Goal: Task Accomplishment & Management: Complete application form

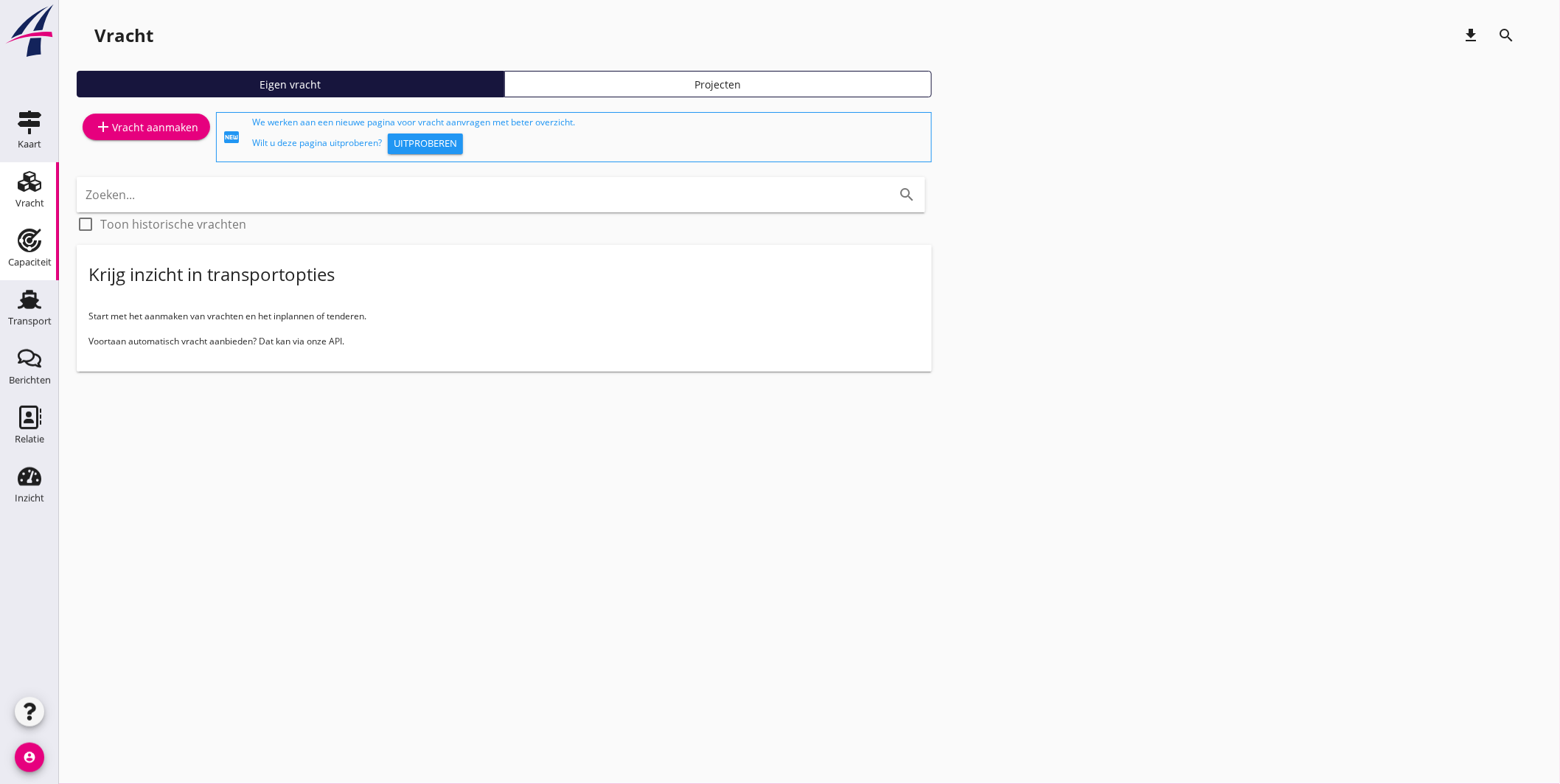
click at [16, 235] on div "Capaciteit" at bounding box center [30, 240] width 35 height 23
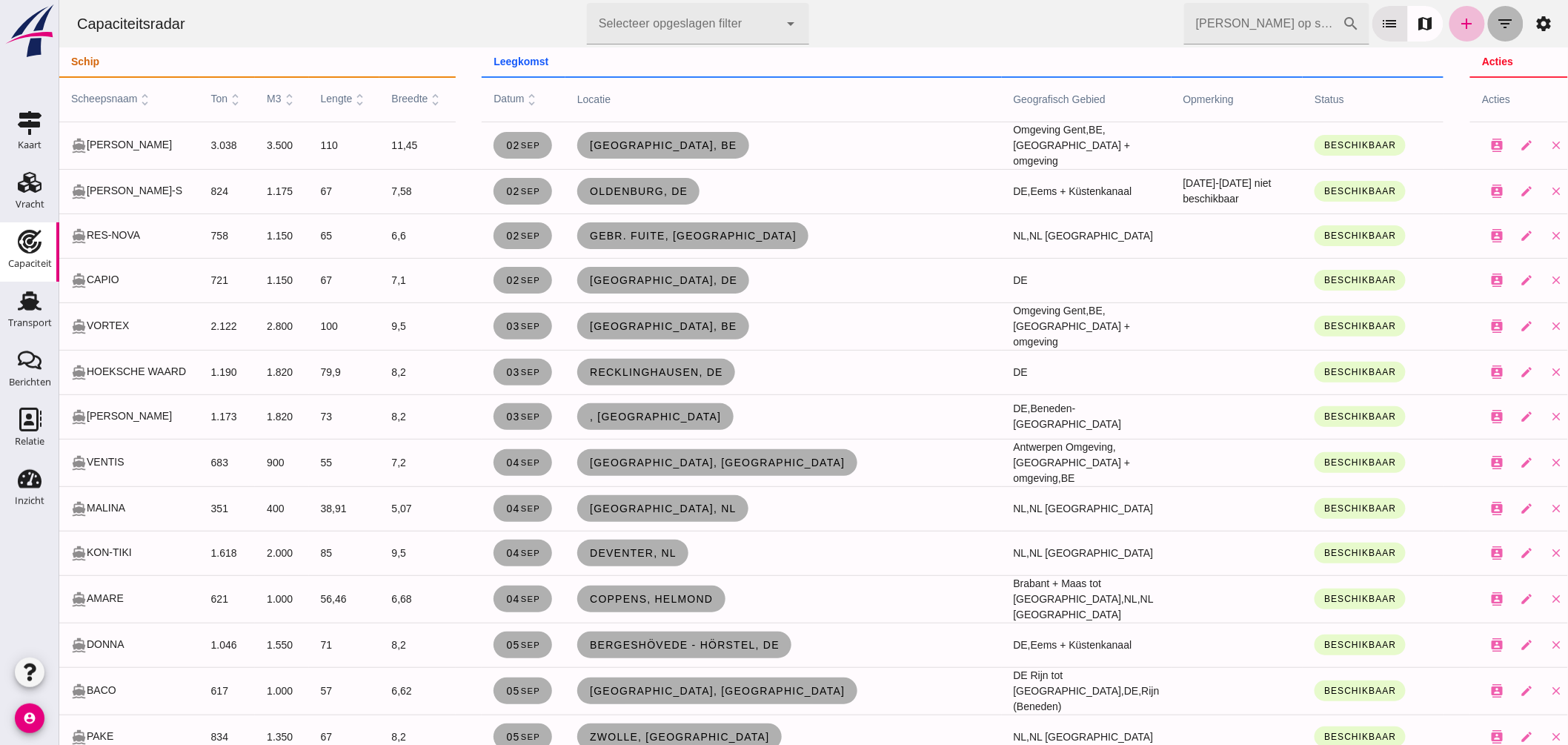
click at [1496, 25] on icon "filter_list" at bounding box center [1505, 24] width 18 height 18
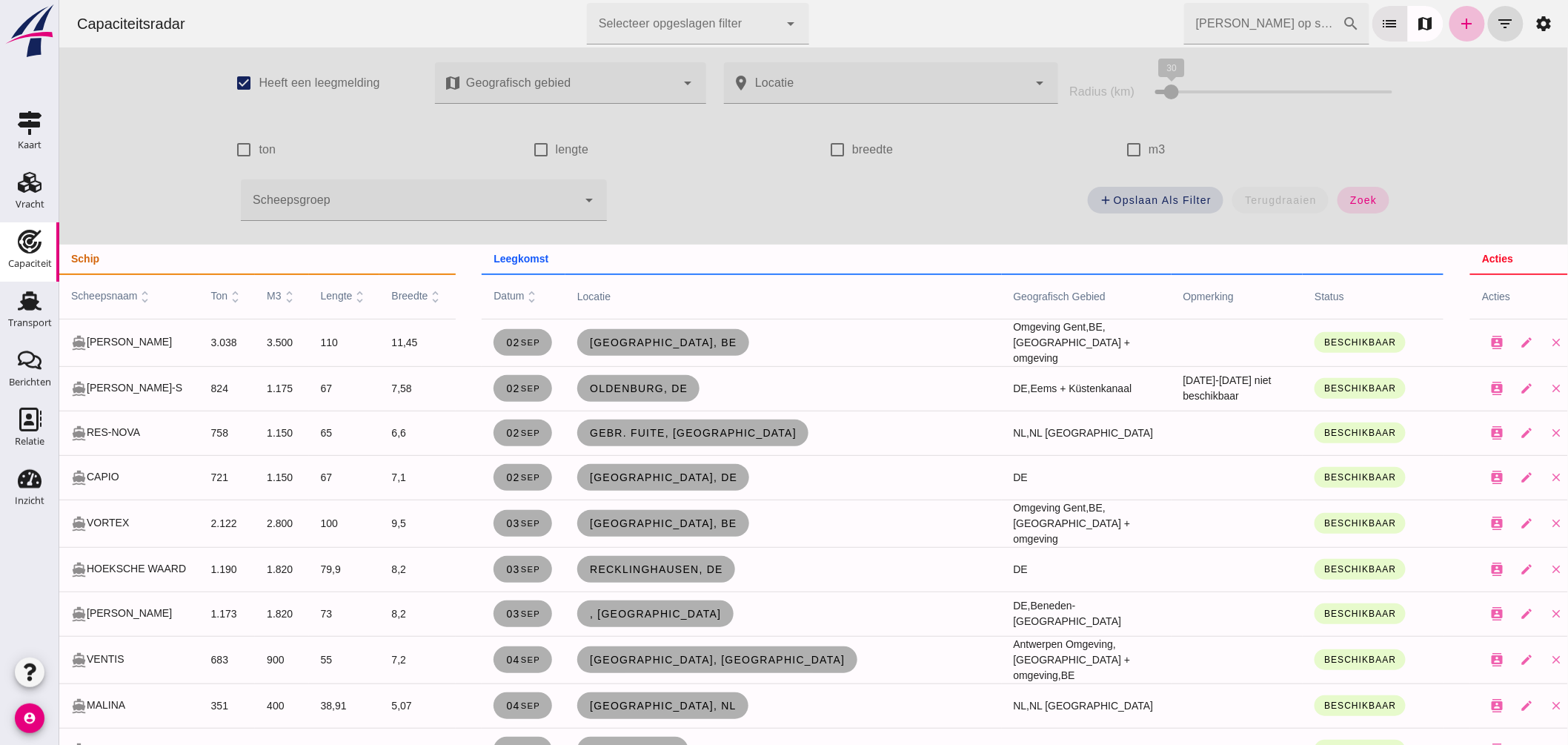
click at [463, 201] on div at bounding box center [408, 199] width 336 height 41
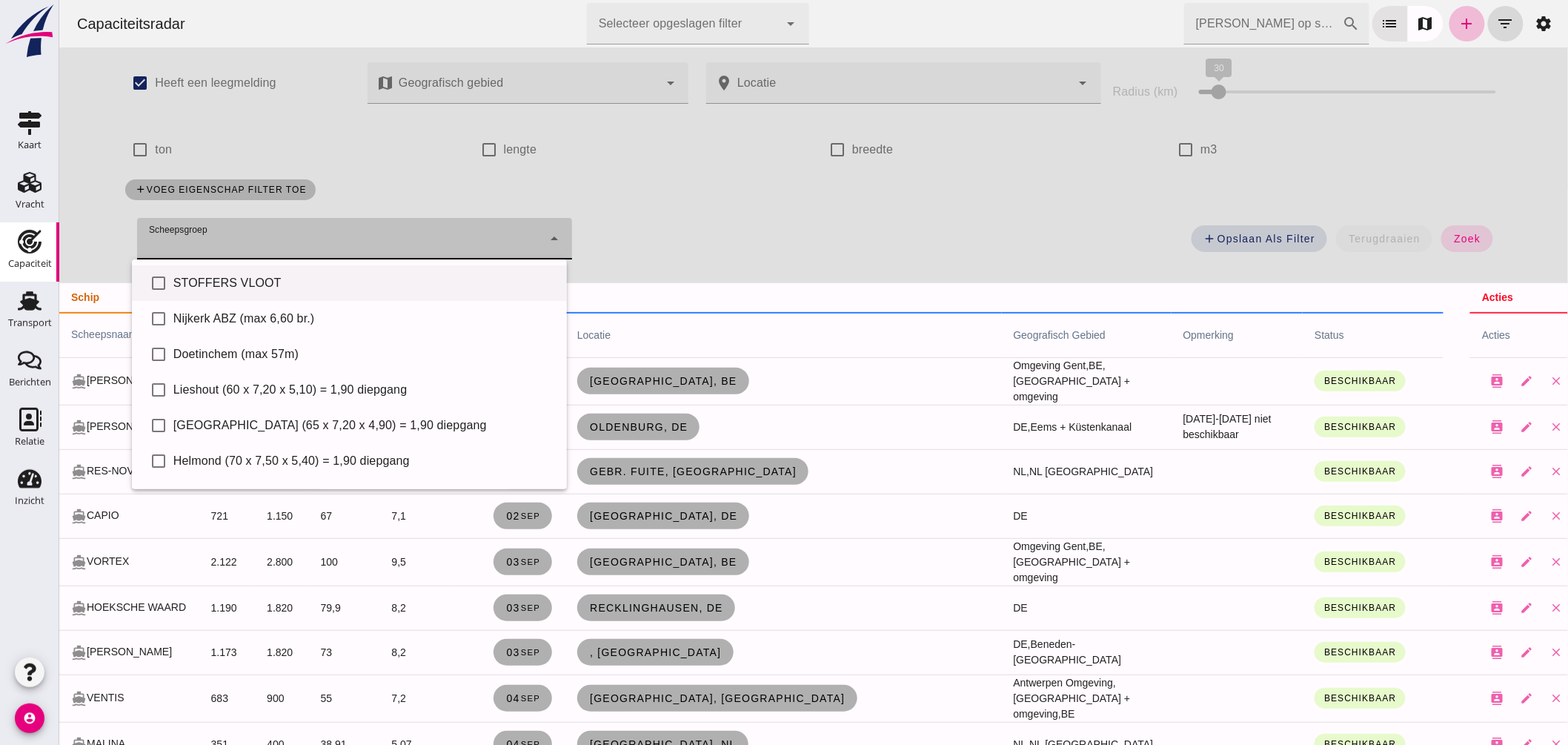
click at [398, 240] on div at bounding box center [339, 238] width 405 height 41
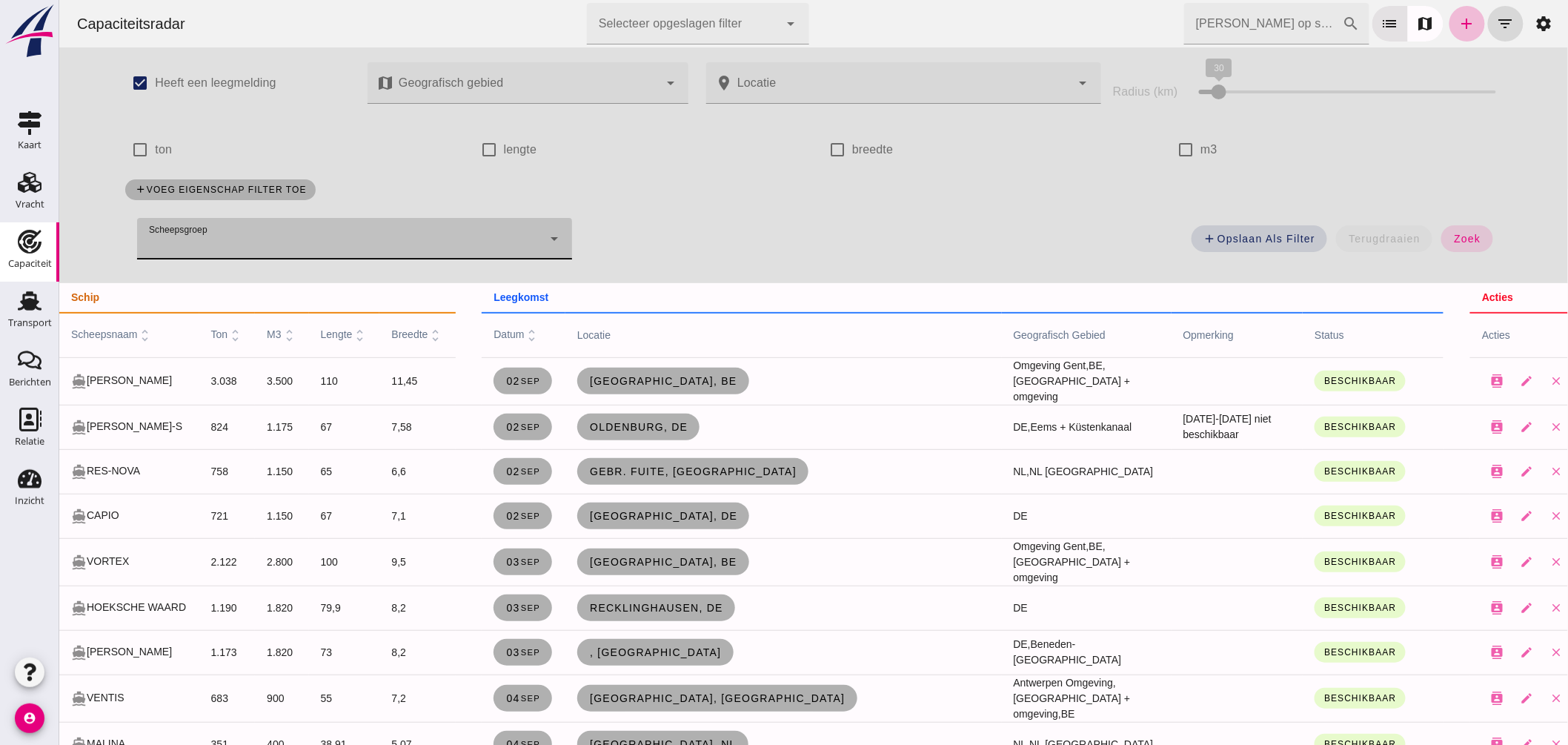
click at [386, 225] on div at bounding box center [339, 238] width 405 height 41
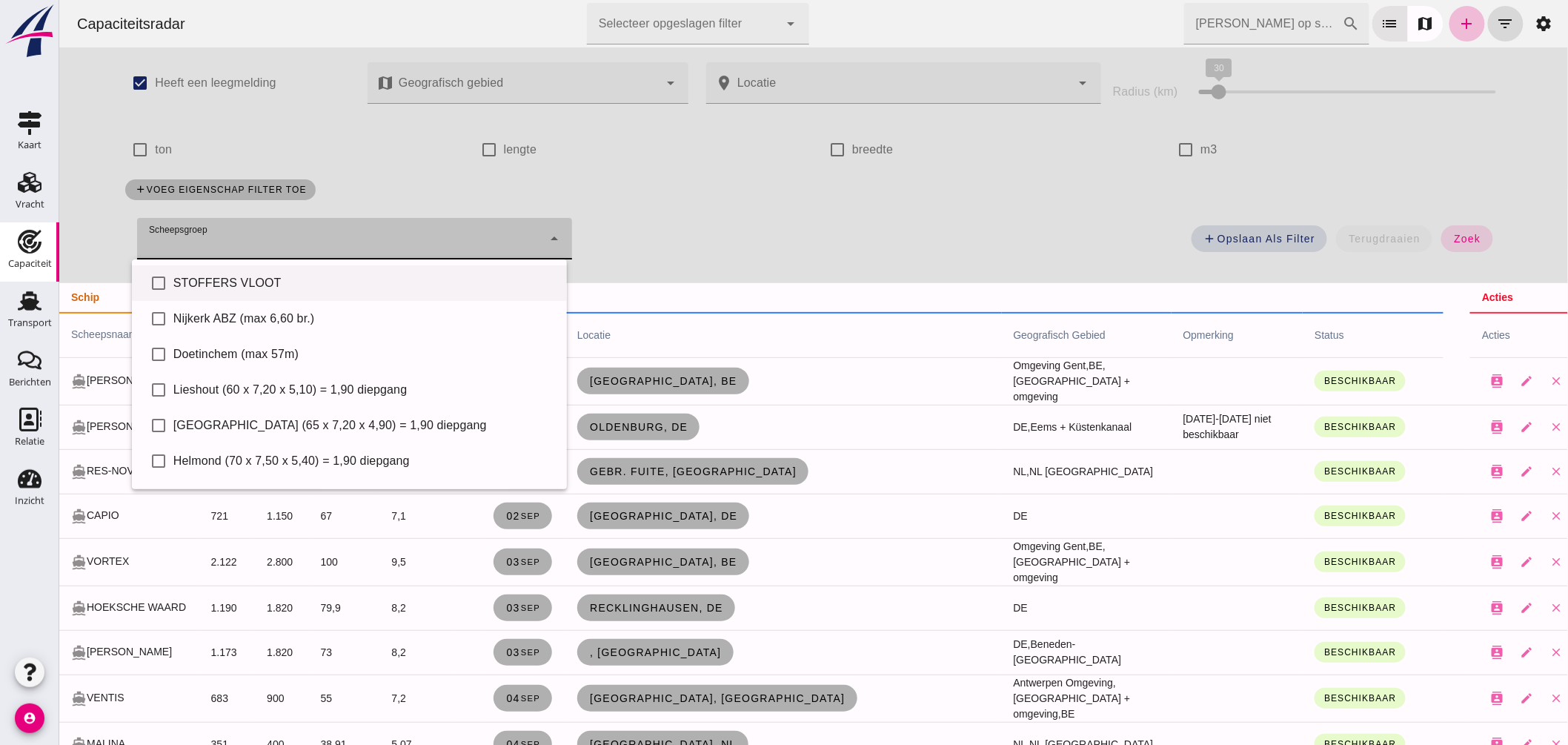
click at [346, 284] on div "STOFFERS VLOOT" at bounding box center [363, 283] width 382 height 18
type input "STOFFERS VLOOT"
checkbox input "true"
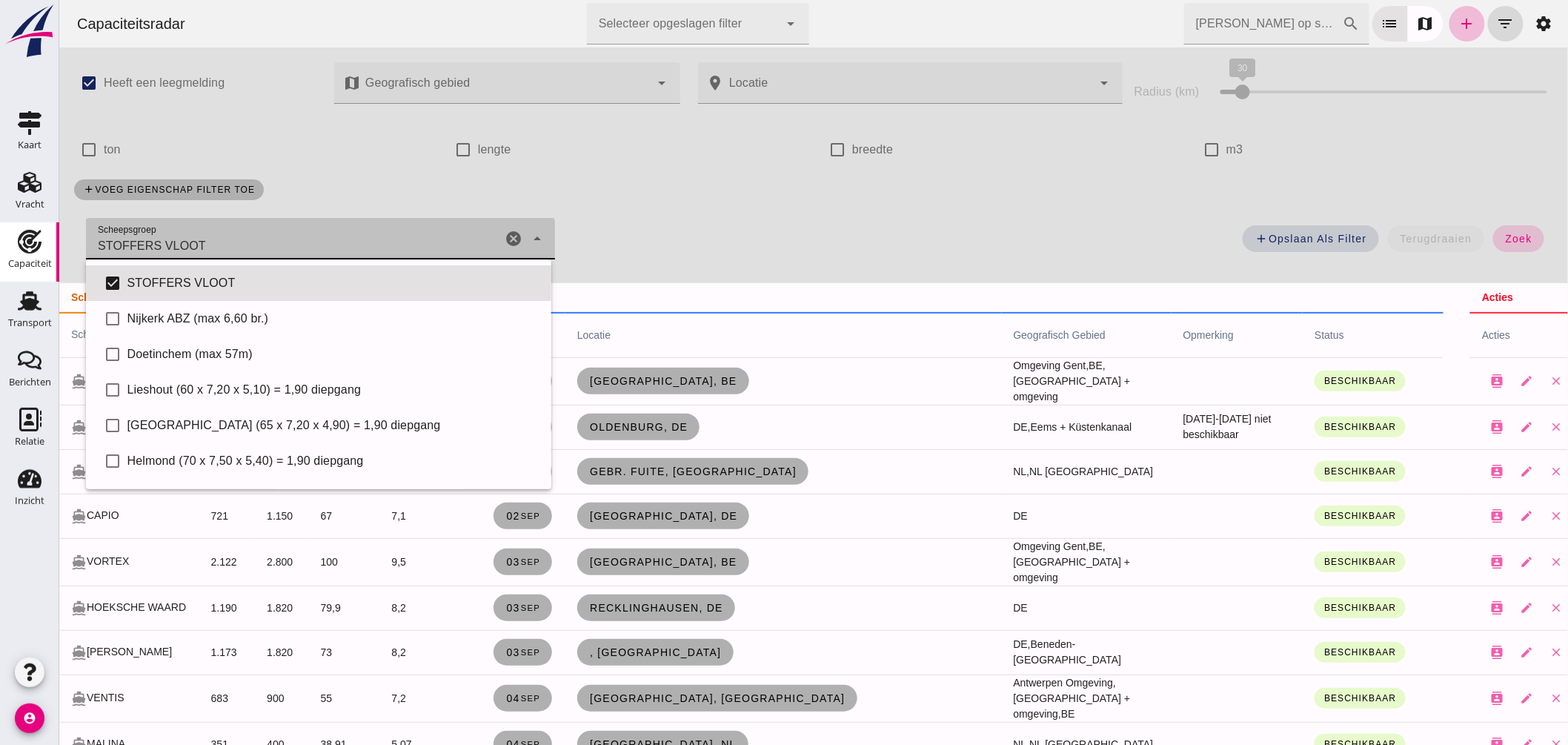
click at [1515, 235] on span "zoek" at bounding box center [1518, 238] width 28 height 12
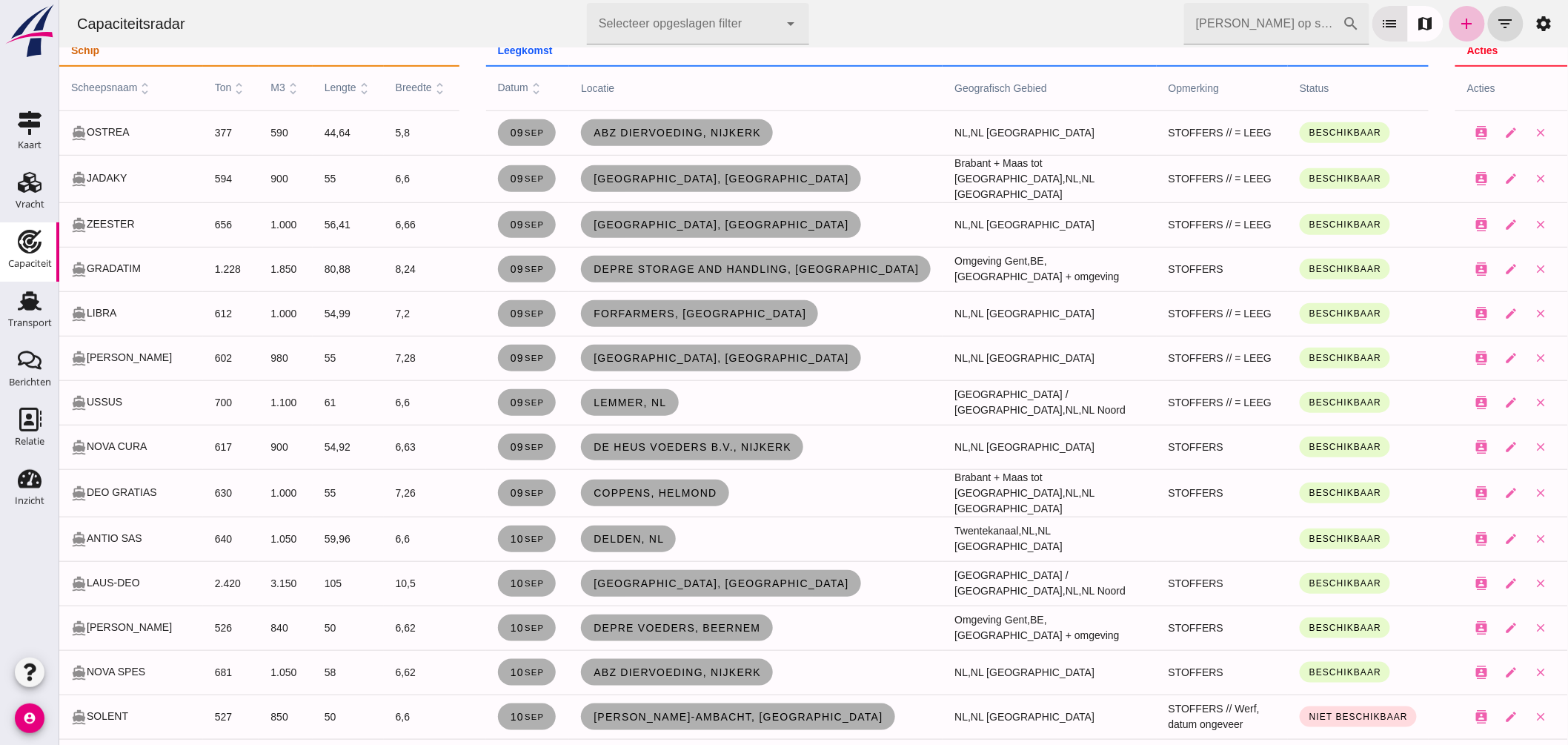
scroll to position [82, 0]
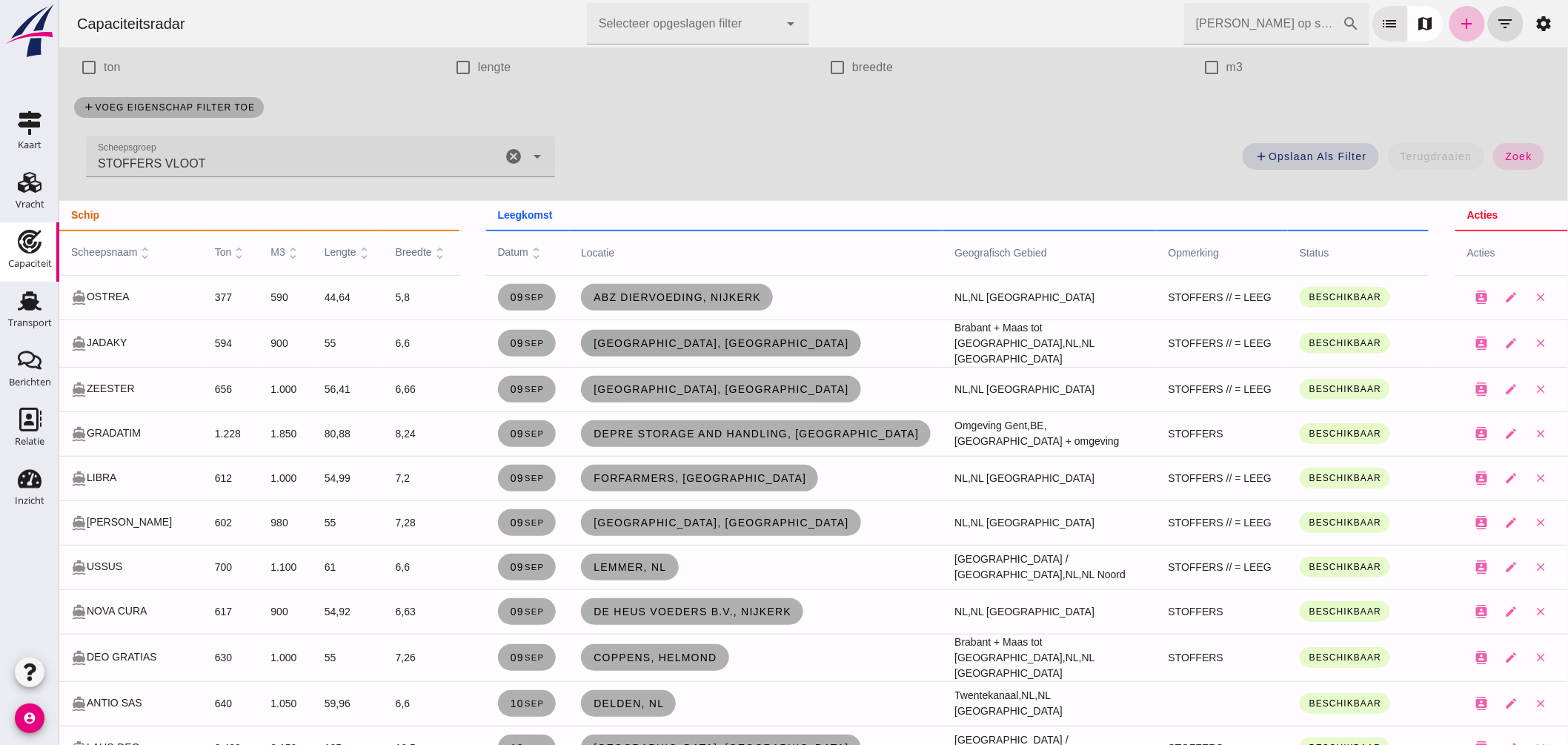
click at [665, 342] on link "Nijmegen, nl" at bounding box center [720, 343] width 280 height 27
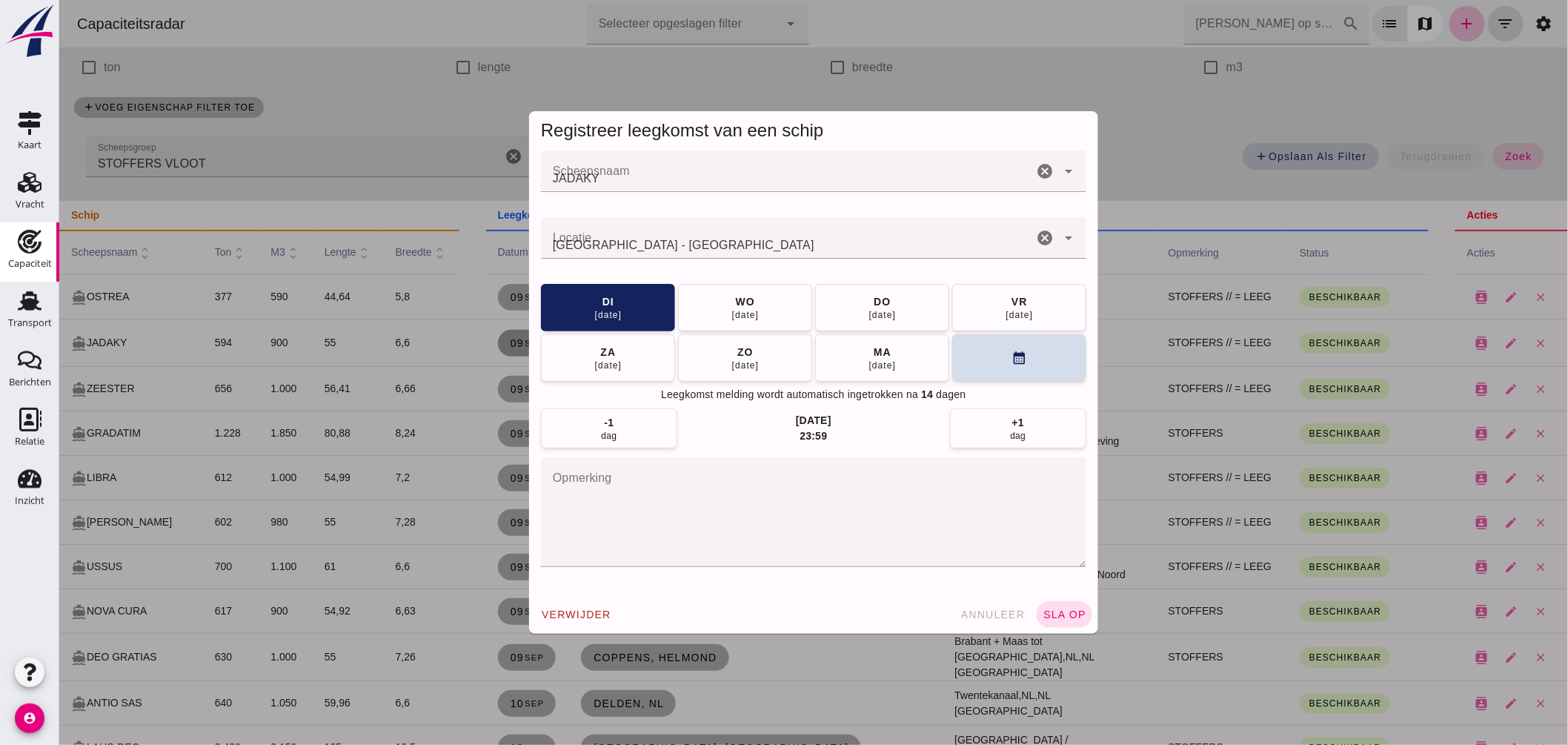
scroll to position [0, 0]
click at [684, 246] on input "Locatie" at bounding box center [786, 246] width 492 height 18
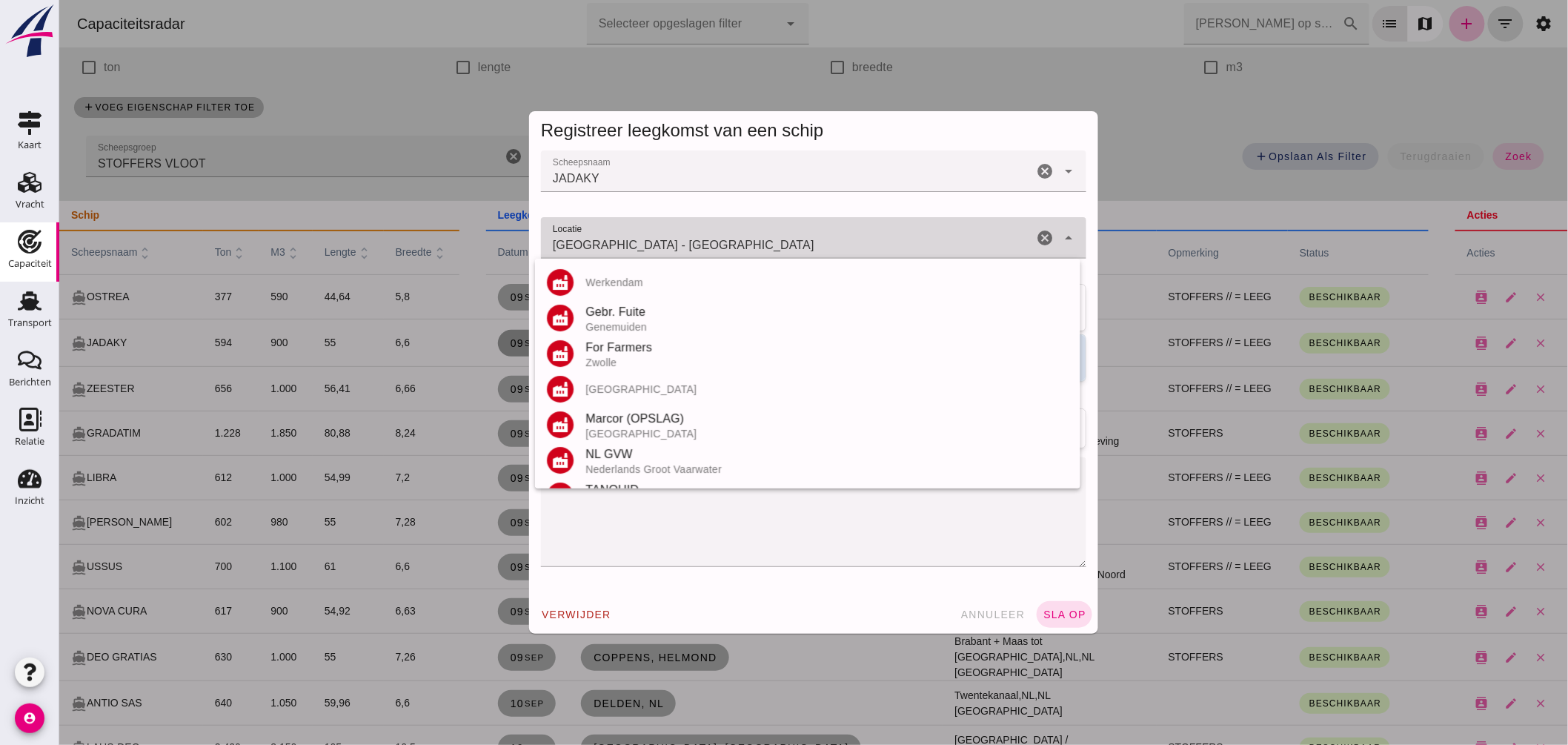
click at [684, 246] on input "Nijmegen - Gelderland" at bounding box center [786, 246] width 492 height 18
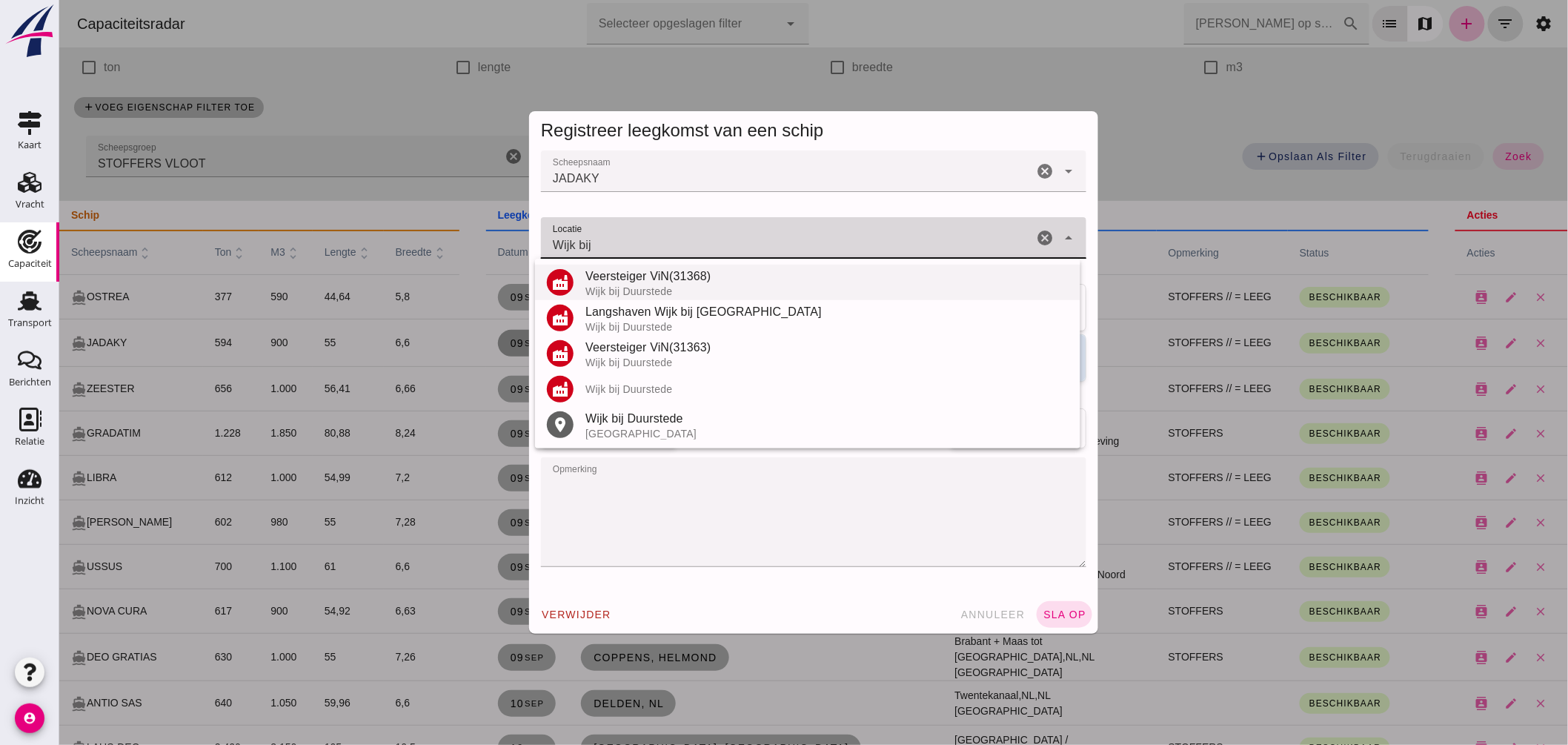
click at [670, 276] on div "Veersteiger ViN(31368)" at bounding box center [826, 276] width 483 height 18
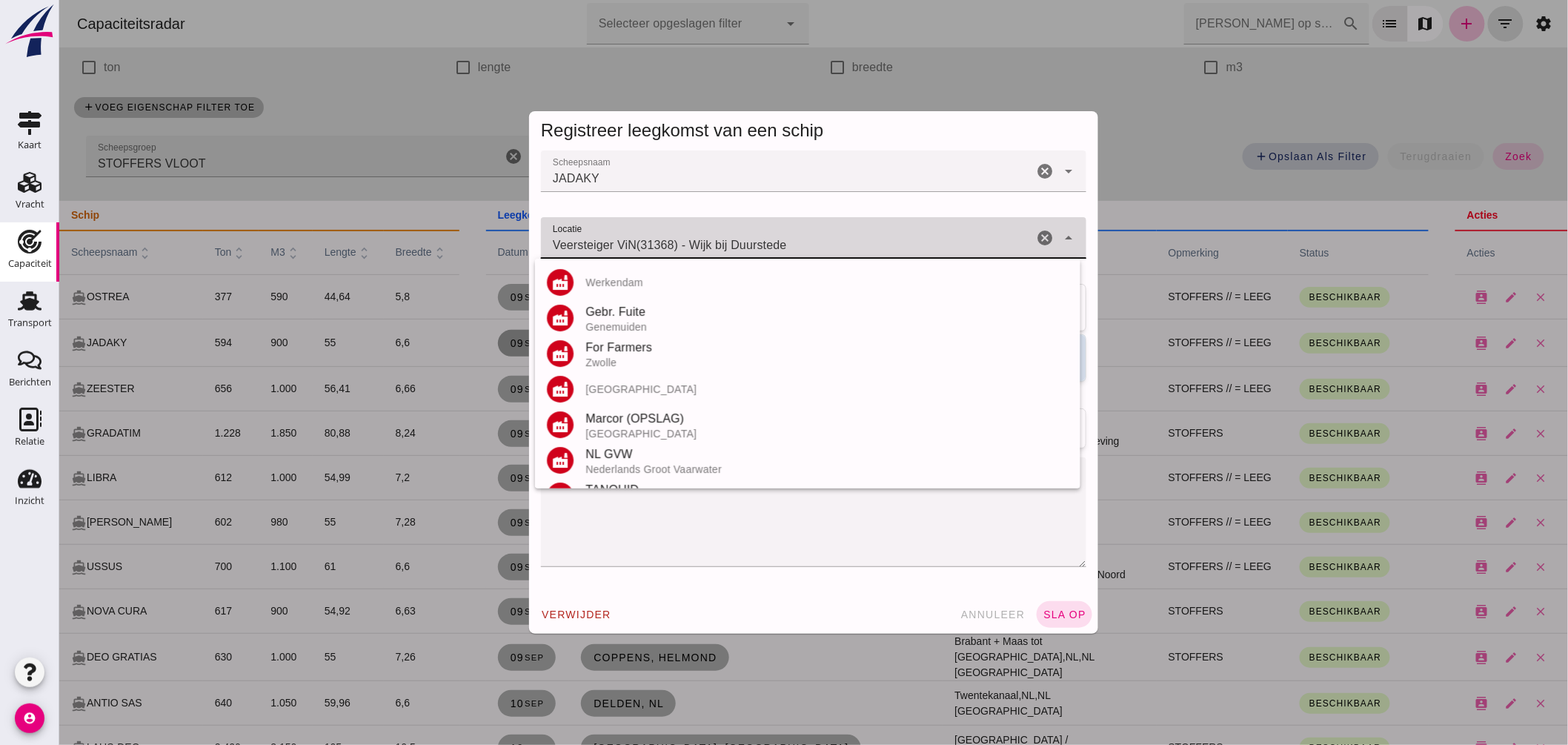
scroll to position [1493, 0]
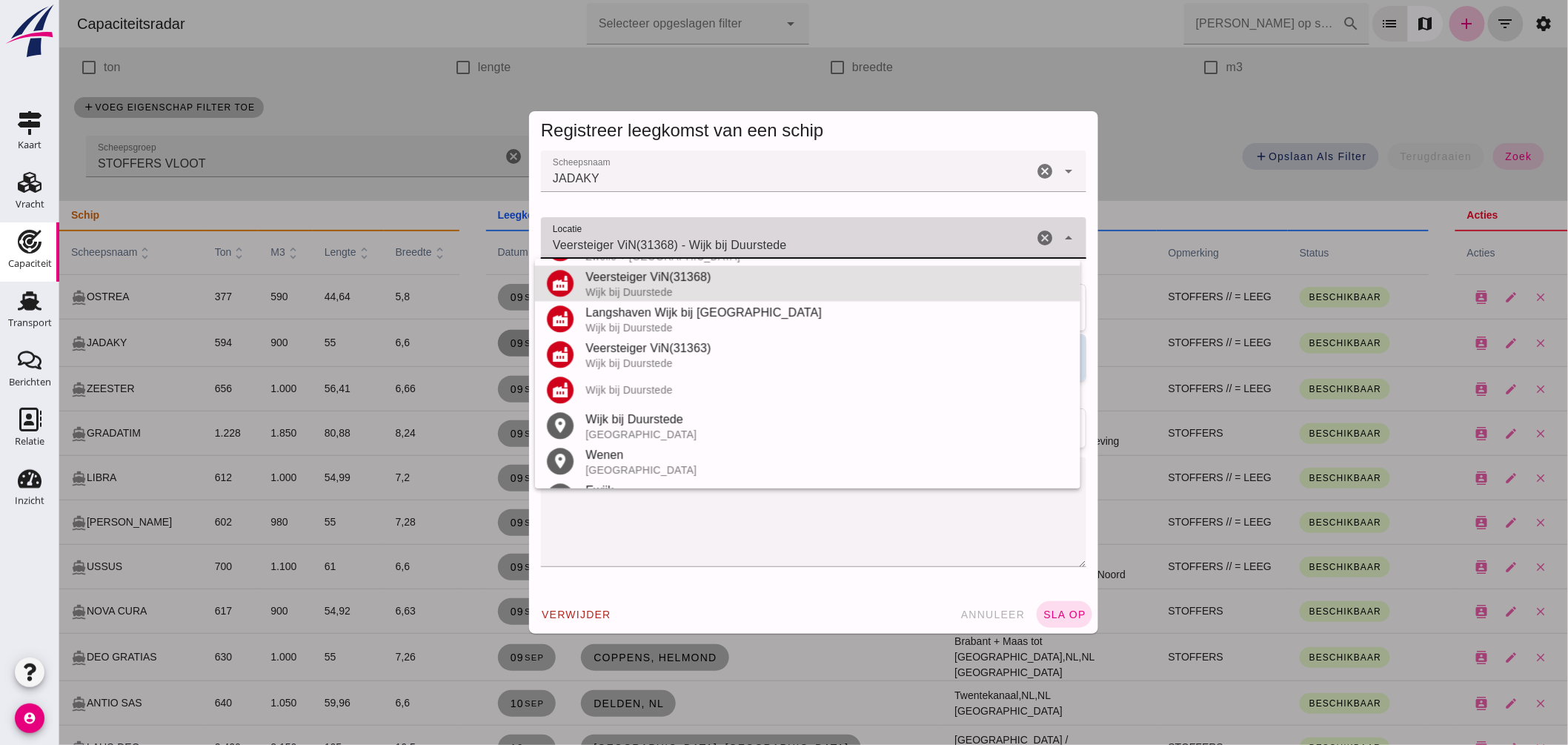
drag, startPoint x: 683, startPoint y: 246, endPoint x: 455, endPoint y: 219, distance: 229.6
click at [461, 216] on div "Registreer leegkomst van een schip Scheepsnaam Scheepsnaam JADAKY cancel arrow_…" at bounding box center [812, 372] width 1509 height 745
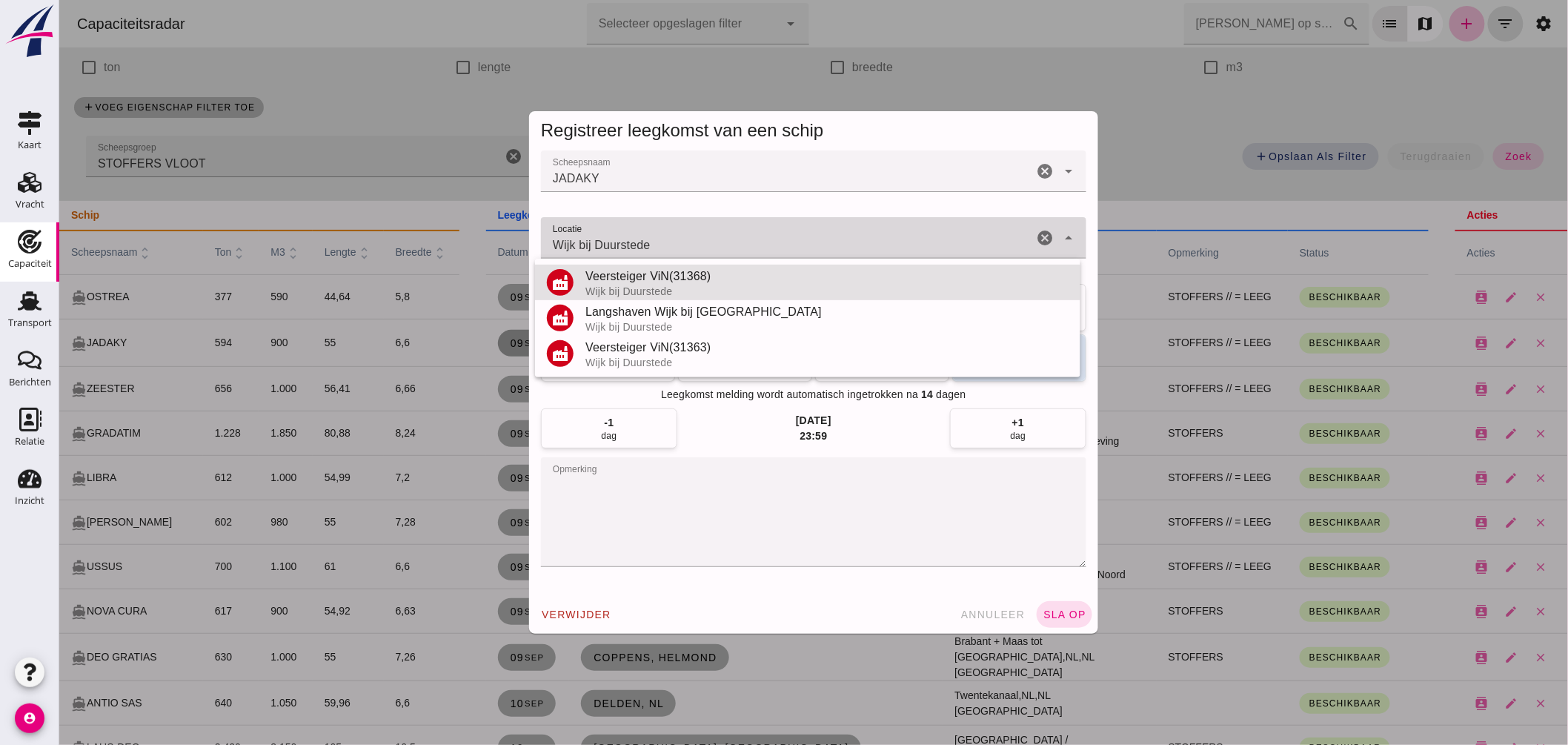
scroll to position [0, 0]
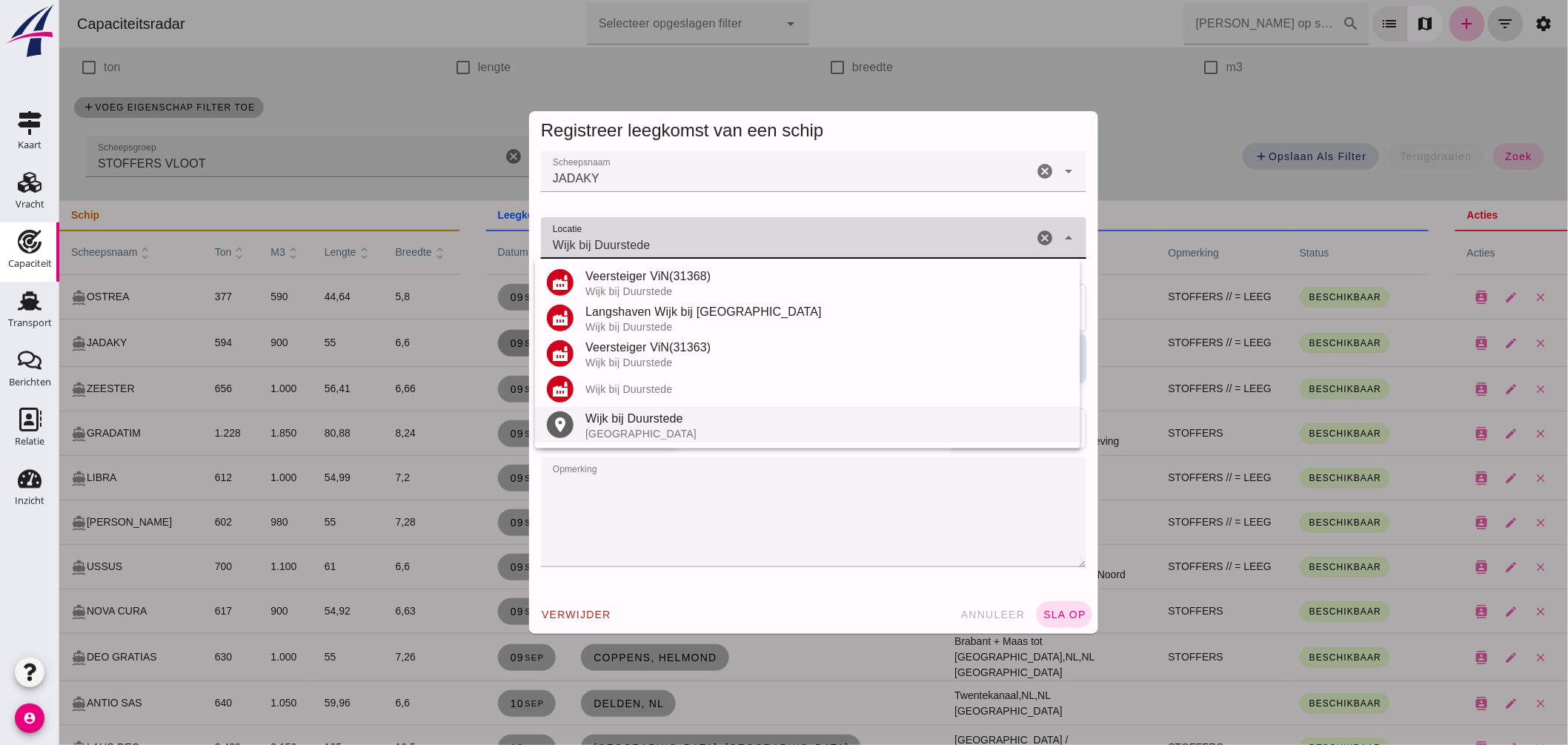
click at [637, 415] on div "Wijk bij Duurstede" at bounding box center [826, 418] width 483 height 18
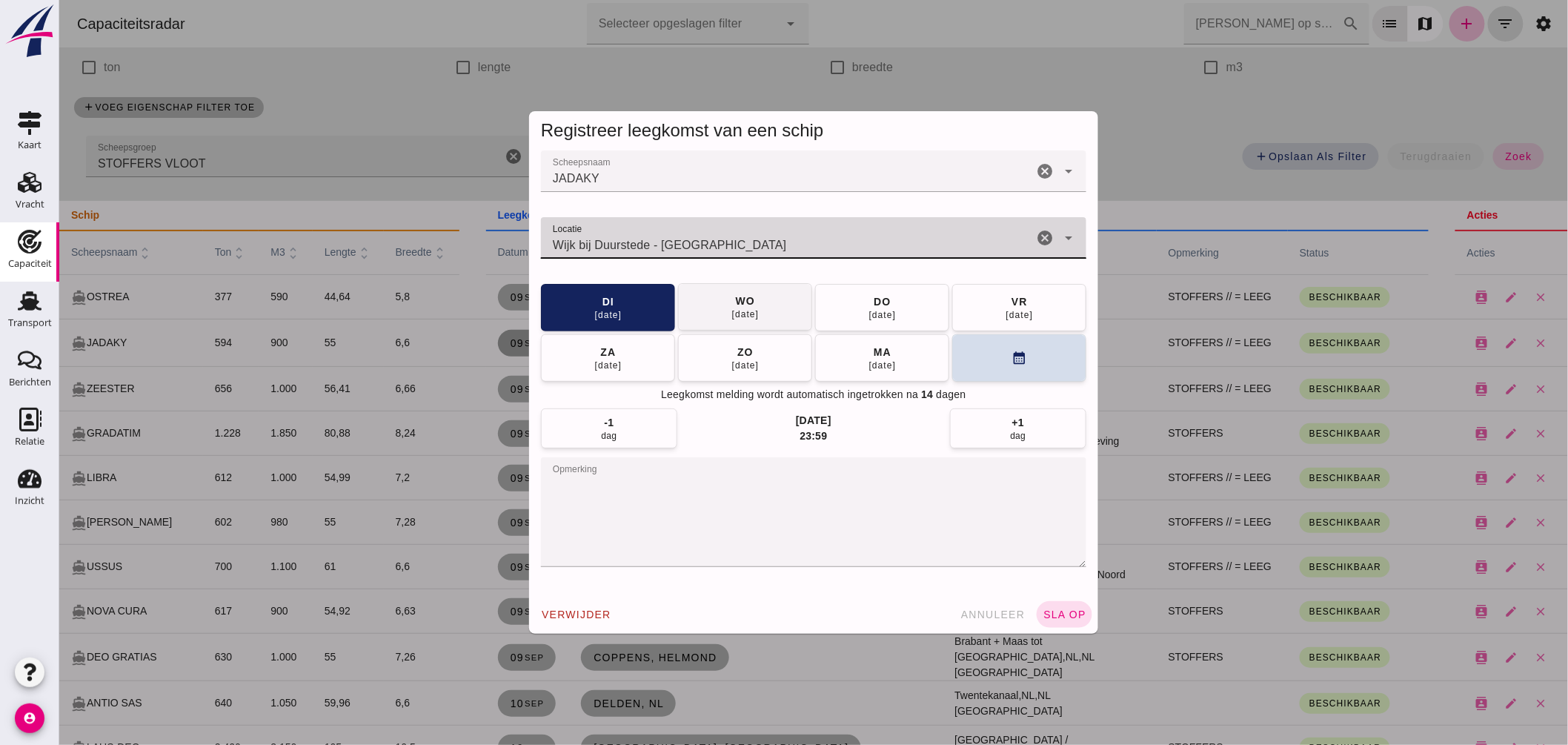
type input "Wijk bij Duurstede - Utrecht"
click at [719, 306] on button "wo 10 sep" at bounding box center [743, 306] width 134 height 47
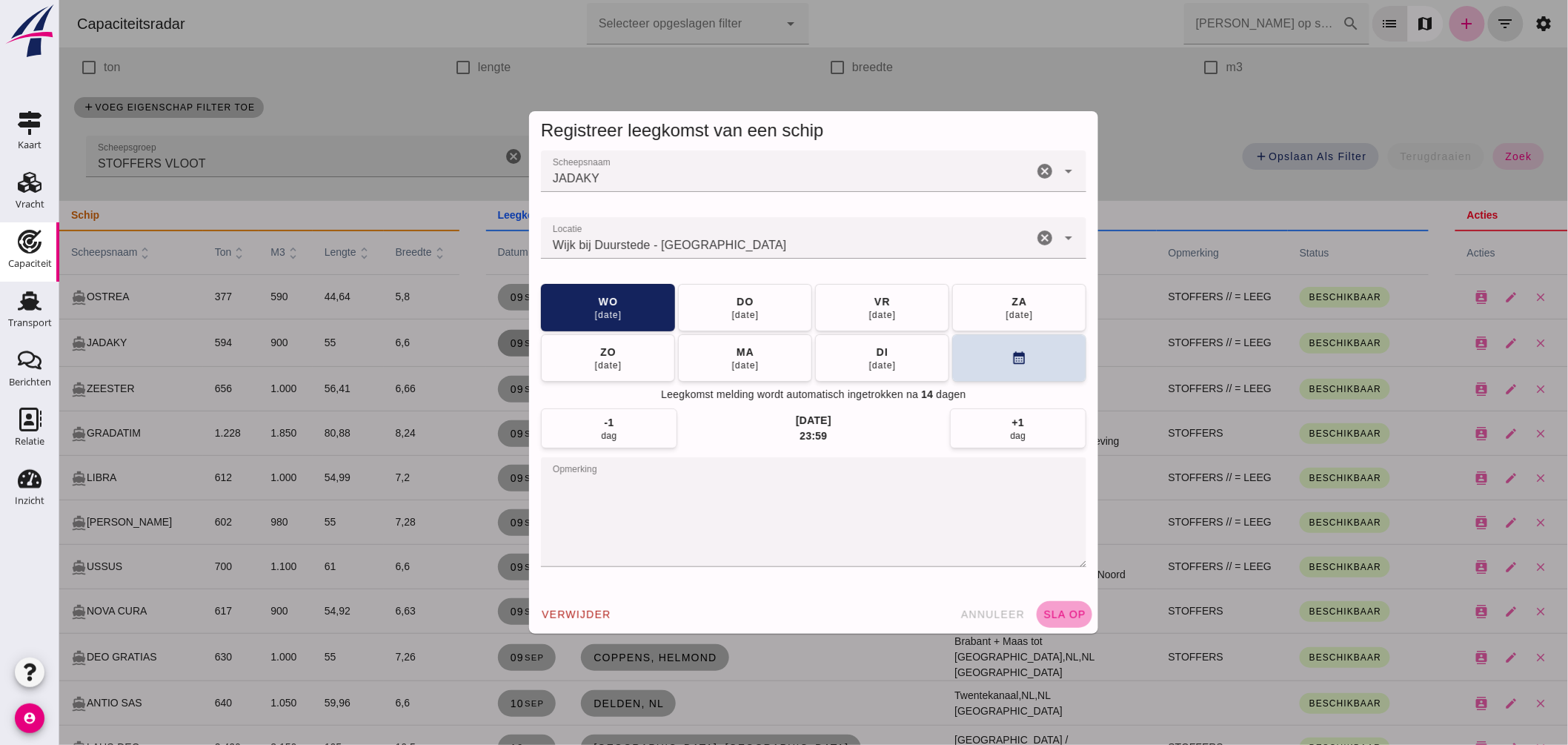
click at [1037, 603] on button "sla op" at bounding box center [1064, 614] width 56 height 27
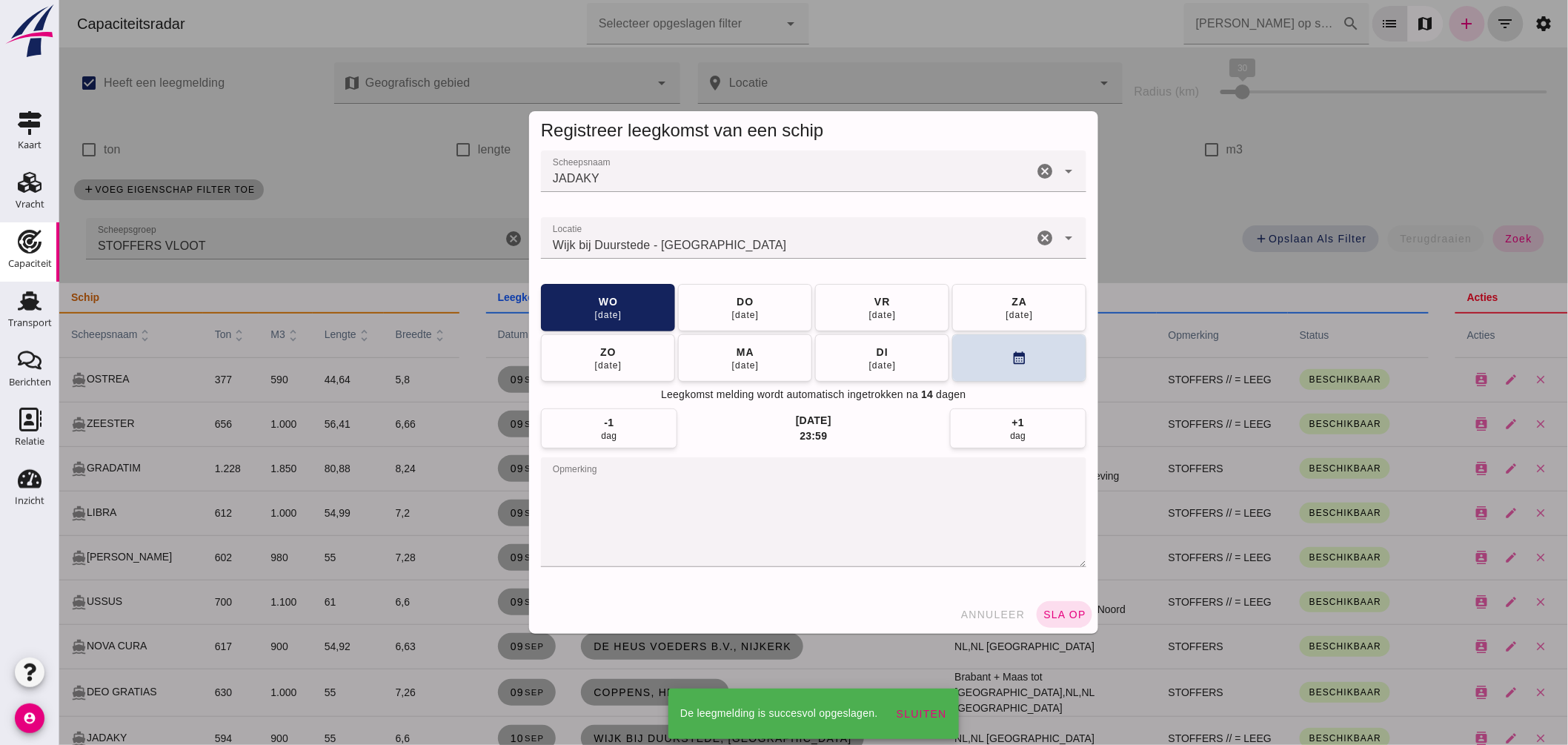
scroll to position [82, 0]
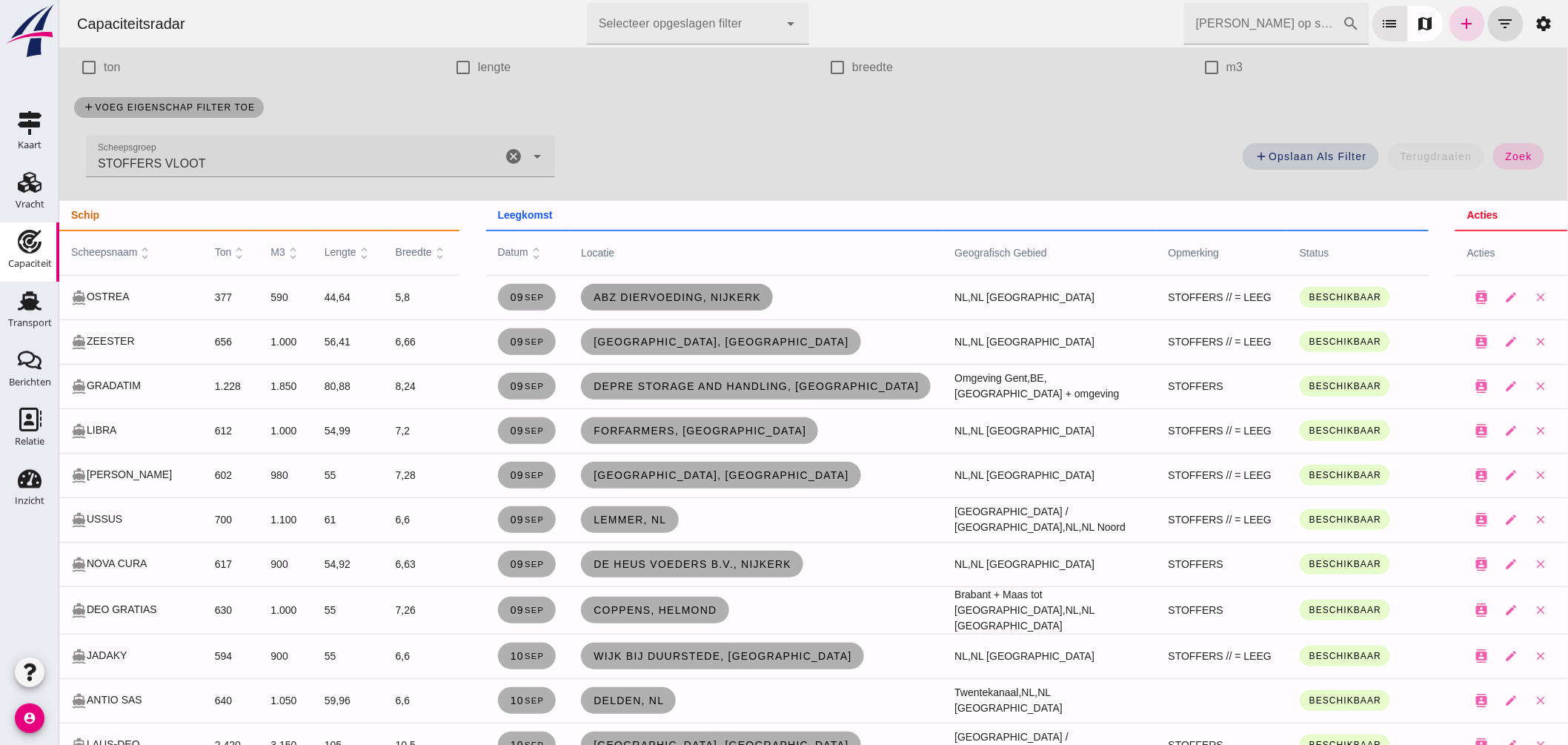
click at [616, 284] on link "ABZ Diervoeding, Nijkerk" at bounding box center [676, 297] width 192 height 27
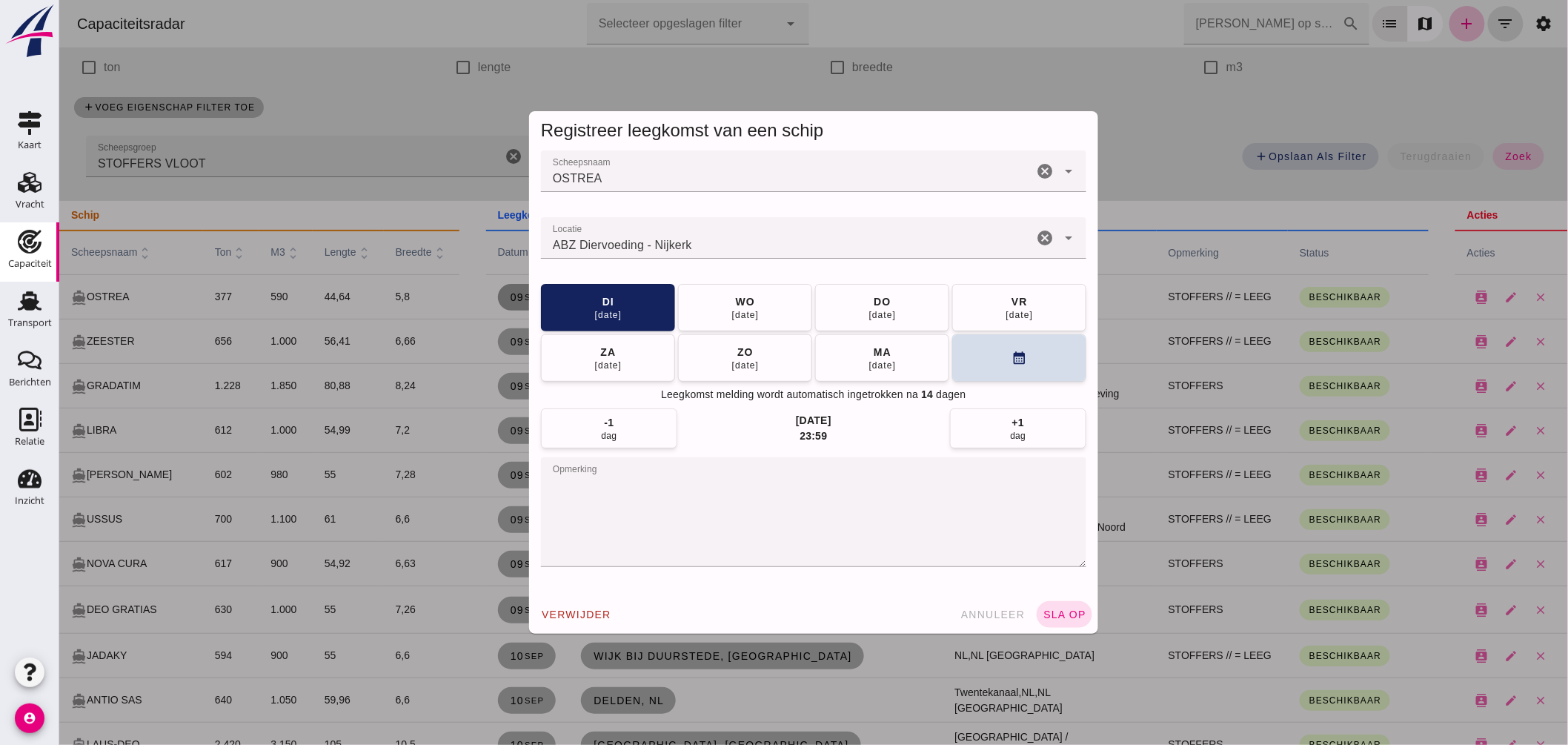
scroll to position [0, 0]
click at [750, 323] on button "wo 10 sep" at bounding box center [743, 307] width 134 height 47
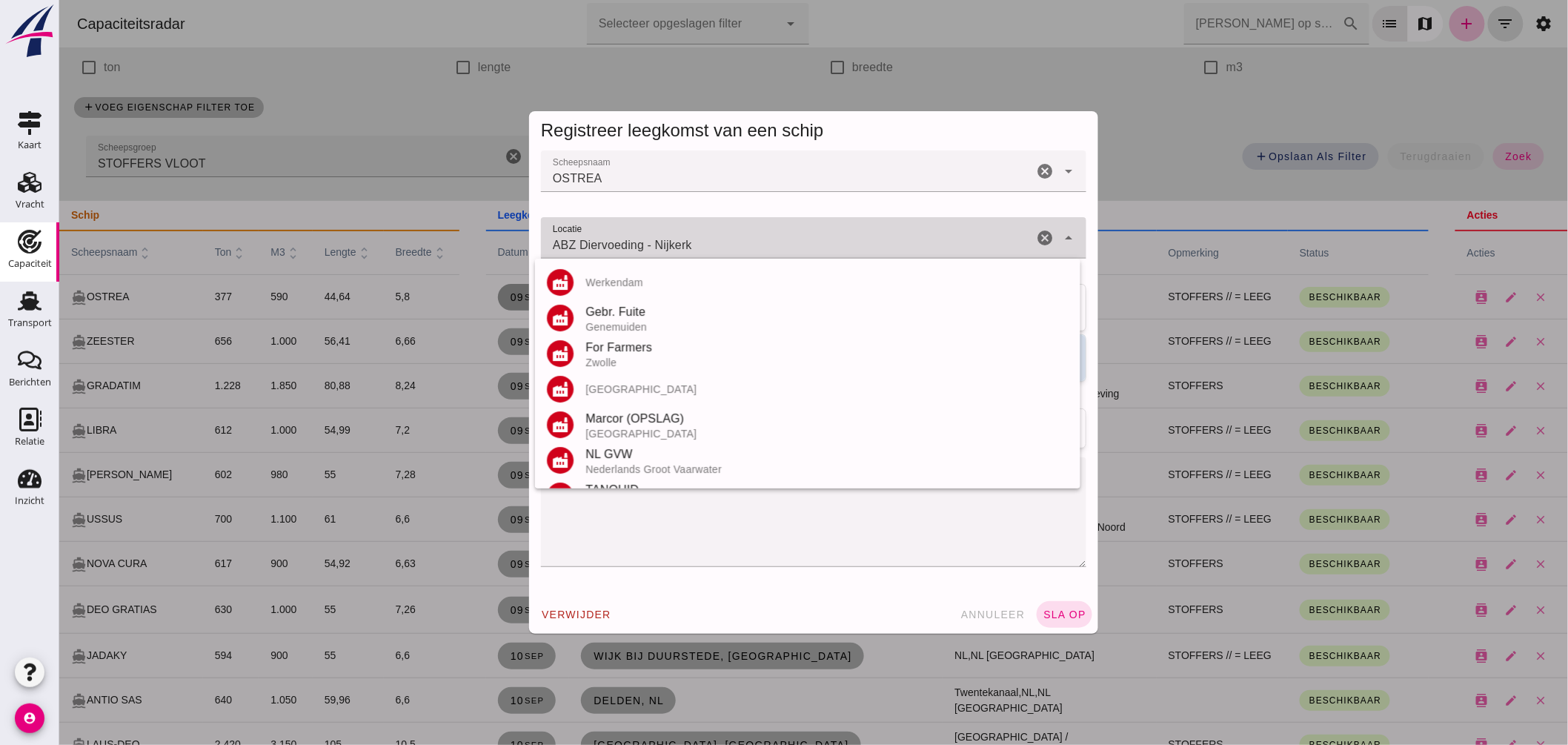
drag, startPoint x: 648, startPoint y: 246, endPoint x: 368, endPoint y: 203, distance: 283.3
click at [373, 212] on div "Registreer leegkomst van een schip Scheepsnaam Scheepsnaam OSTREA cancel arrow_…" at bounding box center [812, 372] width 1509 height 745
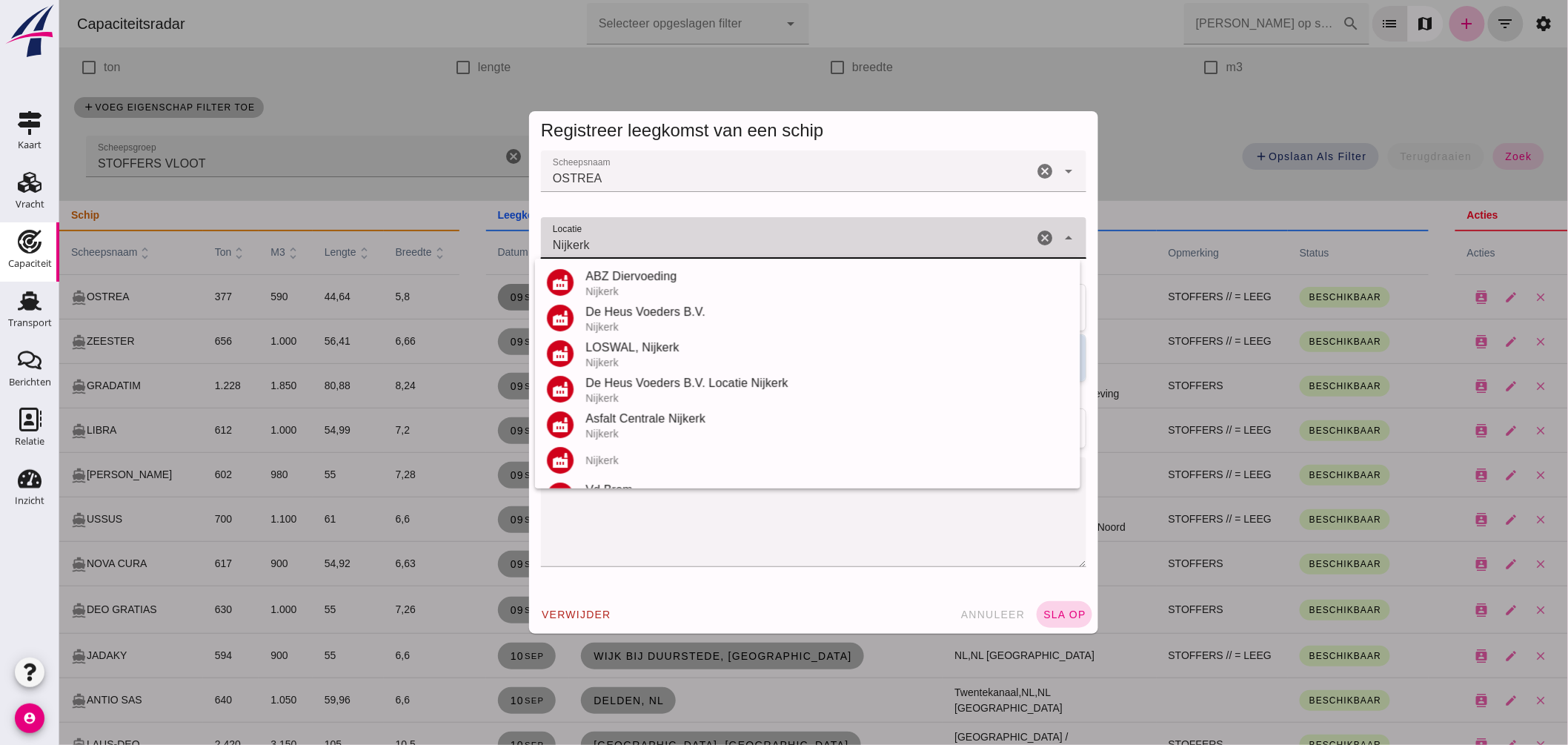
type input "Nijkerk"
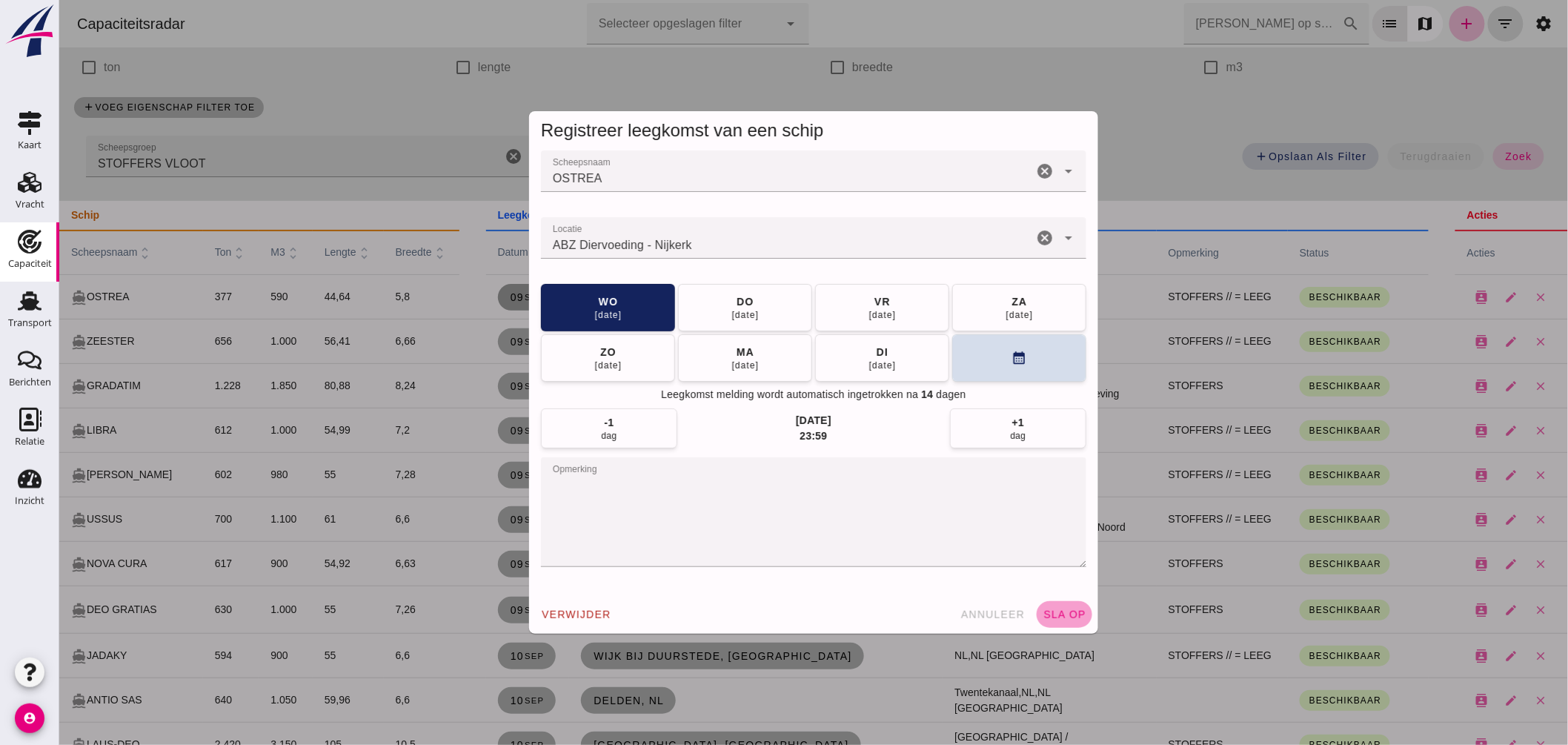
click at [1069, 613] on span "sla op" at bounding box center [1064, 614] width 44 height 12
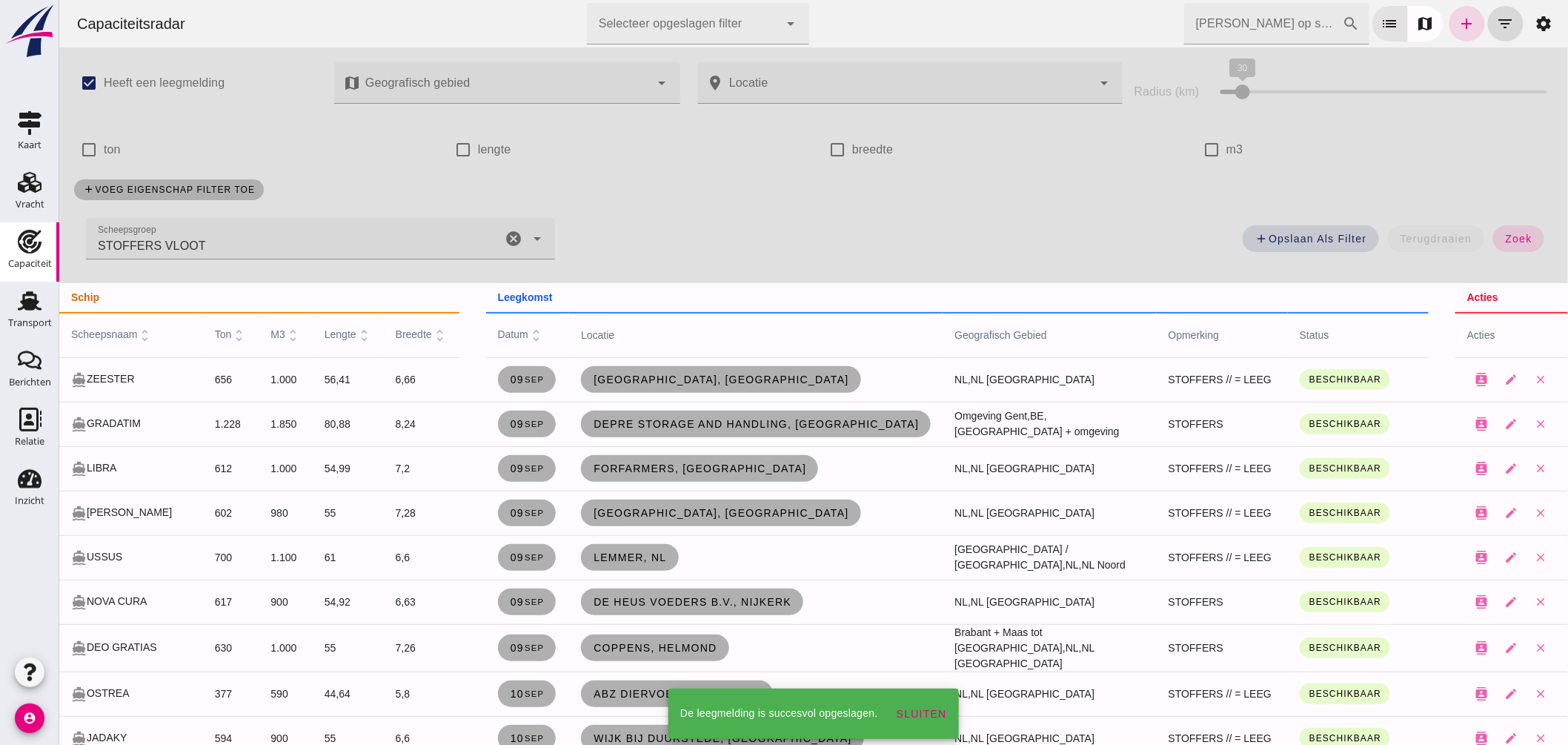
scroll to position [82, 0]
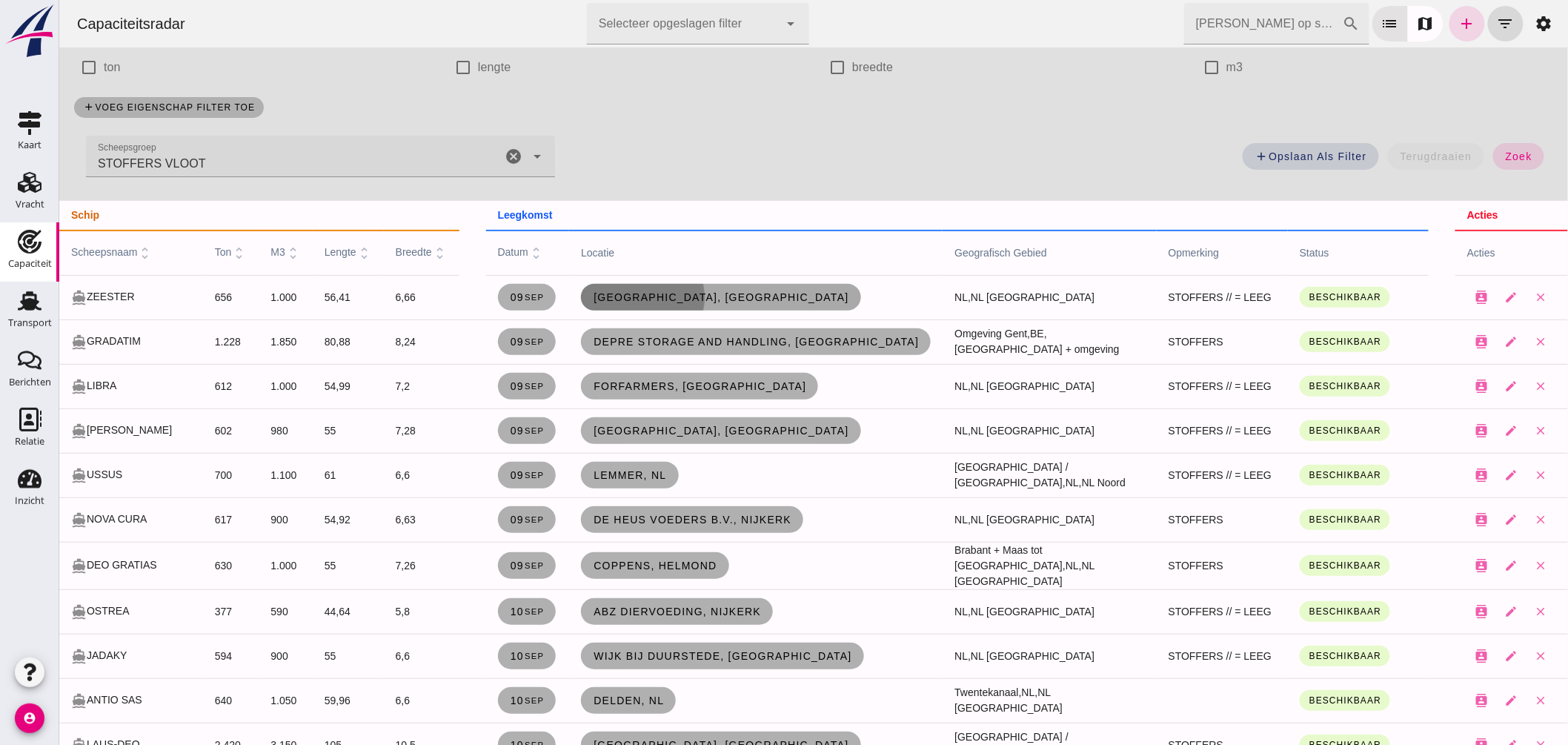
click at [658, 292] on span "Amsterdam, nl" at bounding box center [720, 297] width 256 height 12
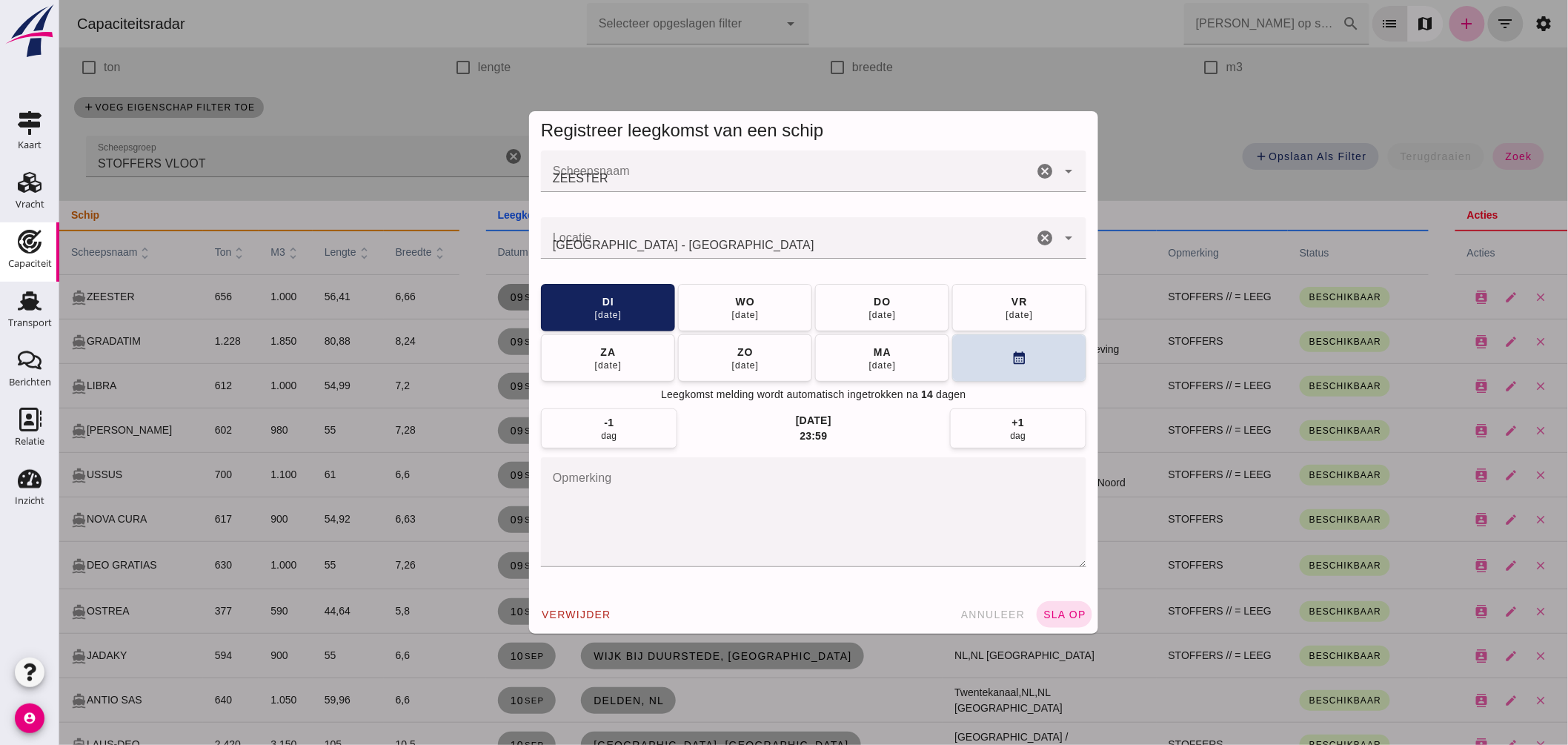
scroll to position [0, 0]
click at [740, 306] on div "wo" at bounding box center [744, 302] width 20 height 15
click at [1042, 615] on span "sla op" at bounding box center [1064, 614] width 44 height 12
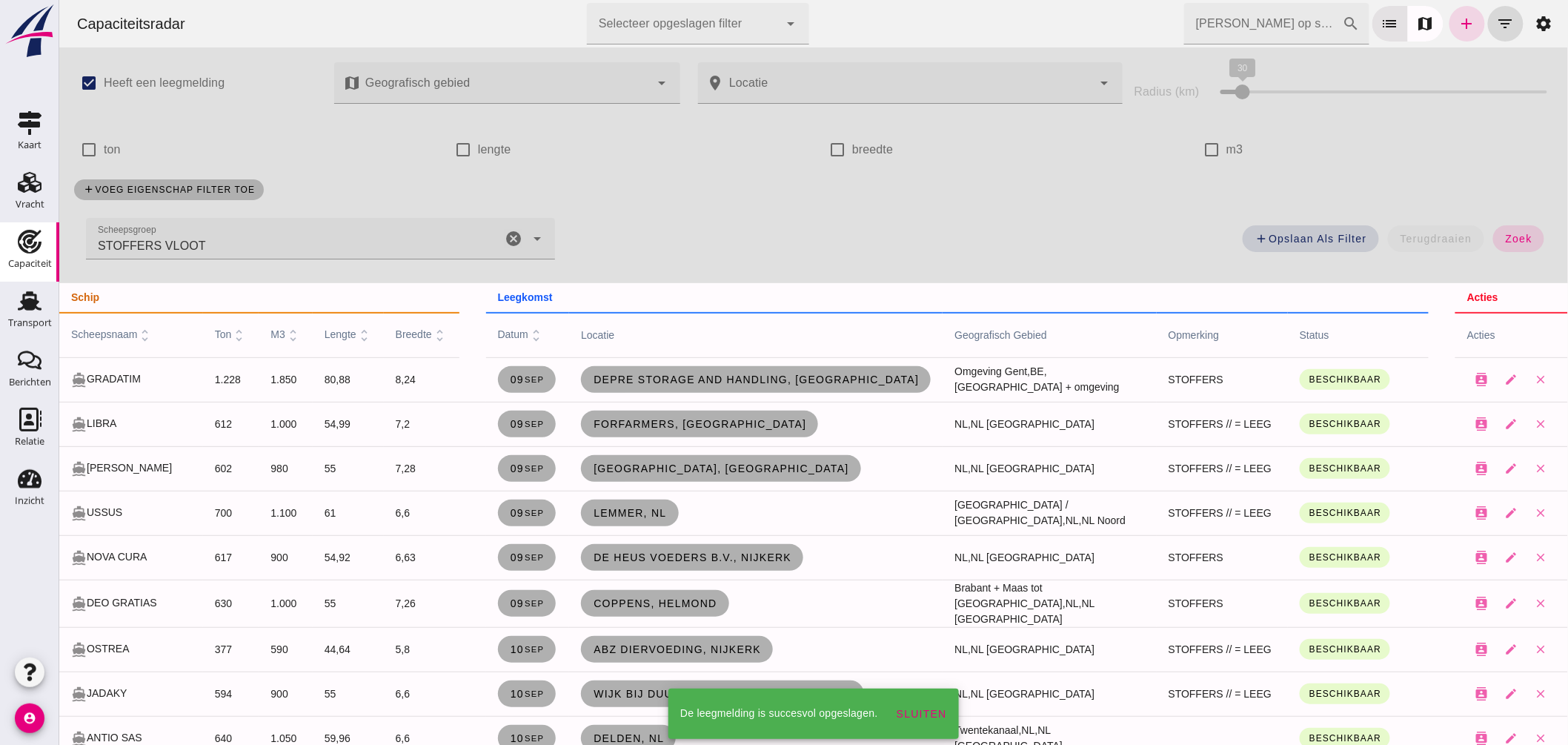
scroll to position [82, 0]
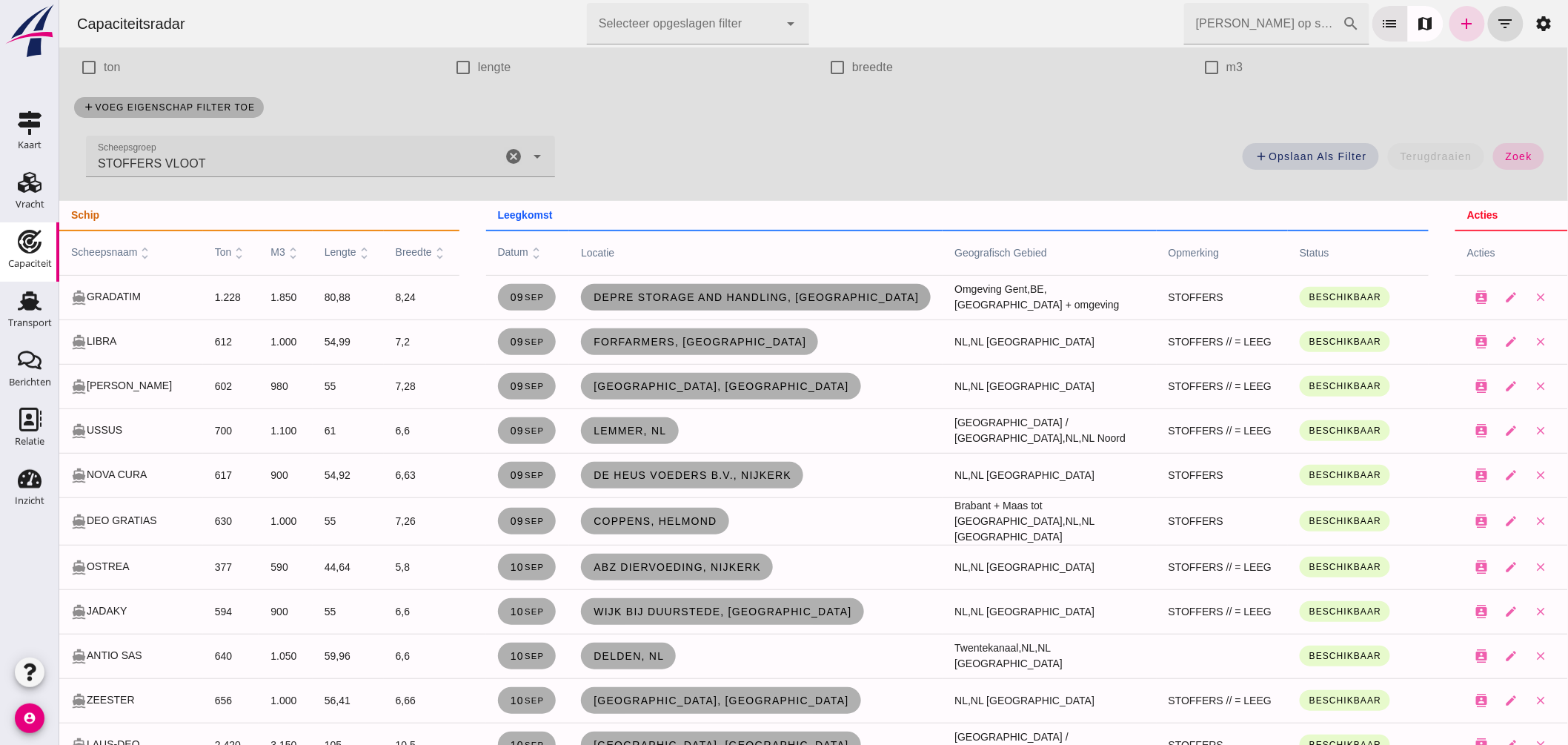
click at [665, 299] on span "Depre Storage and Handling, Brugge" at bounding box center [755, 297] width 326 height 12
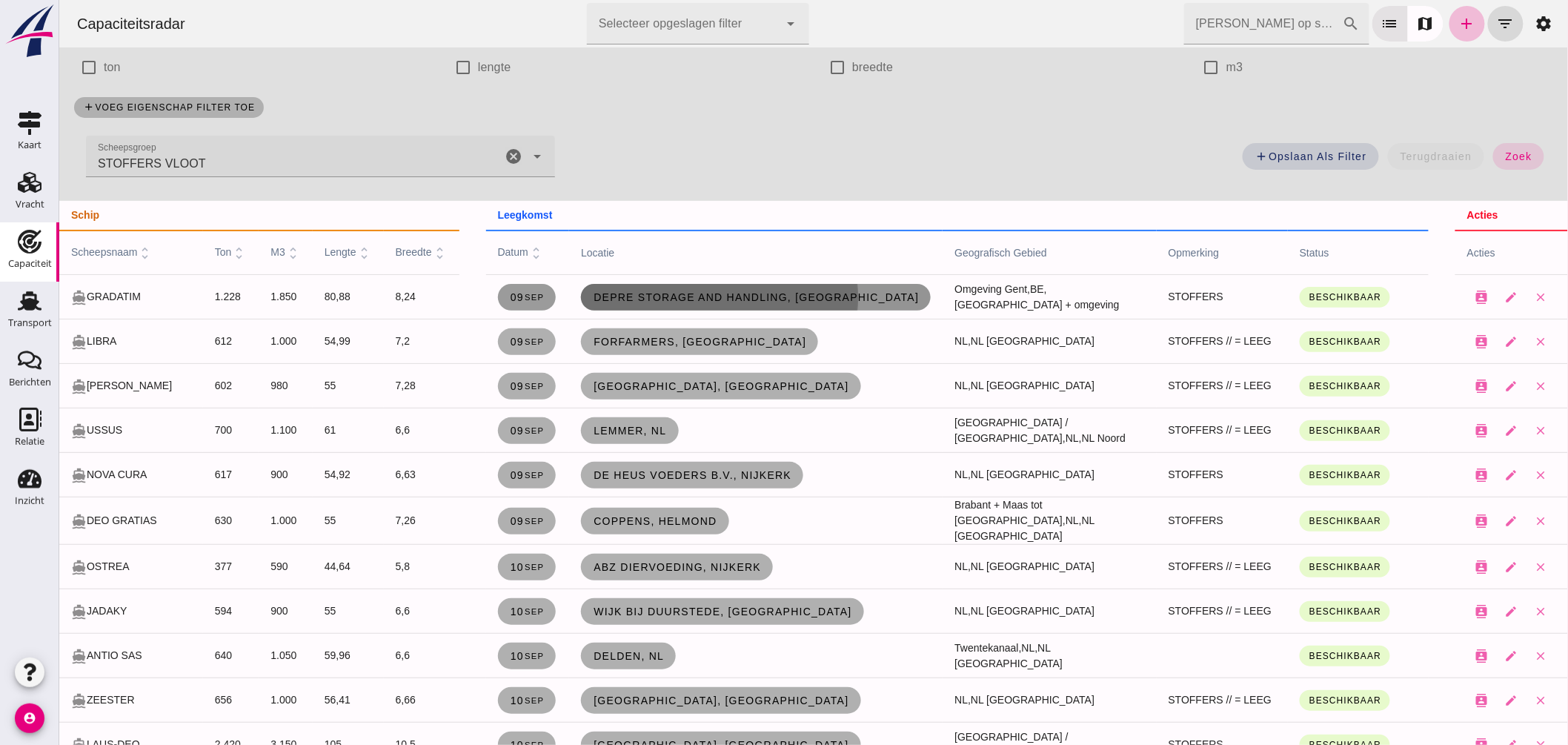
scroll to position [0, 0]
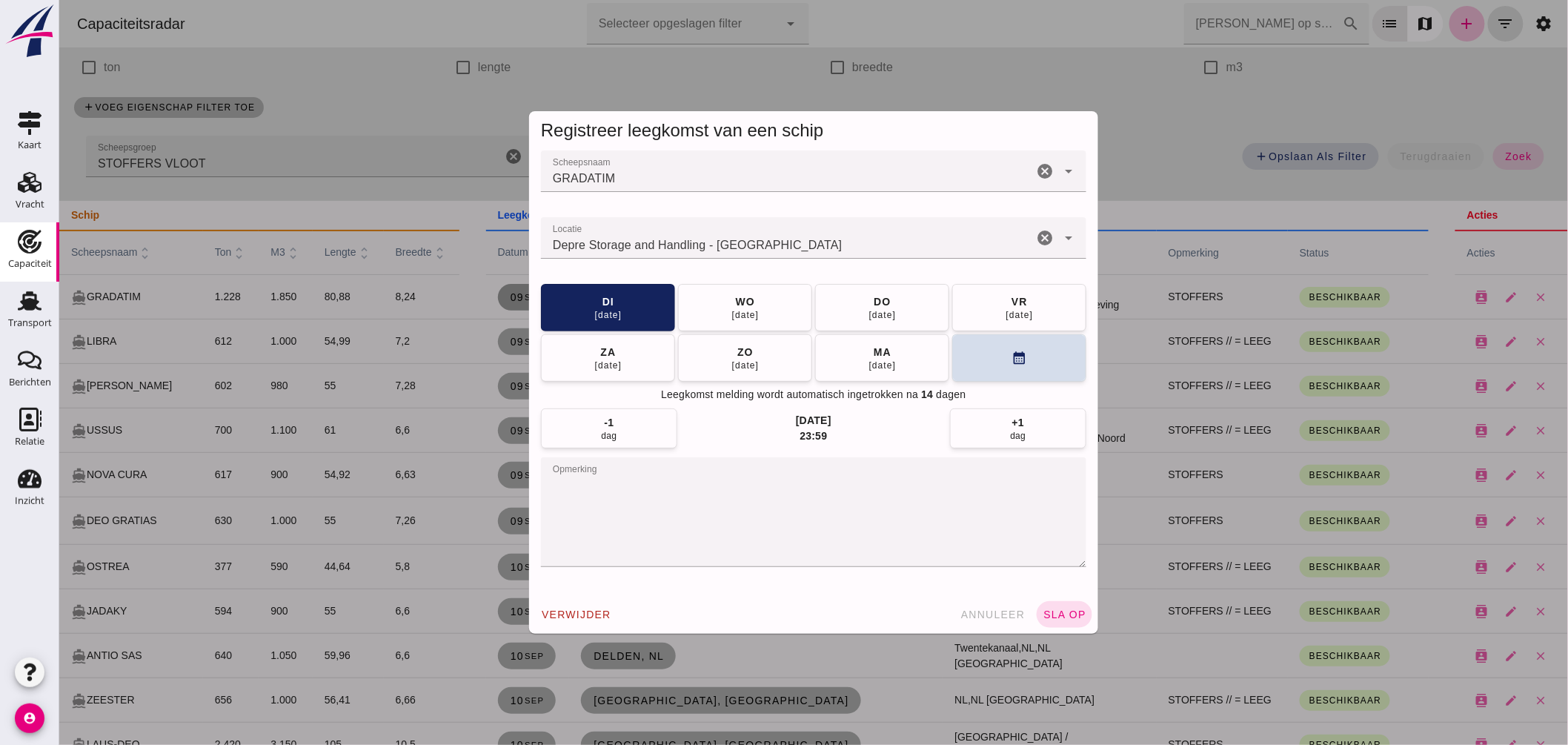
drag, startPoint x: 765, startPoint y: 247, endPoint x: 119, endPoint y: 212, distance: 646.9
click at [119, 212] on div "Registreer leegkomst van een schip Scheepsnaam Scheepsnaam GRADATIM cancel arro…" at bounding box center [812, 372] width 1509 height 745
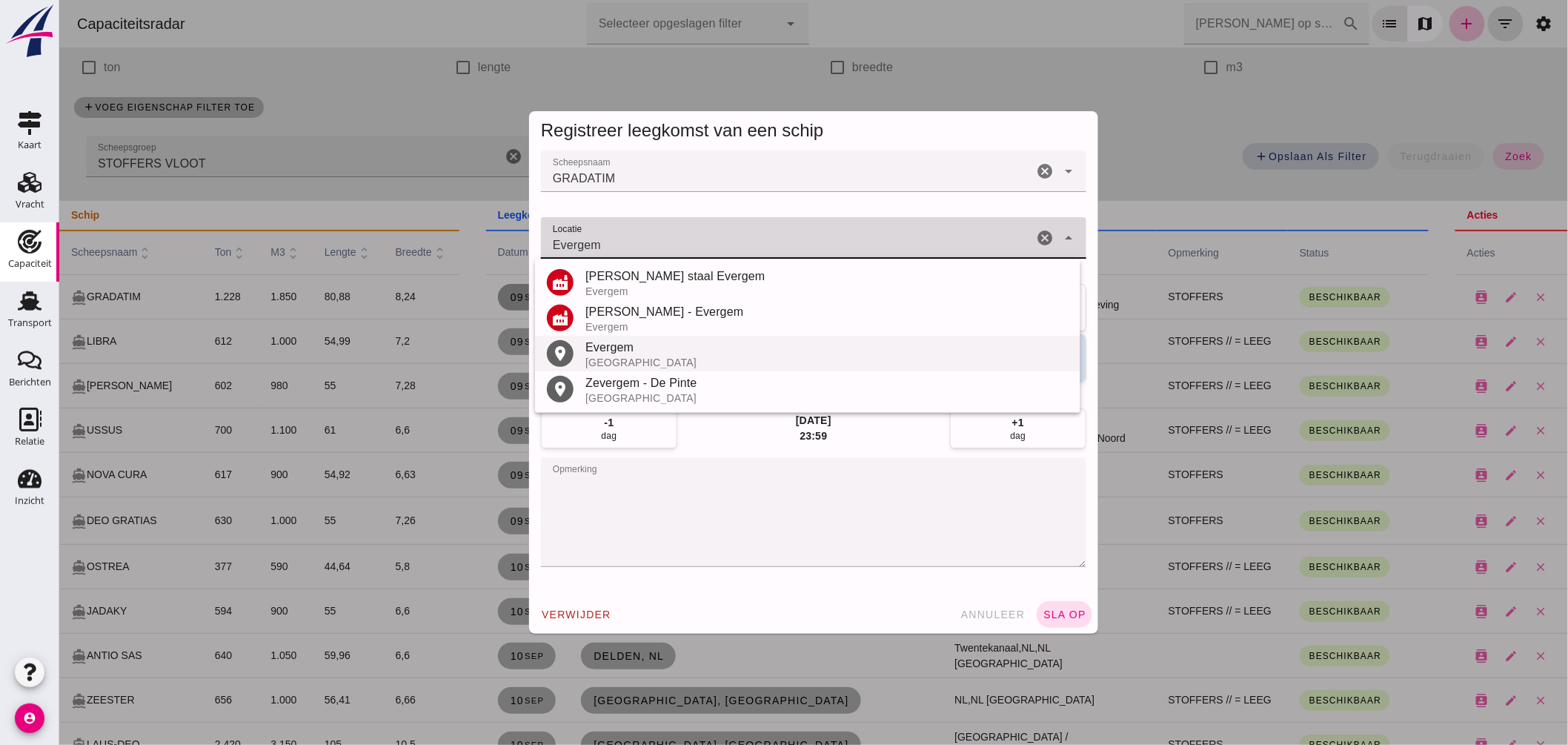
click at [627, 343] on div "Evergem" at bounding box center [826, 348] width 483 height 18
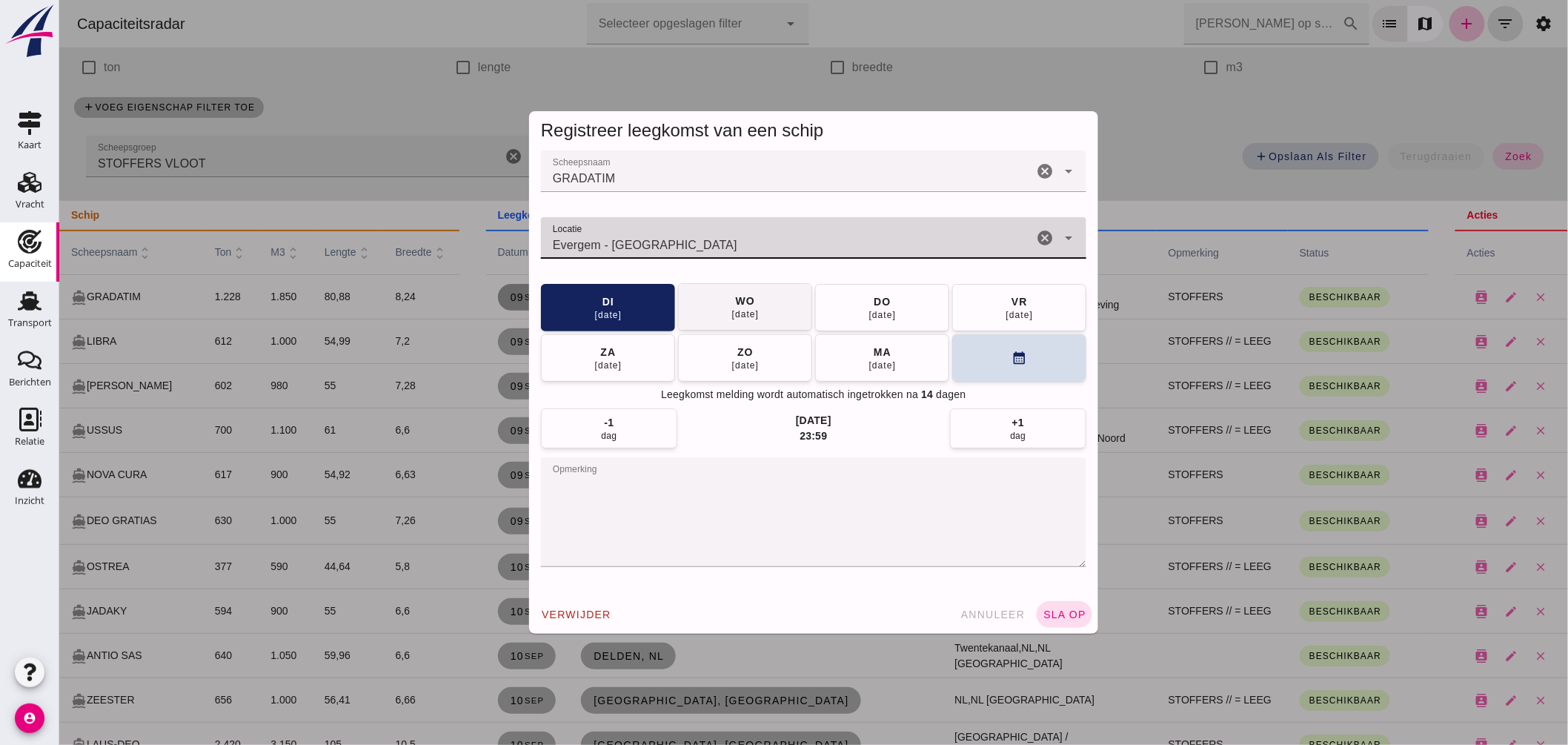
type input "Evergem - Oost-Vlaanderen"
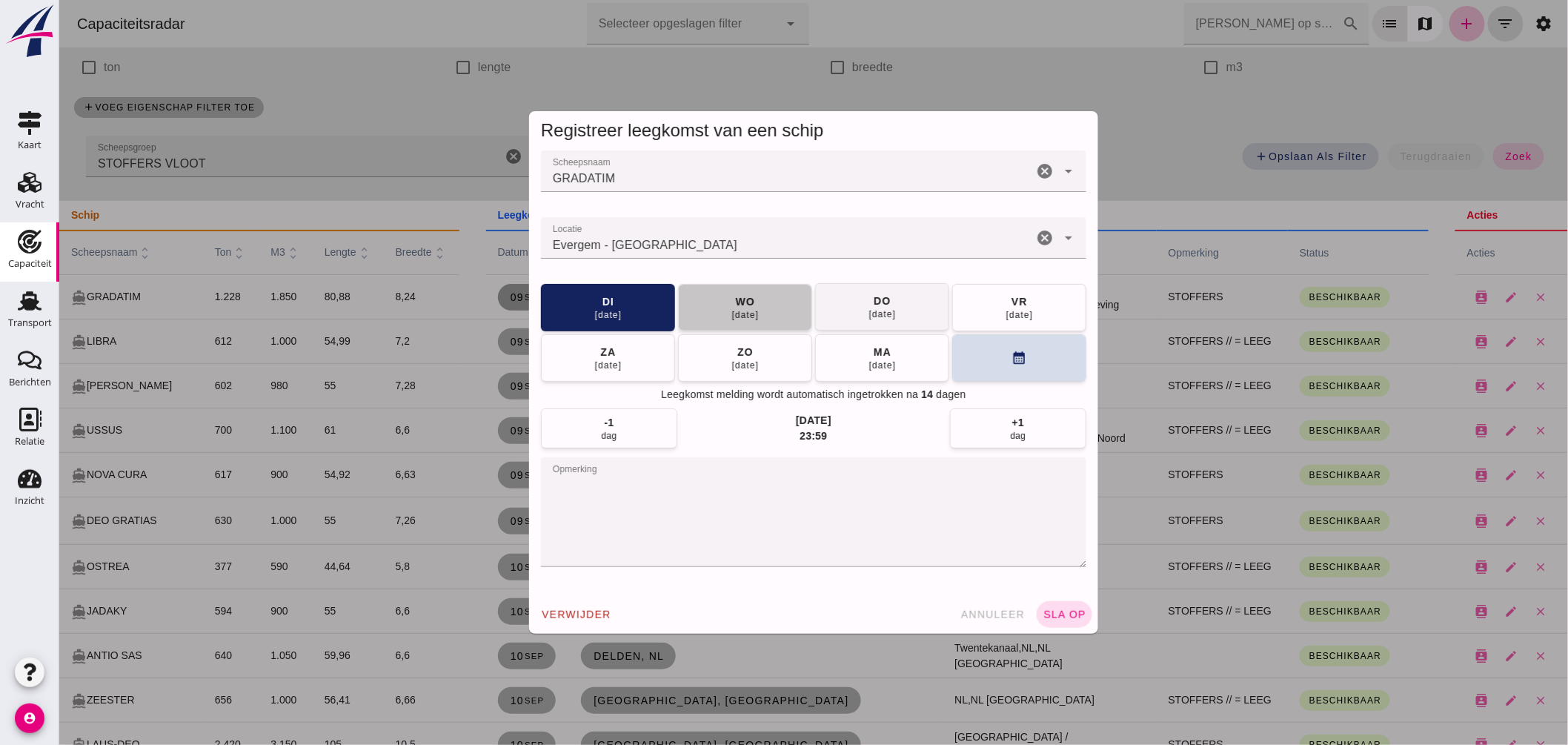
drag, startPoint x: 731, startPoint y: 304, endPoint x: 743, endPoint y: 312, distance: 14.4
click at [735, 305] on div "wo" at bounding box center [744, 302] width 20 height 15
drag, startPoint x: 1053, startPoint y: 603, endPoint x: 1037, endPoint y: 585, distance: 24.1
click at [1053, 604] on button "sla op" at bounding box center [1064, 614] width 56 height 27
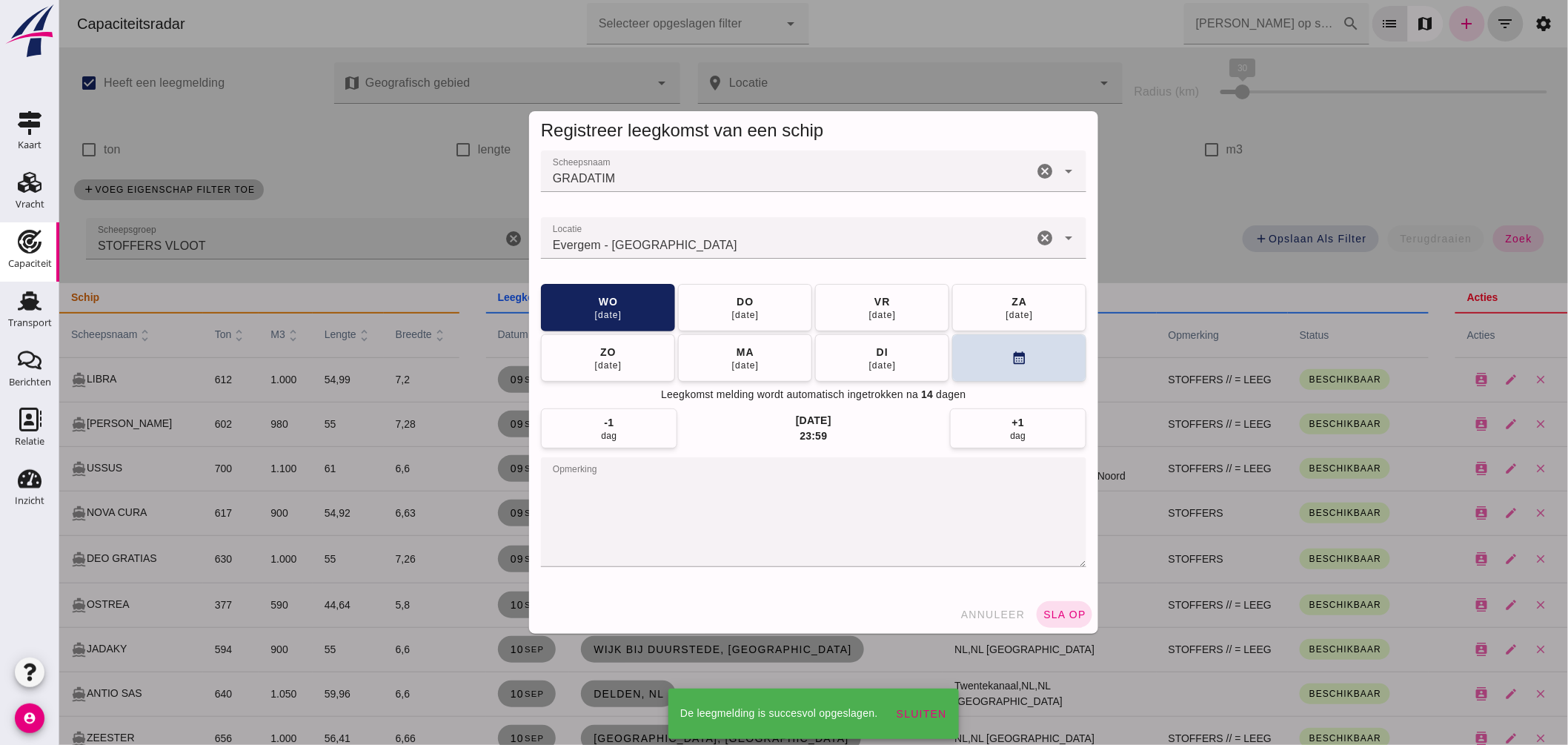
scroll to position [82, 0]
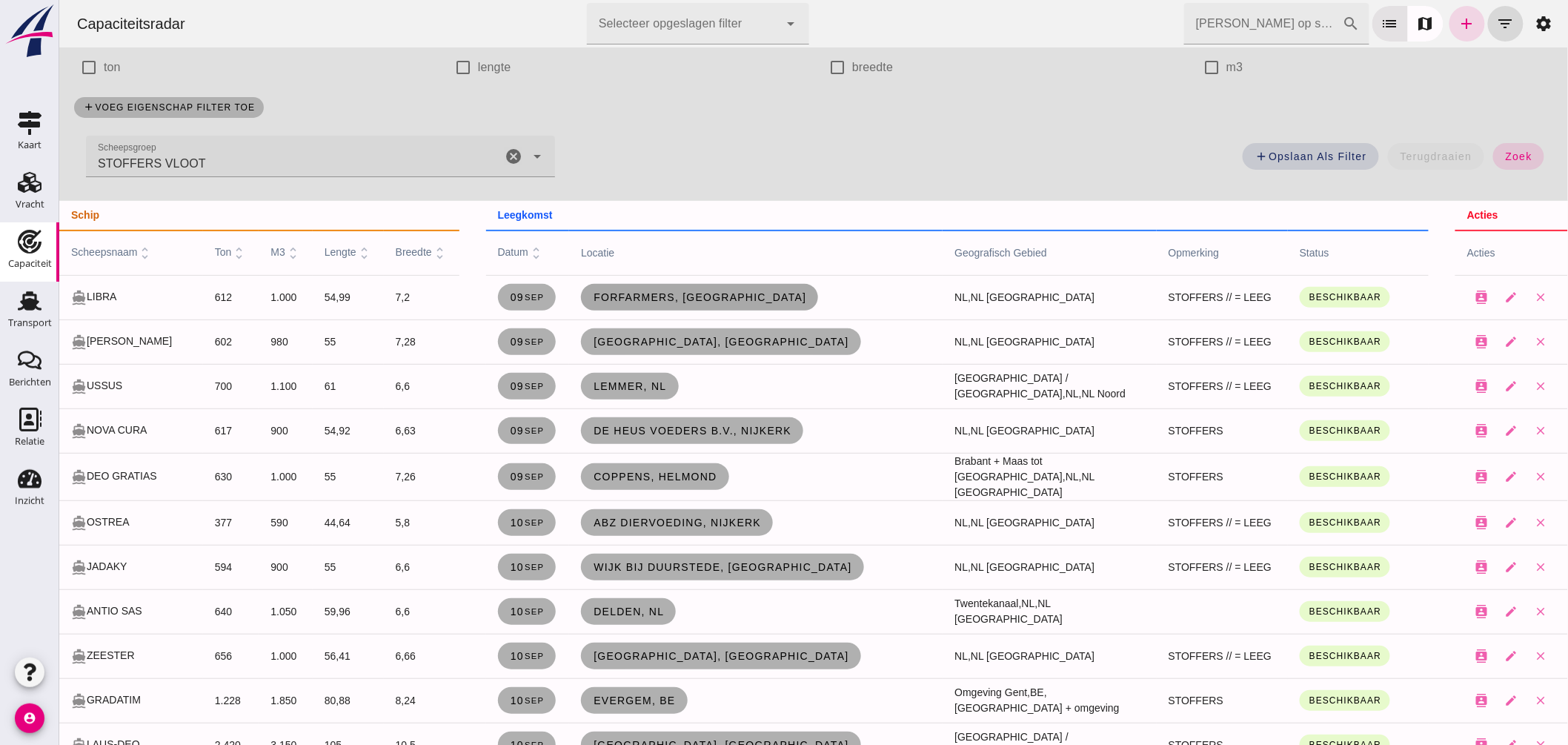
click at [656, 297] on span "ForFarmers, [GEOGRAPHIC_DATA]" at bounding box center [698, 297] width 213 height 12
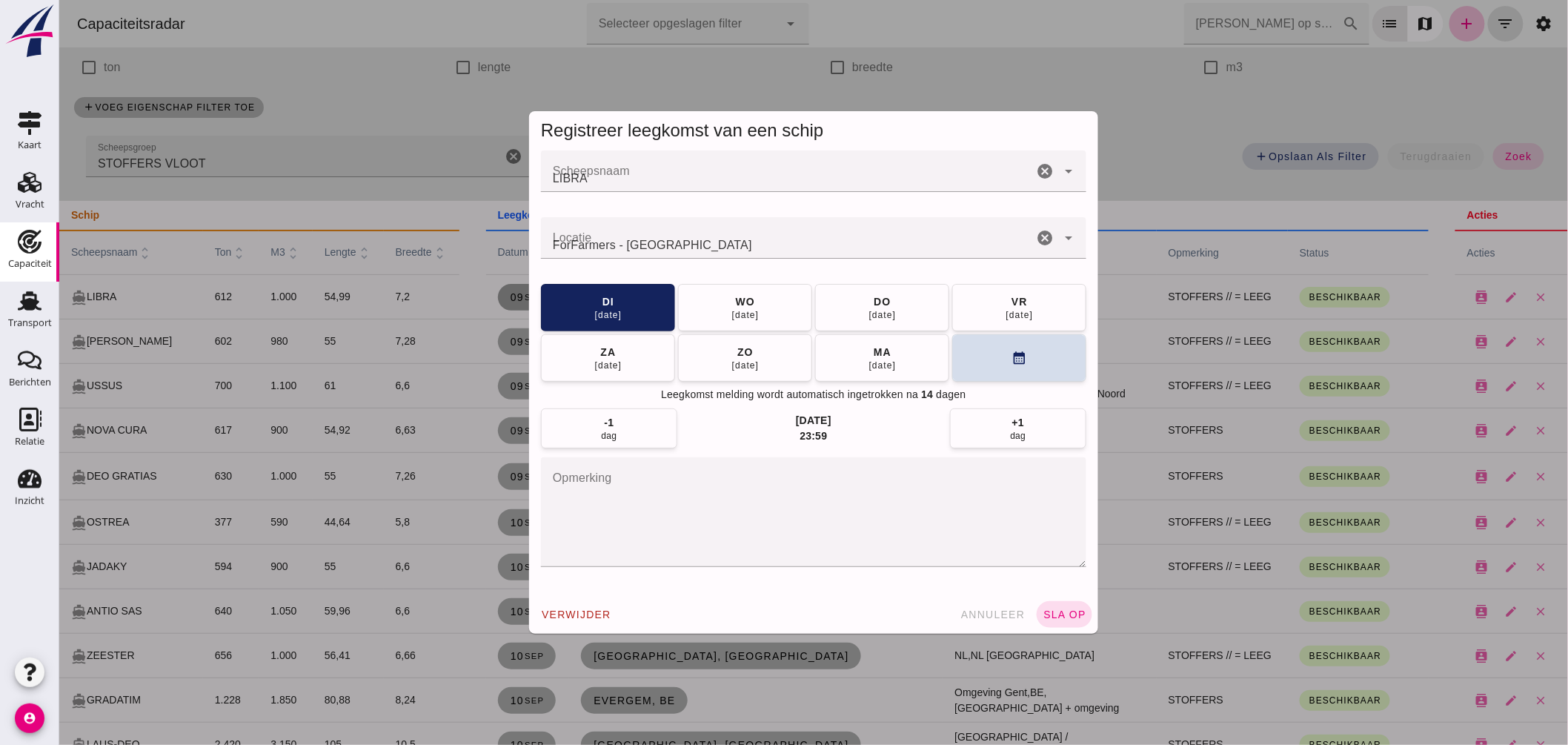
scroll to position [0, 0]
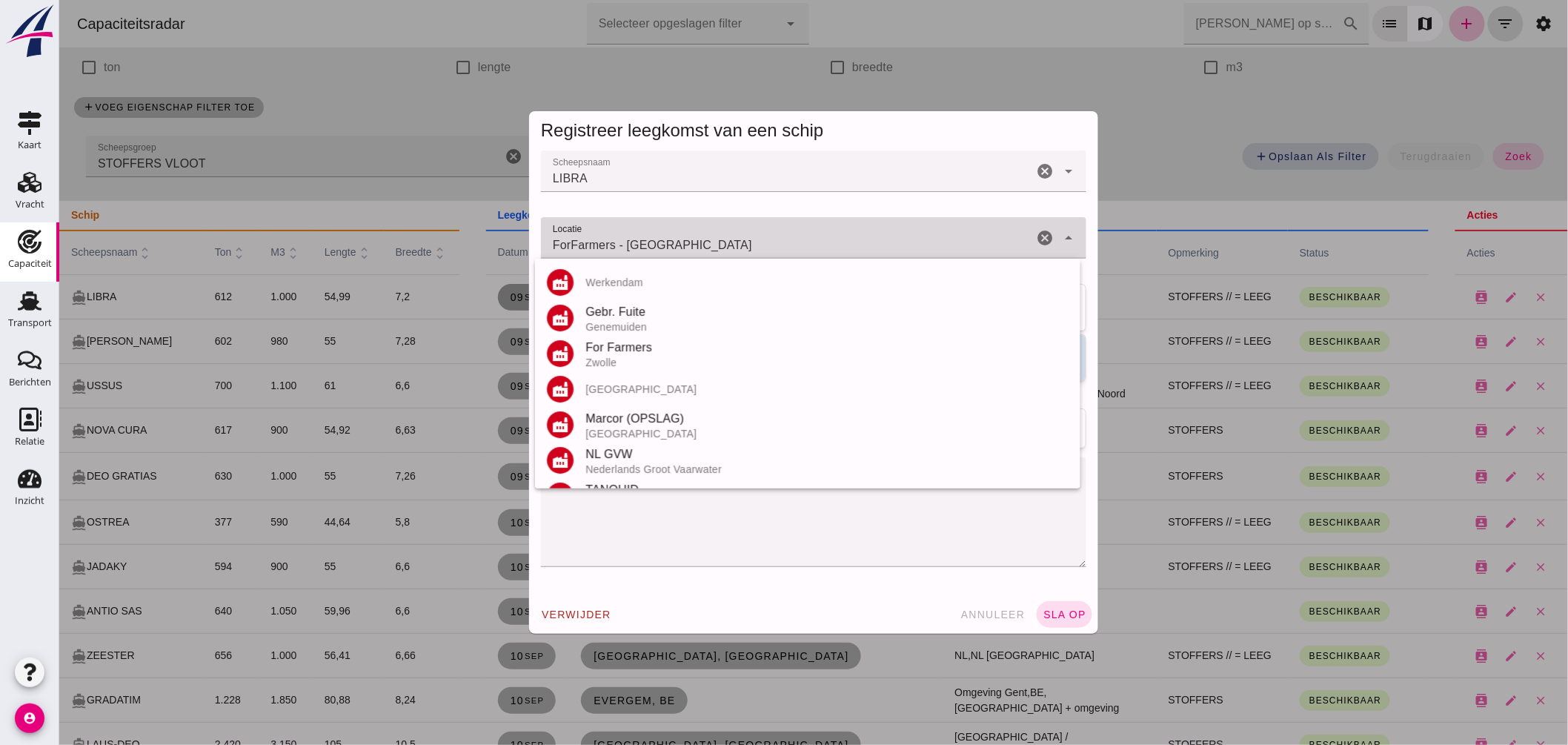
drag, startPoint x: 619, startPoint y: 242, endPoint x: 241, endPoint y: 181, distance: 382.9
click at [266, 182] on div "Registreer leegkomst van een schip Scheepsnaam Scheepsnaam LIBRA cancel arrow_d…" at bounding box center [812, 372] width 1509 height 745
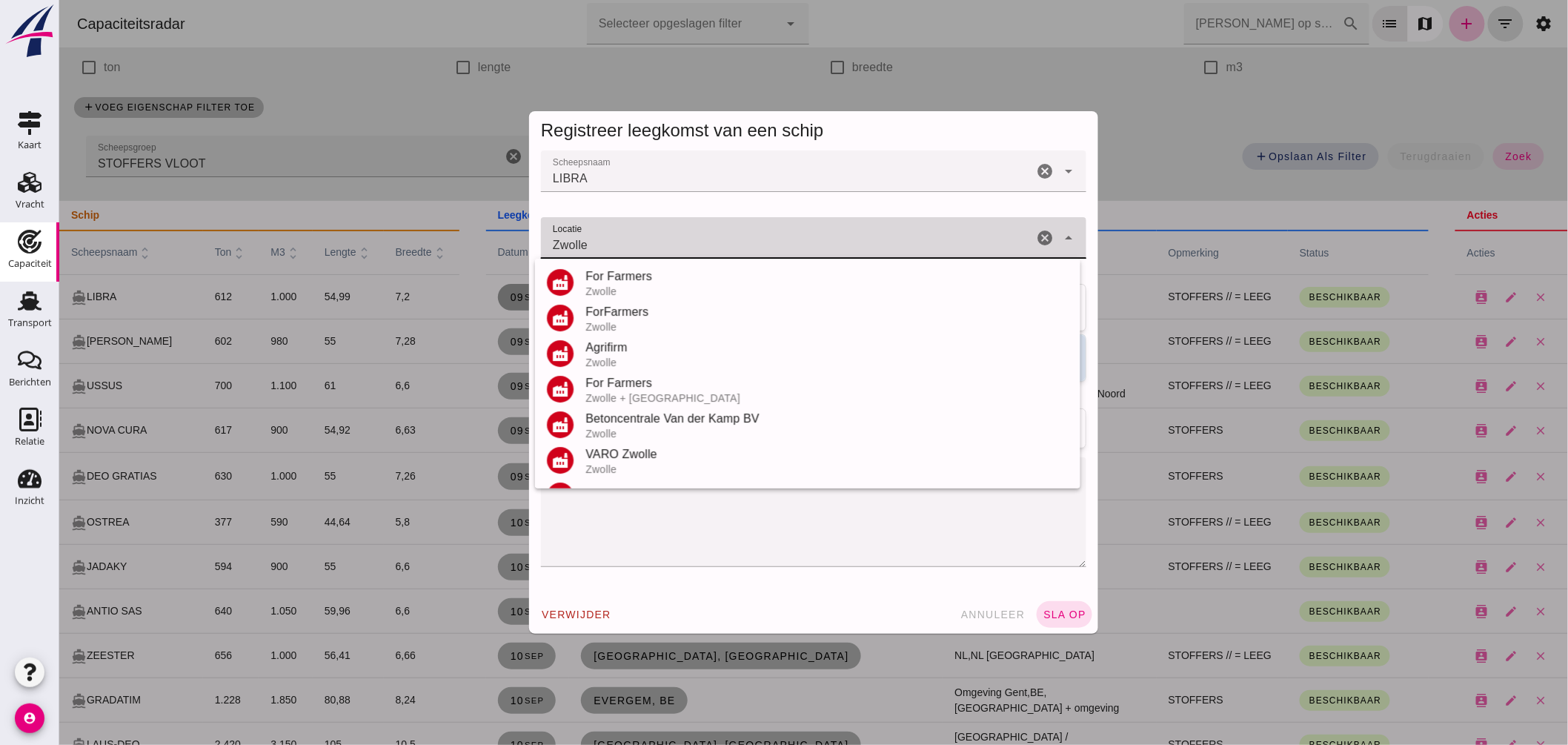
scroll to position [173, 0]
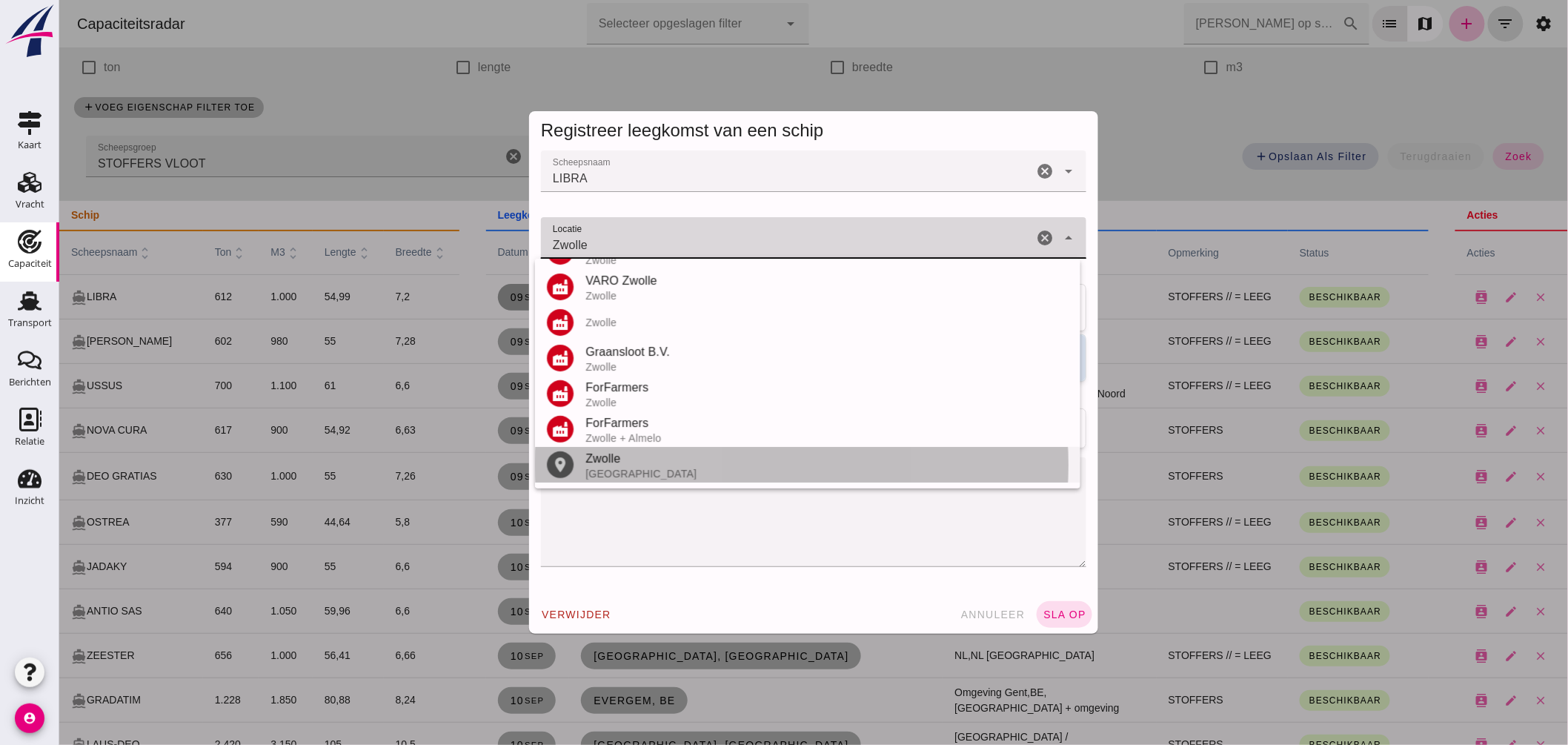
click at [620, 460] on div "Zwolle" at bounding box center [826, 459] width 483 height 18
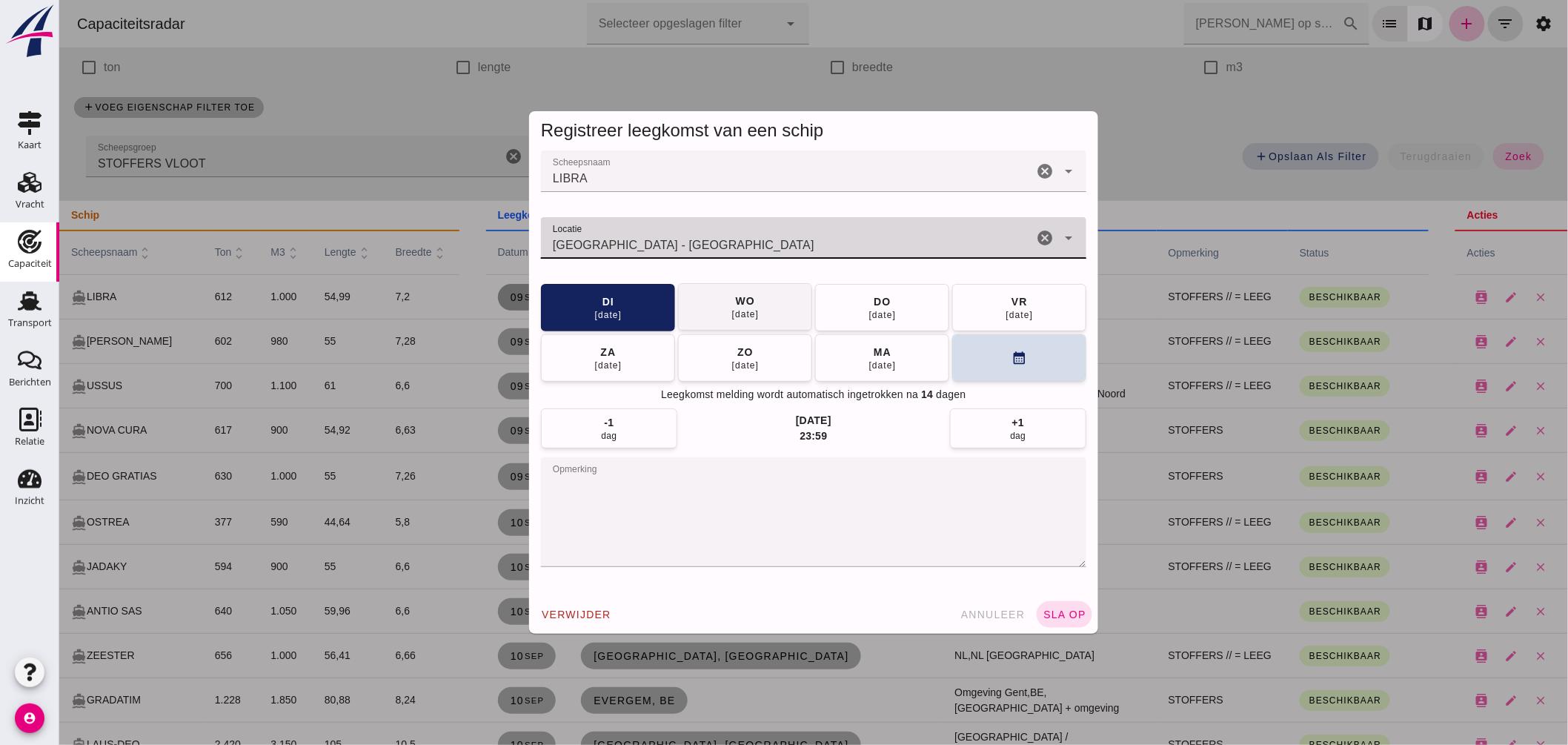
type input "Zwolle - Overijssel"
click at [742, 298] on div "wo" at bounding box center [744, 302] width 20 height 15
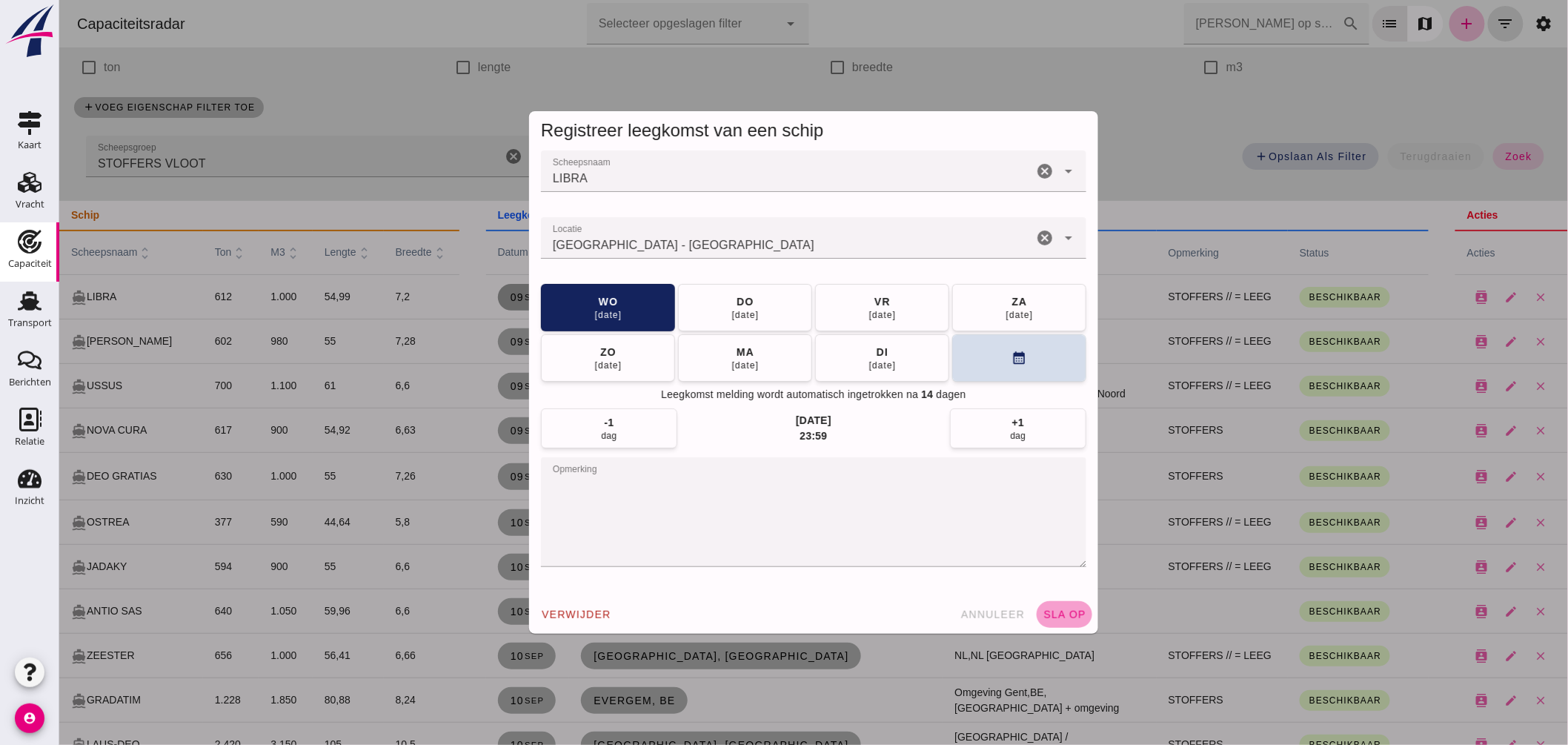
click at [1071, 615] on span "sla op" at bounding box center [1064, 614] width 44 height 12
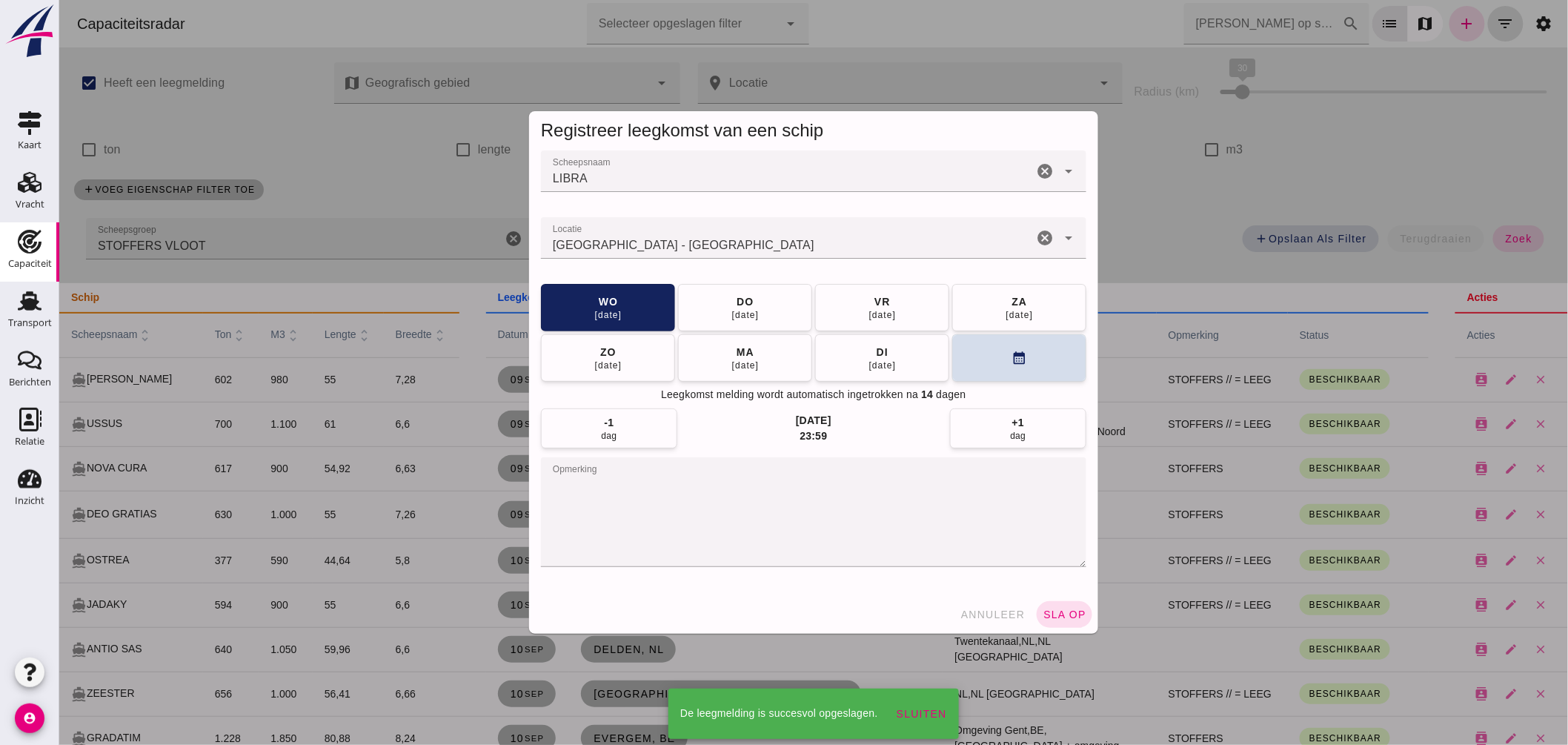
scroll to position [82, 0]
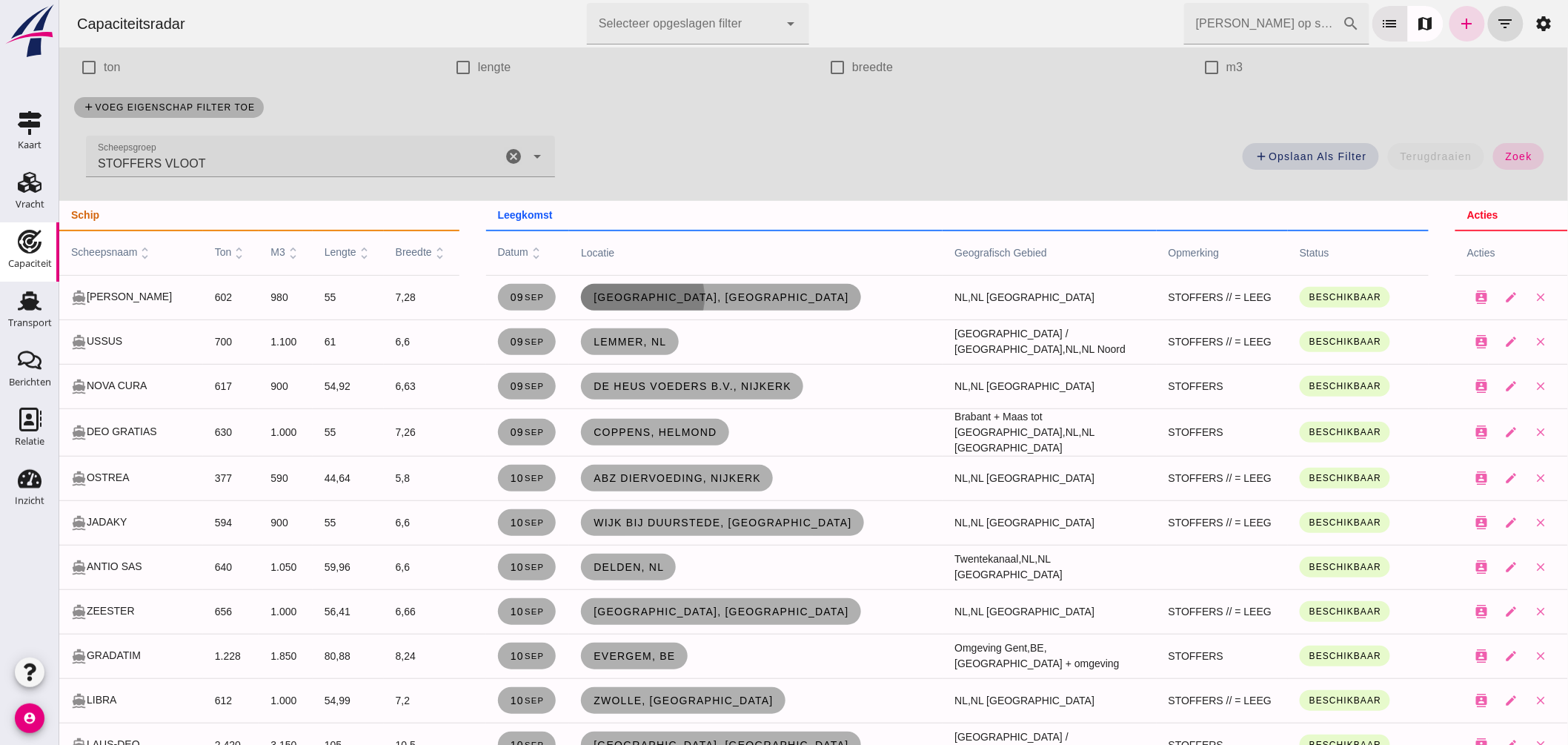
click at [619, 287] on link "Amsterdam, nl" at bounding box center [720, 297] width 280 height 27
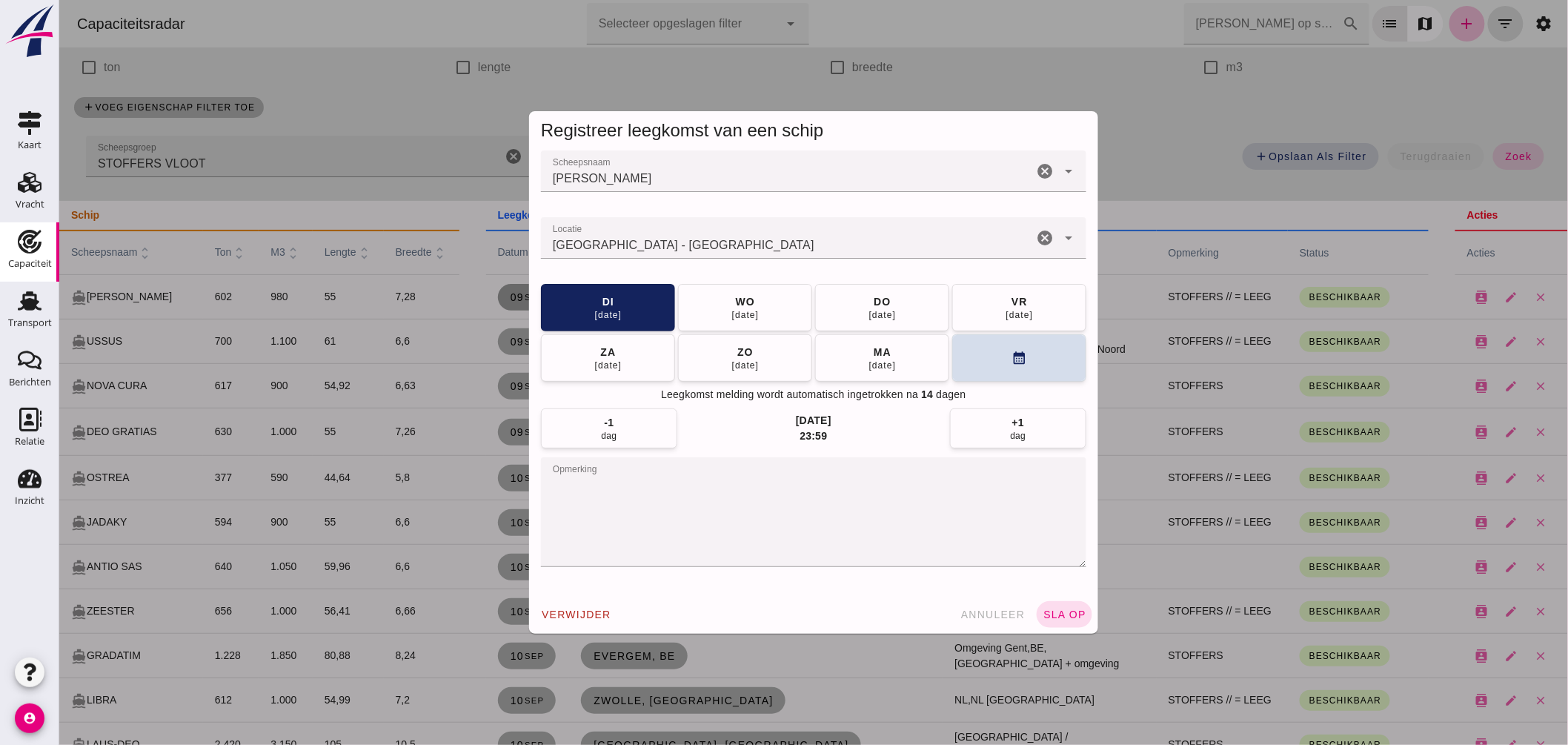
scroll to position [0, 0]
click at [730, 310] on div "10 sep" at bounding box center [744, 314] width 28 height 12
click at [1081, 610] on button "sla op" at bounding box center [1064, 614] width 56 height 27
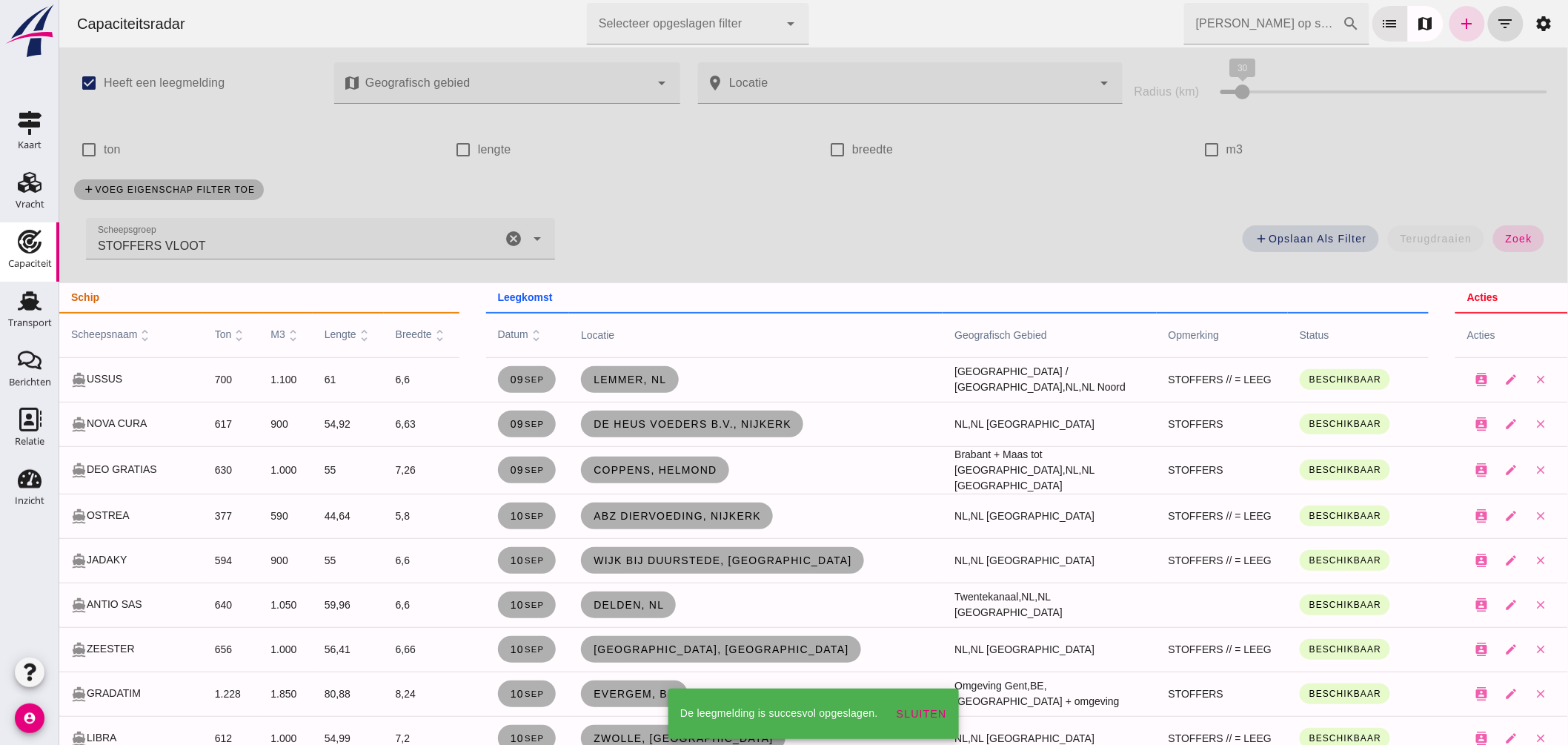
scroll to position [82, 0]
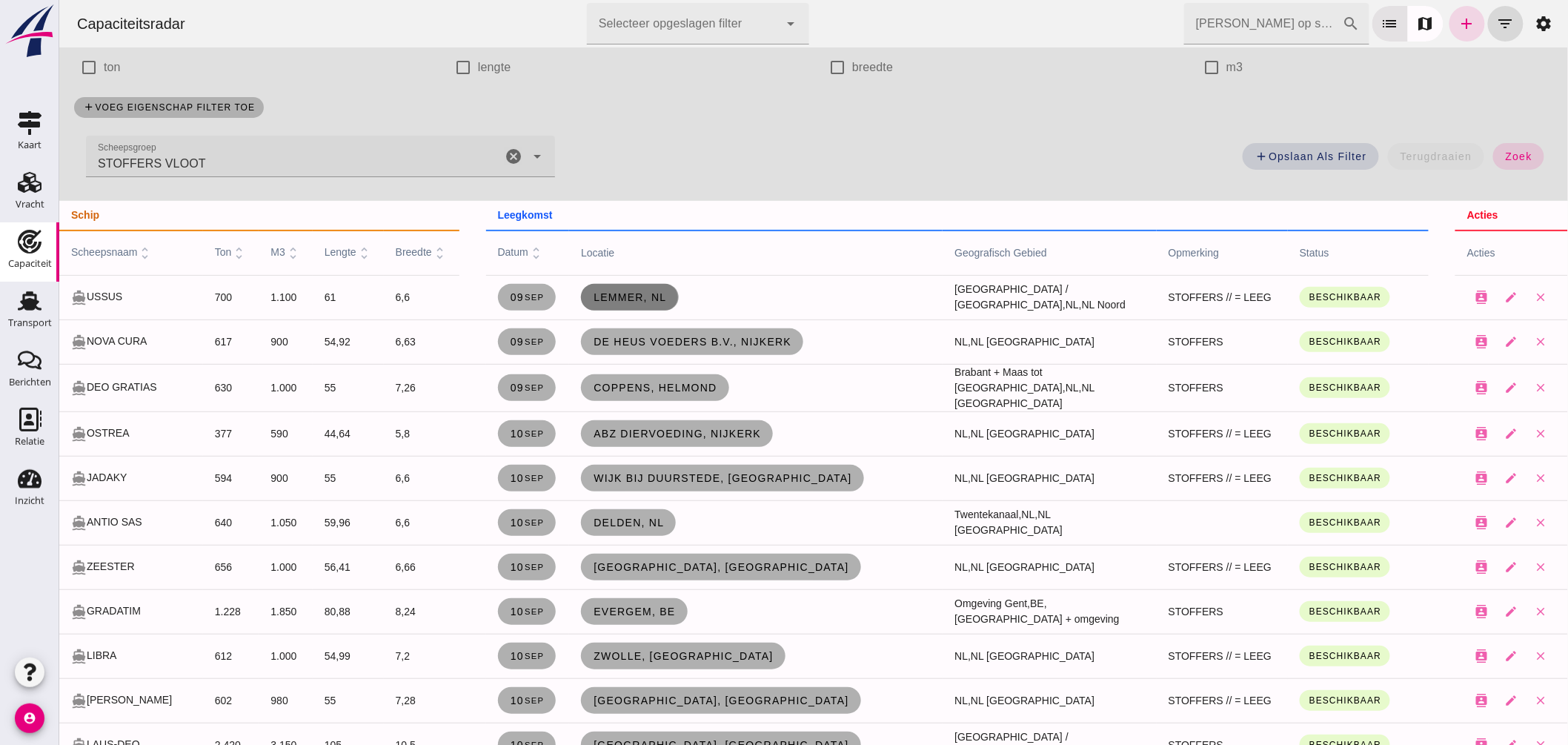
click at [631, 285] on link "Lemmer, nl" at bounding box center [629, 297] width 97 height 27
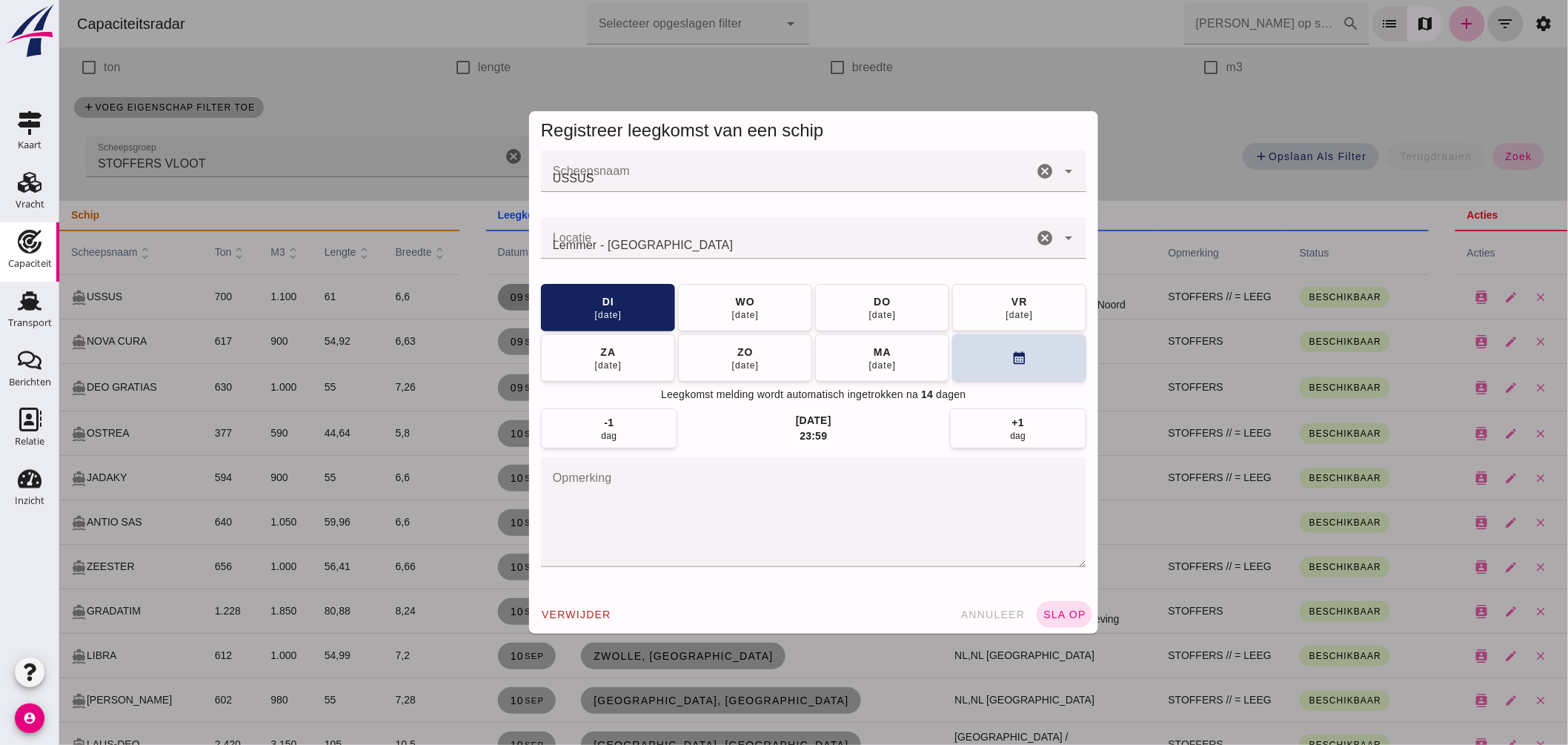
scroll to position [0, 0]
click at [730, 298] on span "wo 10 sep" at bounding box center [744, 306] width 28 height 27
click at [159, 204] on div "Registreer leegkomst van een schip Scheepsnaam Scheepsnaam USSUS cancel arrow_d…" at bounding box center [812, 372] width 1509 height 745
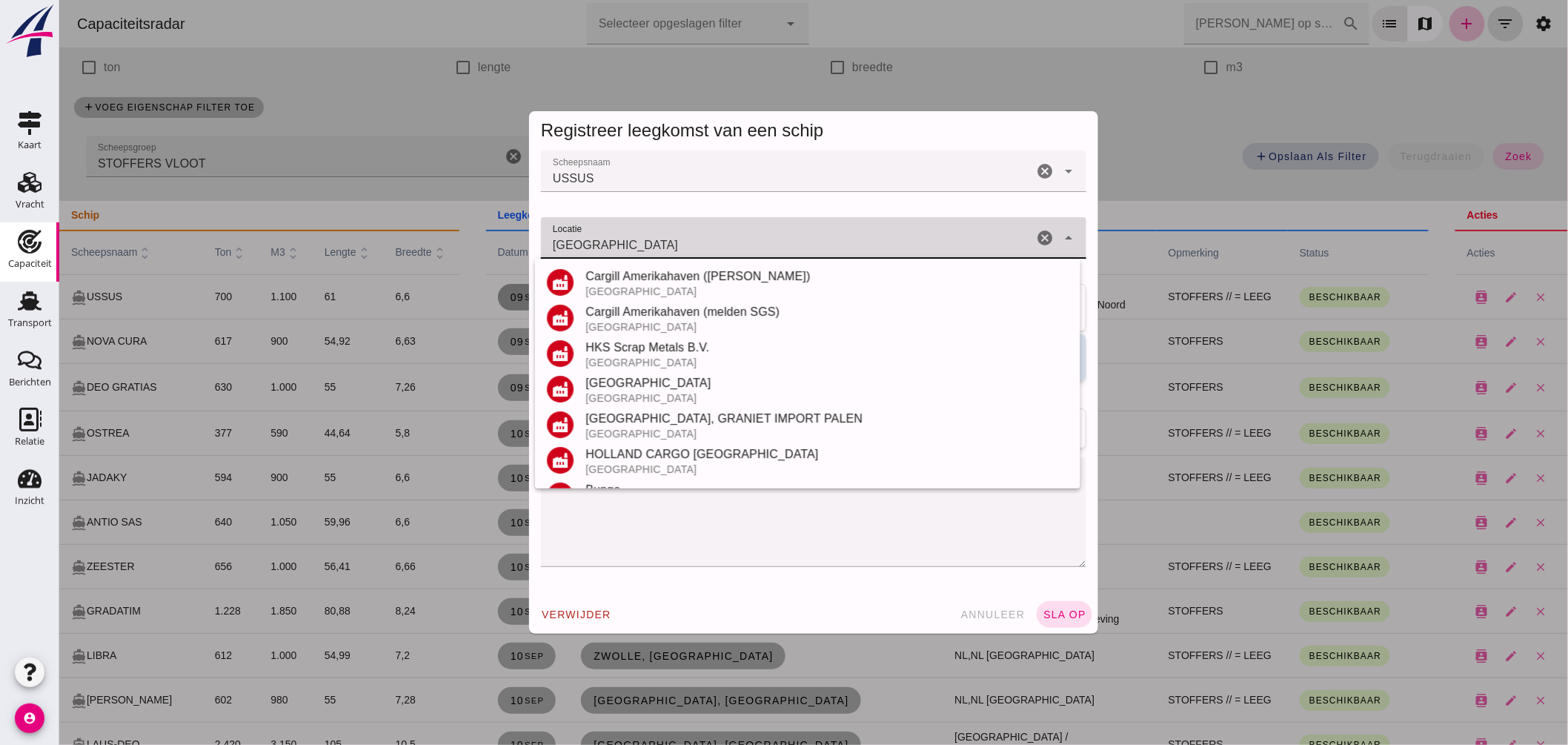
scroll to position [315, 0]
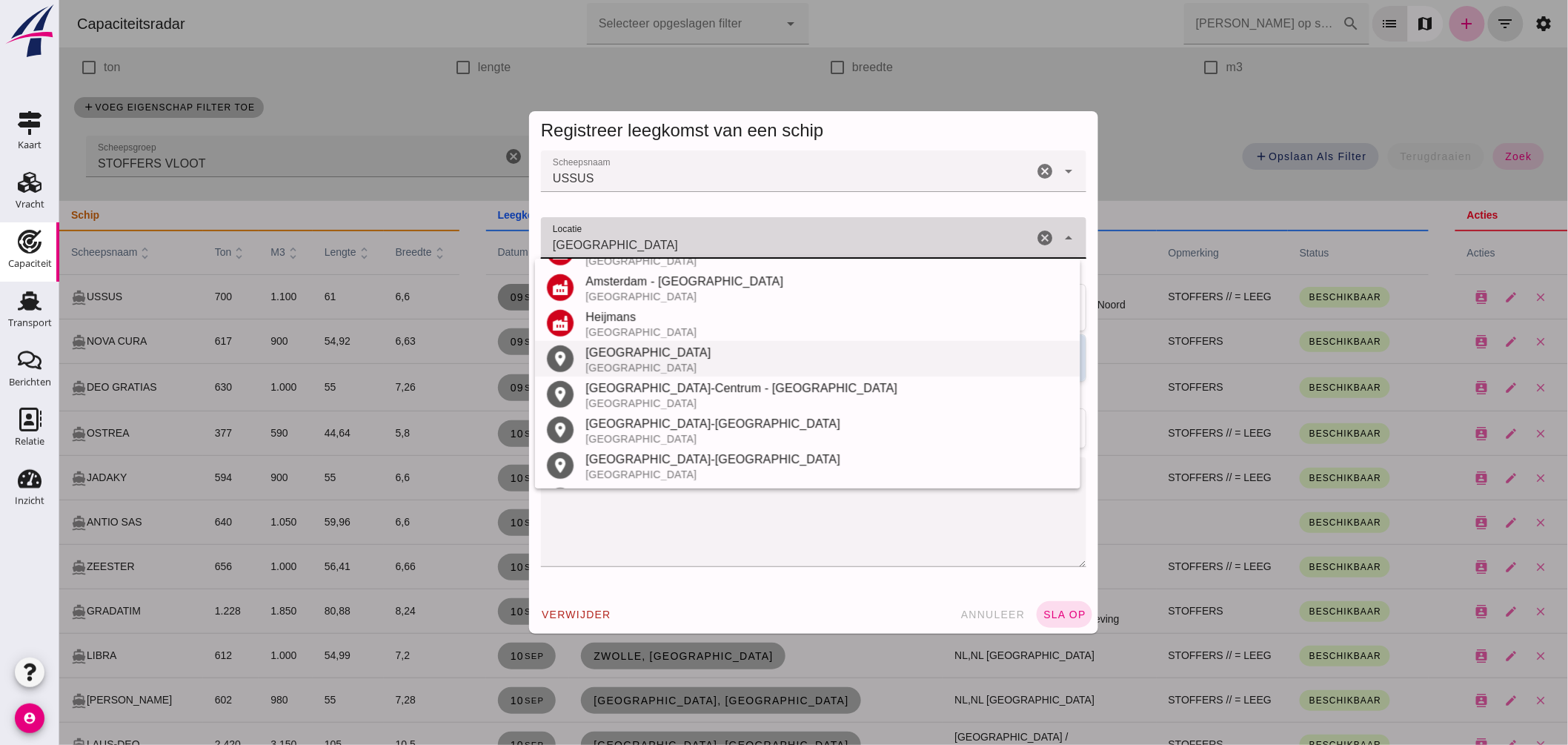
click at [640, 358] on div "Amsterdam" at bounding box center [826, 353] width 483 height 18
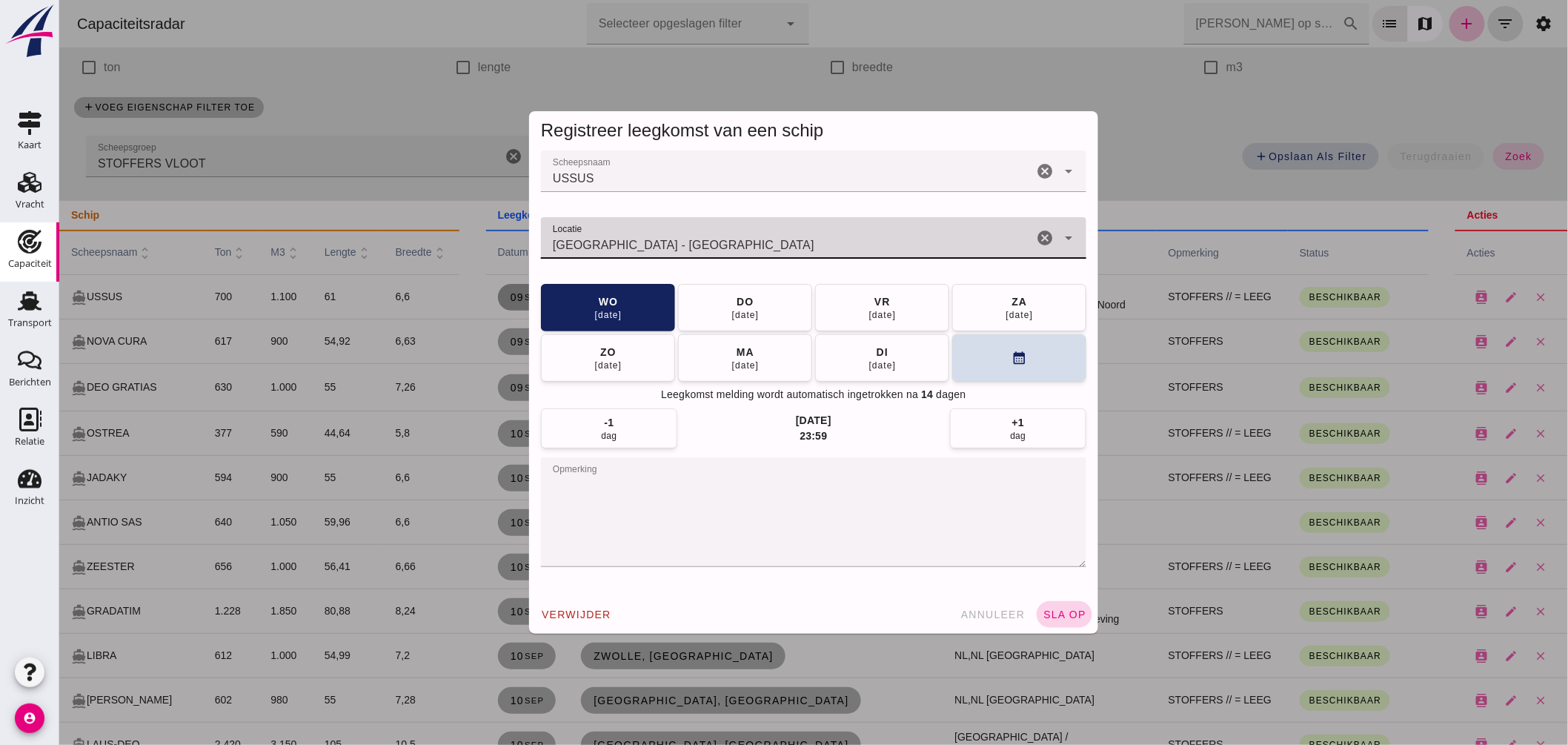
type input "Amsterdam - Noord-Holland"
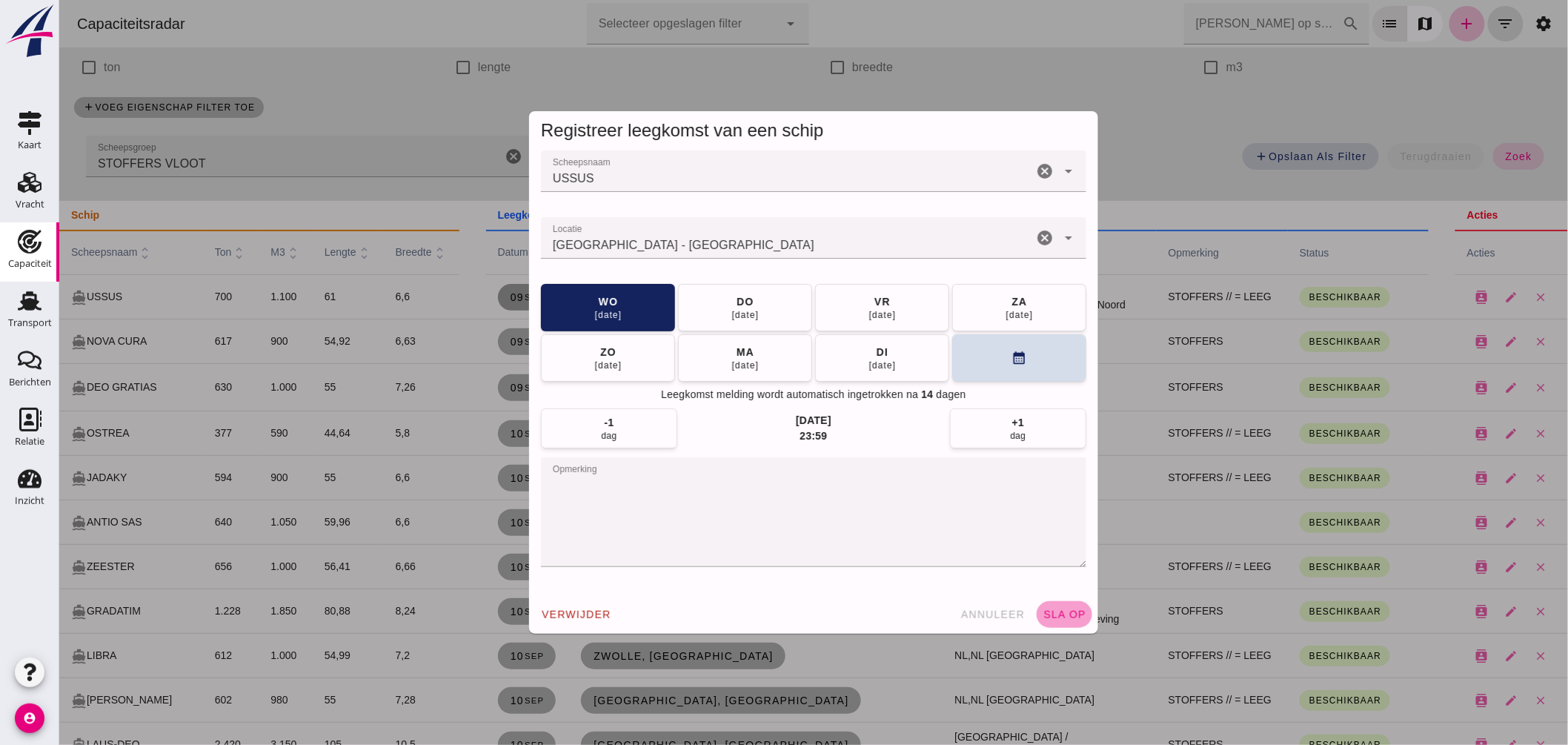
click at [1055, 613] on span "sla op" at bounding box center [1064, 614] width 44 height 12
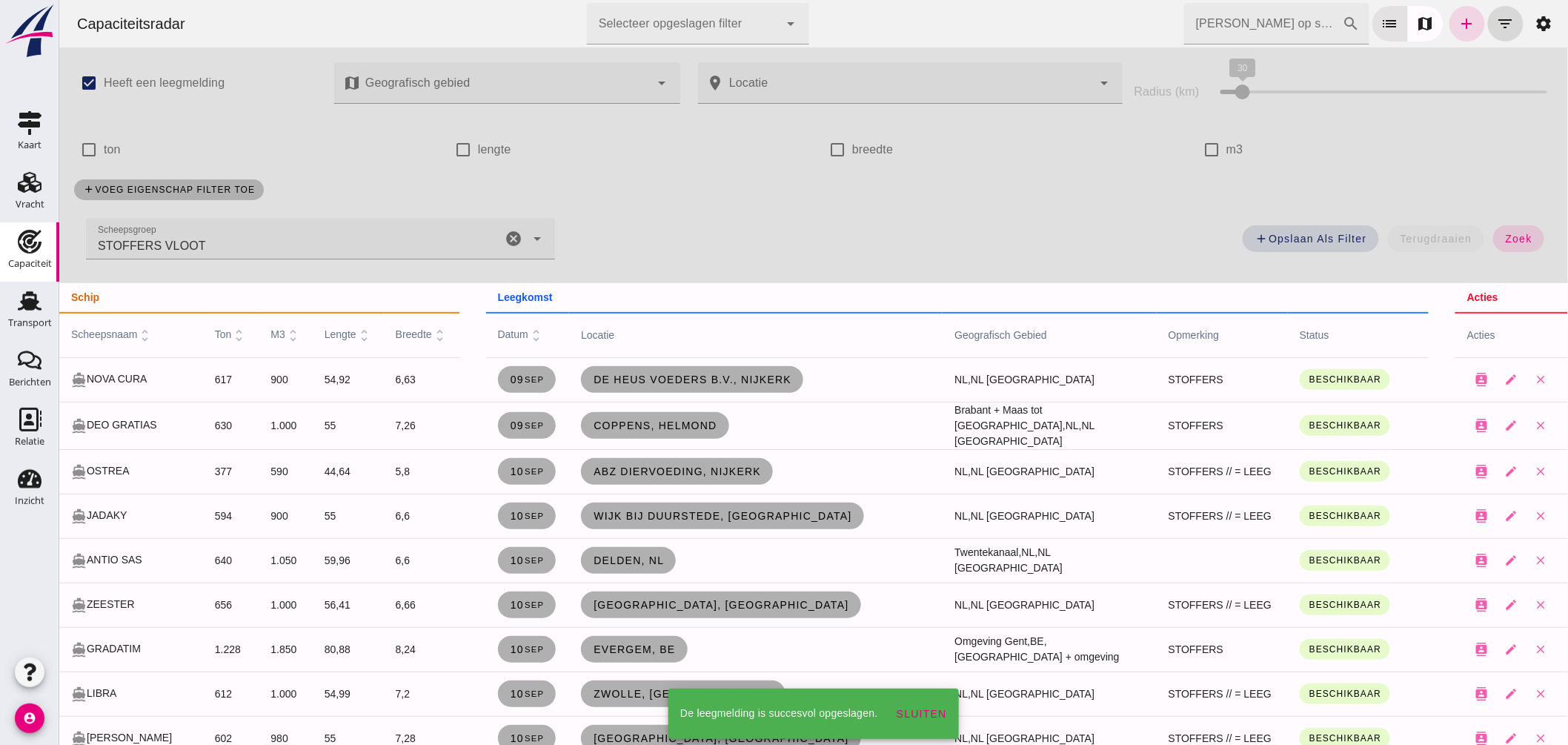
scroll to position [82, 0]
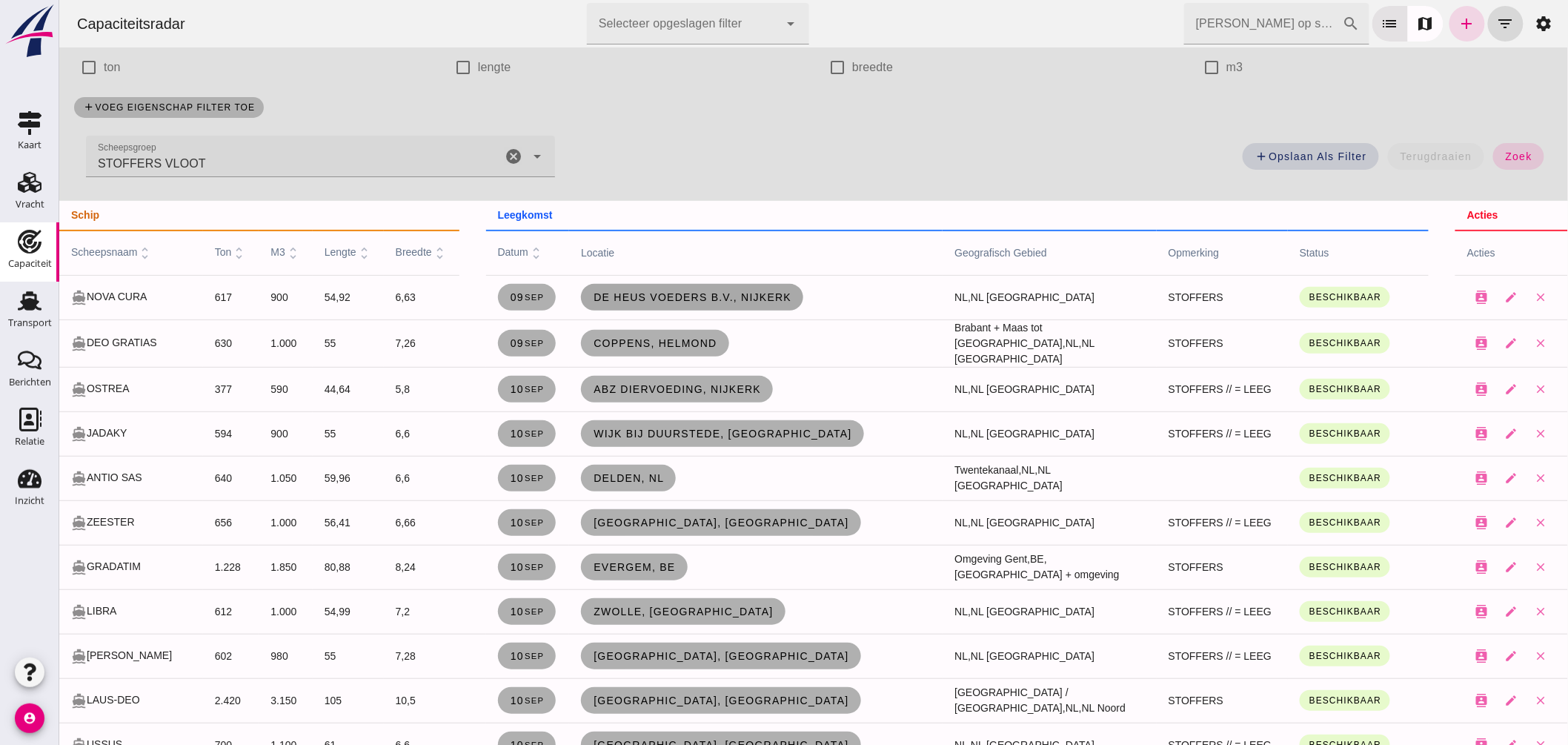
click at [657, 294] on span "De Heus Voeders B.V., Nijkerk" at bounding box center [691, 297] width 199 height 12
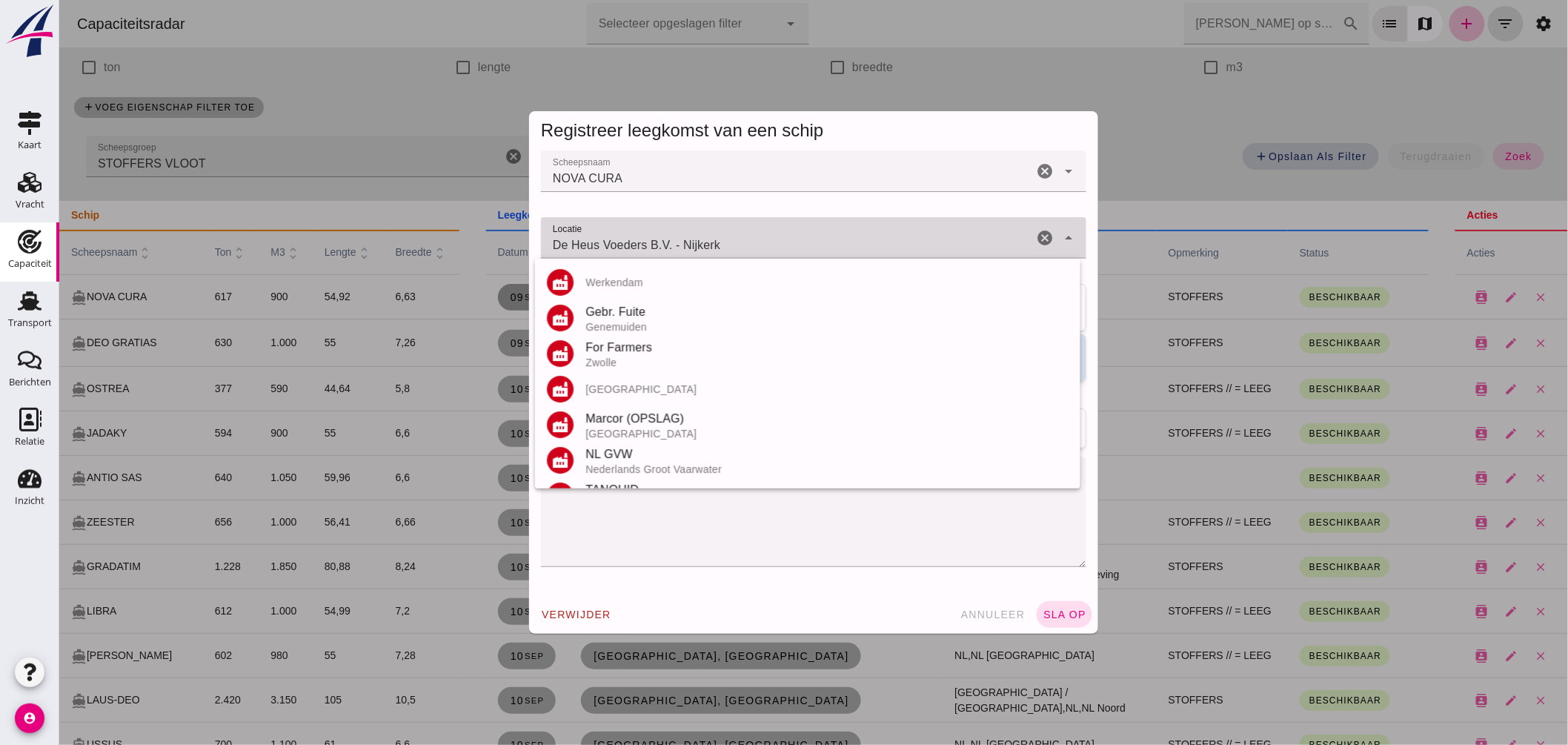
drag, startPoint x: 671, startPoint y: 241, endPoint x: 285, endPoint y: 159, distance: 394.6
click at [286, 159] on div "Registreer leegkomst van een schip Scheepsnaam Scheepsnaam NOVA CURA cancel arr…" at bounding box center [812, 372] width 1509 height 745
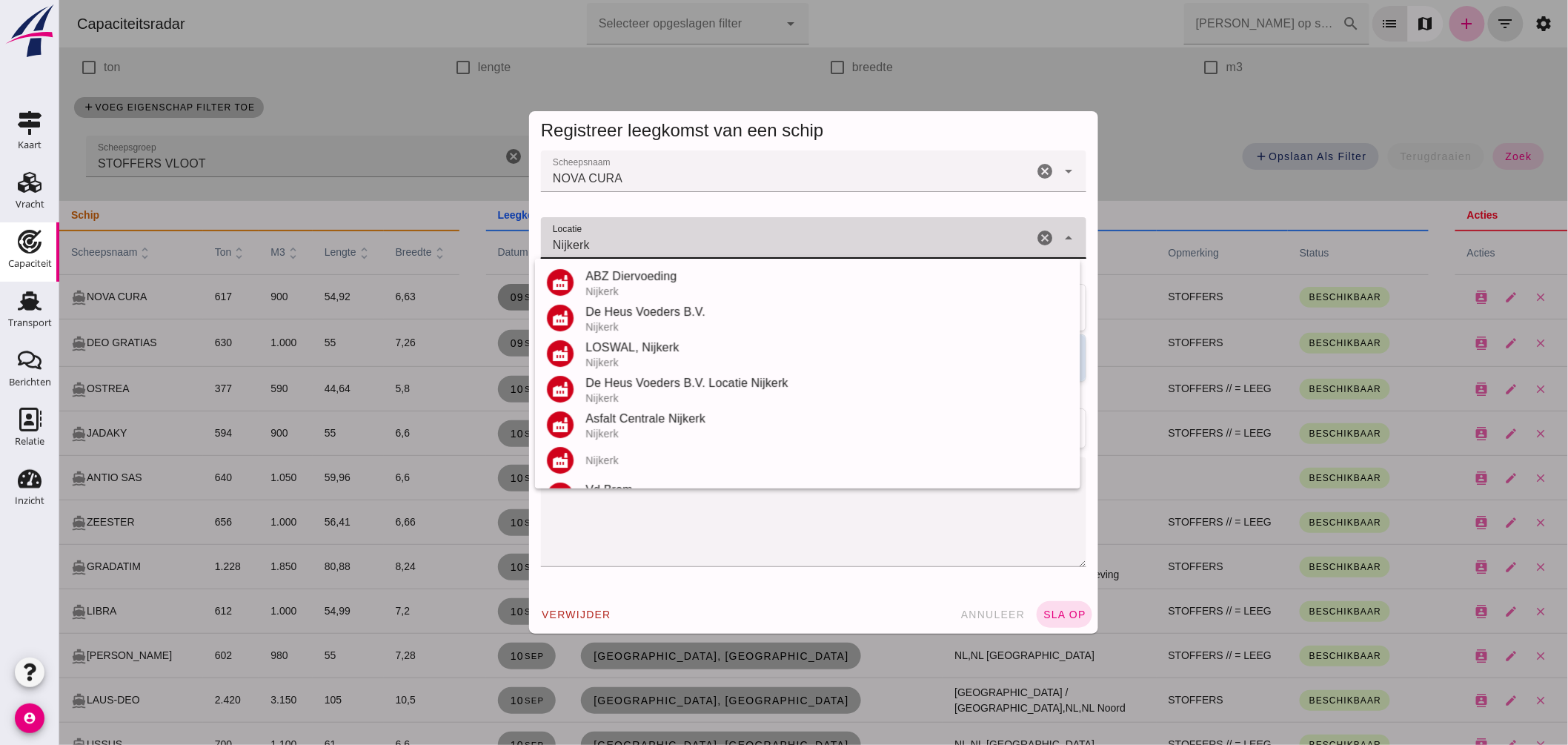
scroll to position [101, 0]
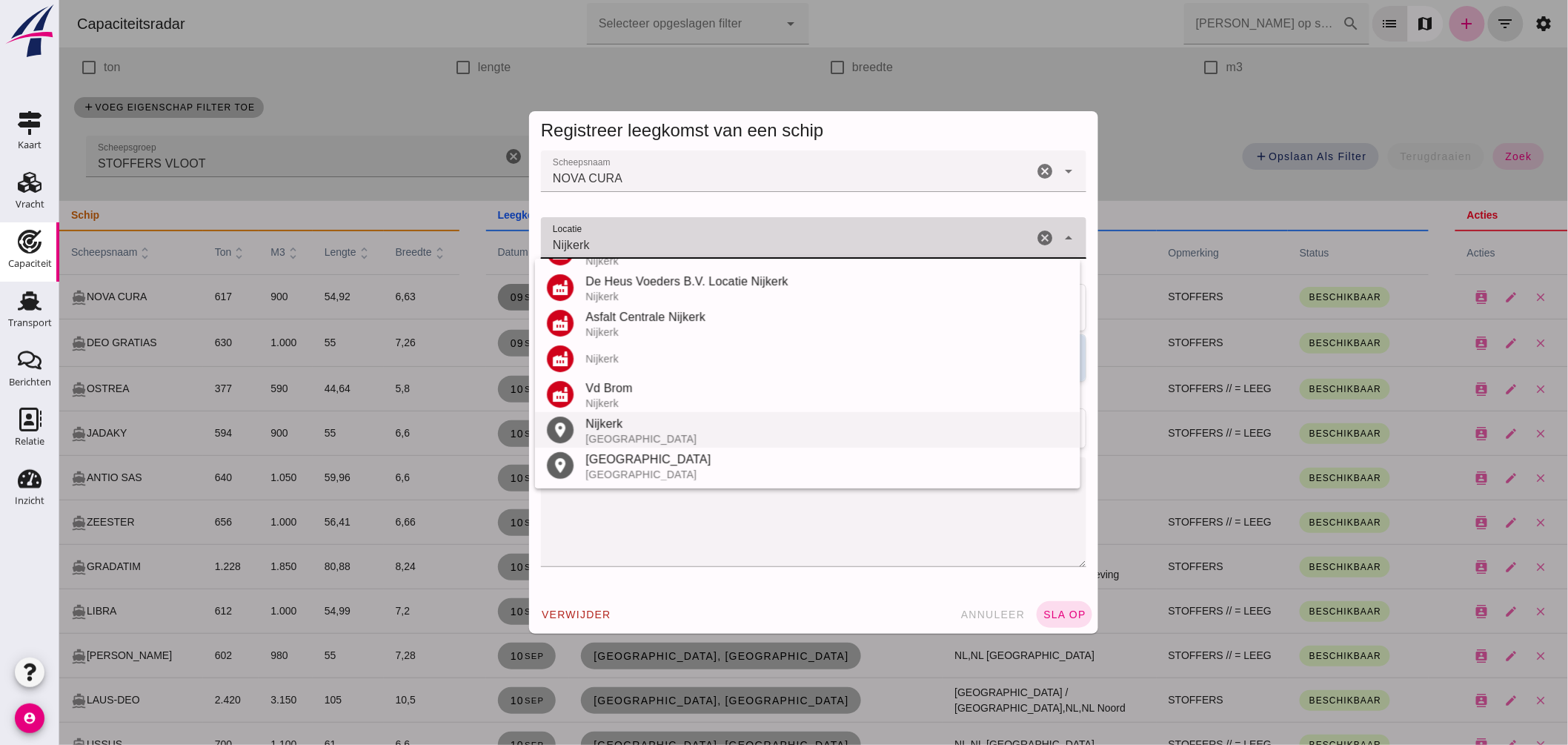
click at [653, 425] on div "Nijkerk" at bounding box center [826, 424] width 483 height 18
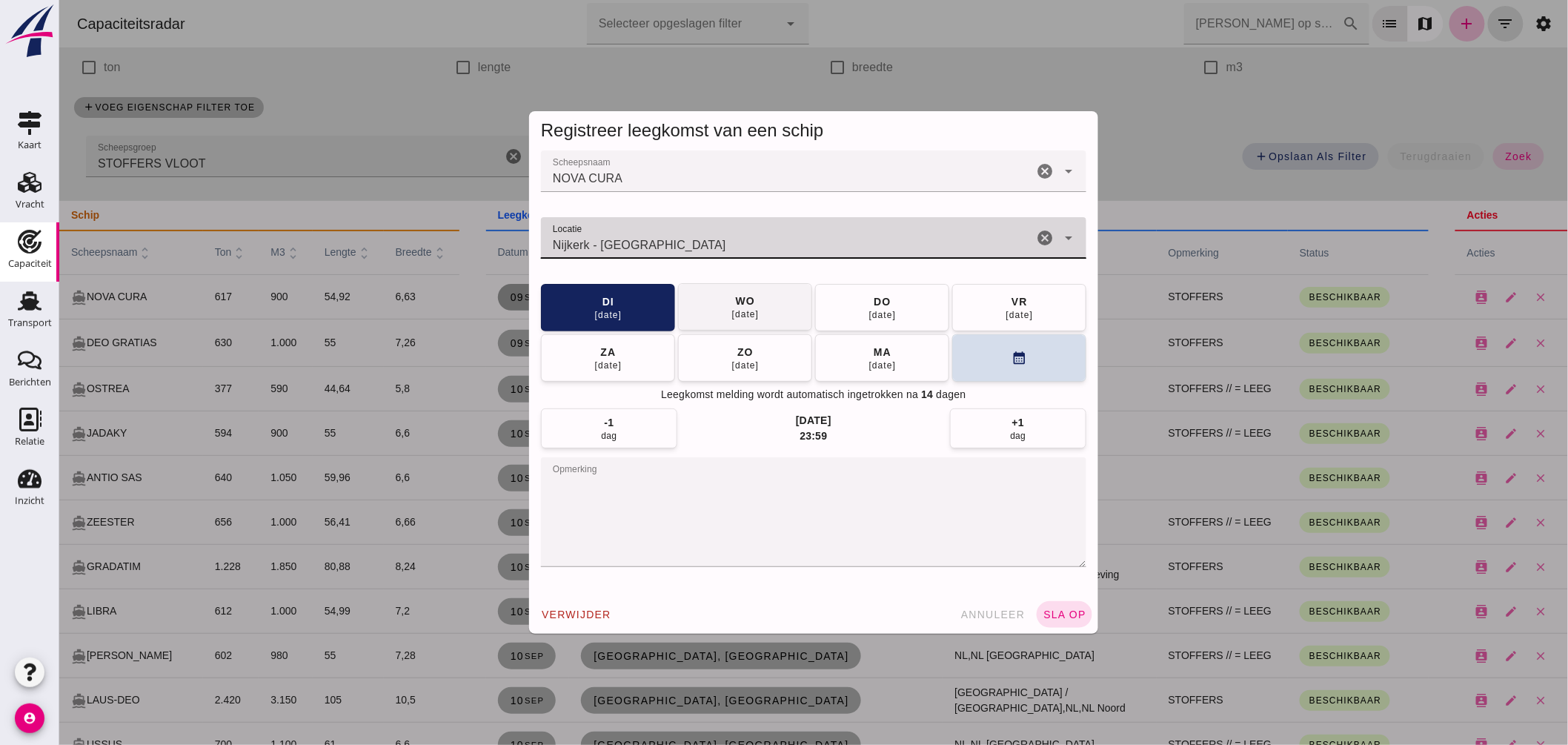
type input "Nijkerk - Gelderland"
click at [745, 306] on div "wo" at bounding box center [744, 301] width 20 height 15
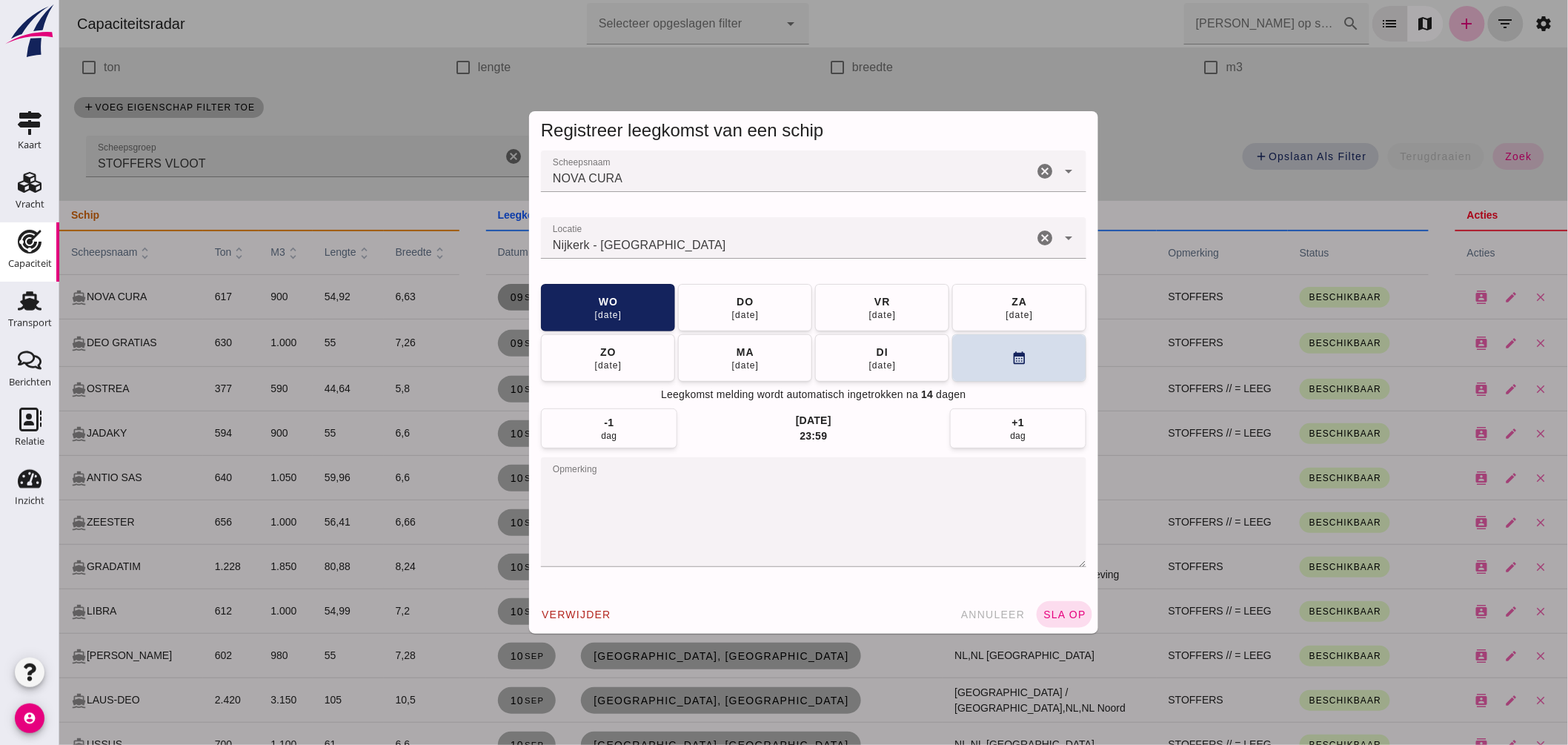
click at [1049, 603] on button "sla op" at bounding box center [1064, 614] width 56 height 27
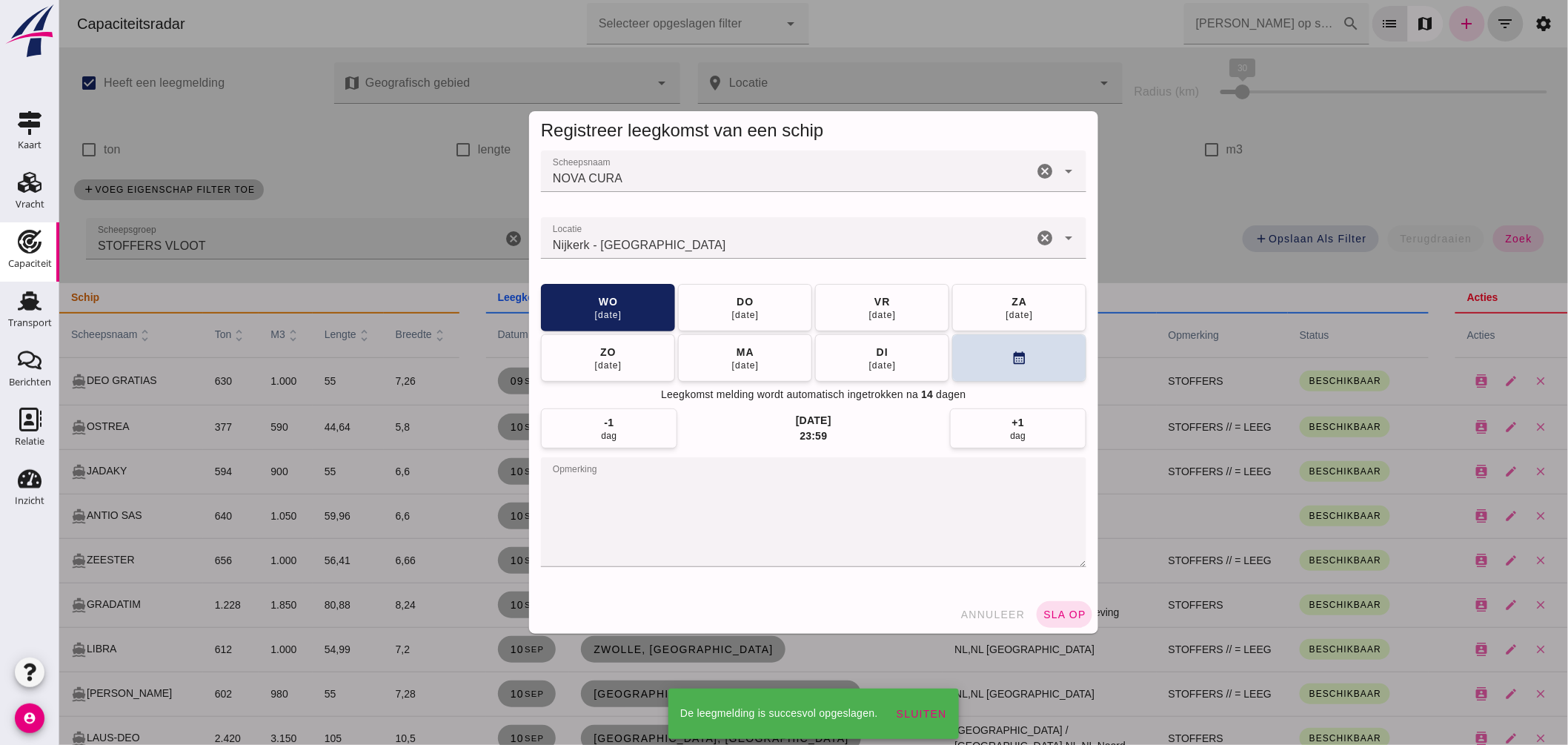
scroll to position [82, 0]
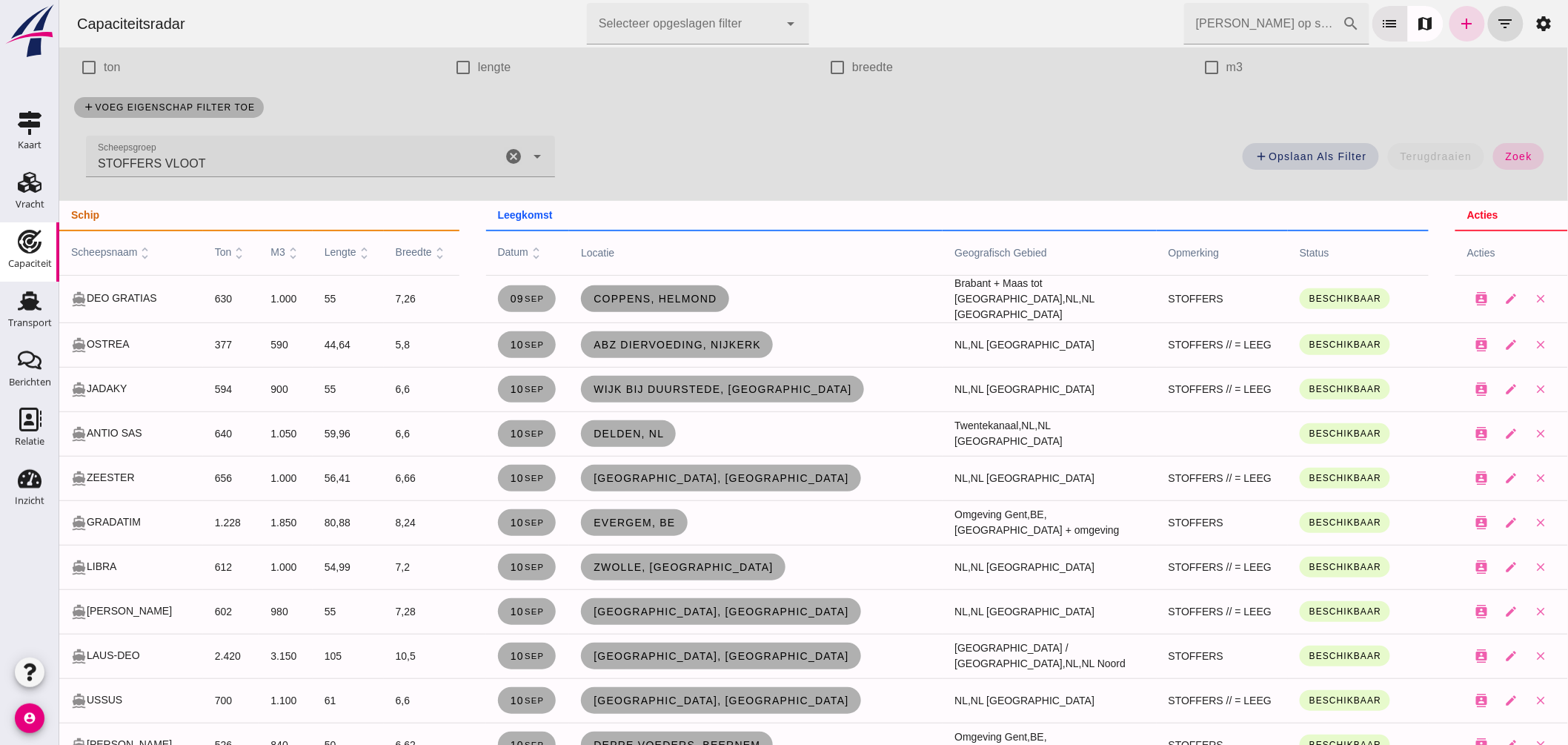
click at [638, 297] on span "Coppens, Helmond" at bounding box center [654, 298] width 125 height 12
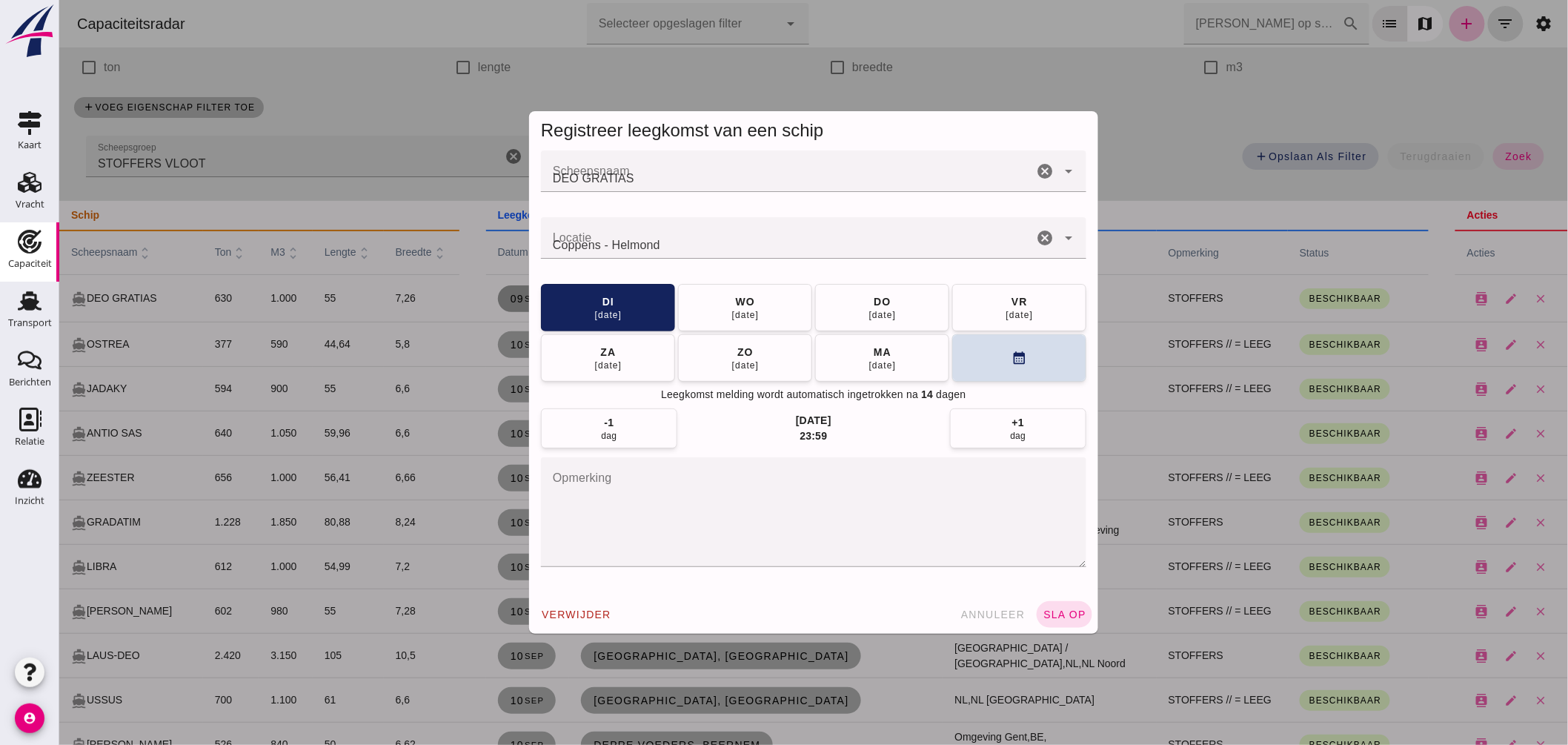
scroll to position [0, 0]
click at [197, 174] on div "Registreer leegkomst van een schip Scheepsnaam Scheepsnaam DEO GRATIAS cancel a…" at bounding box center [812, 372] width 1509 height 745
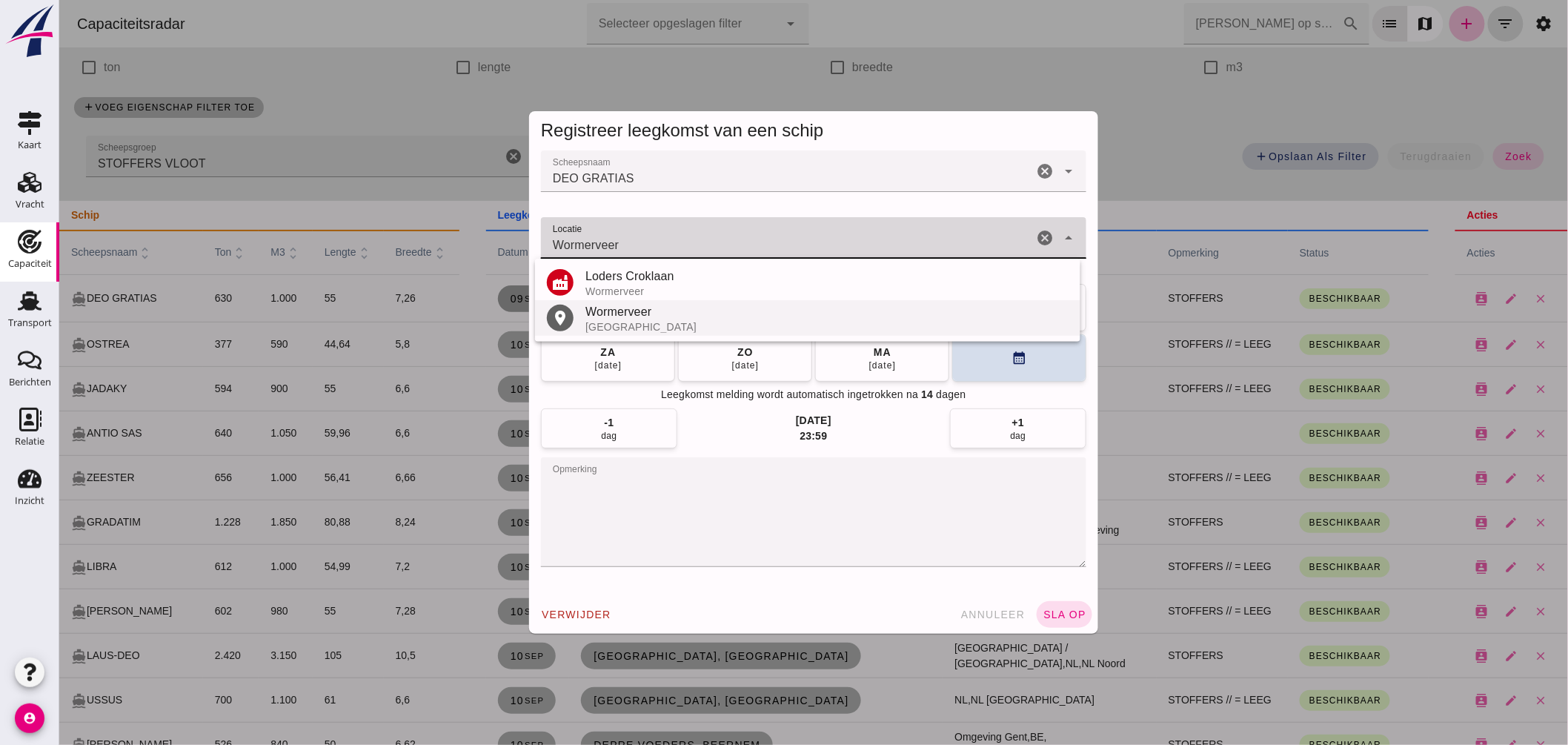
click at [623, 315] on div "Wormerveer" at bounding box center [826, 312] width 483 height 18
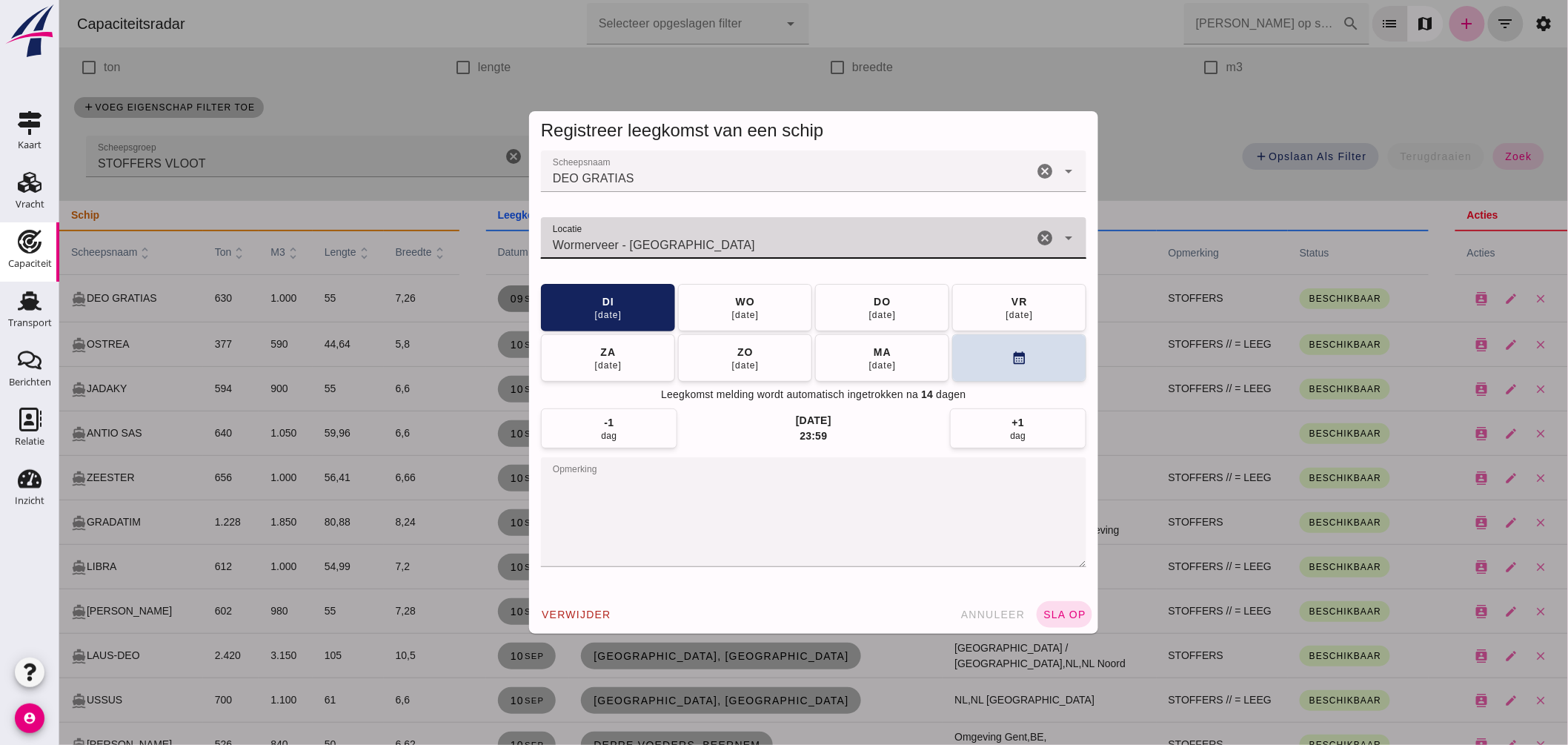
type input "Wormerveer - Noord-Holland"
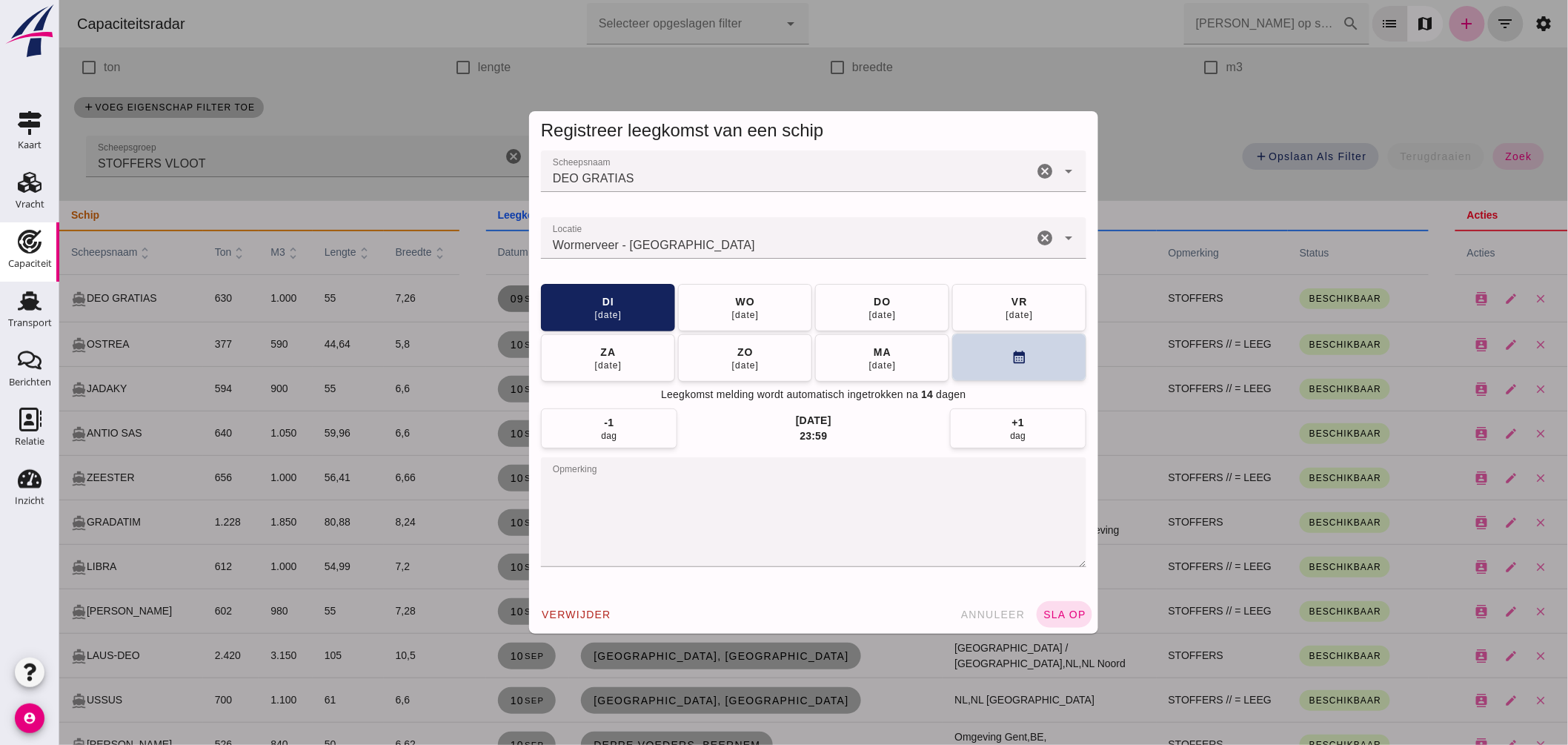
click at [1018, 358] on icon "calendar_month" at bounding box center [1018, 357] width 15 height 15
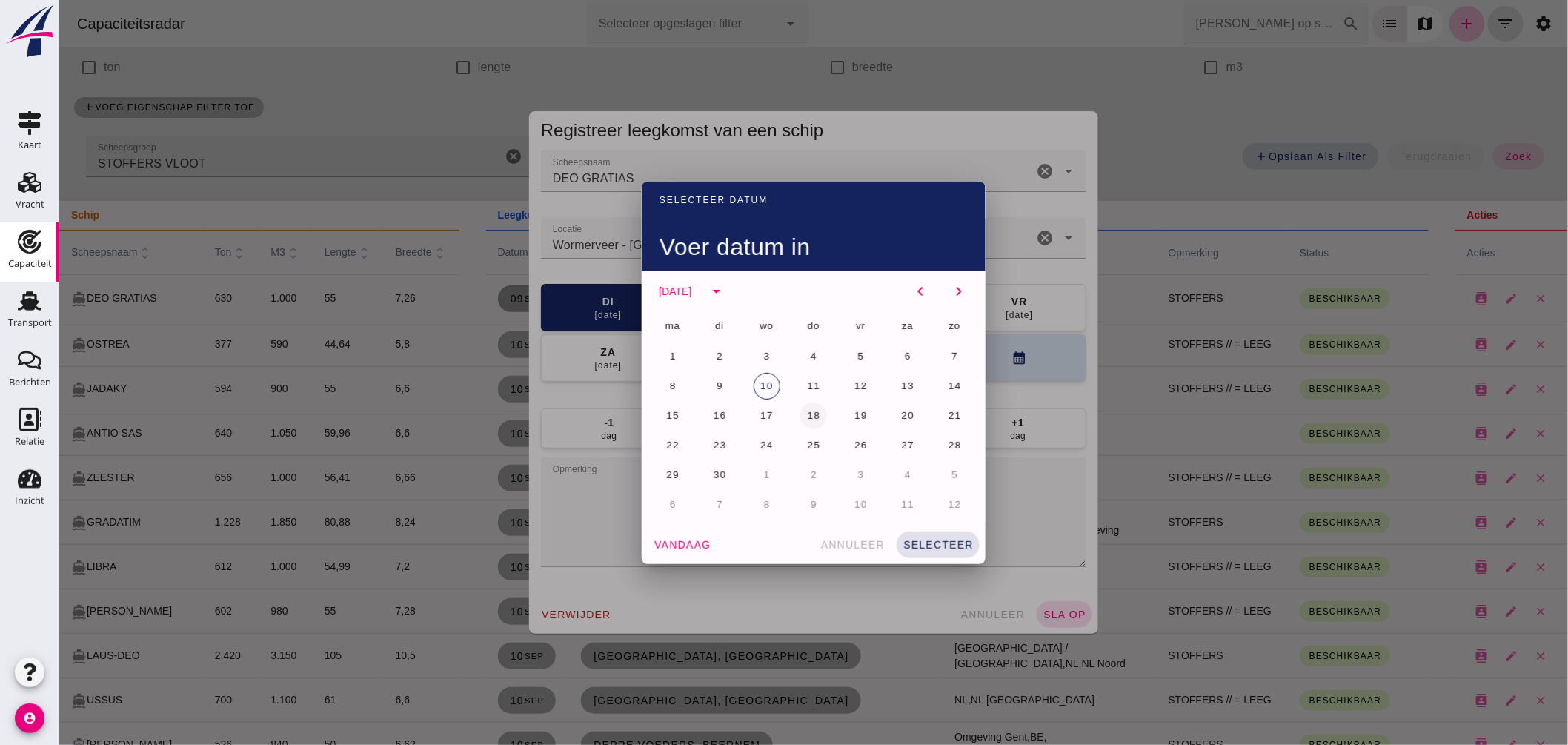
drag, startPoint x: 801, startPoint y: 405, endPoint x: 812, endPoint y: 413, distance: 13.6
click at [802, 406] on button "18" at bounding box center [812, 415] width 27 height 27
click at [953, 539] on span "selecteer" at bounding box center [937, 544] width 71 height 12
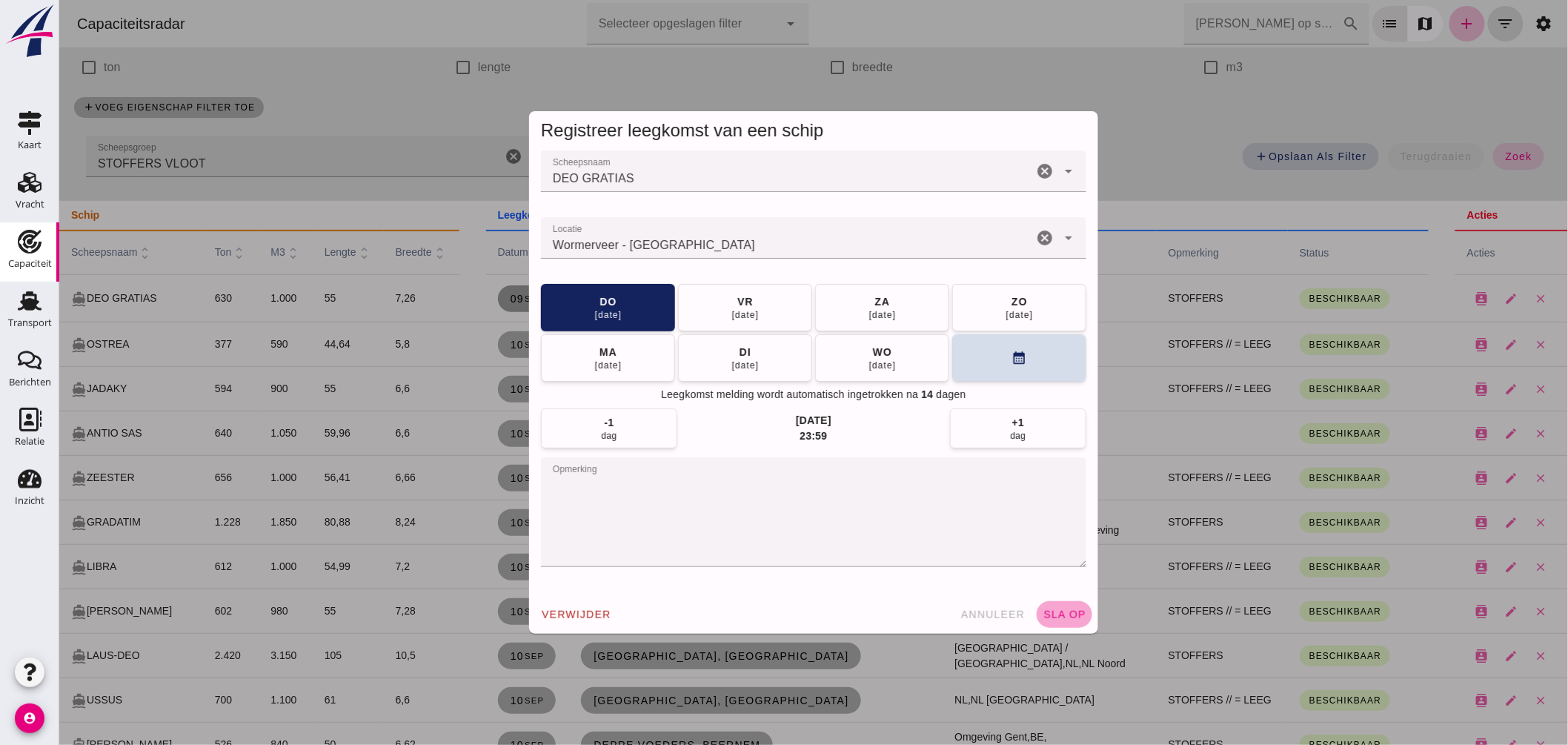
drag, startPoint x: 1070, startPoint y: 609, endPoint x: 1064, endPoint y: 597, distance: 13.4
click at [1069, 608] on span "sla op" at bounding box center [1064, 614] width 44 height 12
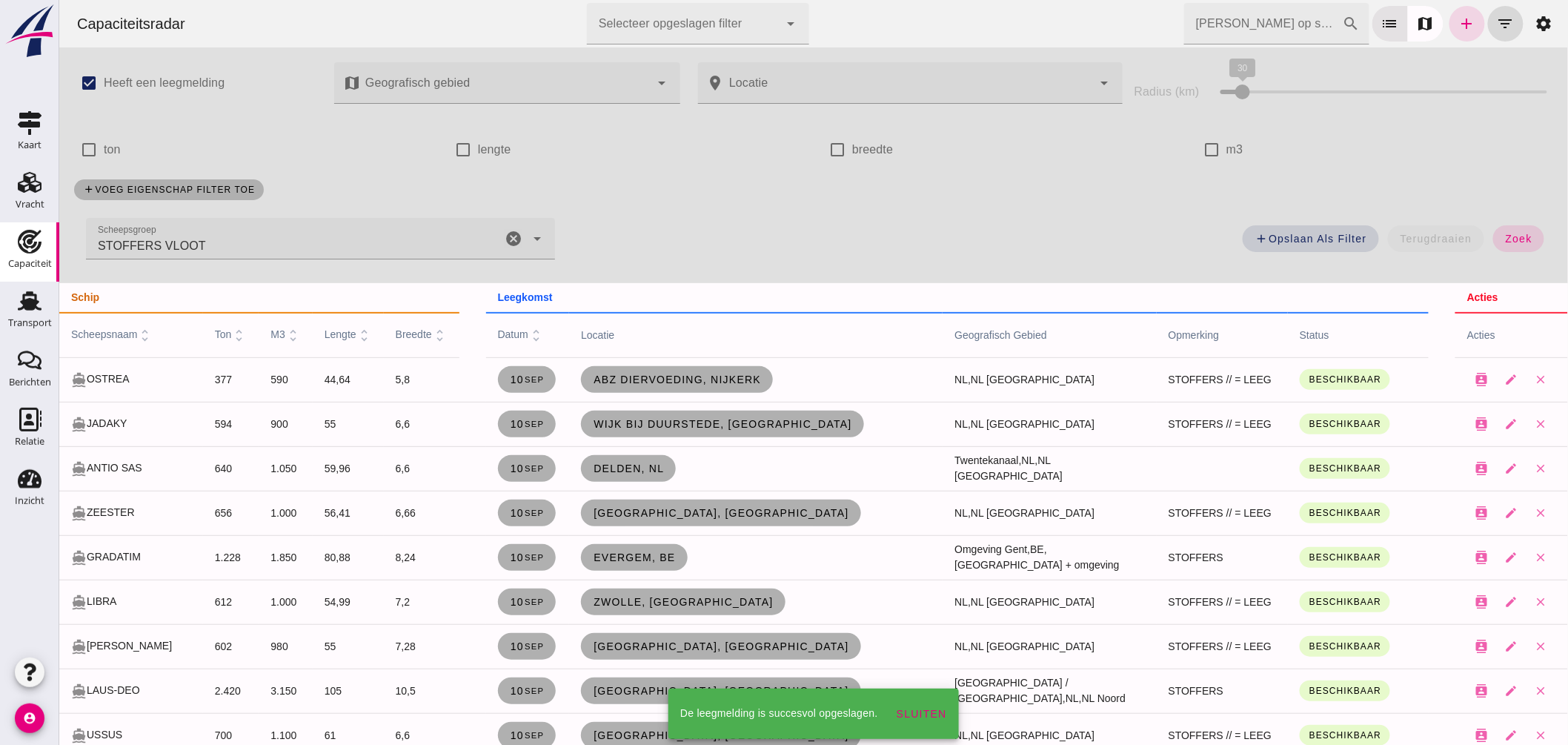
scroll to position [82, 0]
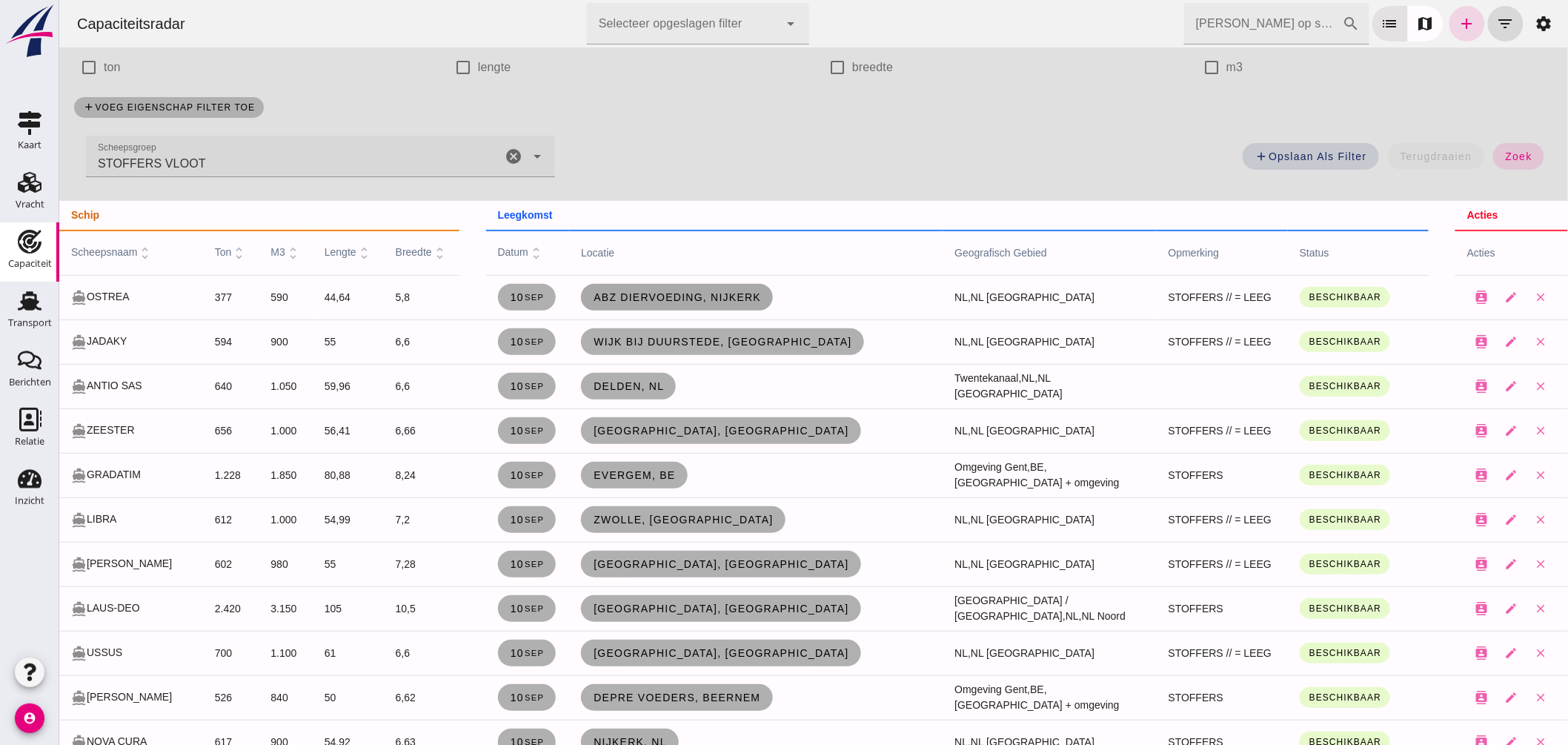
click at [665, 295] on span "ABZ Diervoeding, Nijkerk" at bounding box center [675, 297] width 168 height 12
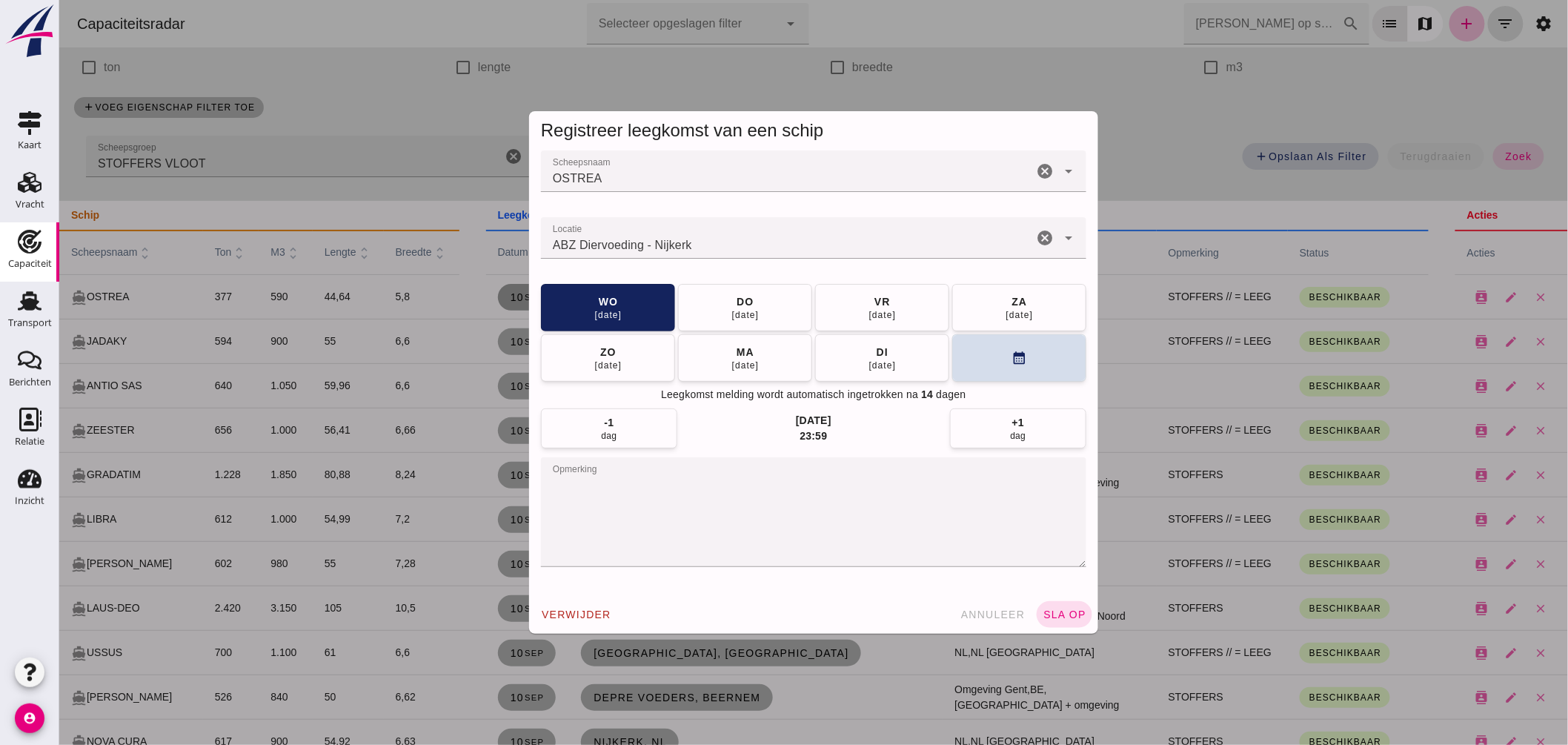
drag, startPoint x: 641, startPoint y: 245, endPoint x: 270, endPoint y: 212, distance: 372.5
click at [297, 208] on div "Registreer leegkomst van een schip Scheepsnaam Scheepsnaam OSTREA cancel arrow_…" at bounding box center [812, 372] width 1509 height 745
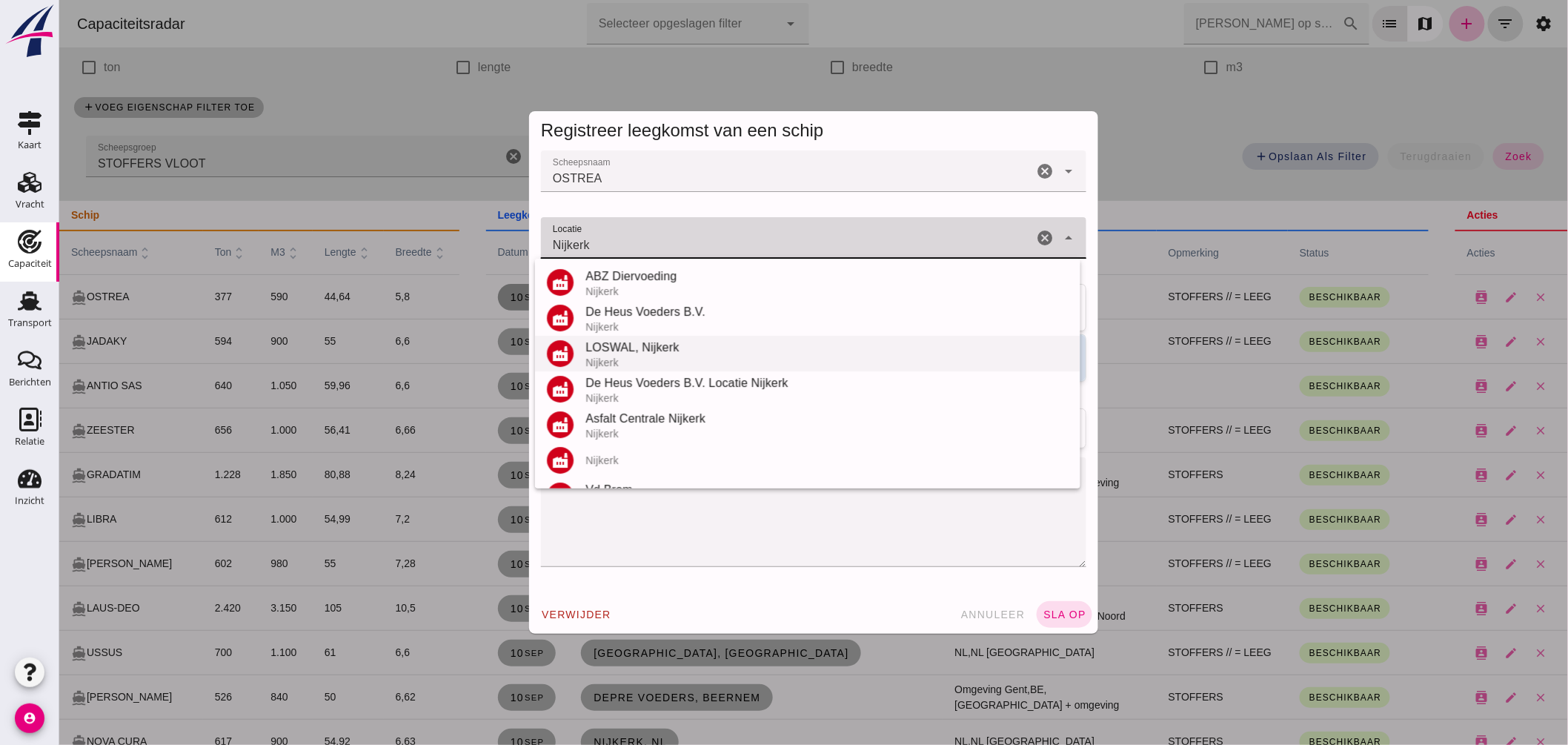
scroll to position [82, 0]
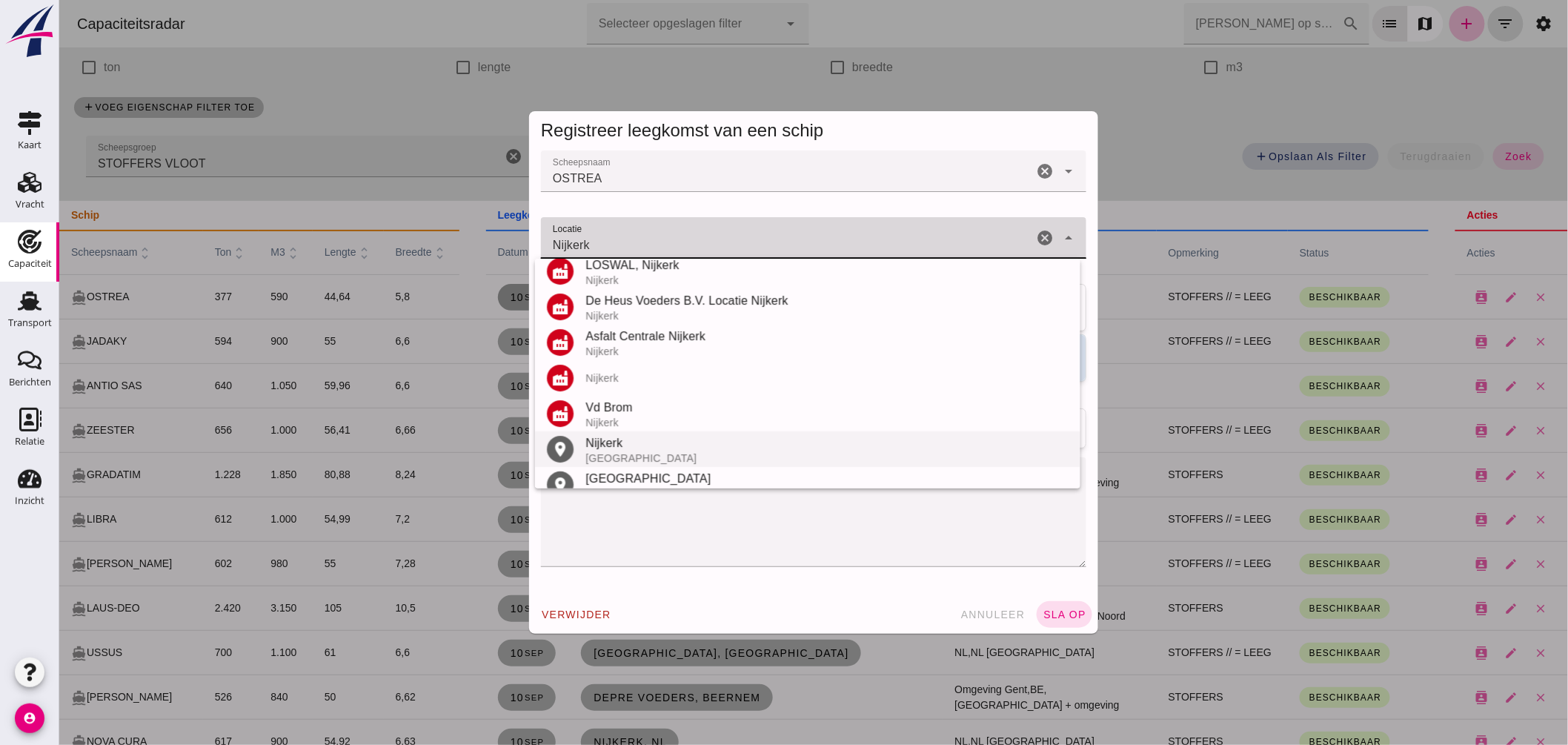
click at [613, 440] on div "Nijkerk" at bounding box center [826, 443] width 483 height 18
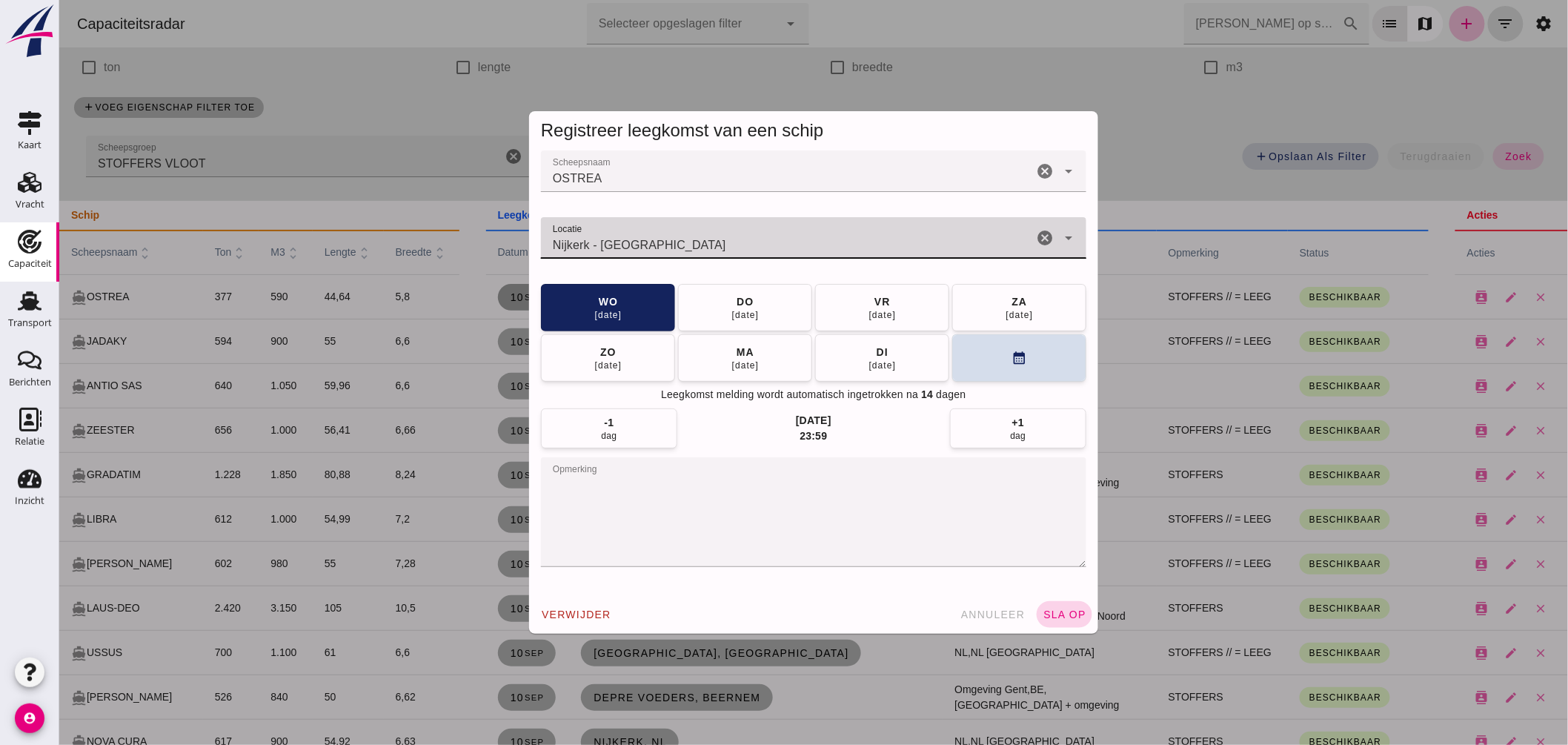
type input "Nijkerk - Gelderland"
click at [1063, 608] on span "sla op" at bounding box center [1064, 614] width 44 height 12
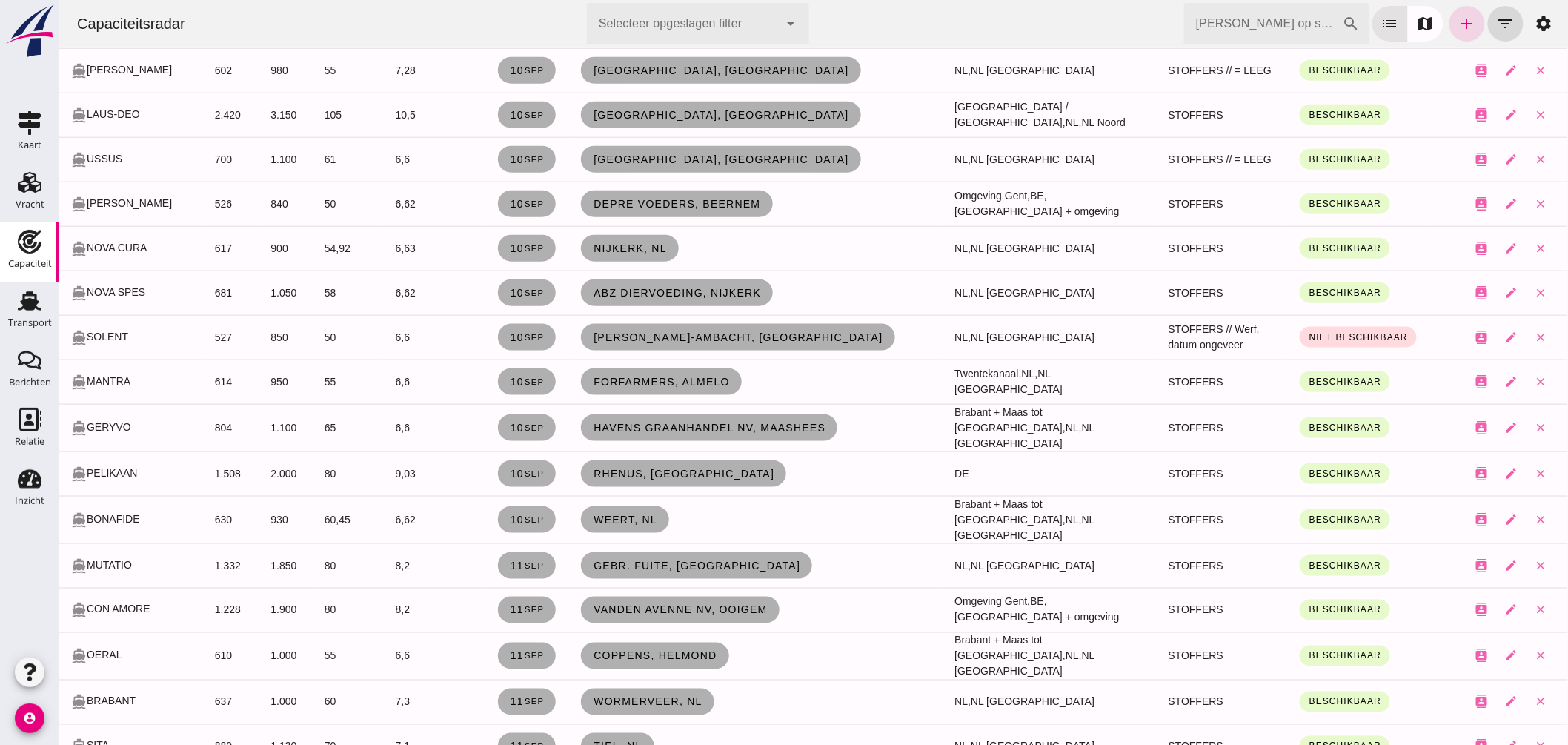
scroll to position [329, 0]
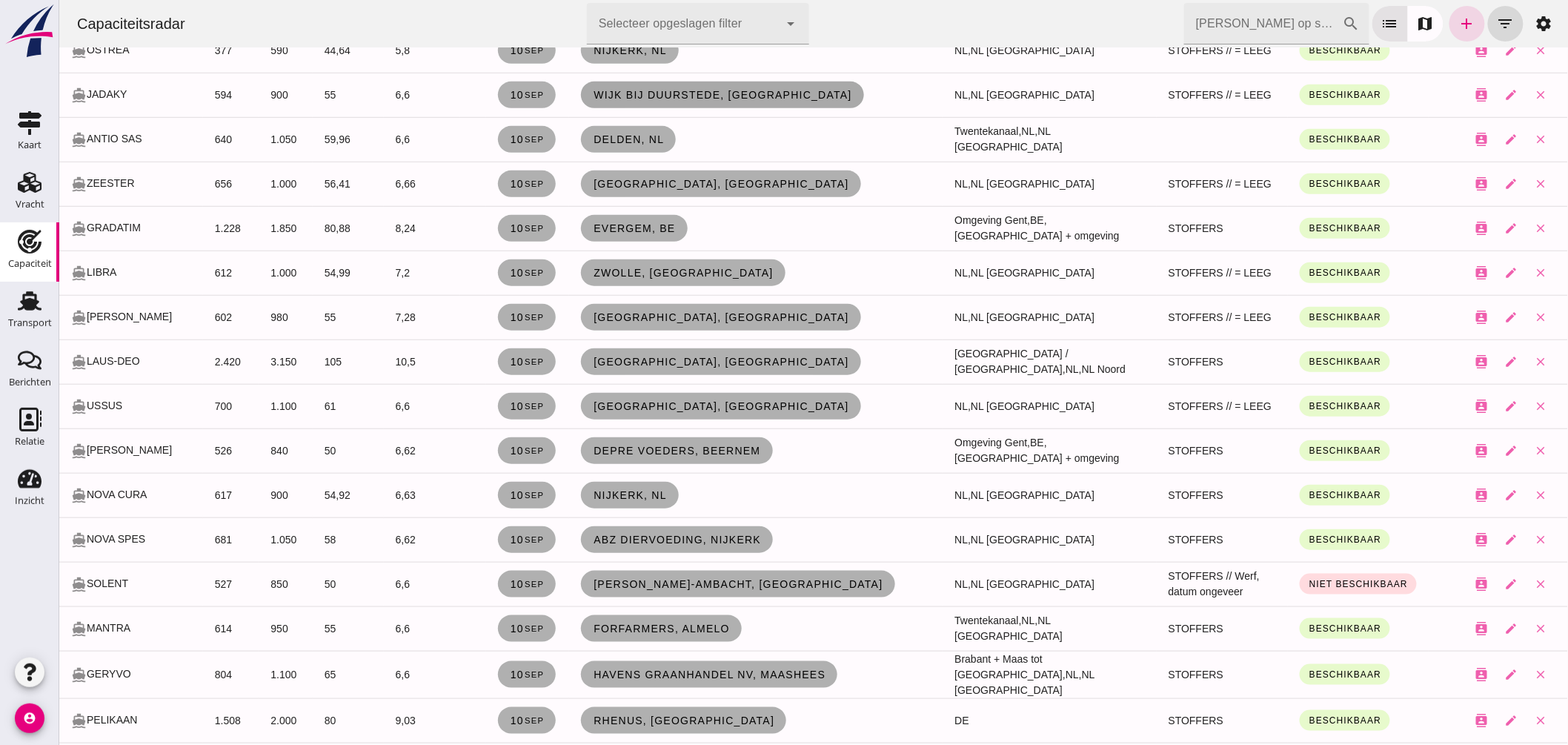
click at [701, 82] on link "Wijk bij Duurstede, nl" at bounding box center [722, 95] width 283 height 27
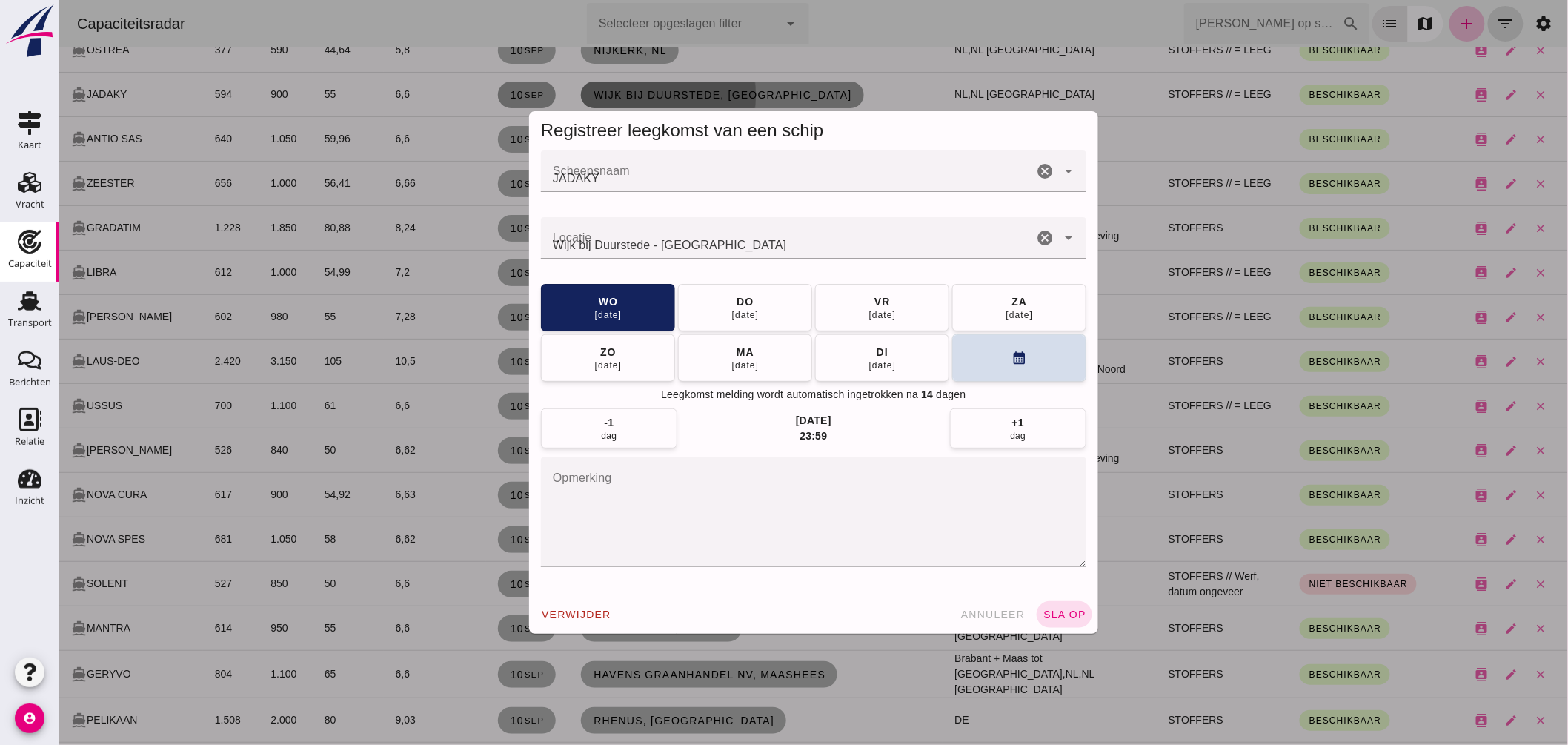
scroll to position [0, 0]
click at [727, 239] on input "Locatie" at bounding box center [786, 246] width 492 height 18
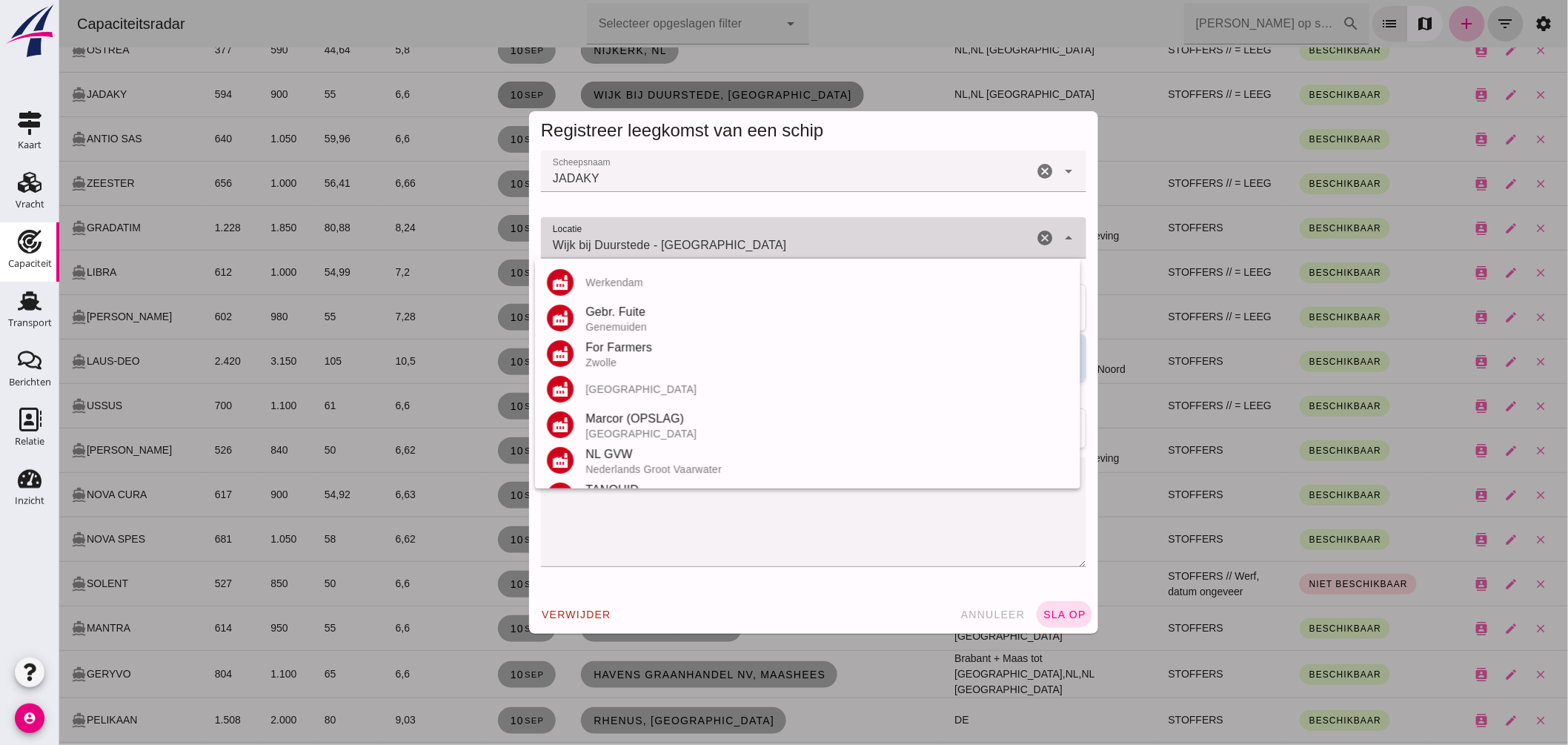
click at [729, 238] on input "Wijk bij Duurstede - Utrecht" at bounding box center [786, 246] width 492 height 18
click at [729, 238] on input "Wijk bij Duurstede - Utrecht" at bounding box center [786, 246] width 492 height 18
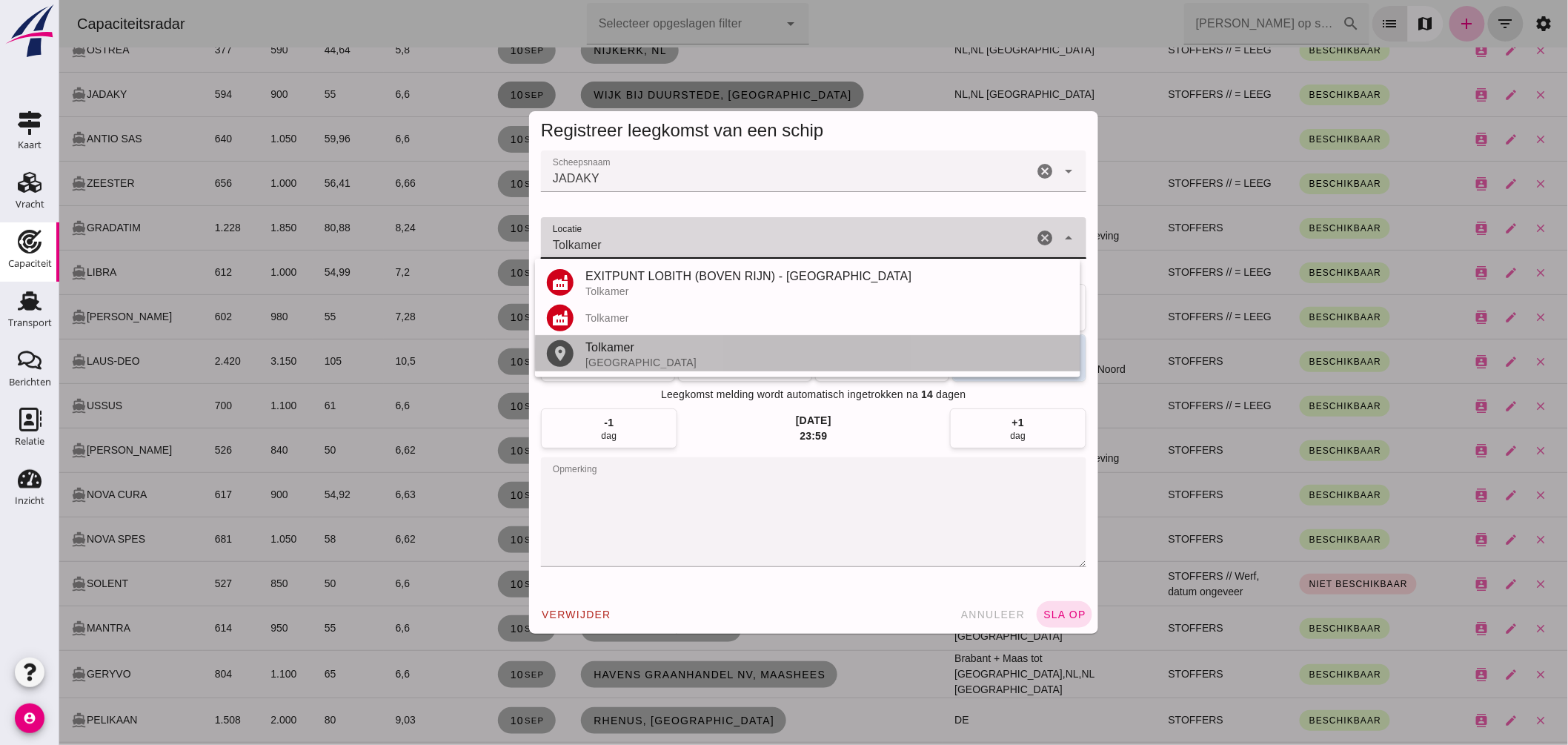
click at [650, 352] on div "Tolkamer" at bounding box center [826, 348] width 483 height 18
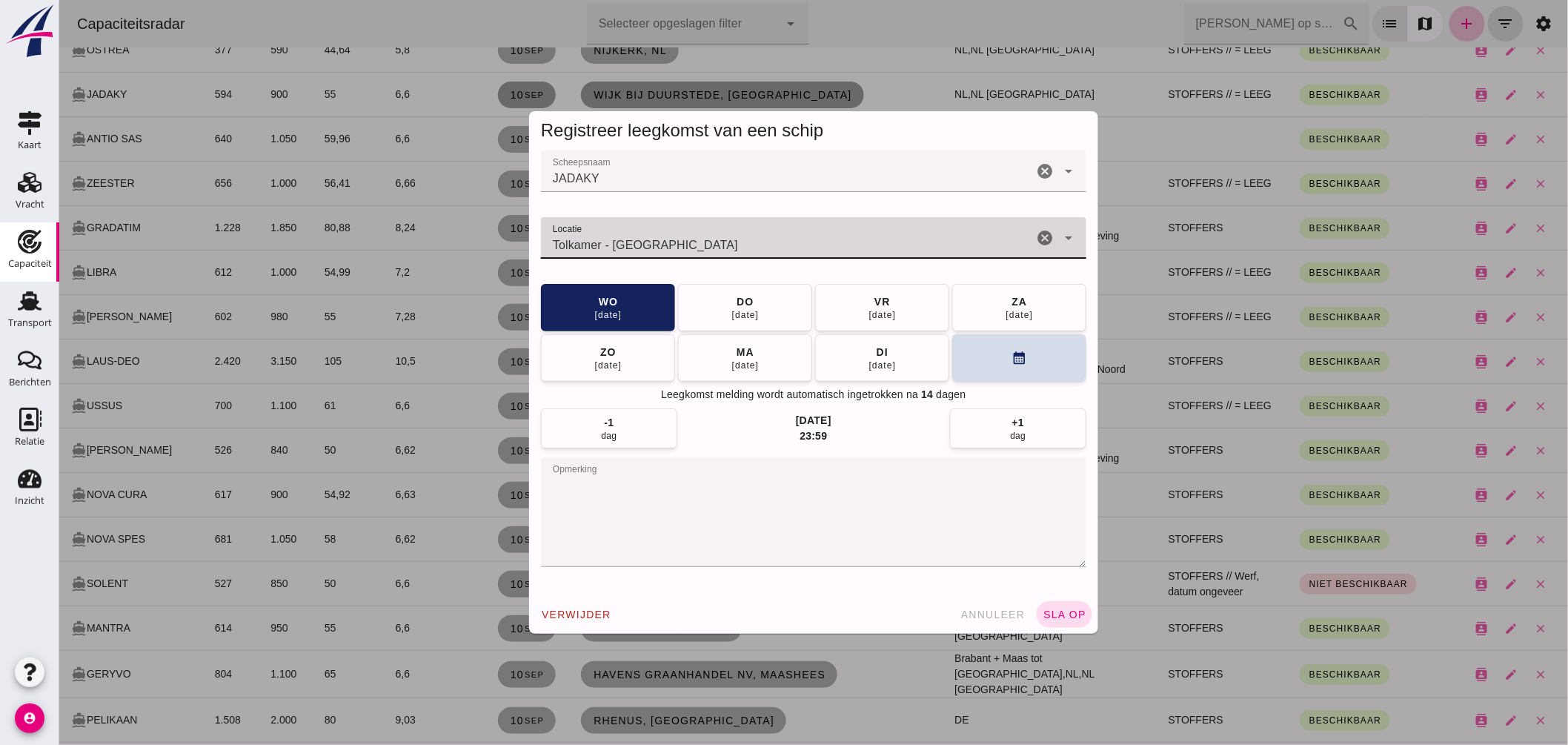
type input "Tolkamer - Gelderland"
click at [696, 484] on textarea "opmerking" at bounding box center [812, 512] width 546 height 109
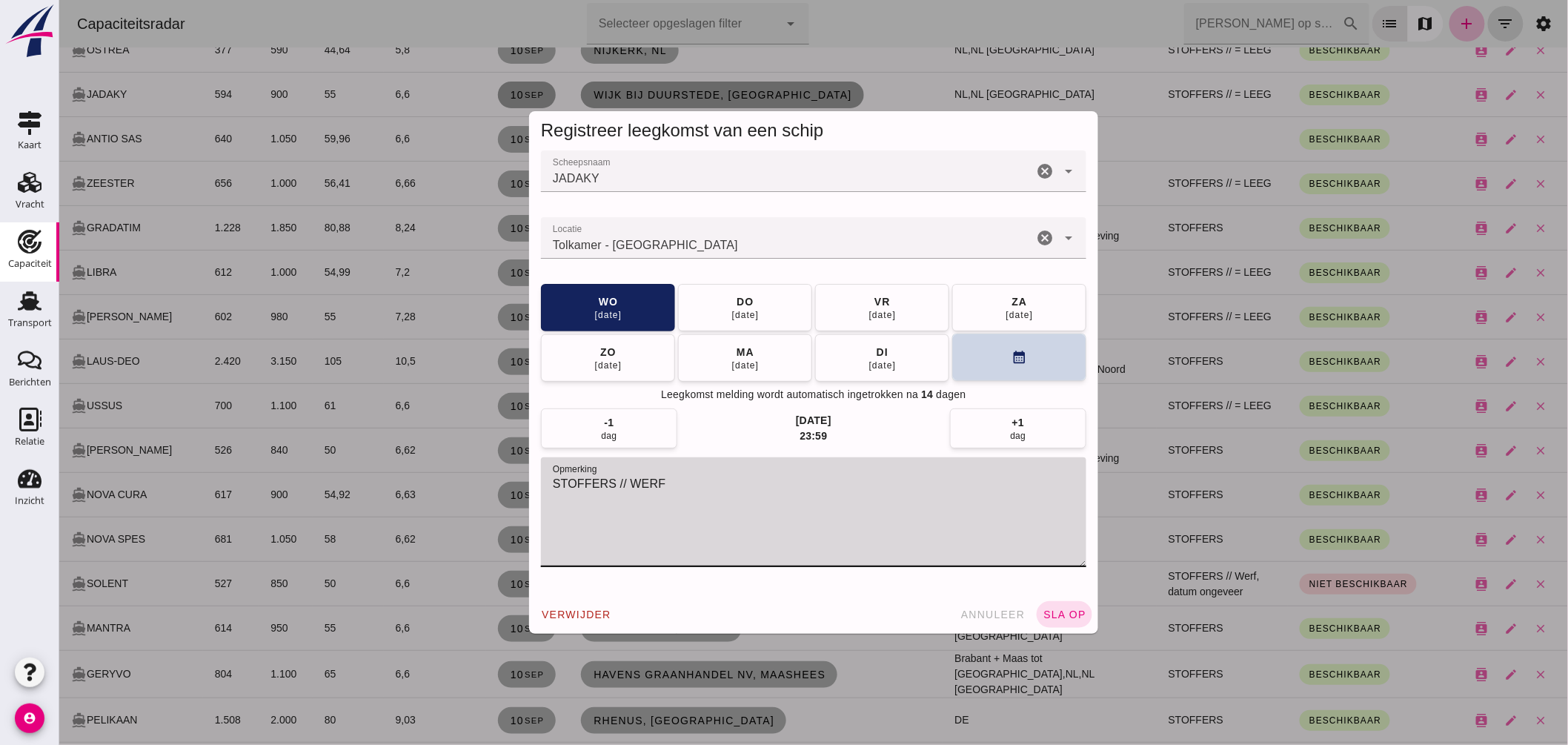
type textarea "STOFFERS // WERF"
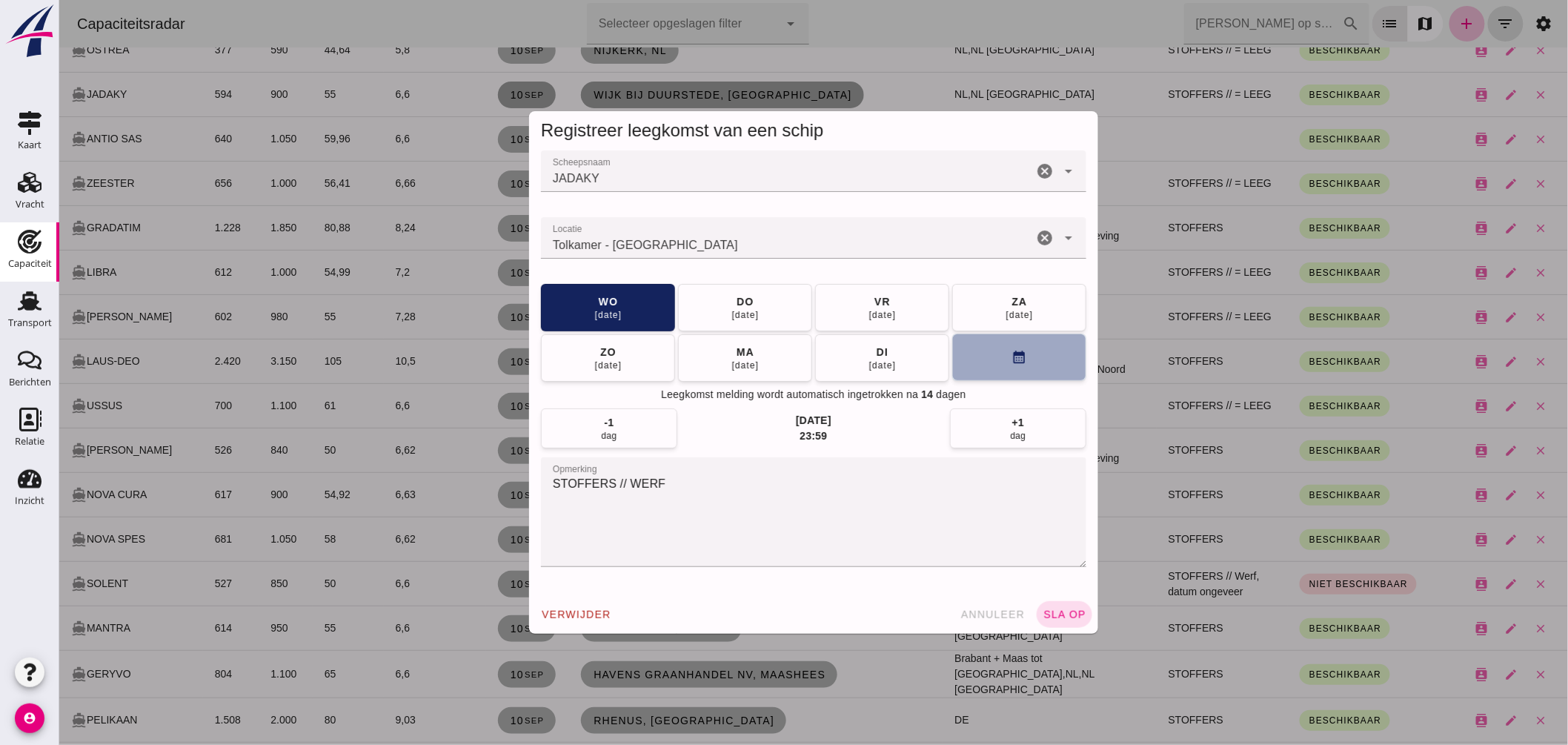
click at [1003, 353] on button "calendar_month" at bounding box center [1018, 357] width 134 height 47
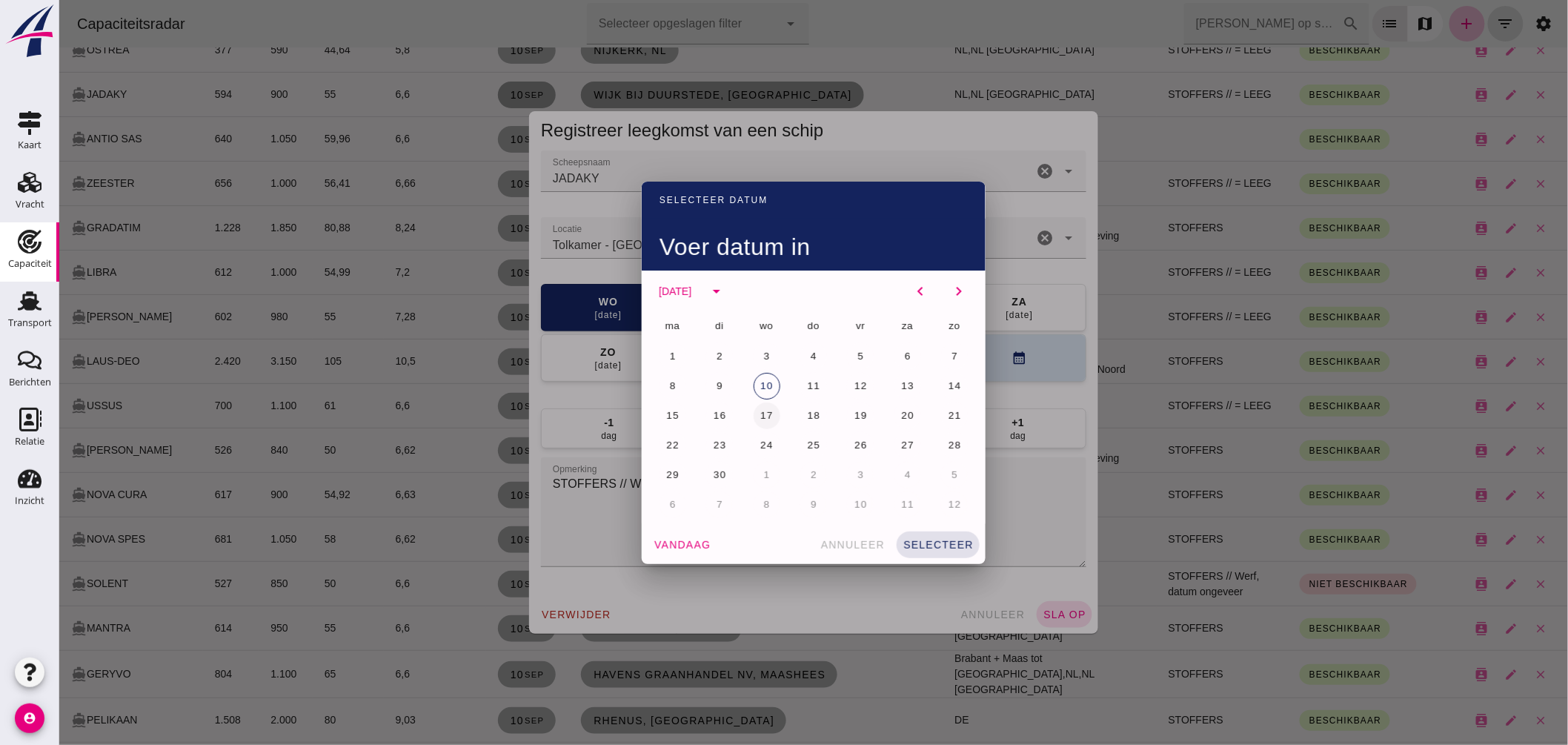
click at [759, 413] on span "17" at bounding box center [765, 415] width 14 height 11
click at [934, 538] on span "selecteer" at bounding box center [937, 544] width 71 height 12
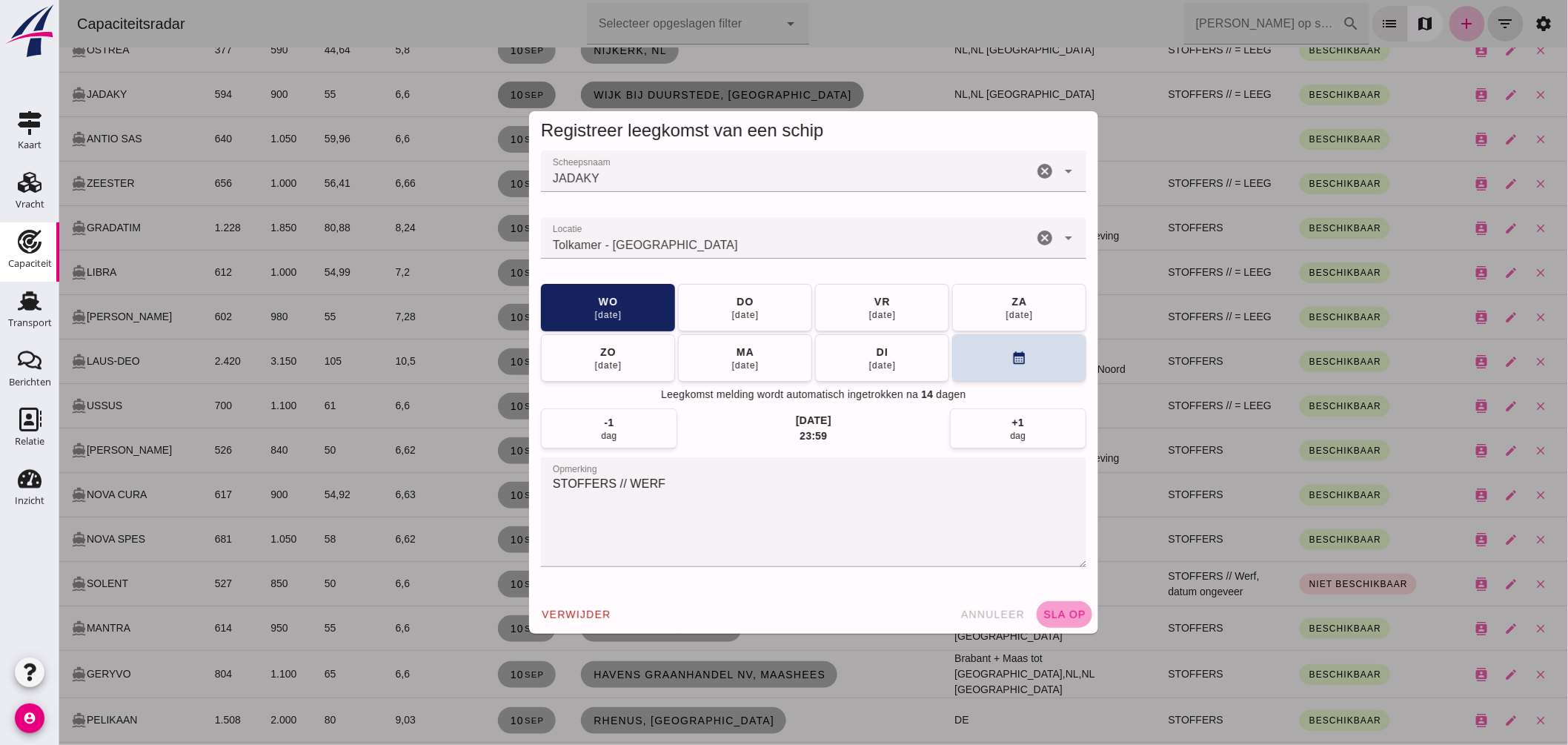
click at [1066, 615] on span "sla op" at bounding box center [1064, 614] width 44 height 12
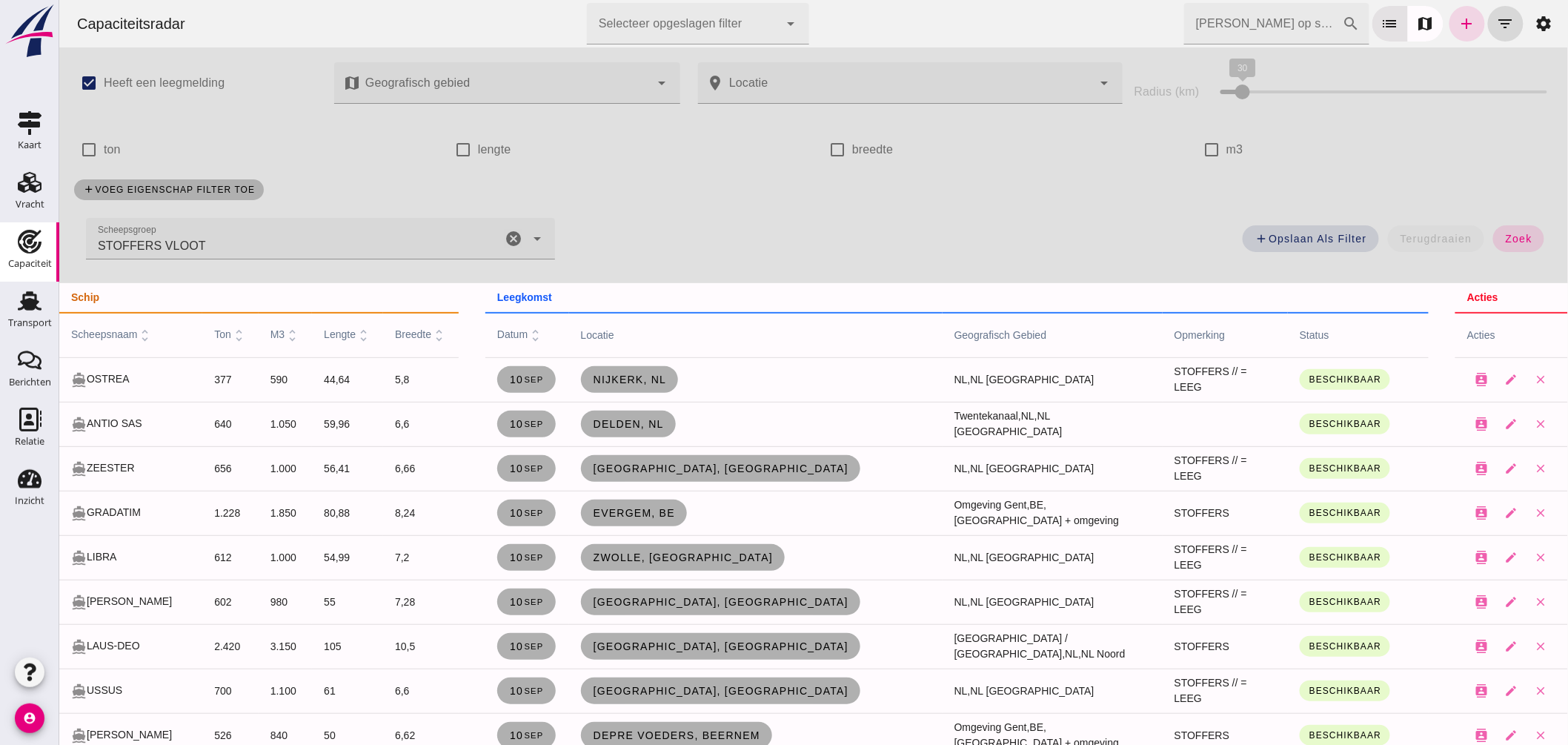
click at [514, 233] on icon "cancel" at bounding box center [512, 238] width 18 height 18
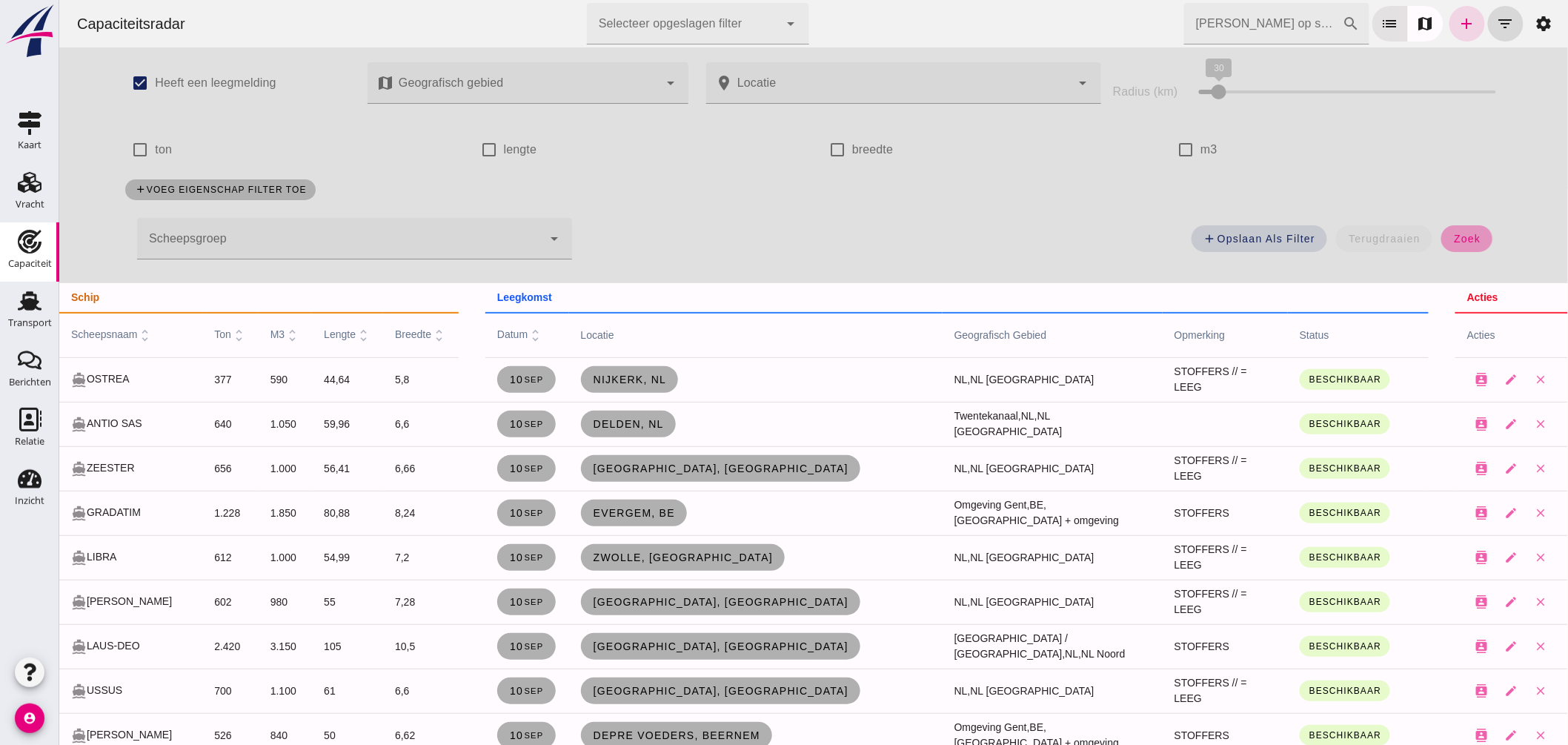
drag, startPoint x: 1450, startPoint y: 242, endPoint x: 1079, endPoint y: 212, distance: 372.2
click at [1452, 242] on span "zoek" at bounding box center [1466, 238] width 28 height 12
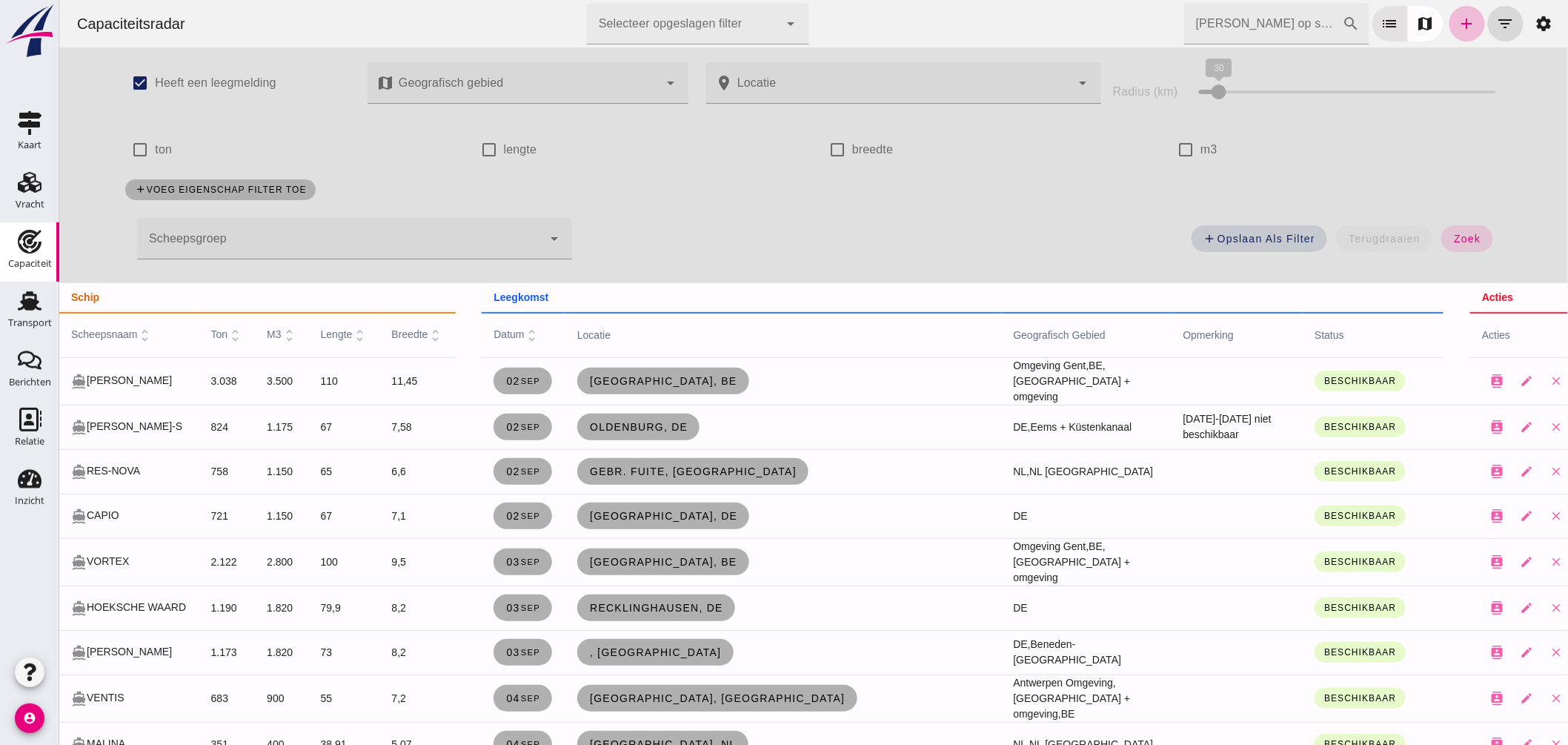
click at [1242, 30] on input "Zoek op scheepsnaam" at bounding box center [1263, 24] width 159 height 41
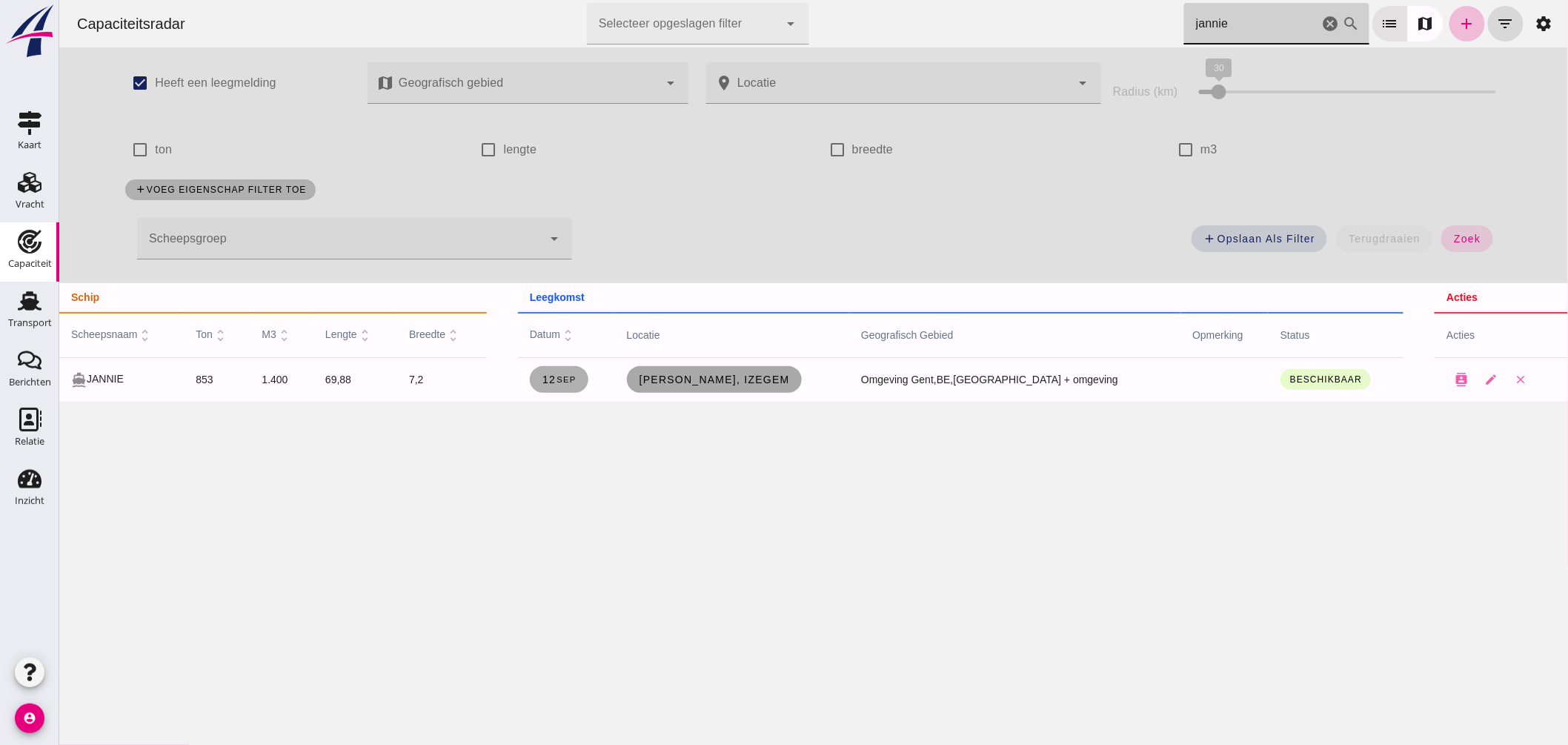
type input "jannie"
click at [756, 382] on span "Vanden Avenne, Izegem" at bounding box center [713, 379] width 151 height 12
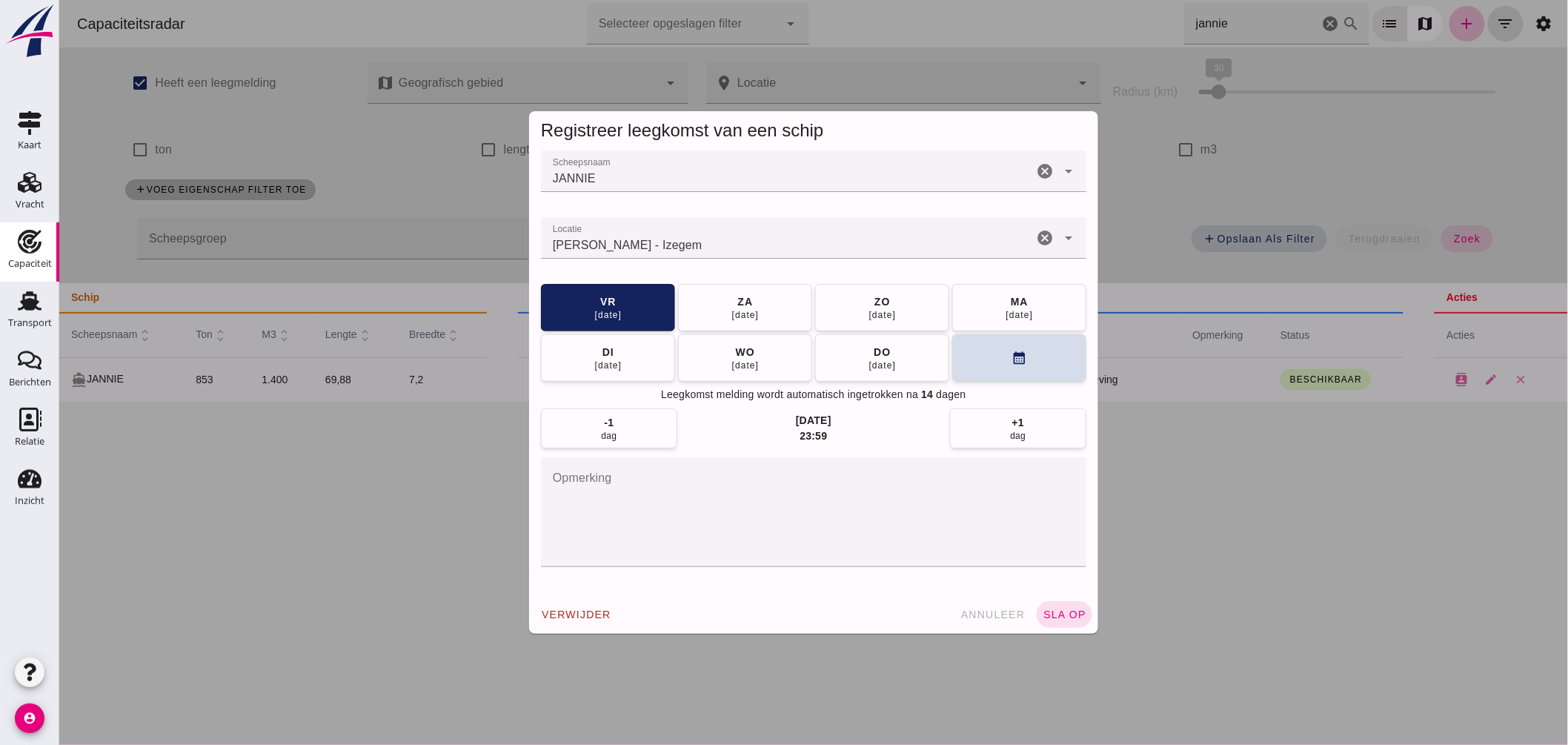
click at [735, 249] on input "Locatie" at bounding box center [786, 246] width 492 height 18
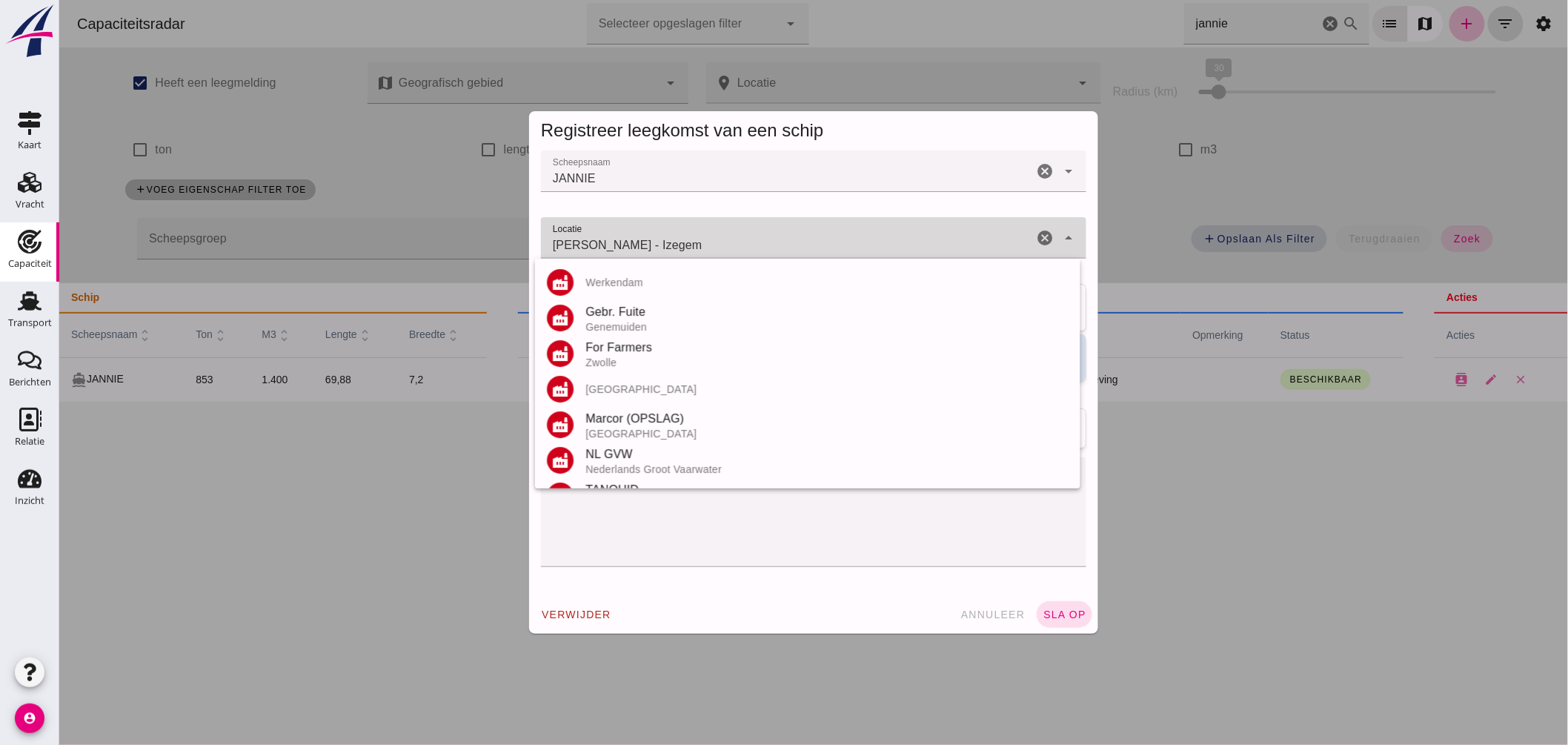
click at [735, 249] on input "Vanden Avenne - Izegem" at bounding box center [786, 246] width 492 height 18
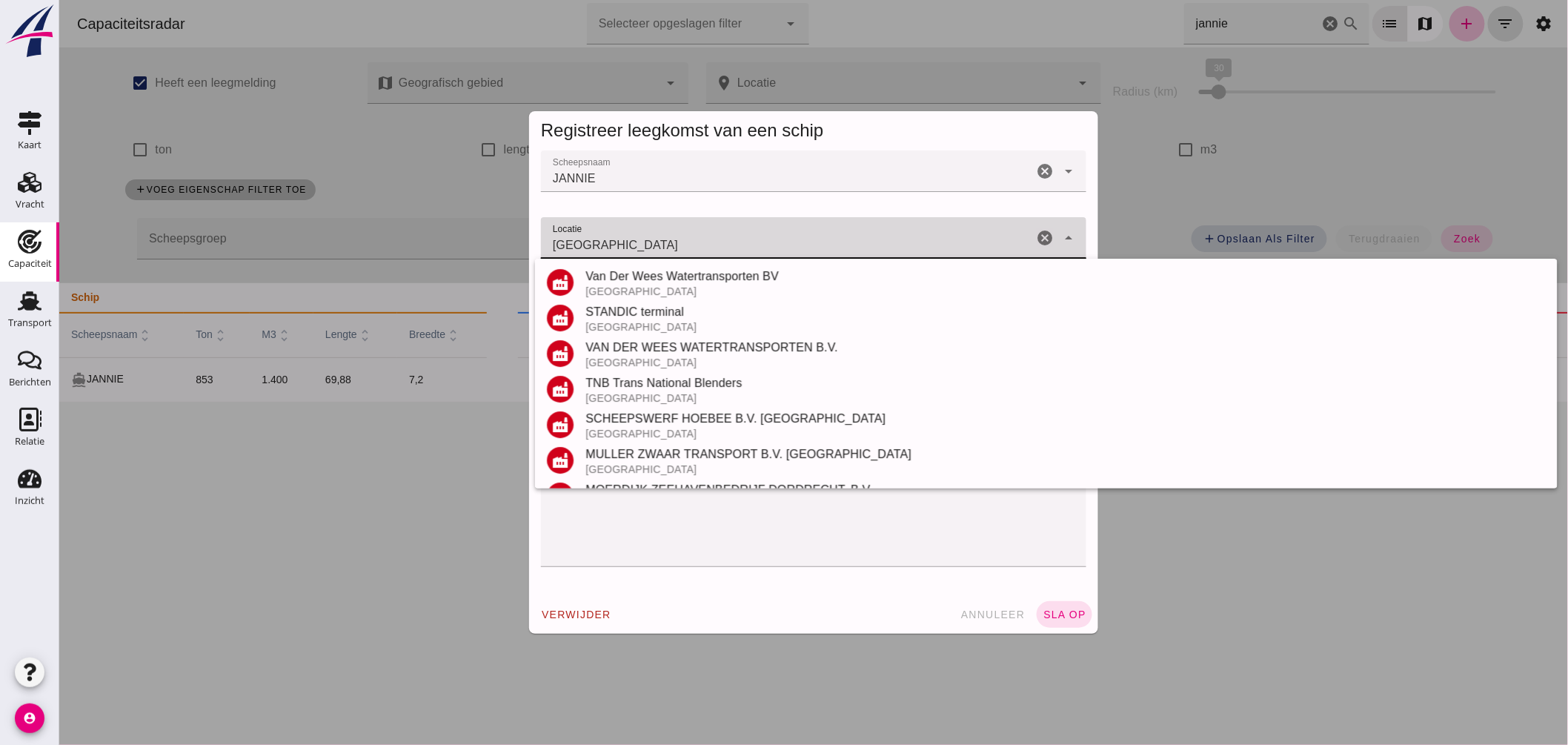
scroll to position [173, 0]
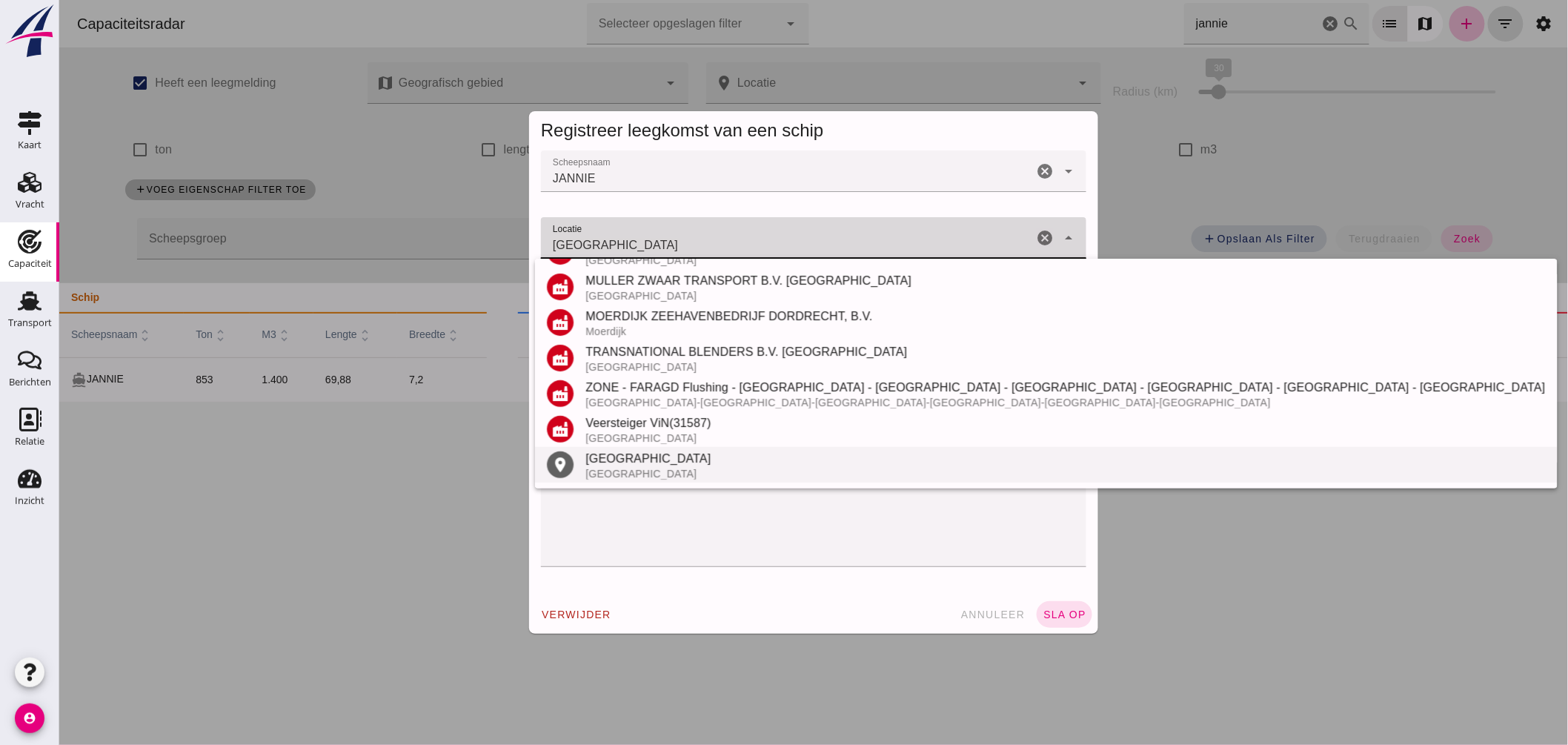
click at [649, 460] on div "Dordrecht" at bounding box center [1065, 459] width 960 height 18
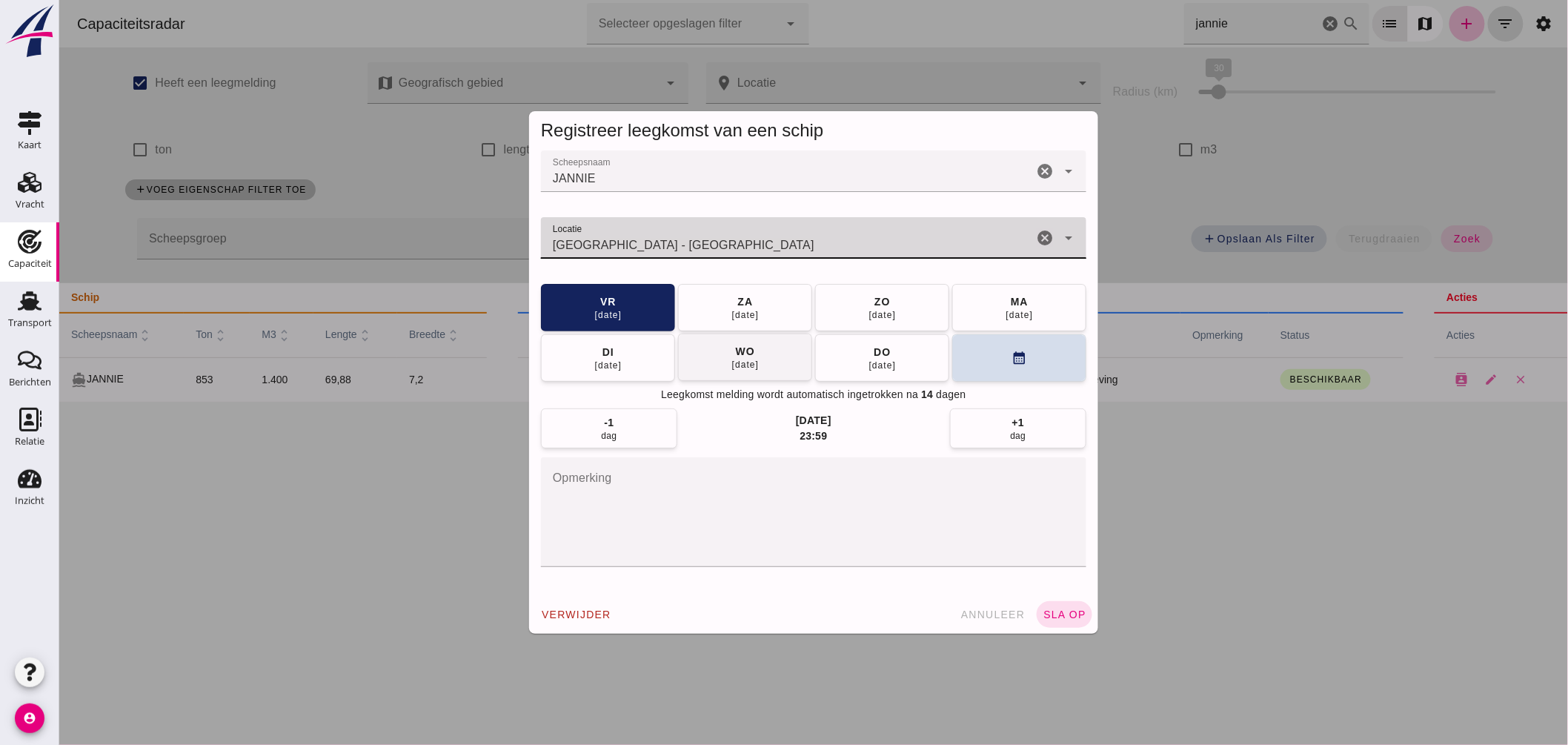
type input "Dordrecht - Zuid-Holland"
click at [774, 358] on button "wo 17 sep" at bounding box center [743, 357] width 134 height 47
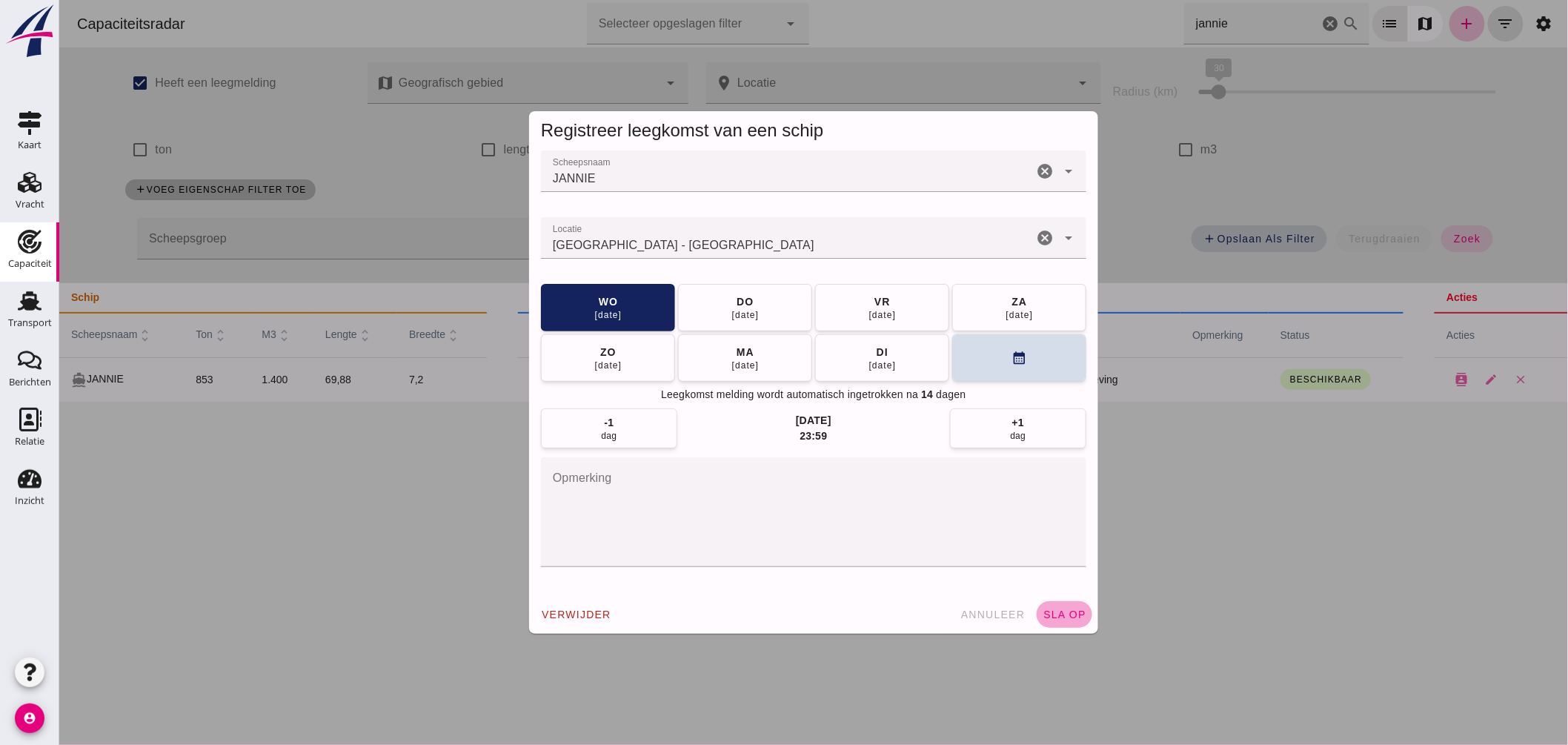
click at [1056, 610] on span "sla op" at bounding box center [1064, 614] width 44 height 12
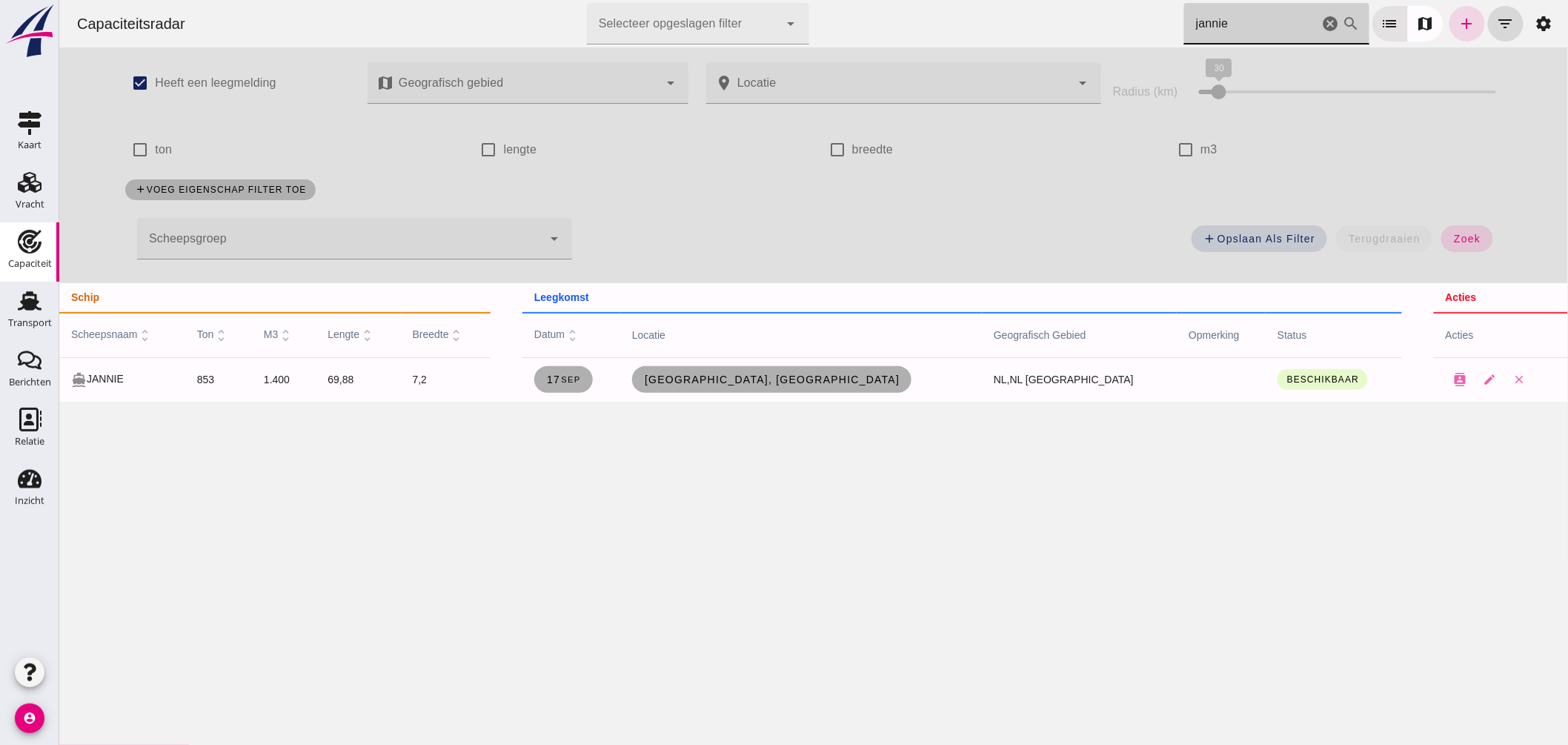
drag, startPoint x: 1211, startPoint y: 28, endPoint x: 960, endPoint y: -2, distance: 252.8
click at [960, 0] on html "Capaciteitsradar Selecteer opgeslagen filter Selecteer opgeslagen filter cancel…" at bounding box center [812, 372] width 1509 height 745
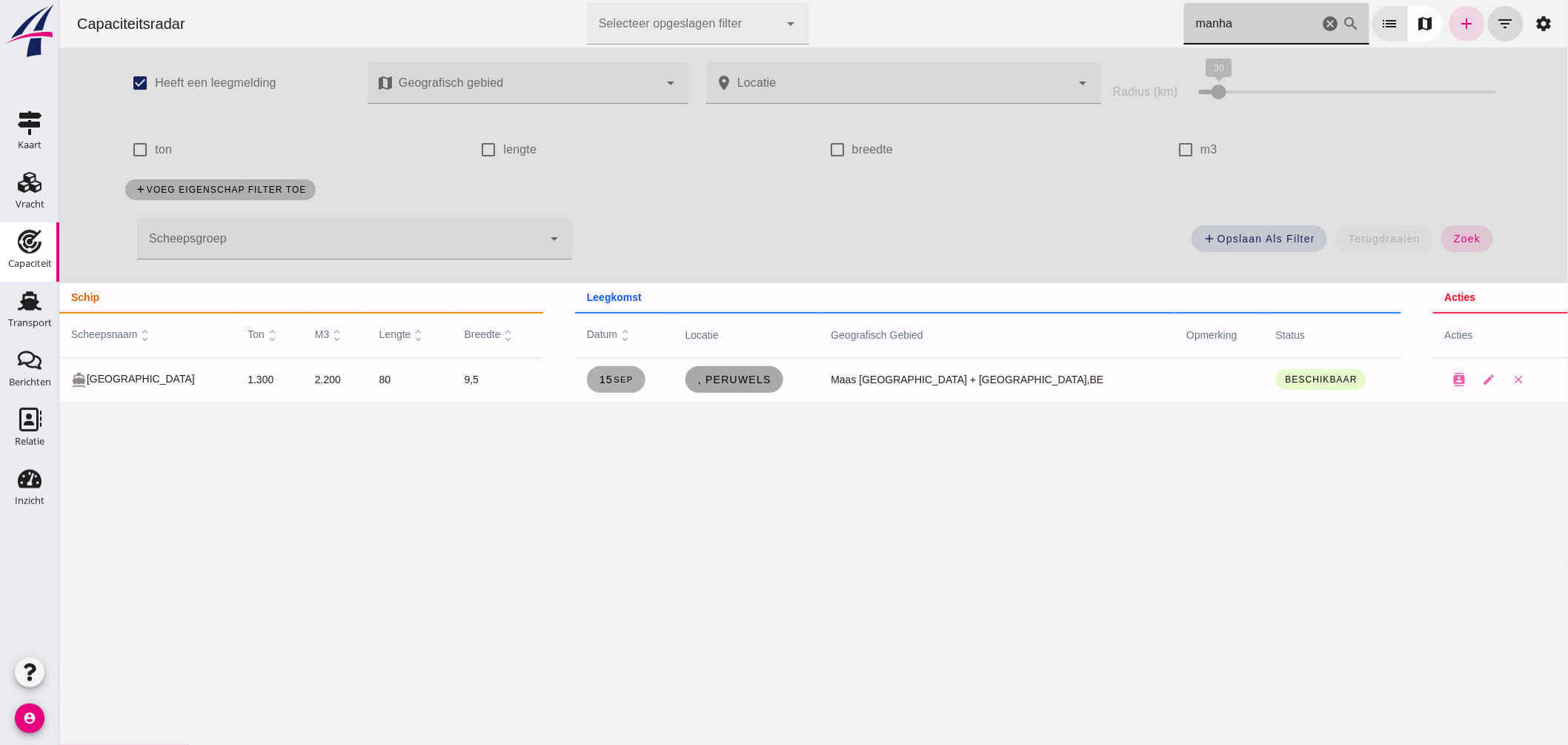
type input "manha"
click at [771, 375] on span ", Peruwels" at bounding box center [733, 379] width 74 height 12
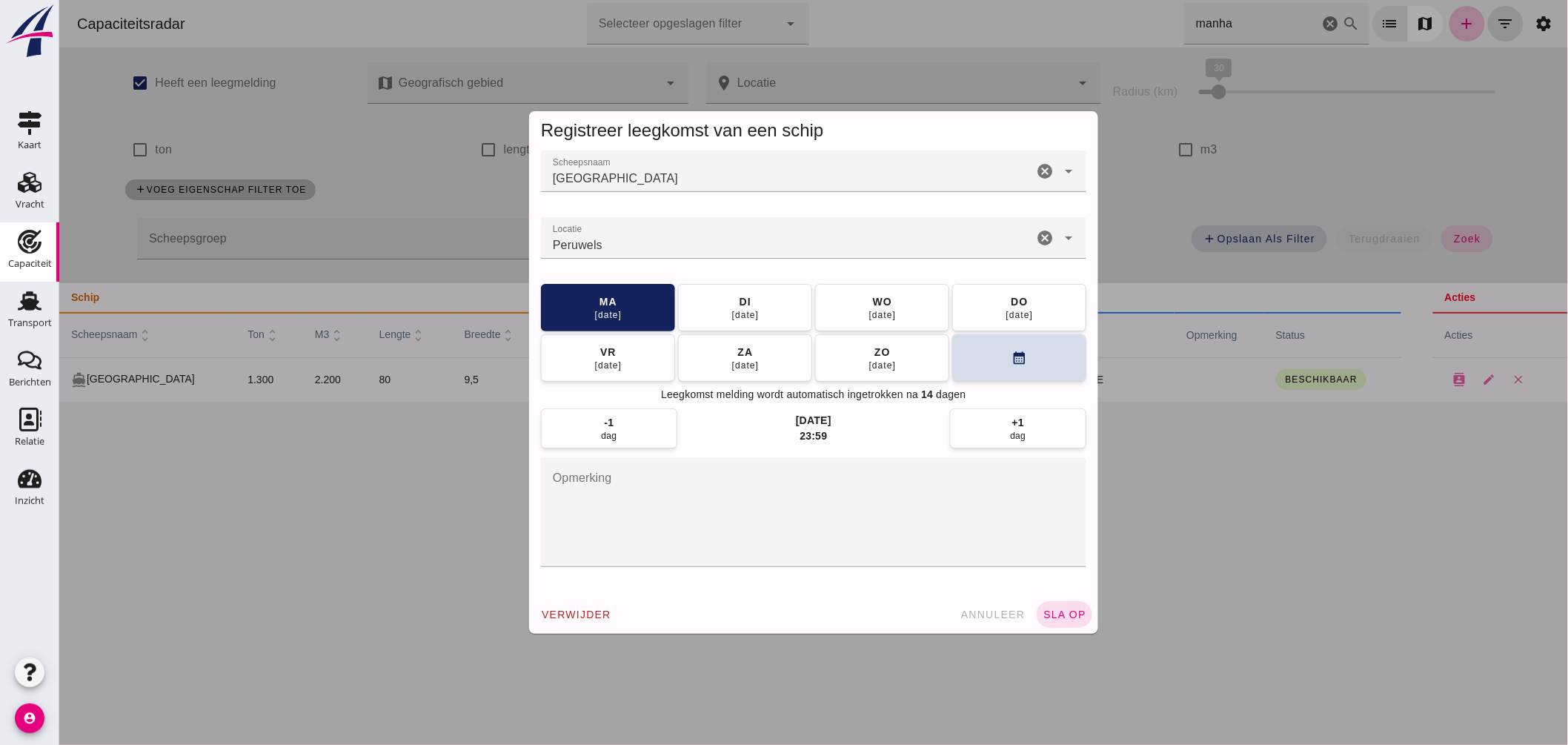
click at [778, 242] on input "Locatie" at bounding box center [786, 246] width 492 height 18
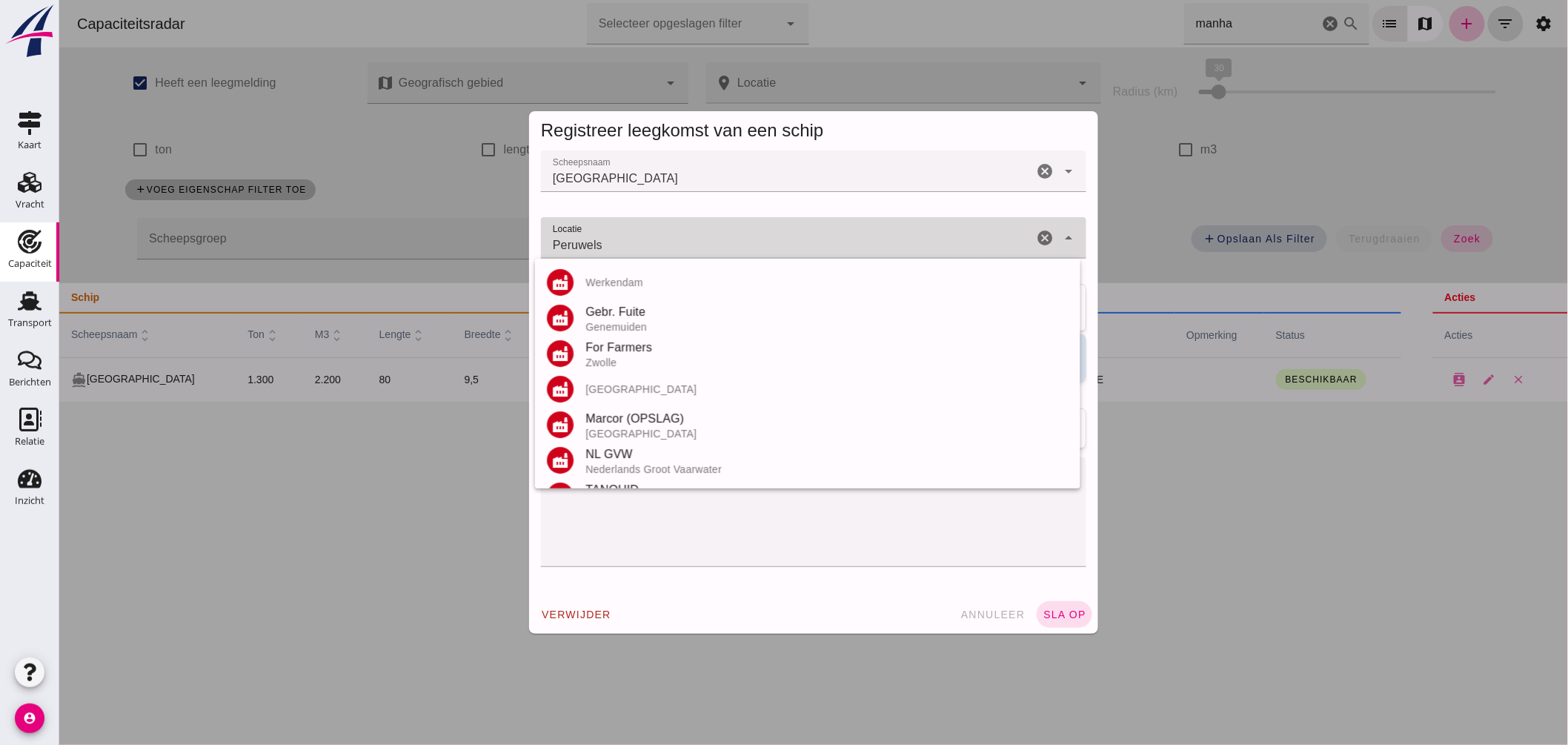
click at [778, 242] on input "Peruwels" at bounding box center [786, 246] width 492 height 18
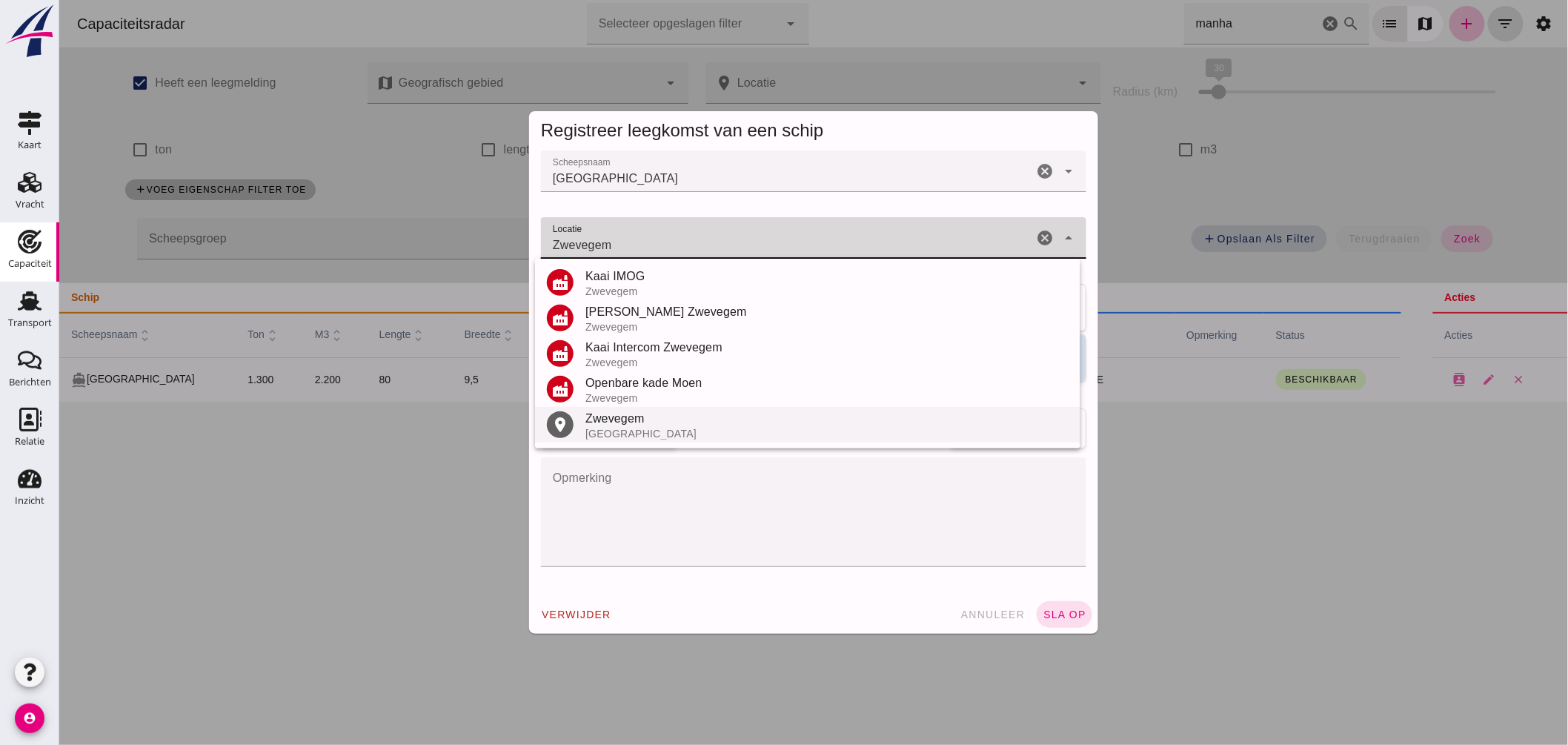
click at [658, 427] on div "België" at bounding box center [826, 433] width 483 height 12
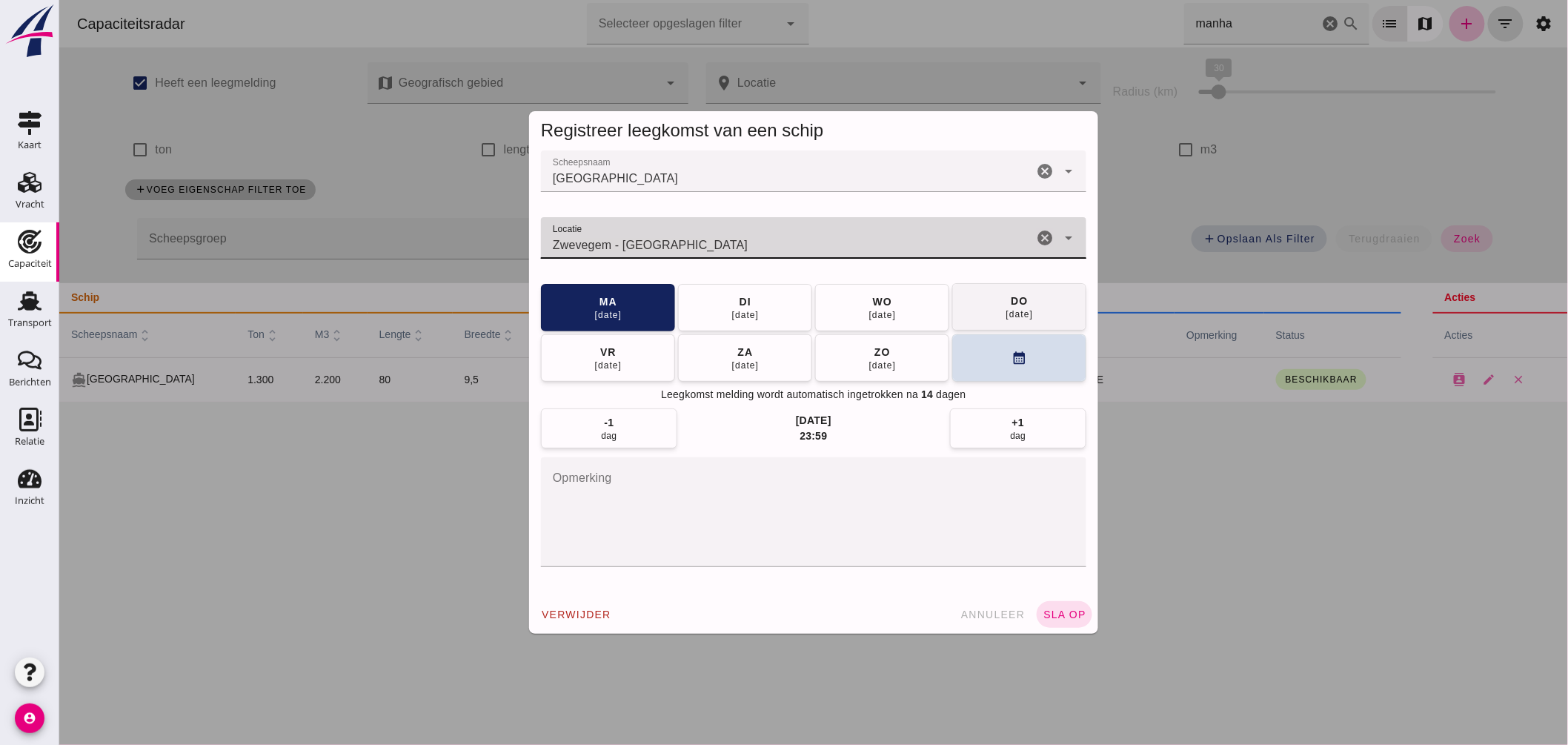
type input "Zwevegem - West-Vlaanderen"
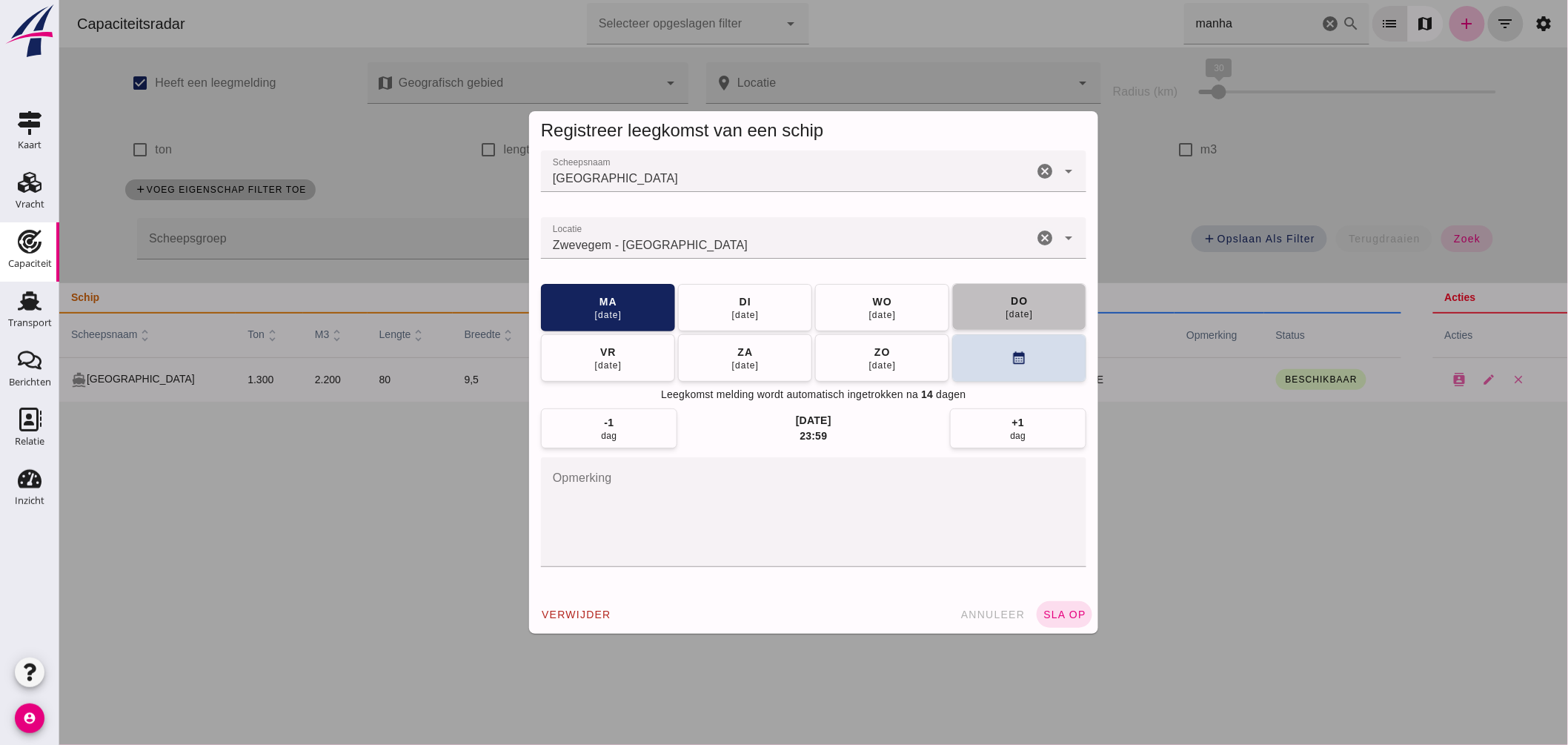
click at [993, 315] on button "do 18 sep" at bounding box center [1018, 306] width 134 height 47
click at [1072, 615] on span "sla op" at bounding box center [1064, 614] width 44 height 12
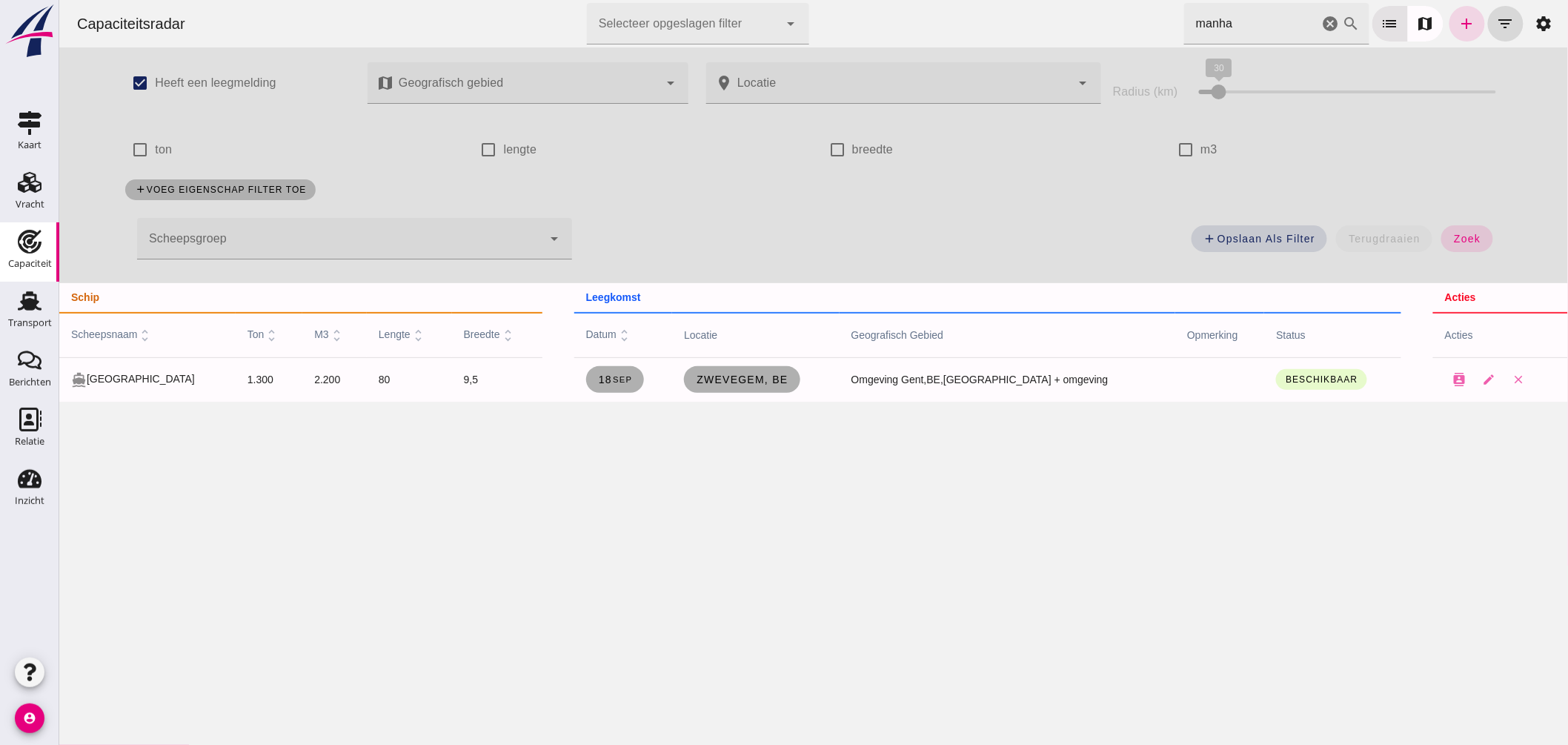
drag, startPoint x: 1236, startPoint y: 22, endPoint x: 1019, endPoint y: -11, distance: 219.5
click at [1019, 0] on html "Capaciteitsradar Selecteer opgeslagen filter Selecteer opgeslagen filter cancel…" at bounding box center [812, 372] width 1509 height 745
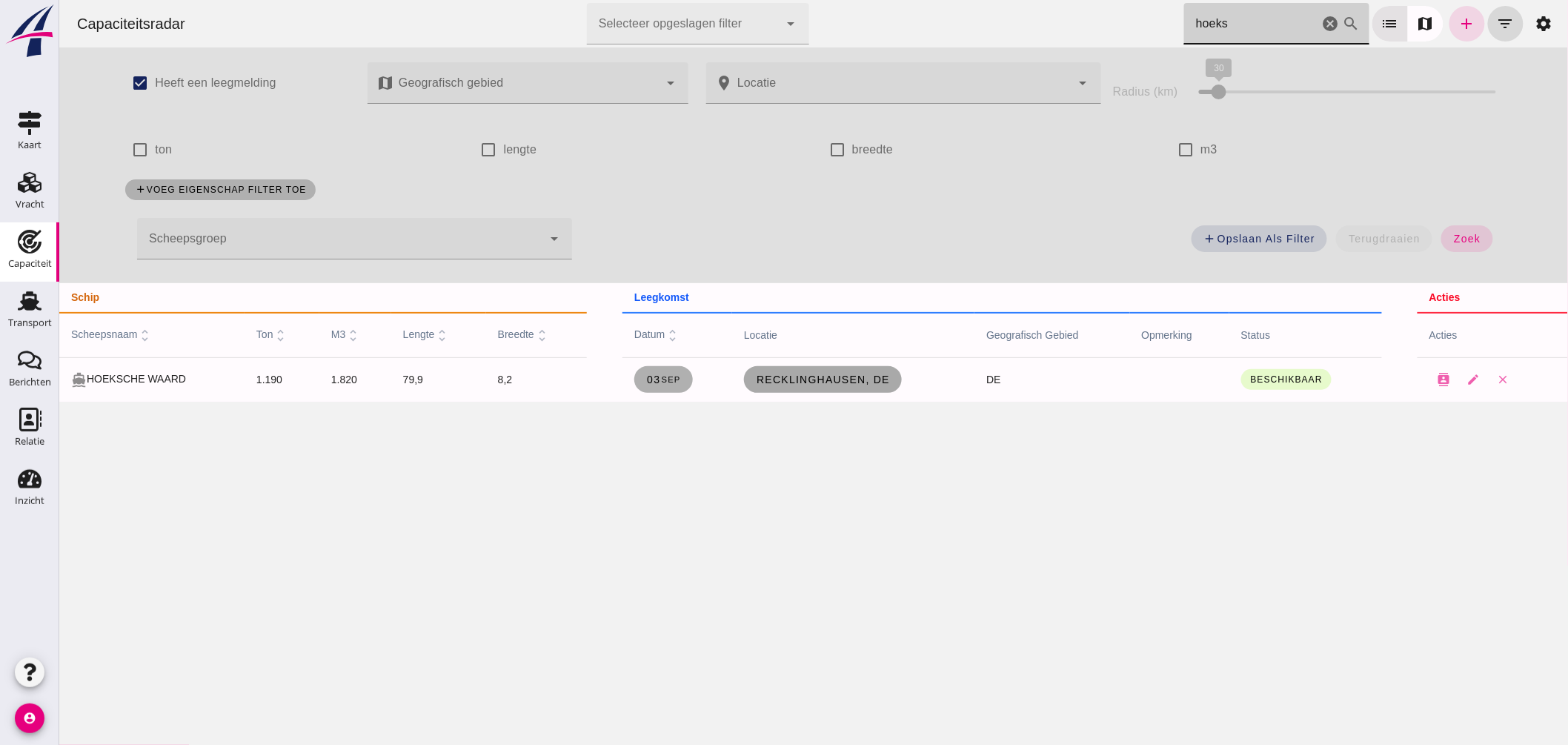
type input "hoeks"
click at [809, 375] on span "Recklinghausen, de" at bounding box center [821, 379] width 134 height 12
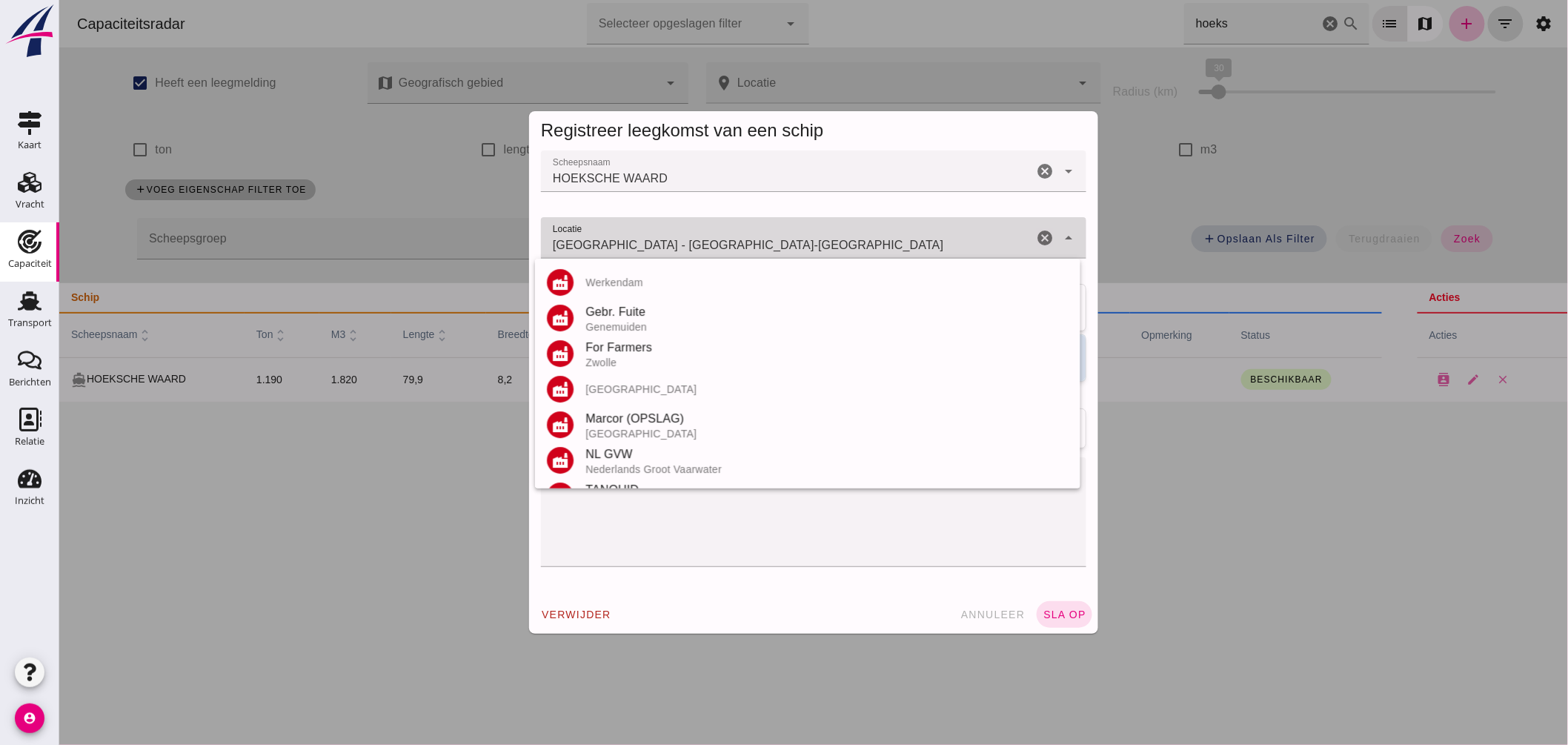
drag, startPoint x: 773, startPoint y: 245, endPoint x: 287, endPoint y: 204, distance: 487.7
click at [293, 205] on div "Registreer leegkomst van een schip Scheepsnaam Scheepsnaam HOEKSCHE WAARD cance…" at bounding box center [812, 372] width 1509 height 745
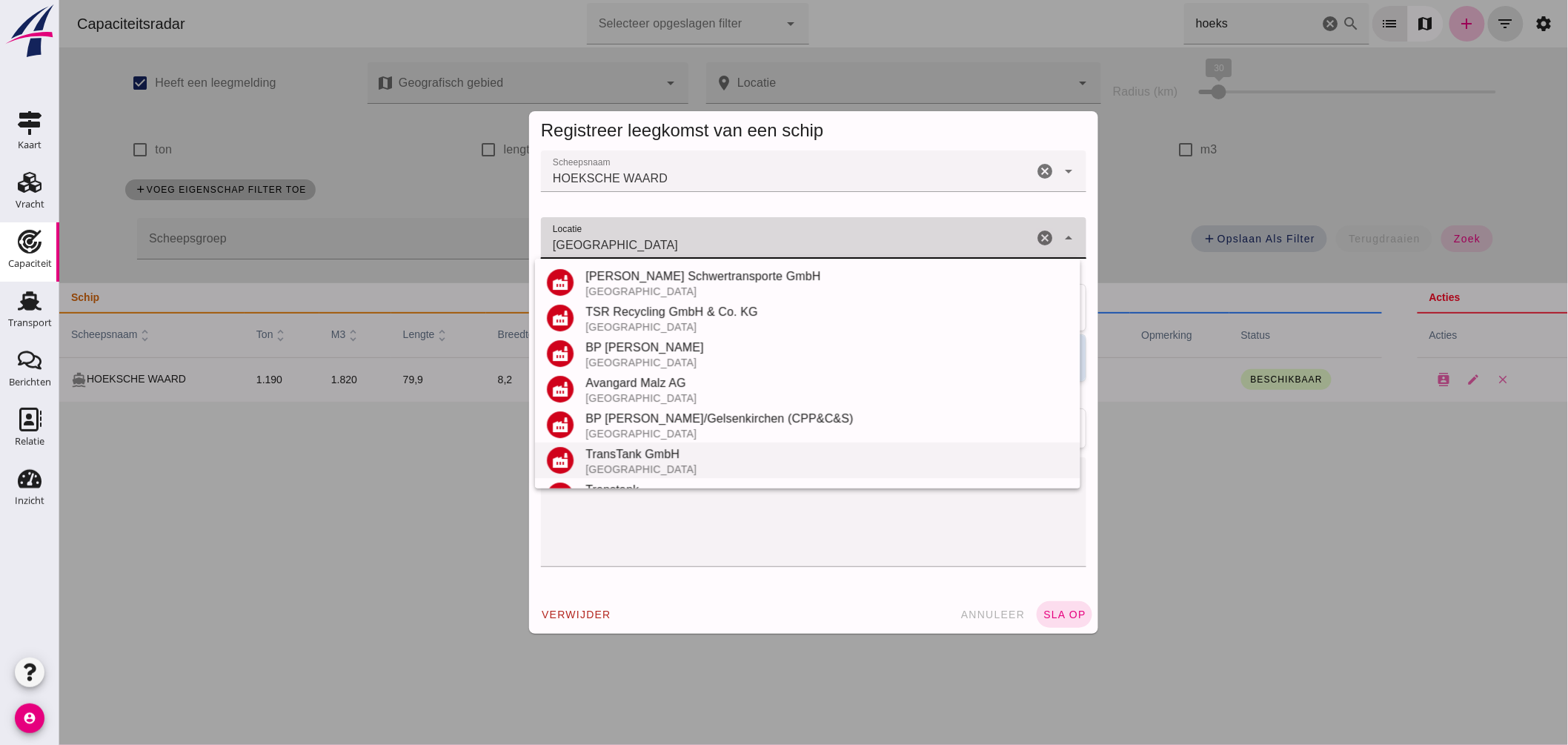
scroll to position [245, 0]
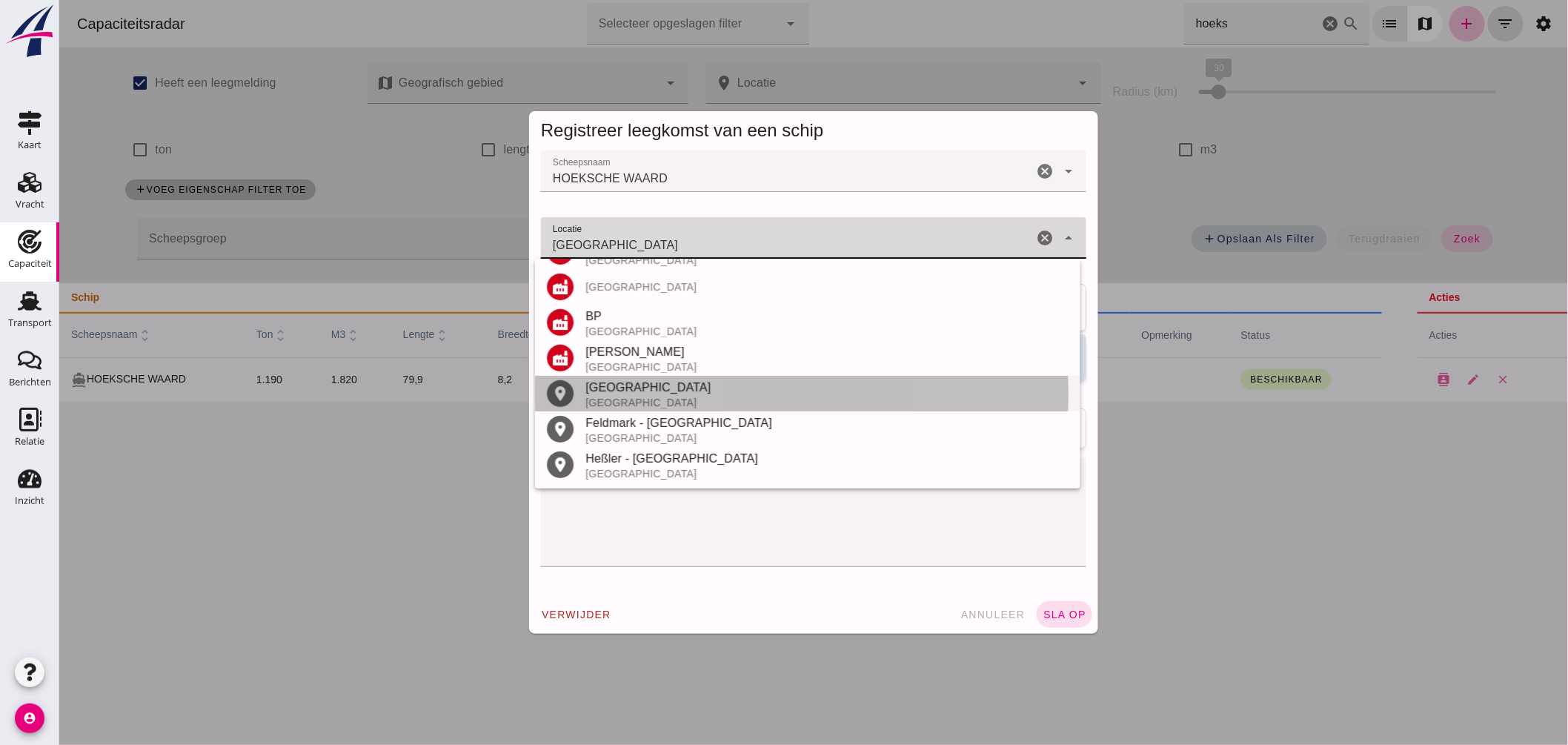
click at [619, 390] on div "Gelsenkirchen" at bounding box center [826, 387] width 483 height 18
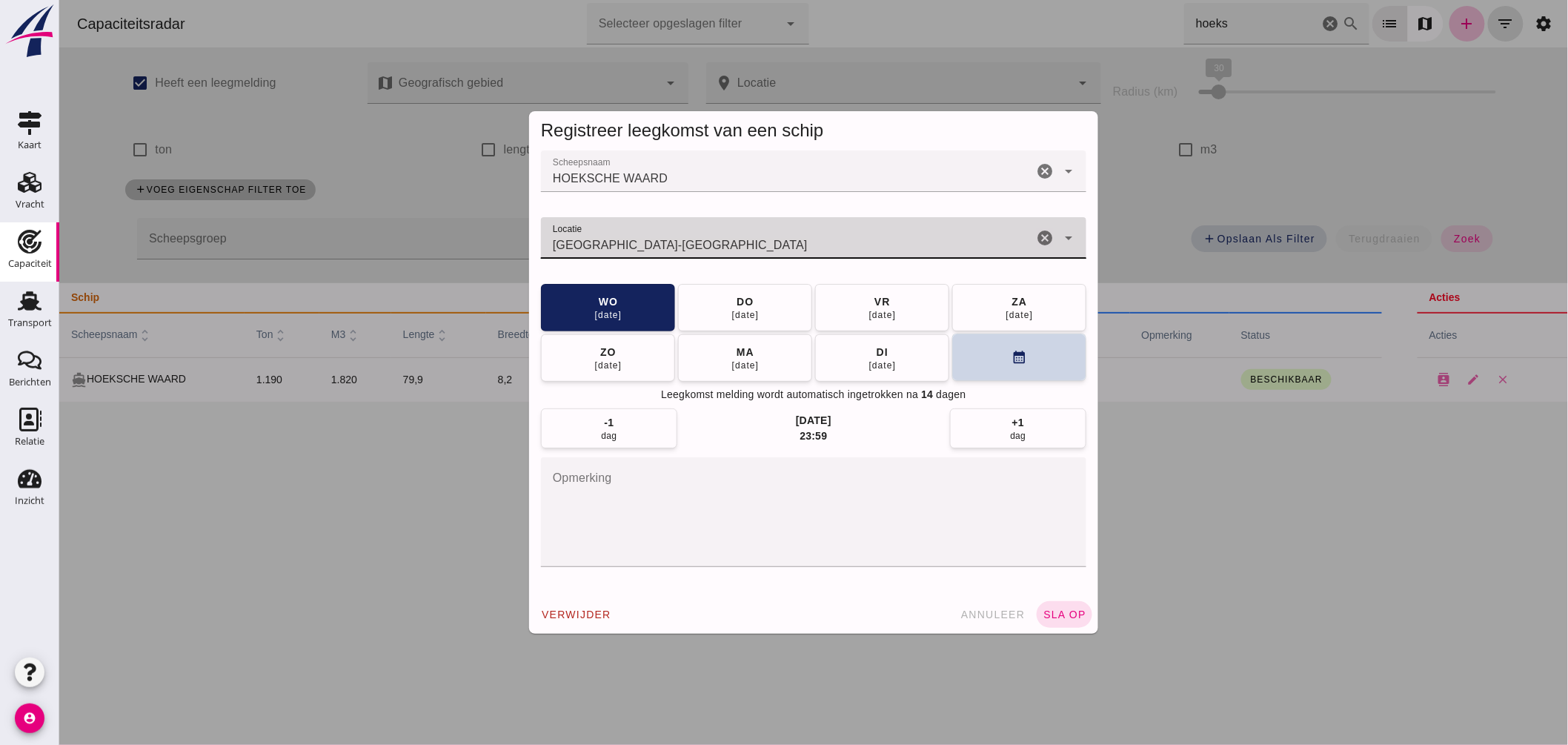
type input "Gelsenkirchen - Noordrijn-Westfalen"
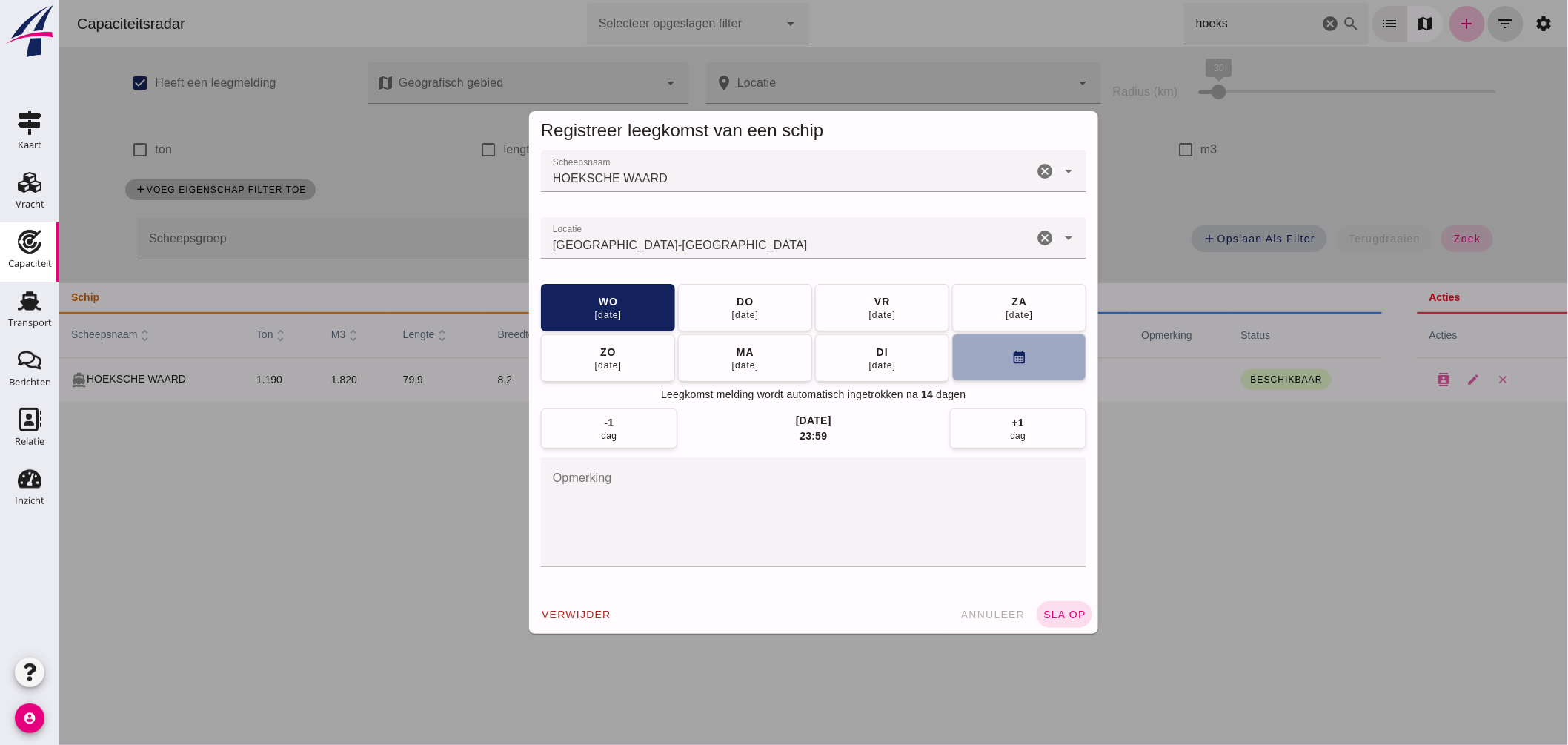
click at [970, 364] on button "calendar_month" at bounding box center [1018, 357] width 134 height 47
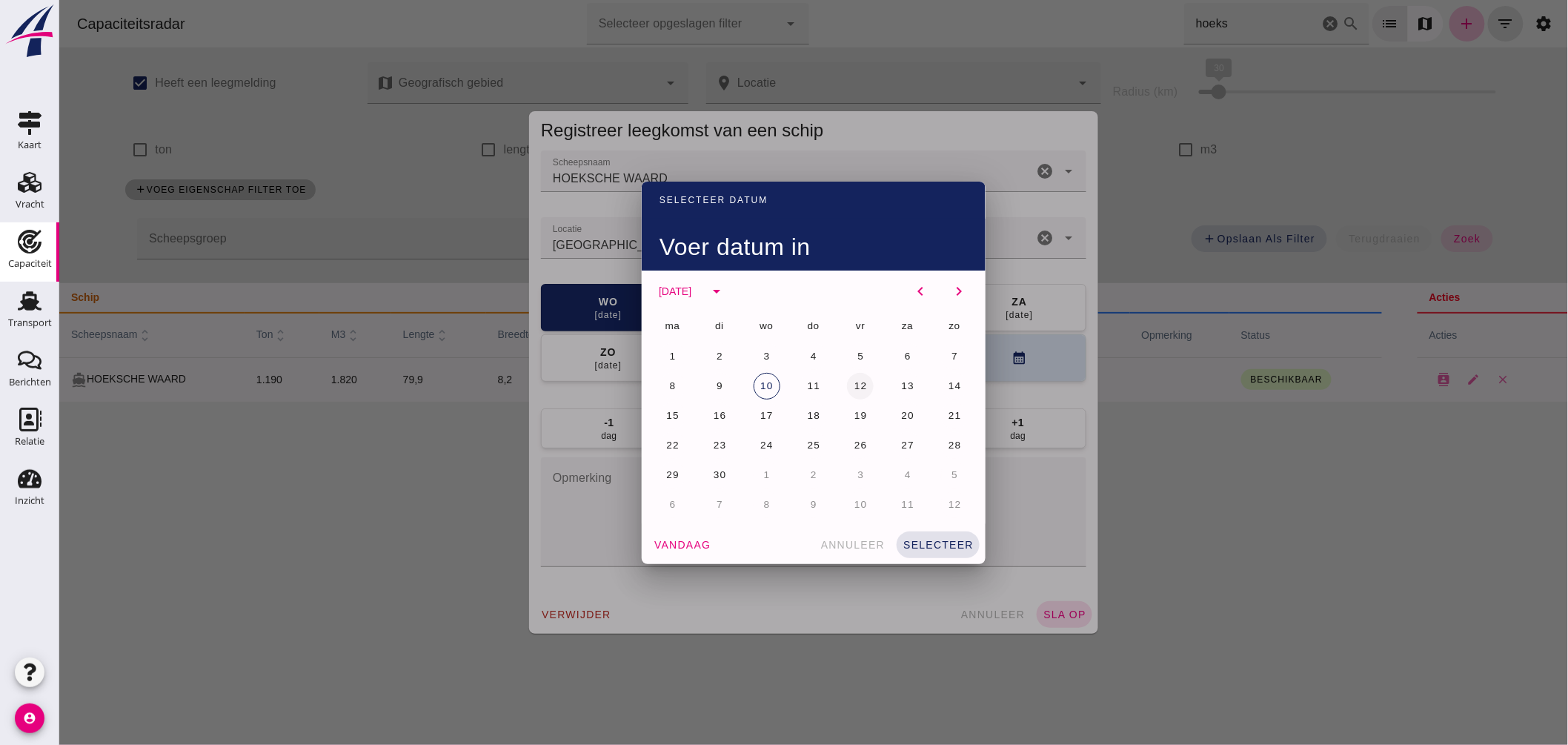
click at [853, 383] on span "12" at bounding box center [859, 386] width 14 height 11
click at [928, 534] on button "selecteer" at bounding box center [937, 544] width 83 height 27
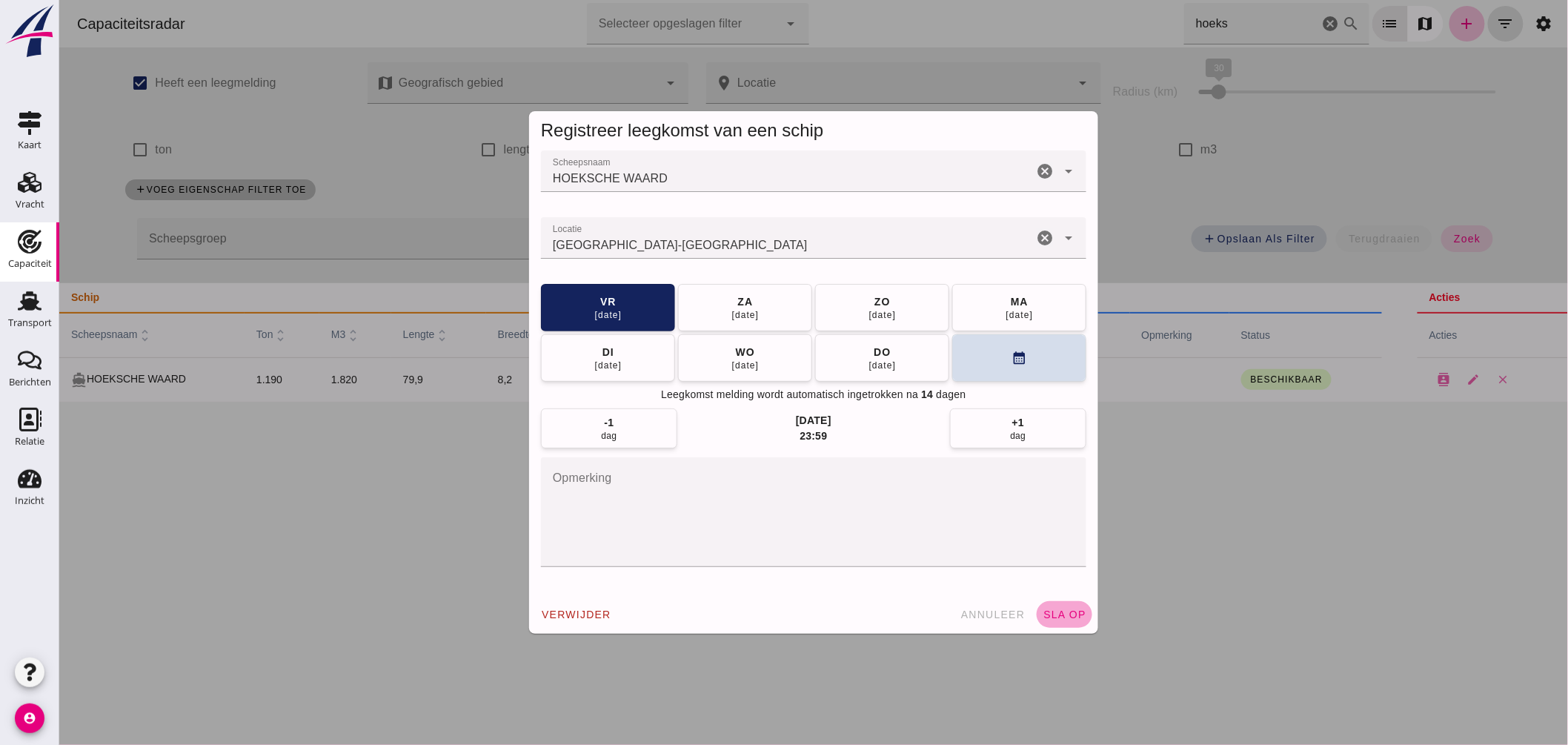
click at [1055, 608] on button "sla op" at bounding box center [1064, 614] width 56 height 27
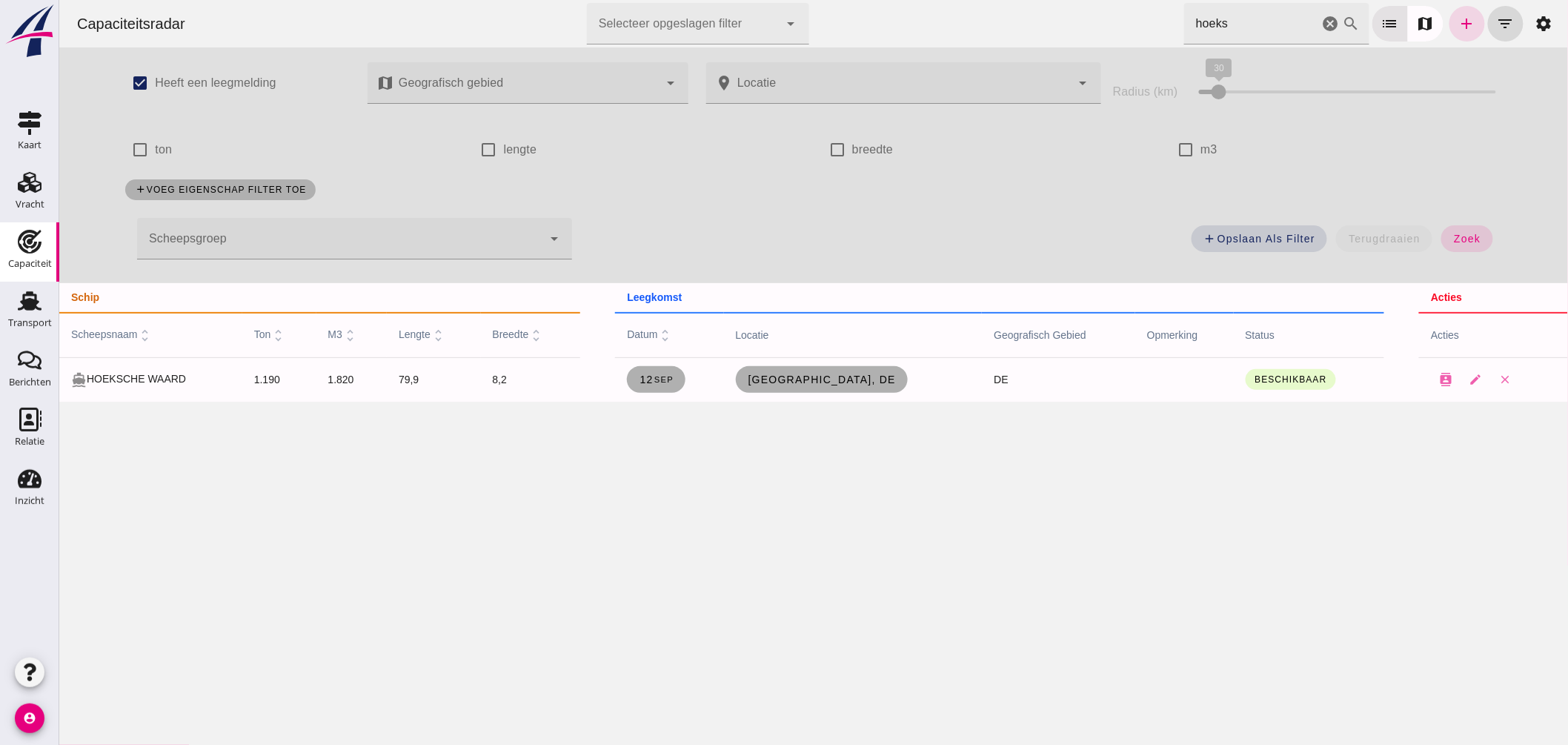
drag, startPoint x: 1127, startPoint y: 6, endPoint x: 972, endPoint y: -24, distance: 157.9
click at [972, 0] on html "Capaciteitsradar Selecteer opgeslagen filter Selecteer opgeslagen filter cancel…" at bounding box center [812, 372] width 1509 height 745
type input "s"
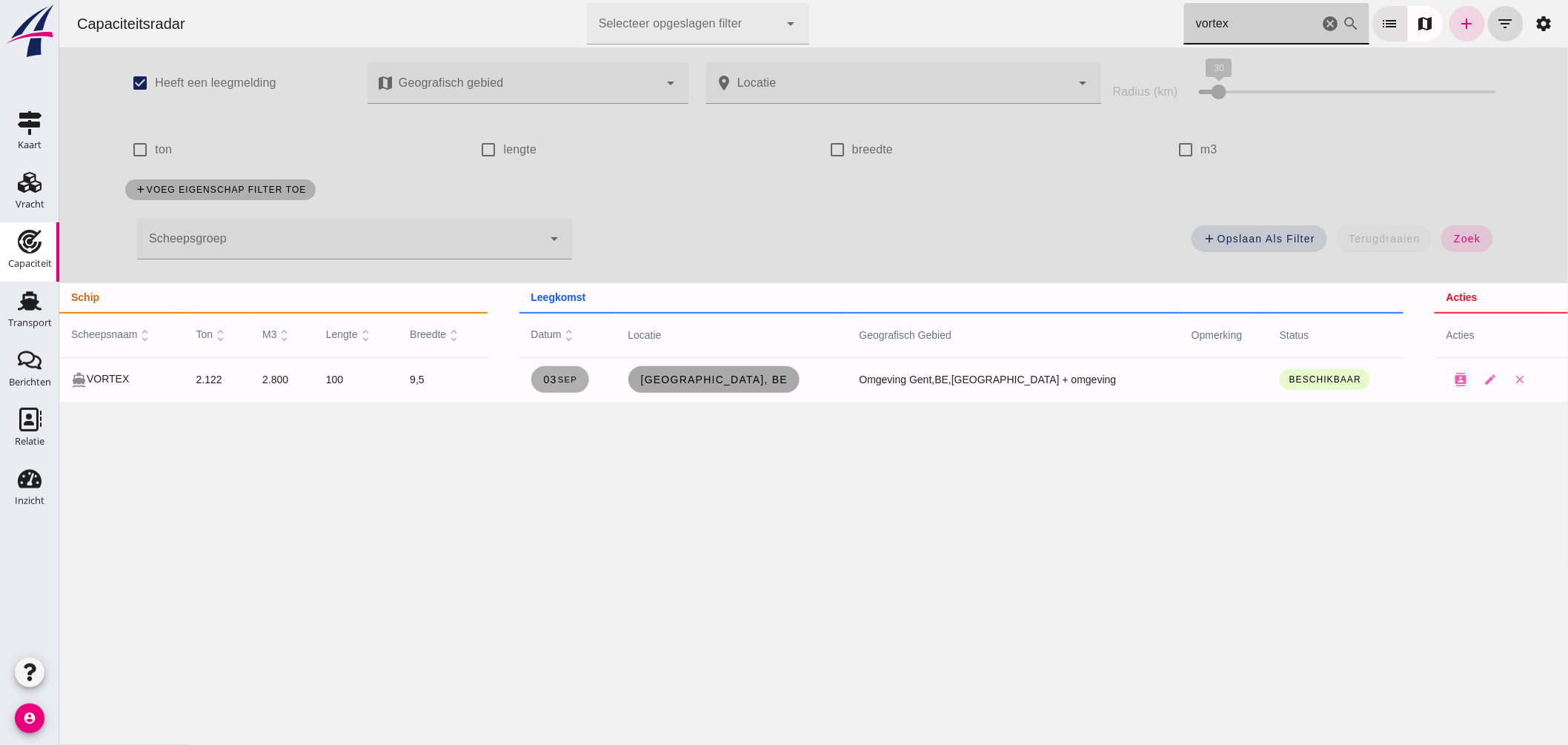
type input "vortex"
click at [762, 374] on span "Gent, be" at bounding box center [713, 379] width 148 height 12
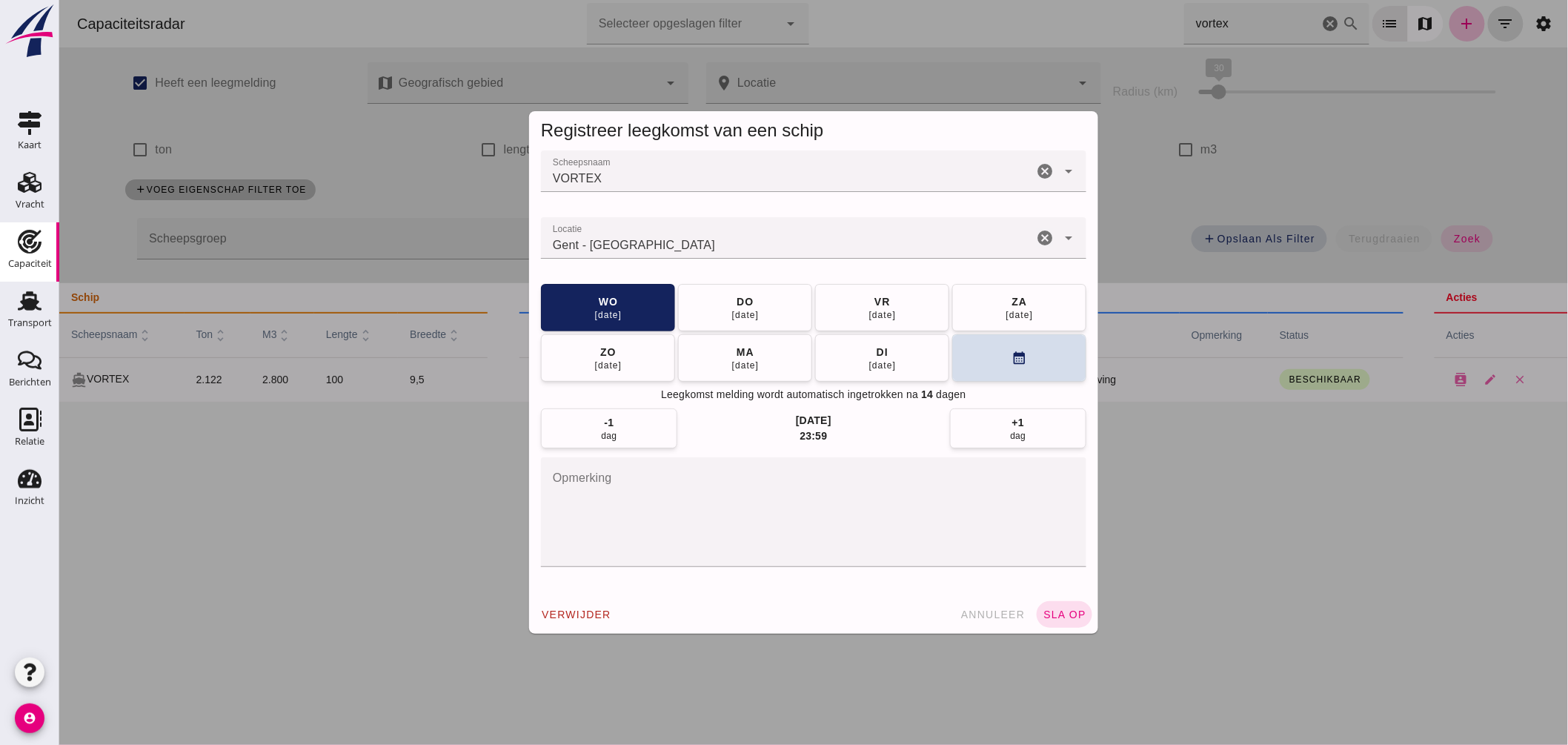
click at [823, 250] on input "Locatie" at bounding box center [786, 246] width 492 height 18
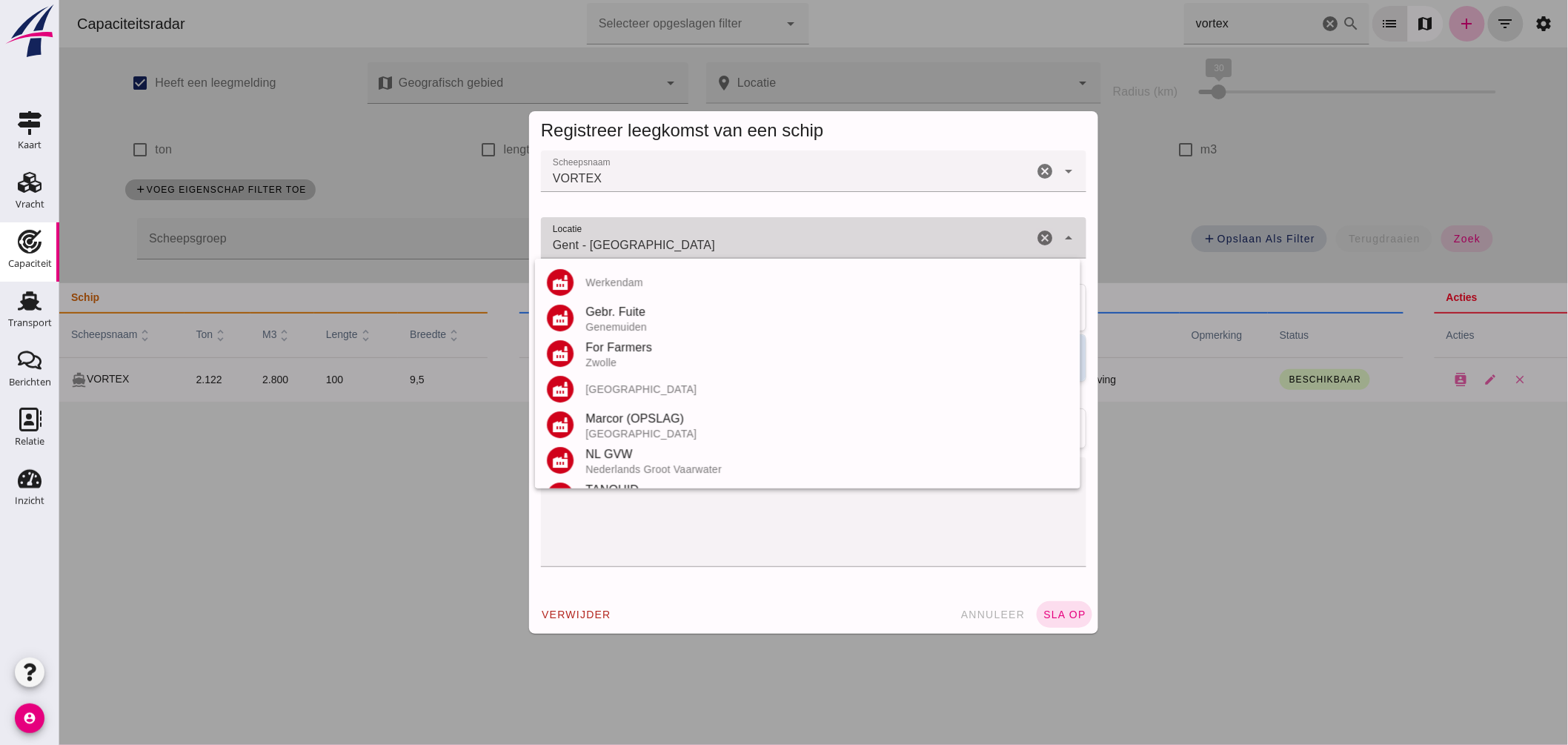
click at [823, 250] on input "Gent - Oost-Vlaanderen" at bounding box center [786, 246] width 492 height 18
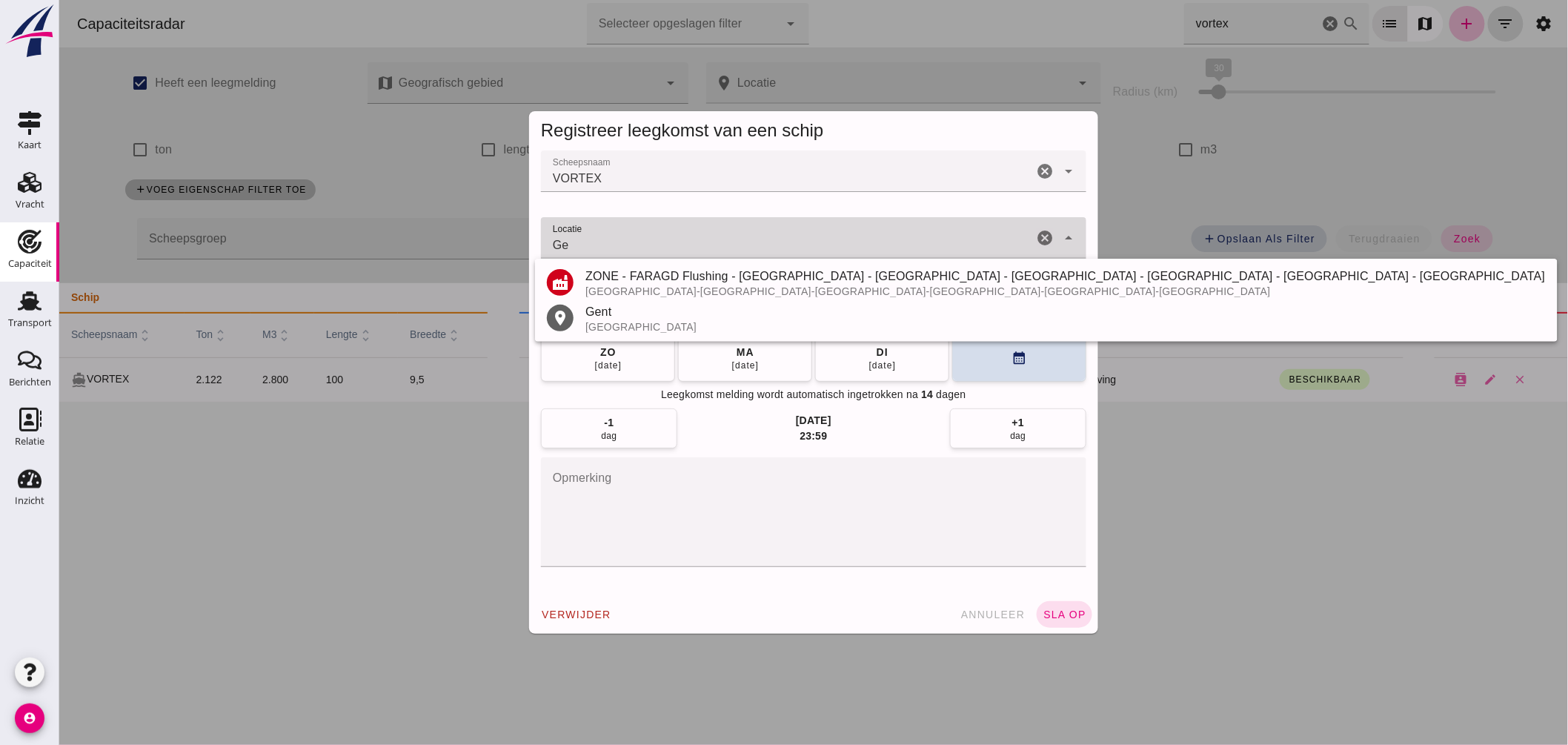
type input "G"
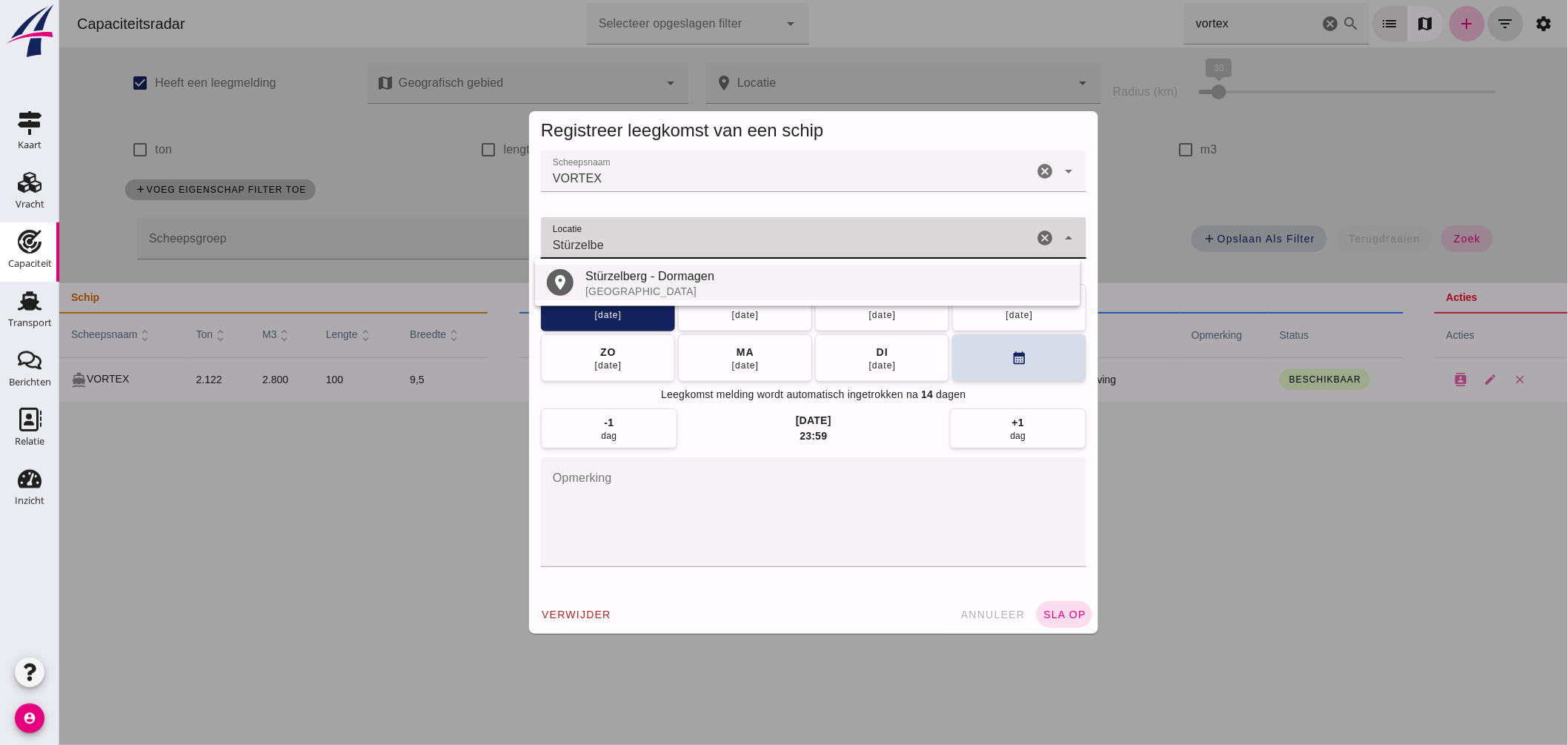
click at [693, 286] on div "Duitsland" at bounding box center [826, 291] width 483 height 12
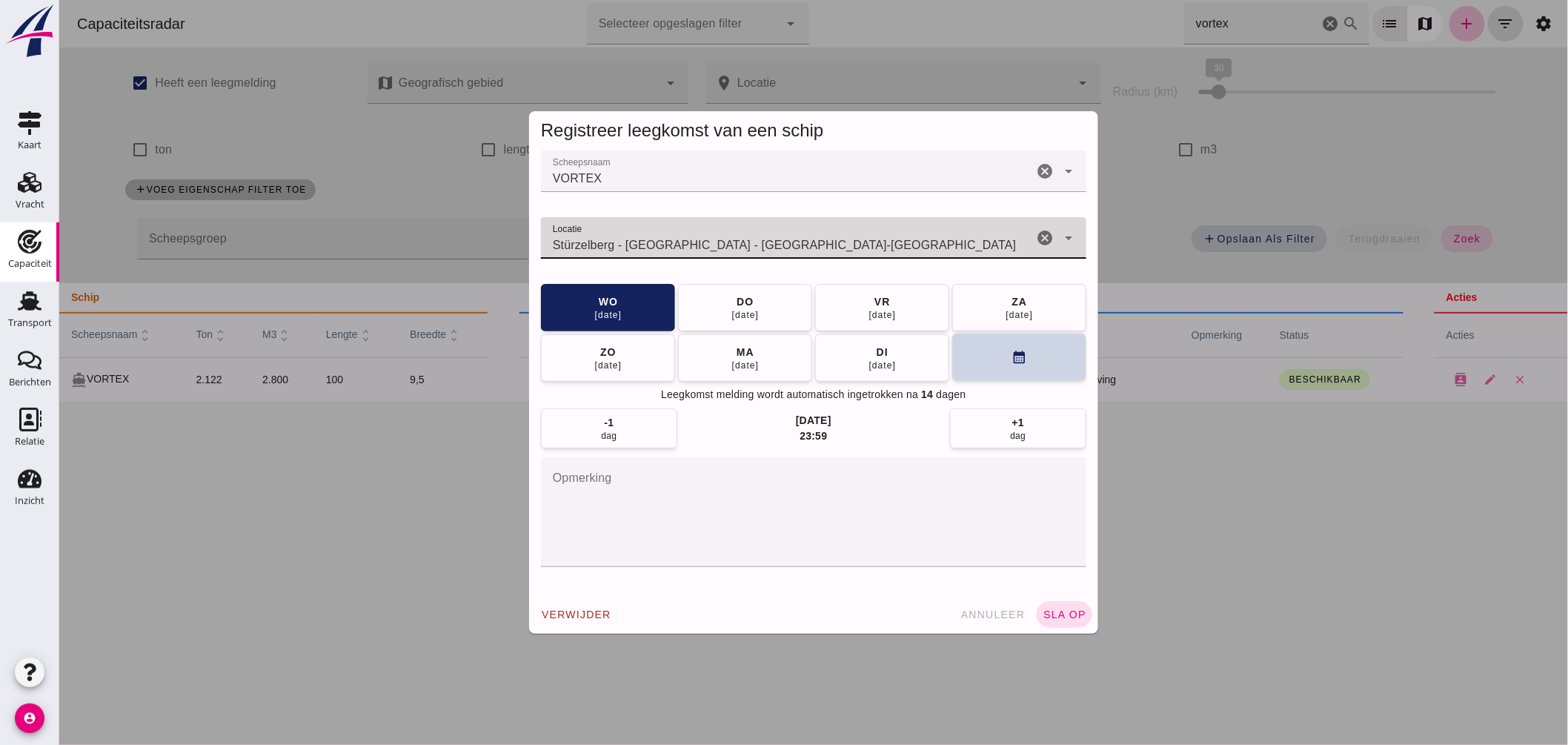
type input "Stürzelberg - Dormagen - Noordrijn-Westfalen"
click at [976, 350] on button "calendar_month" at bounding box center [1018, 357] width 134 height 47
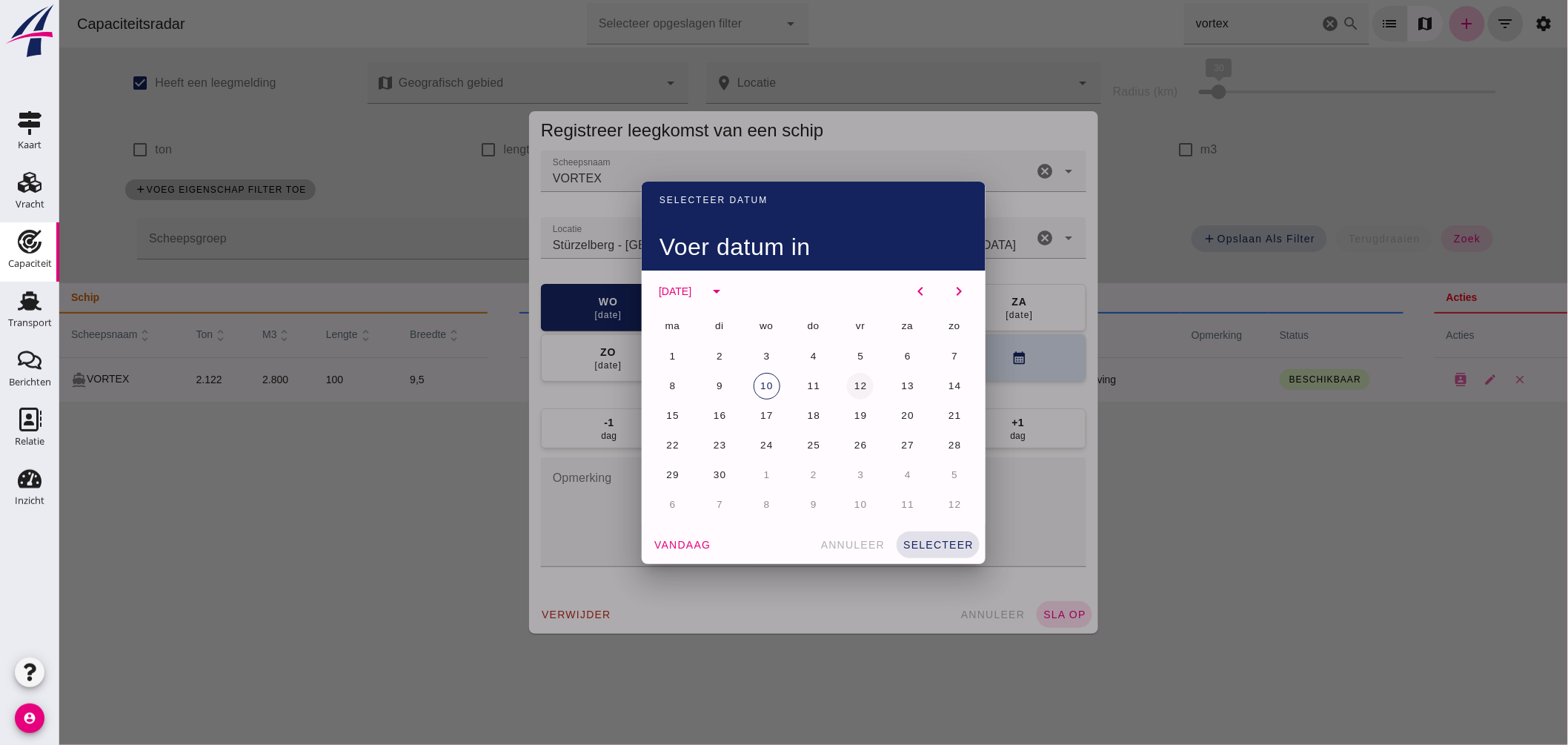
click at [856, 383] on span "12" at bounding box center [859, 386] width 14 height 11
click at [957, 529] on div "vandaag annuleer selecteer" at bounding box center [813, 545] width 344 height 39
click at [955, 532] on button "selecteer" at bounding box center [937, 544] width 83 height 27
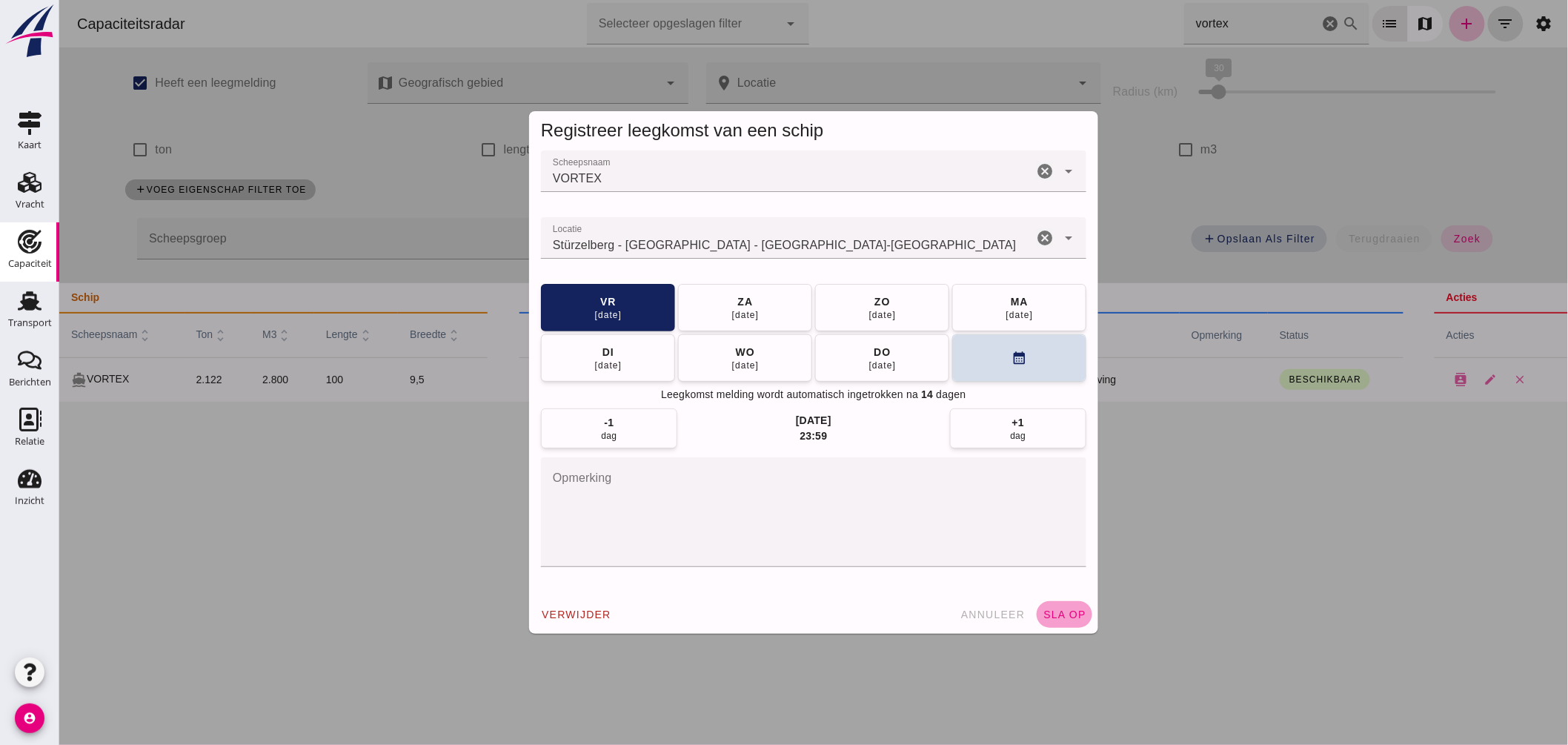
click at [1056, 615] on span "sla op" at bounding box center [1064, 614] width 44 height 12
click at [840, 246] on input "Stürzelberg - Dormagen - Noordrijn-Westfalen" at bounding box center [786, 246] width 492 height 18
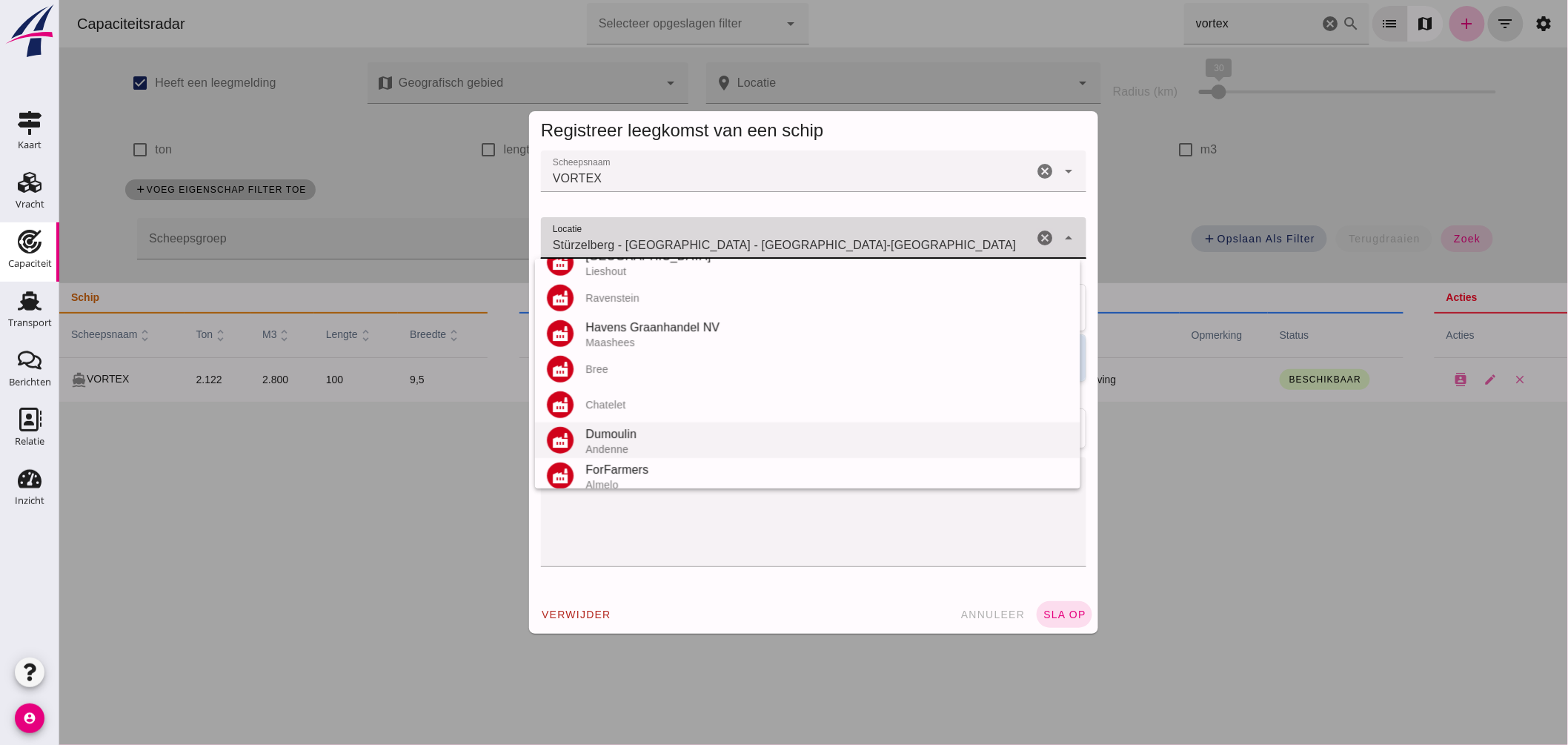
scroll to position [658, 0]
click at [883, 230] on div "Stürzelberg - Dormagen - Noordrijn-Westfalen Stürzelberg - Dormagen - Noordrijn…" at bounding box center [786, 238] width 492 height 41
click at [1004, 241] on input "Stürzelberg - Dormagen - Noordrijn-Westfalen" at bounding box center [786, 246] width 492 height 18
click at [1039, 236] on icon "cancel" at bounding box center [1044, 238] width 18 height 18
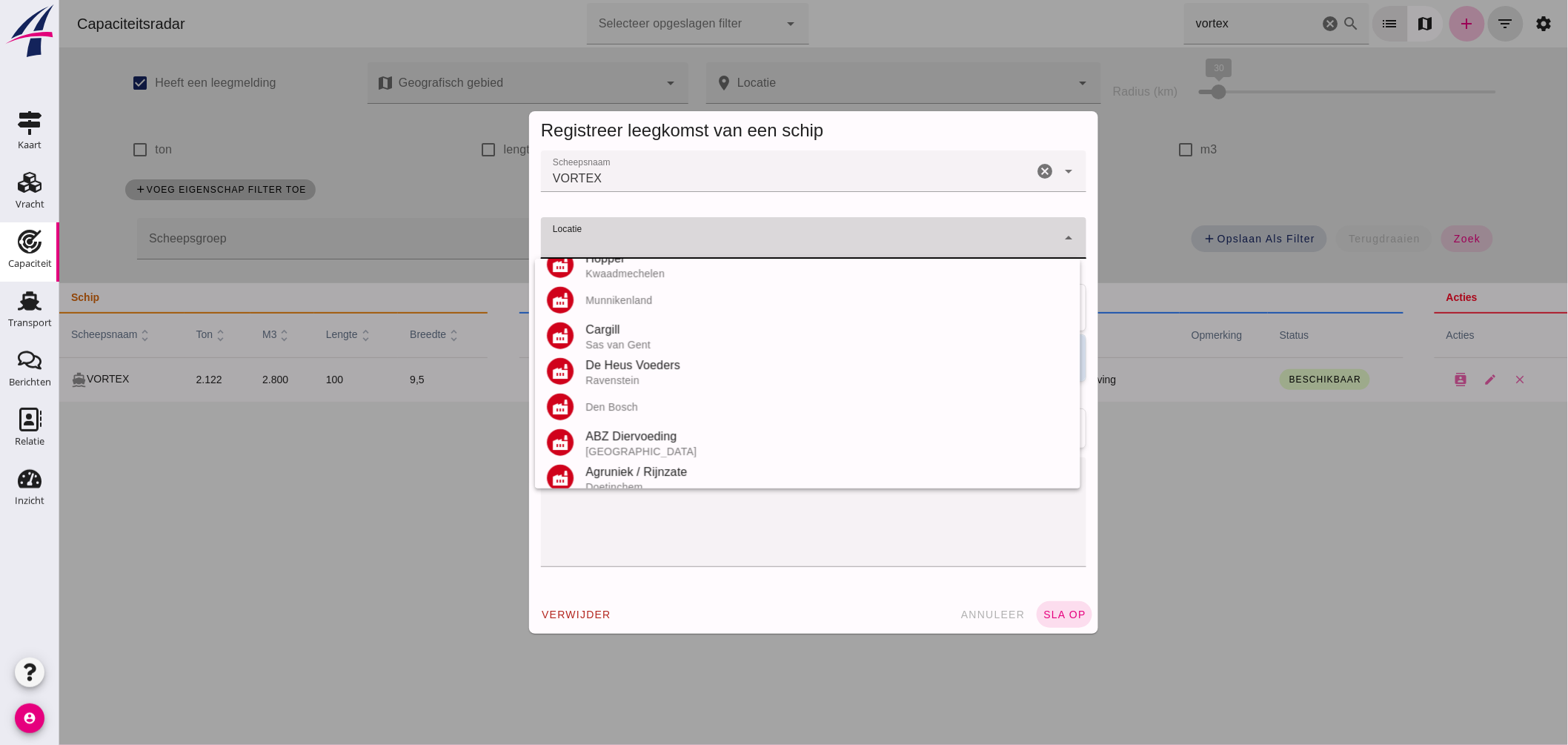
click at [841, 250] on input "Locatie" at bounding box center [798, 246] width 516 height 18
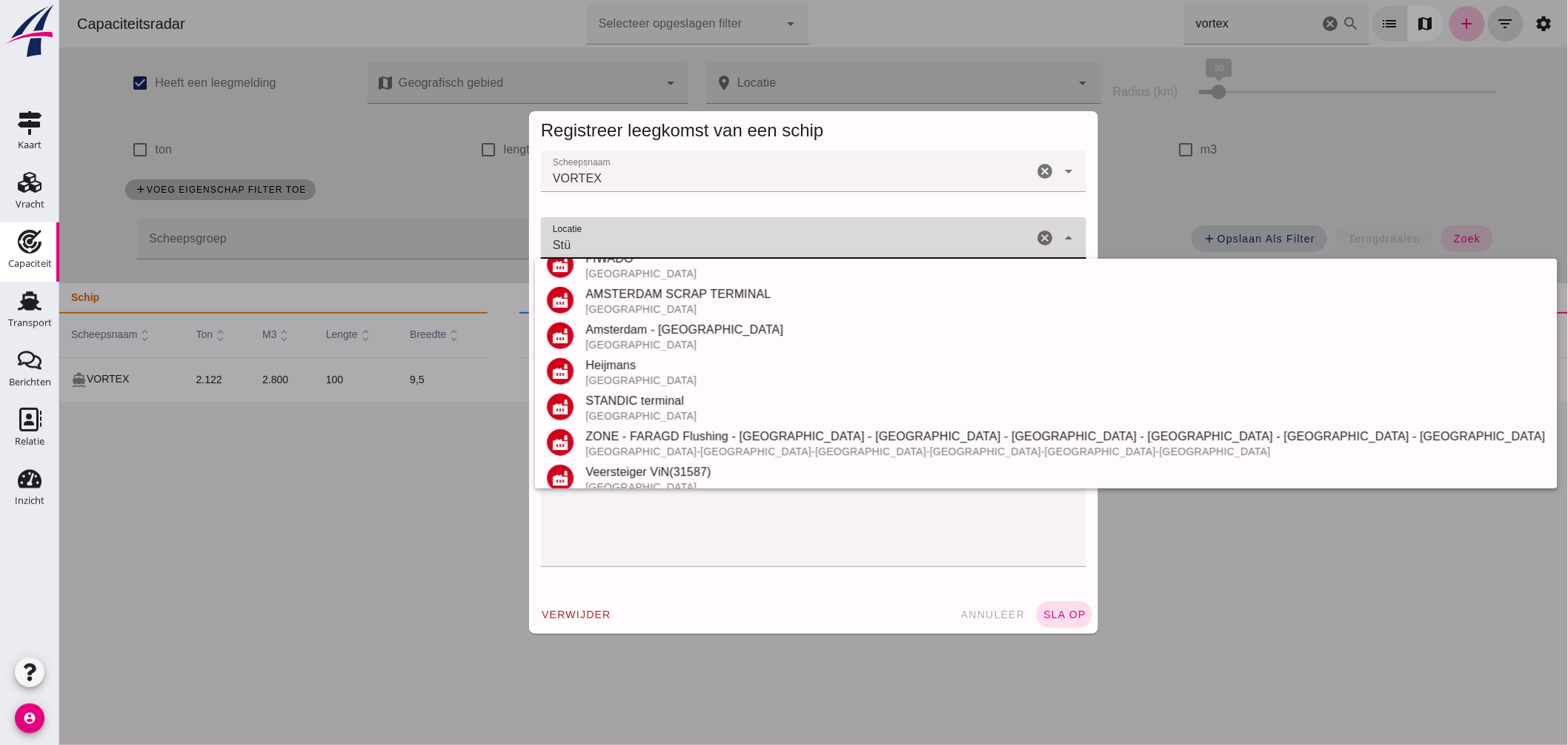
scroll to position [0, 0]
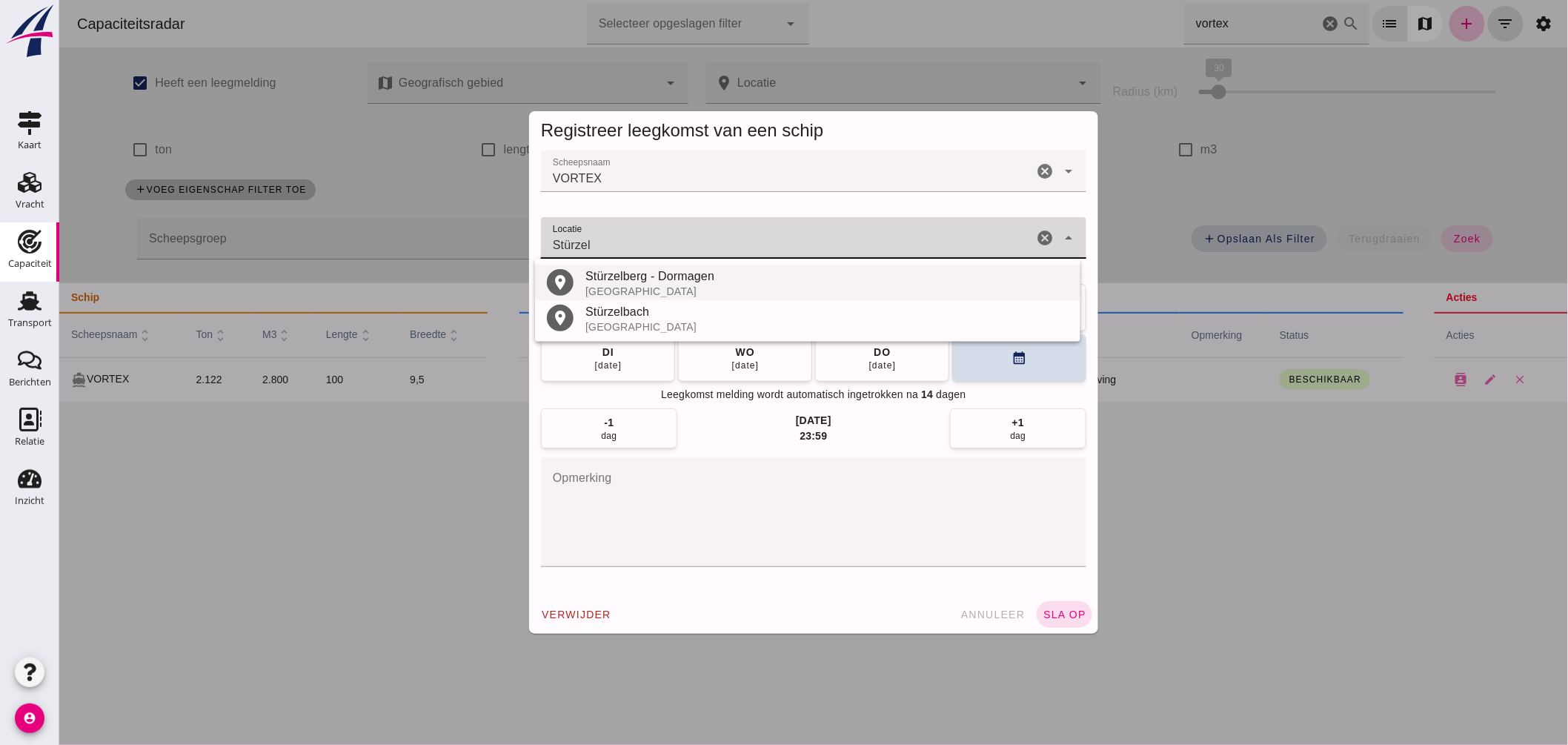
click at [691, 276] on div "Stürzelberg - Dormagen" at bounding box center [826, 276] width 483 height 18
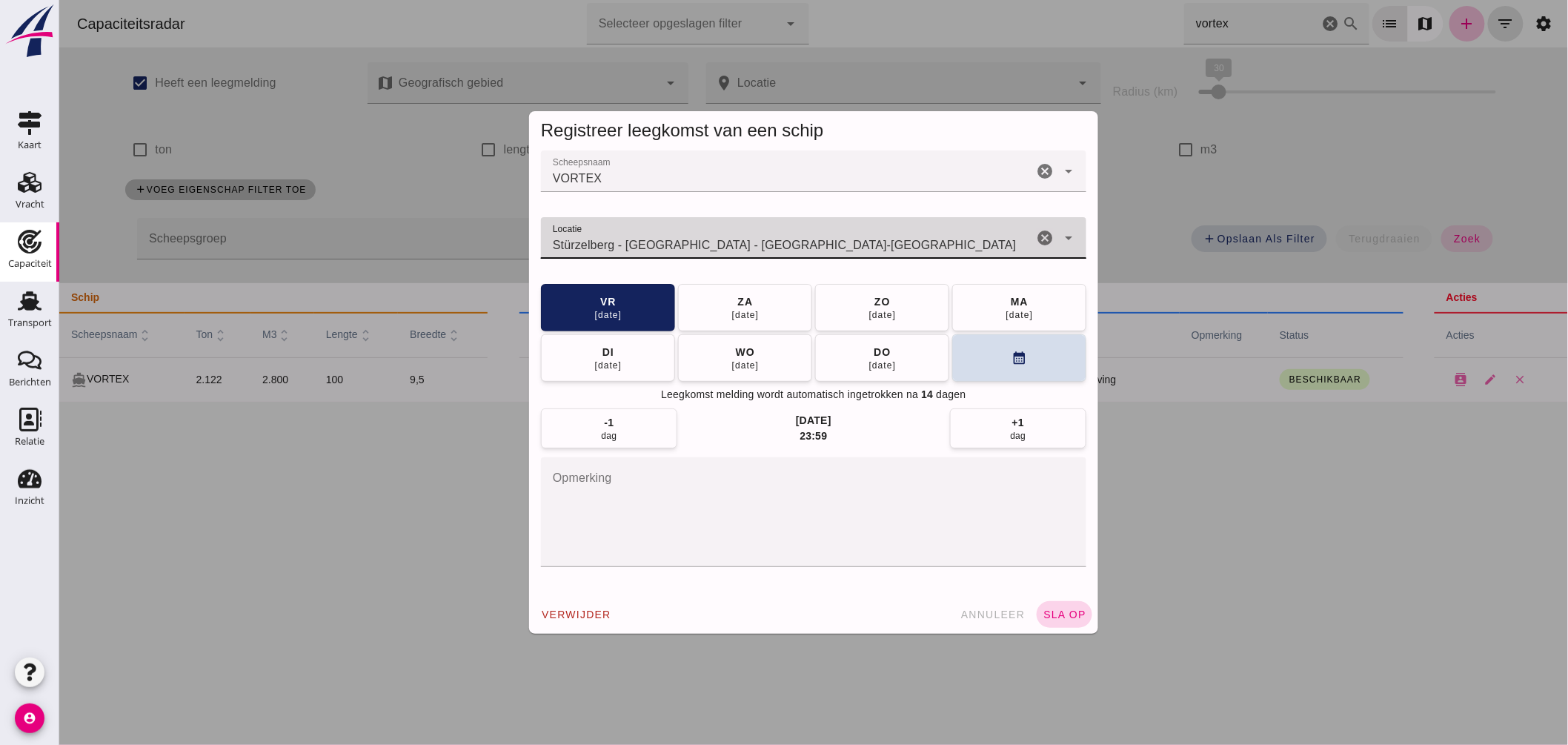
type input "Stürzelberg - Dormagen - Noordrijn-Westfalen"
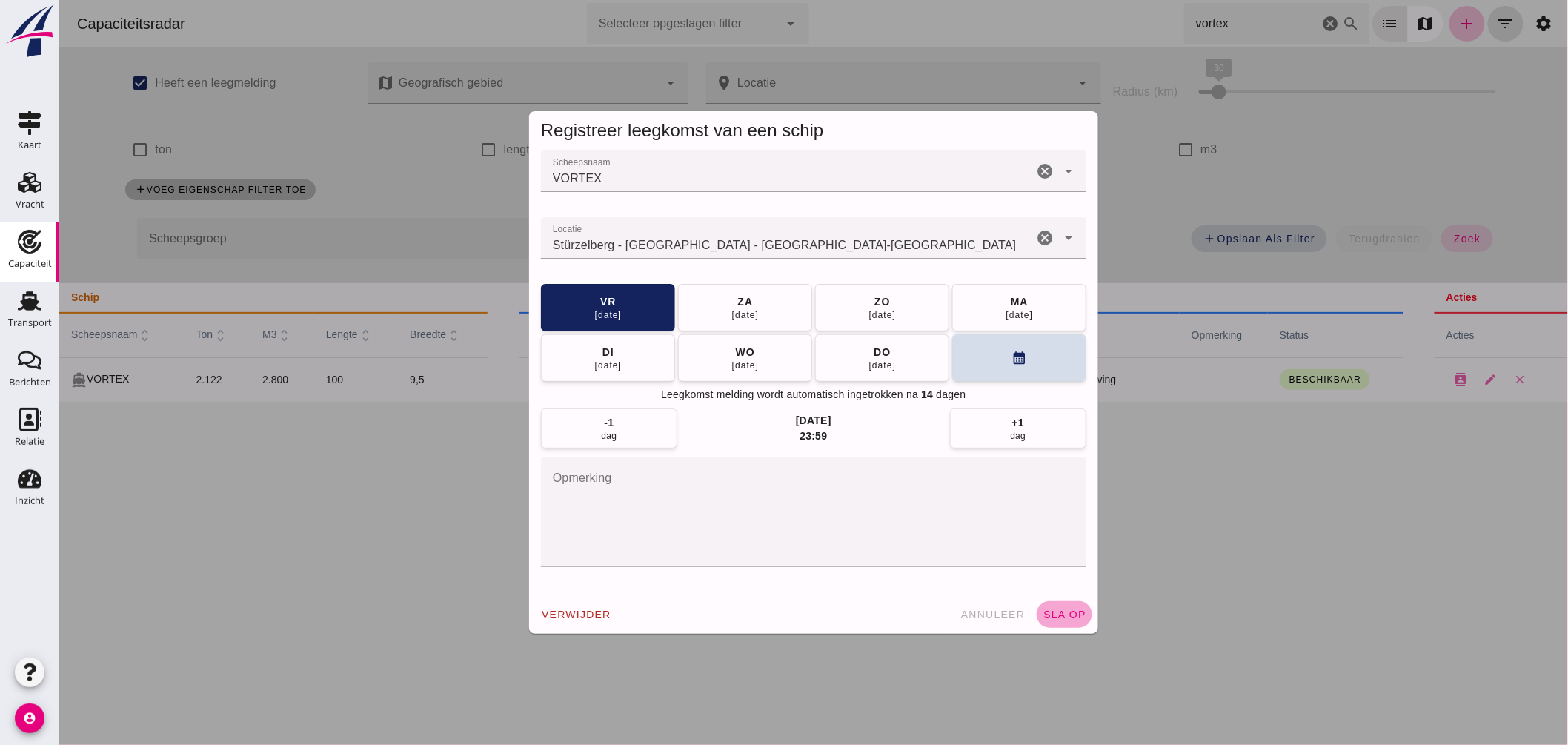
drag, startPoint x: 1060, startPoint y: 624, endPoint x: 1060, endPoint y: 615, distance: 9.0
click at [1061, 618] on button "sla op" at bounding box center [1064, 614] width 56 height 27
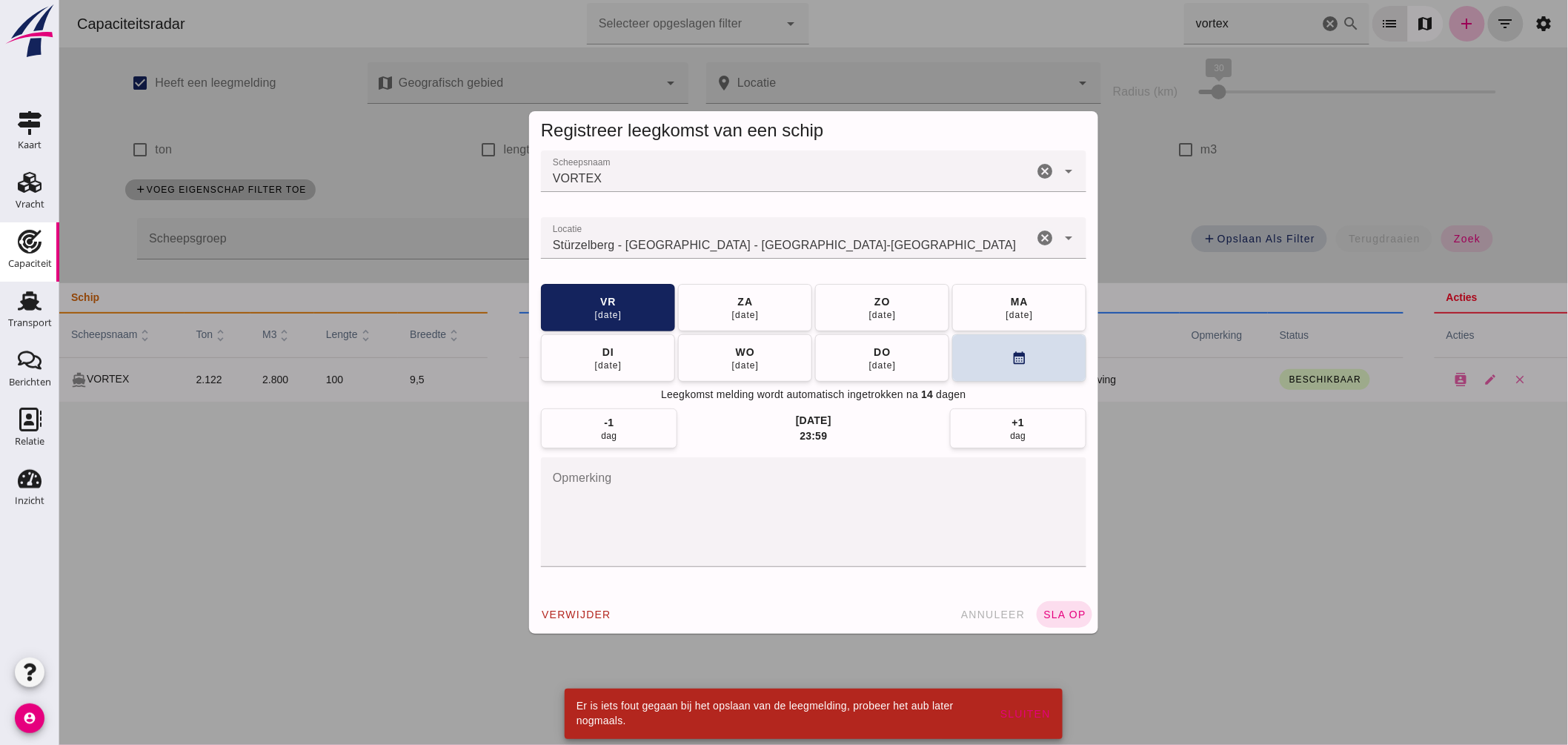
click at [1309, 454] on div at bounding box center [812, 372] width 1509 height 745
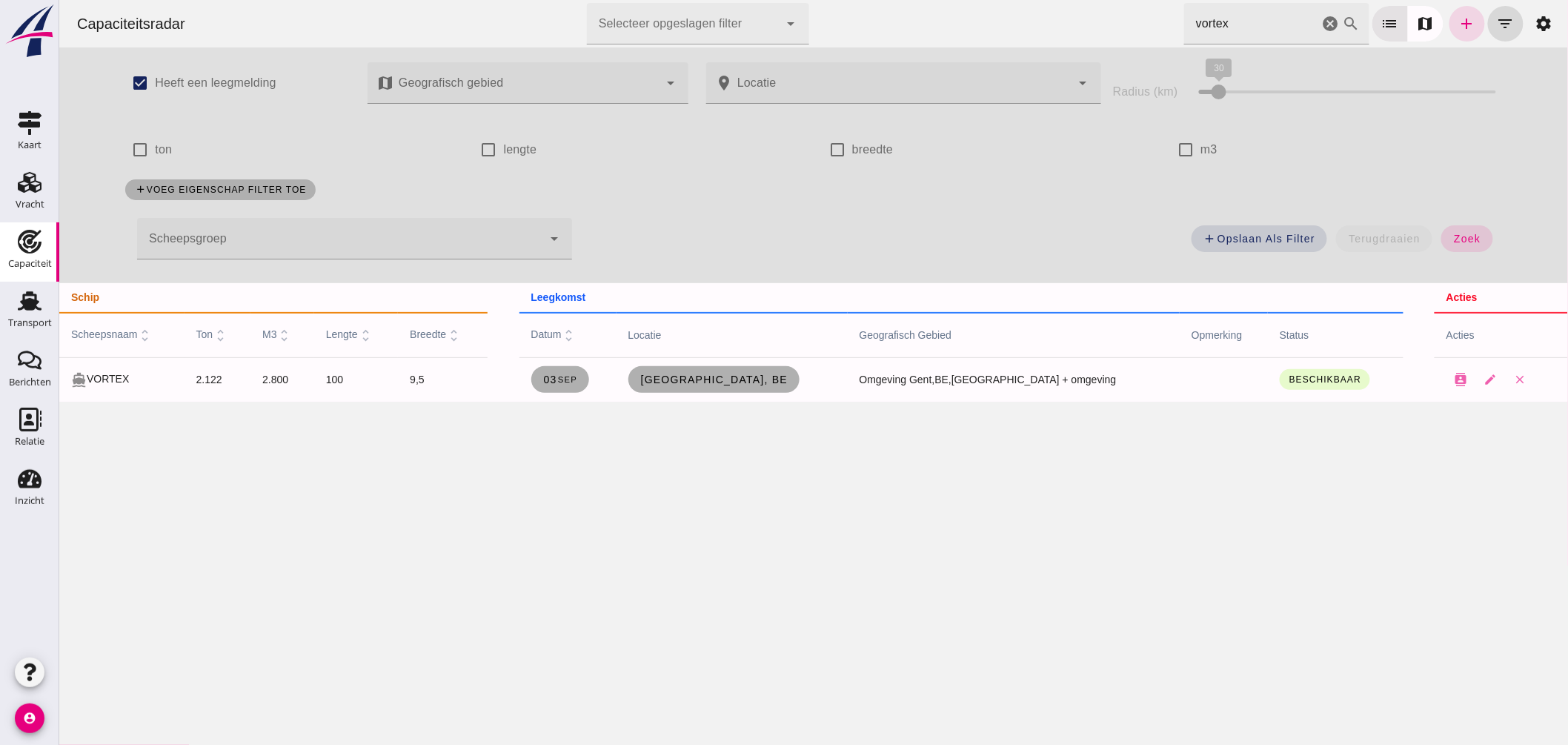
drag, startPoint x: 1230, startPoint y: 27, endPoint x: 835, endPoint y: 10, distance: 395.4
click at [907, 5] on div "Capaciteitsradar Selecteer opgeslagen filter Selecteer opgeslagen filter cancel…" at bounding box center [813, 24] width 1497 height 47
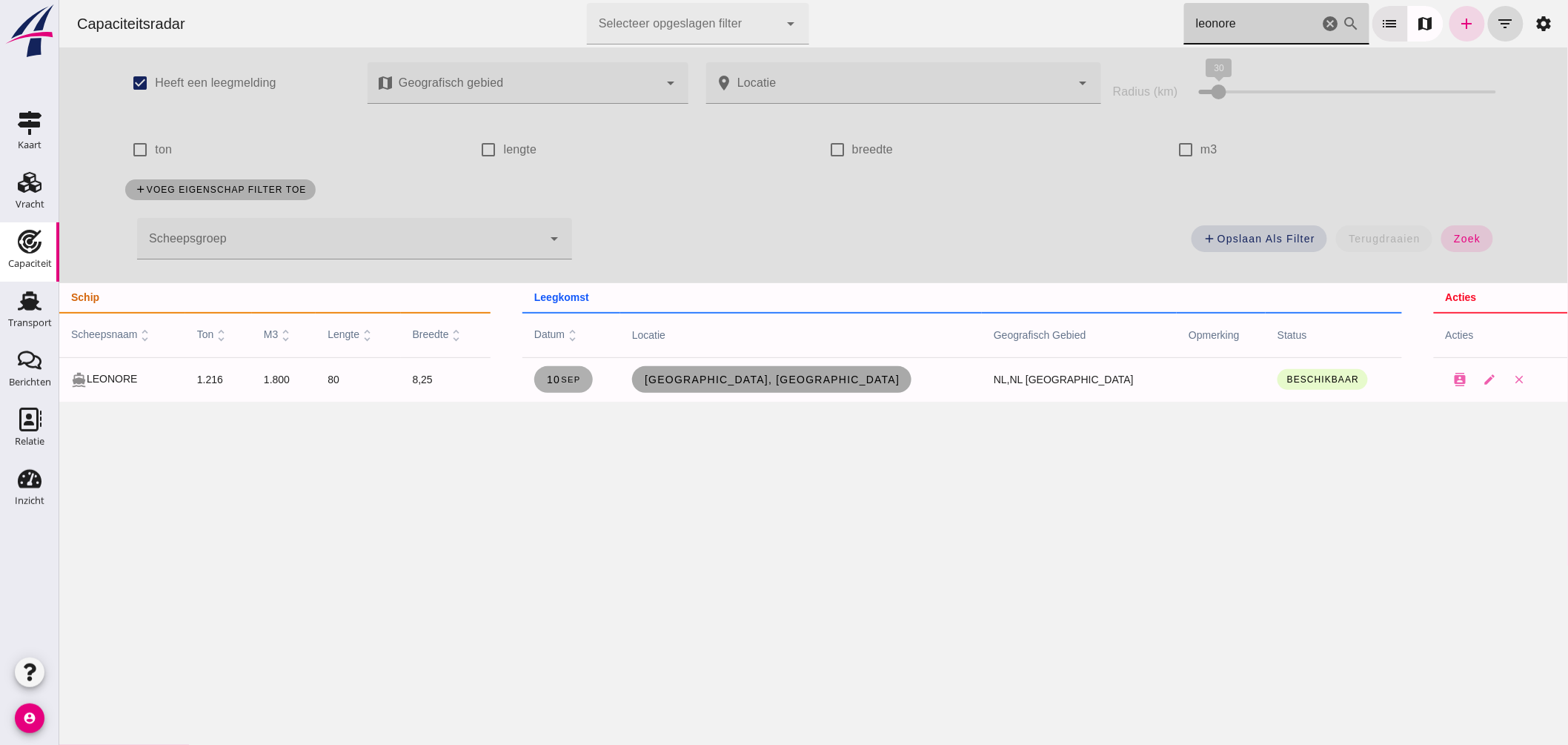
type input "leonore"
click at [813, 375] on span "Rotterdam, nl" at bounding box center [771, 379] width 256 height 12
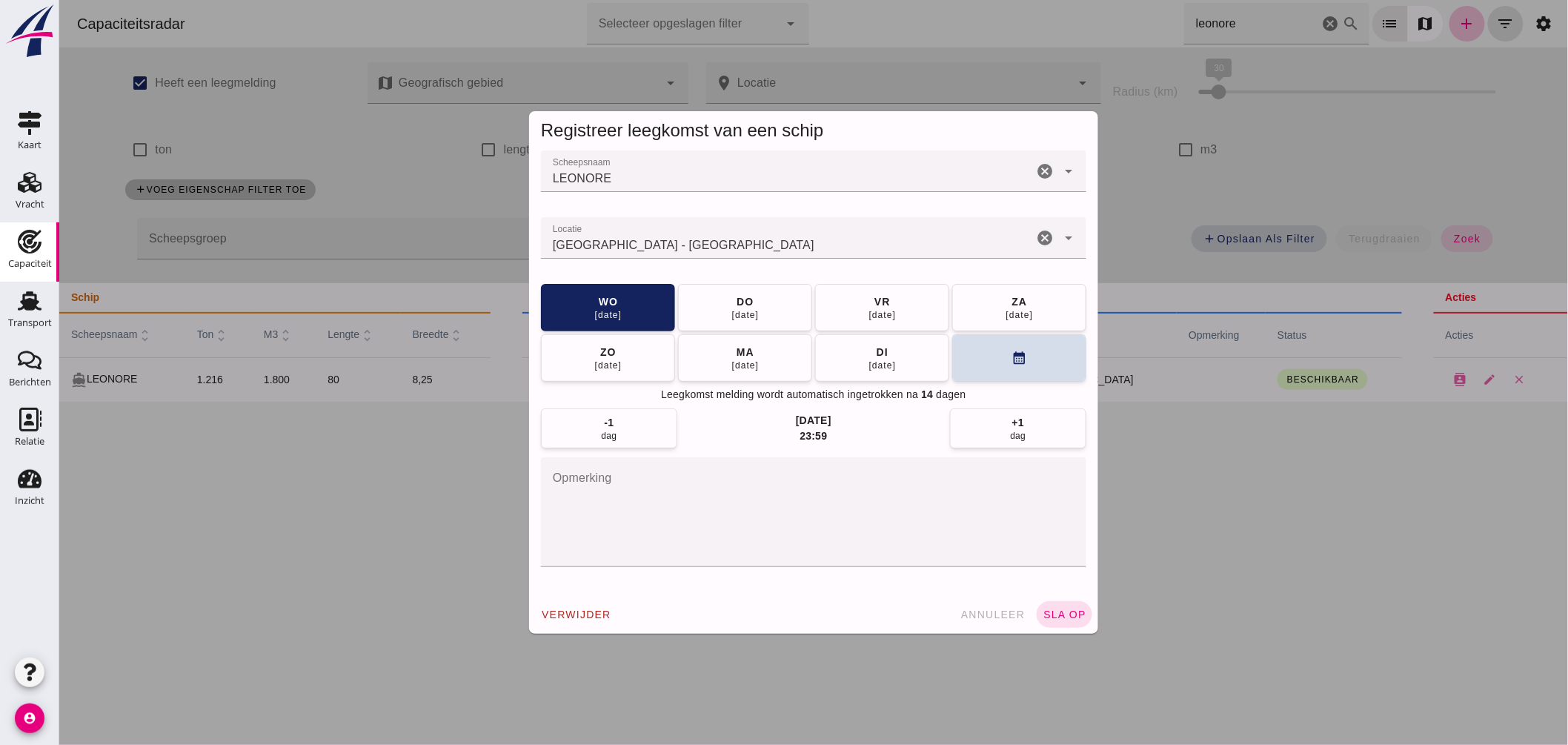
click at [738, 247] on input "Locatie" at bounding box center [786, 246] width 492 height 18
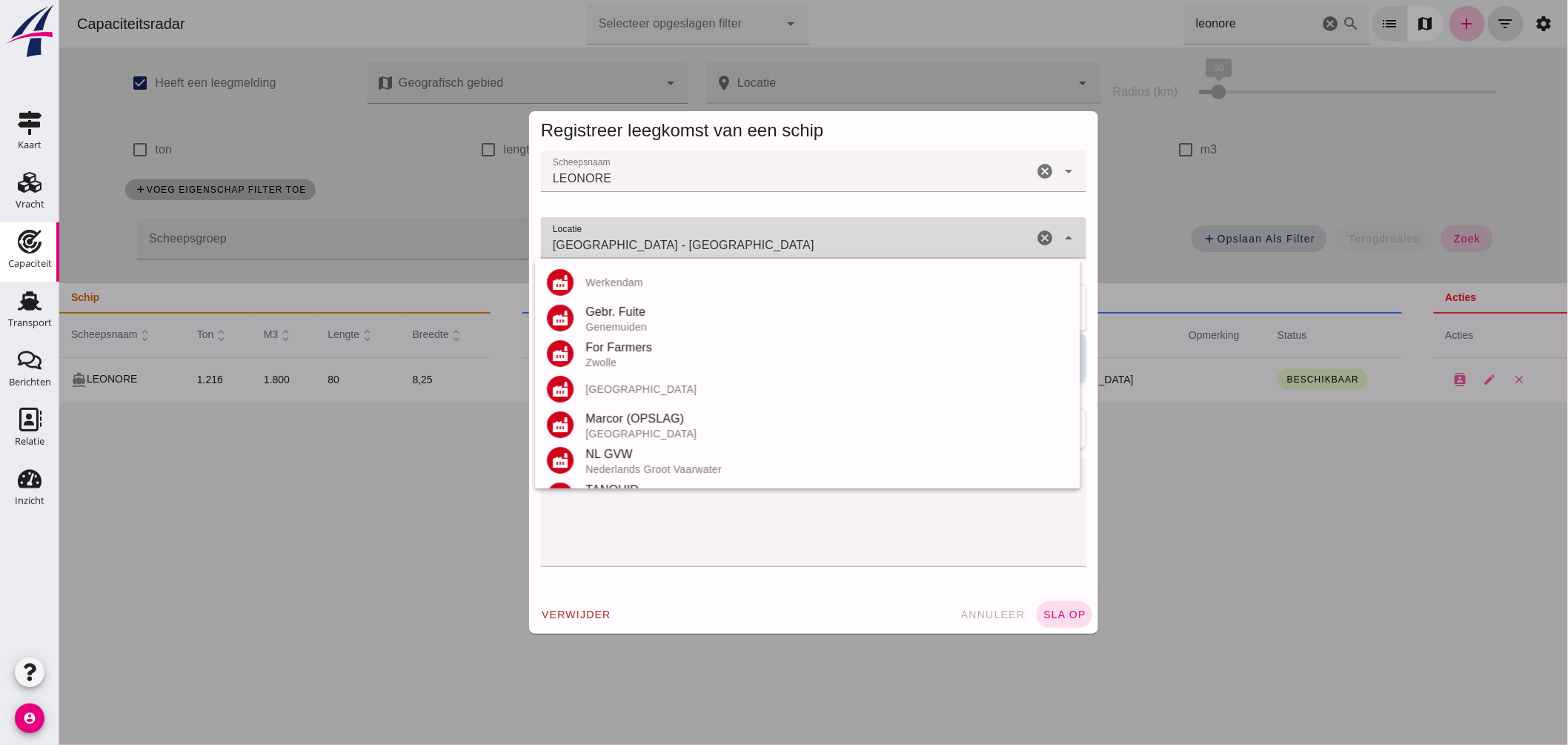
click at [738, 247] on input "Rotterdam - Zuid-Holland" at bounding box center [786, 246] width 492 height 18
click at [738, 248] on input "Rotterdam - Zuid-Holland" at bounding box center [786, 246] width 492 height 18
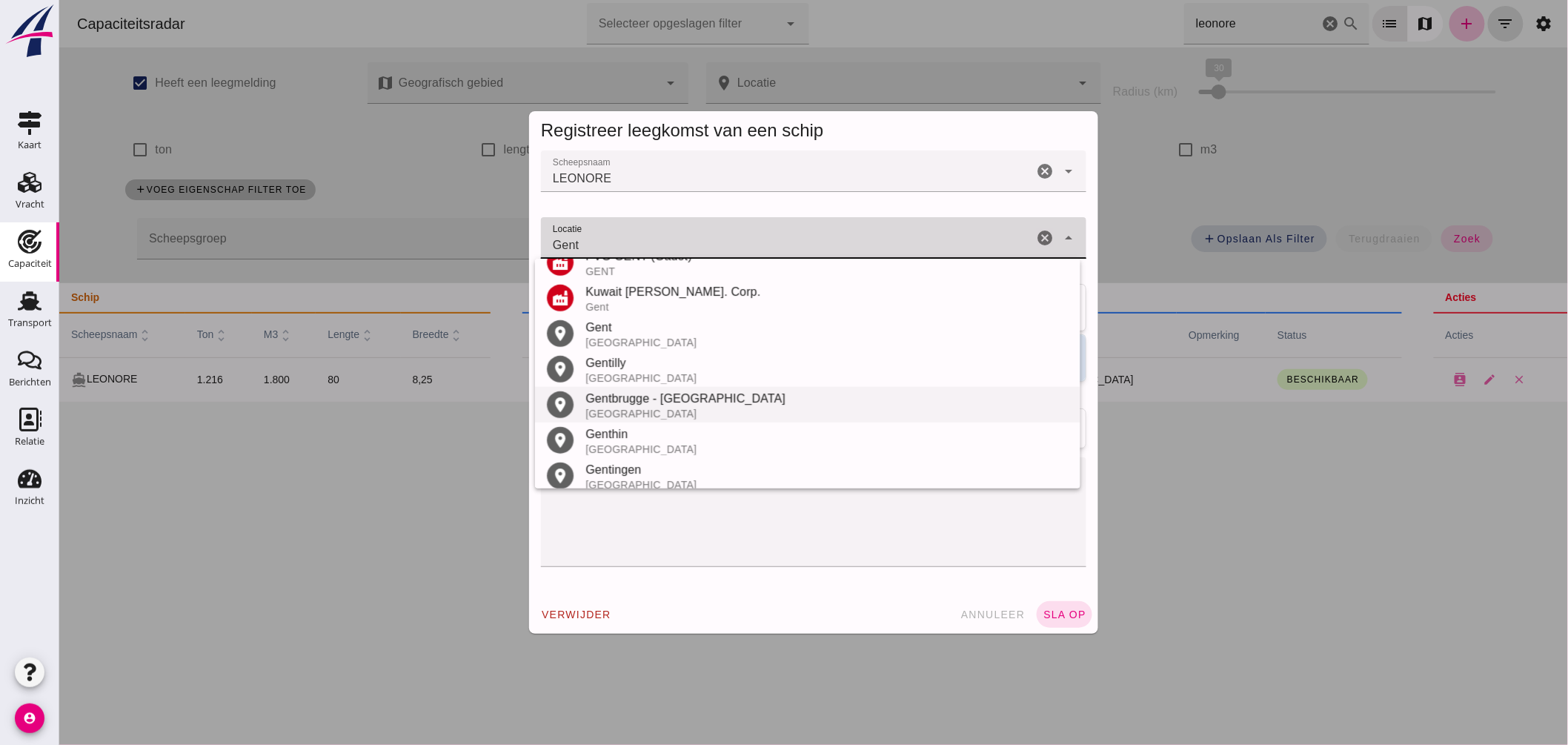
scroll to position [422, 0]
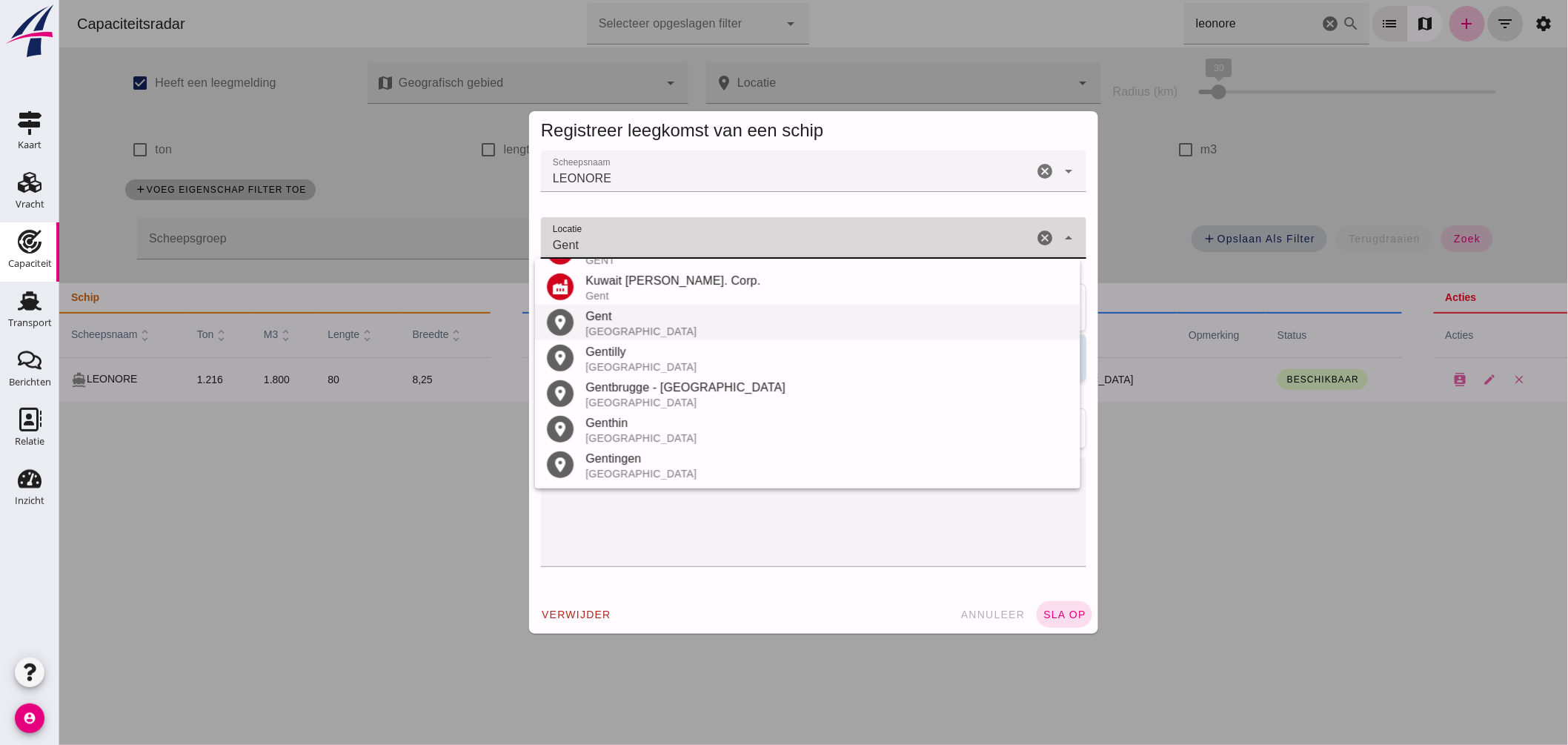
click at [638, 329] on div "België" at bounding box center [826, 331] width 483 height 12
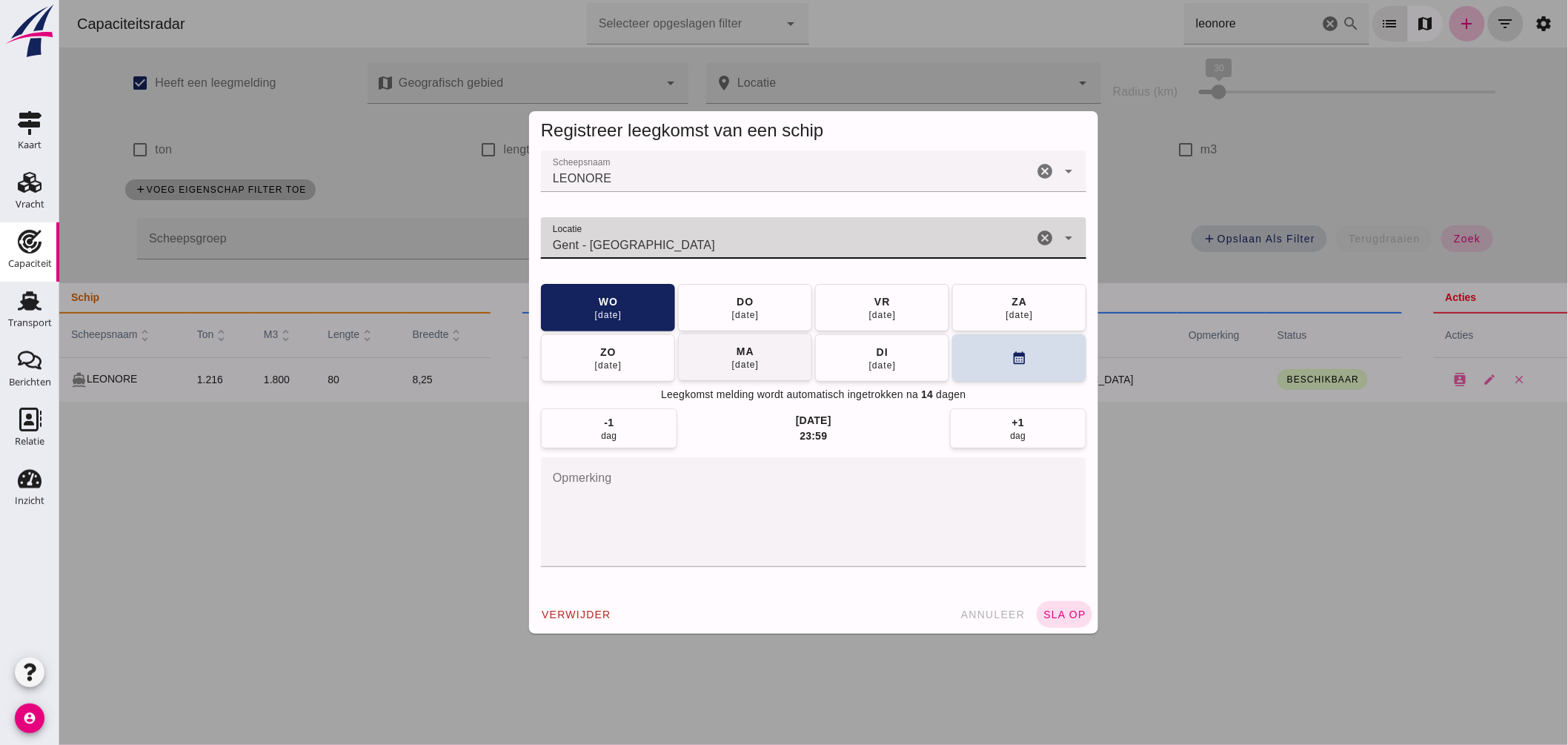
type input "Gent - Oost-Vlaanderen"
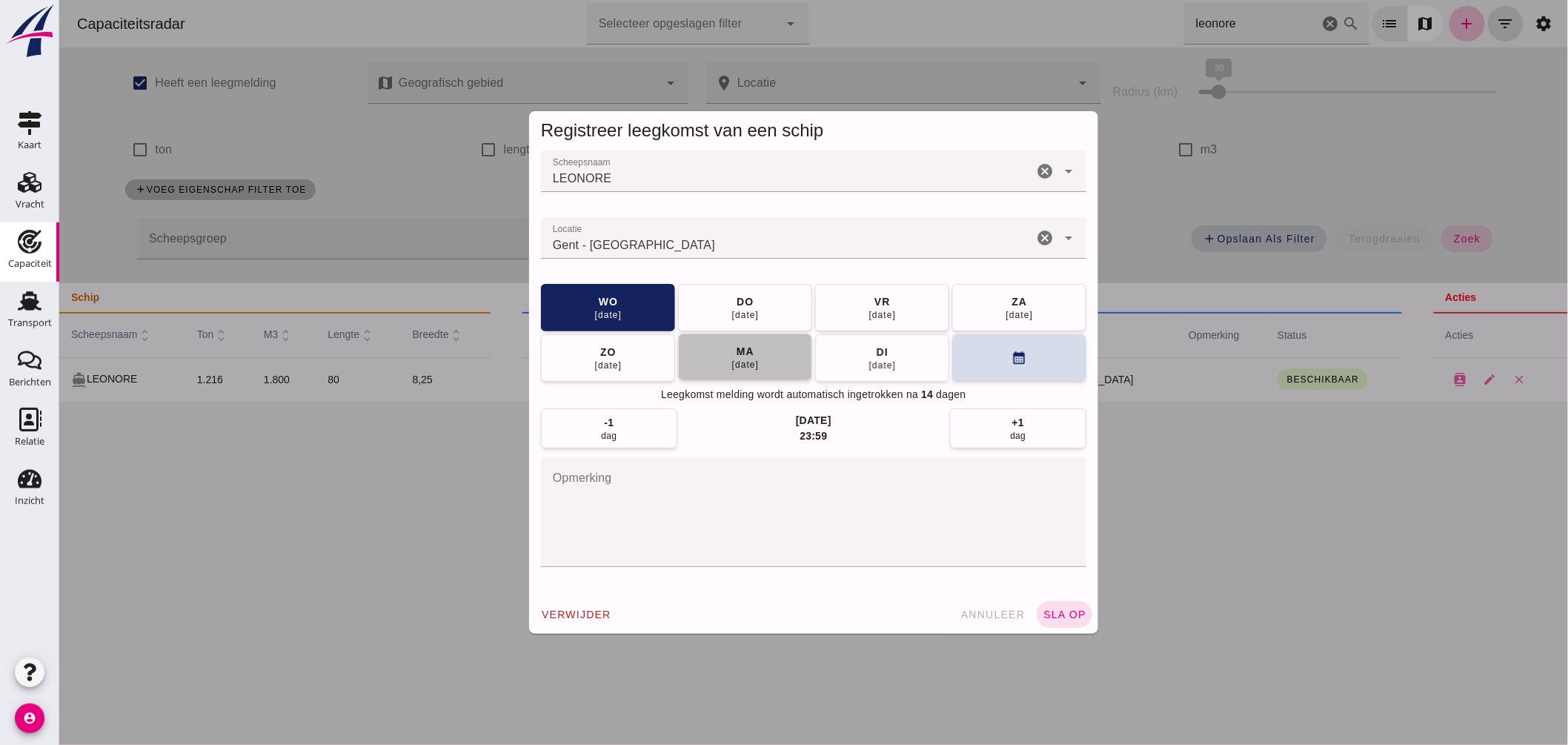
click at [755, 359] on button "ma 15 sep" at bounding box center [743, 357] width 134 height 47
click at [1074, 609] on span "sla op" at bounding box center [1064, 614] width 44 height 12
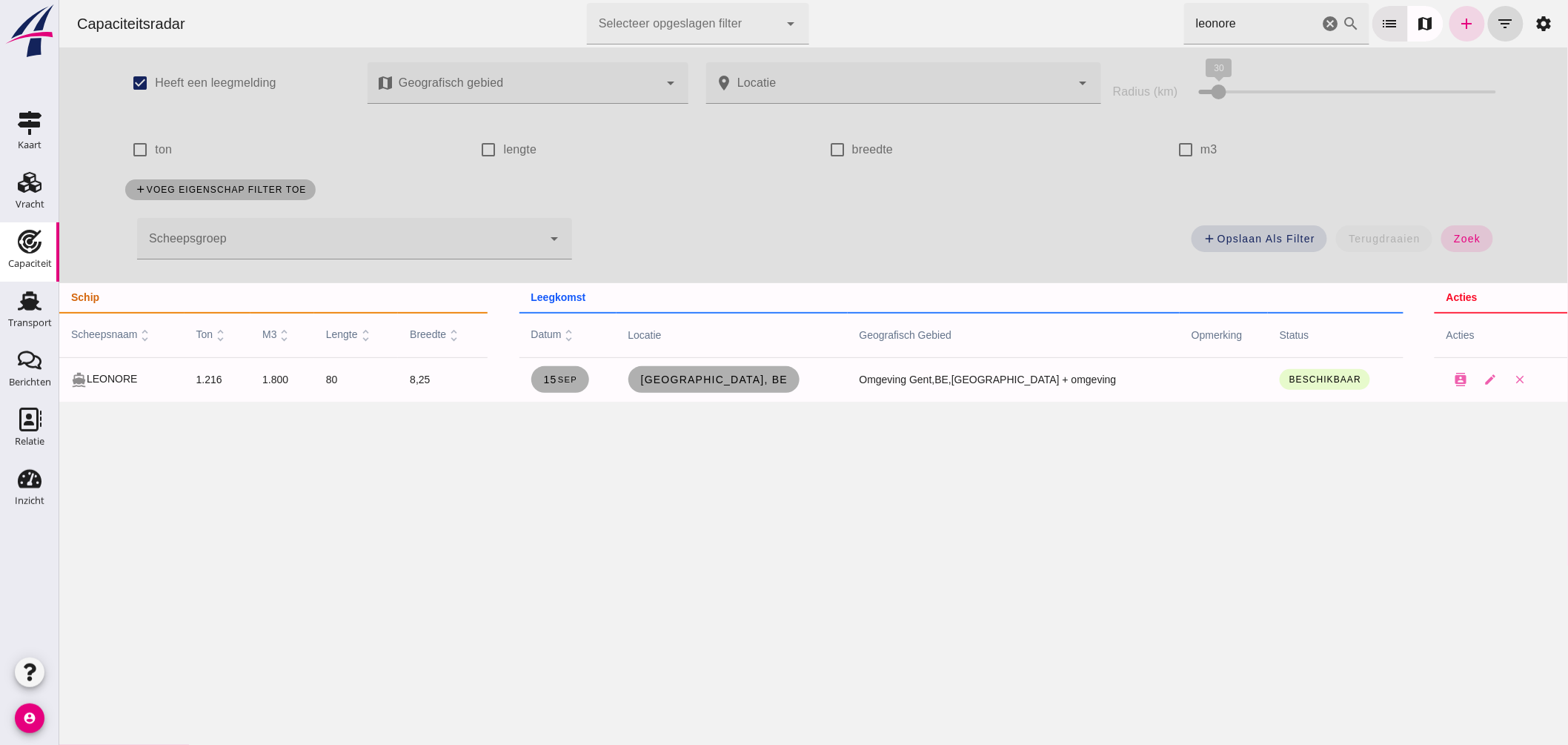
click at [1011, 9] on div "Capaciteitsradar Selecteer opgeslagen filter Selecteer opgeslagen filter cancel…" at bounding box center [813, 24] width 1497 height 47
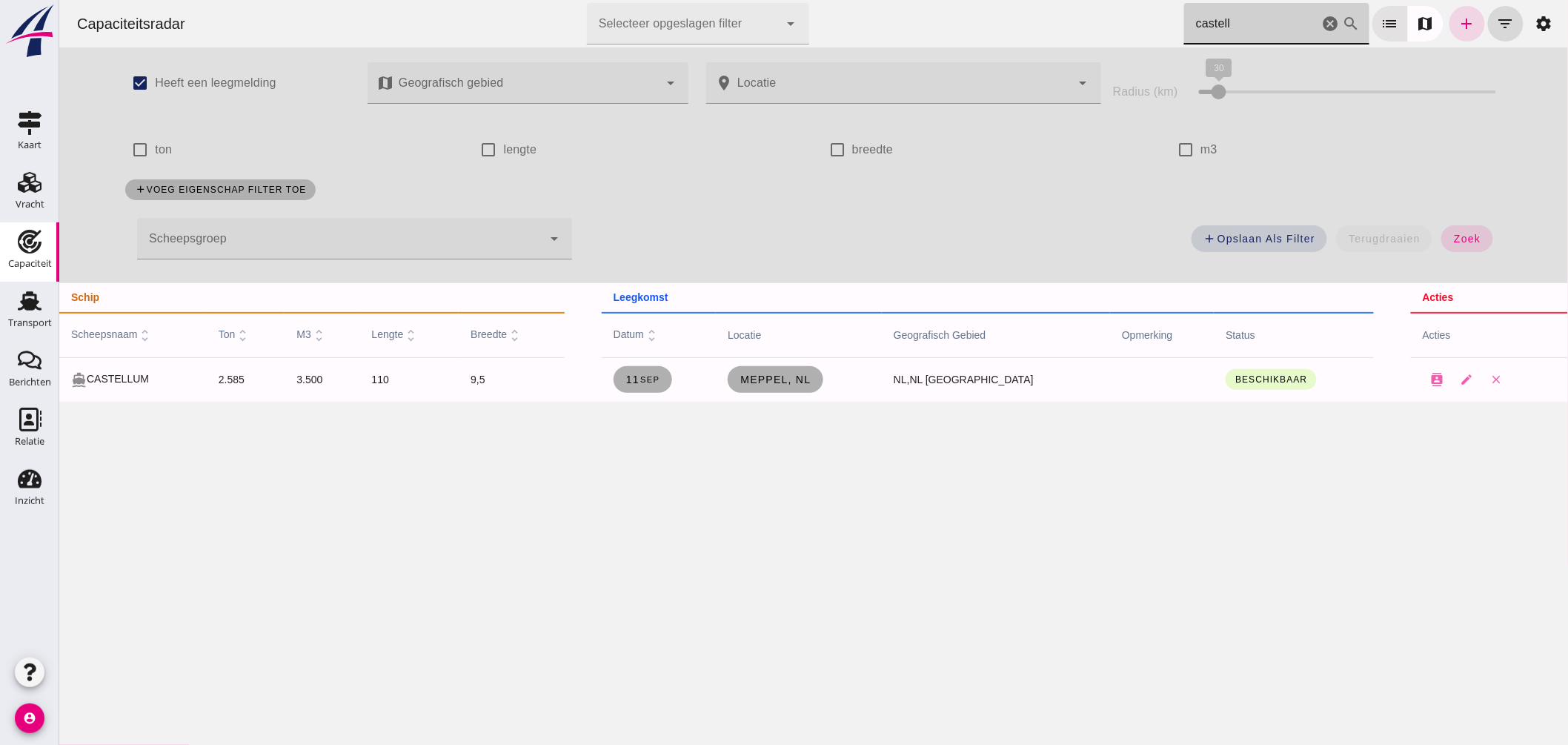
drag, startPoint x: 1197, startPoint y: 21, endPoint x: 910, endPoint y: -4, distance: 288.1
click at [910, 0] on html "Capaciteitsradar Selecteer opgeslagen filter Selecteer opgeslagen filter cancel…" at bounding box center [812, 372] width 1509 height 745
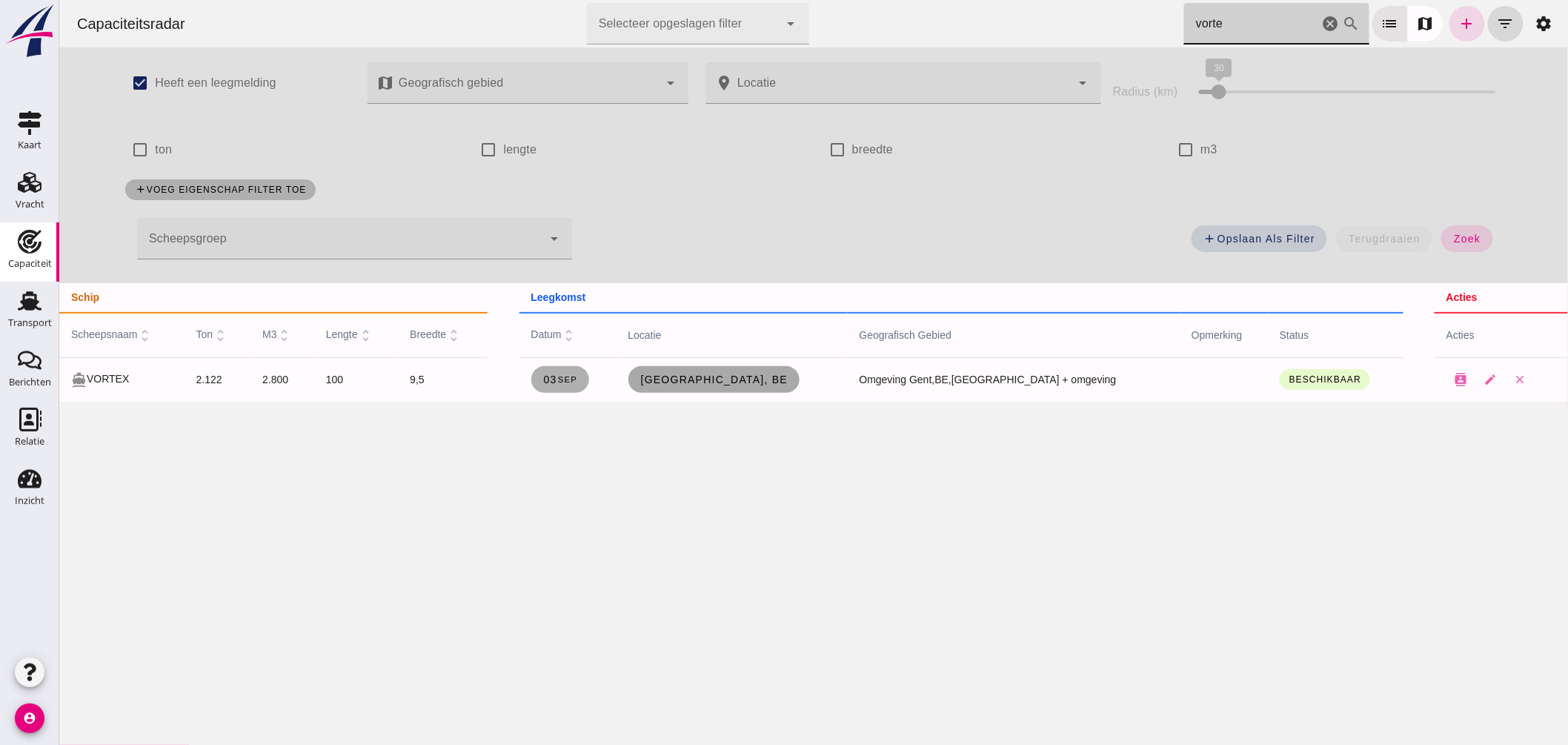
type input "vorte"
click at [769, 375] on span "Gent, be" at bounding box center [713, 379] width 148 height 12
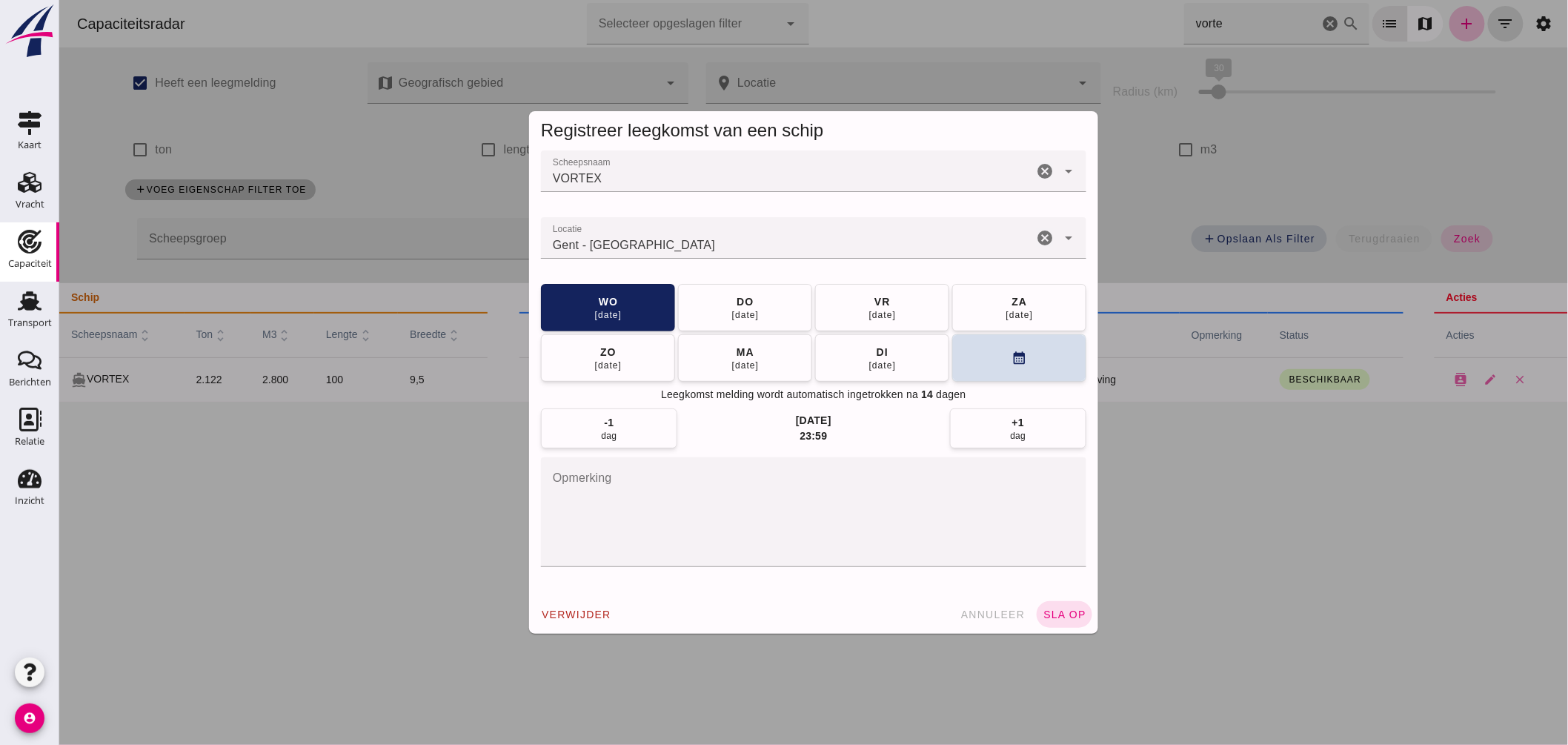
click at [723, 249] on input "Locatie" at bounding box center [786, 246] width 492 height 18
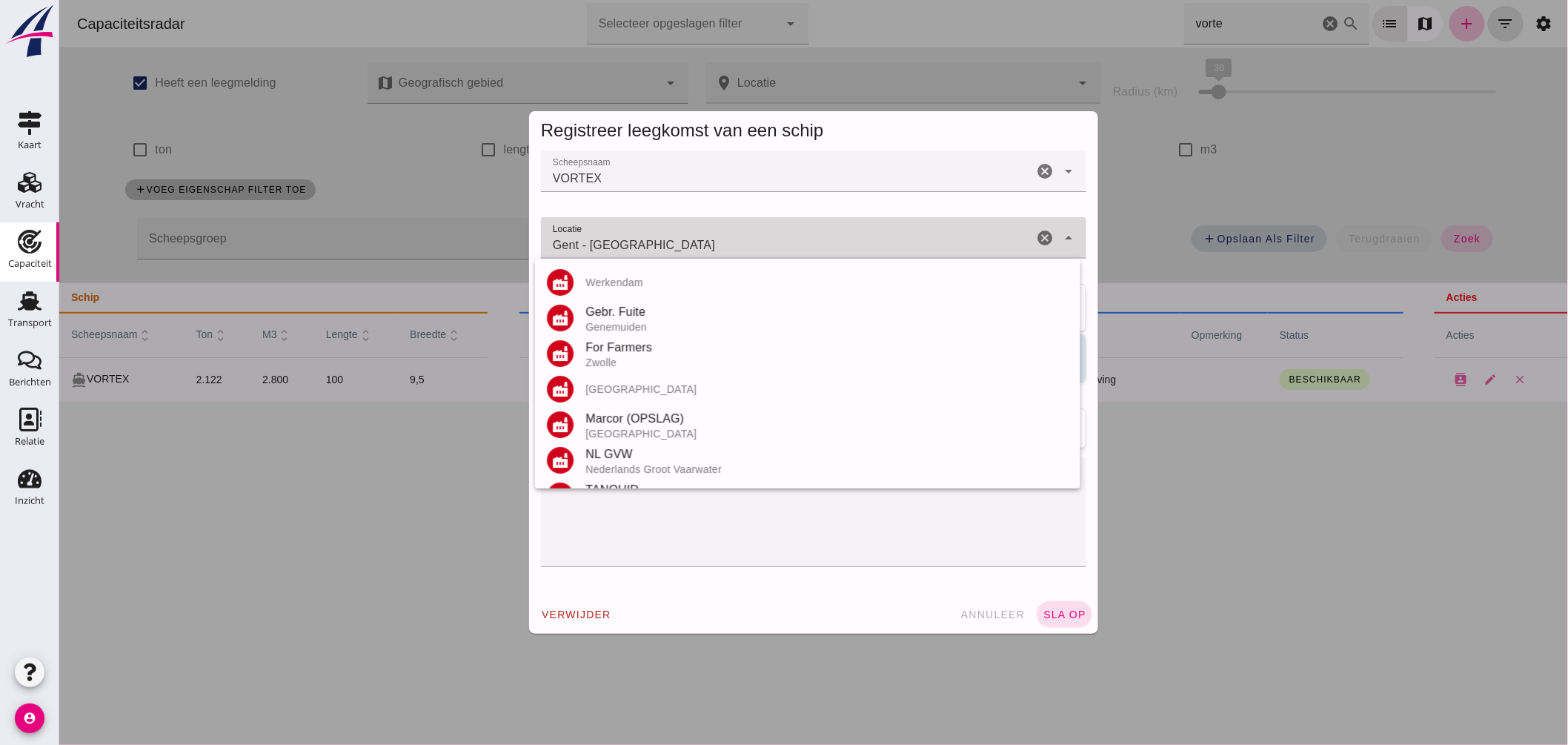
click at [723, 249] on input "Gent - Oost-Vlaanderen" at bounding box center [786, 246] width 492 height 18
click at [724, 249] on input "Gent - Oost-Vlaanderen" at bounding box center [786, 246] width 492 height 18
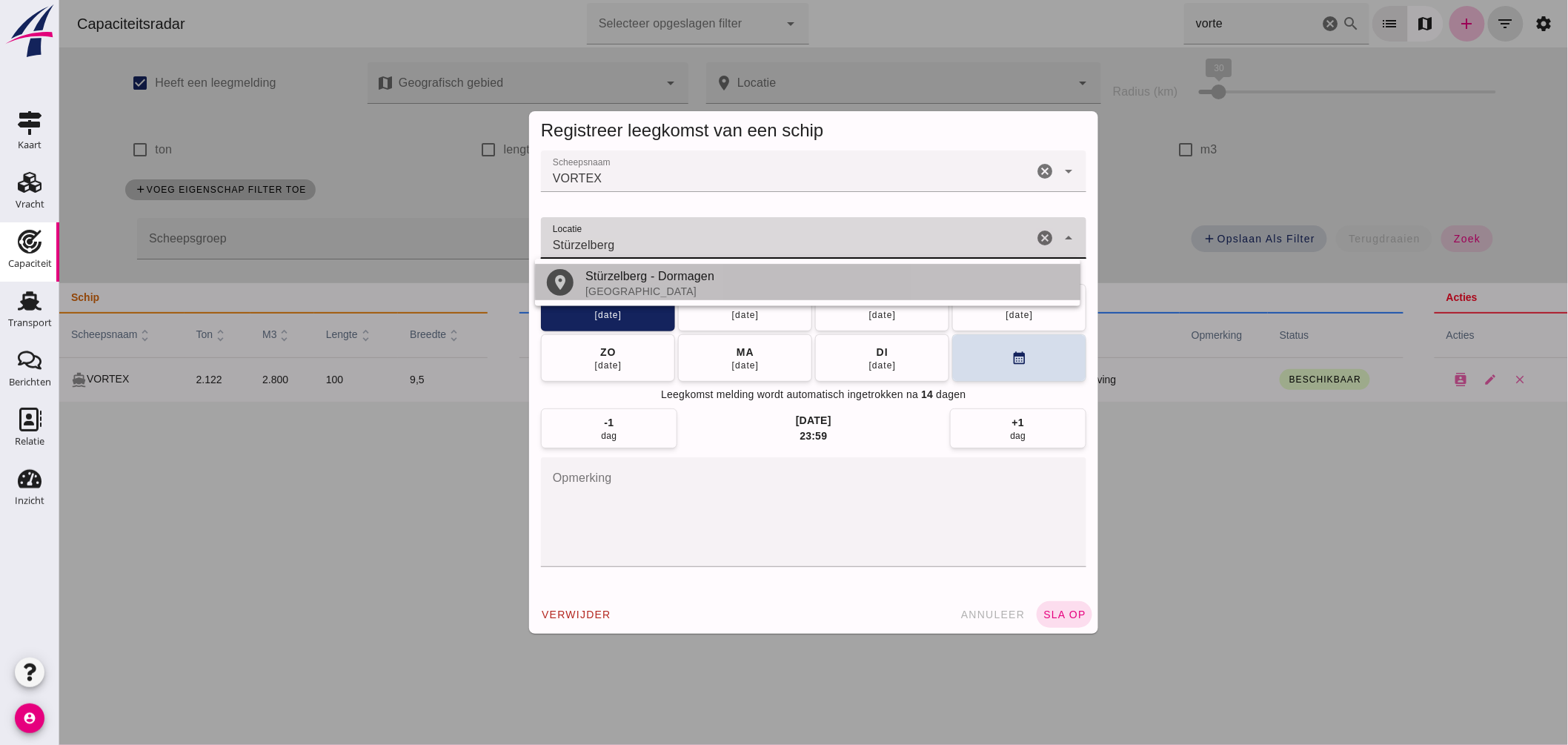
click at [655, 282] on div "Stürzelberg - Dormagen" at bounding box center [826, 276] width 483 height 18
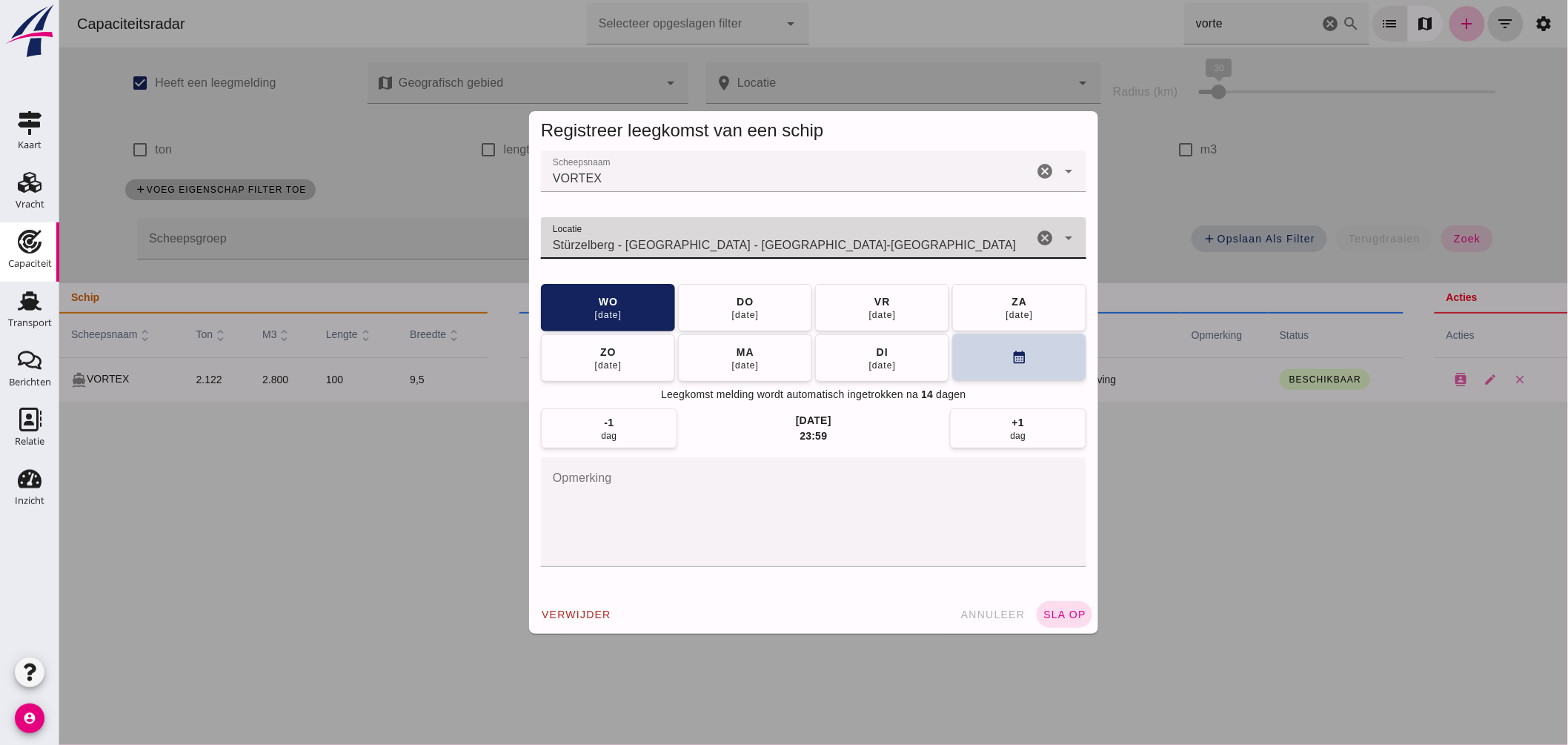
type input "Stürzelberg - Dormagen - Noordrijn-Westfalen"
click at [966, 353] on button "calendar_month" at bounding box center [1018, 357] width 134 height 47
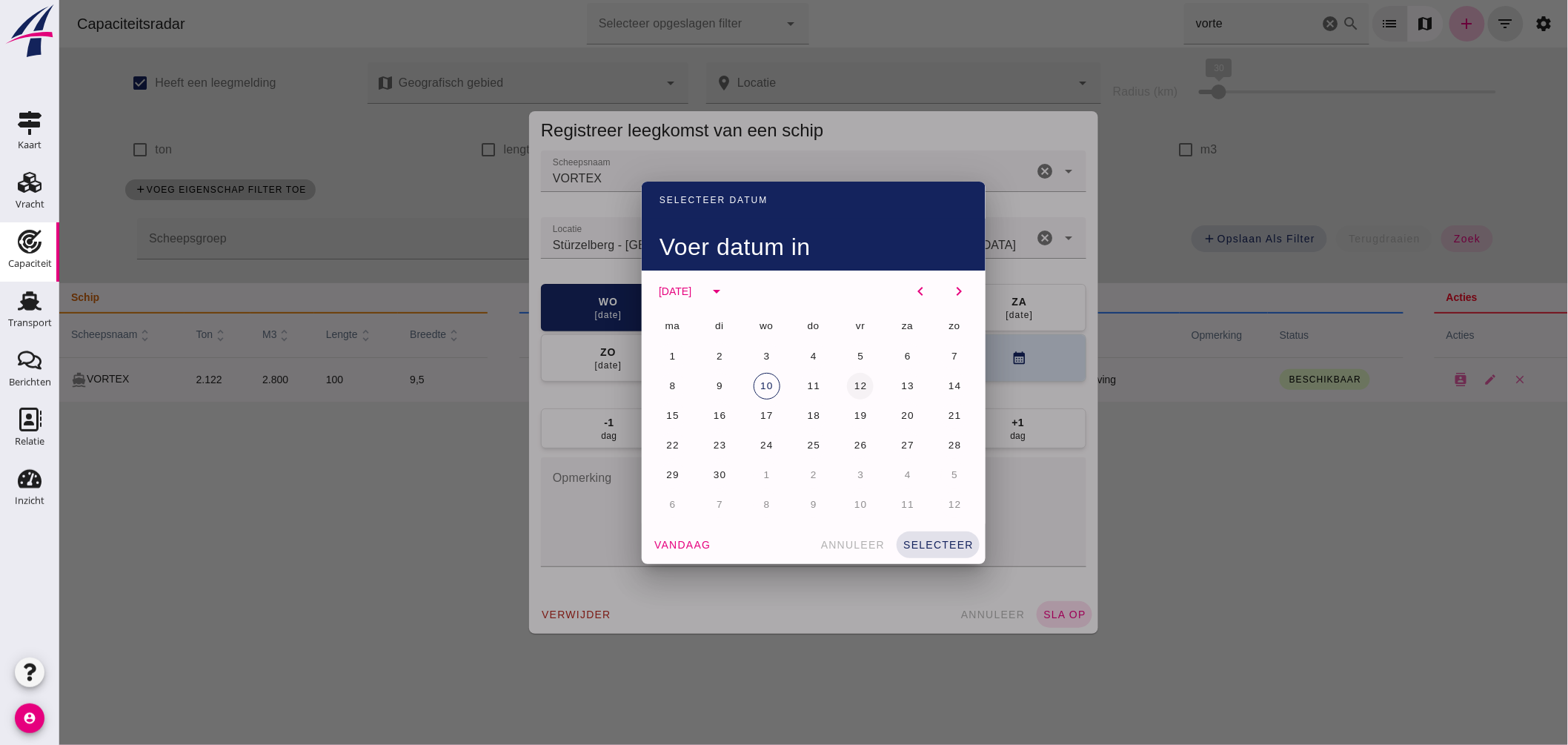
click at [853, 383] on span "12" at bounding box center [859, 386] width 14 height 11
click at [944, 538] on span "selecteer" at bounding box center [937, 544] width 71 height 12
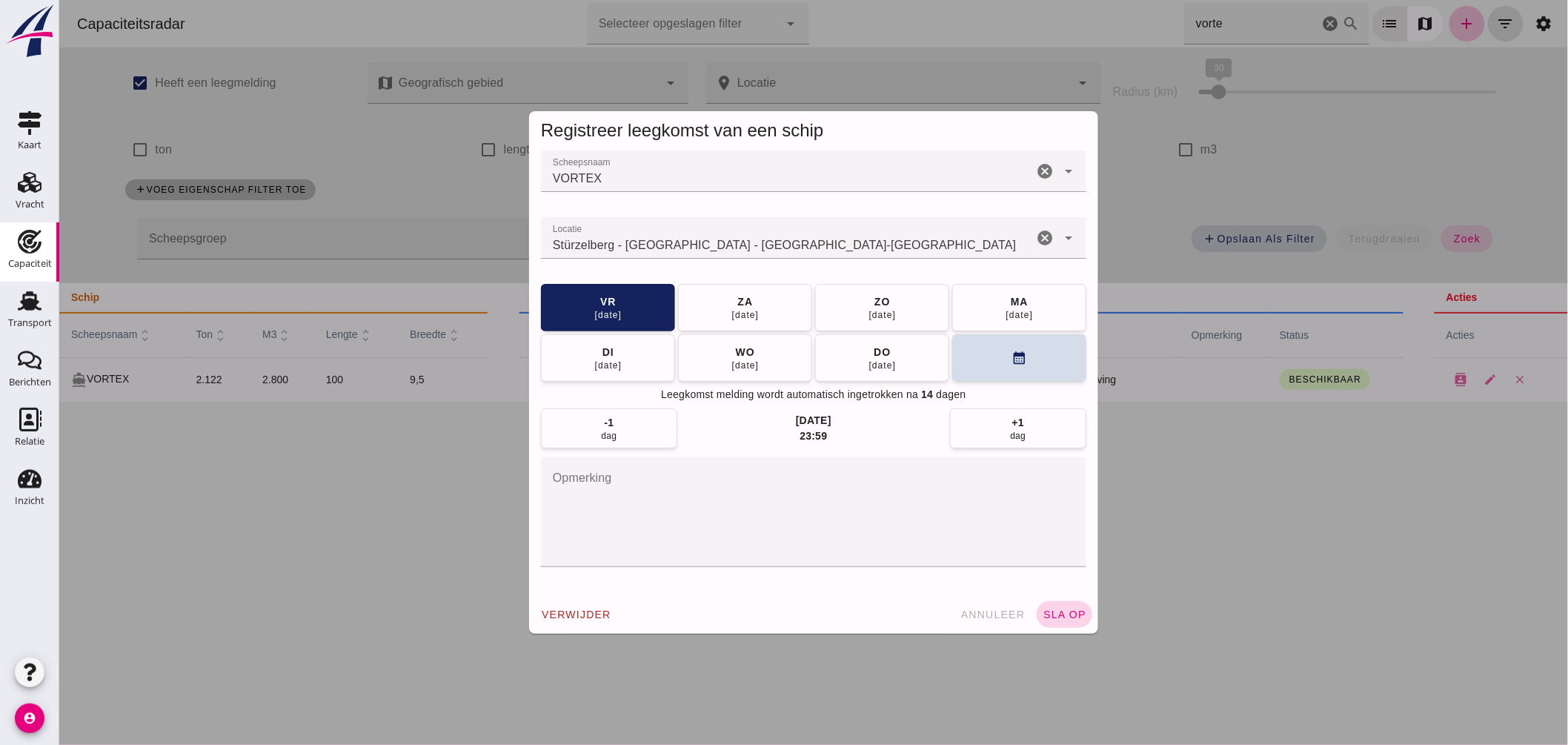
click at [1064, 615] on span "sla op" at bounding box center [1064, 614] width 44 height 12
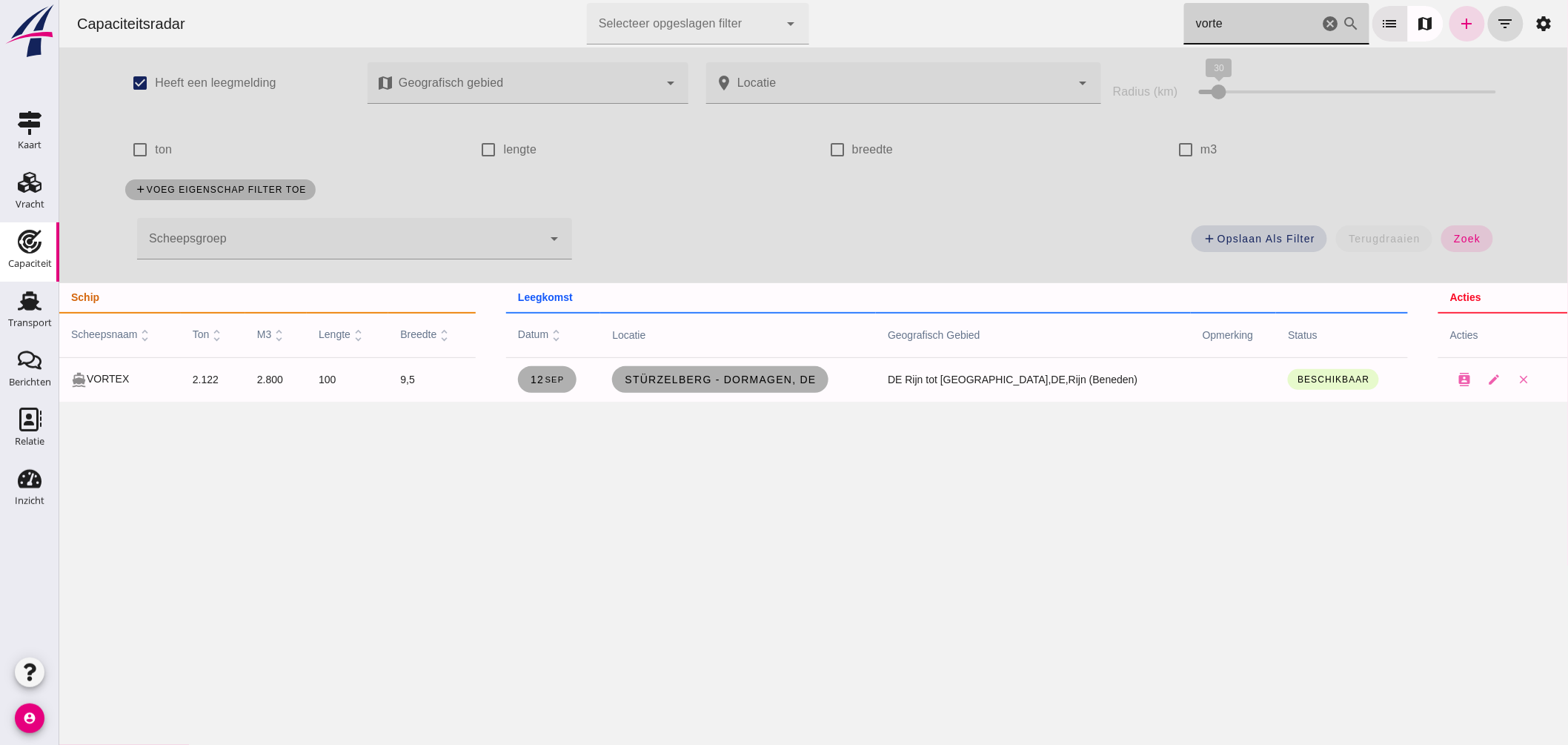
drag, startPoint x: 1114, startPoint y: 20, endPoint x: 837, endPoint y: 6, distance: 277.4
click at [837, 6] on div "Capaciteitsradar Selecteer opgeslagen filter Selecteer opgeslagen filter cancel…" at bounding box center [813, 24] width 1497 height 47
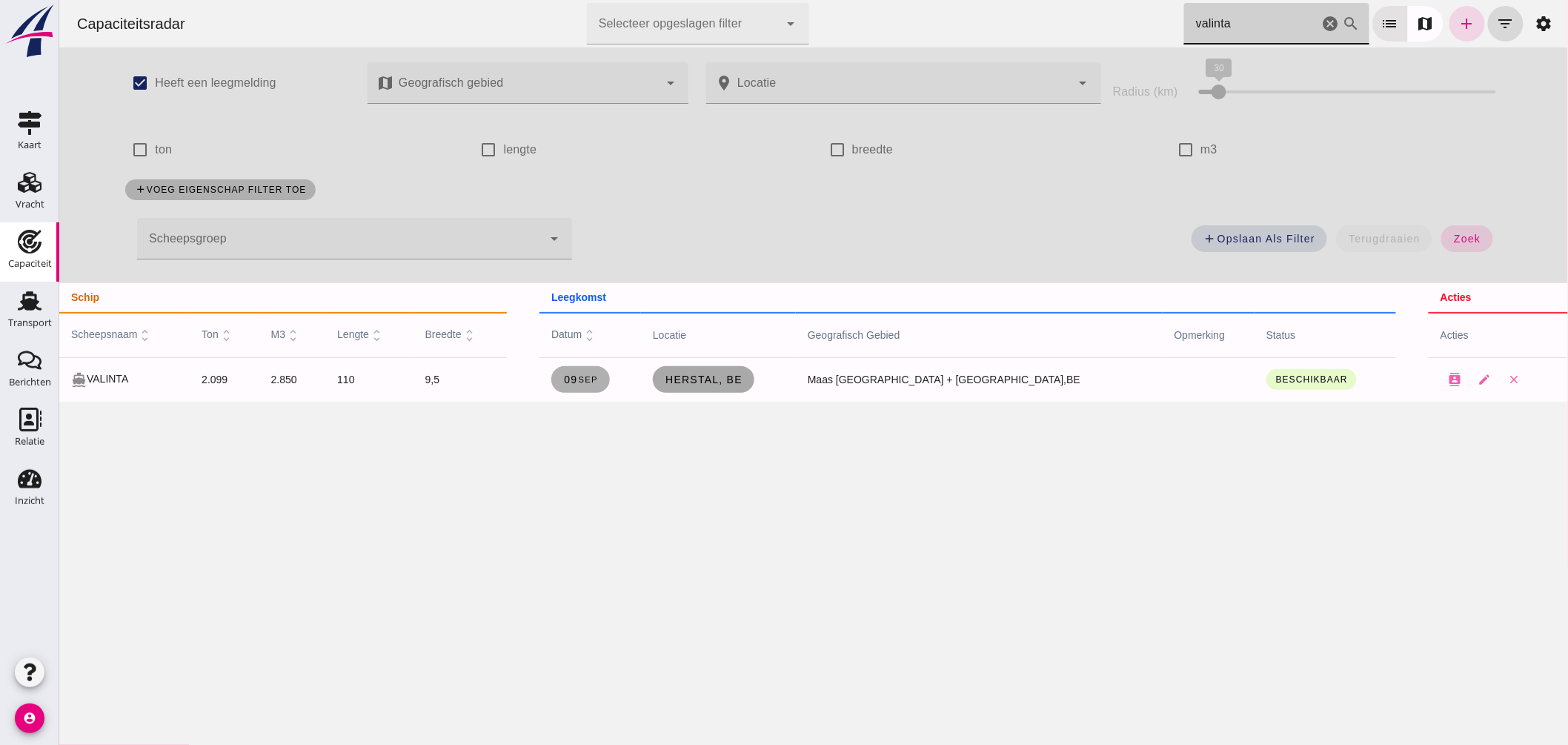
type input "valinta"
click at [742, 381] on span "Herstal, be" at bounding box center [703, 379] width 78 height 12
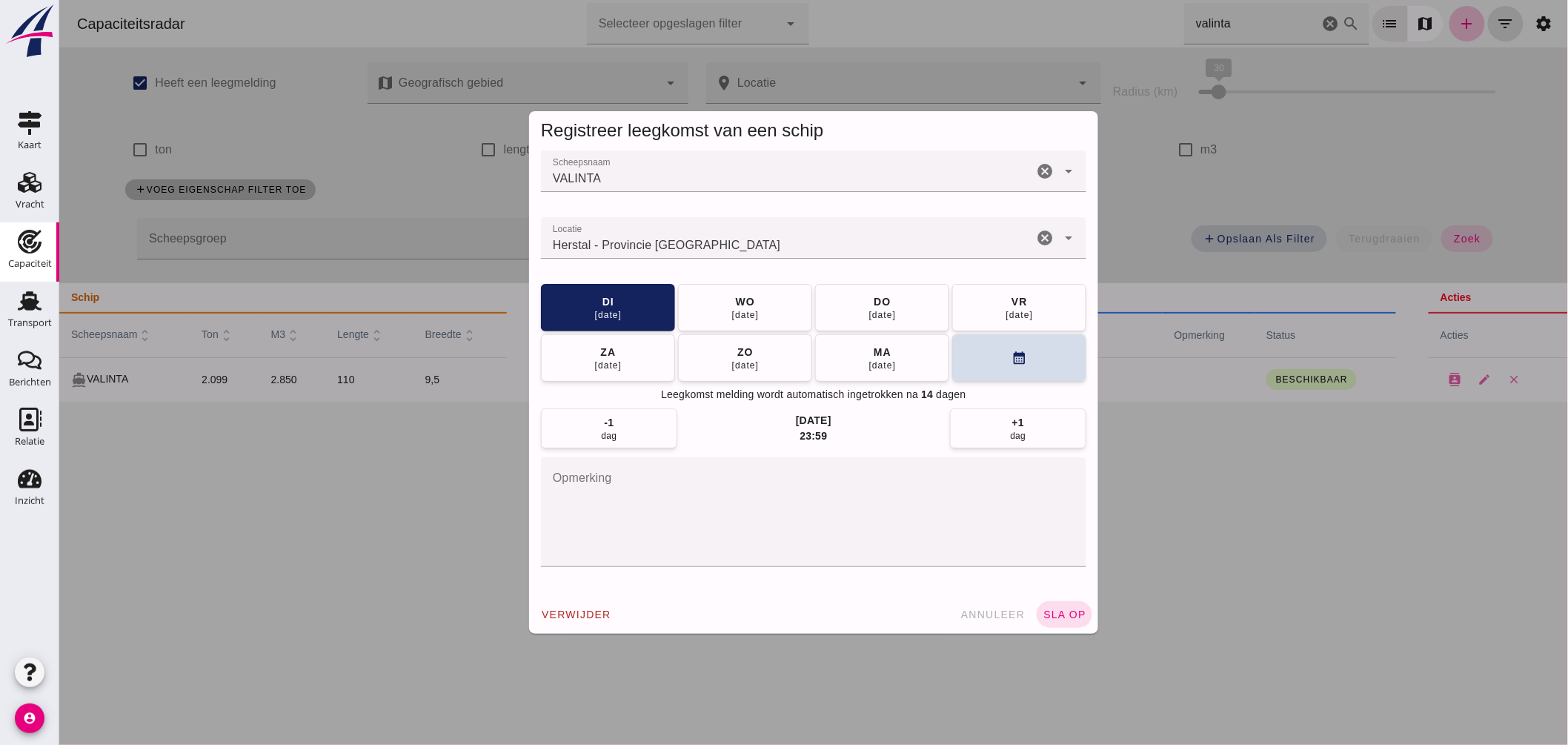
click at [724, 238] on input "Locatie" at bounding box center [786, 246] width 492 height 18
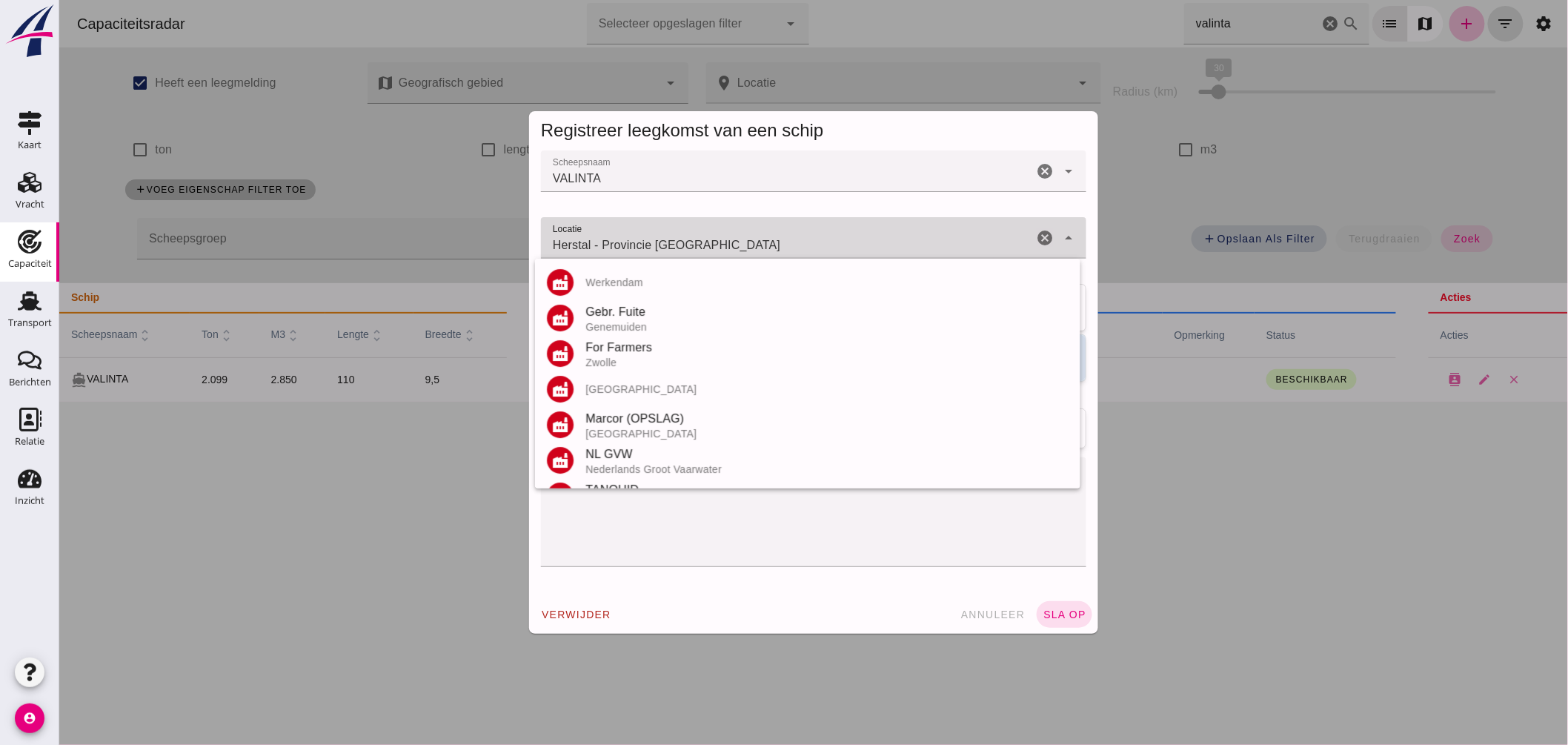
click at [724, 238] on input "Herstal - Provincie Luik" at bounding box center [786, 246] width 492 height 18
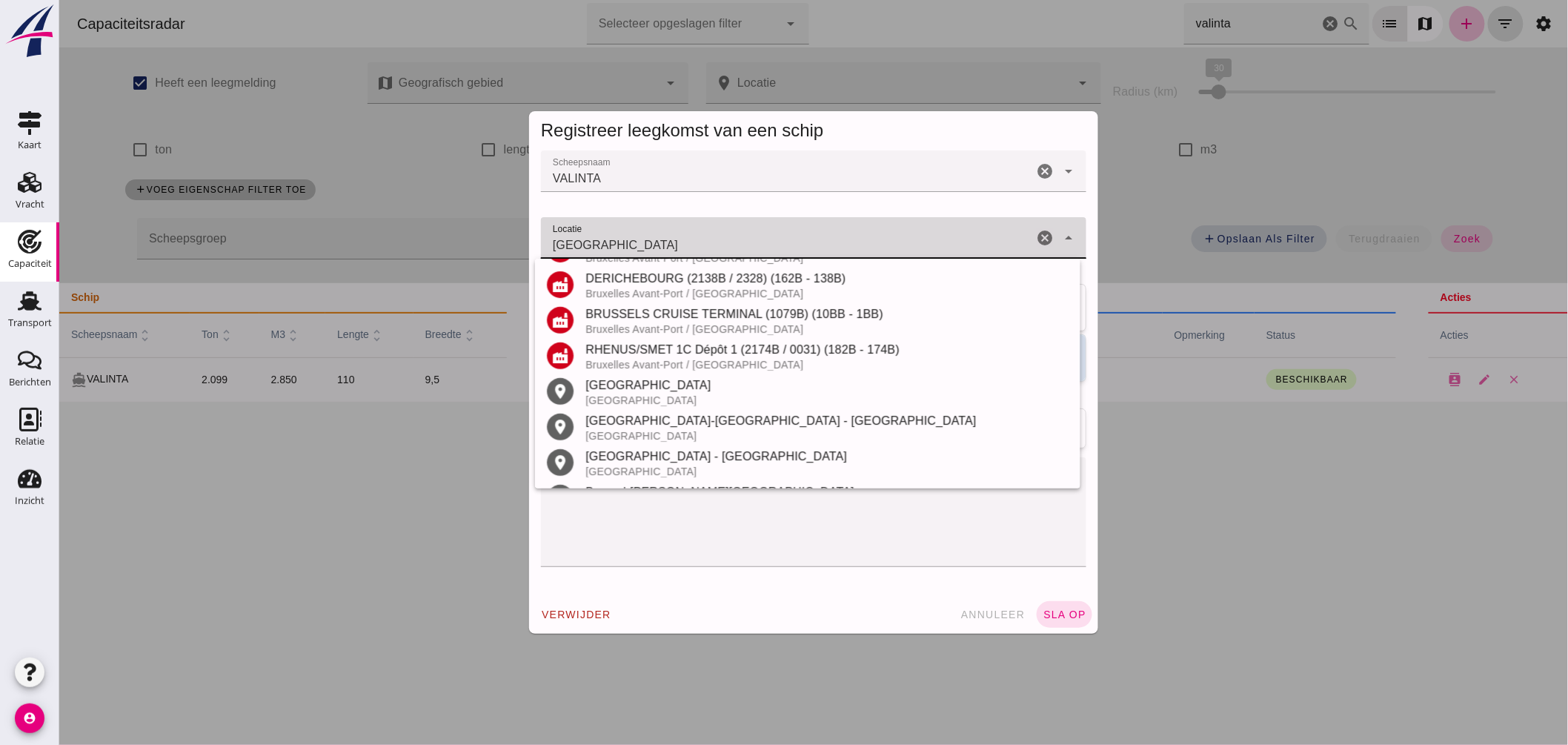
scroll to position [315, 0]
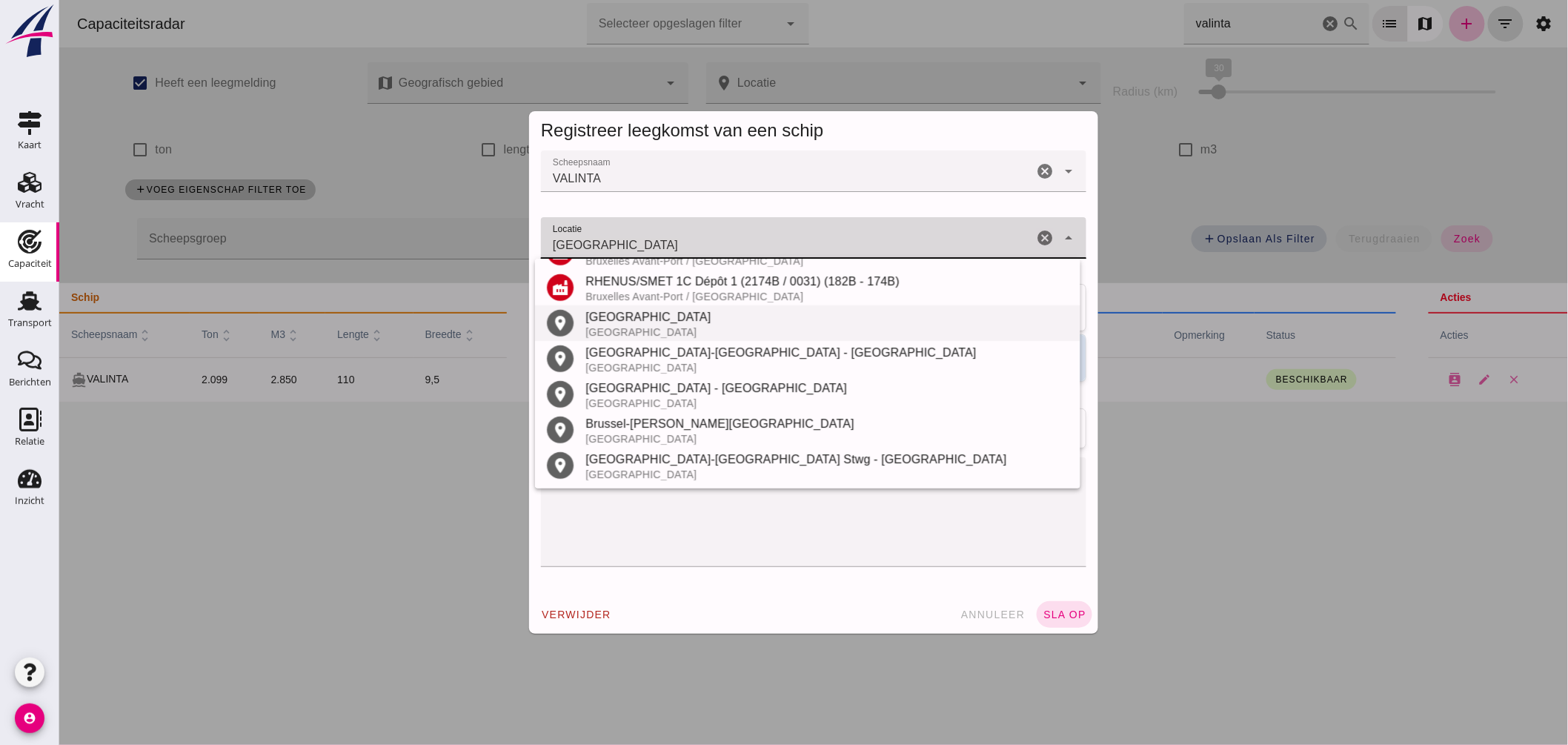
click at [642, 332] on div "België" at bounding box center [826, 332] width 483 height 12
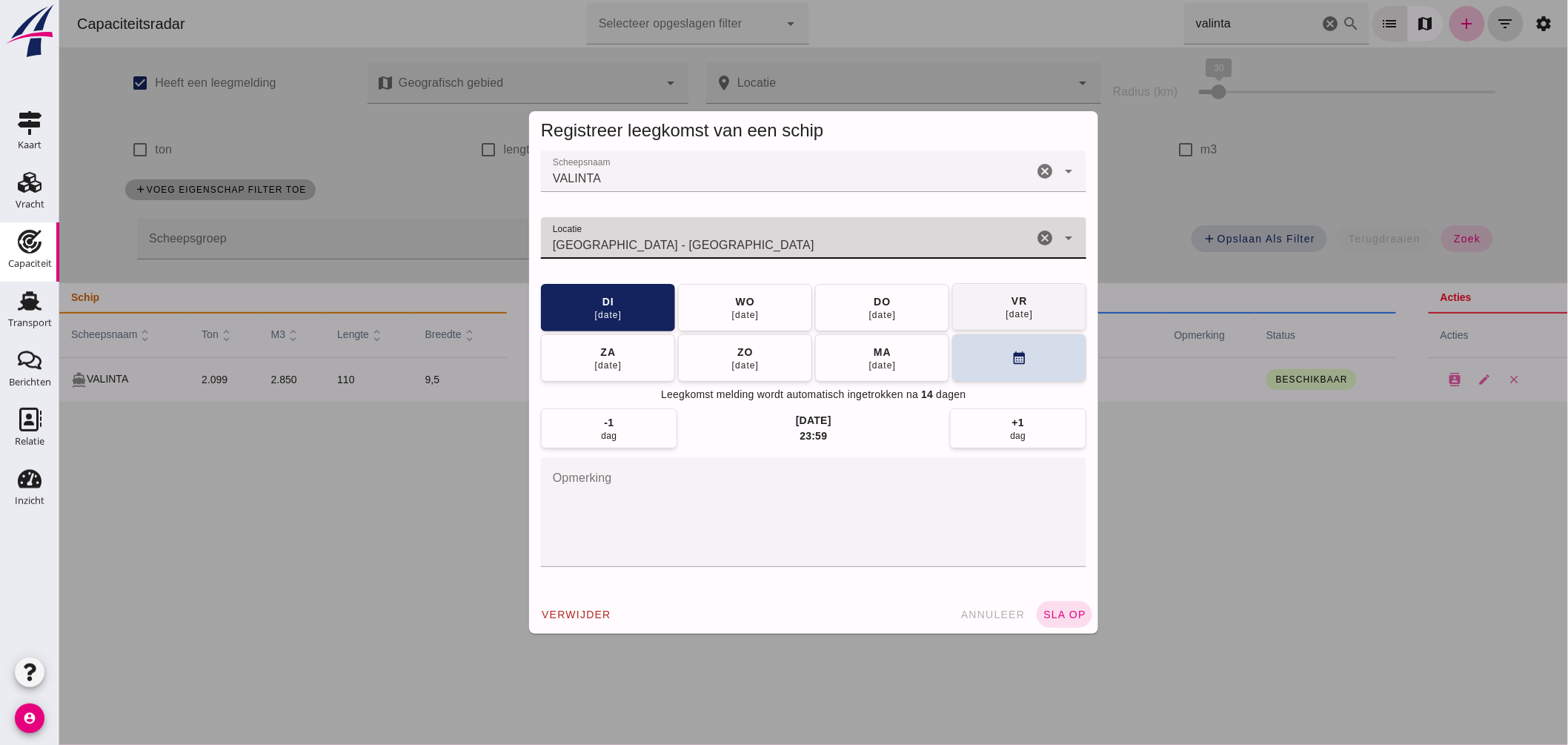
type input "Brussel - Brussels Hoofdstedelijk Gewest"
click at [987, 315] on button "vr 12 sep" at bounding box center [1018, 306] width 134 height 47
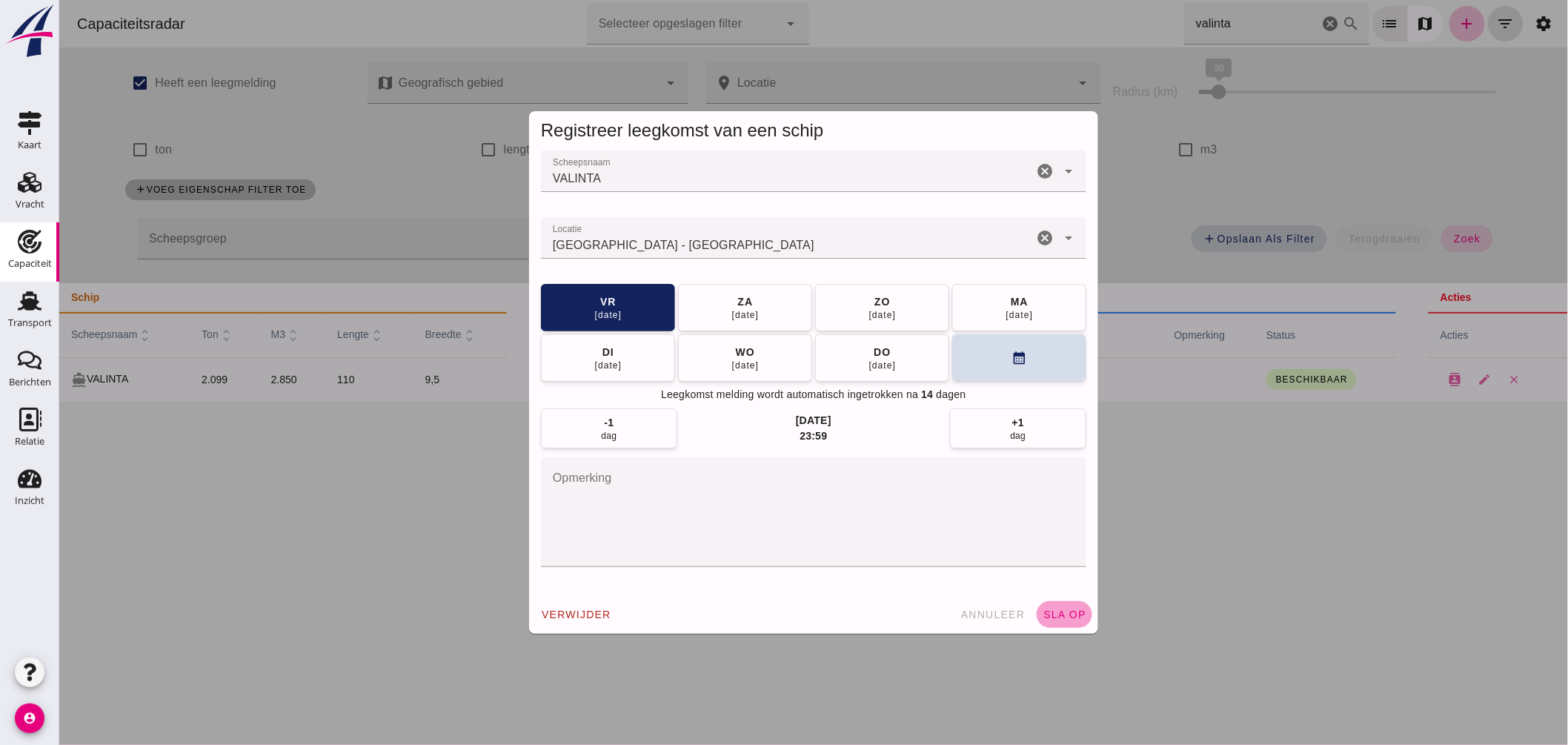
click at [1057, 615] on span "sla op" at bounding box center [1064, 614] width 44 height 12
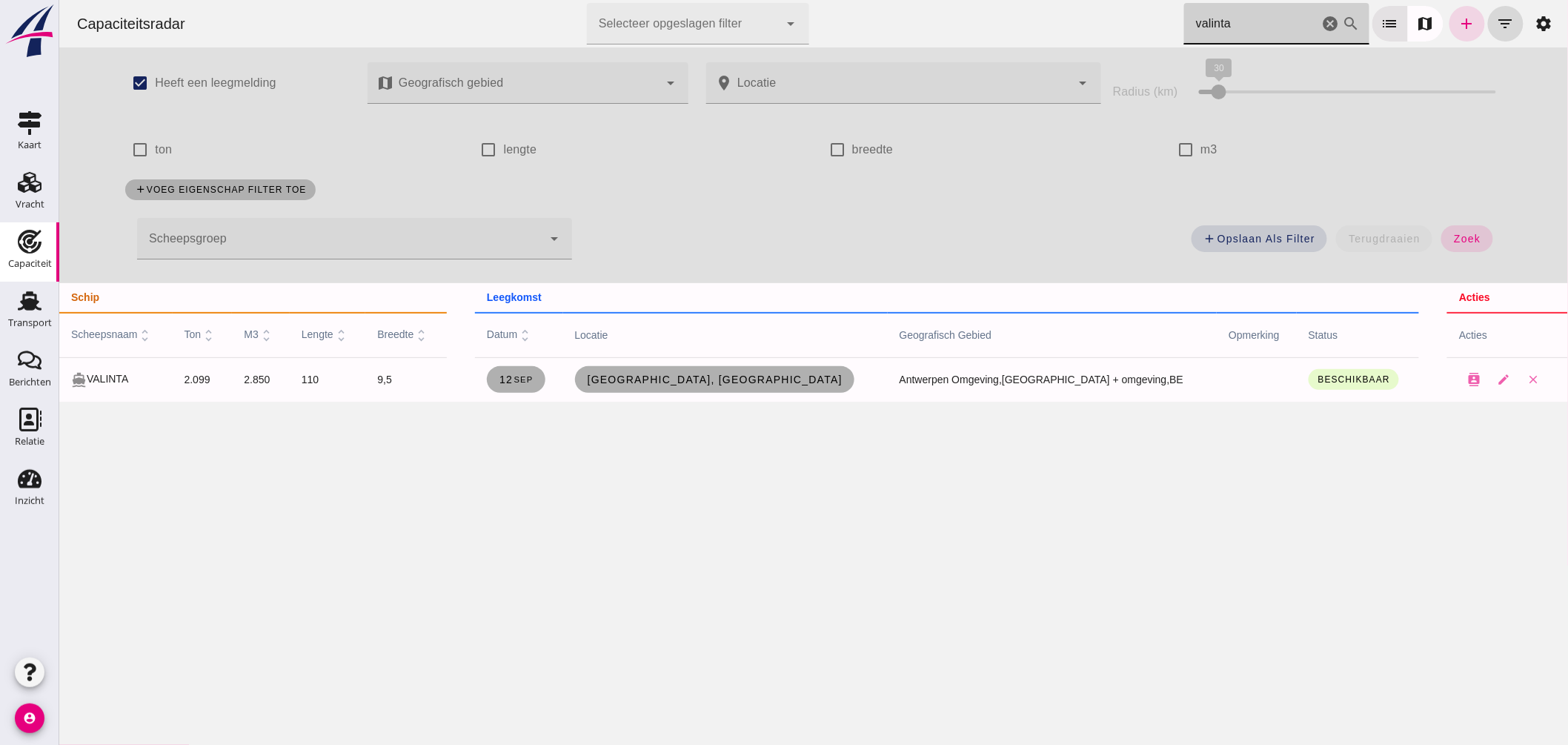
drag, startPoint x: 1259, startPoint y: 32, endPoint x: 684, endPoint y: 22, distance: 575.1
click at [719, 22] on div "Capaciteitsradar Selecteer opgeslagen filter Selecteer opgeslagen filter cancel…" at bounding box center [813, 24] width 1497 height 47
drag, startPoint x: 1245, startPoint y: 30, endPoint x: 1027, endPoint y: 30, distance: 218.0
click at [1042, 30] on div "Capaciteitsradar Selecteer opgeslagen filter Selecteer opgeslagen filter cancel…" at bounding box center [813, 24] width 1497 height 47
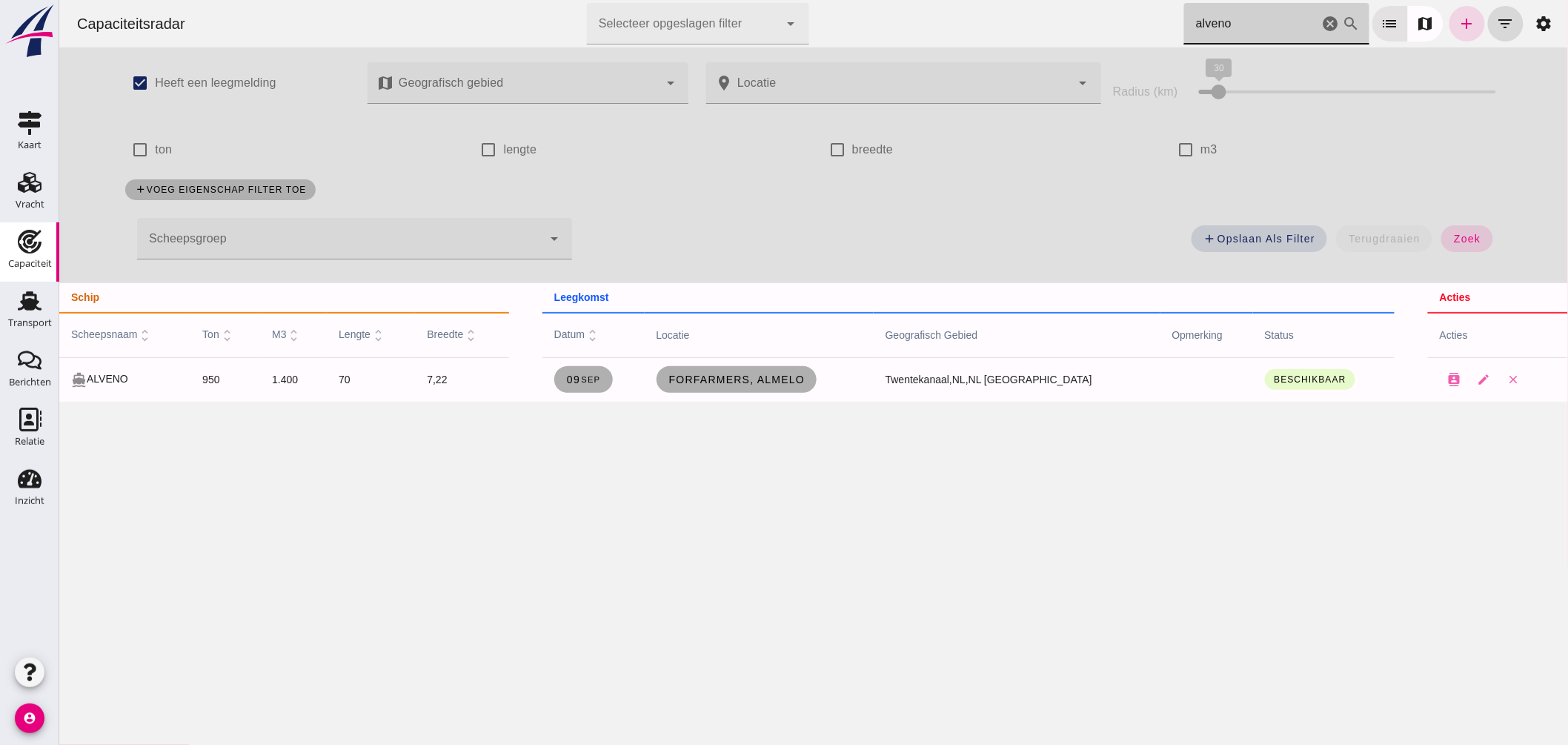
drag, startPoint x: 1227, startPoint y: 19, endPoint x: 959, endPoint y: 1, distance: 268.6
click at [974, 2] on div "Capaciteitsradar Selecteer opgeslagen filter Selecteer opgeslagen filter cancel…" at bounding box center [813, 24] width 1497 height 47
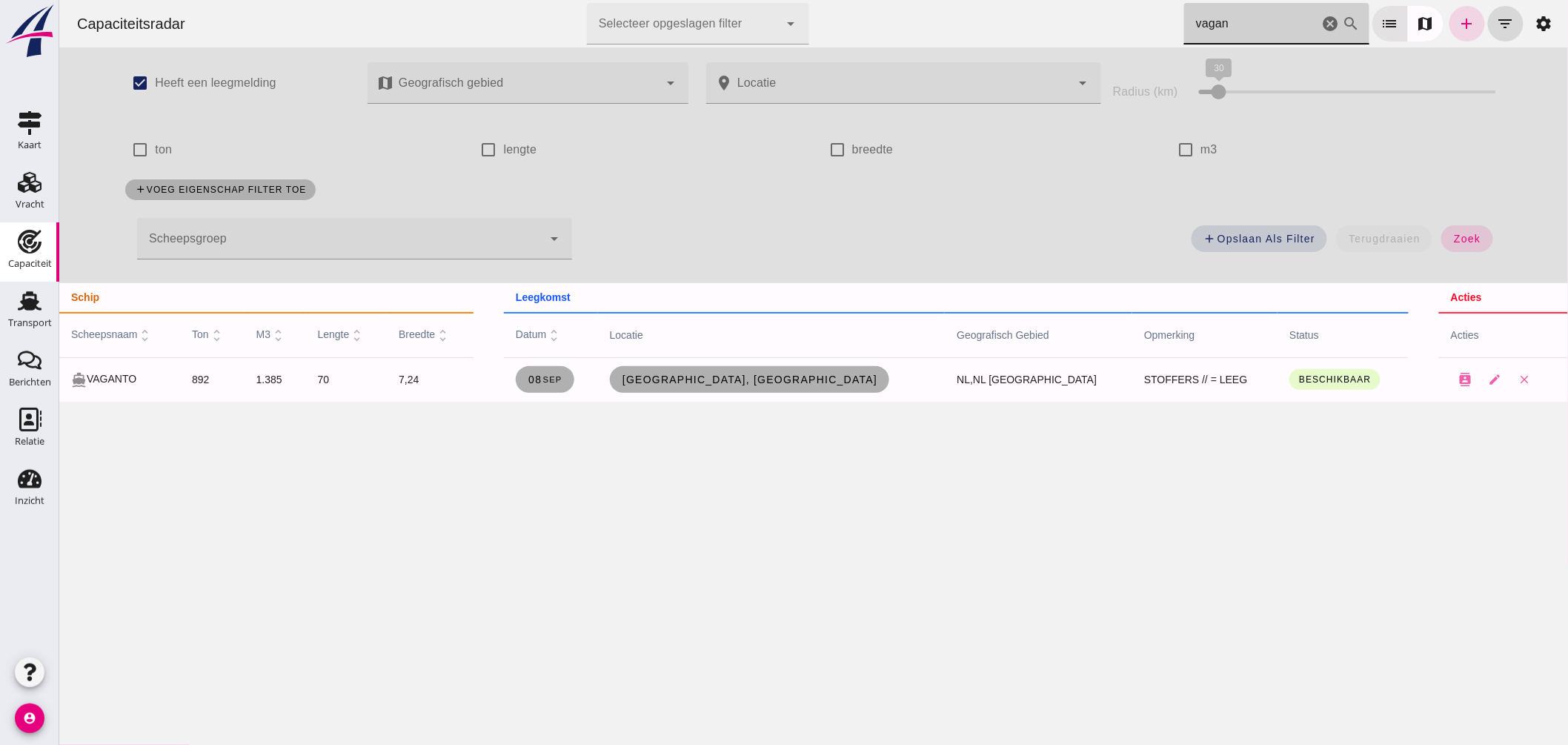
drag, startPoint x: 1237, startPoint y: 22, endPoint x: 1026, endPoint y: 35, distance: 211.4
click at [1033, 38] on div "Capaciteitsradar Selecteer opgeslagen filter Selecteer opgeslagen filter cancel…" at bounding box center [813, 24] width 1497 height 47
type input "IMATRA"
click at [726, 383] on span "For Farmers, Zwolle" at bounding box center [712, 379] width 217 height 12
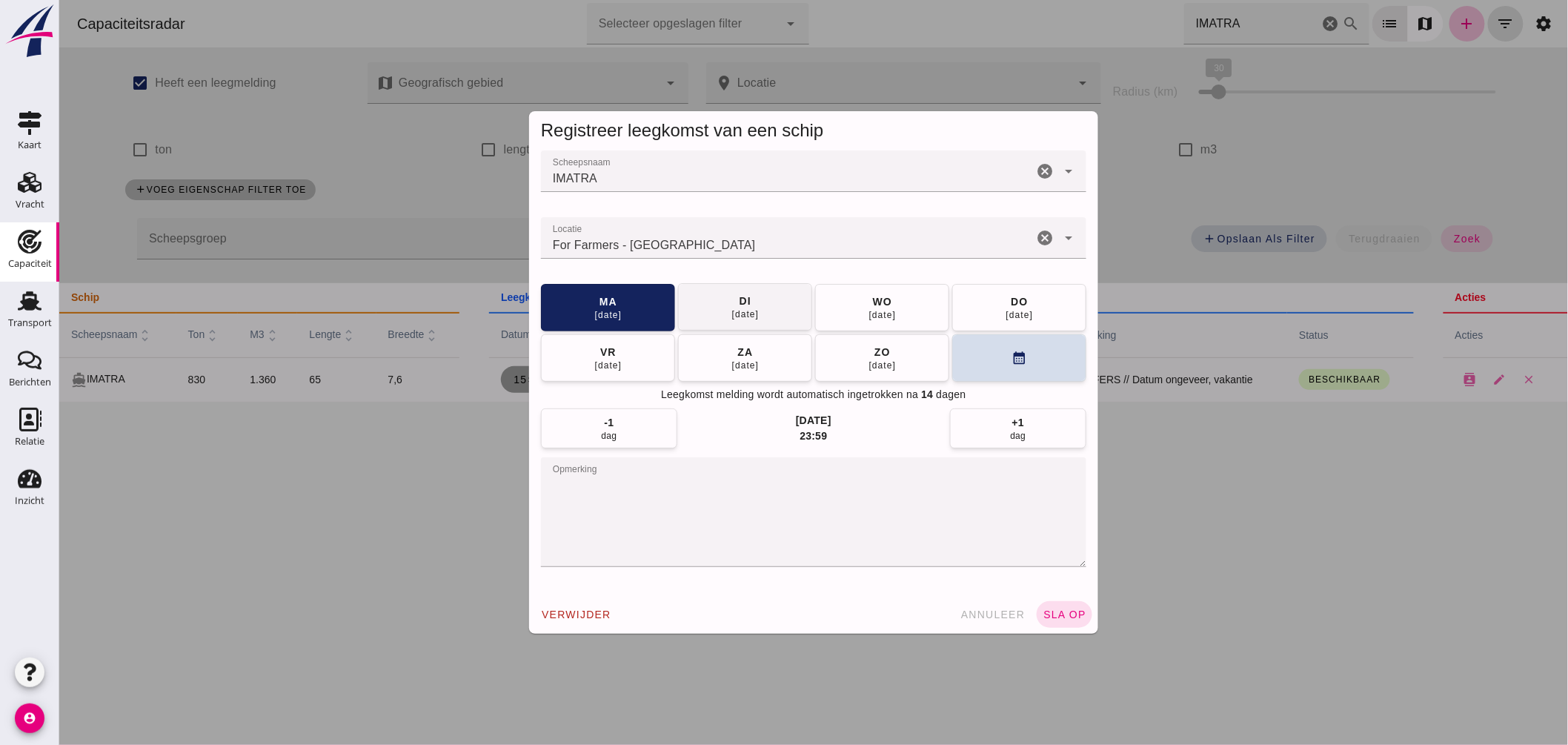
click at [736, 309] on div "16 sep" at bounding box center [744, 314] width 28 height 12
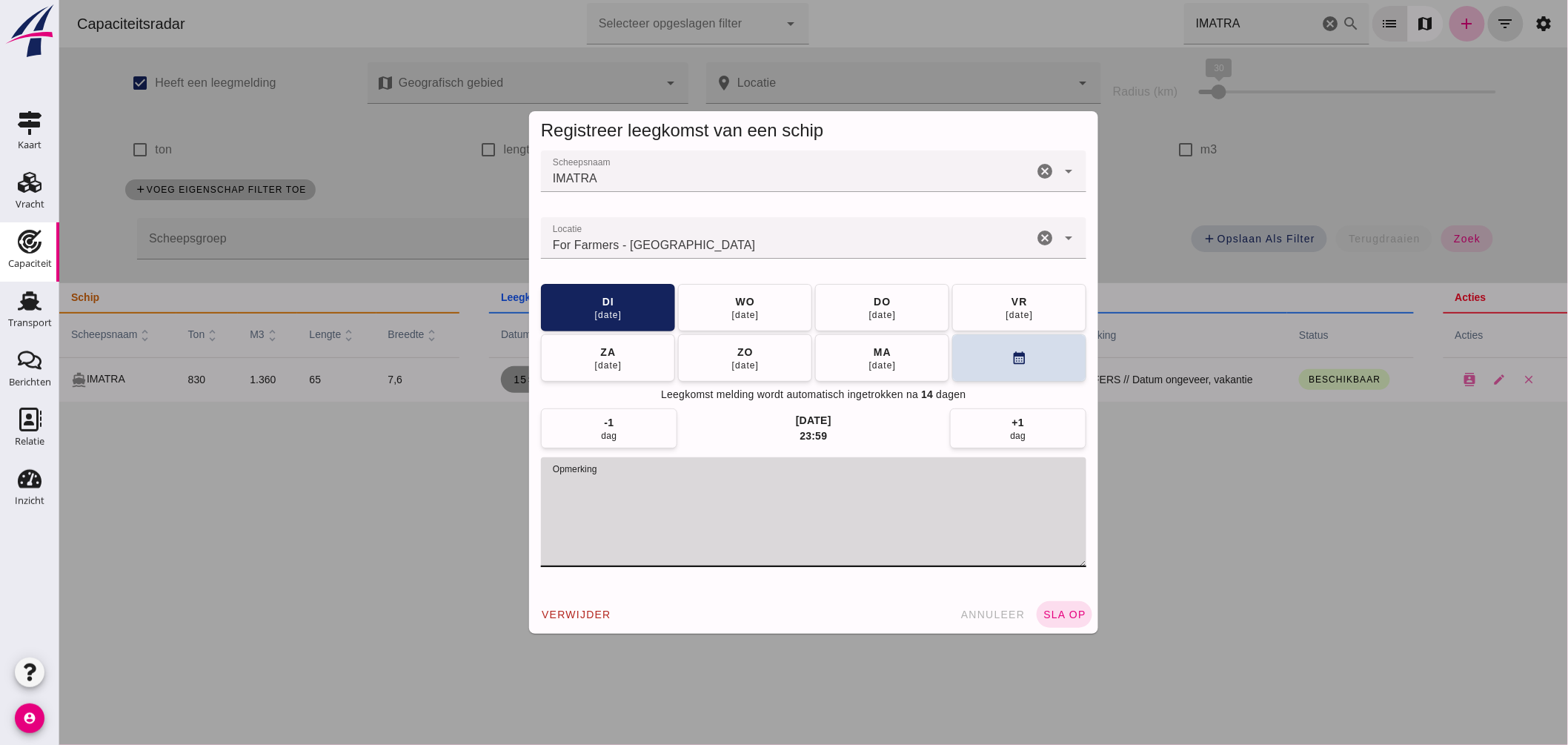
drag, startPoint x: 626, startPoint y: 483, endPoint x: 837, endPoint y: 498, distance: 211.5
click at [837, 498] on textarea "opmerking" at bounding box center [812, 512] width 546 height 109
type textarea "STOFFERS // = LEEG"
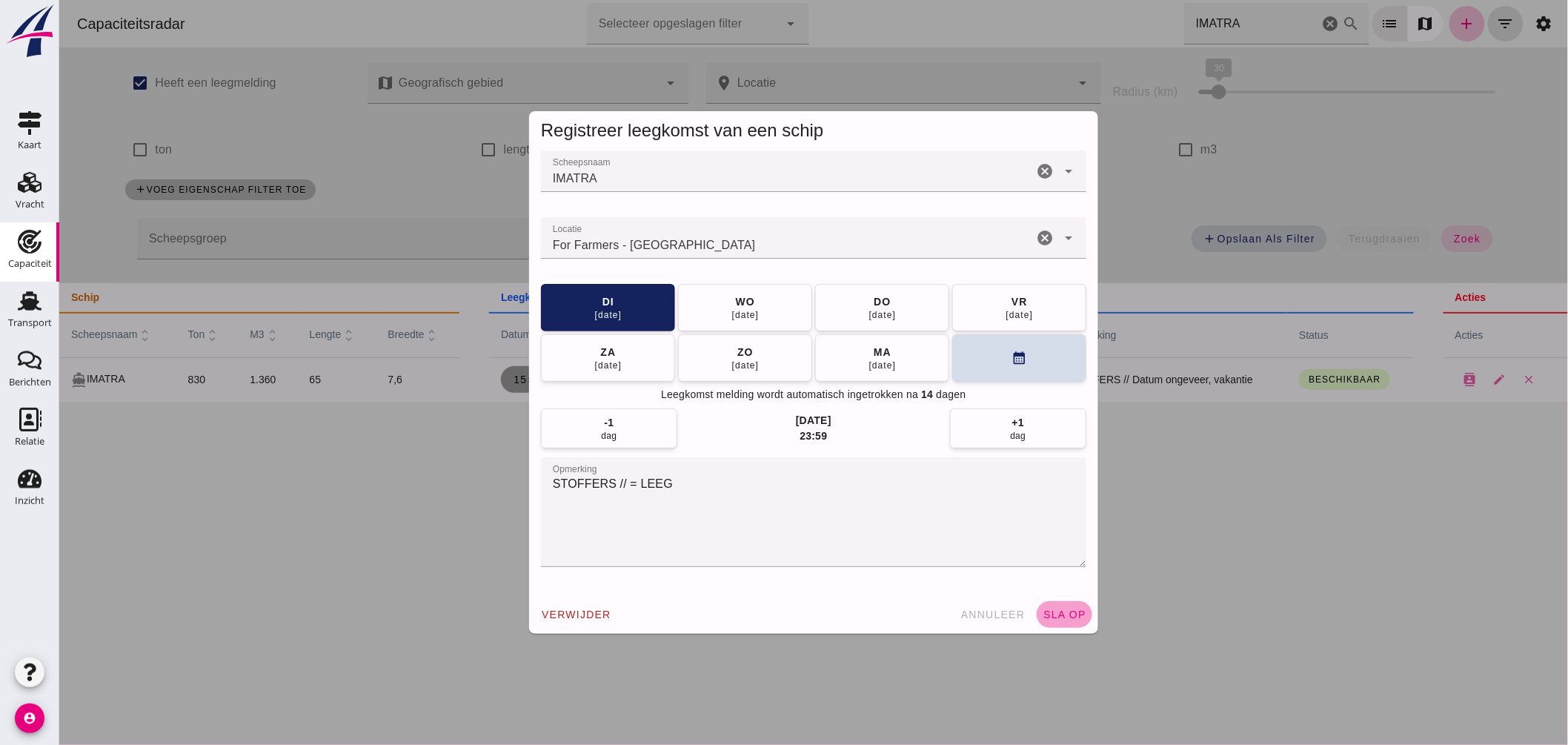
click at [1053, 616] on span "sla op" at bounding box center [1064, 614] width 44 height 12
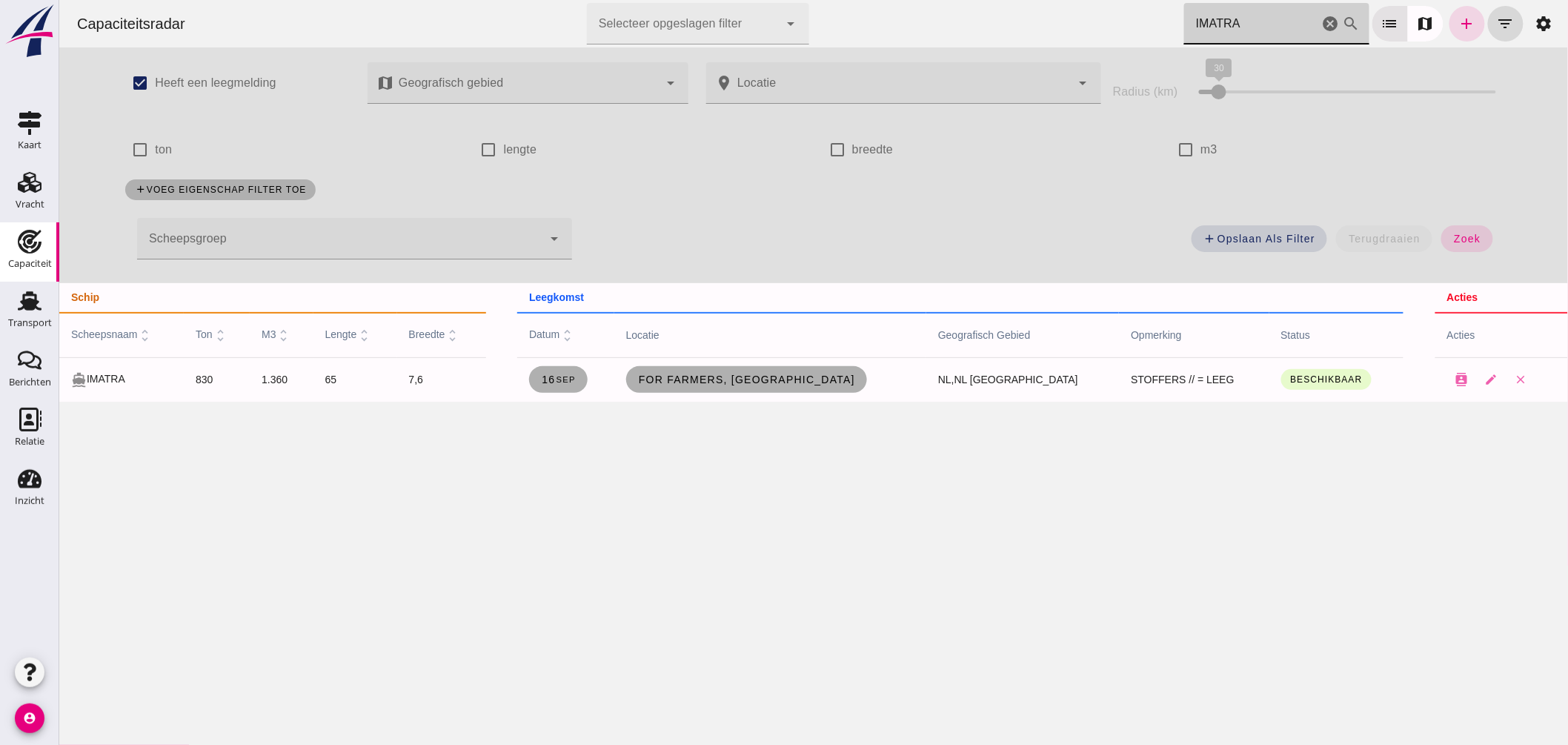
drag, startPoint x: 1155, startPoint y: 31, endPoint x: 980, endPoint y: 30, distance: 175.0
click at [1017, 17] on div "Capaciteitsradar Selecteer opgeslagen filter Selecteer opgeslagen filter cancel…" at bounding box center [813, 24] width 1497 height 47
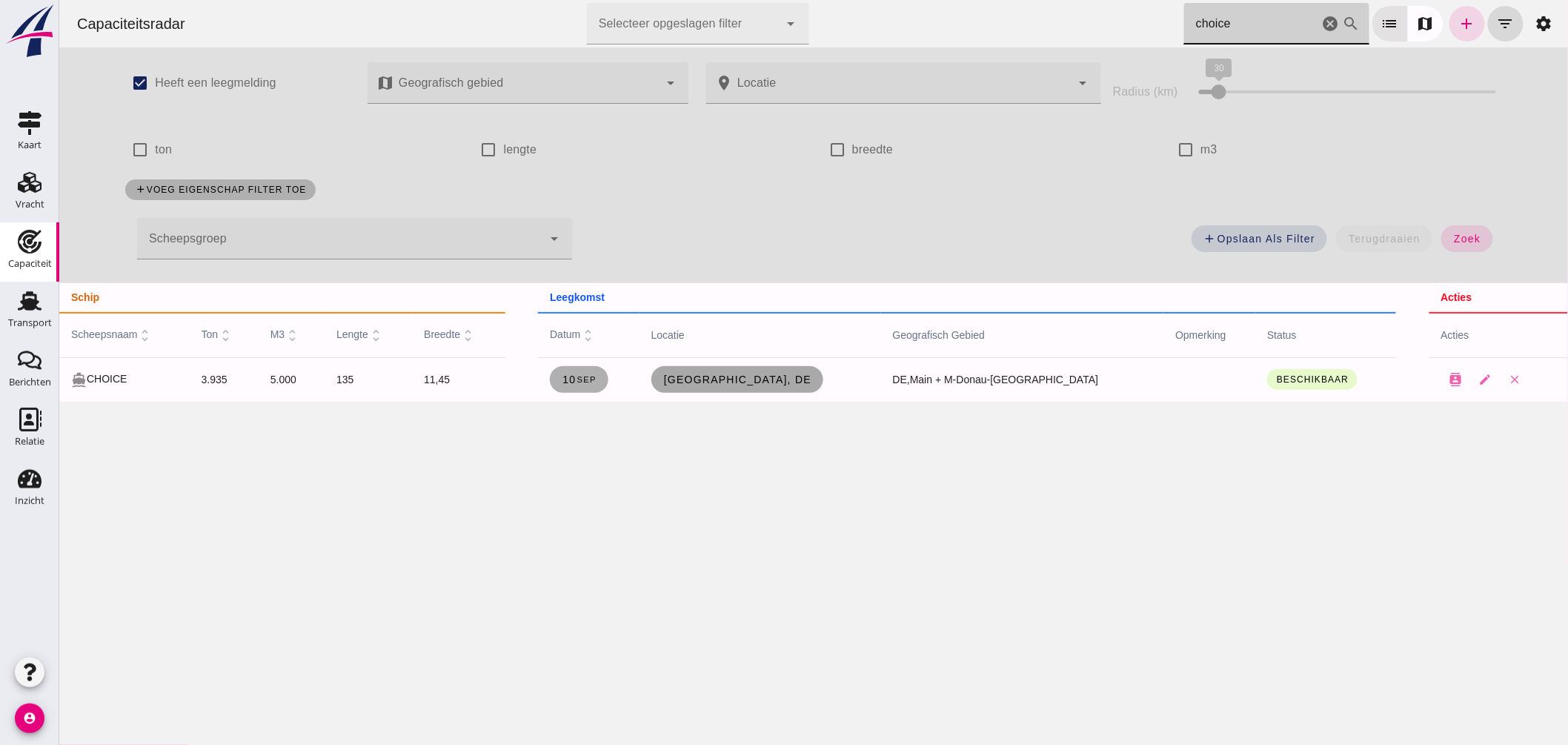
type input "choice"
click at [811, 378] on span "Frankfurt am Main, de" at bounding box center [736, 379] width 148 height 12
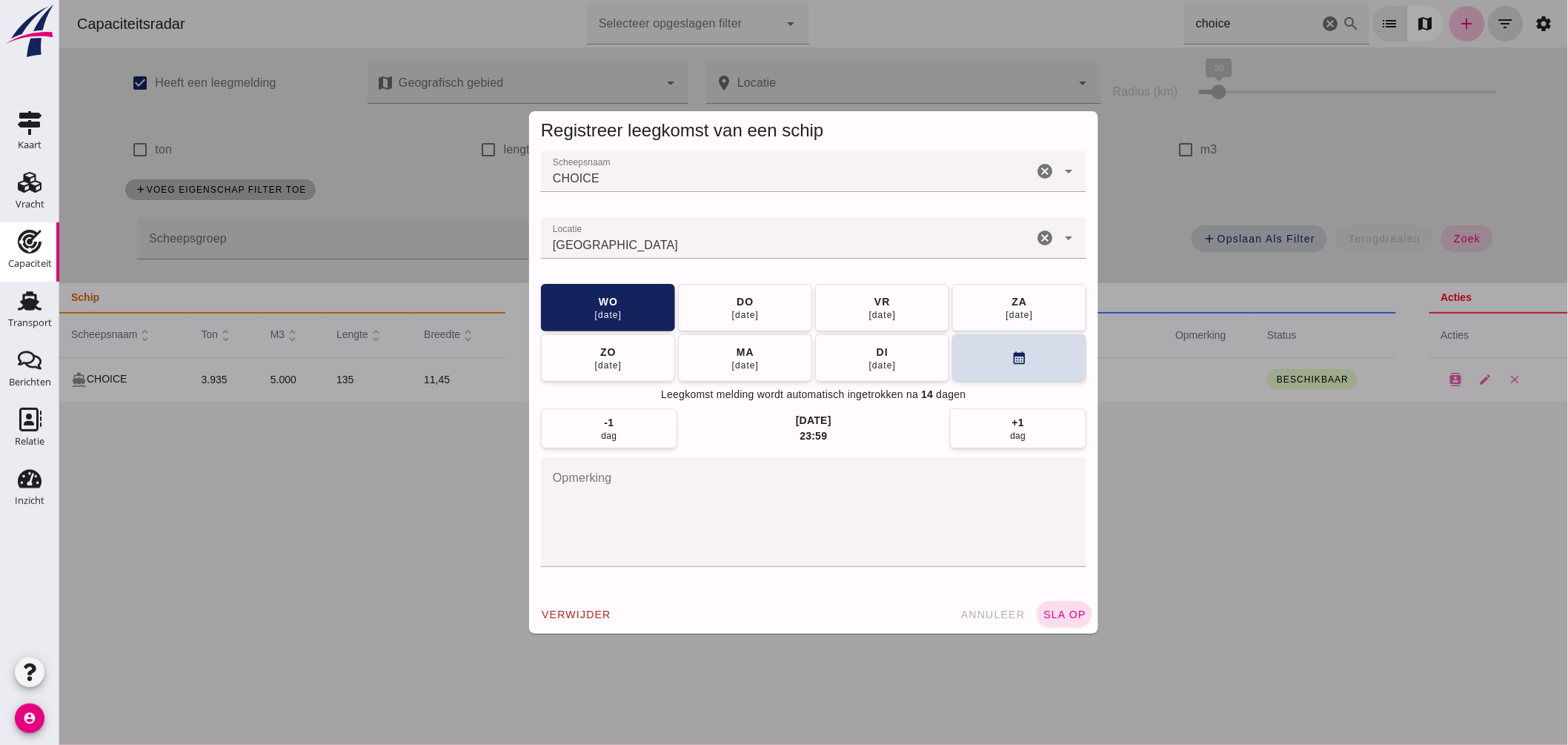
click at [775, 250] on input "Locatie" at bounding box center [786, 246] width 492 height 18
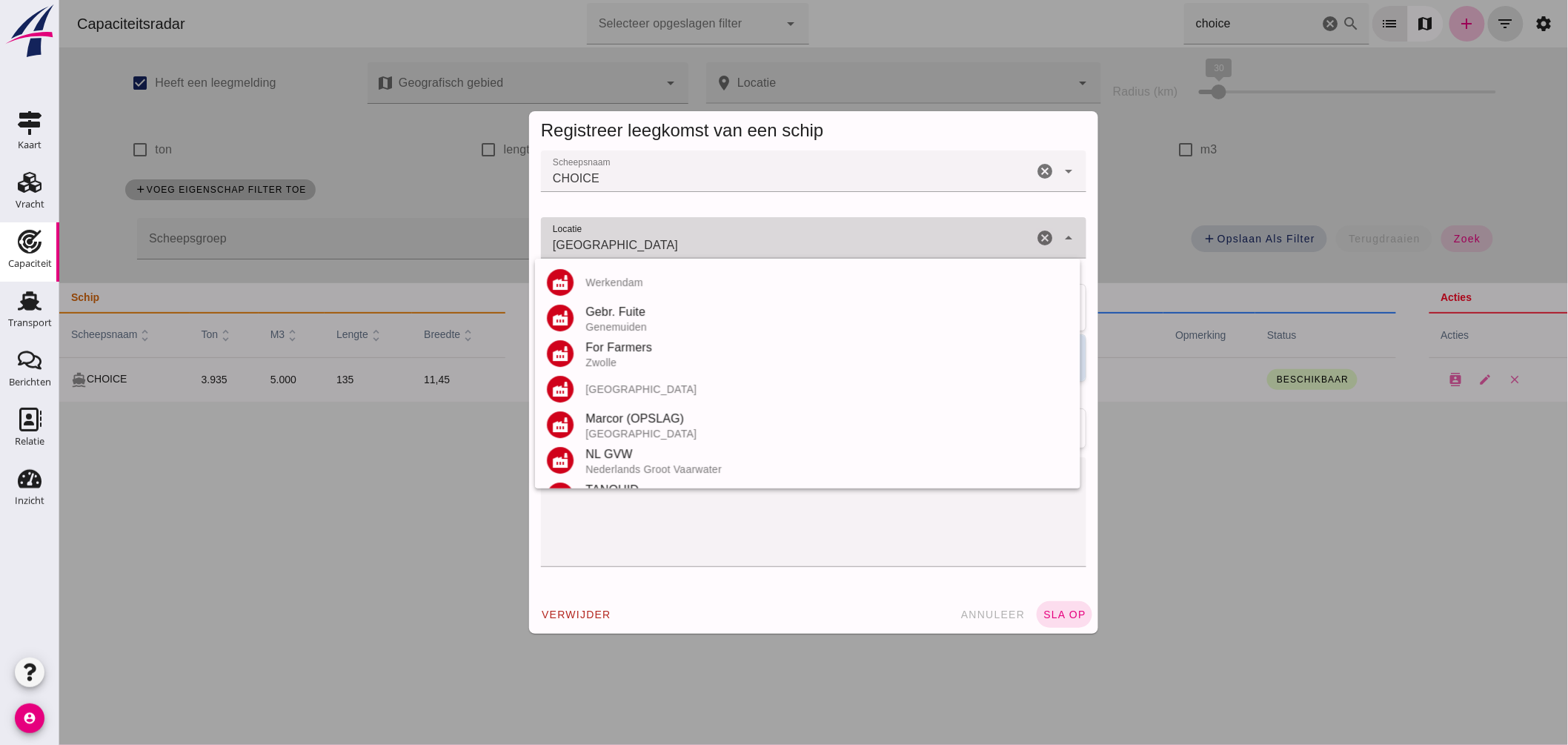
click at [775, 250] on input "Frankfurt am Main - Hessen" at bounding box center [786, 246] width 492 height 18
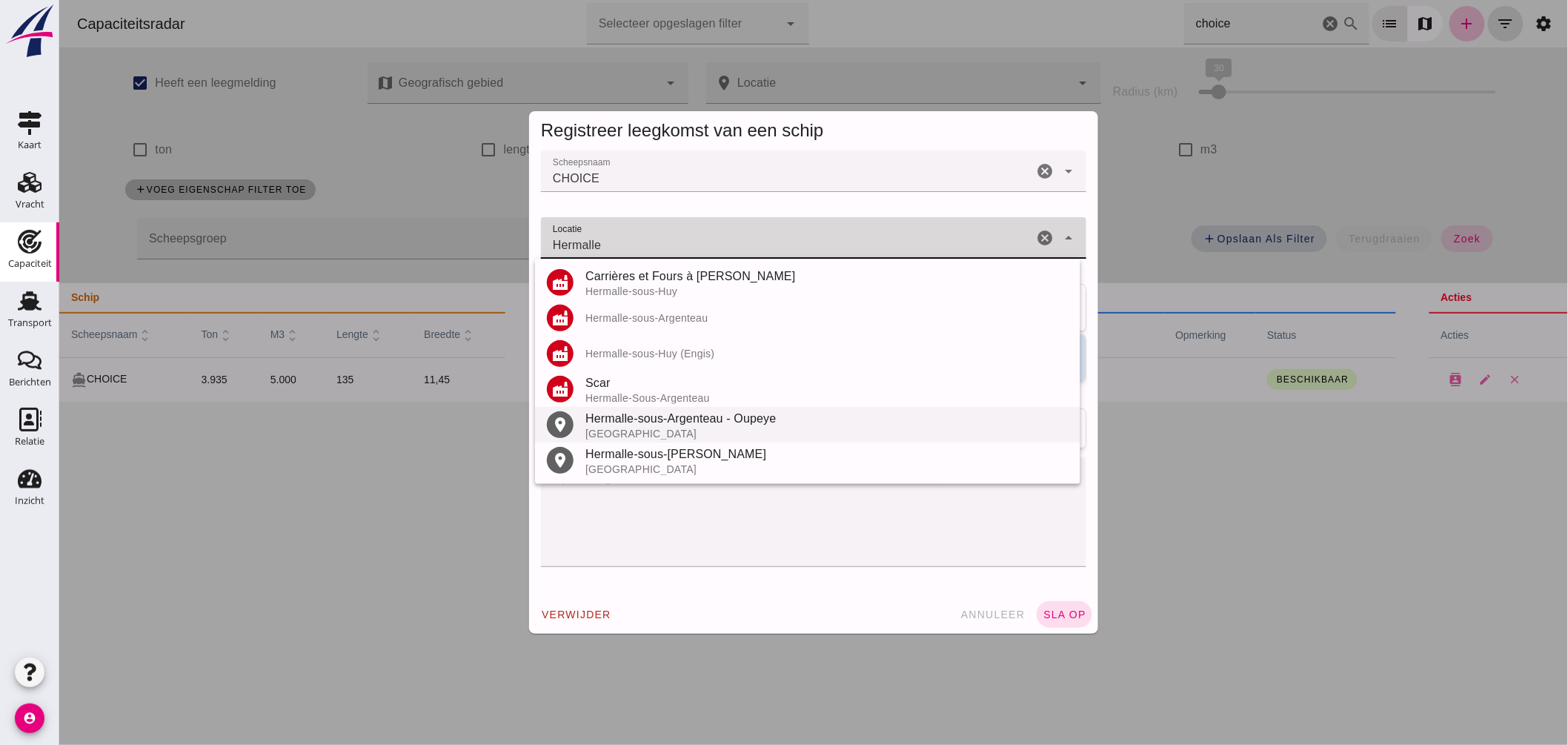
click at [737, 427] on div "België" at bounding box center [826, 433] width 483 height 12
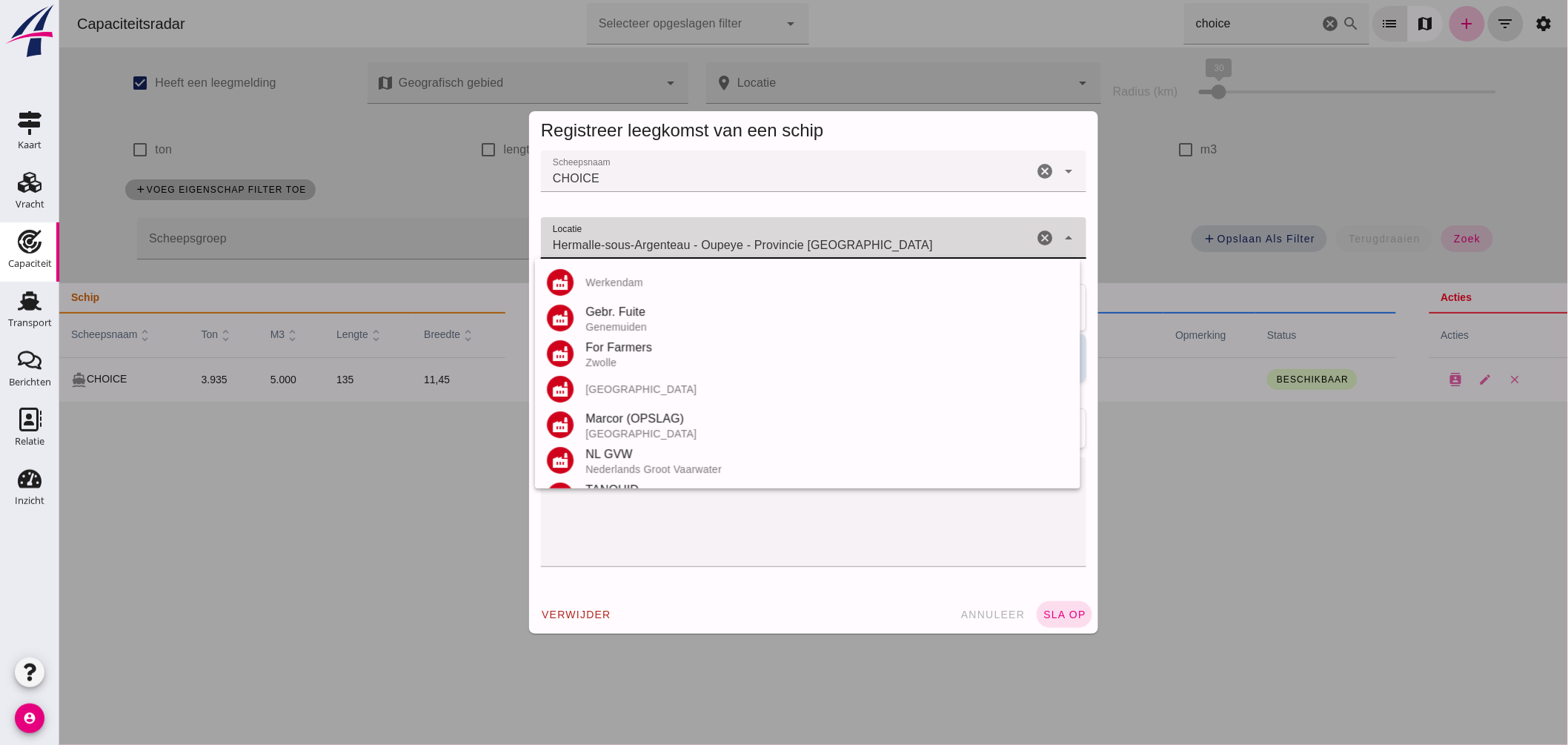
drag, startPoint x: 841, startPoint y: 242, endPoint x: 991, endPoint y: 252, distance: 150.3
click at [991, 250] on input "Hermalle-sous-Argenteau - Oupeye - Provincie Luik" at bounding box center [786, 246] width 492 height 18
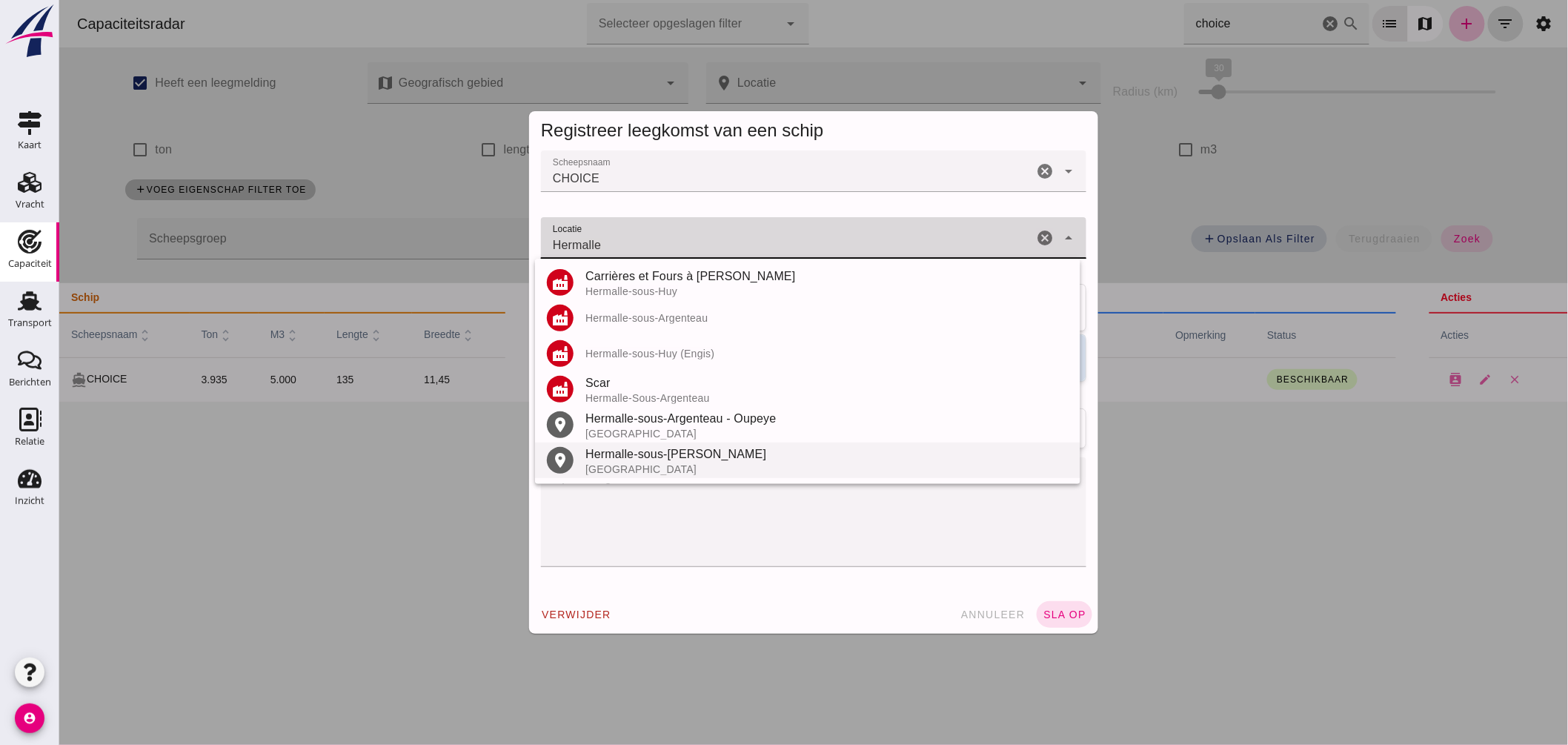
click at [650, 456] on div "Hermalle-sous-Huy - Engis" at bounding box center [826, 454] width 483 height 18
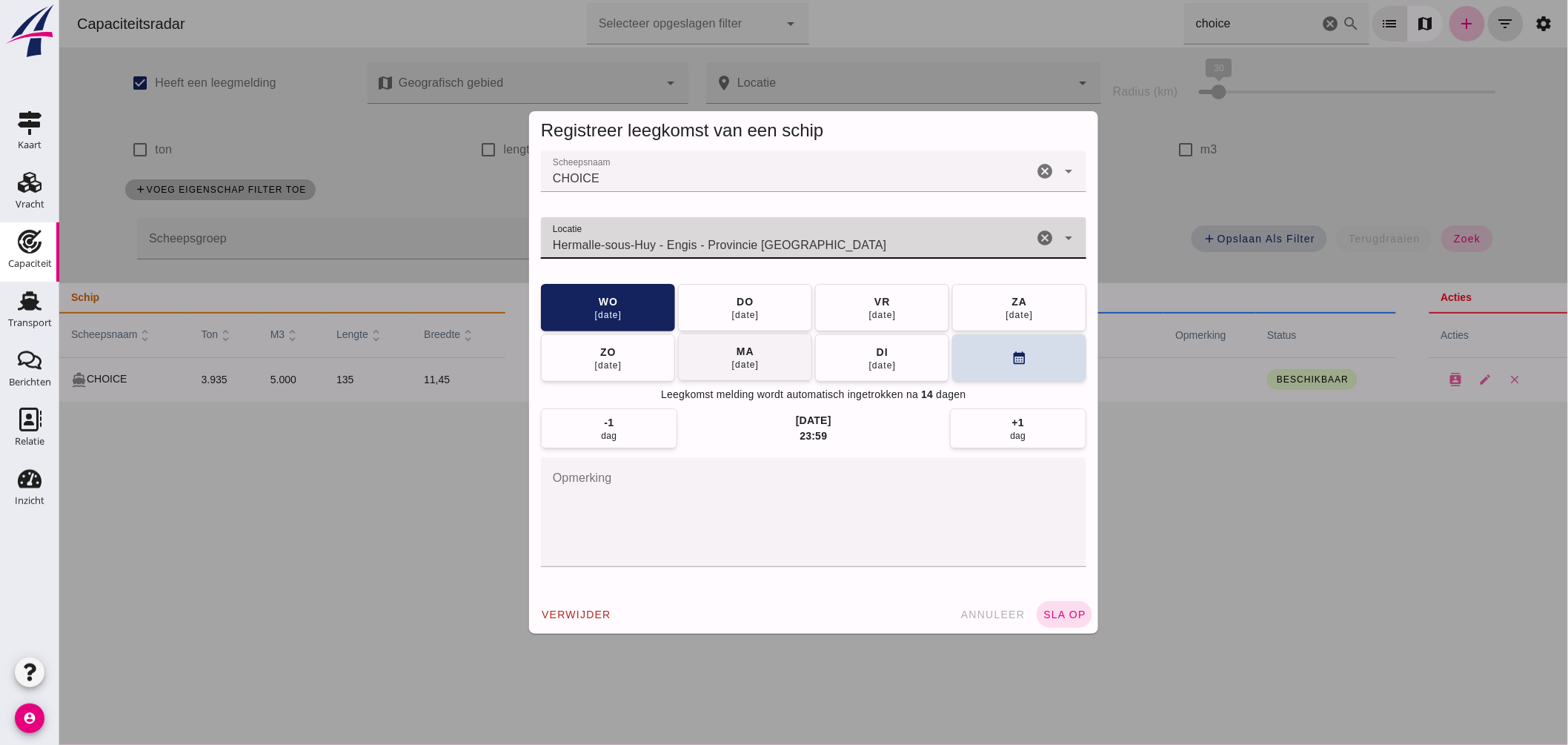
type input "Hermalle-sous-Huy - Engis - Provincie Luik"
click at [738, 359] on div "15 sep" at bounding box center [744, 364] width 28 height 12
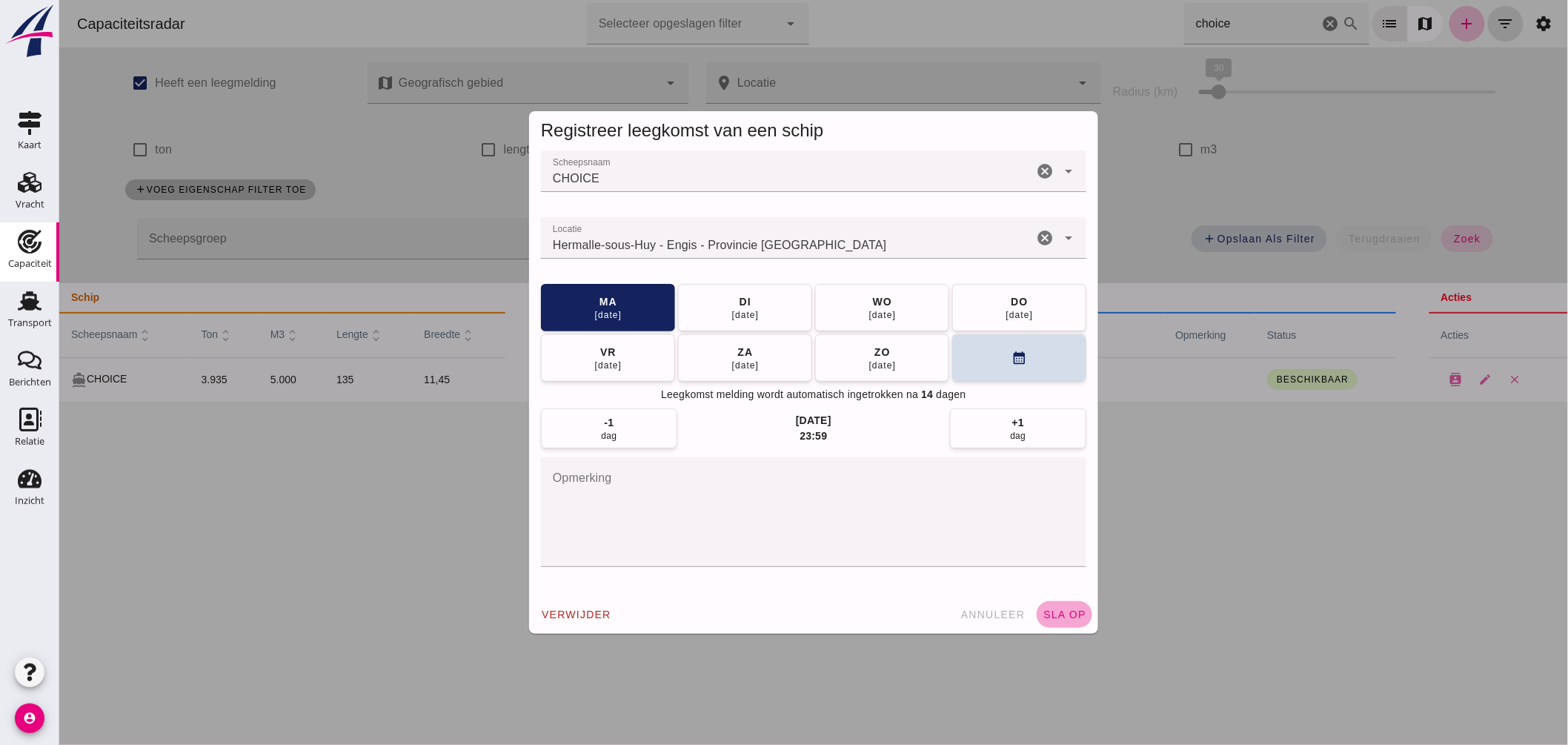
drag, startPoint x: 1040, startPoint y: 602, endPoint x: 1057, endPoint y: 603, distance: 17.0
click at [1041, 602] on button "sla op" at bounding box center [1064, 614] width 56 height 27
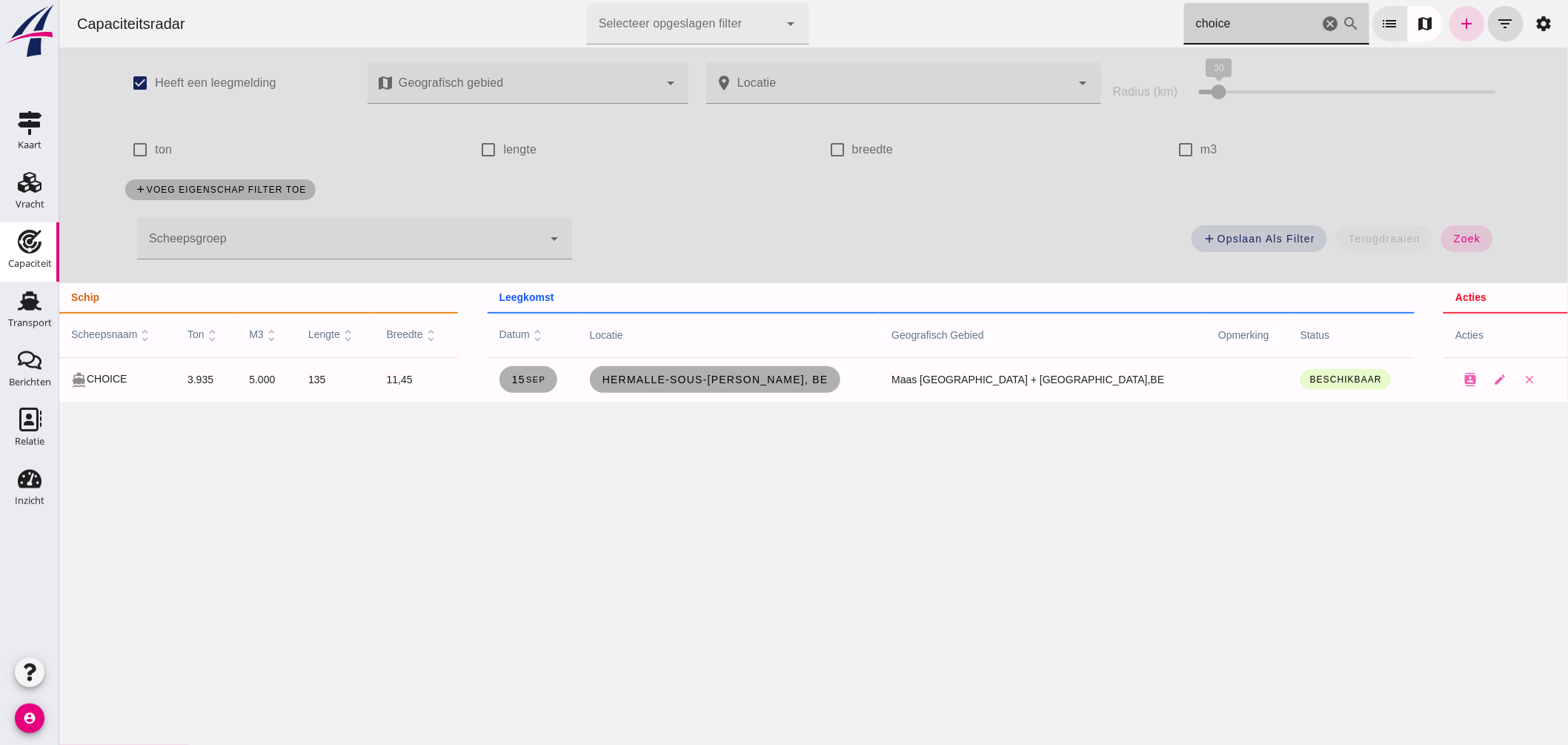
drag, startPoint x: 1257, startPoint y: 25, endPoint x: 841, endPoint y: 22, distance: 416.0
click at [848, 24] on div "Capaciteitsradar Selecteer opgeslagen filter Selecteer opgeslagen filter cancel…" at bounding box center [813, 24] width 1497 height 47
type input "concord"
drag, startPoint x: 1319, startPoint y: 23, endPoint x: 1335, endPoint y: 41, distance: 24.1
click at [1322, 24] on icon "cancel" at bounding box center [1330, 24] width 18 height 18
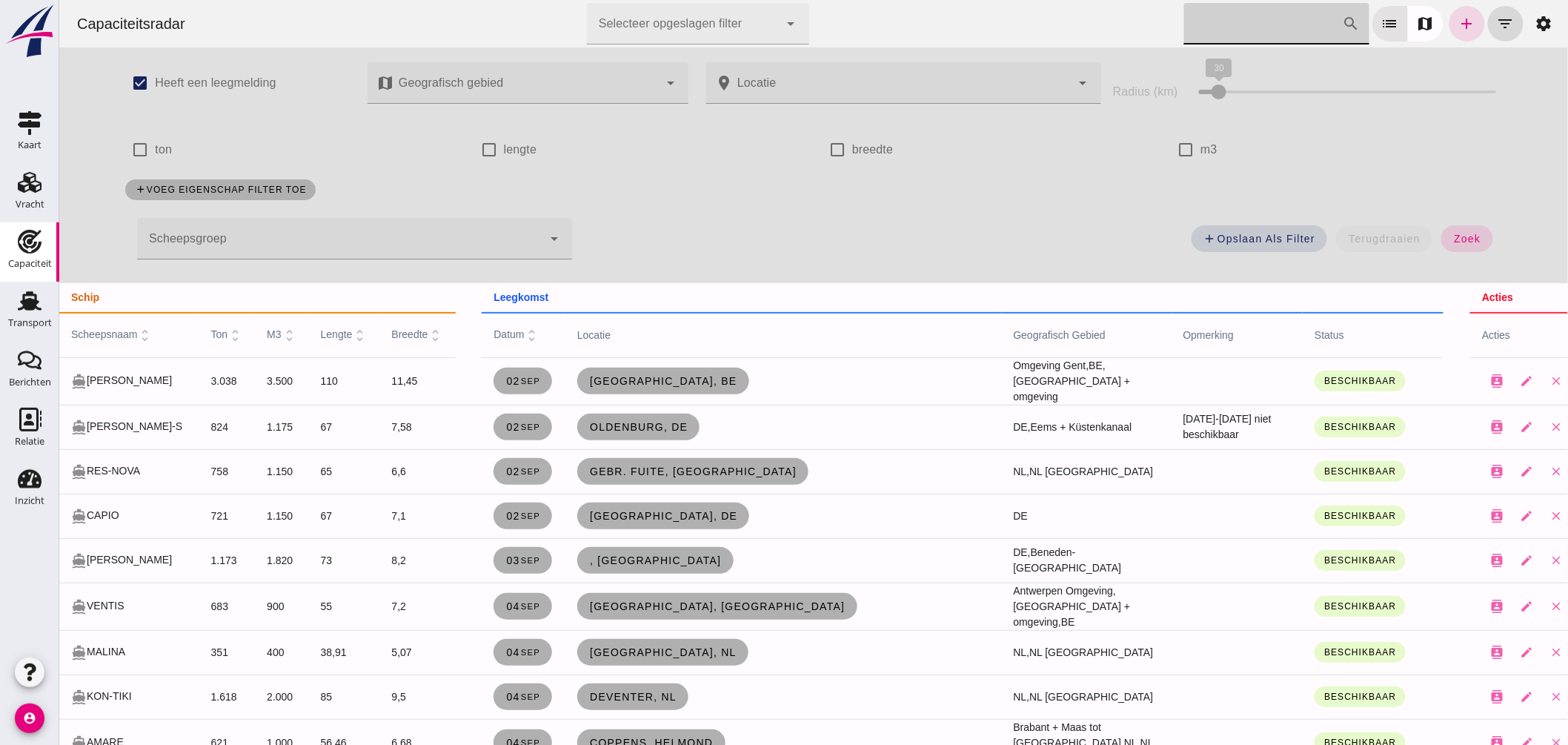
click at [1245, 23] on input "Zoek op scheepsnaam" at bounding box center [1263, 24] width 159 height 41
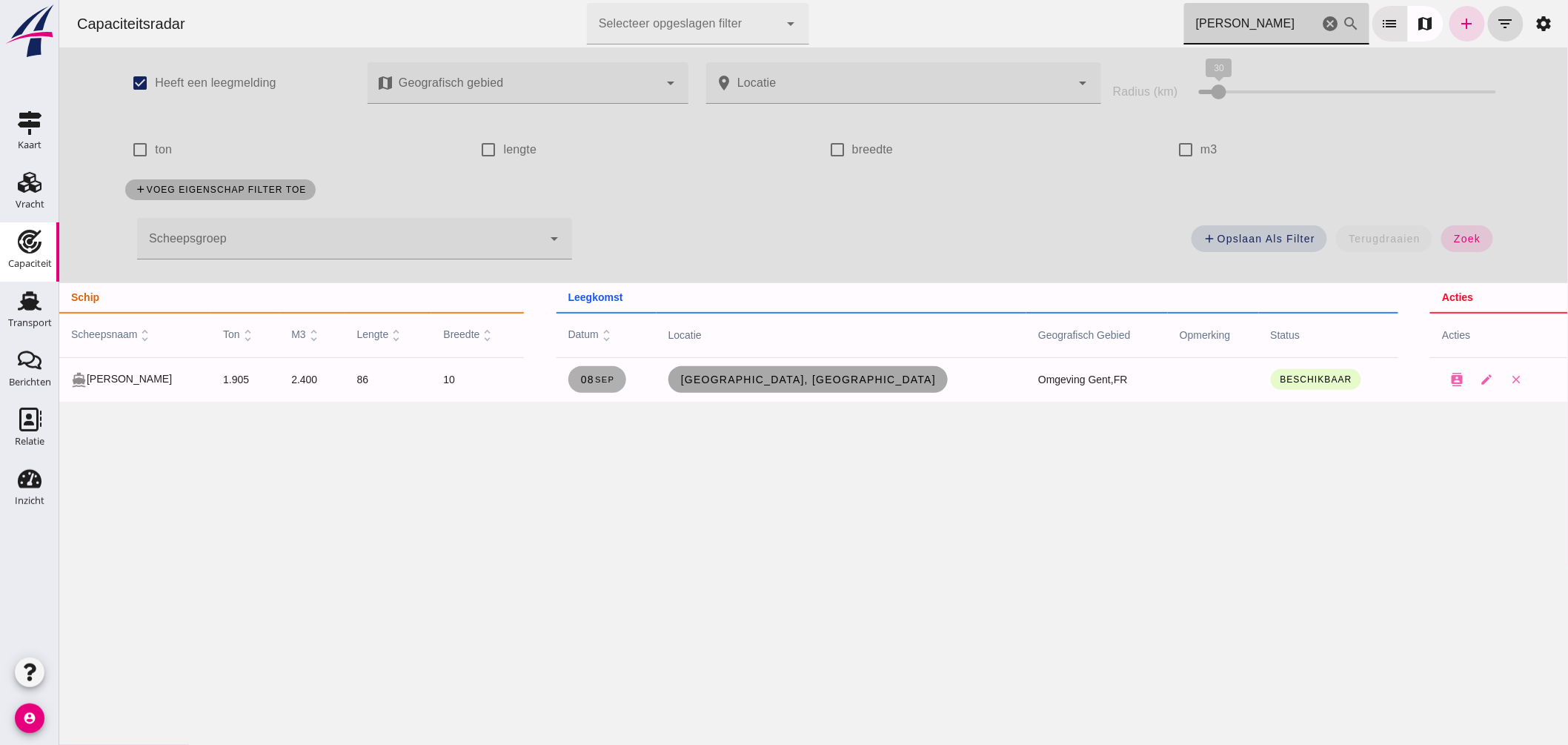
type input "lorca"
click at [808, 379] on span "Port de BETHUNE, Bethune" at bounding box center [808, 379] width 256 height 12
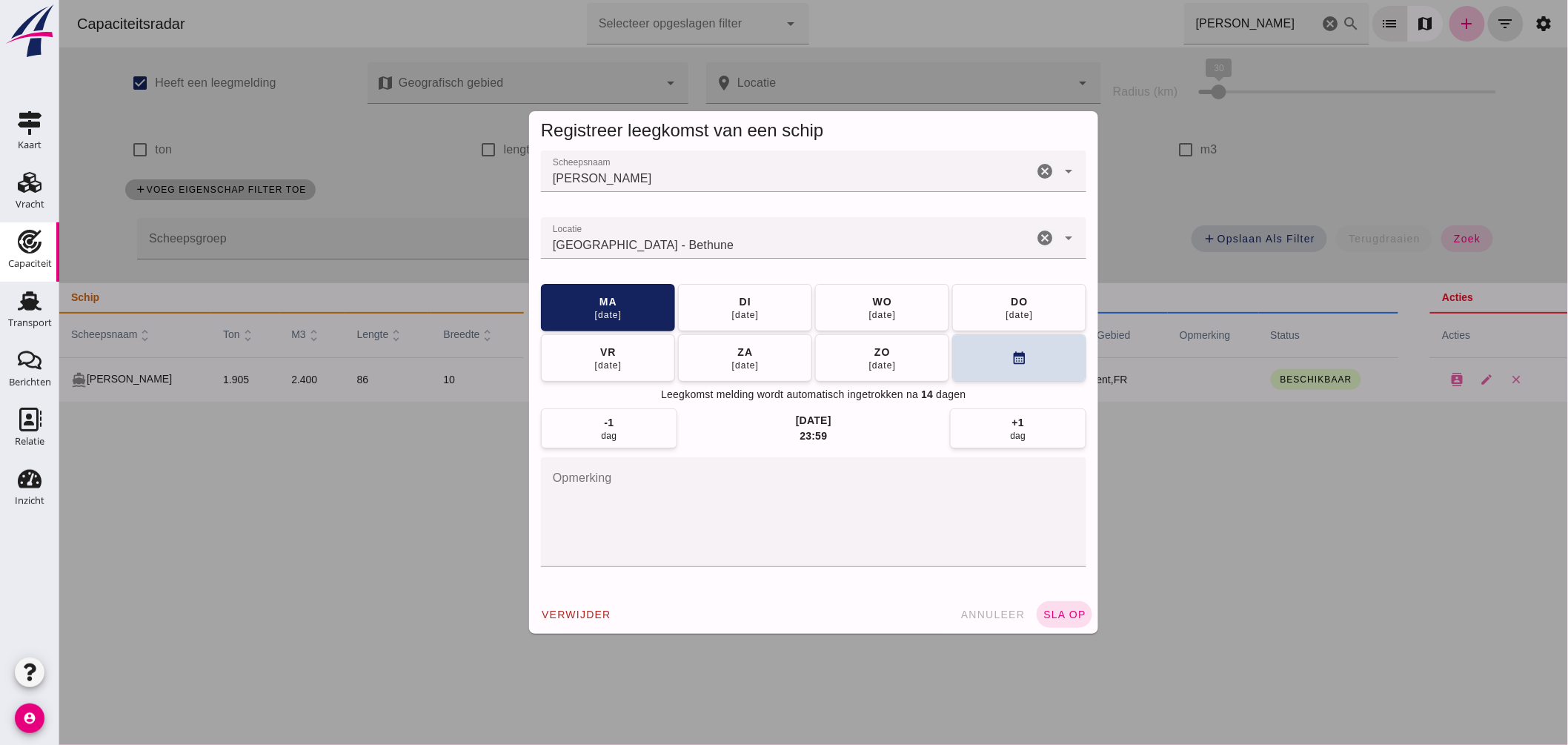
click at [749, 242] on input "Locatie" at bounding box center [786, 246] width 492 height 18
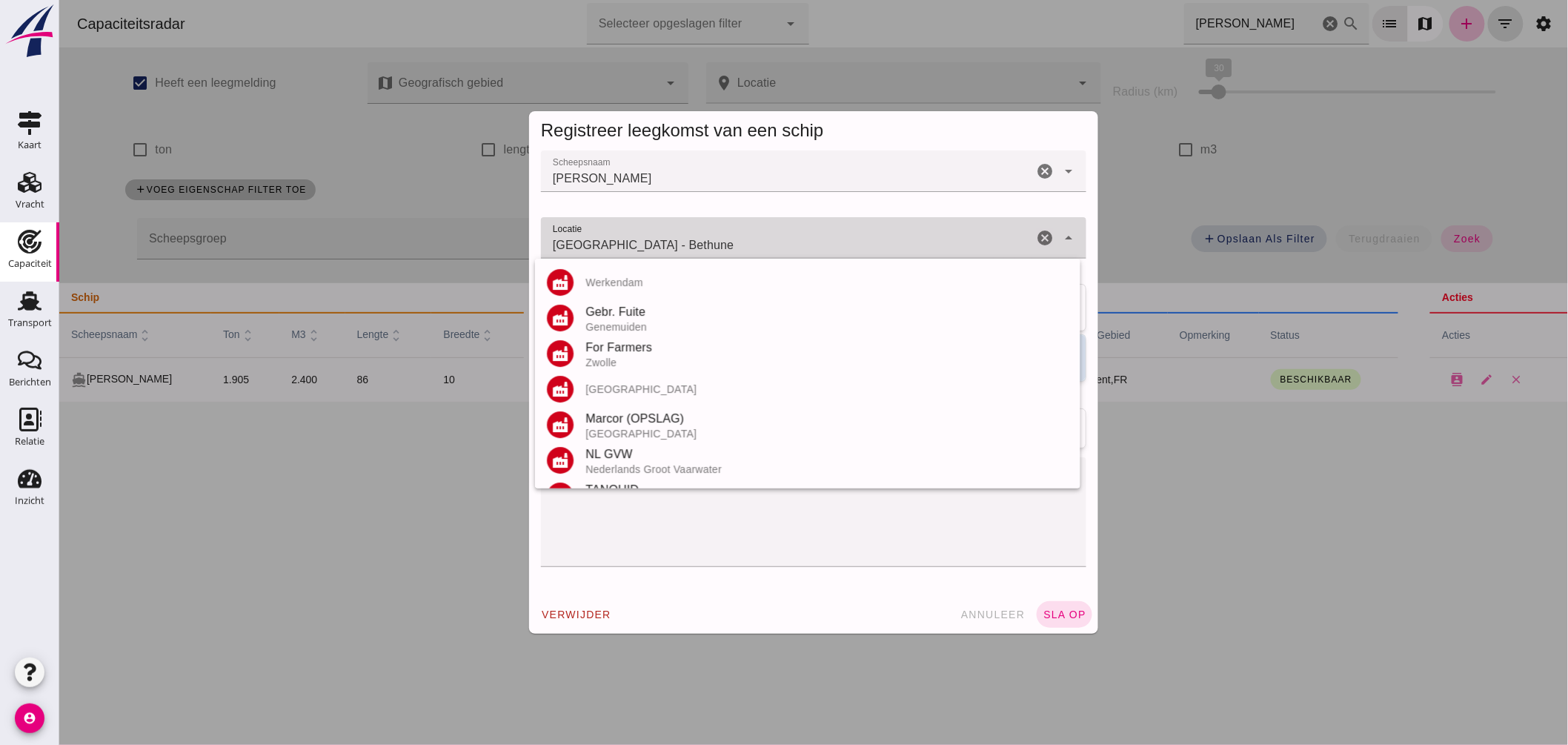
click at [748, 239] on input "Port de BETHUNE - Bethune" at bounding box center [786, 246] width 492 height 18
click at [748, 240] on input "Port de BETHUNE - Bethune" at bounding box center [786, 246] width 492 height 18
click at [748, 241] on input "Port de BETHUNE - Bethune" at bounding box center [786, 246] width 492 height 18
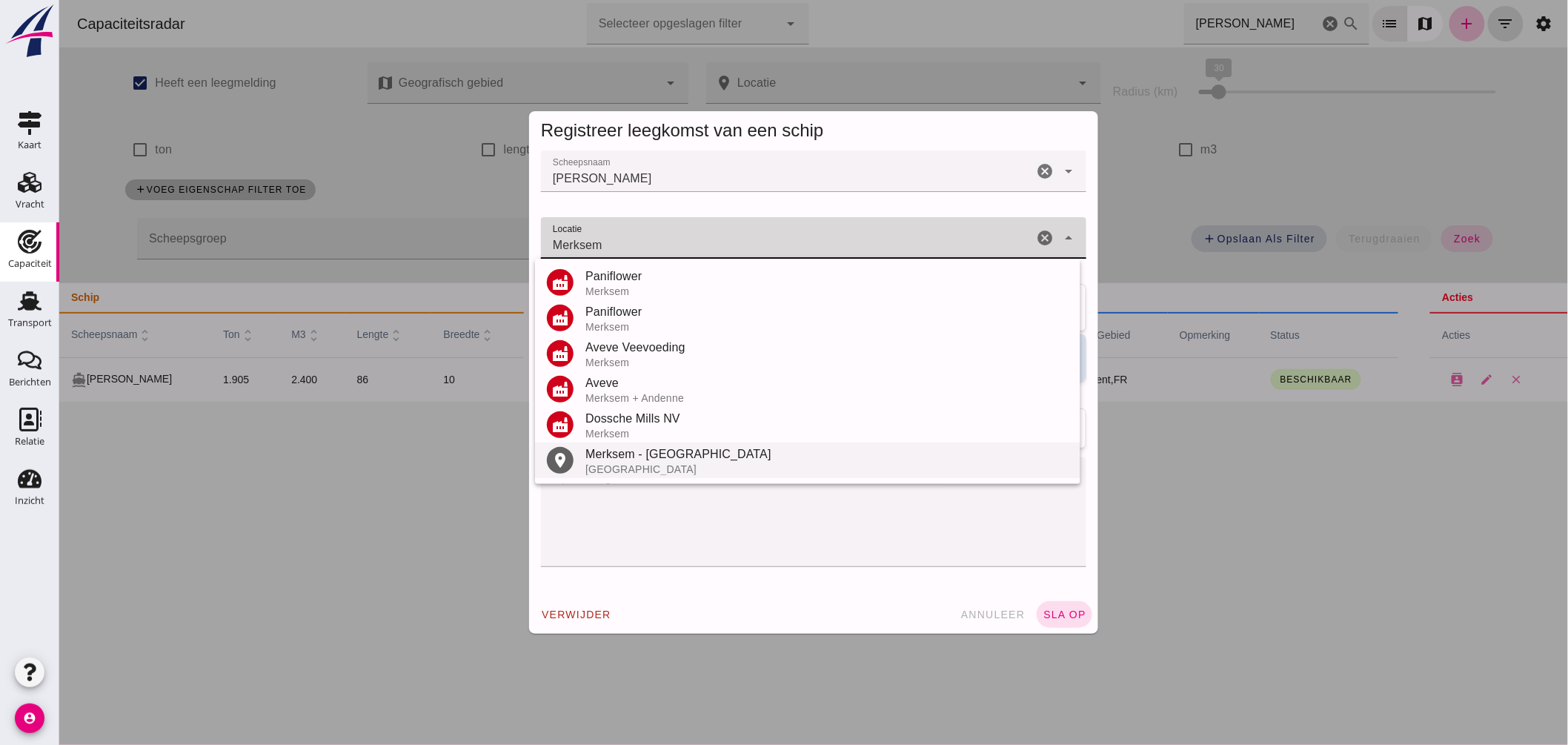
click at [648, 448] on div "Merksem - Antwerpen" at bounding box center [826, 454] width 483 height 18
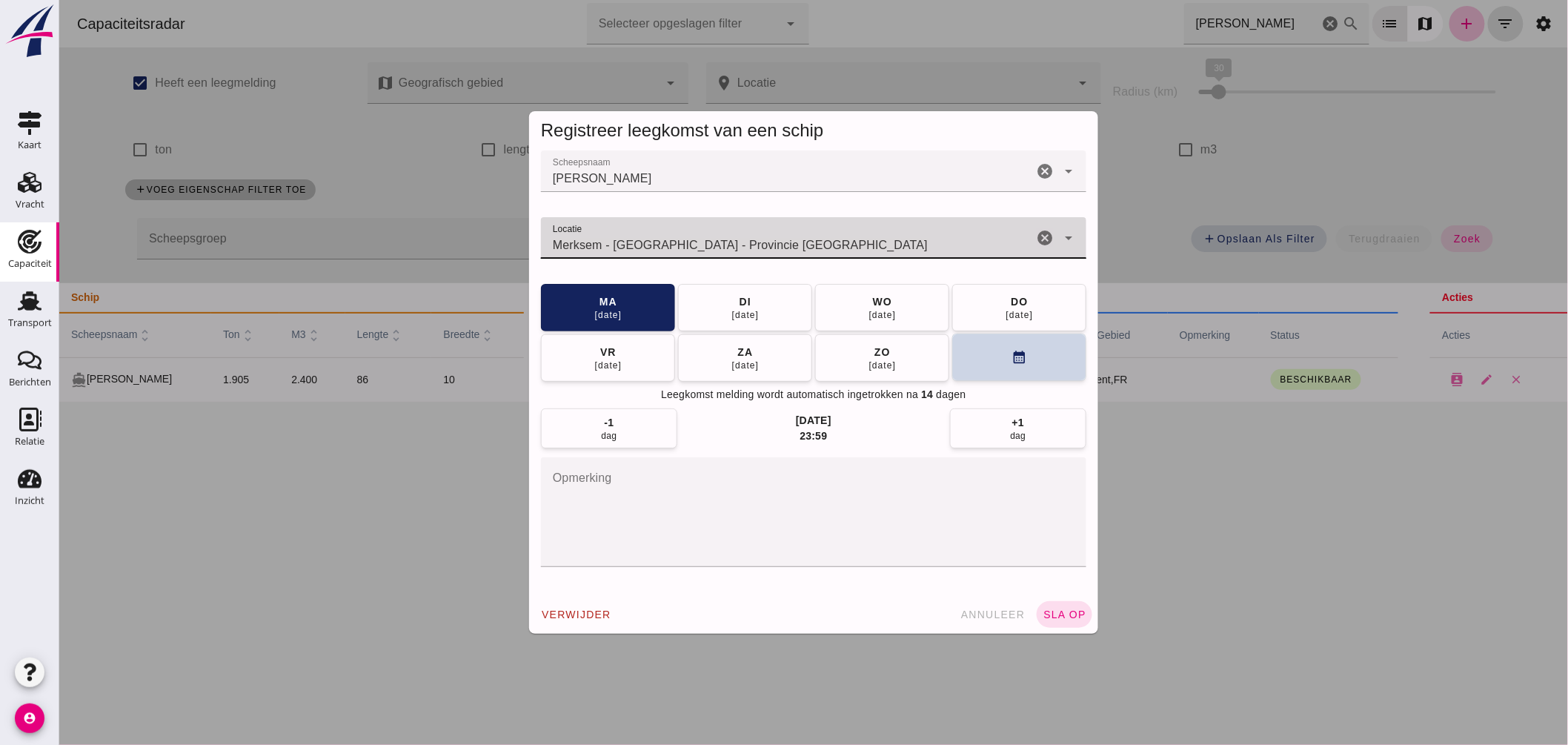
type input "Merksem - Antwerpen - Provincie Antwerpen"
click at [979, 343] on button "calendar_month" at bounding box center [1018, 357] width 134 height 47
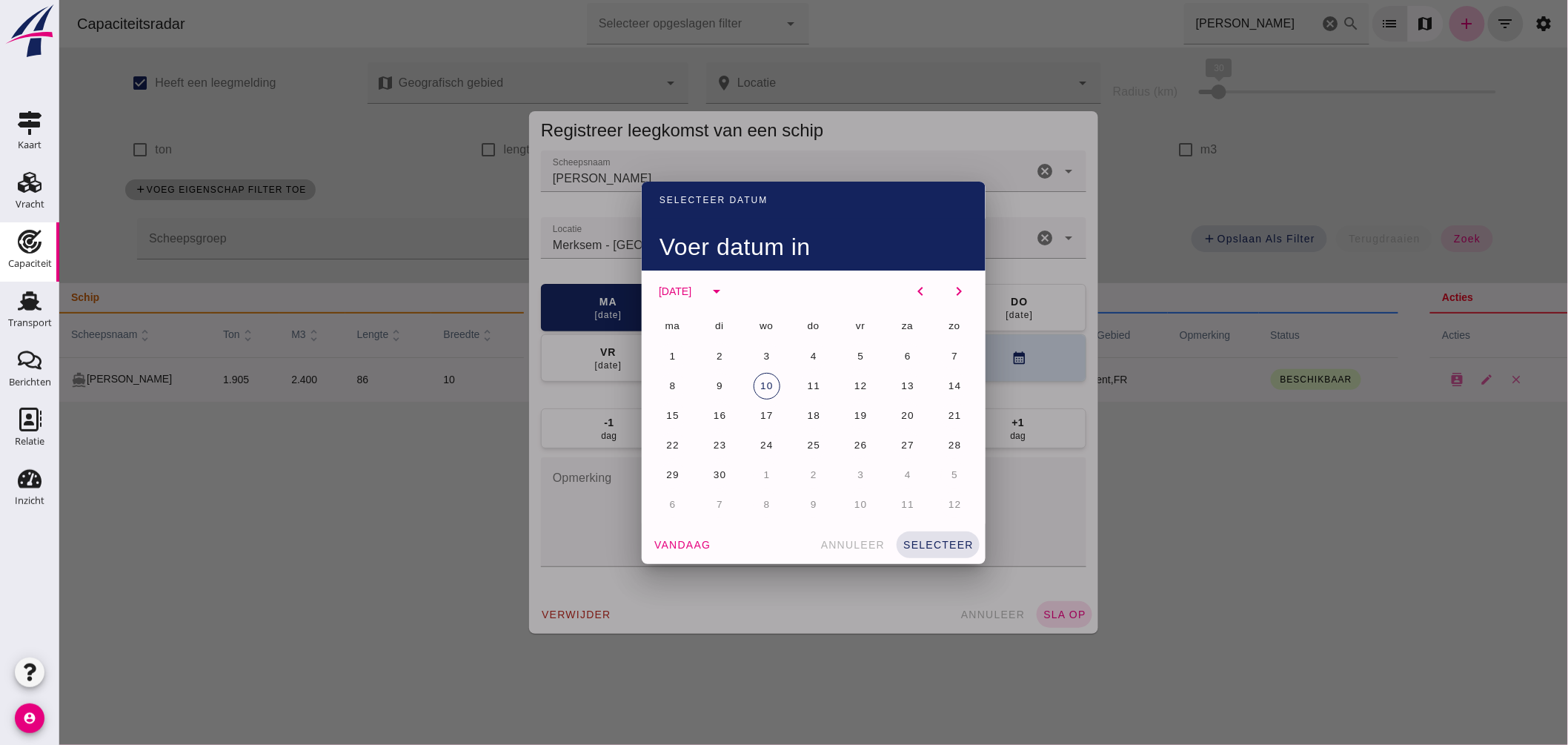
drag, startPoint x: 660, startPoint y: 411, endPoint x: 681, endPoint y: 418, distance: 22.1
click at [666, 413] on span "15" at bounding box center [671, 415] width 14 height 11
click at [918, 535] on button "selecteer" at bounding box center [937, 544] width 83 height 27
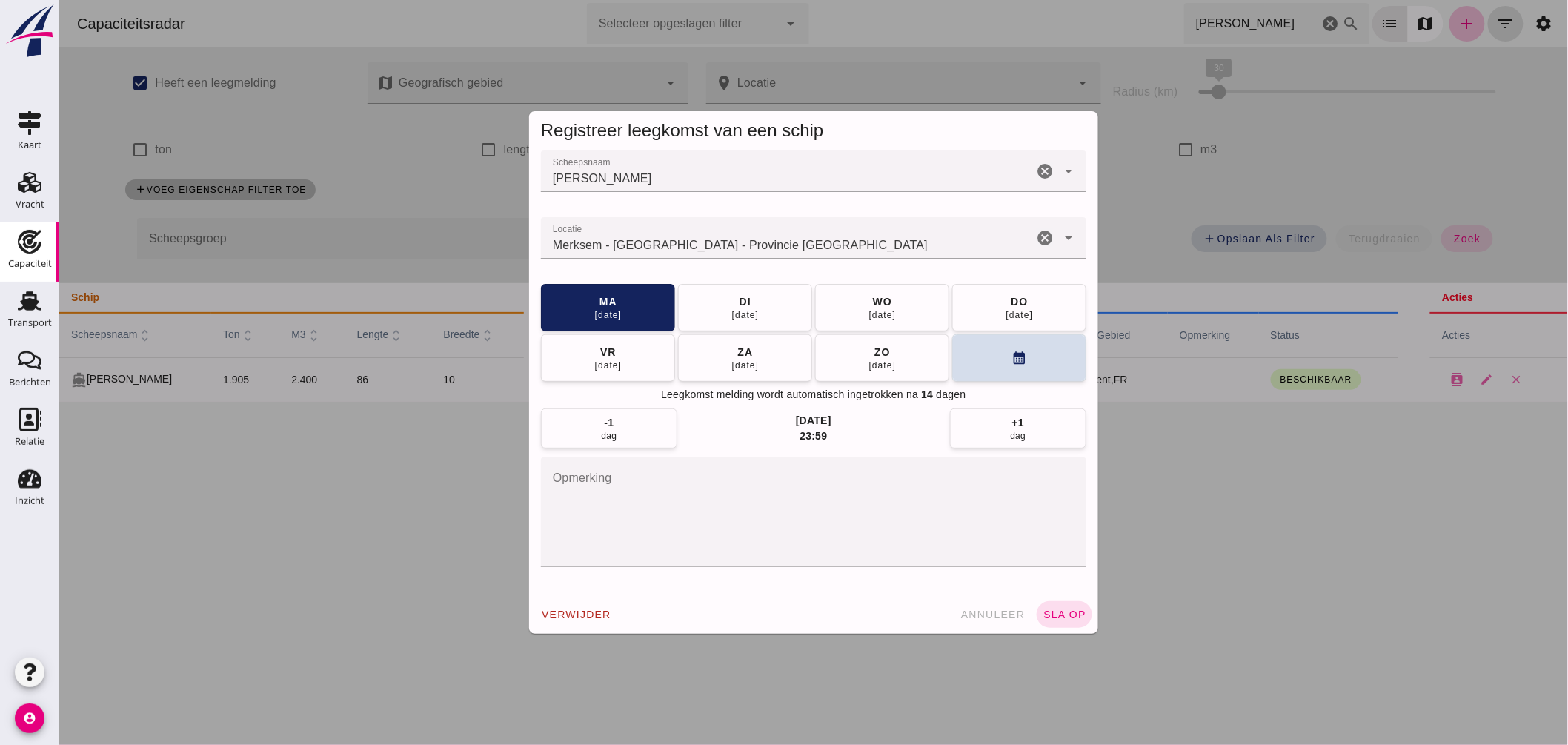
click at [1067, 610] on span "sla op" at bounding box center [1064, 614] width 44 height 12
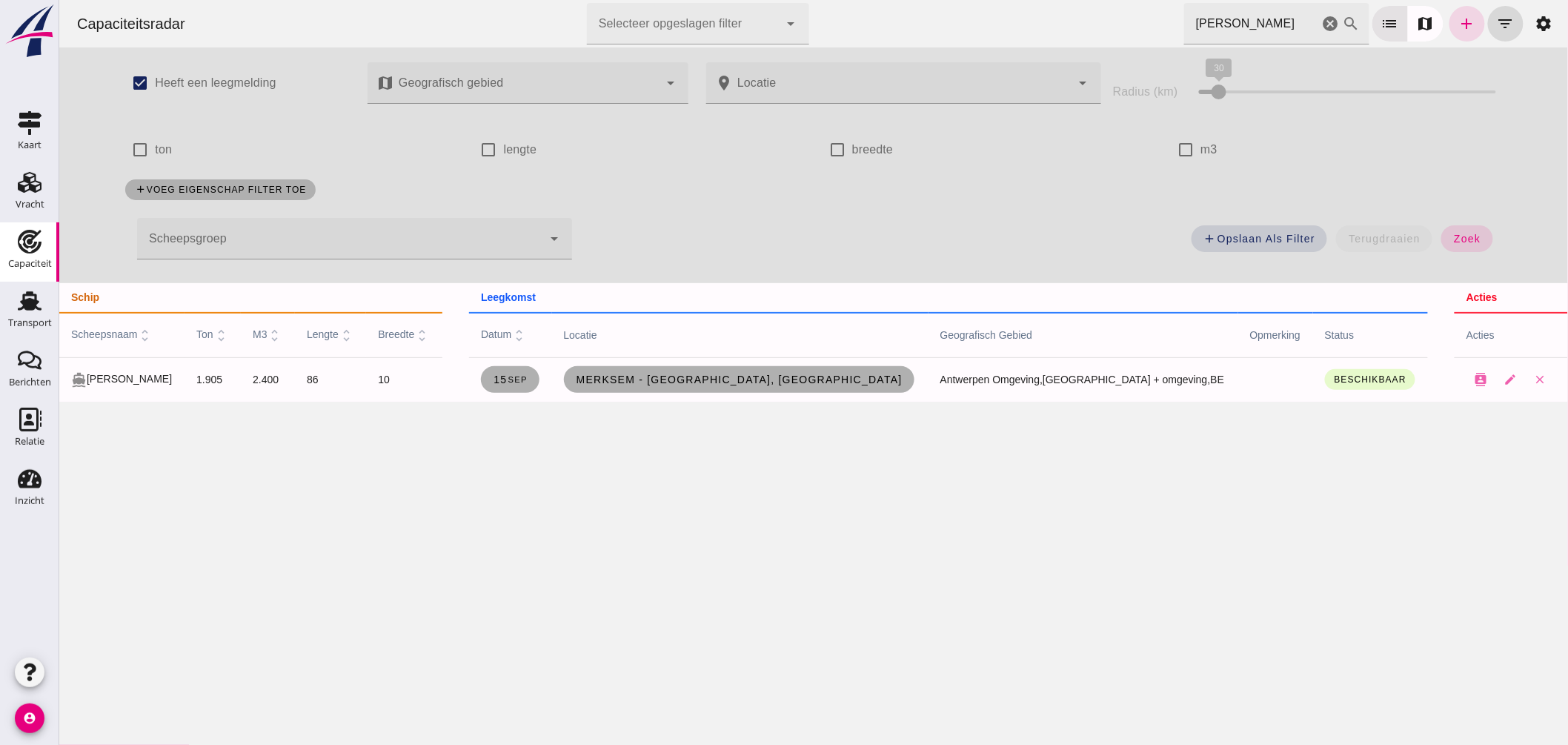
click at [788, 32] on div "Capaciteitsradar Selecteer opgeslagen filter Selecteer opgeslagen filter cancel…" at bounding box center [813, 24] width 1497 height 47
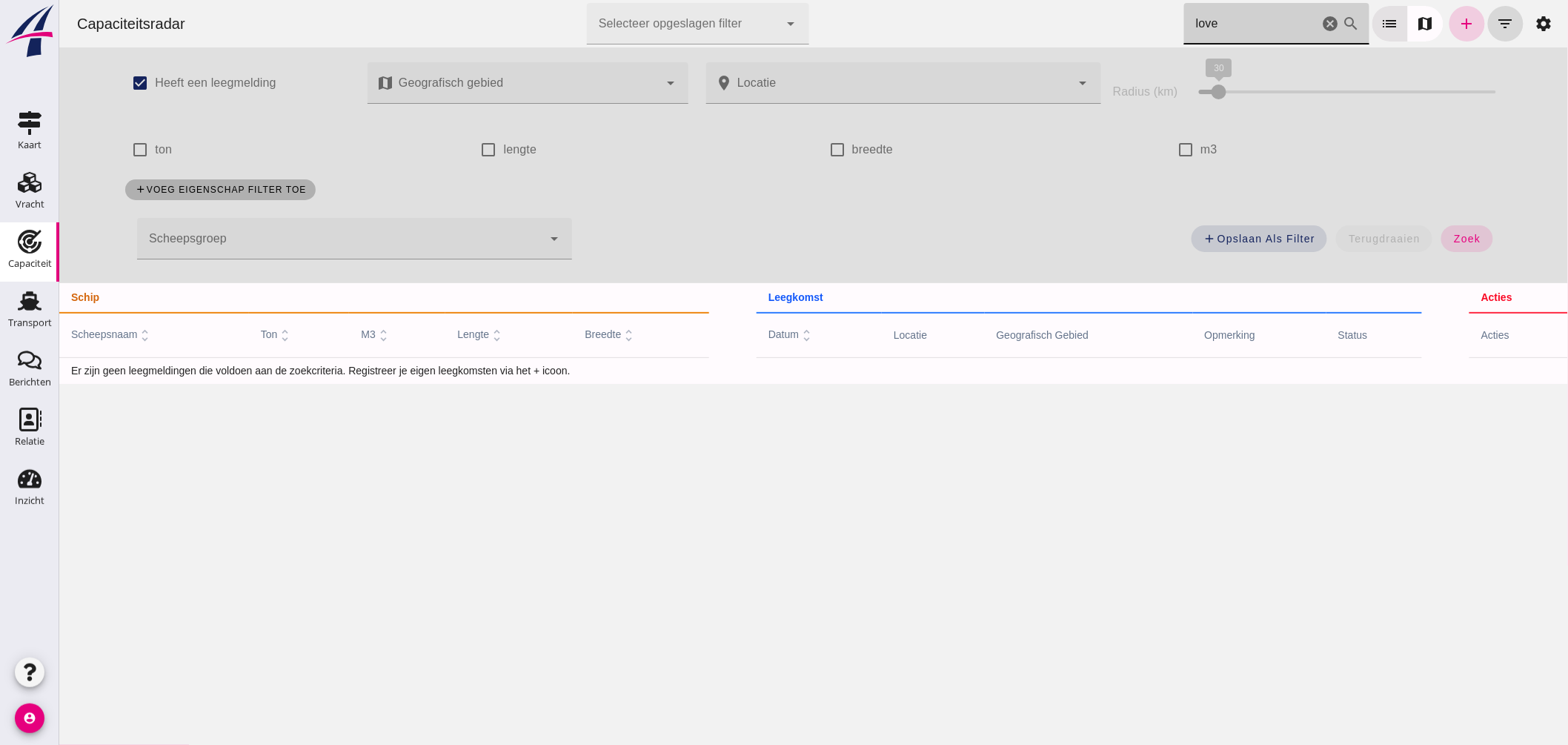
type input "love"
click at [1458, 26] on icon "add" at bounding box center [1467, 24] width 18 height 18
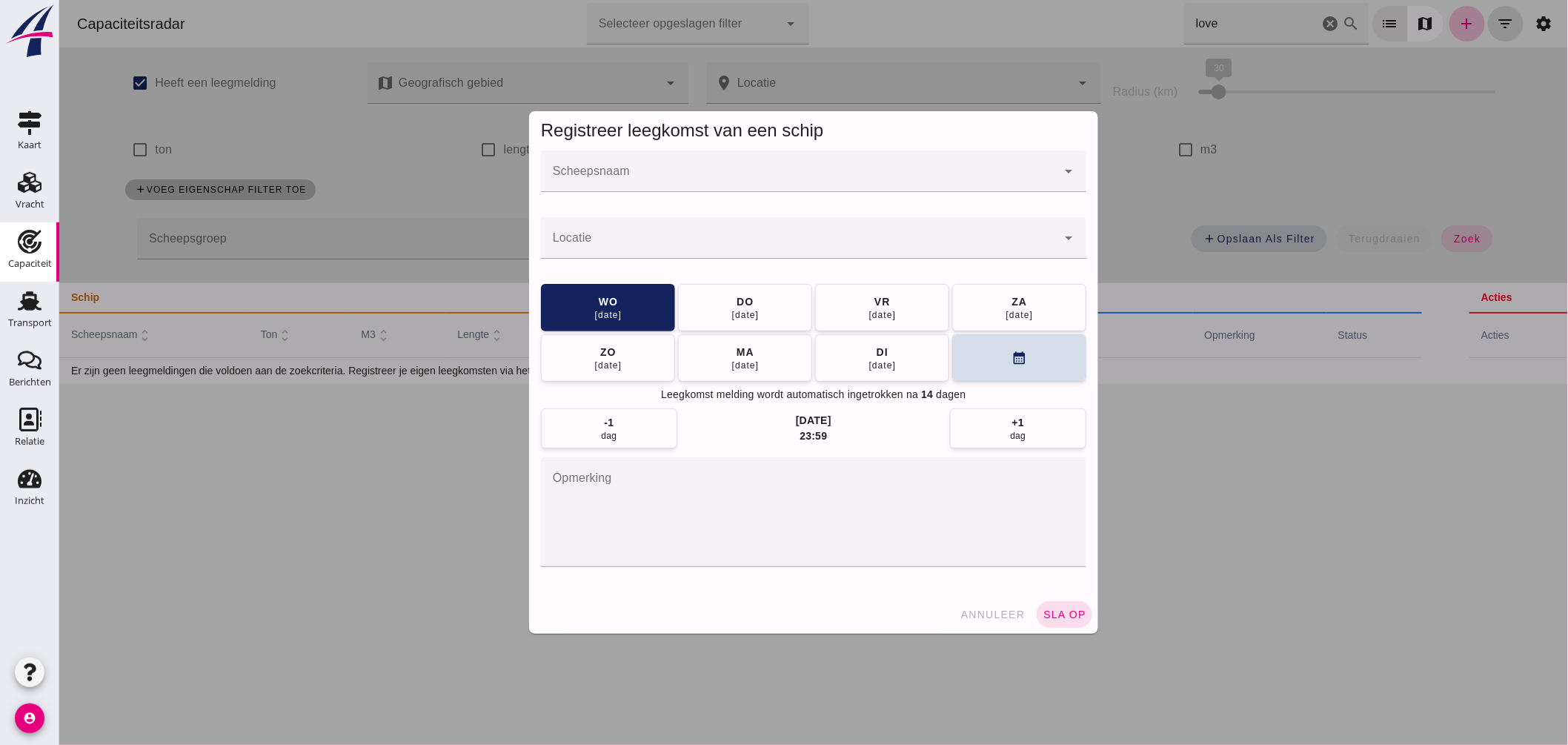
click at [701, 170] on input "Scheepsnaam" at bounding box center [798, 178] width 516 height 18
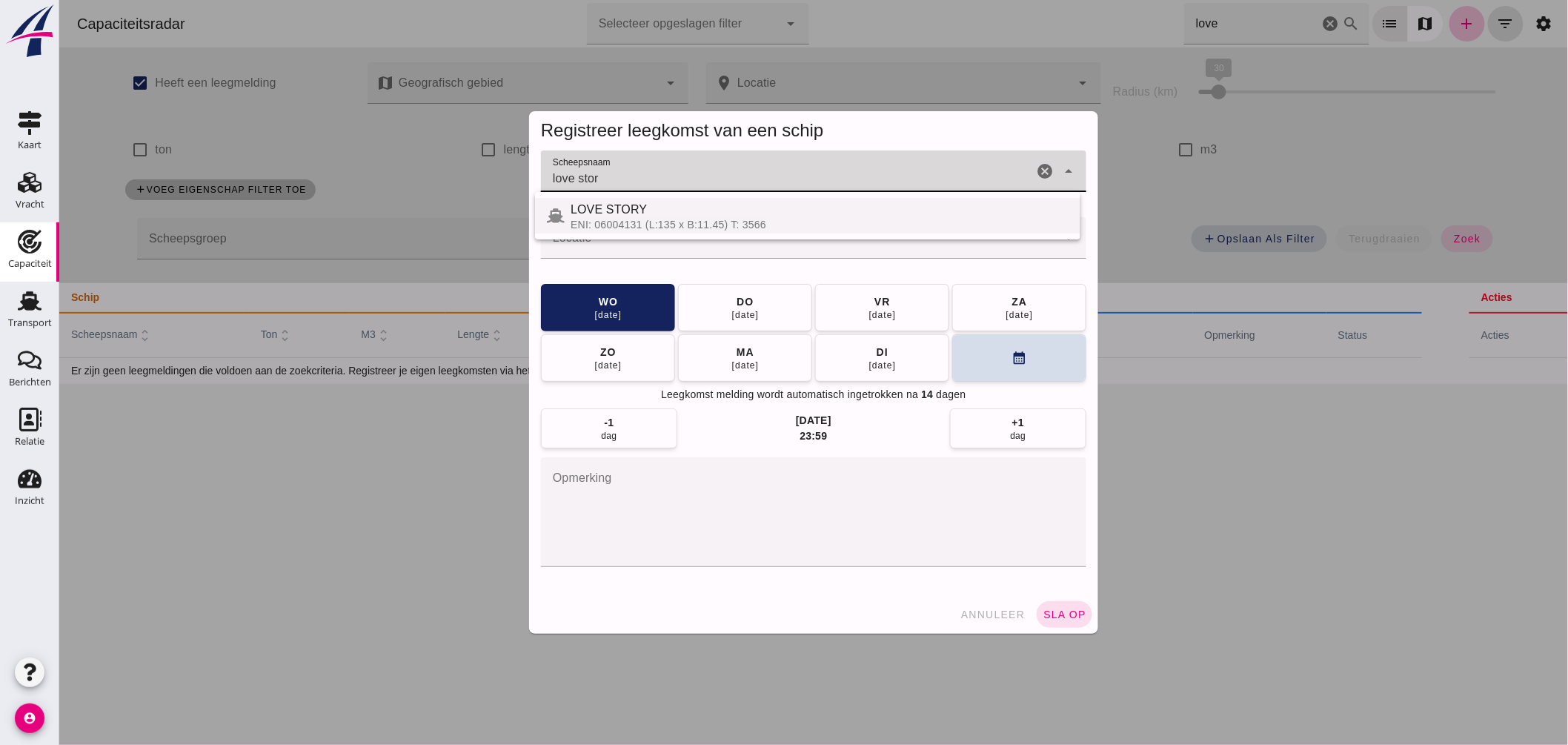
click at [667, 216] on div "LOVE STORY" at bounding box center [819, 210] width 498 height 18
type input "LOVE STORY"
click at [640, 228] on div at bounding box center [798, 238] width 516 height 41
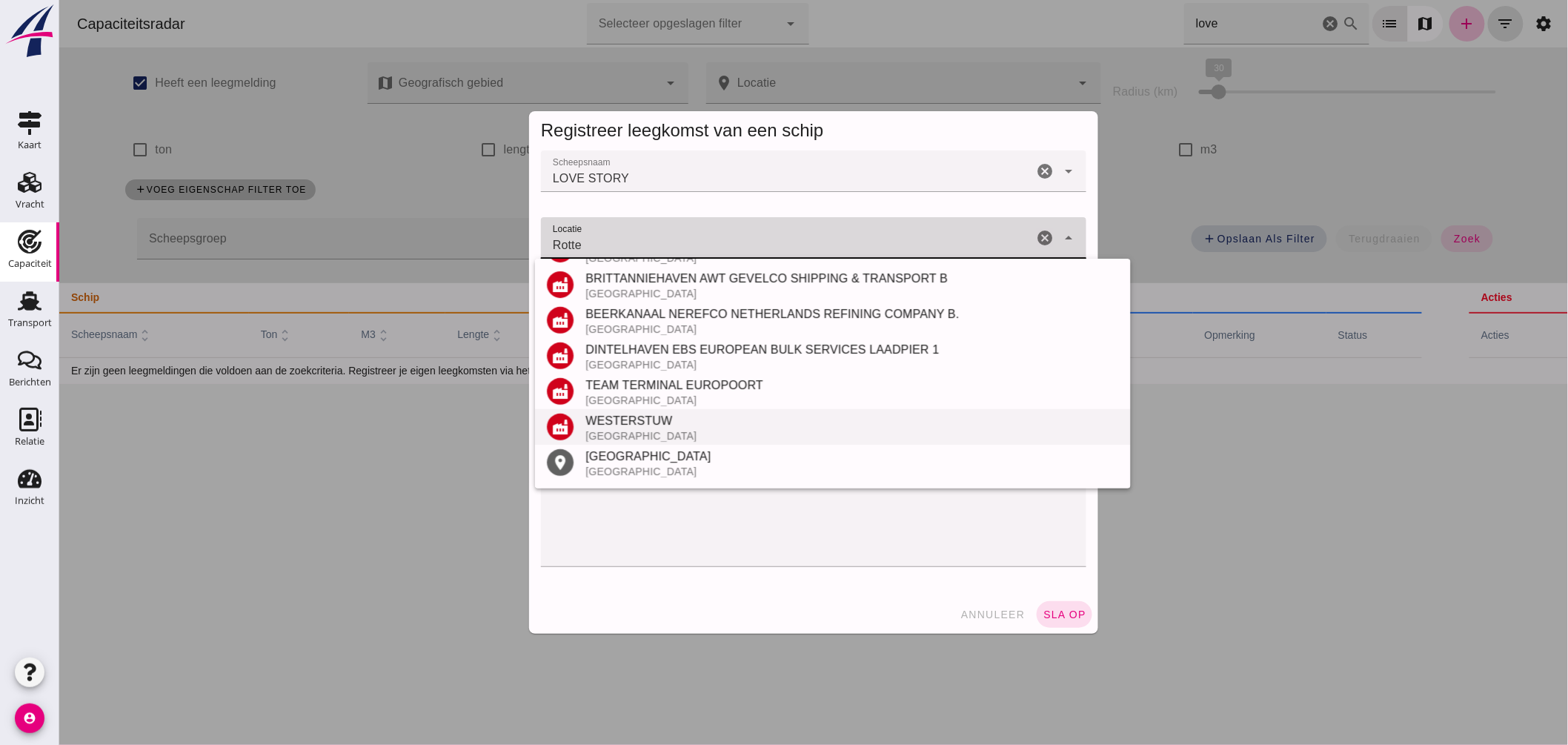
scroll to position [329, 0]
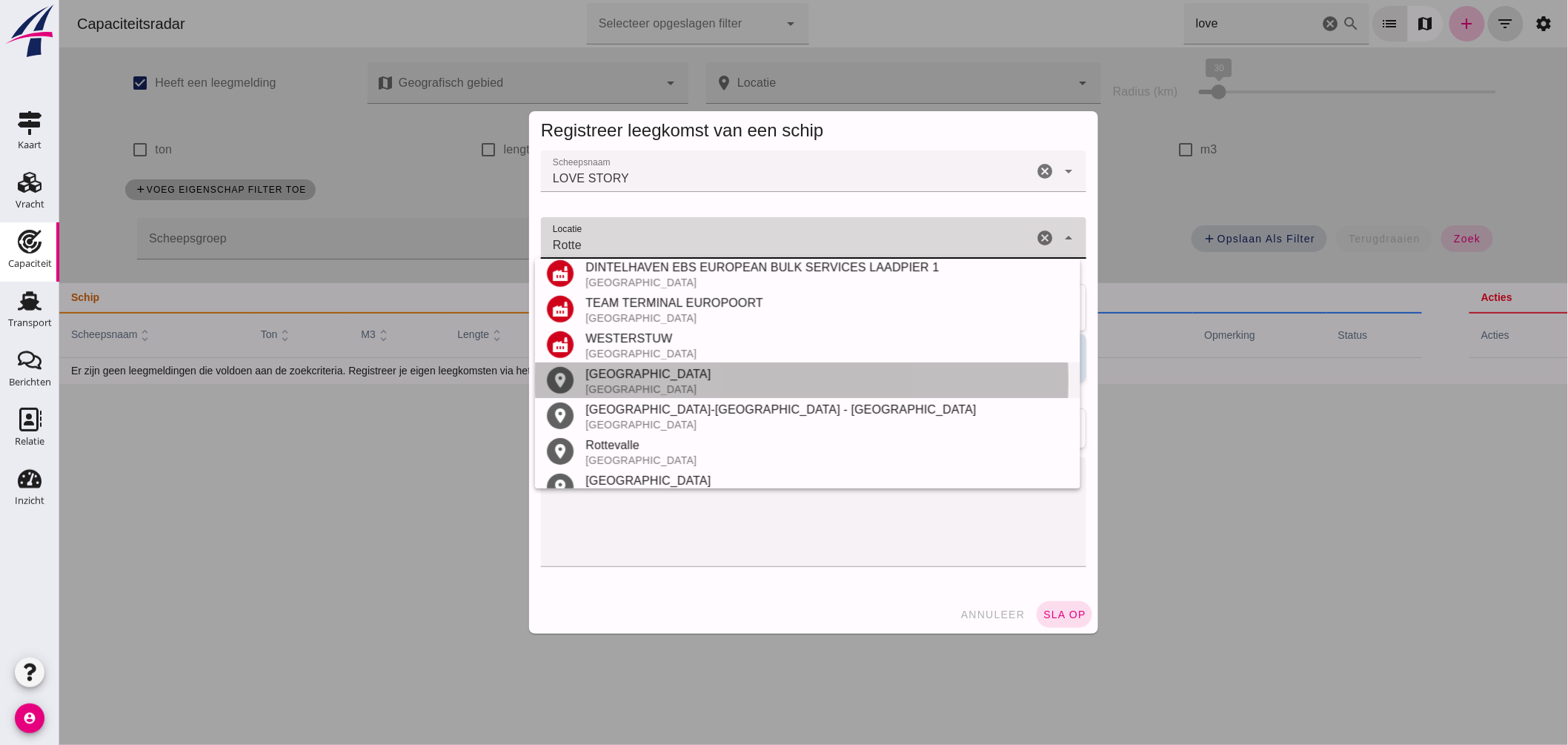
click at [626, 379] on div "Rotterdam" at bounding box center [826, 375] width 483 height 18
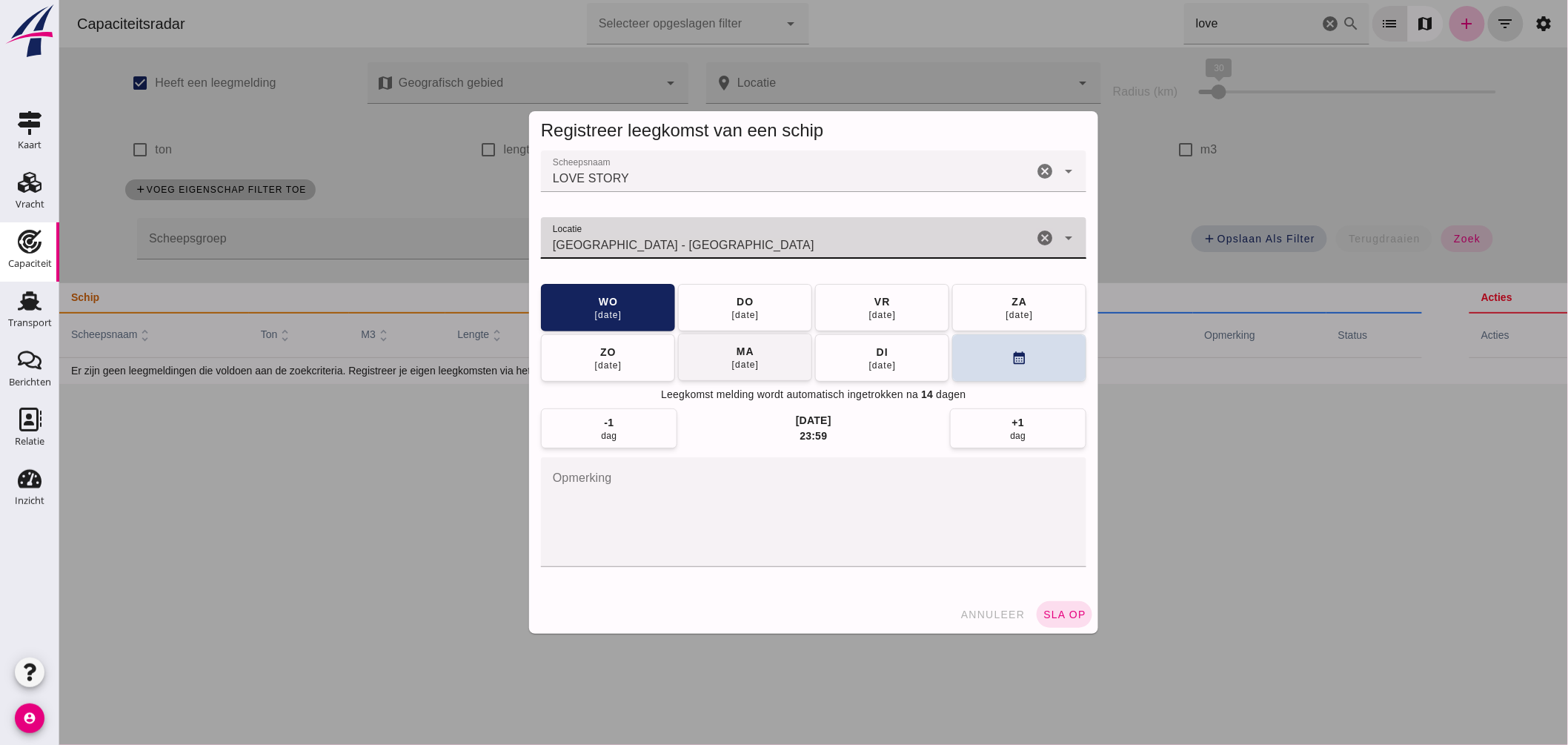
type input "Rotterdam - Zuid-Holland"
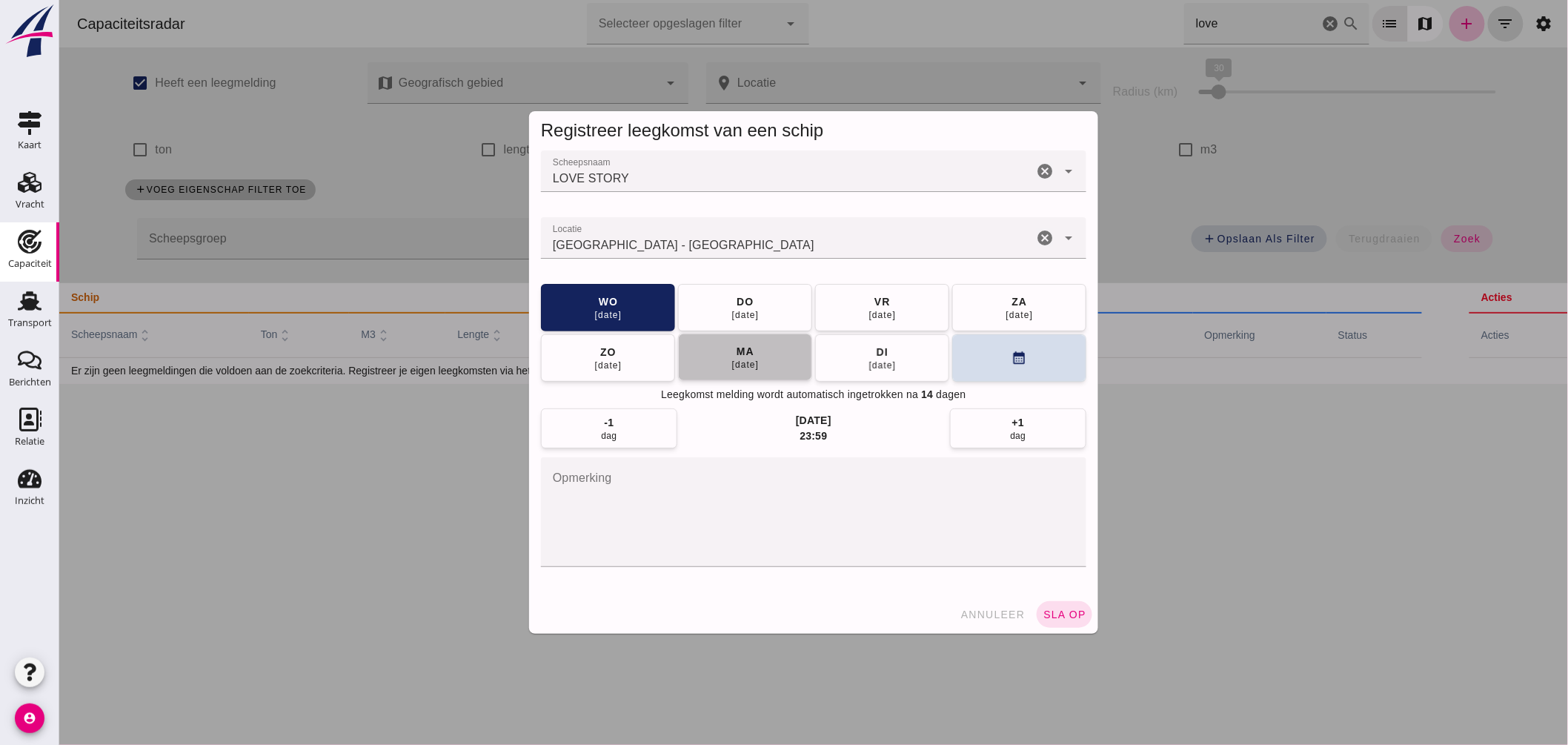
click at [730, 360] on div "15 sep" at bounding box center [744, 364] width 28 height 12
click at [1052, 606] on button "sla op" at bounding box center [1064, 614] width 56 height 27
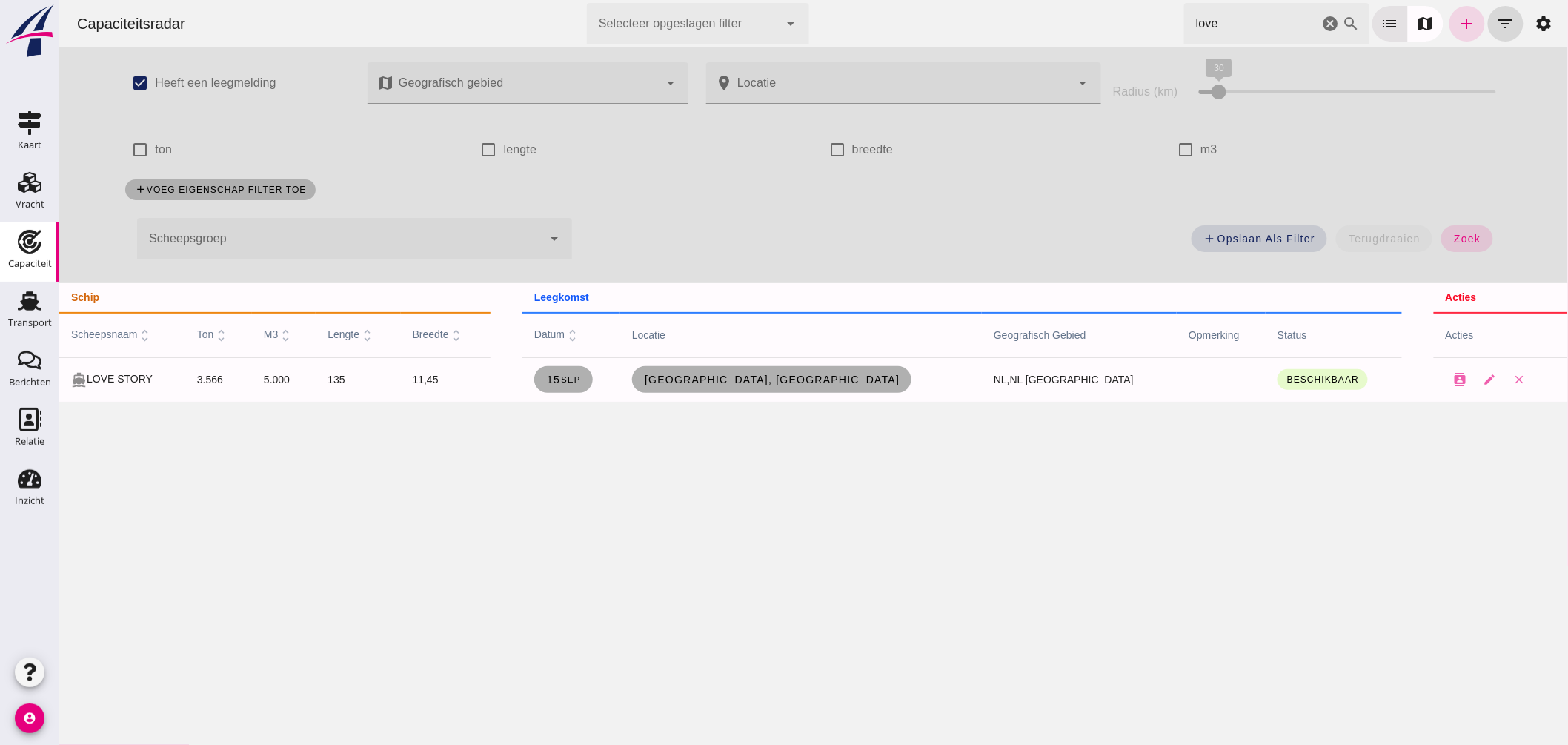
click at [1322, 23] on icon "cancel" at bounding box center [1330, 24] width 18 height 18
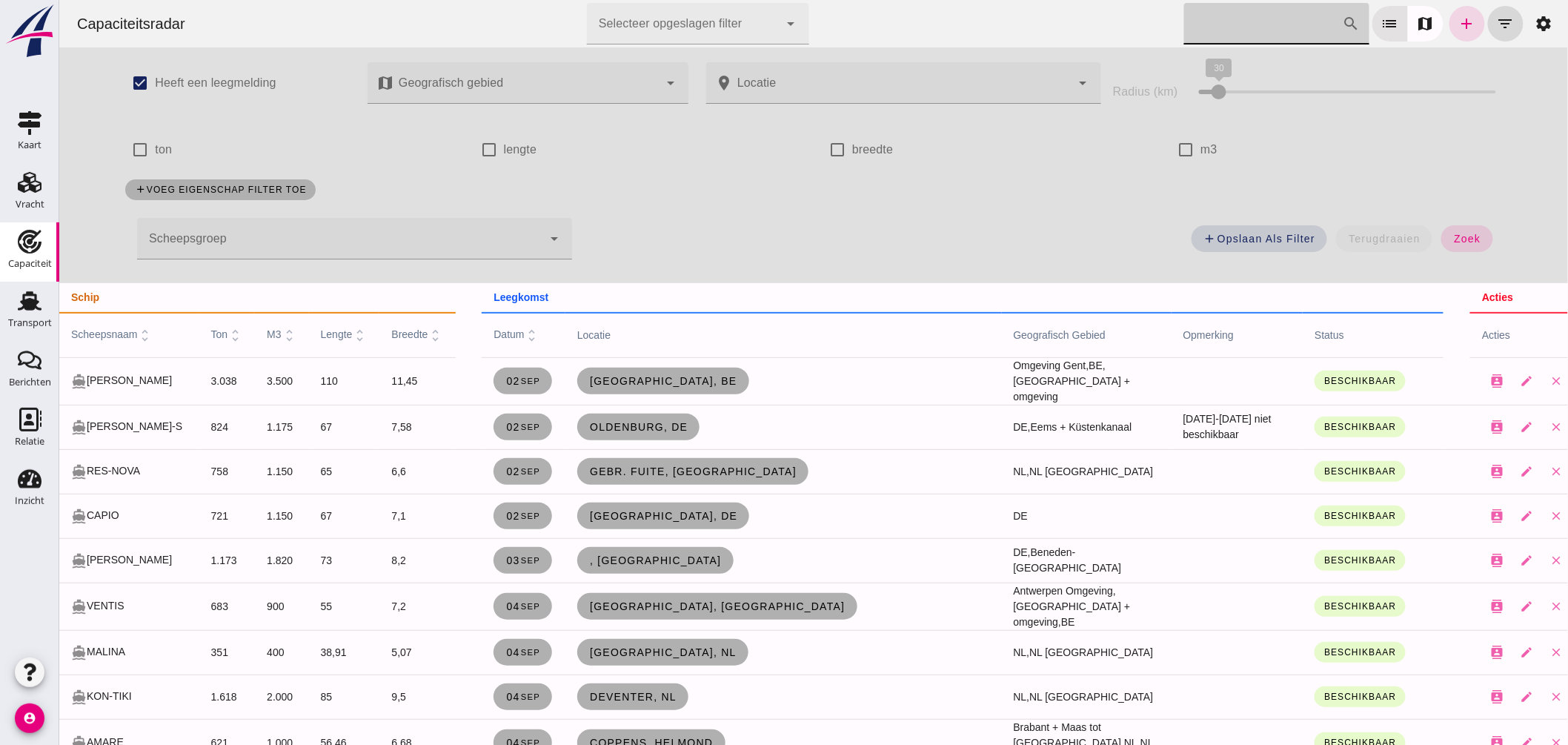
click at [1186, 41] on input "Zoek op scheepsnaam" at bounding box center [1263, 24] width 159 height 41
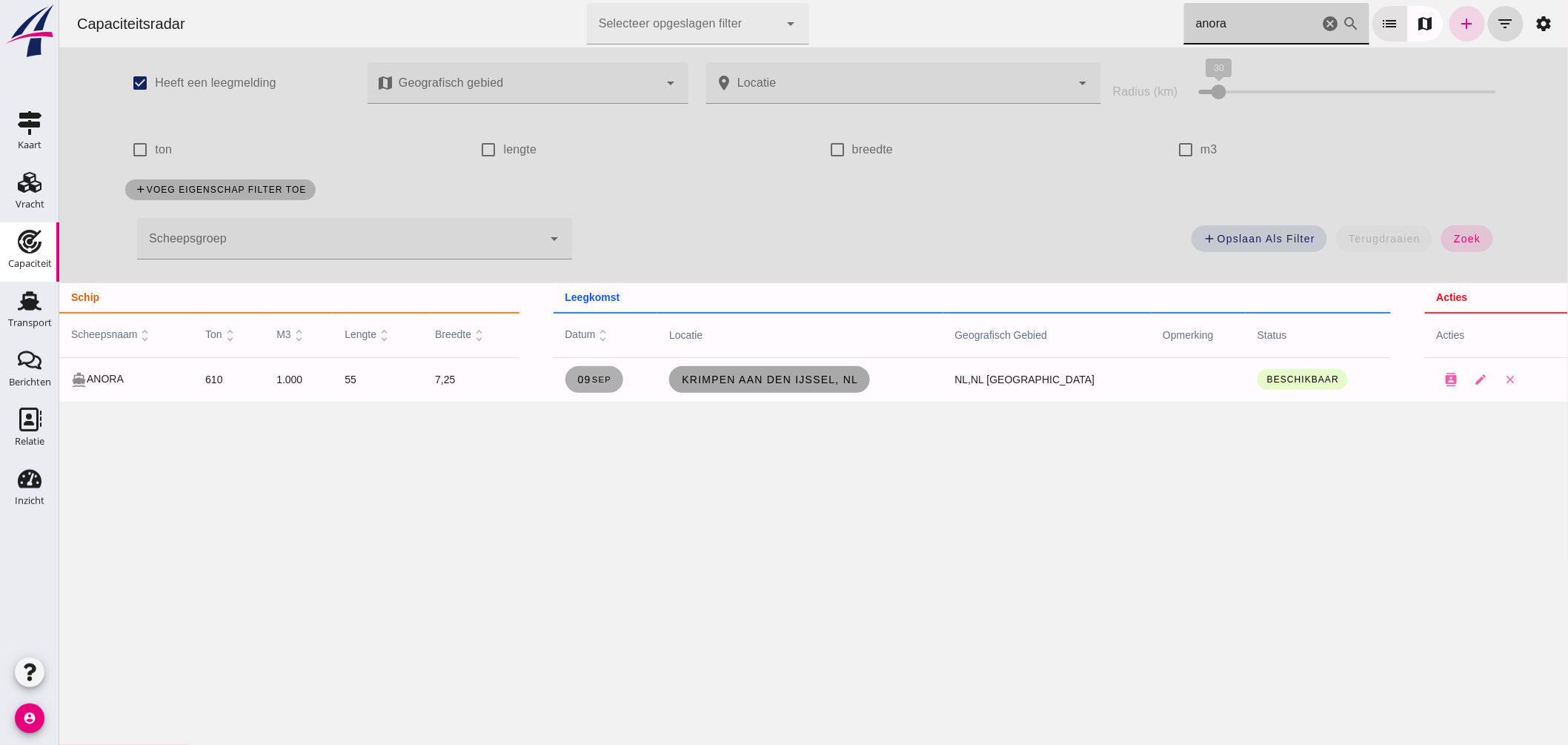
type input "anora"
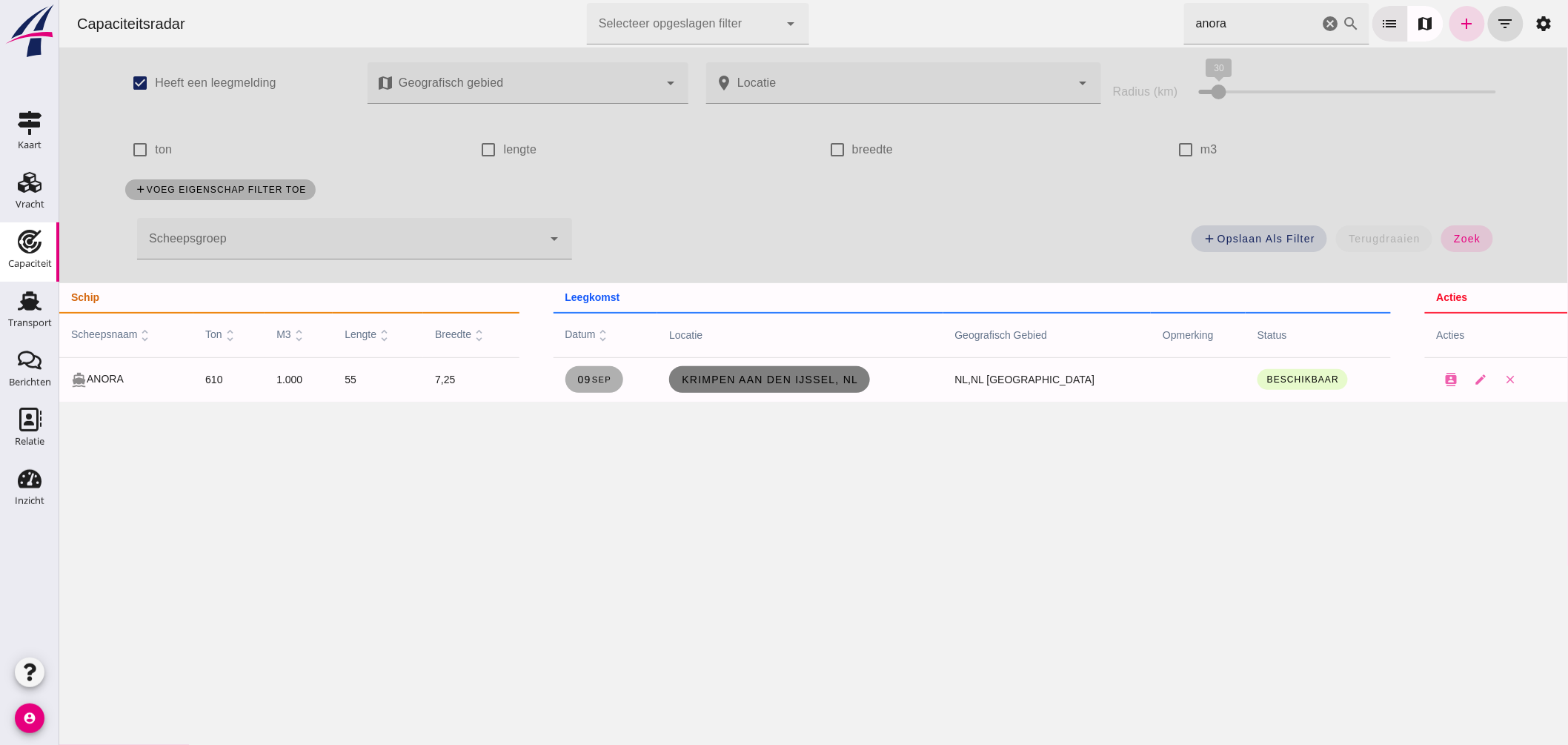
click at [853, 380] on span "Krimpen aan den IJssel, nl" at bounding box center [769, 379] width 177 height 12
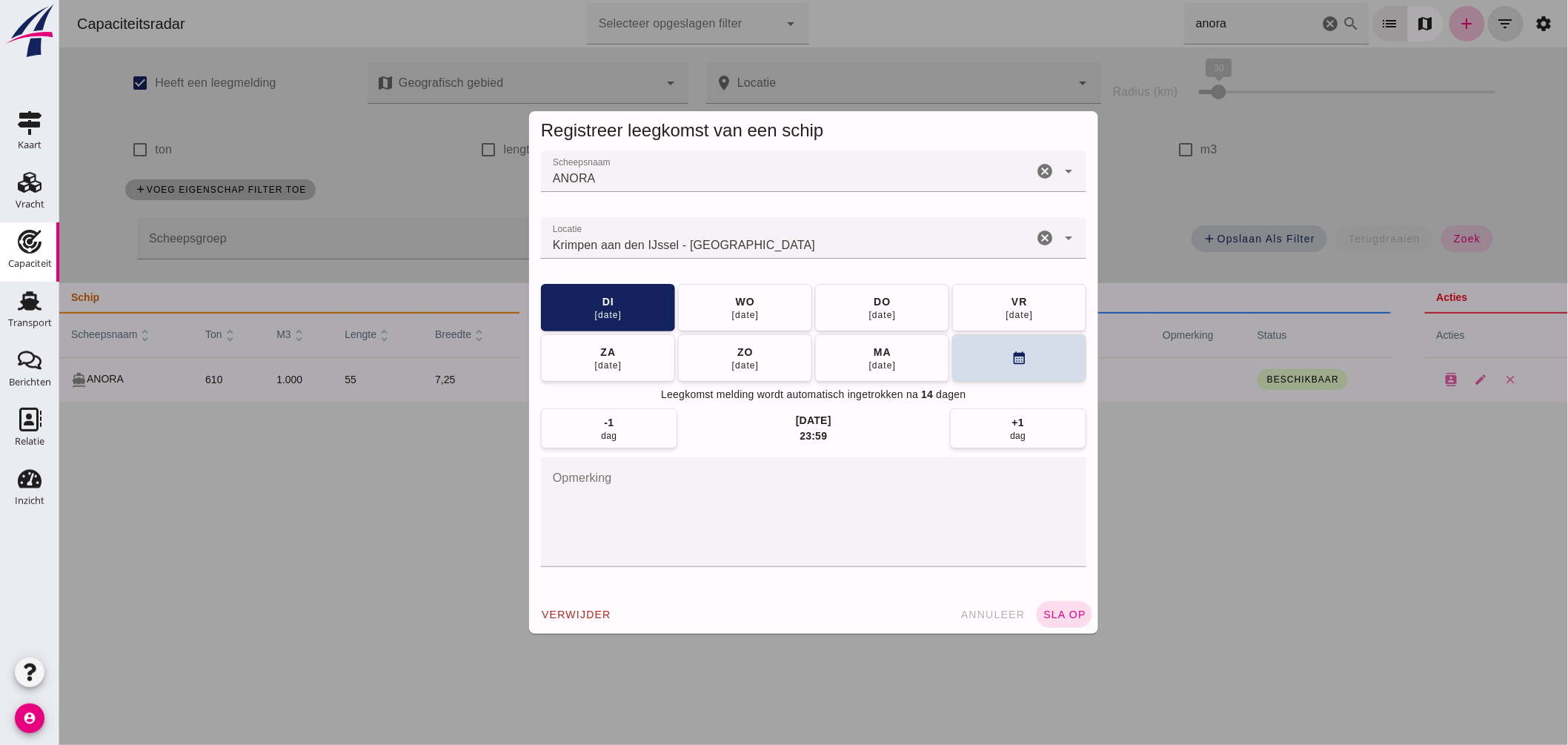
click at [760, 243] on input "Locatie" at bounding box center [786, 246] width 492 height 18
type input "Krimpen aan den IJssel - Zuid-Holland"
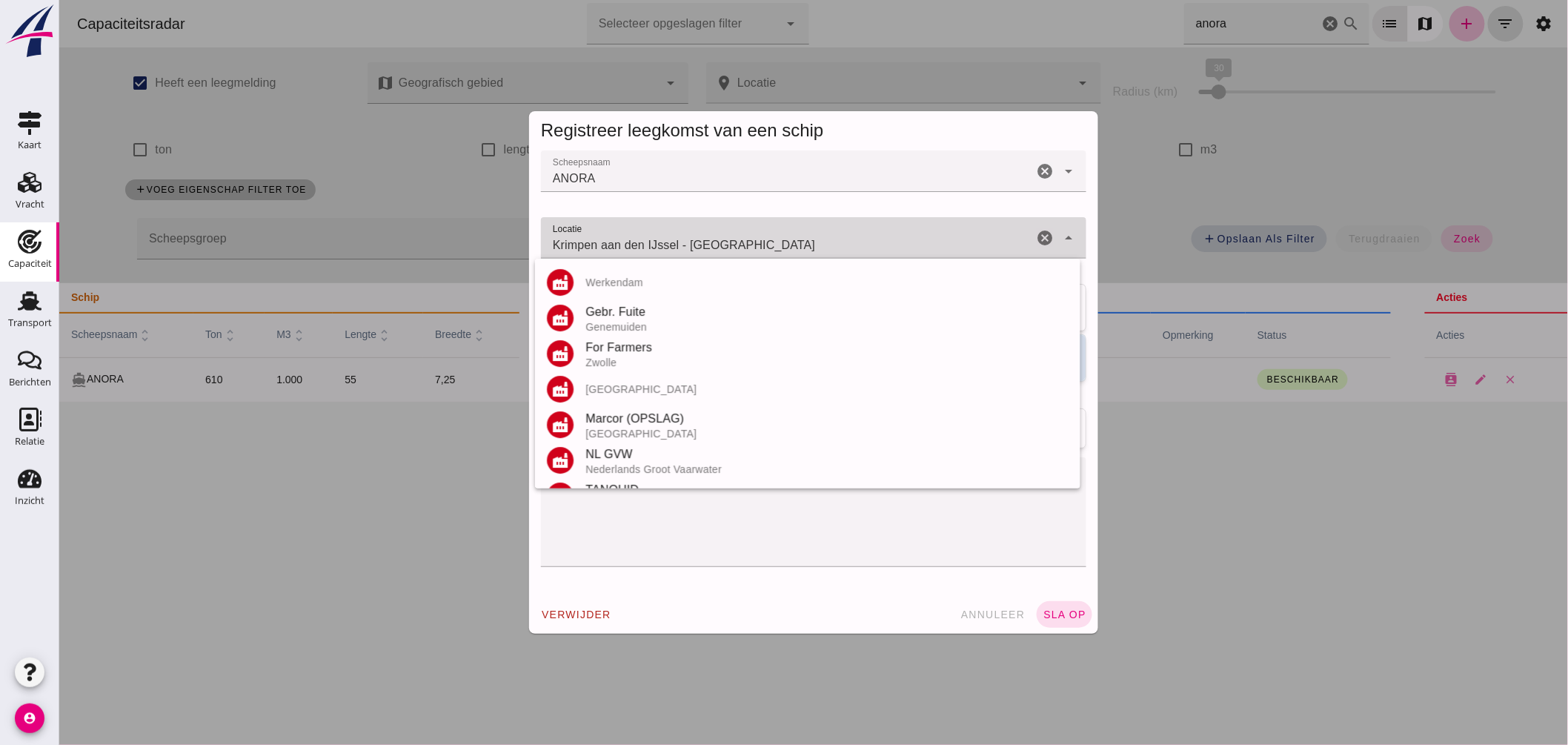
click at [760, 243] on input "Krimpen aan den IJssel - Zuid-Holland" at bounding box center [786, 246] width 492 height 18
click at [767, 248] on input "Krimpen aan den IJssel - Zuid-Holland" at bounding box center [786, 246] width 492 height 18
click at [874, 543] on textarea "opmerking" at bounding box center [812, 512] width 546 height 109
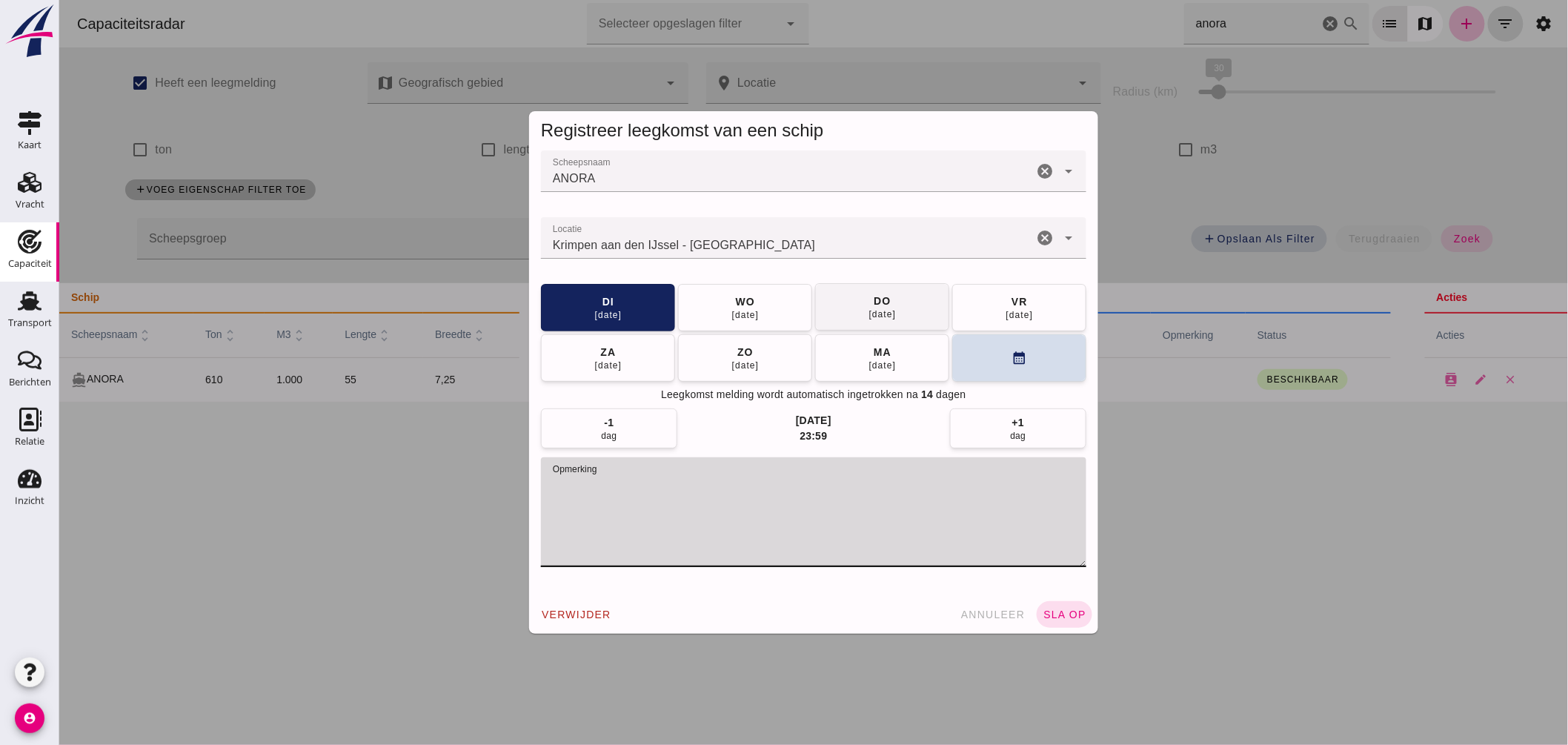
click at [749, 301] on span "wo 10 sep" at bounding box center [744, 307] width 28 height 27
click at [780, 529] on textarea "opmerking" at bounding box center [812, 512] width 546 height 109
type textarea "= LEEG"
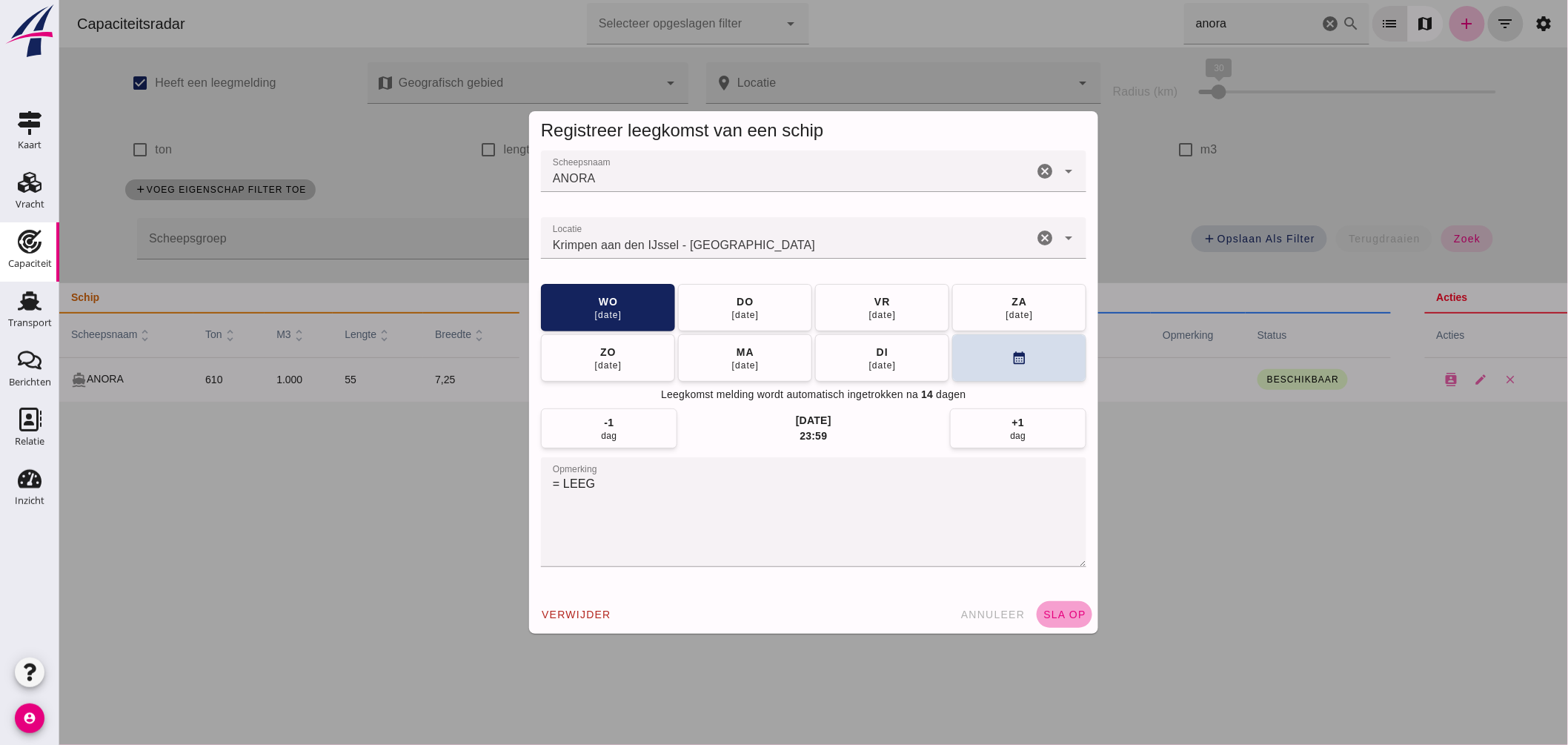
click at [1044, 606] on button "sla op" at bounding box center [1064, 614] width 56 height 27
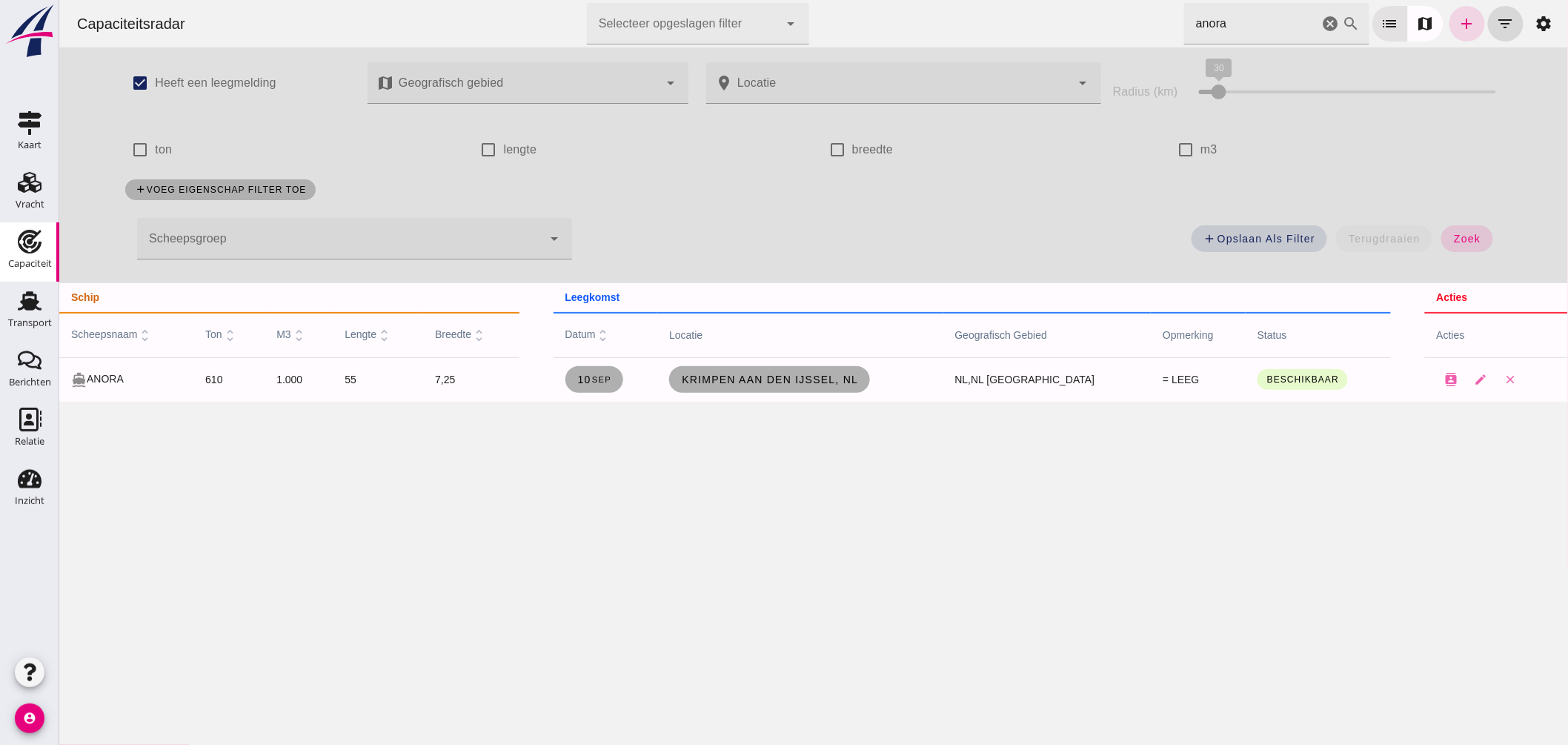
click at [1322, 26] on icon "cancel" at bounding box center [1330, 24] width 18 height 18
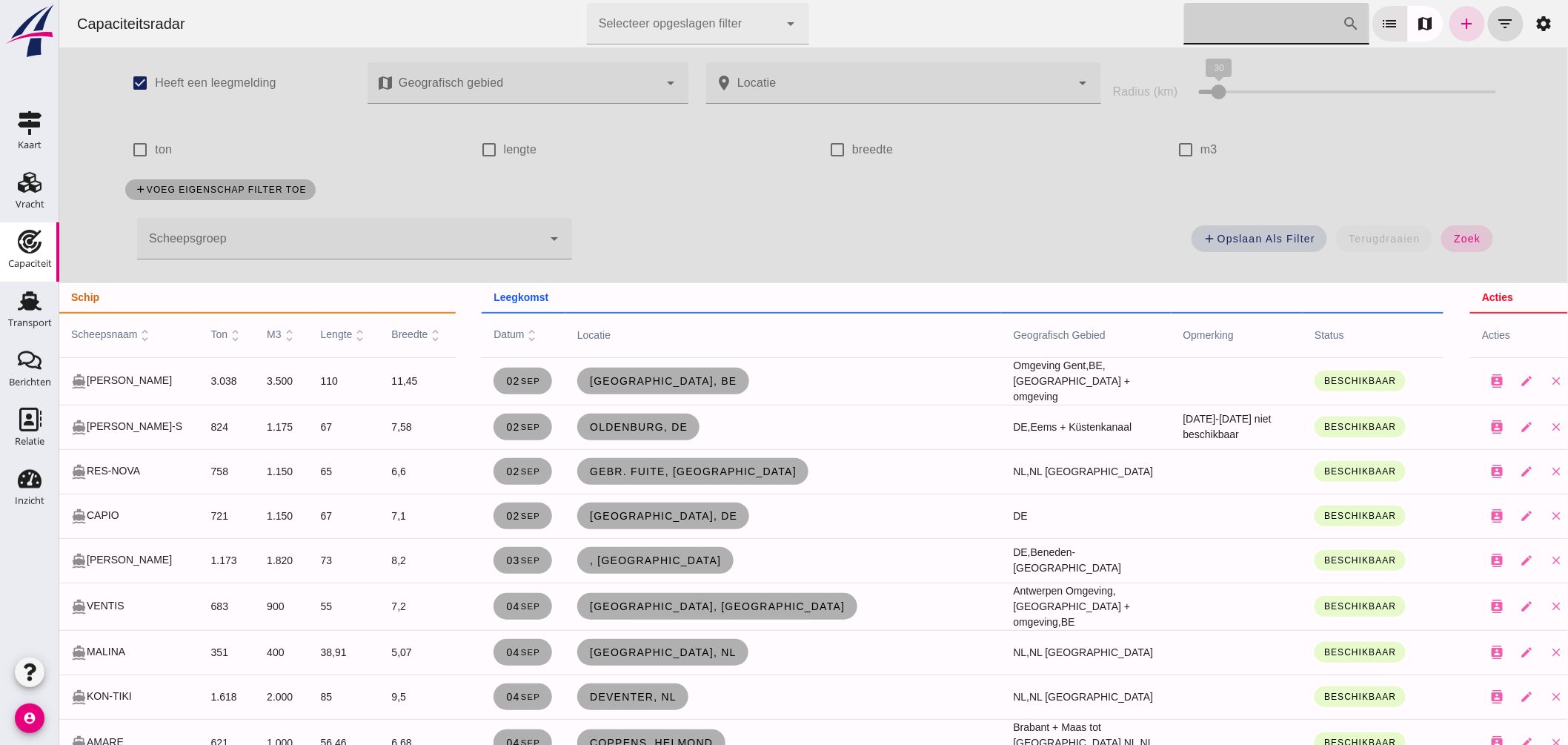
click at [506, 225] on div at bounding box center [339, 238] width 405 height 41
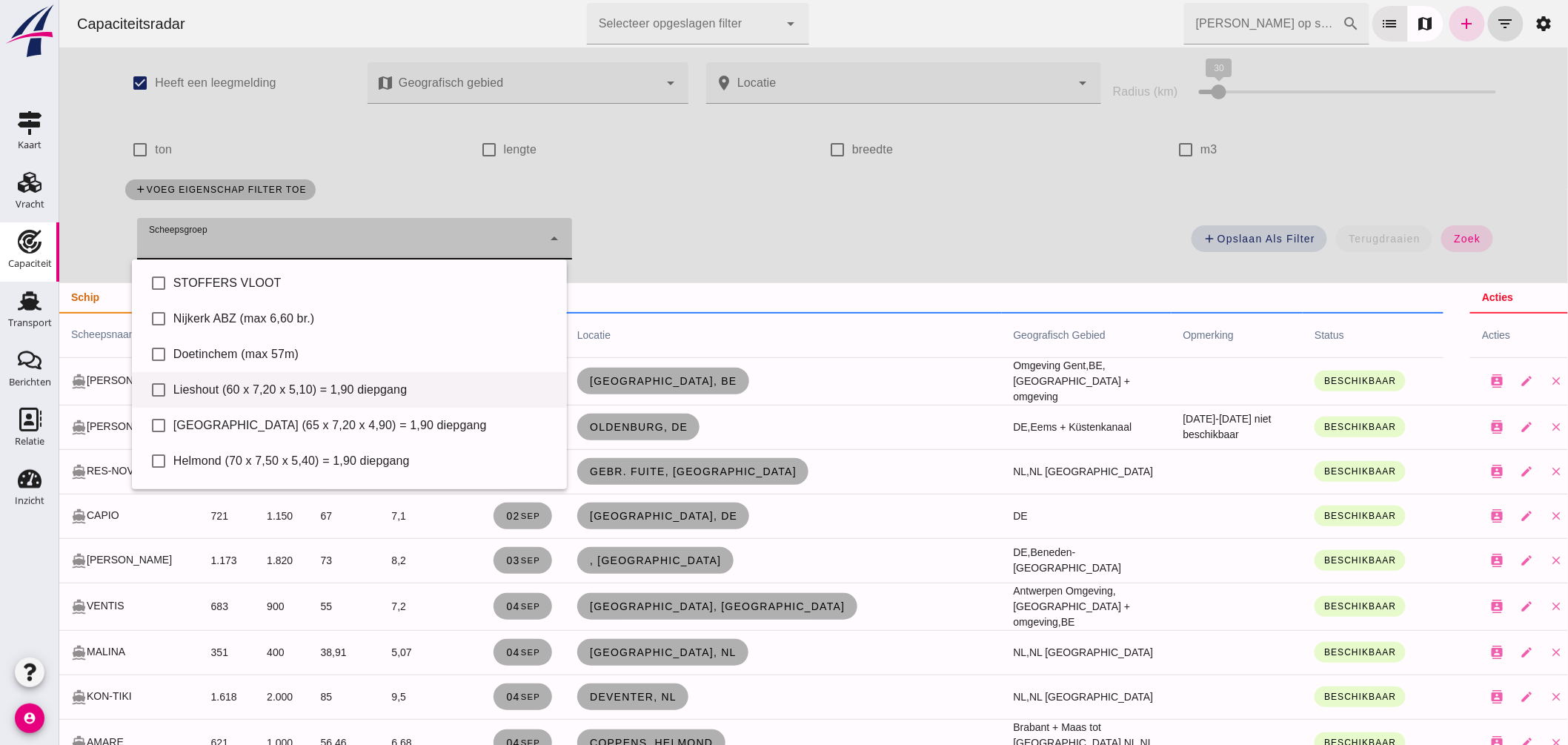
click at [289, 385] on div "Lieshout (60 x 7,20 x 5,10) = 1,90 diepgang" at bounding box center [363, 390] width 382 height 18
type input "Lieshout (60 x 7,20 x 5,10) = 1,90 diepgang"
checkbox input "true"
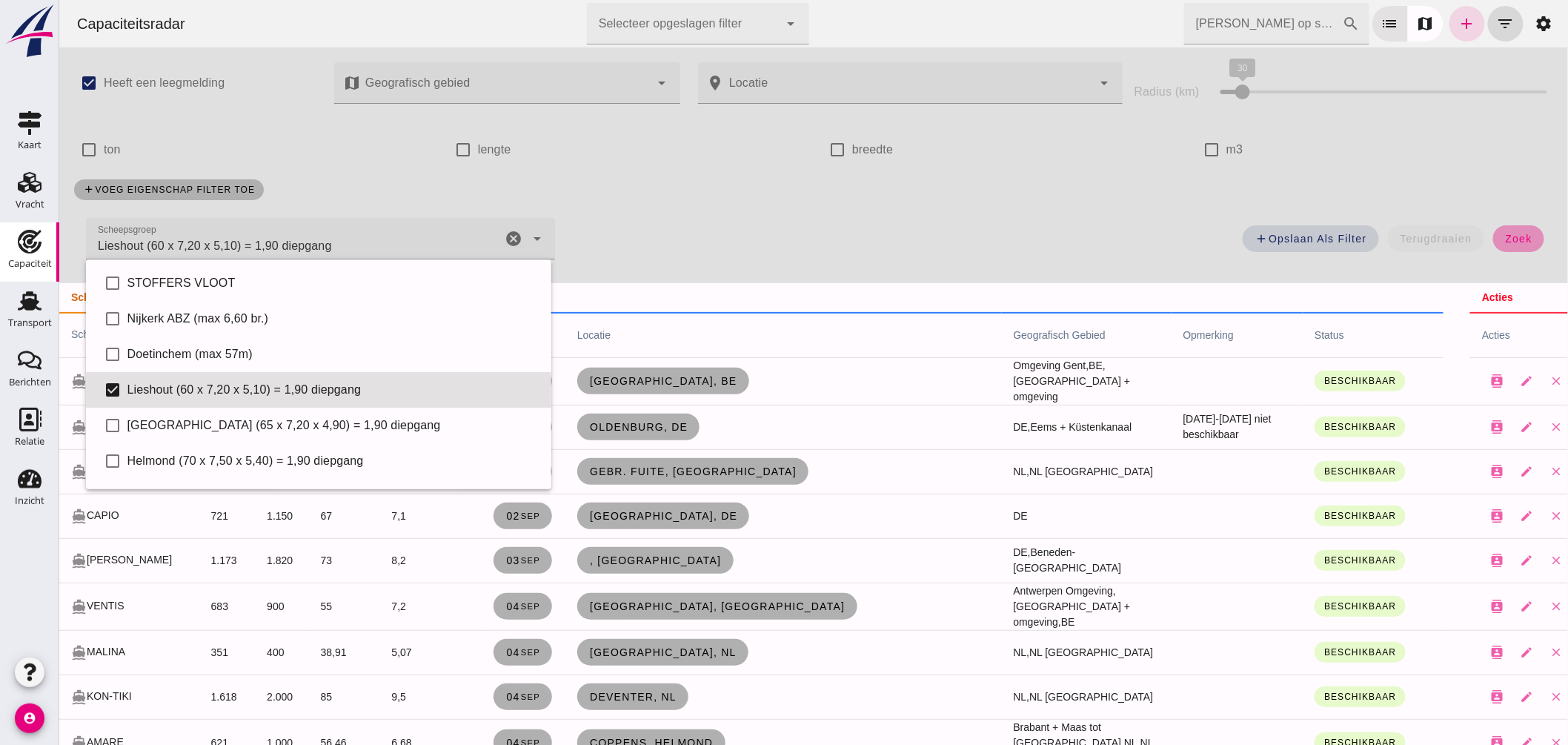
click at [1507, 234] on span "zoek" at bounding box center [1518, 238] width 28 height 12
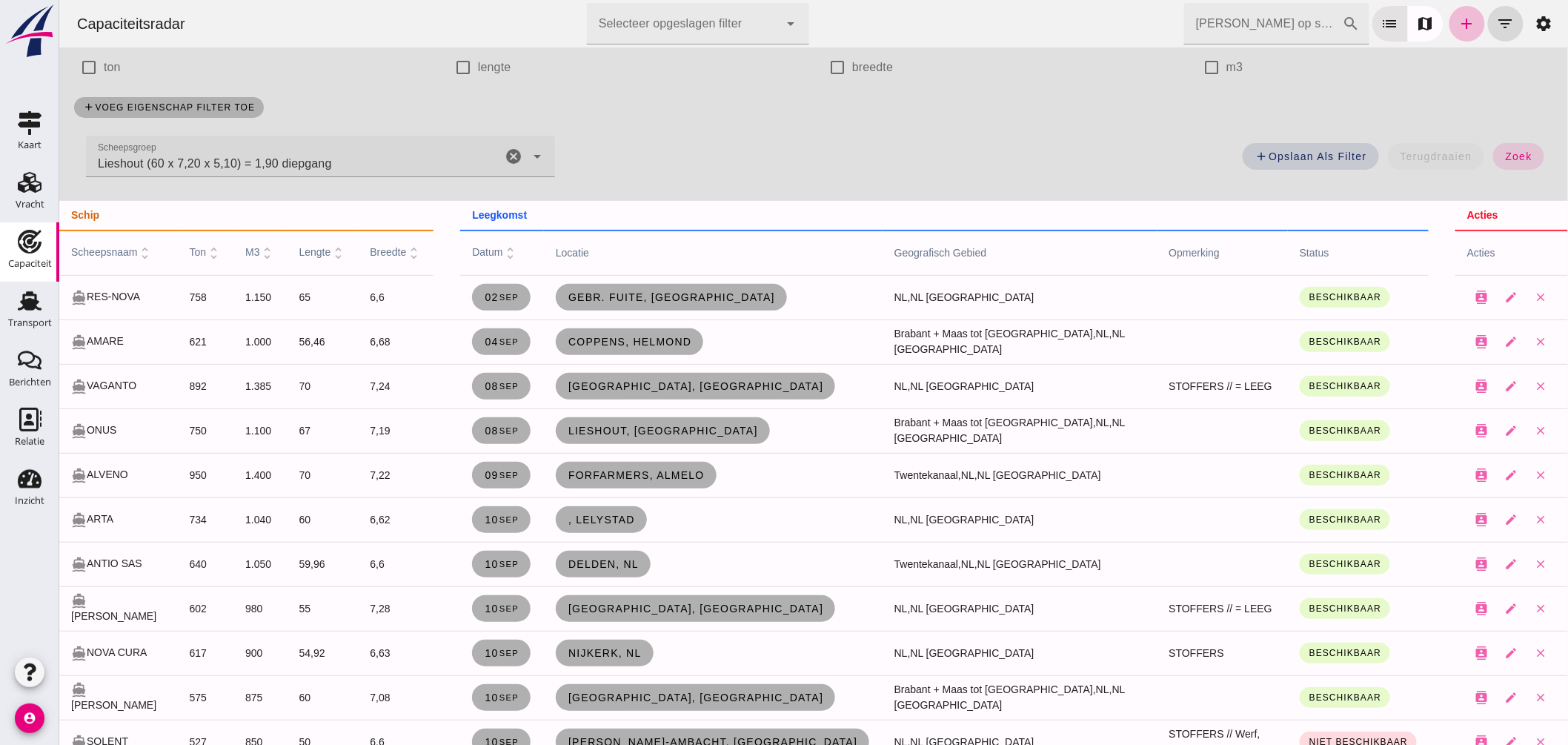
scroll to position [165, 0]
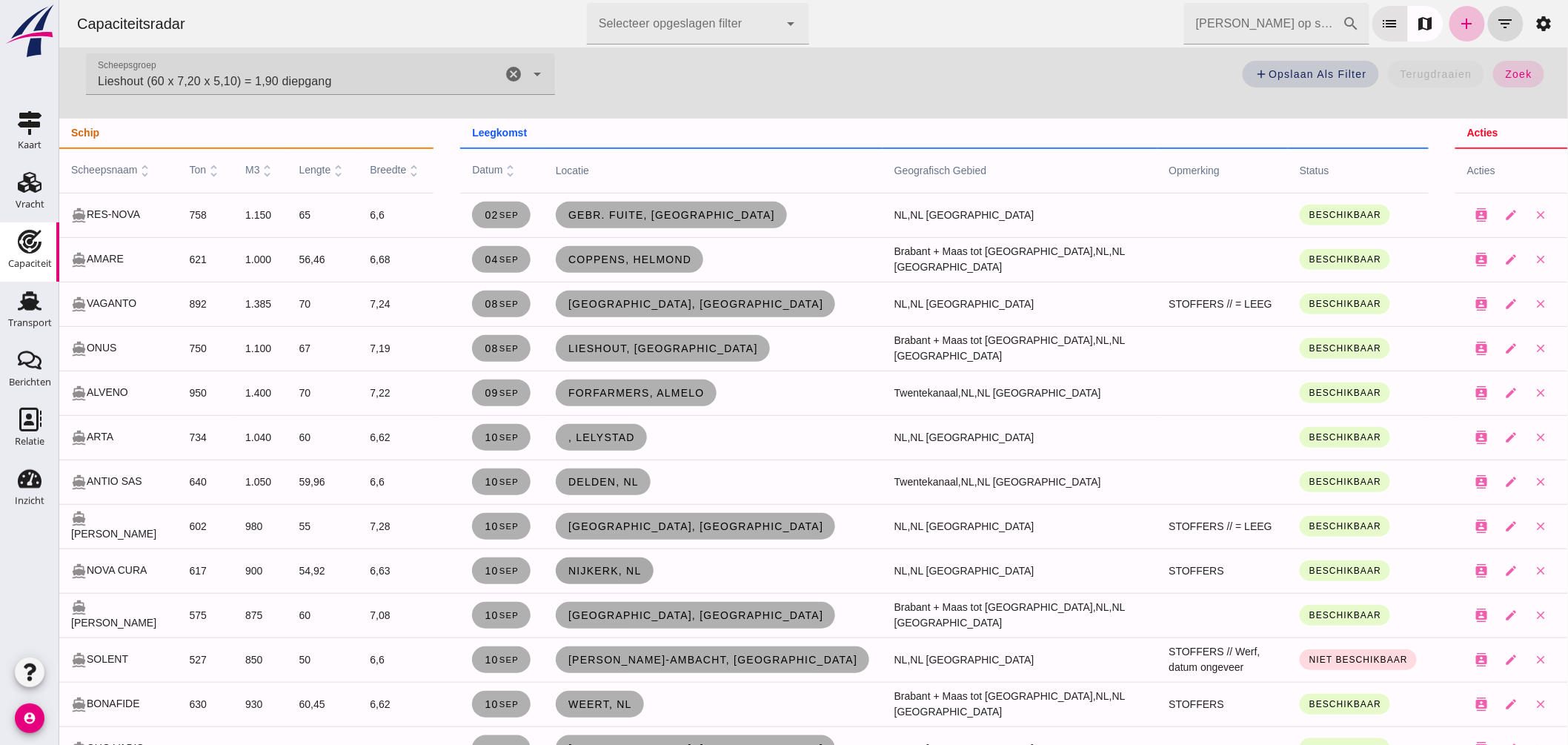
click at [635, 568] on span "Nijkerk, nl" at bounding box center [603, 570] width 74 height 12
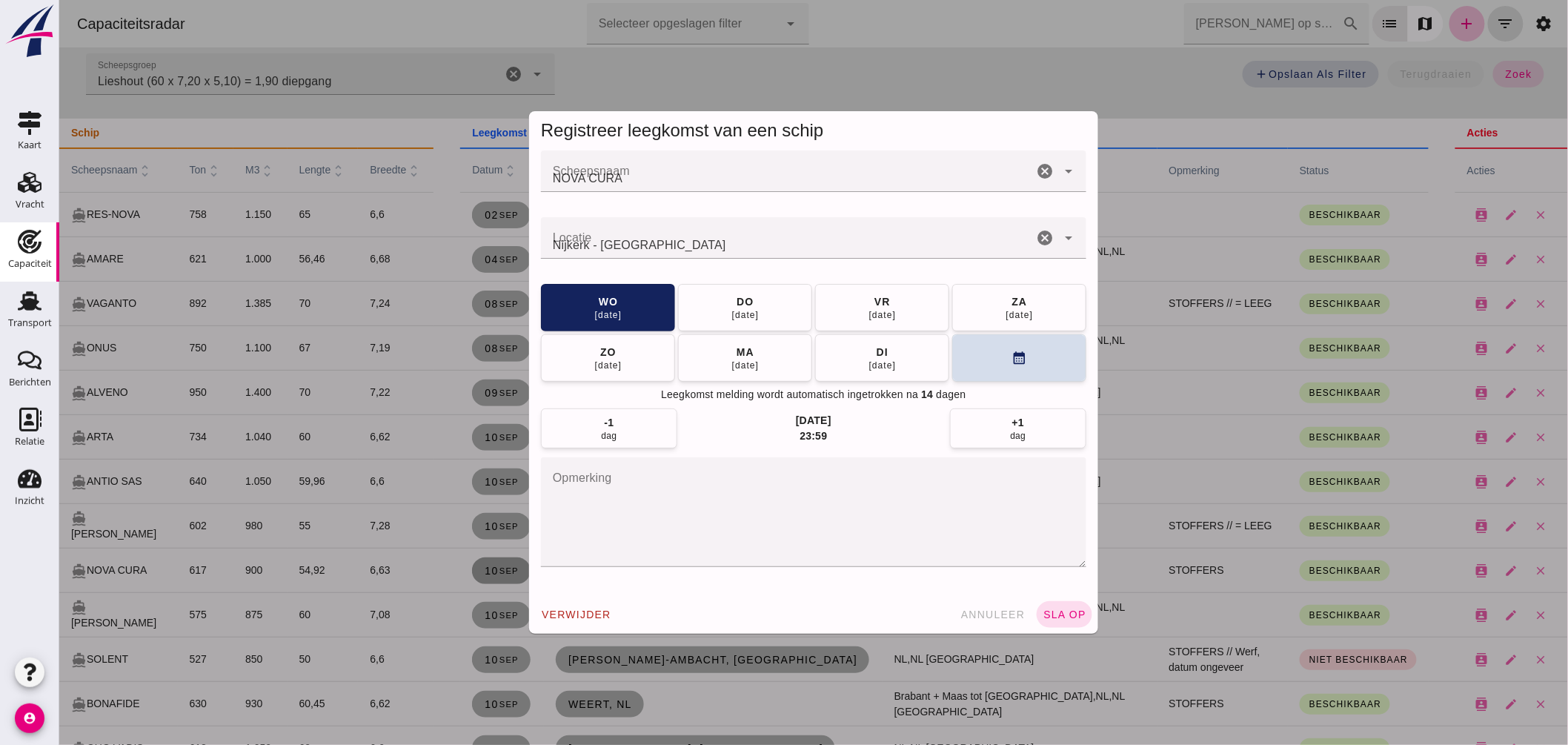
scroll to position [0, 0]
click at [319, 485] on div at bounding box center [812, 372] width 1509 height 745
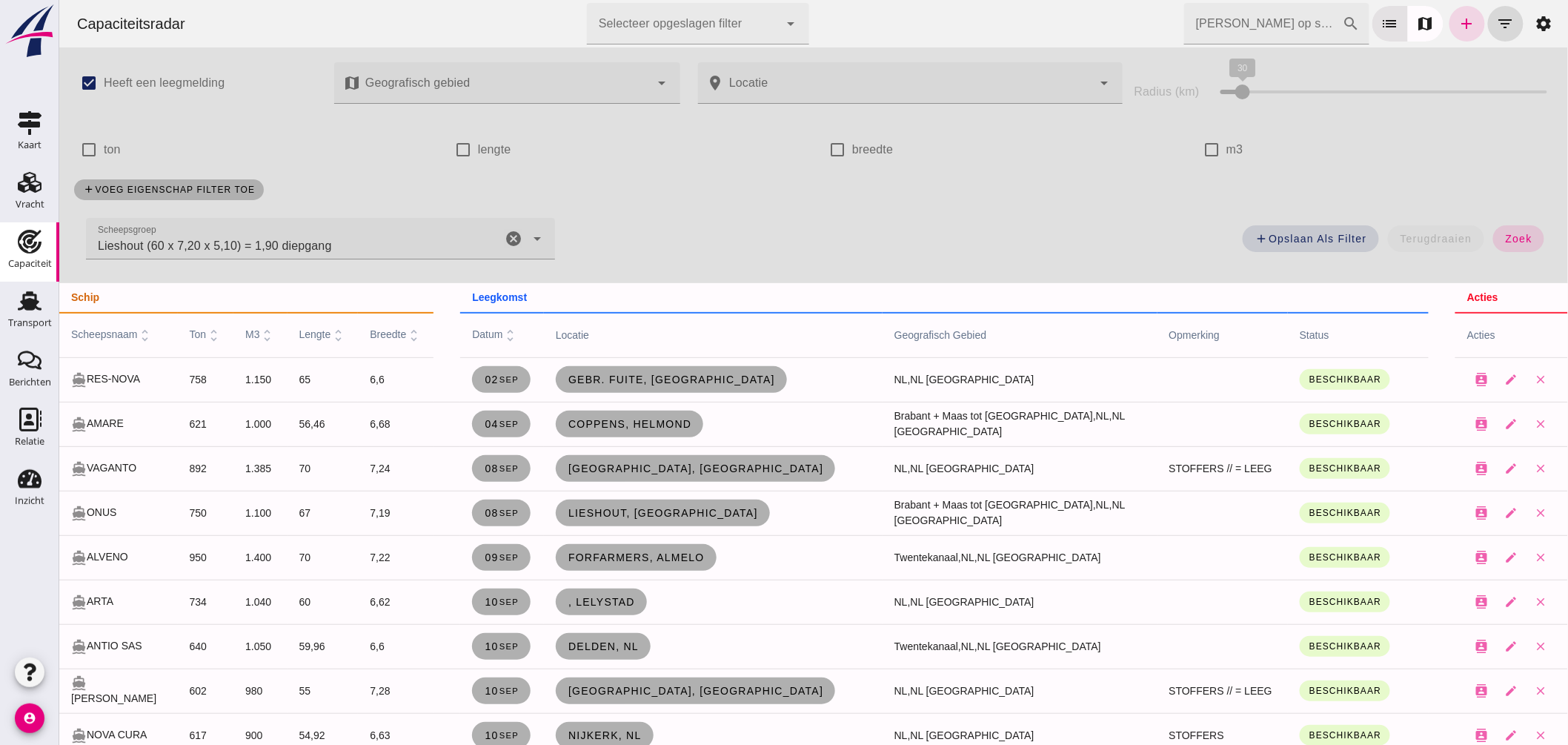
scroll to position [165, 0]
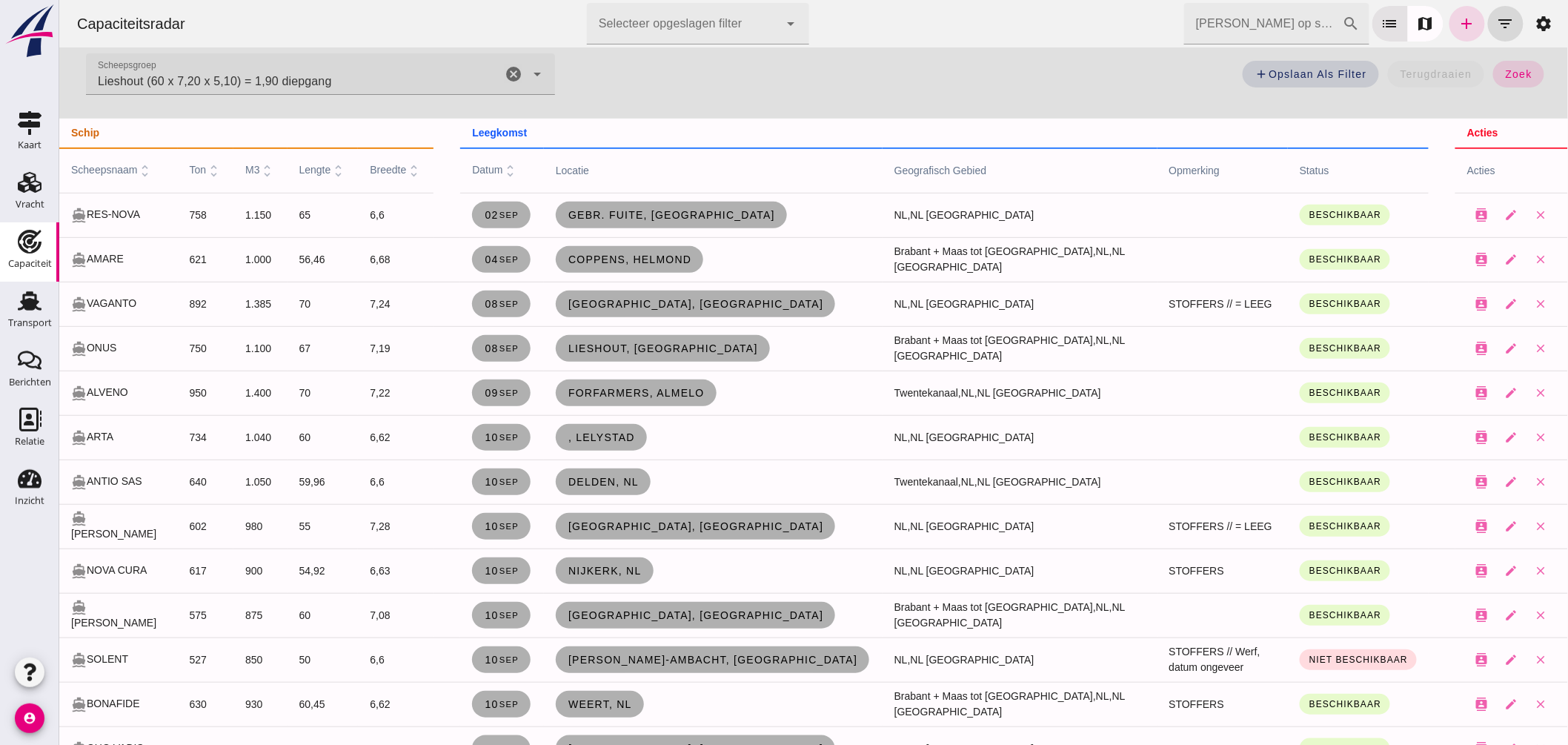
click at [503, 78] on icon "cancel" at bounding box center [512, 74] width 18 height 18
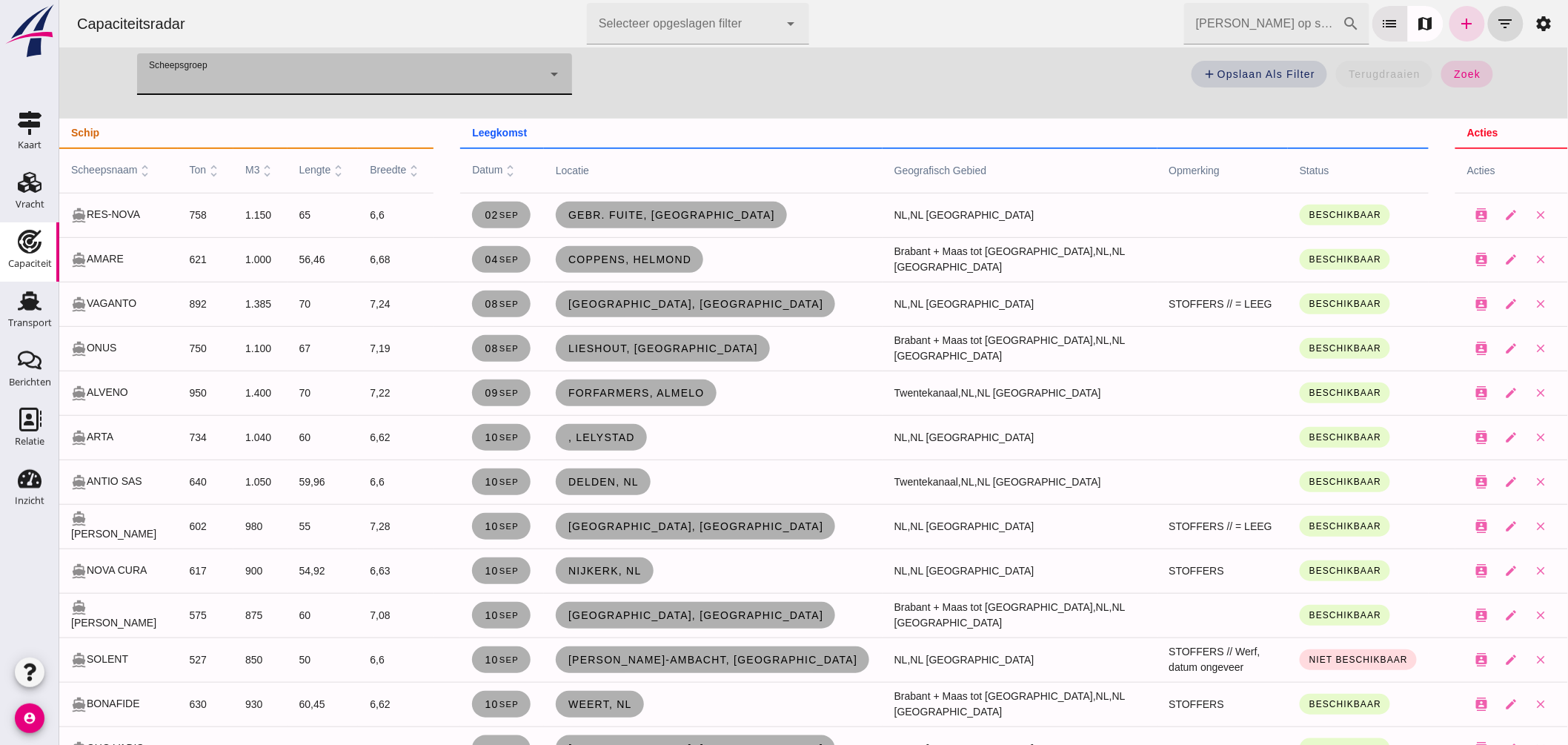
scroll to position [0, 0]
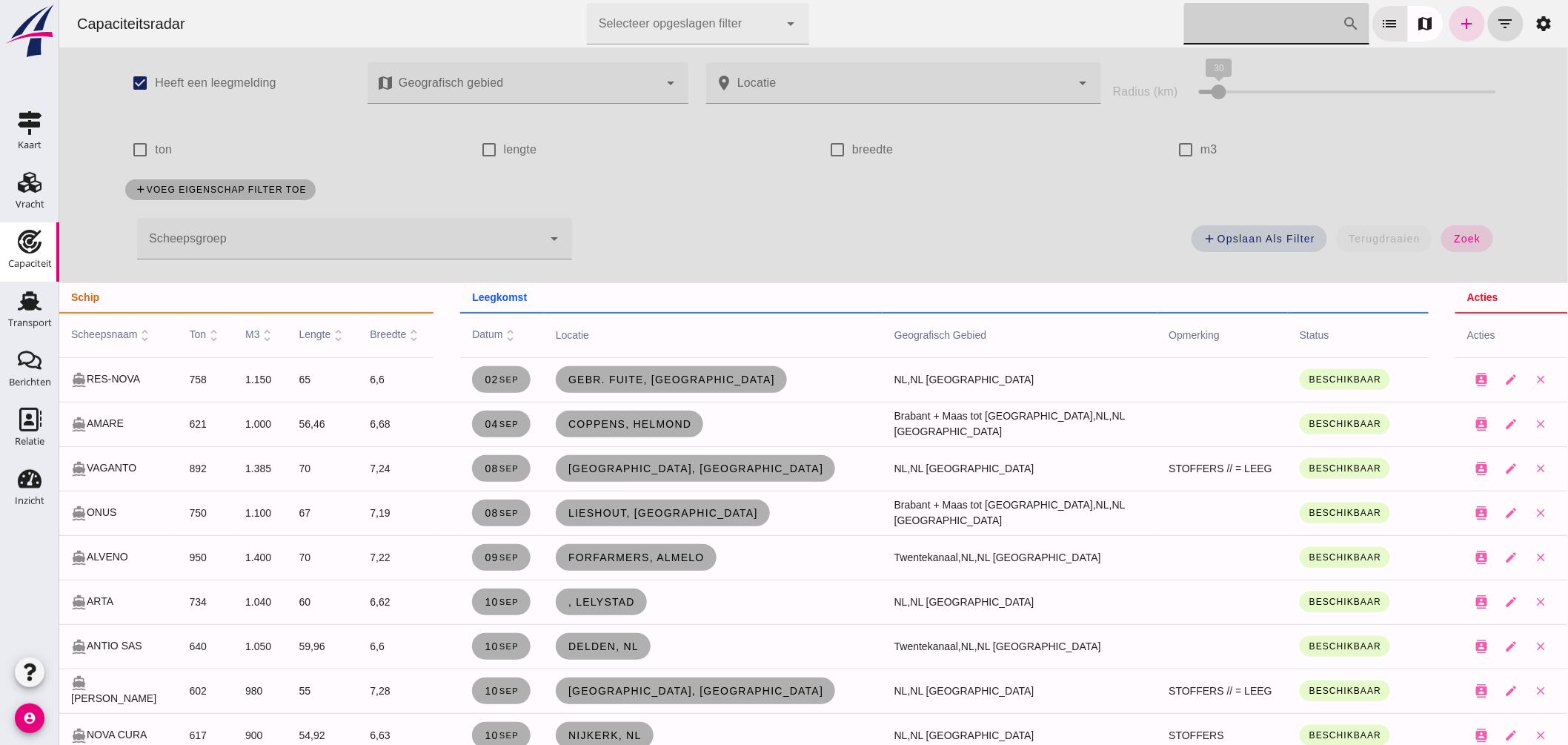
click at [1261, 41] on input "Zoek op scheepsnaam" at bounding box center [1263, 24] width 159 height 41
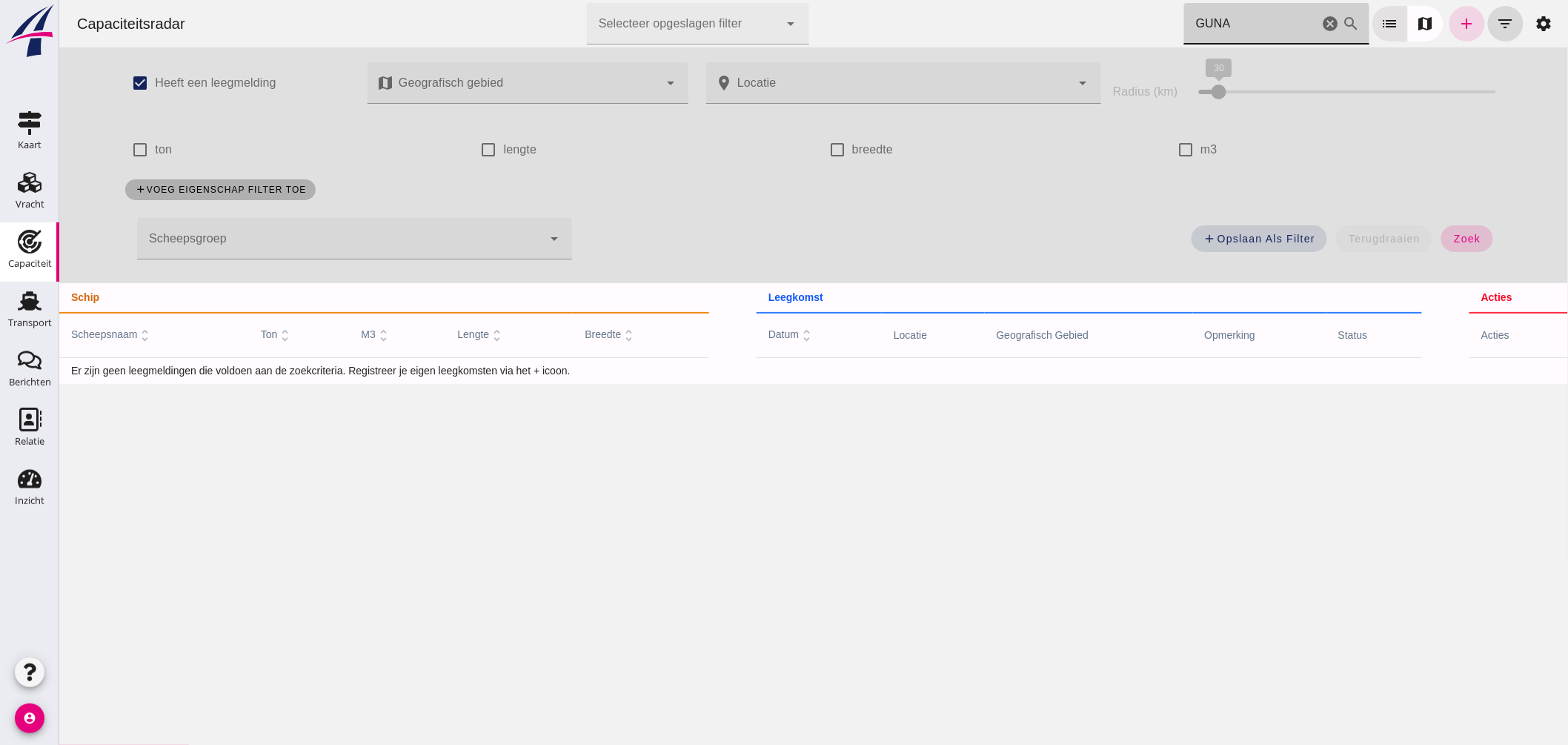
click at [1441, 238] on button "zoek" at bounding box center [1466, 238] width 51 height 27
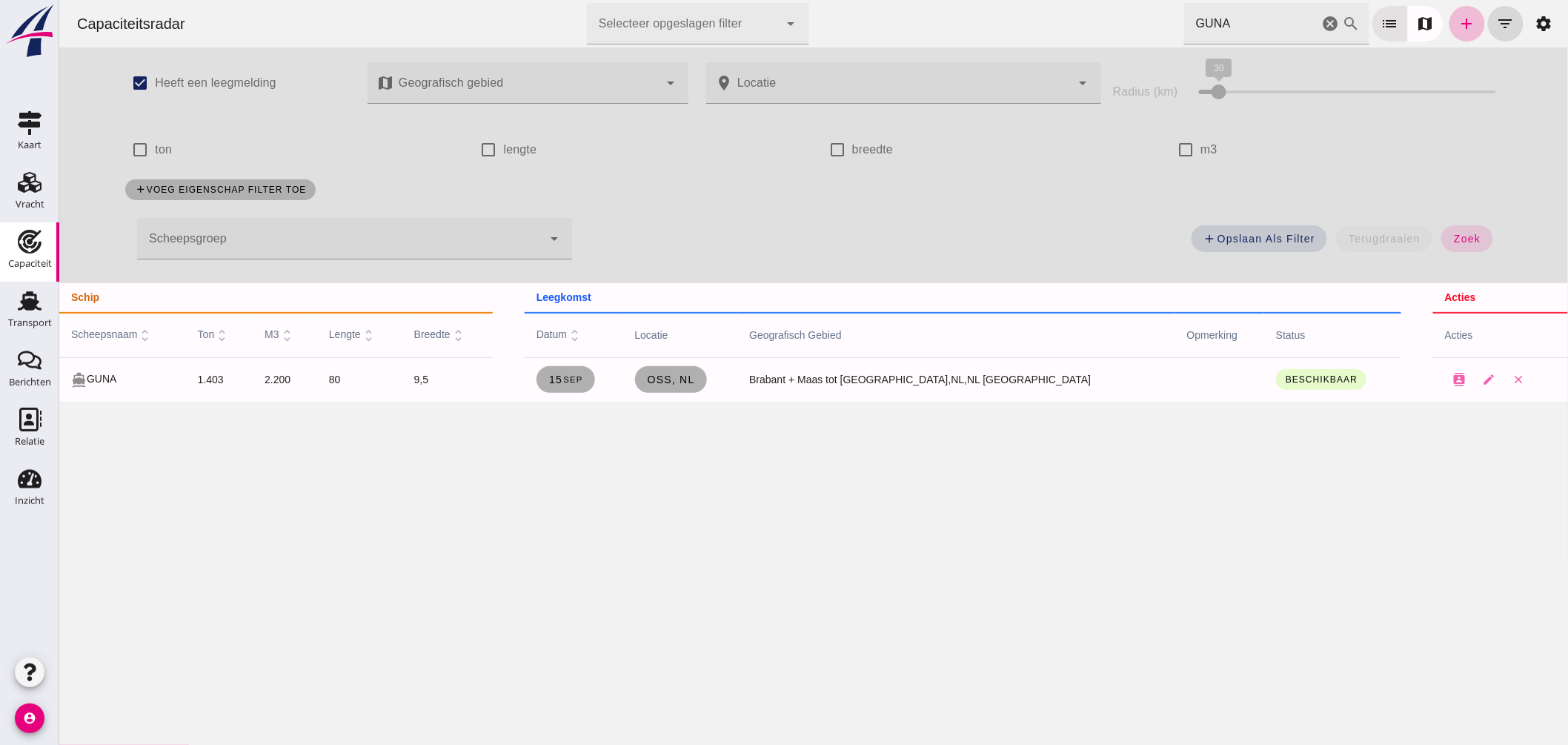
drag, startPoint x: 1136, startPoint y: 18, endPoint x: 958, endPoint y: 2, distance: 178.7
click at [960, 3] on div "Capaciteitsradar Selecteer opgeslagen filter Selecteer opgeslagen filter cancel…" at bounding box center [813, 24] width 1497 height 47
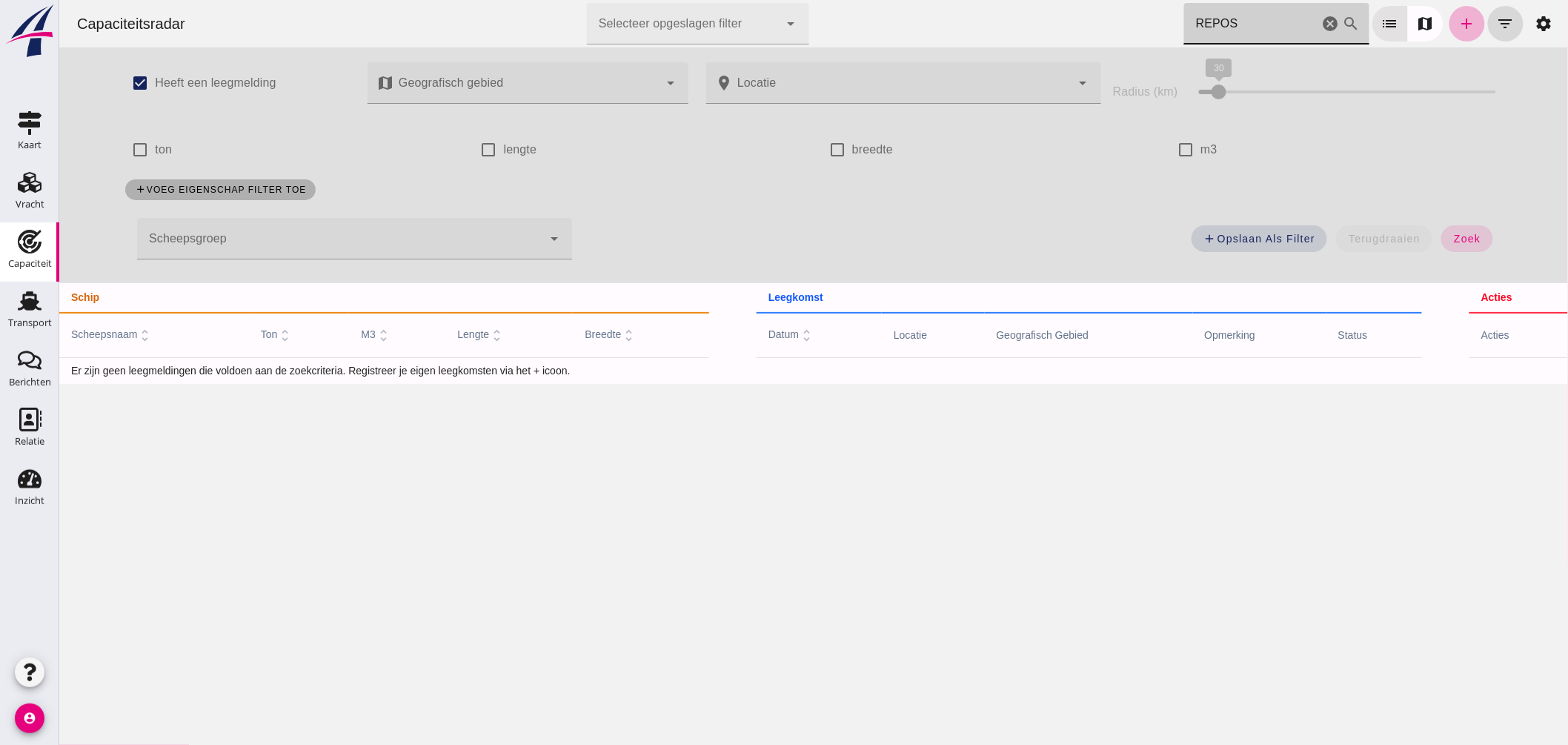
type input "REPOS"
click at [1449, 21] on link "add" at bounding box center [1467, 24] width 36 height 36
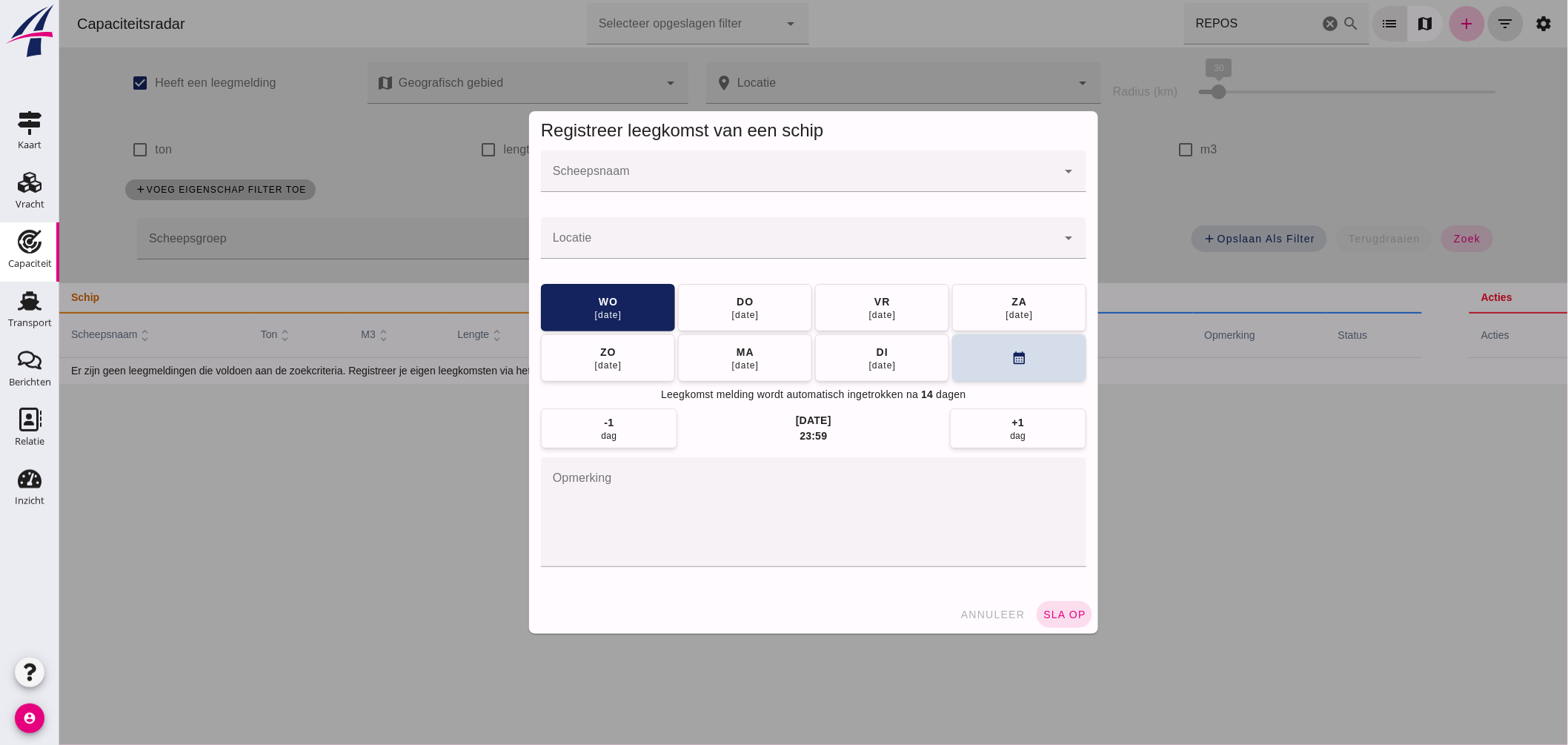
click at [635, 175] on input "Scheepsnaam" at bounding box center [798, 178] width 516 height 18
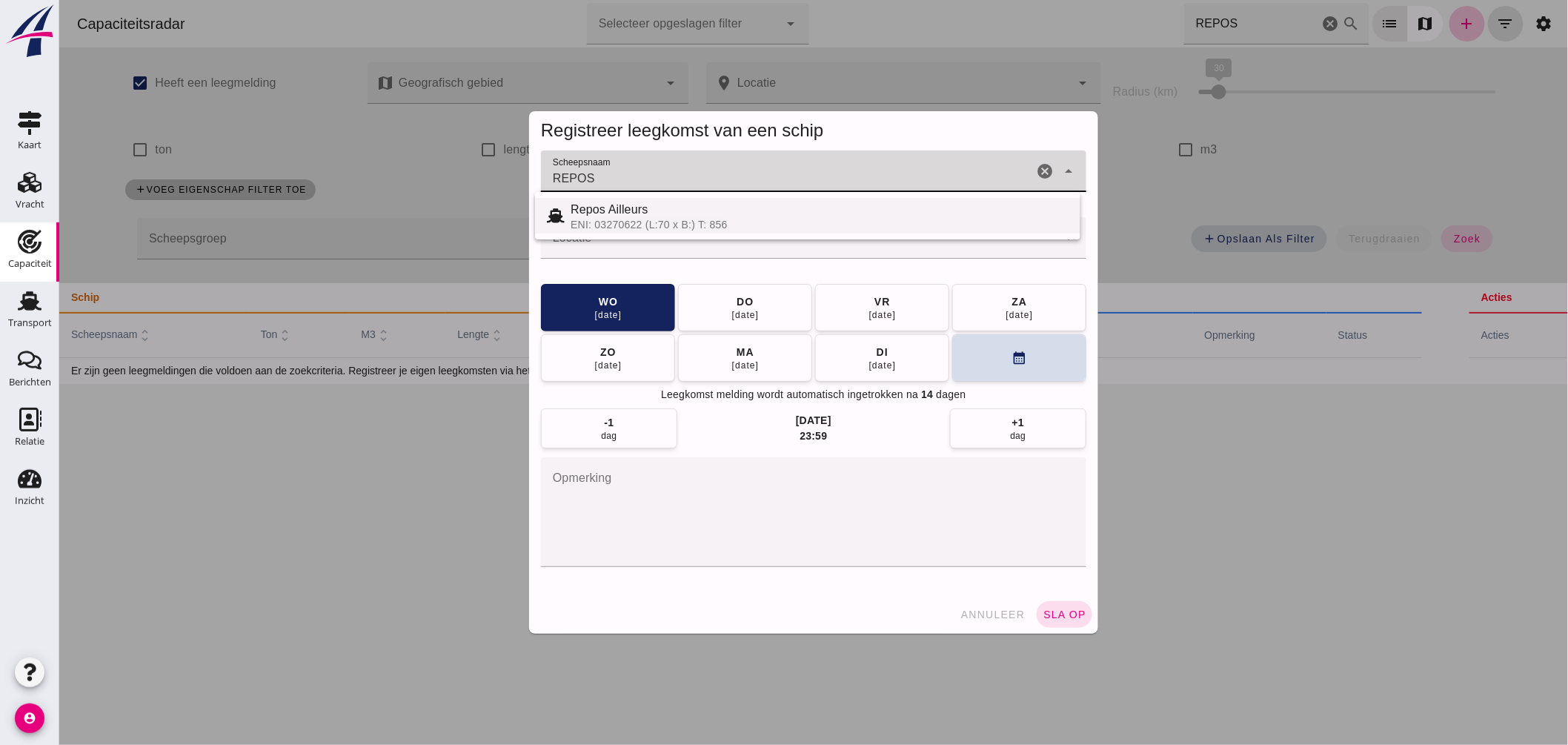
click at [647, 212] on div "Repos Ailleurs" at bounding box center [819, 210] width 498 height 18
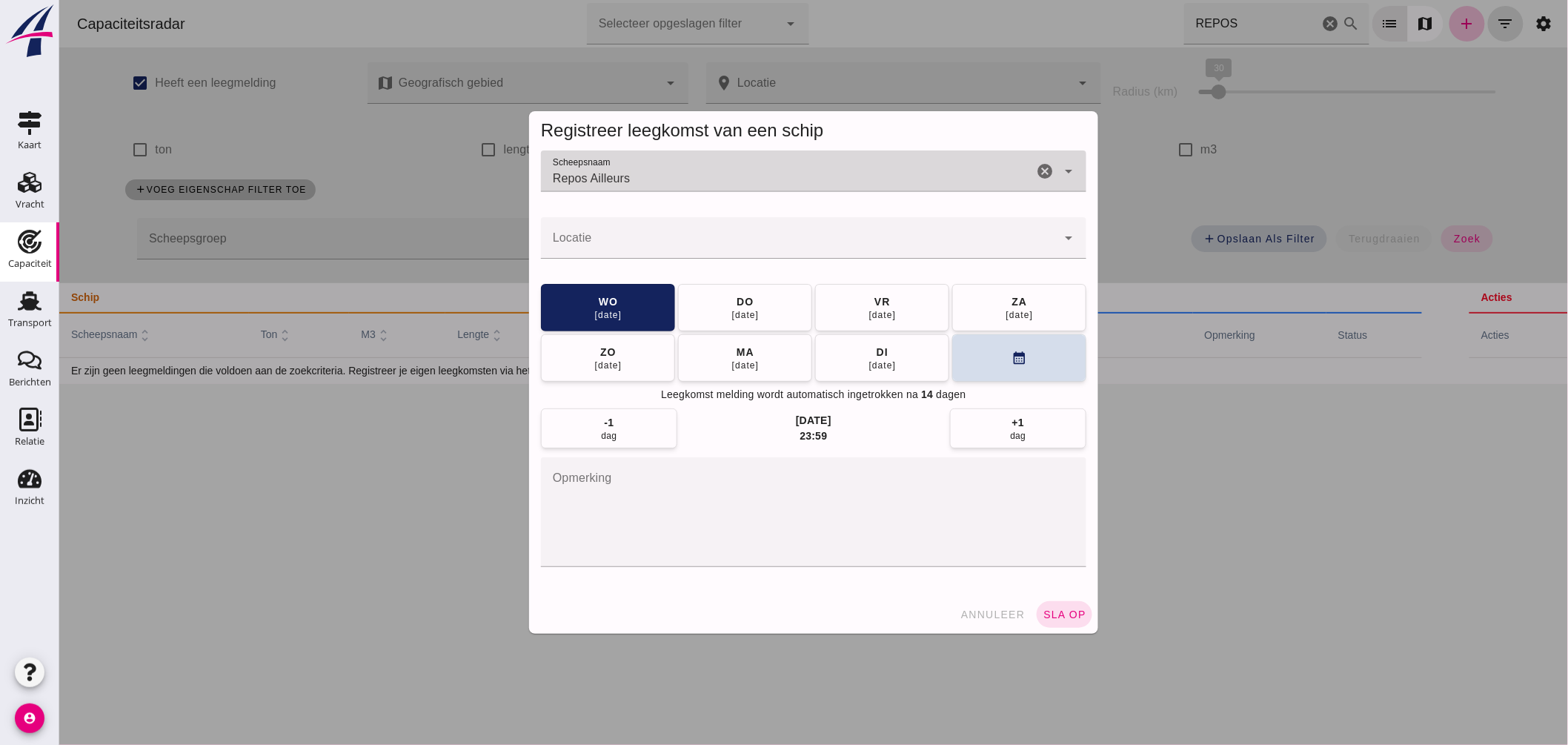
type input "Repos Ailleurs"
click at [638, 240] on input "Locatie" at bounding box center [798, 246] width 516 height 18
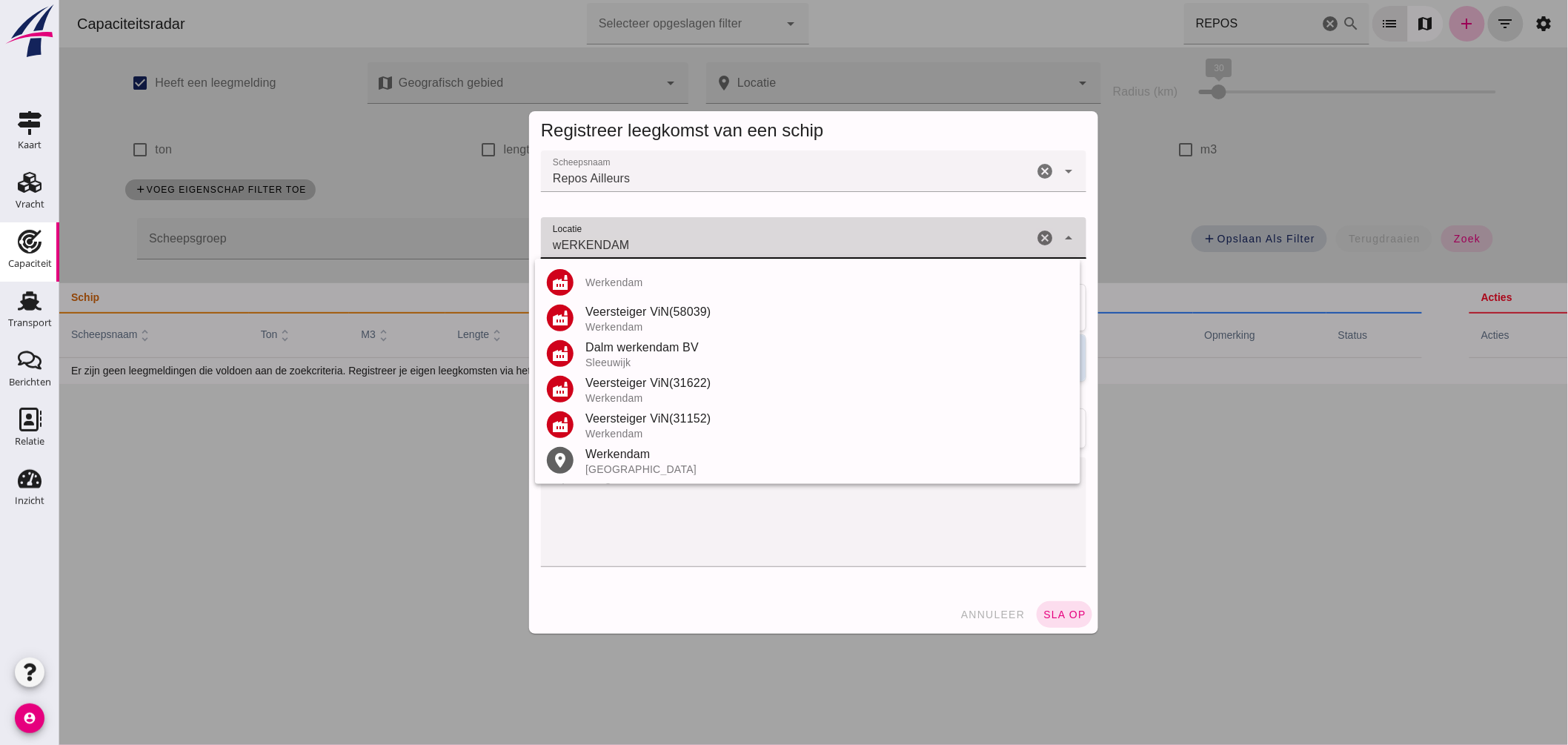
click at [628, 469] on div "Nederland" at bounding box center [826, 469] width 483 height 12
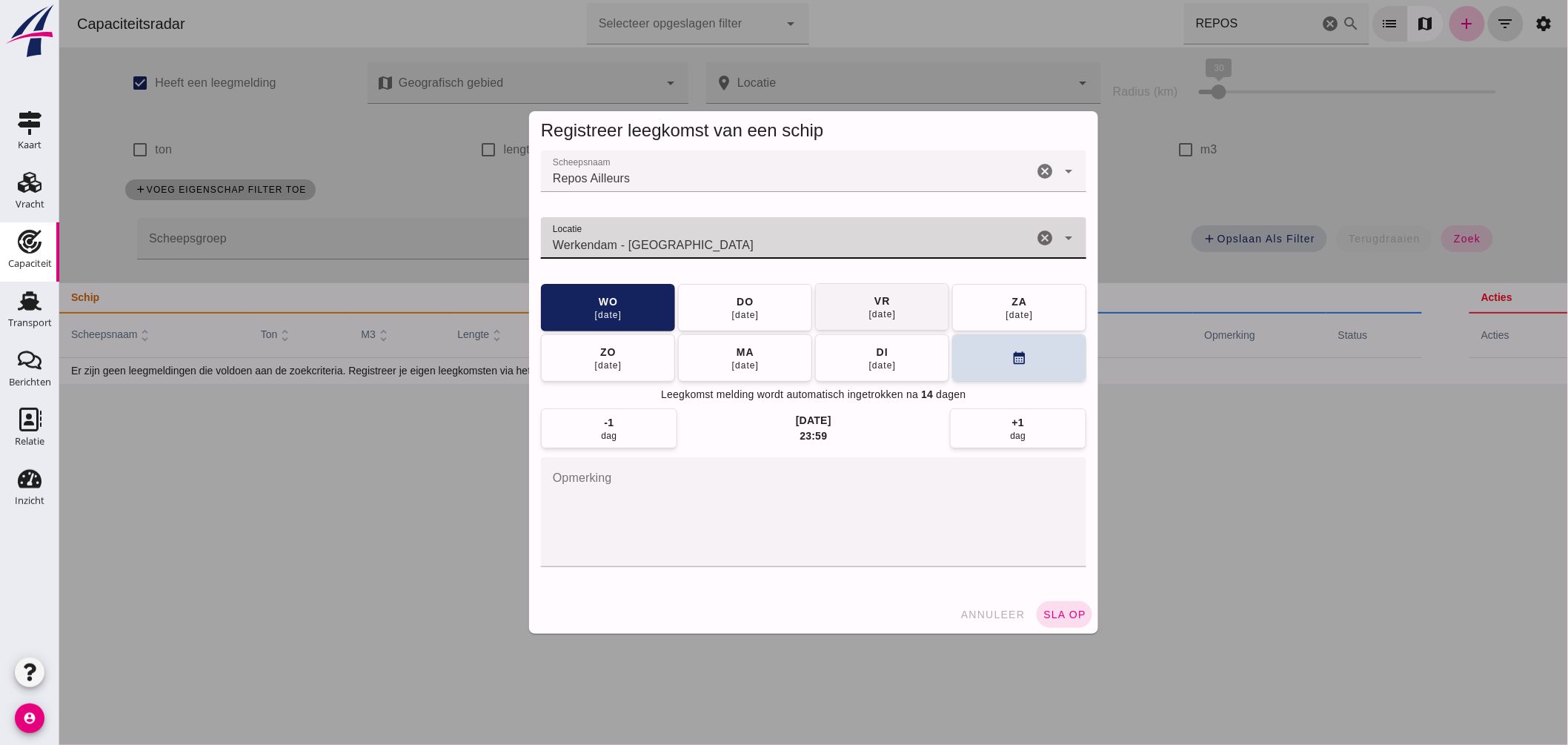
type input "Werkendam - Noord-Brabant"
click at [873, 302] on div "vr" at bounding box center [881, 301] width 17 height 15
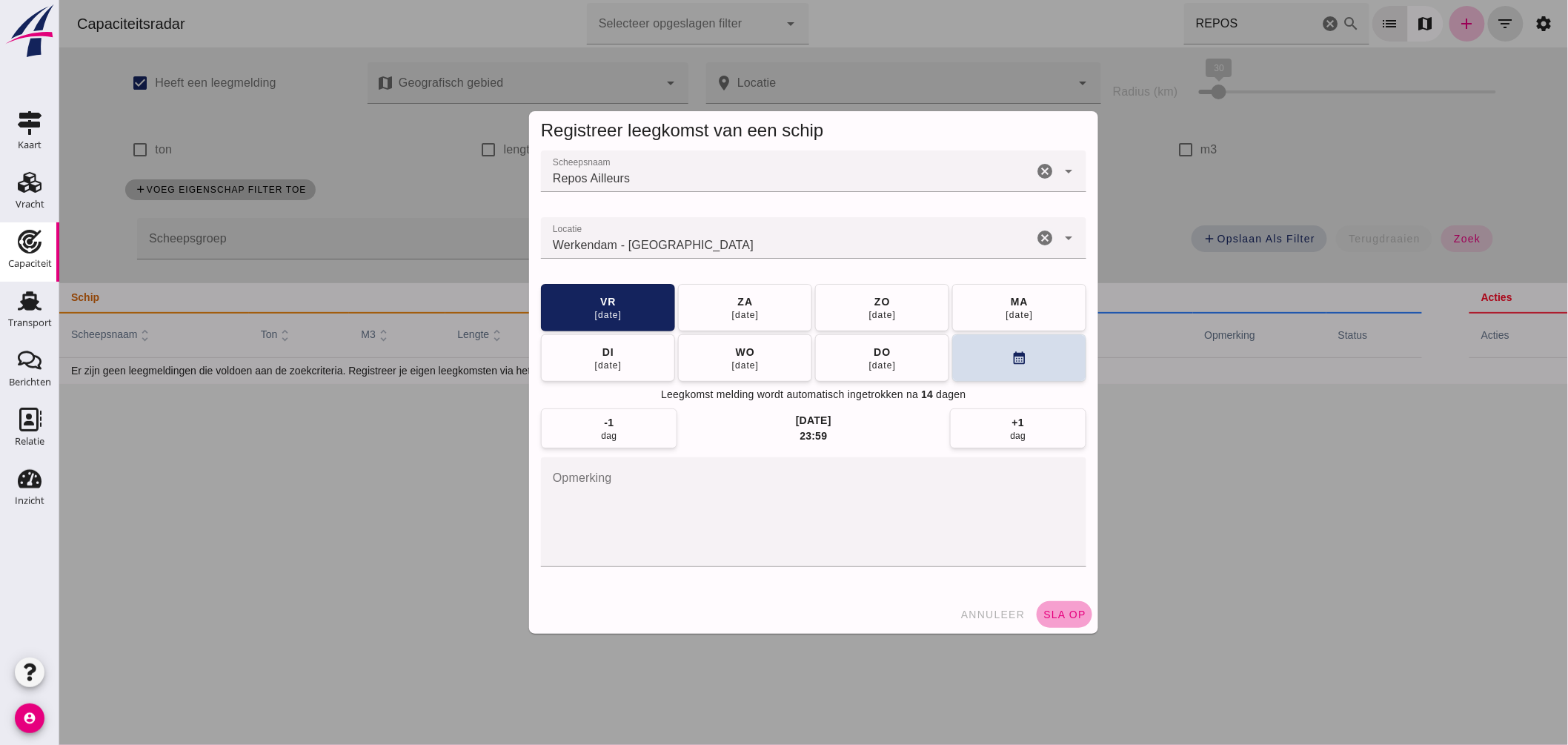
click at [1065, 614] on span "sla op" at bounding box center [1064, 614] width 44 height 12
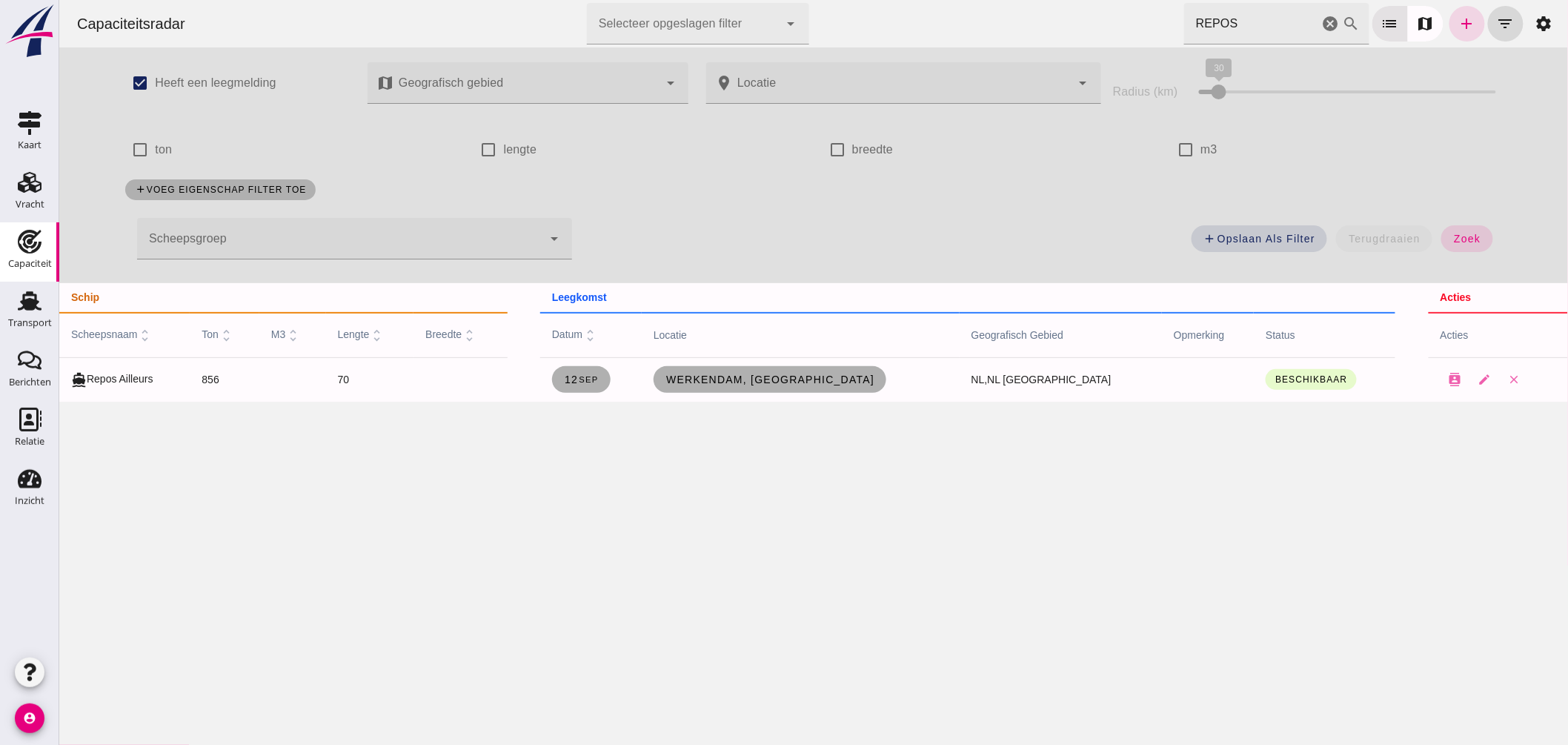
drag, startPoint x: 1313, startPoint y: 22, endPoint x: 1561, endPoint y: 138, distance: 273.8
click at [1322, 22] on icon "cancel" at bounding box center [1330, 24] width 18 height 18
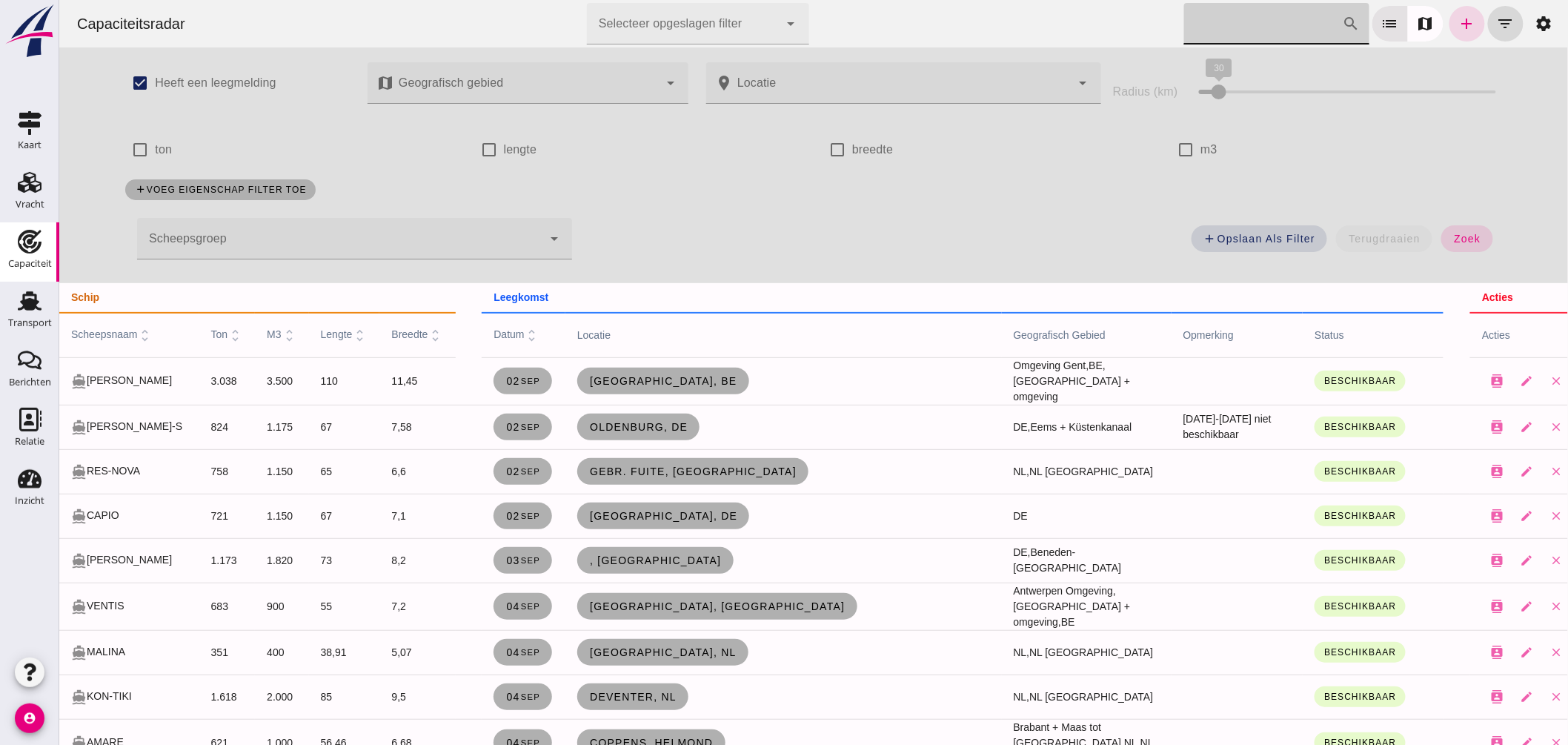
click at [1220, 33] on input "Zoek op scheepsnaam" at bounding box center [1263, 24] width 159 height 41
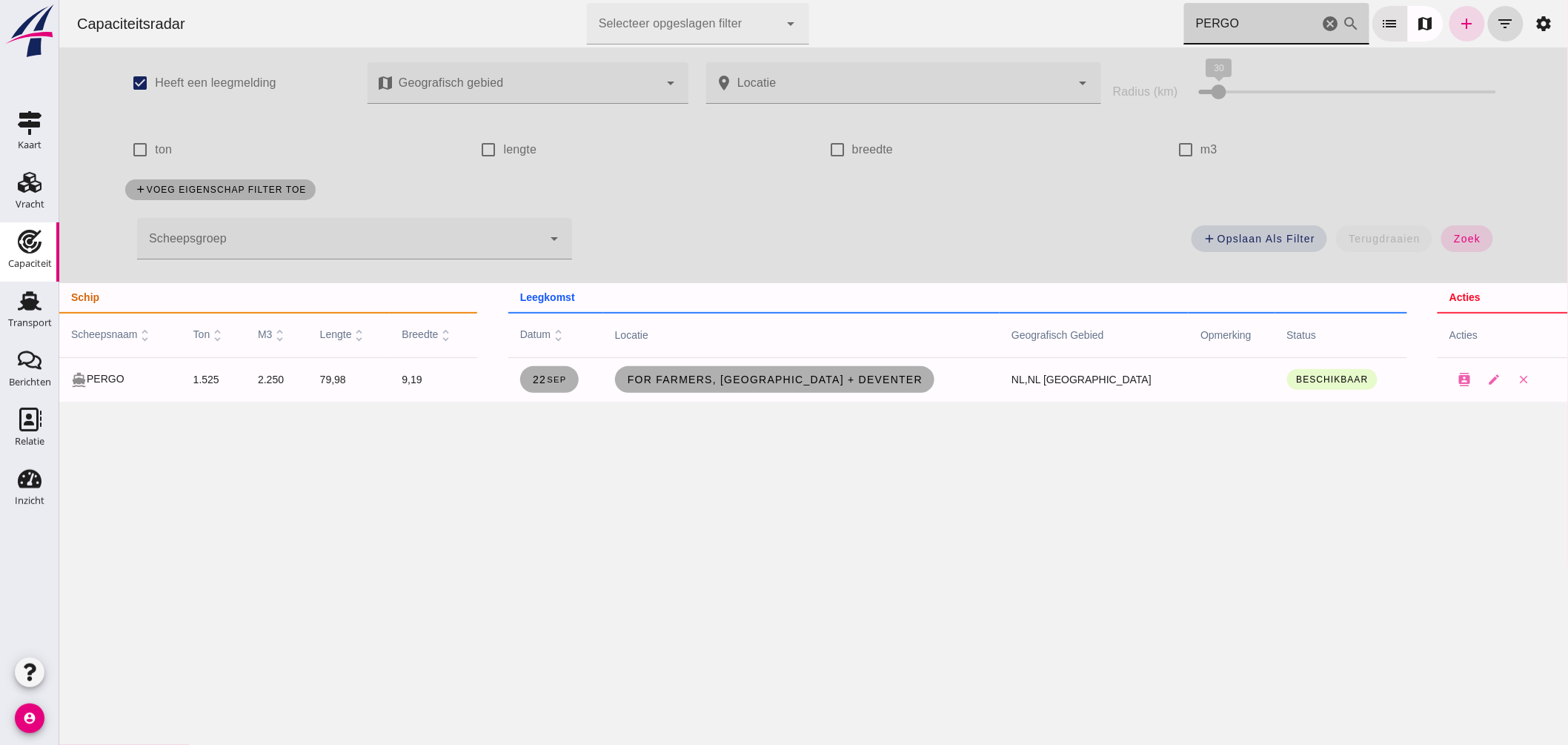
drag, startPoint x: 1232, startPoint y: 28, endPoint x: 1089, endPoint y: 2, distance: 145.3
click at [1099, 10] on div "Capaciteitsradar Selecteer opgeslagen filter Selecteer opgeslagen filter cancel…" at bounding box center [813, 24] width 1497 height 47
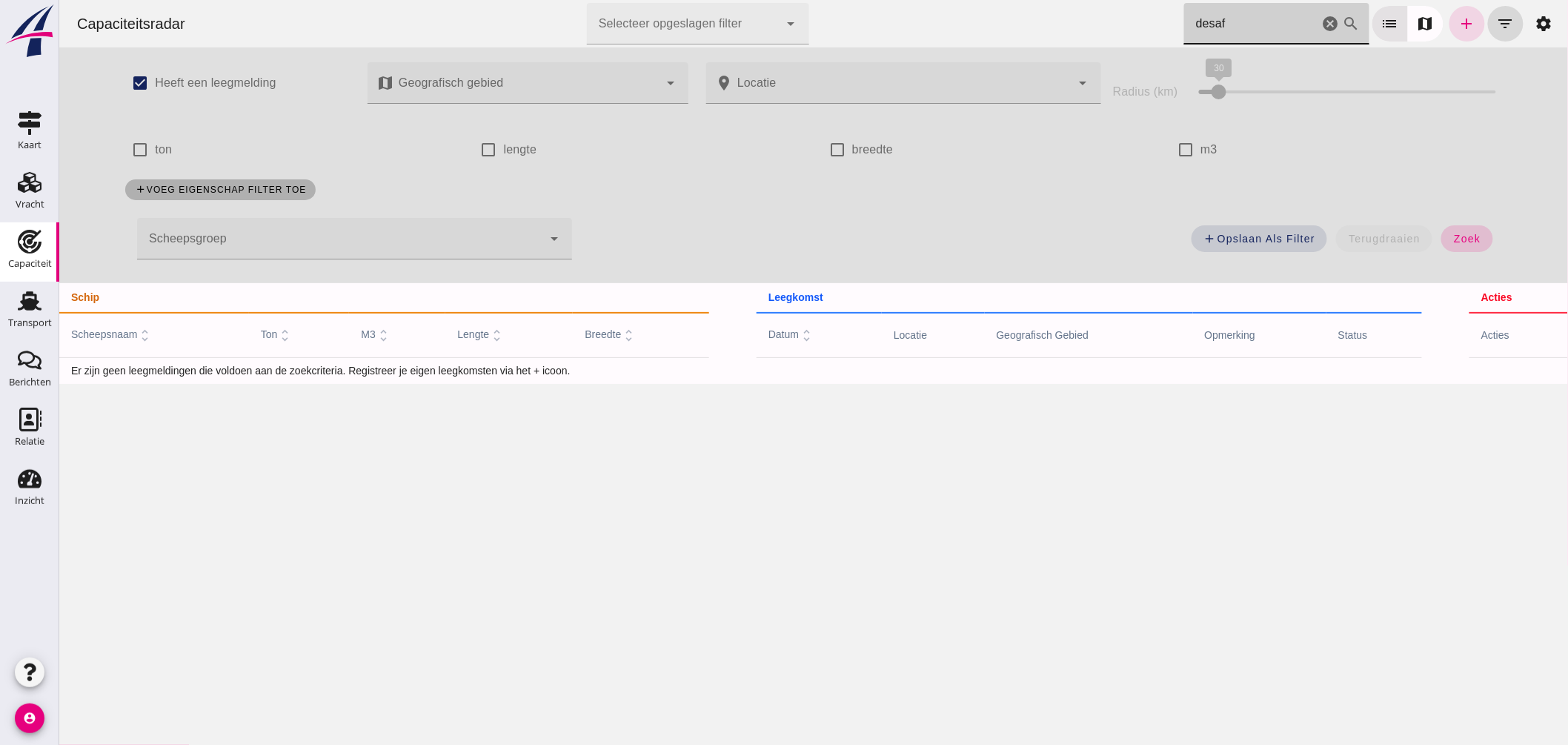
click at [1472, 237] on span "zoek" at bounding box center [1466, 238] width 28 height 12
drag, startPoint x: 1238, startPoint y: 17, endPoint x: 1010, endPoint y: -21, distance: 231.1
click at [1010, 0] on html "Capaciteitsradar Selecteer opgeslagen filter Selecteer opgeslagen filter cancel…" at bounding box center [812, 372] width 1509 height 745
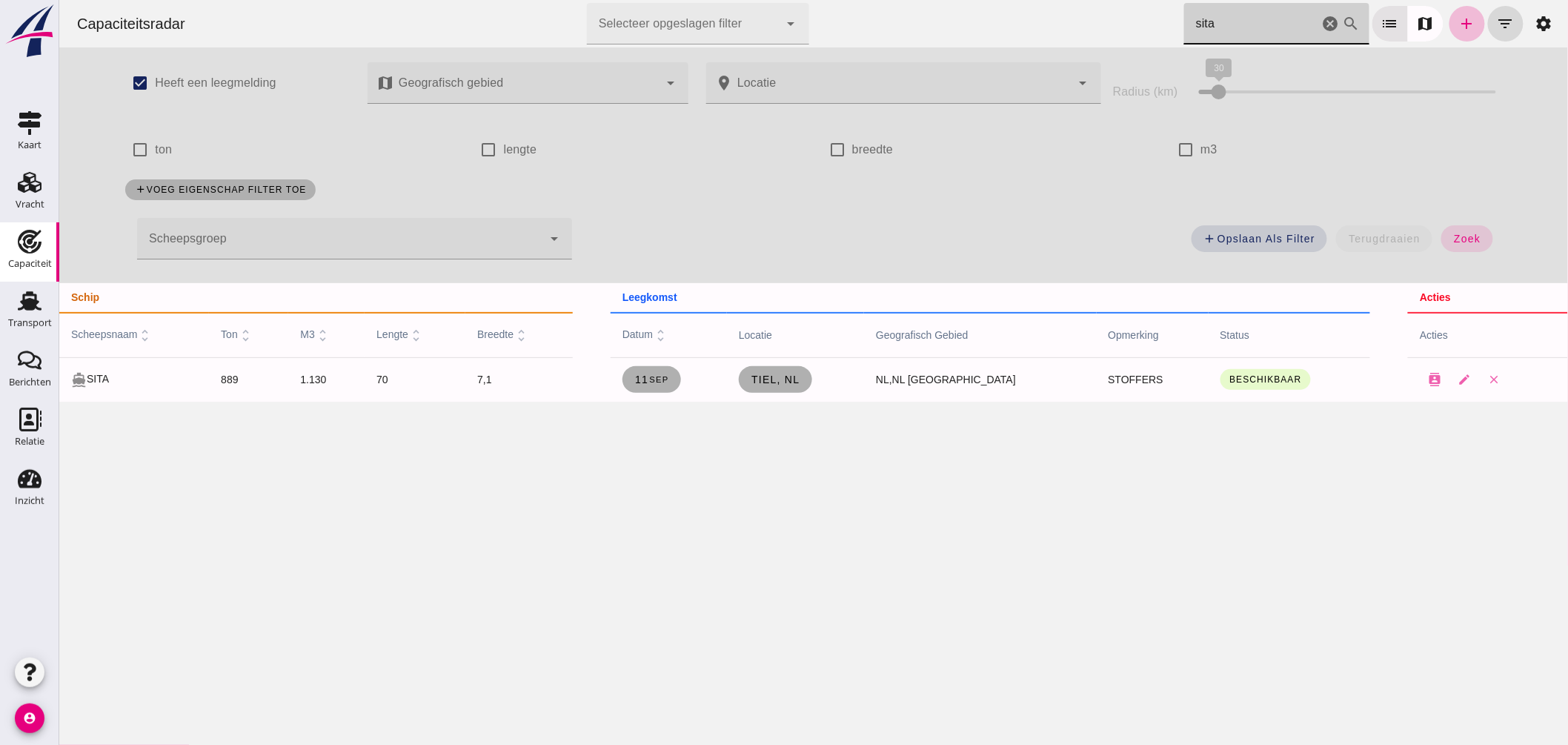
drag, startPoint x: 1020, startPoint y: 8, endPoint x: 929, endPoint y: 1, distance: 91.3
click at [929, 1] on div "Capaciteitsradar Selecteer opgeslagen filter Selecteer opgeslagen filter cancel…" at bounding box center [813, 24] width 1497 height 47
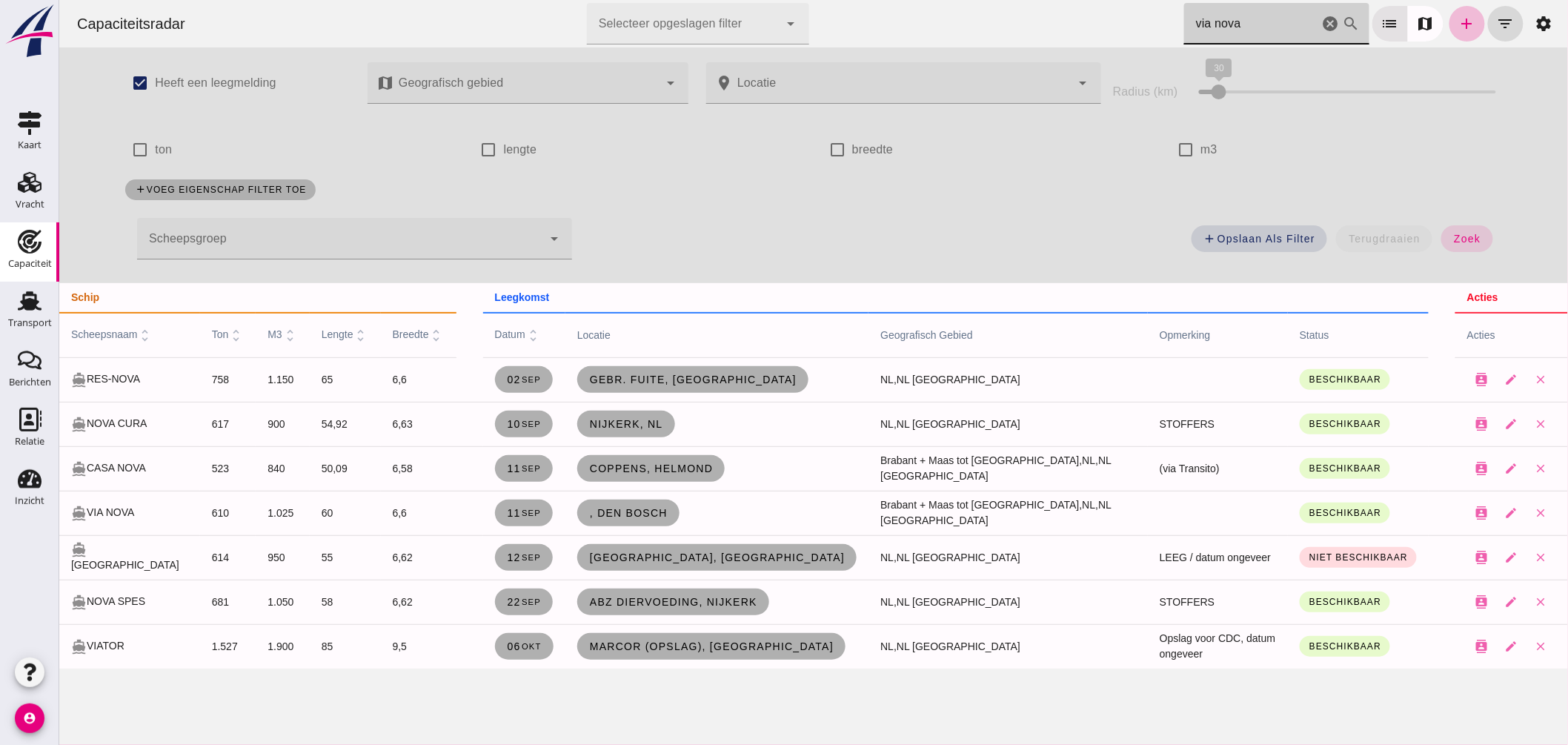
click at [782, 0] on html "Capaciteitsradar Selecteer opgeslagen filter Selecteer opgeslagen filter cancel…" at bounding box center [812, 372] width 1509 height 745
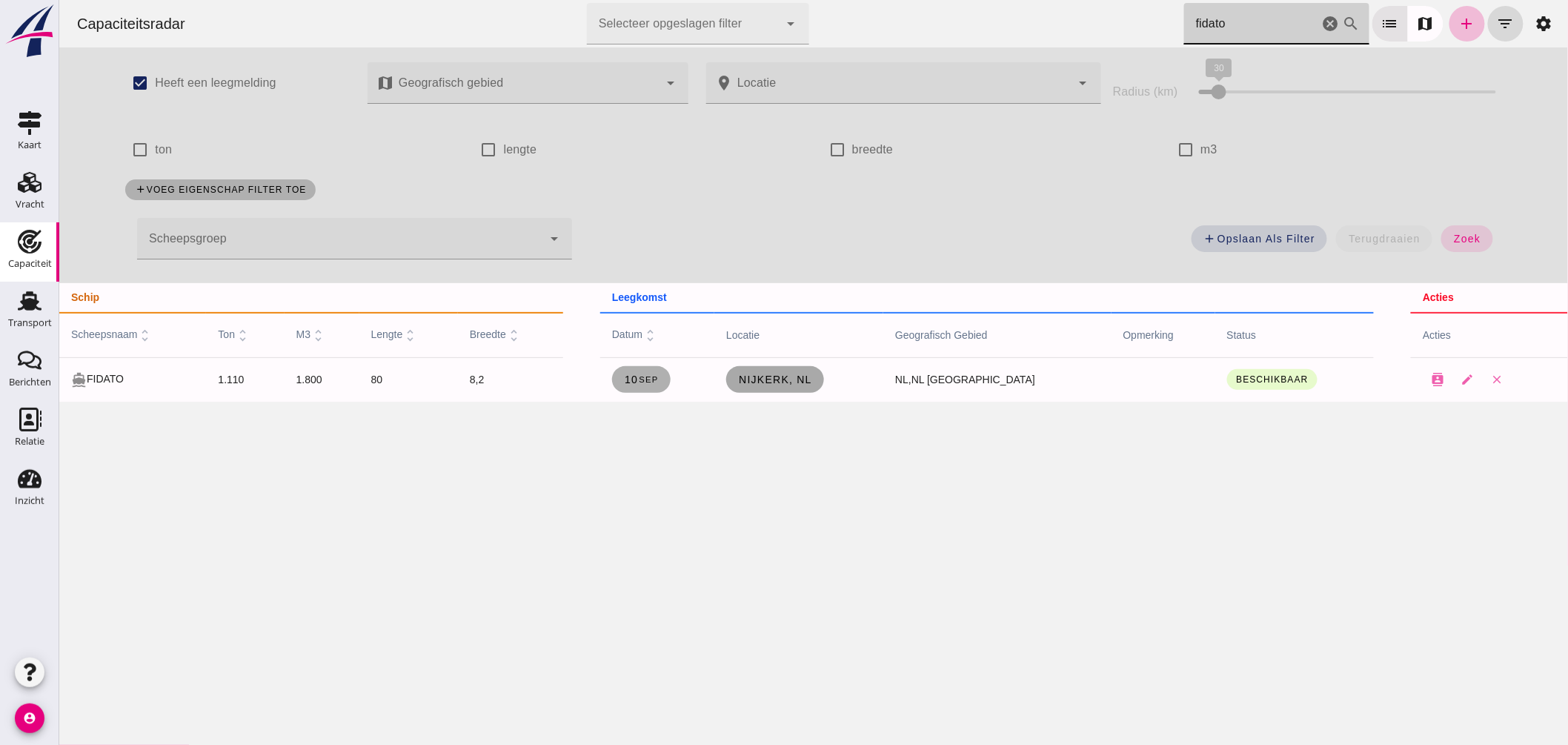
type input "fidato"
click at [812, 376] on span "Nijkerk, nl" at bounding box center [773, 379] width 74 height 12
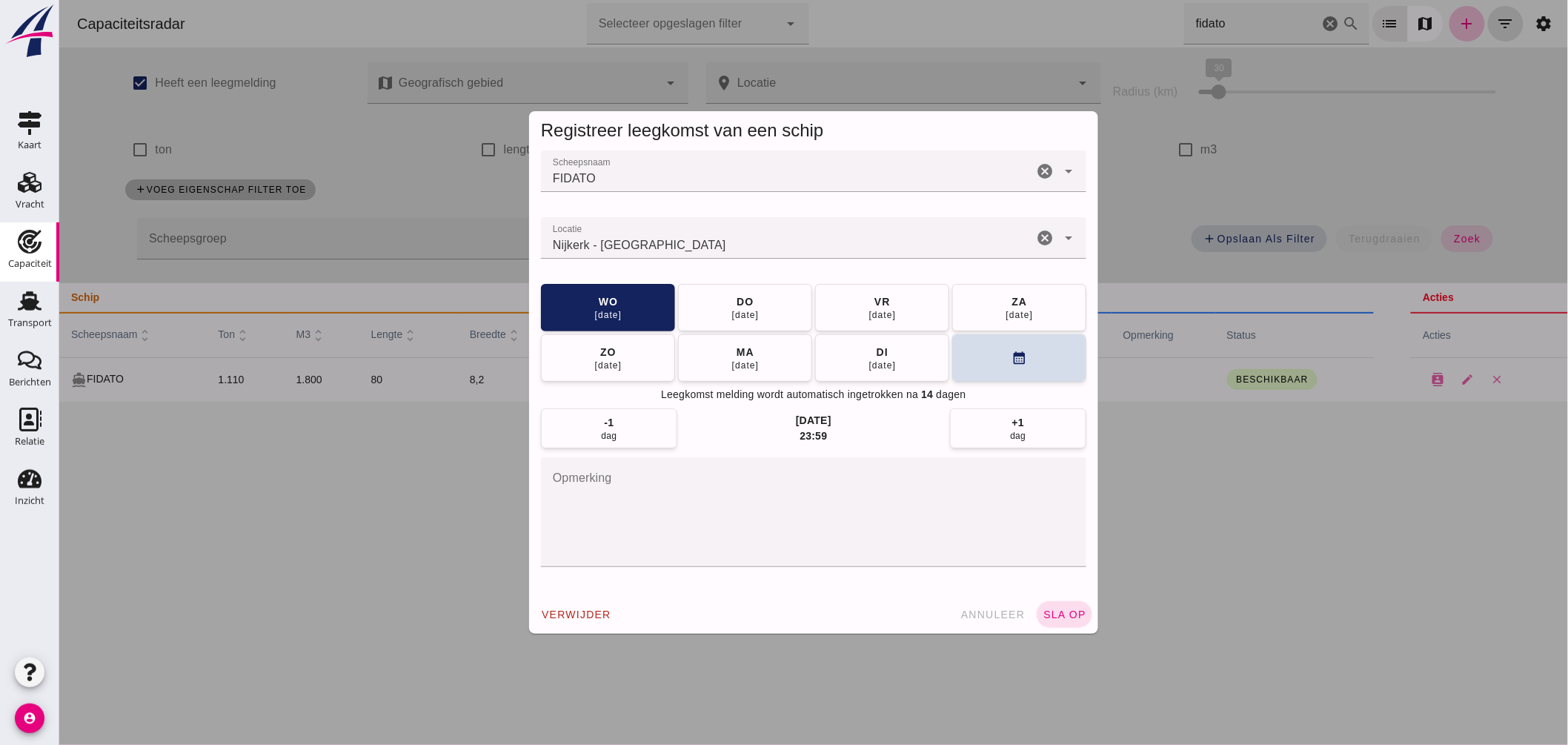
click at [763, 250] on input "Locatie" at bounding box center [786, 246] width 492 height 18
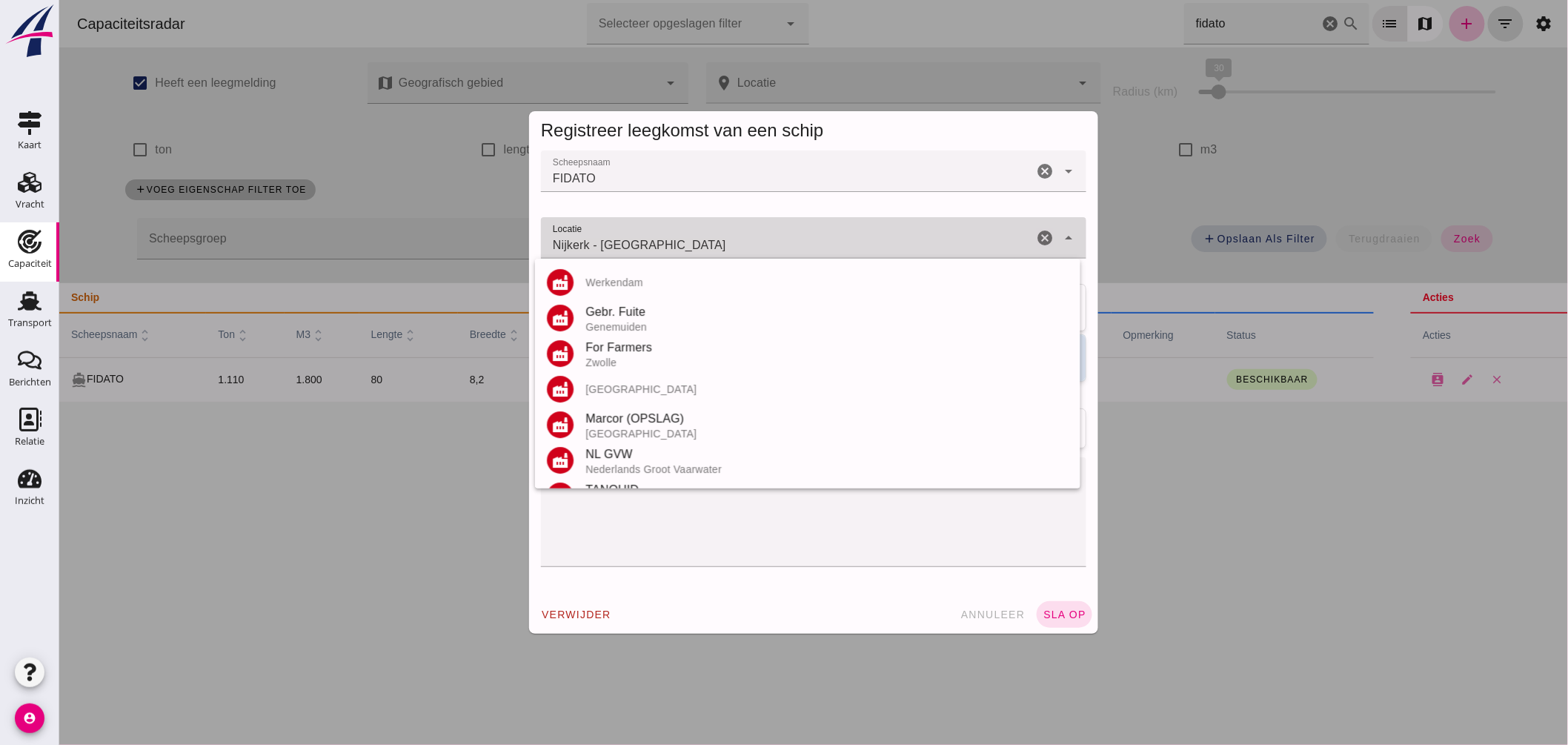
click at [763, 250] on input "Nijkerk - Gelderland" at bounding box center [786, 246] width 492 height 18
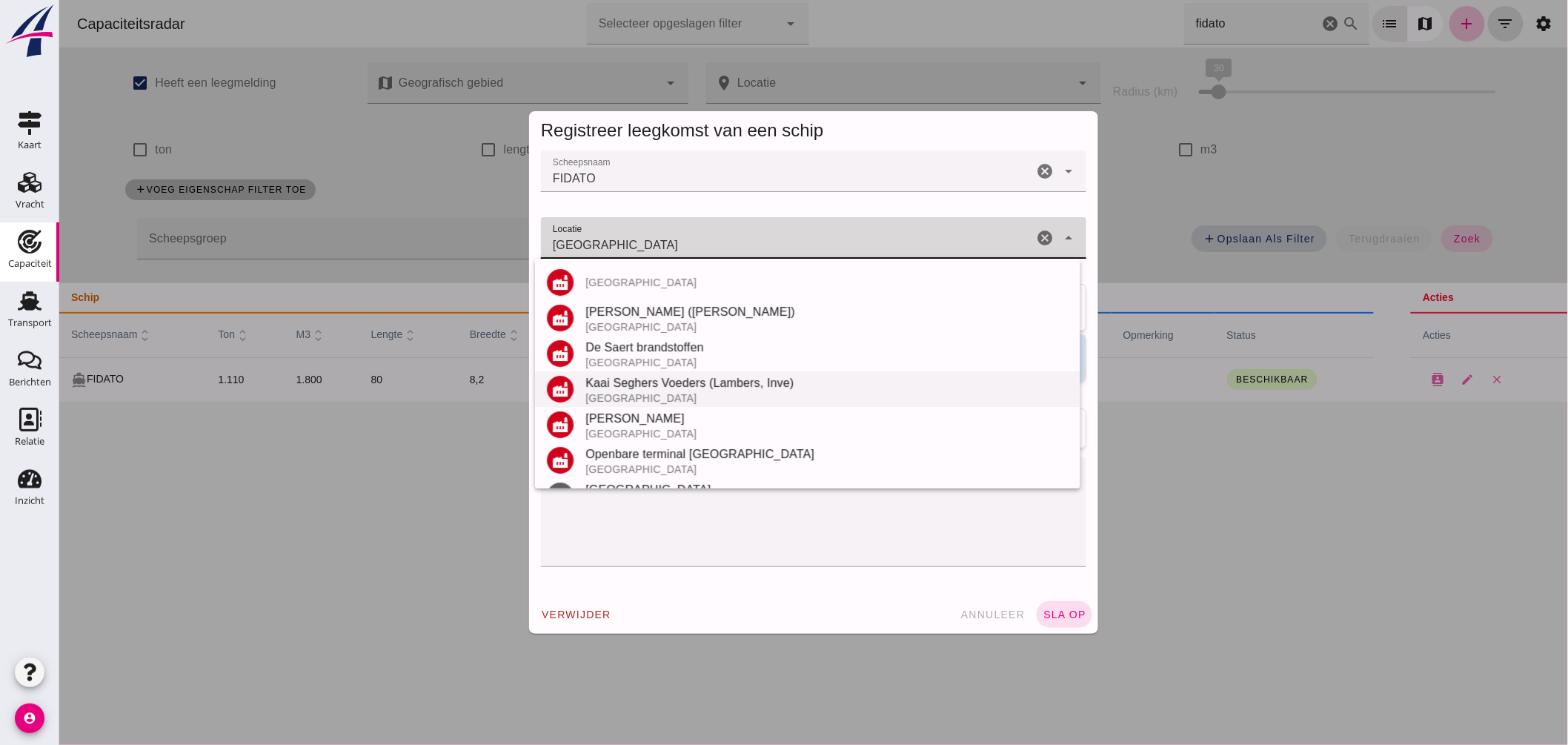
scroll to position [31, 0]
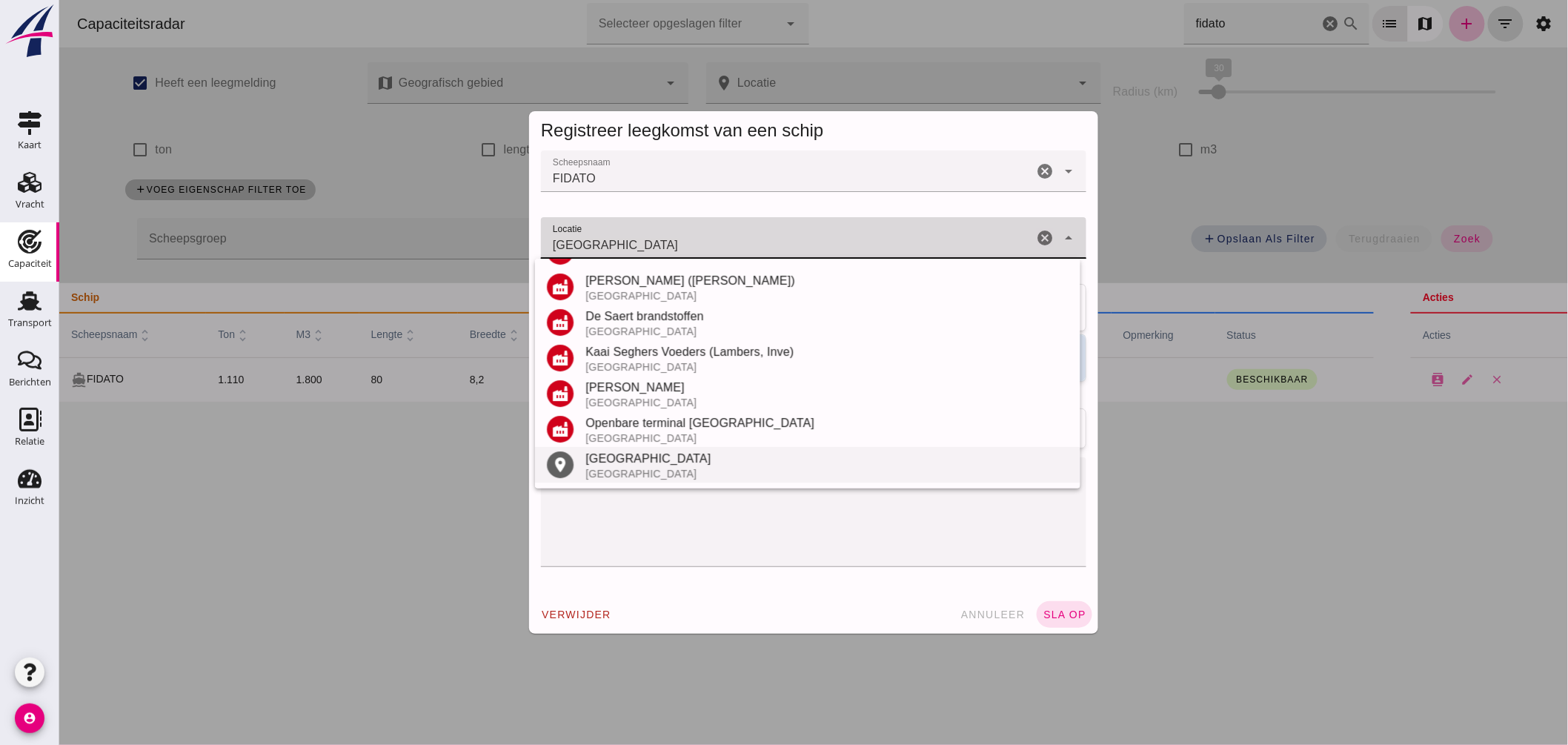
click at [634, 453] on div "Dendermonde" at bounding box center [826, 459] width 483 height 18
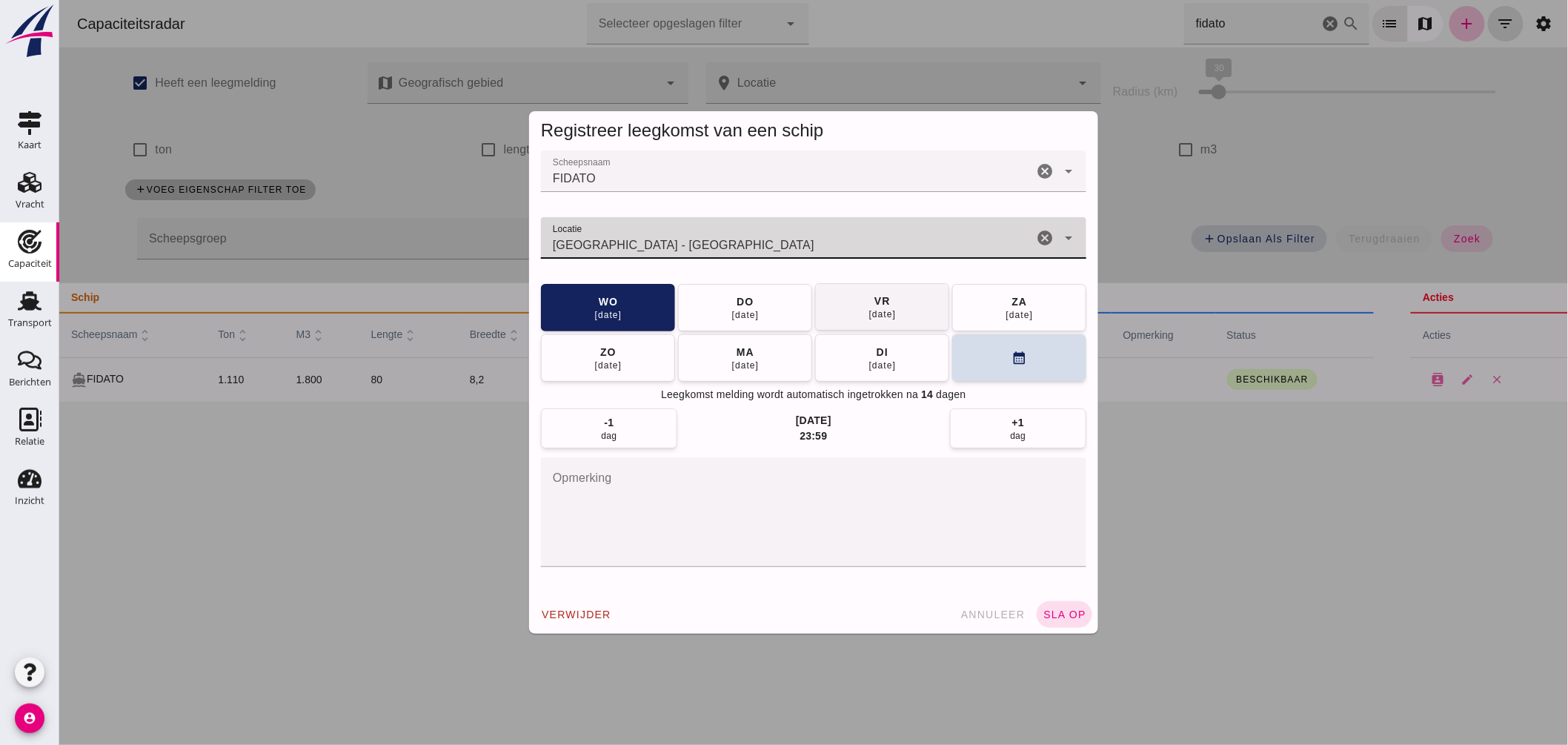
type input "Dendermonde - Oost-Vlaanderen"
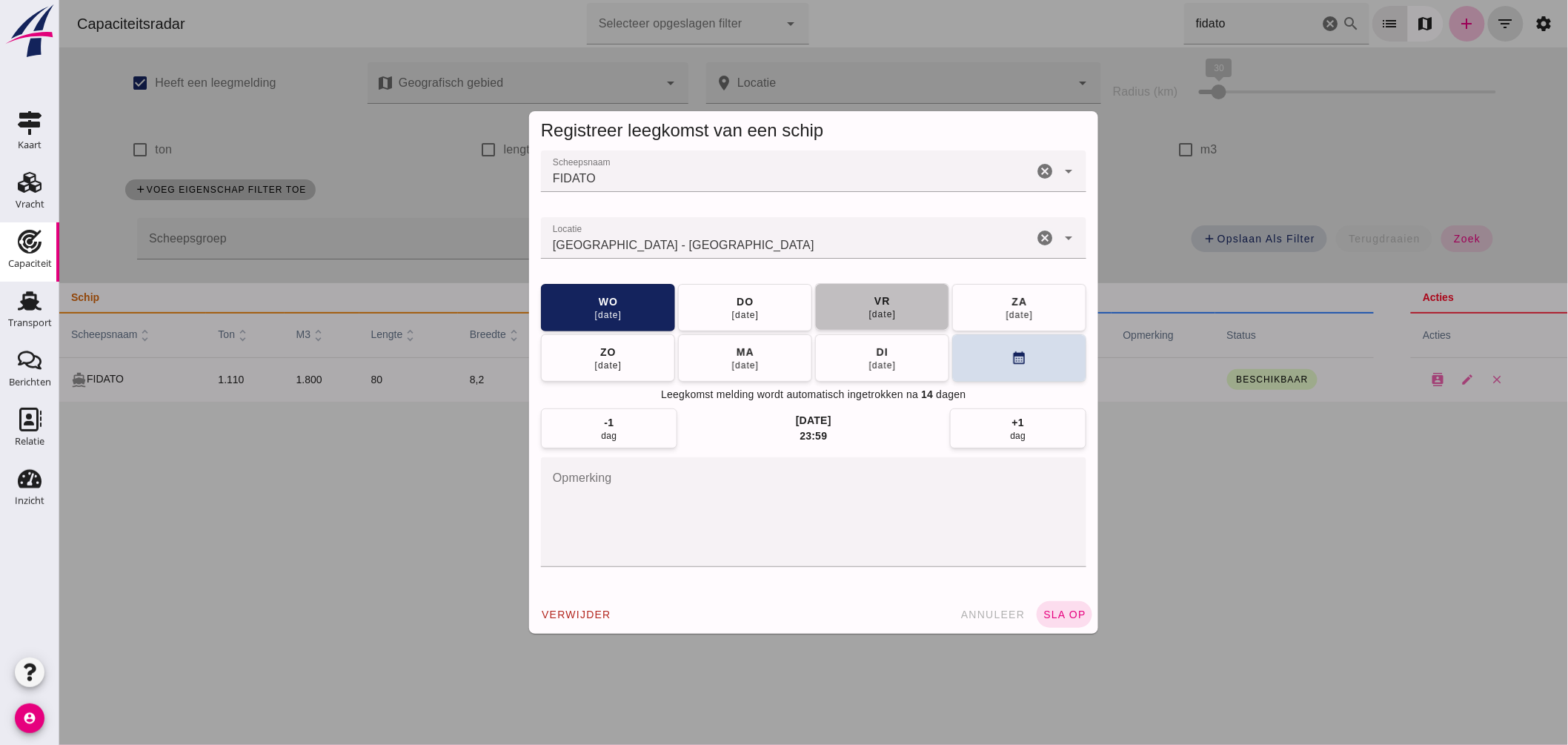
click at [868, 311] on div "12 sep" at bounding box center [881, 314] width 28 height 12
click at [1067, 603] on button "sla op" at bounding box center [1064, 614] width 56 height 27
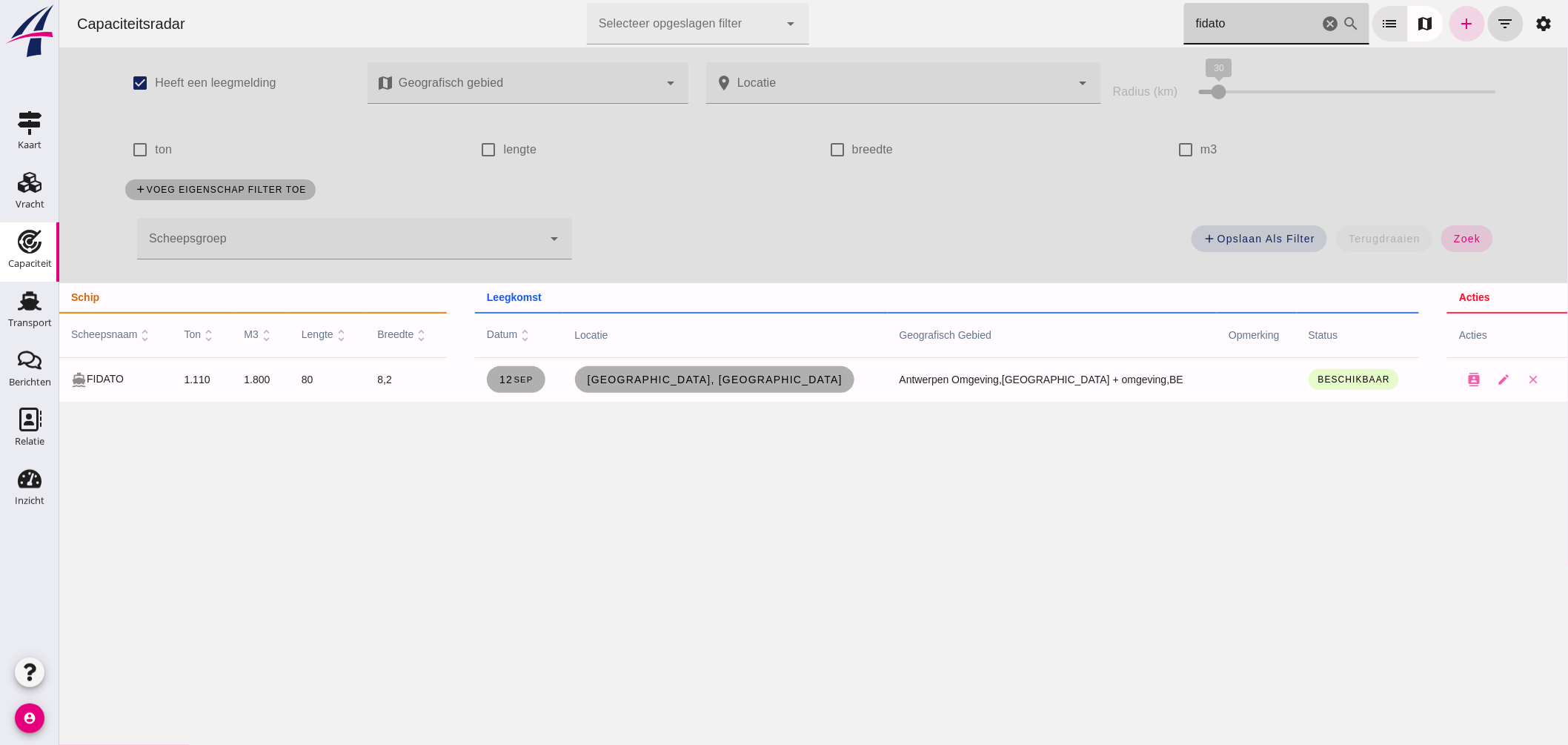
drag, startPoint x: 1093, startPoint y: 5, endPoint x: 842, endPoint y: -15, distance: 251.8
click at [842, 0] on html "Capaciteitsradar Selecteer opgeslagen filter Selecteer opgeslagen filter cancel…" at bounding box center [812, 372] width 1509 height 745
type input "onus"
click at [733, 375] on span "Lieshout, nl" at bounding box center [683, 379] width 191 height 12
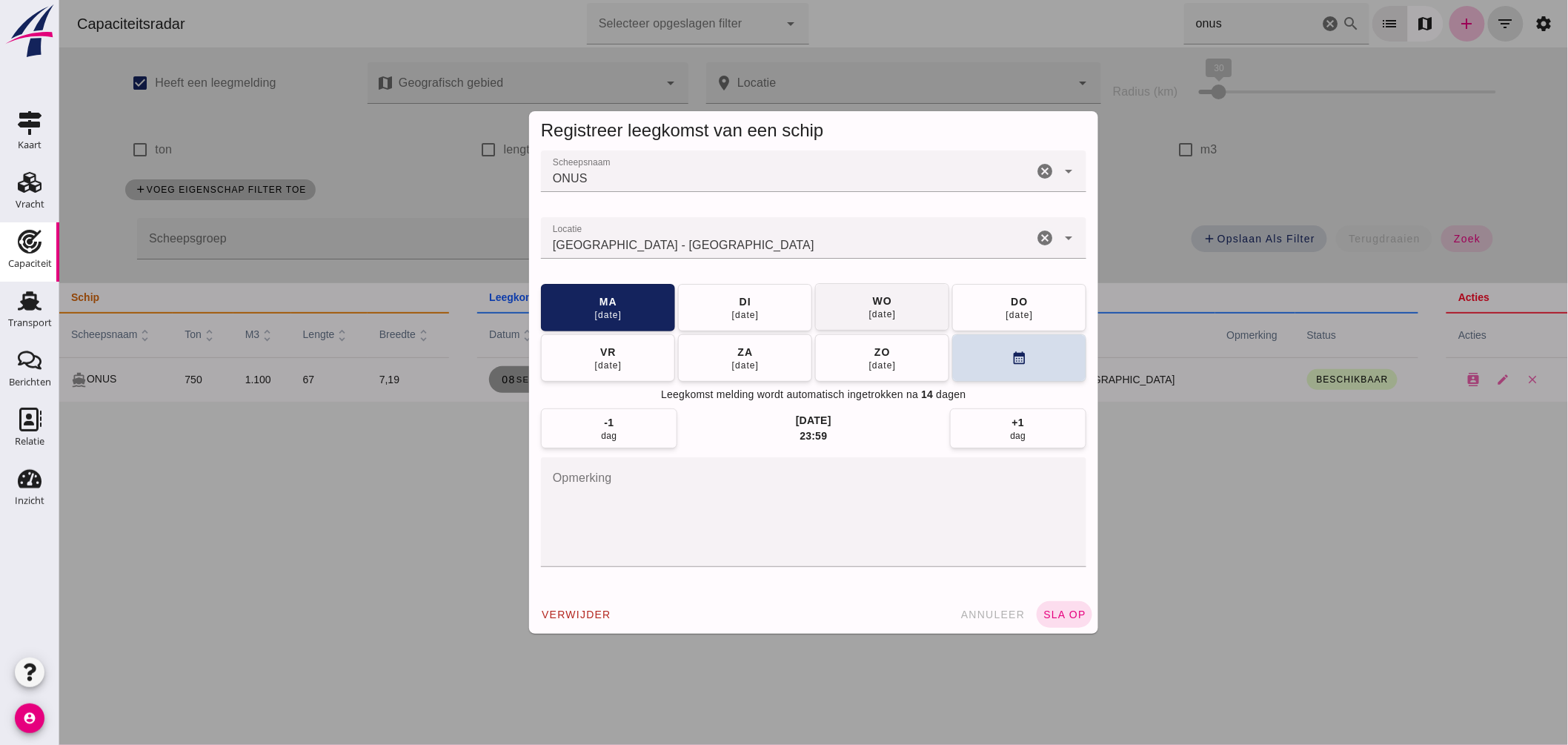
click at [840, 306] on button "wo 10 sep" at bounding box center [880, 306] width 134 height 47
click at [1052, 605] on button "sla op" at bounding box center [1064, 614] width 56 height 27
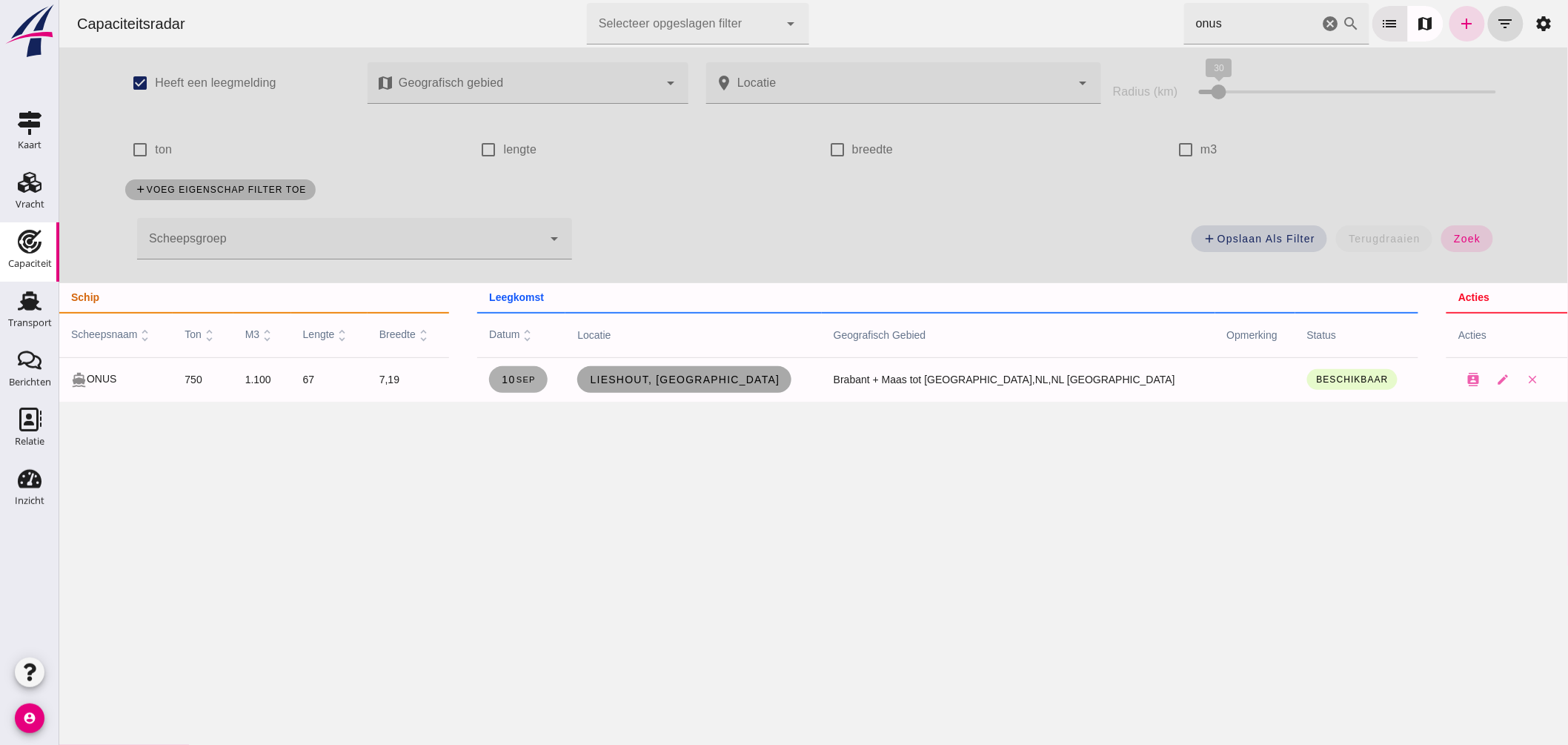
click at [729, 385] on link "Lieshout, nl" at bounding box center [683, 379] width 214 height 27
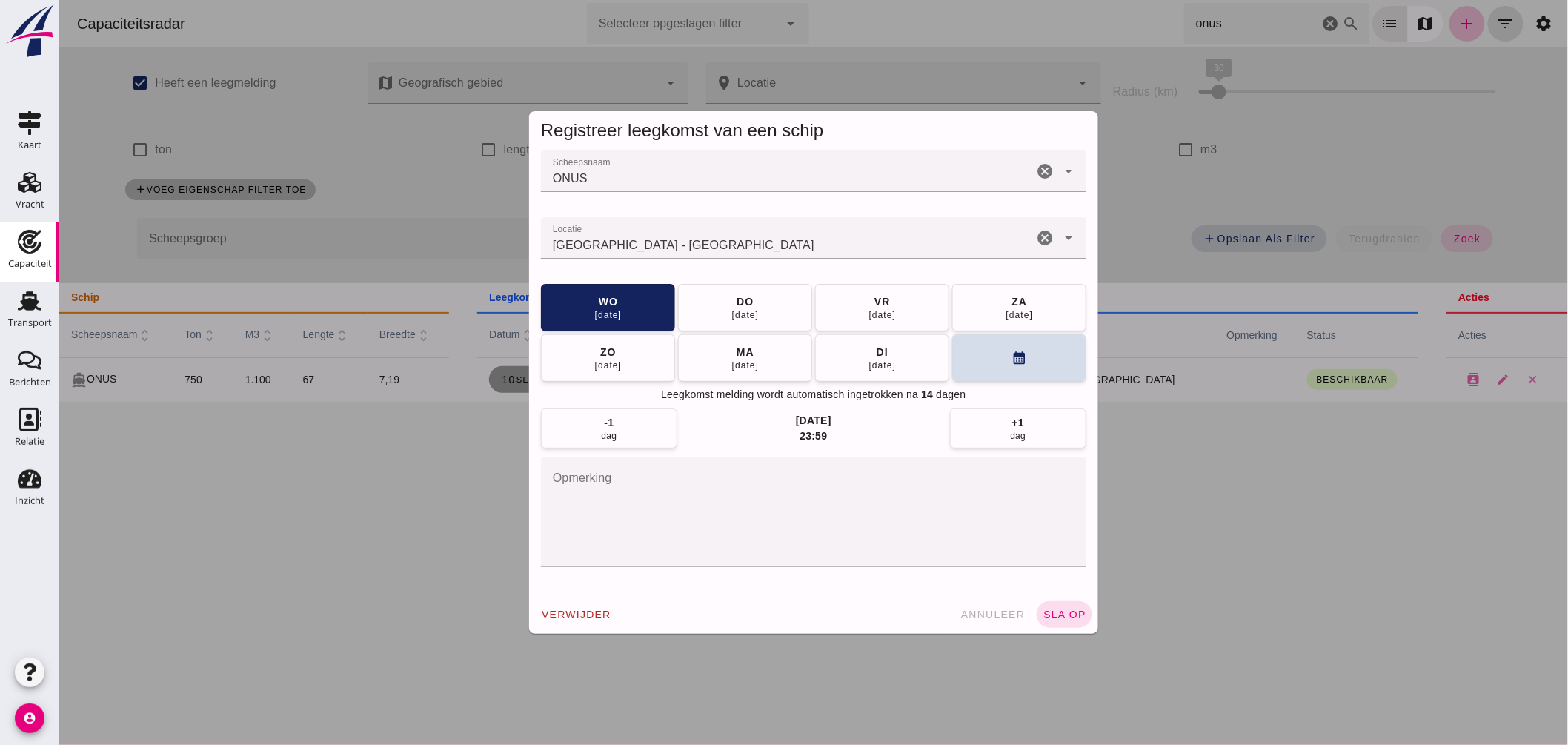
click at [855, 246] on input "Locatie" at bounding box center [786, 246] width 492 height 18
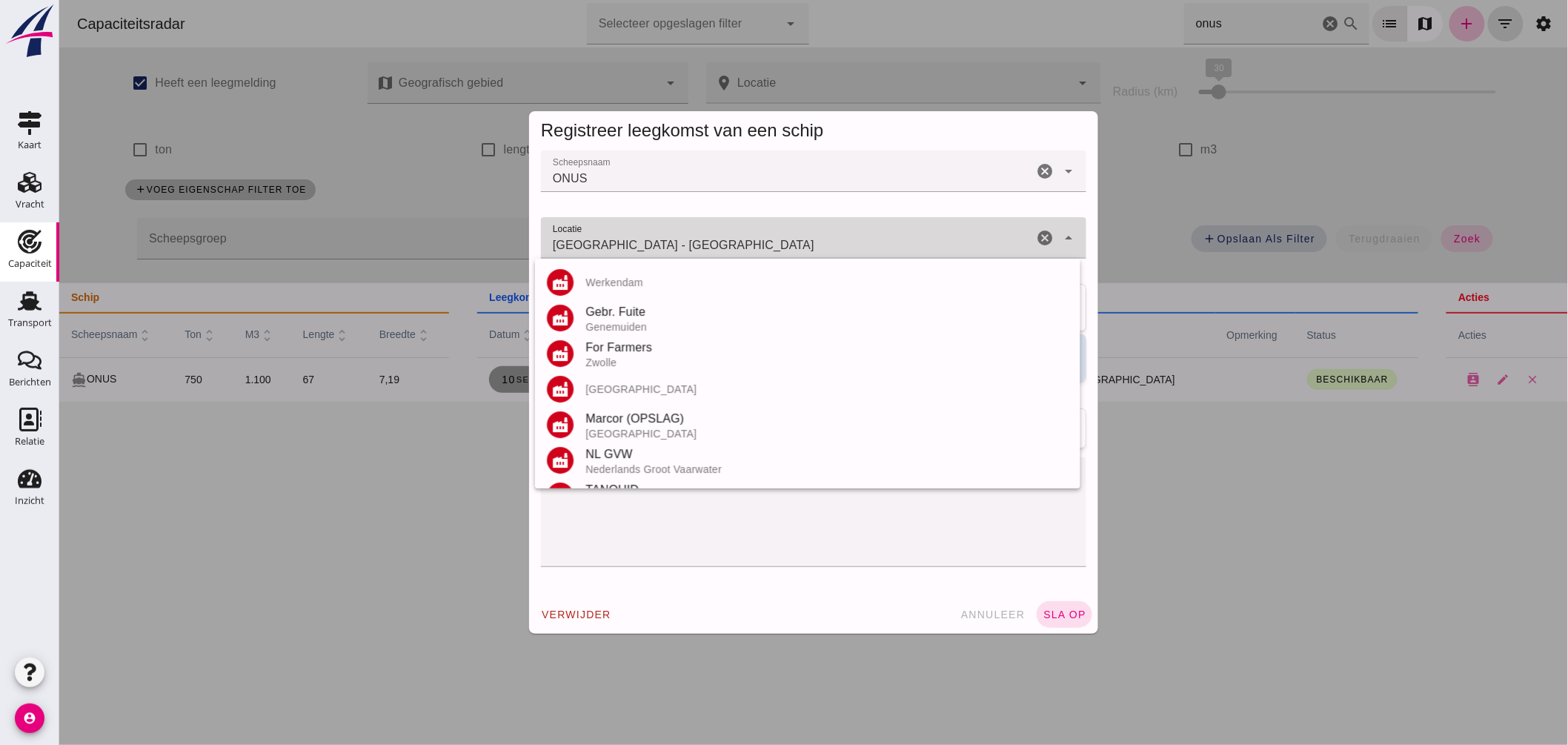
click at [855, 246] on input "Lieshout - Noord-Brabant" at bounding box center [786, 246] width 492 height 18
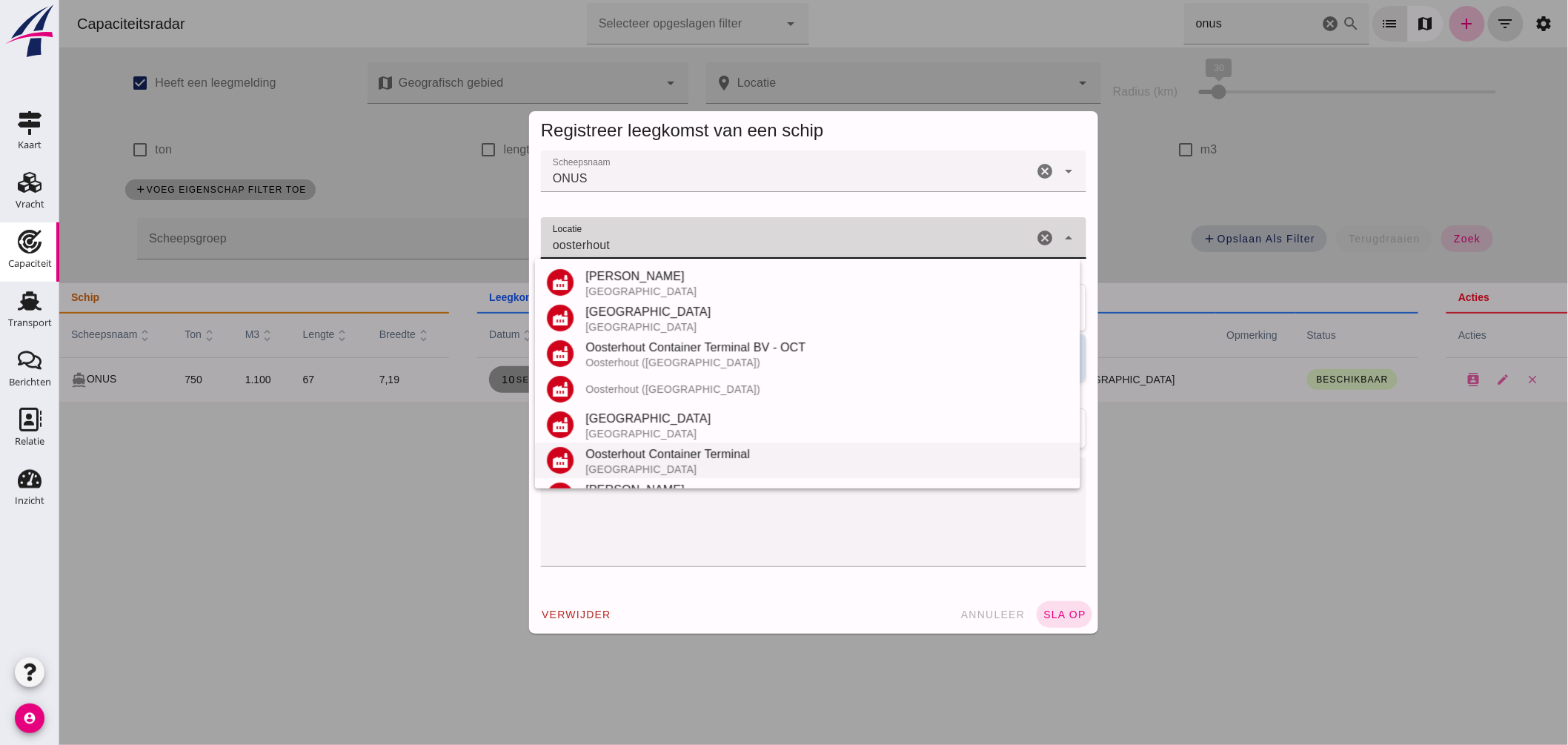
scroll to position [137, 0]
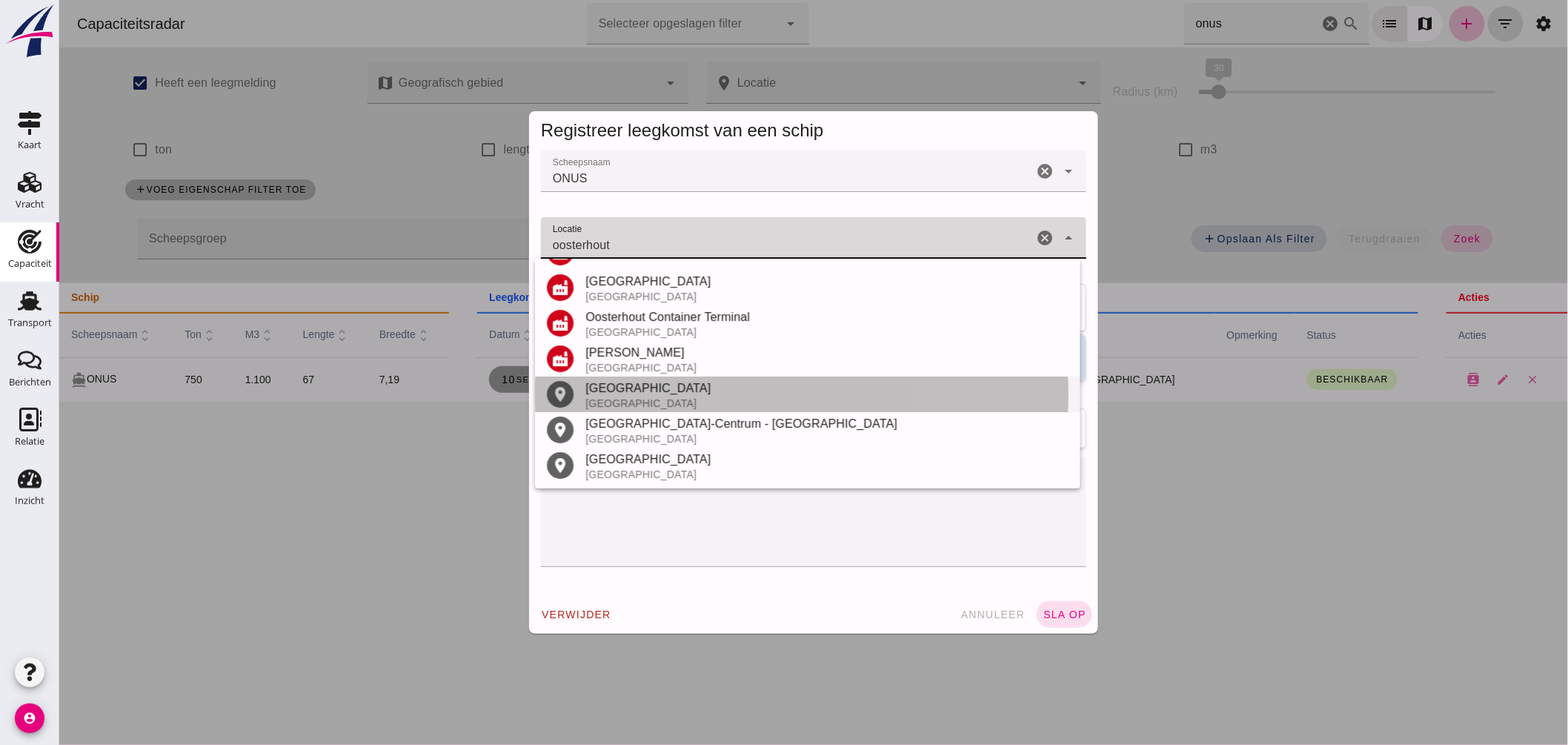
click at [631, 392] on div "Oosterhout" at bounding box center [826, 388] width 483 height 18
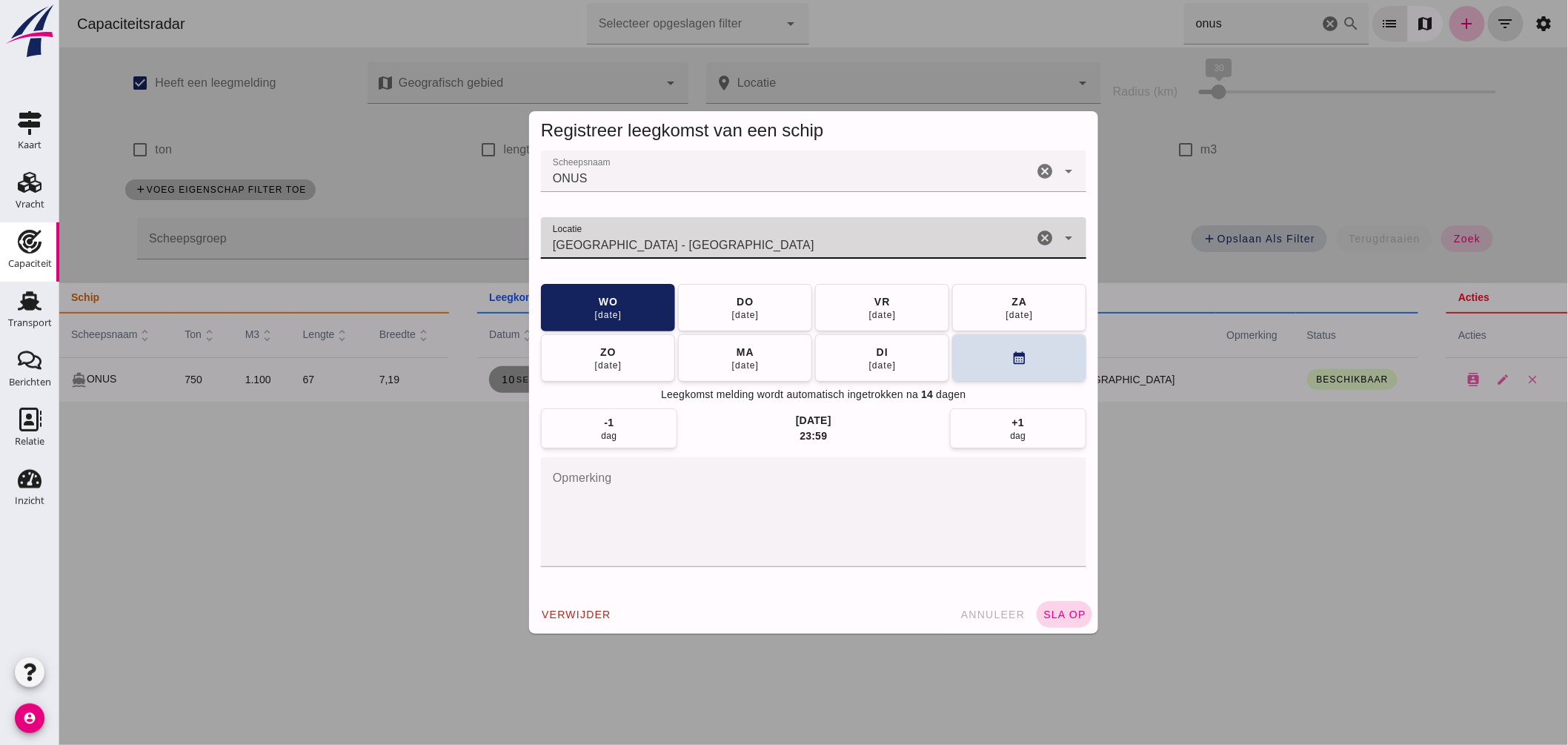
type input "Oosterhout - Noord-Brabant"
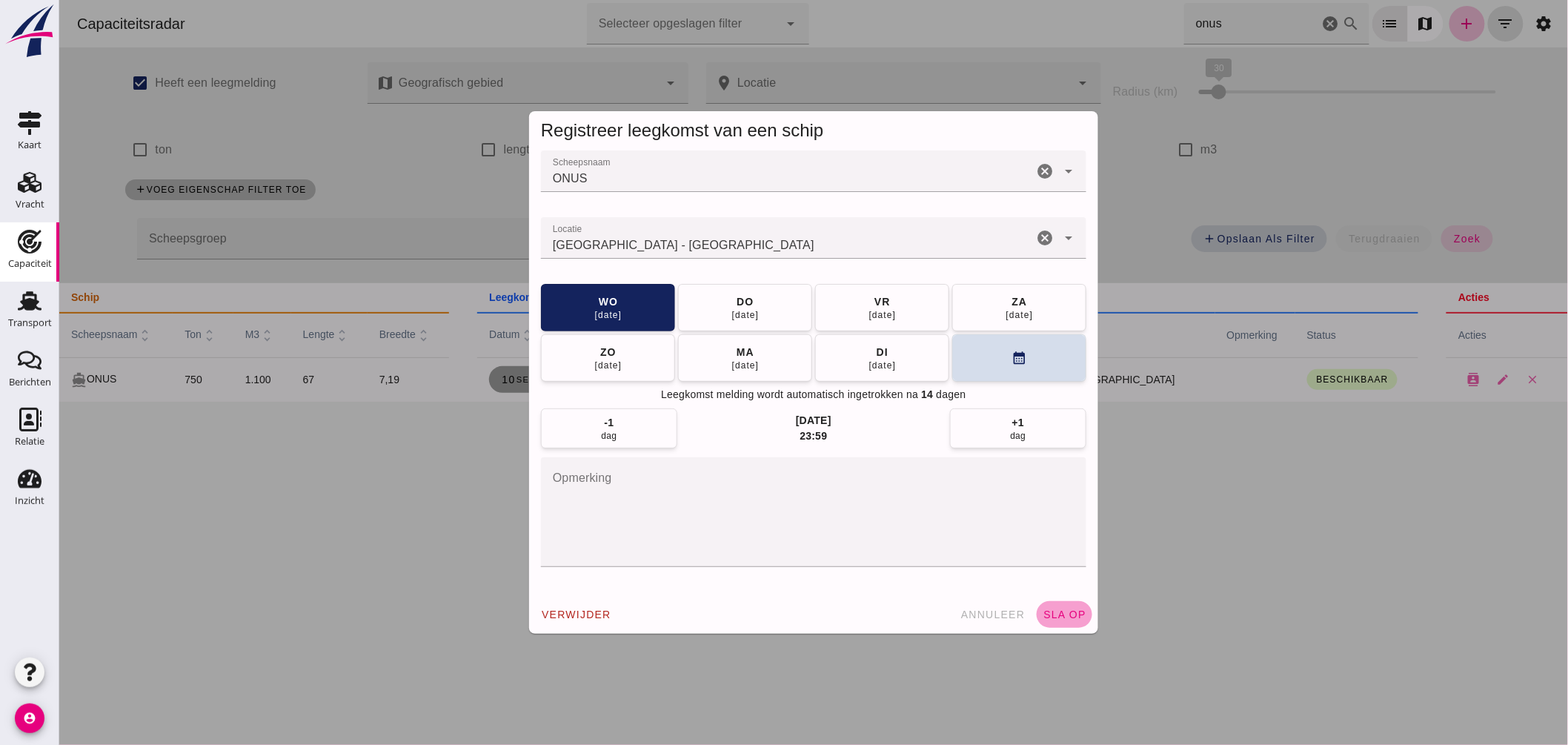
click at [1046, 611] on span "sla op" at bounding box center [1064, 614] width 44 height 12
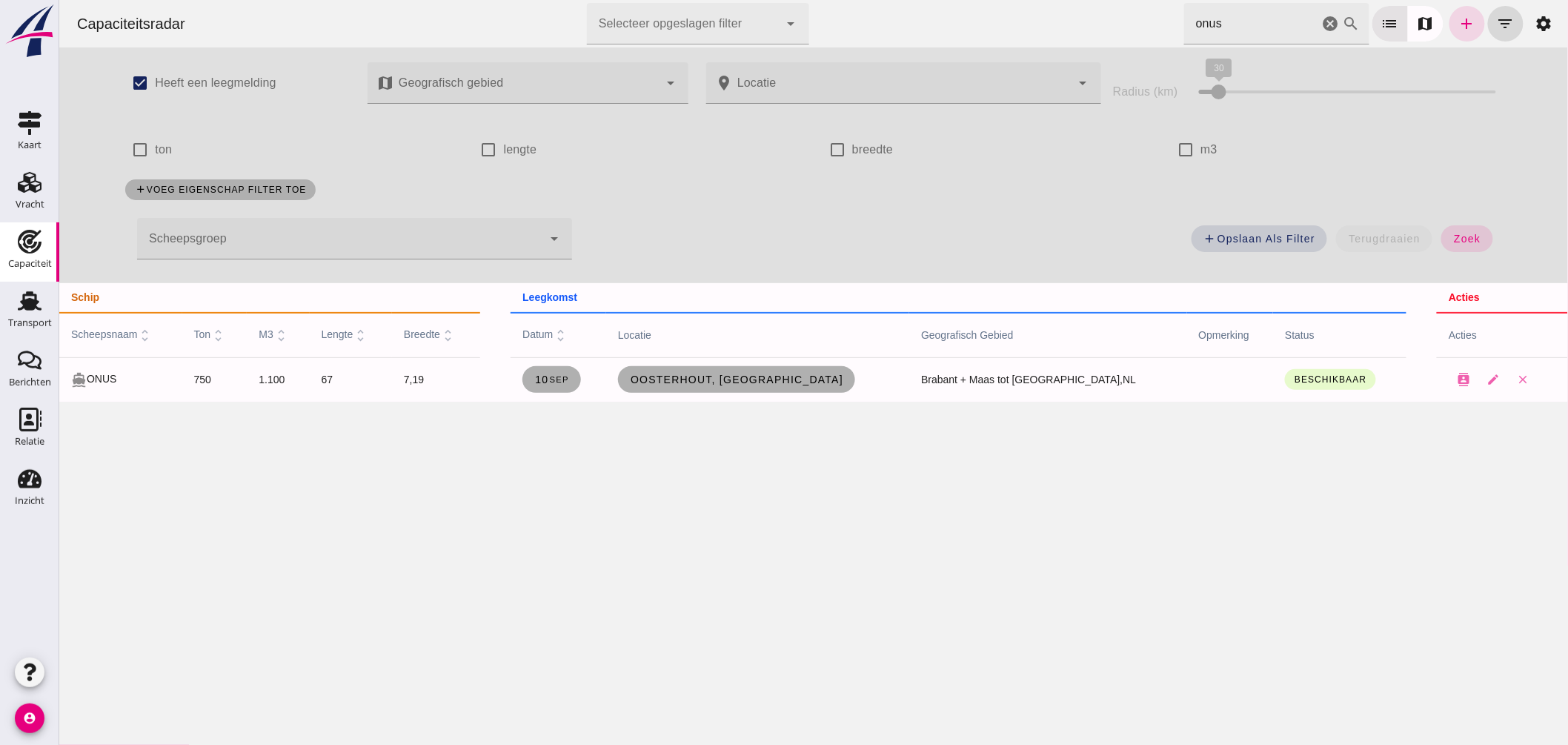
drag, startPoint x: 1313, startPoint y: 23, endPoint x: 1633, endPoint y: 612, distance: 670.3
click at [1322, 23] on icon "cancel" at bounding box center [1330, 24] width 18 height 18
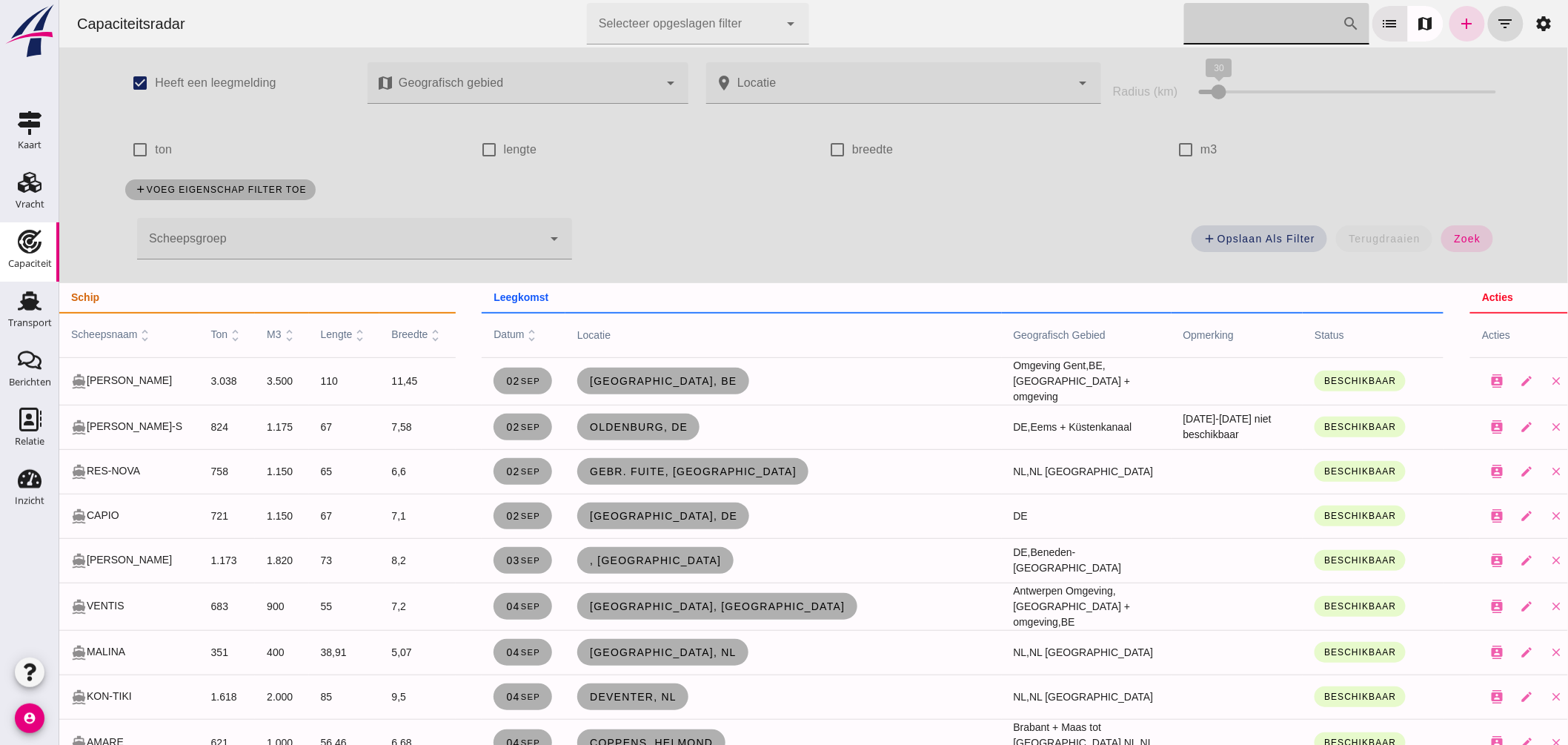
click at [1232, 19] on input "Zoek op scheepsnaam" at bounding box center [1263, 24] width 159 height 41
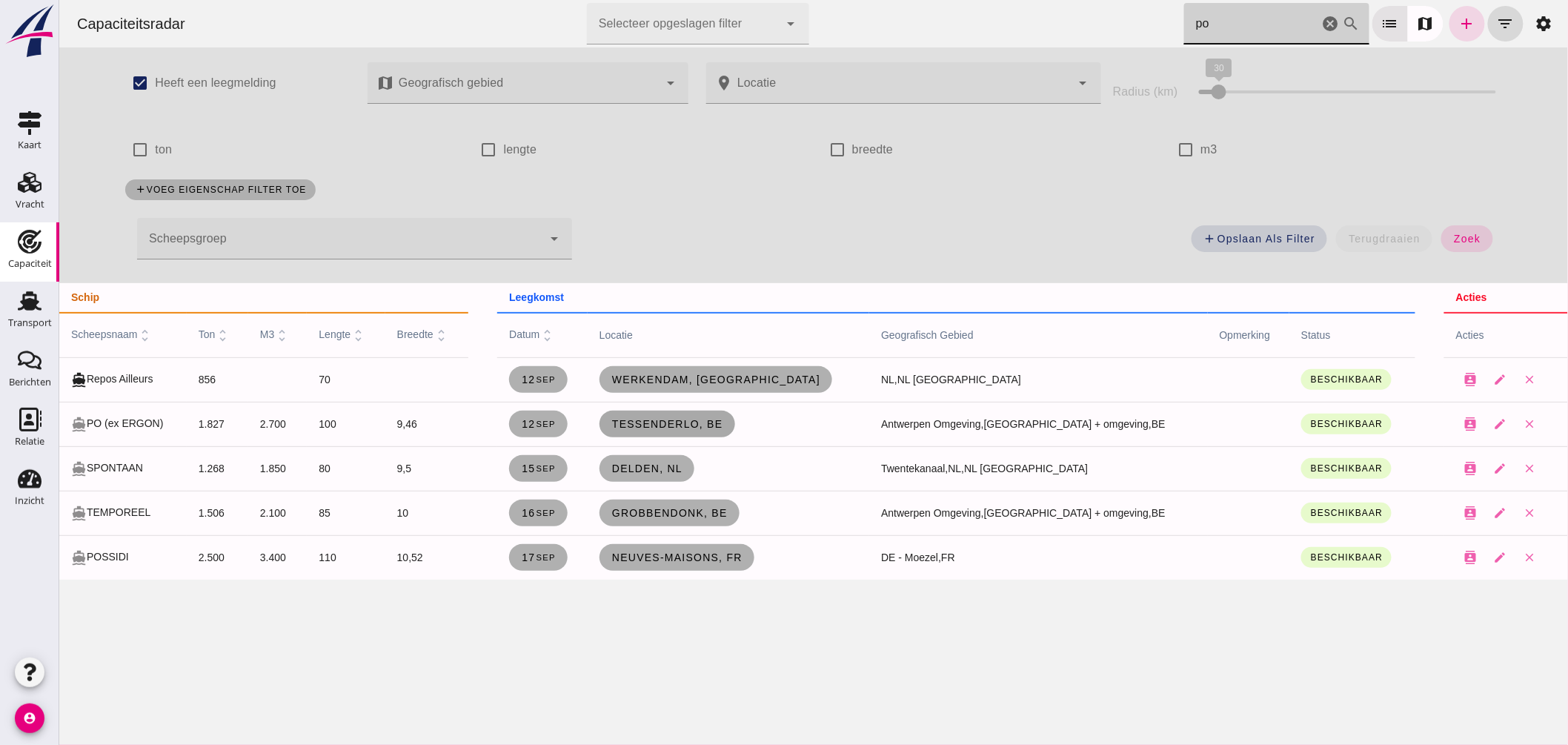
type input "po"
click at [722, 419] on span "Tessenderlo, be" at bounding box center [666, 423] width 112 height 12
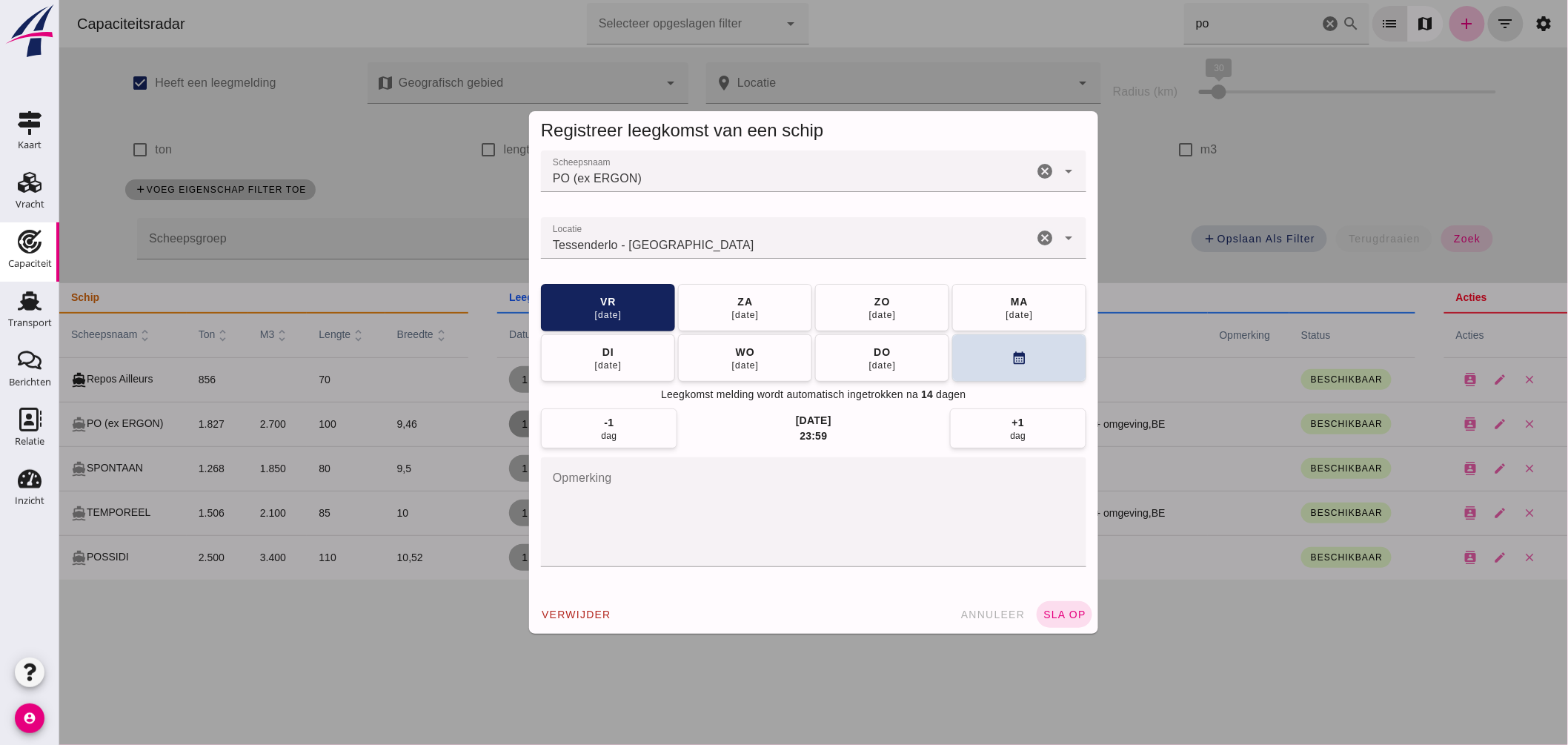
click at [696, 240] on input "Locatie" at bounding box center [786, 246] width 492 height 18
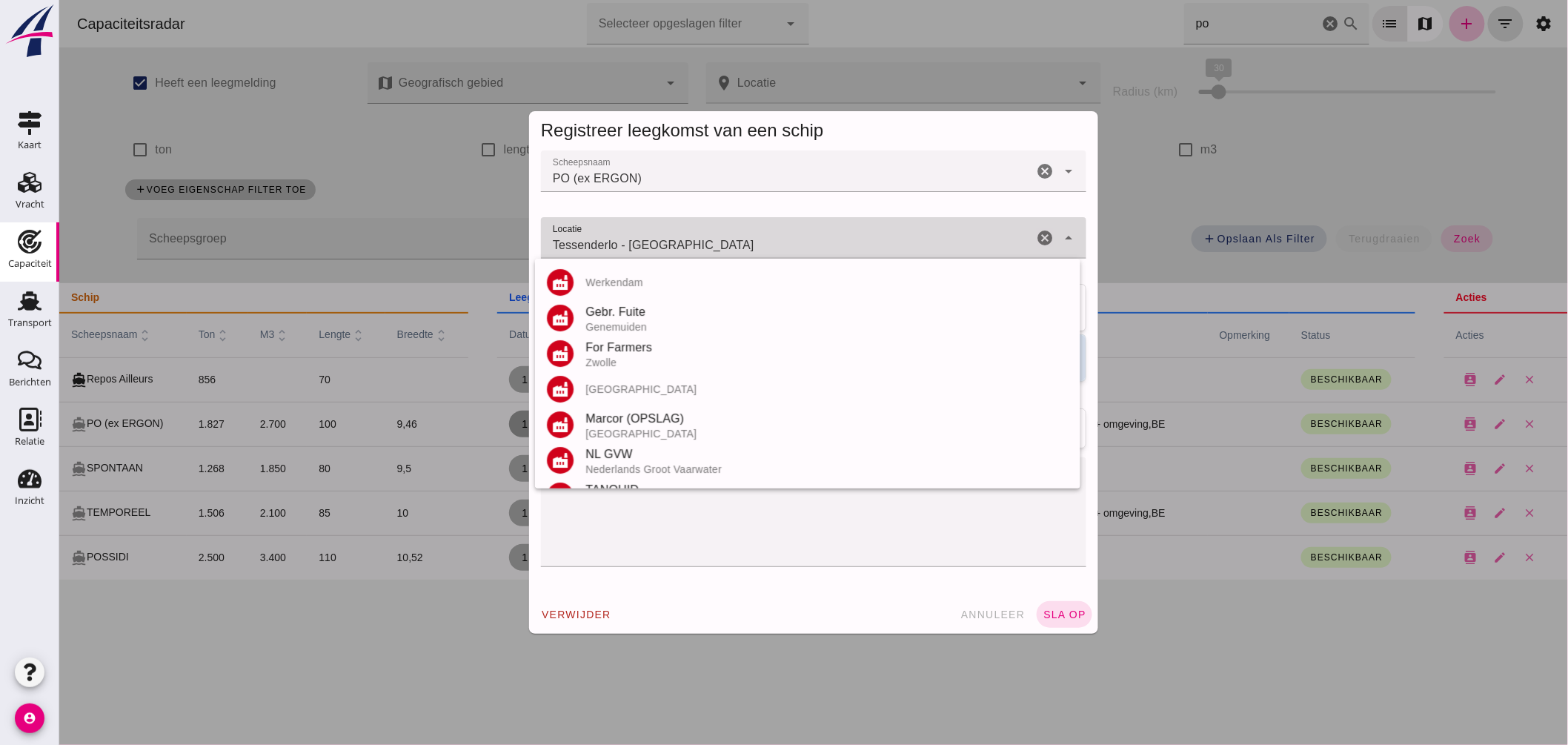
click at [697, 242] on input "Tessenderlo - Limburg" at bounding box center [786, 246] width 492 height 18
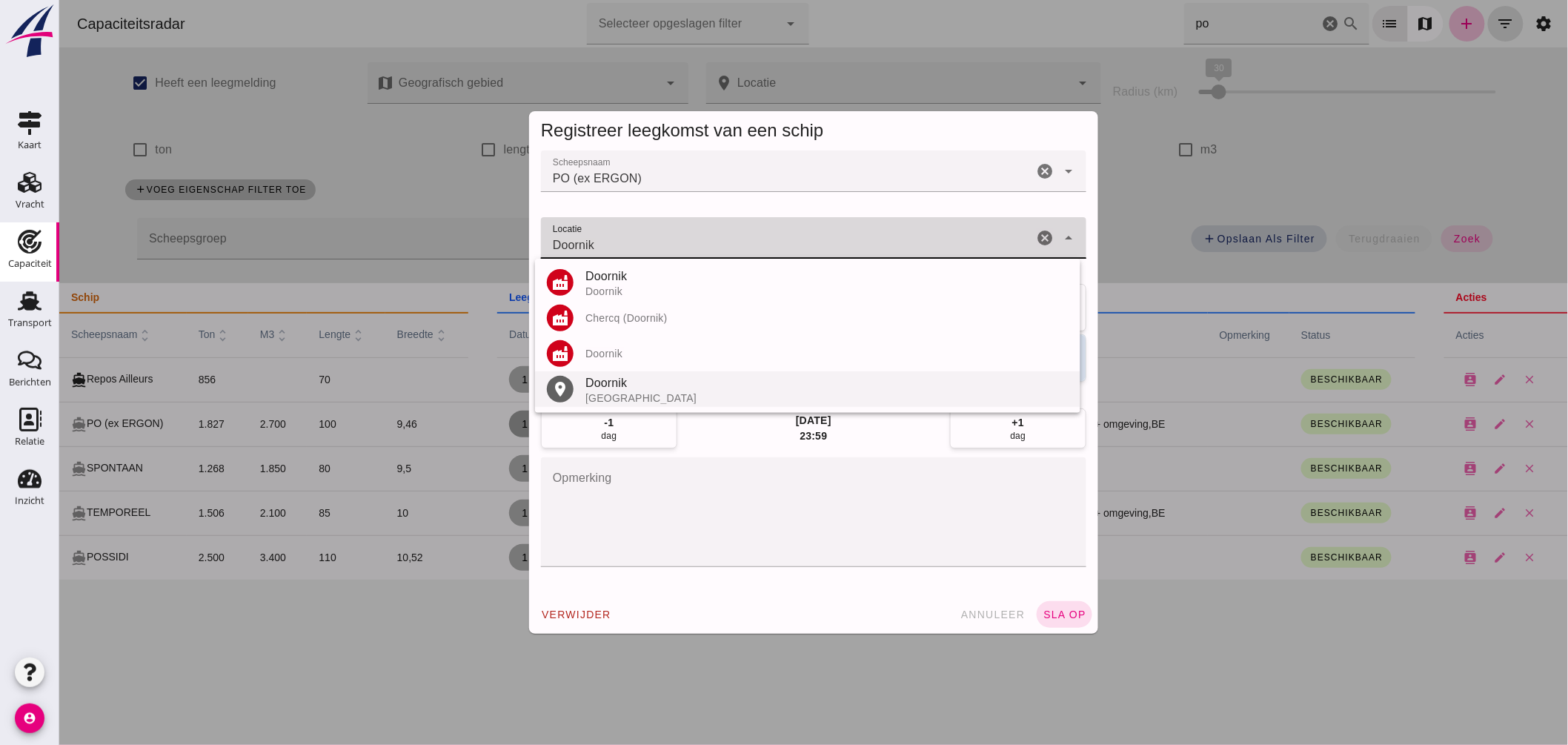
drag, startPoint x: 602, startPoint y: 393, endPoint x: 616, endPoint y: 389, distance: 14.6
click at [603, 393] on div "België" at bounding box center [826, 397] width 483 height 12
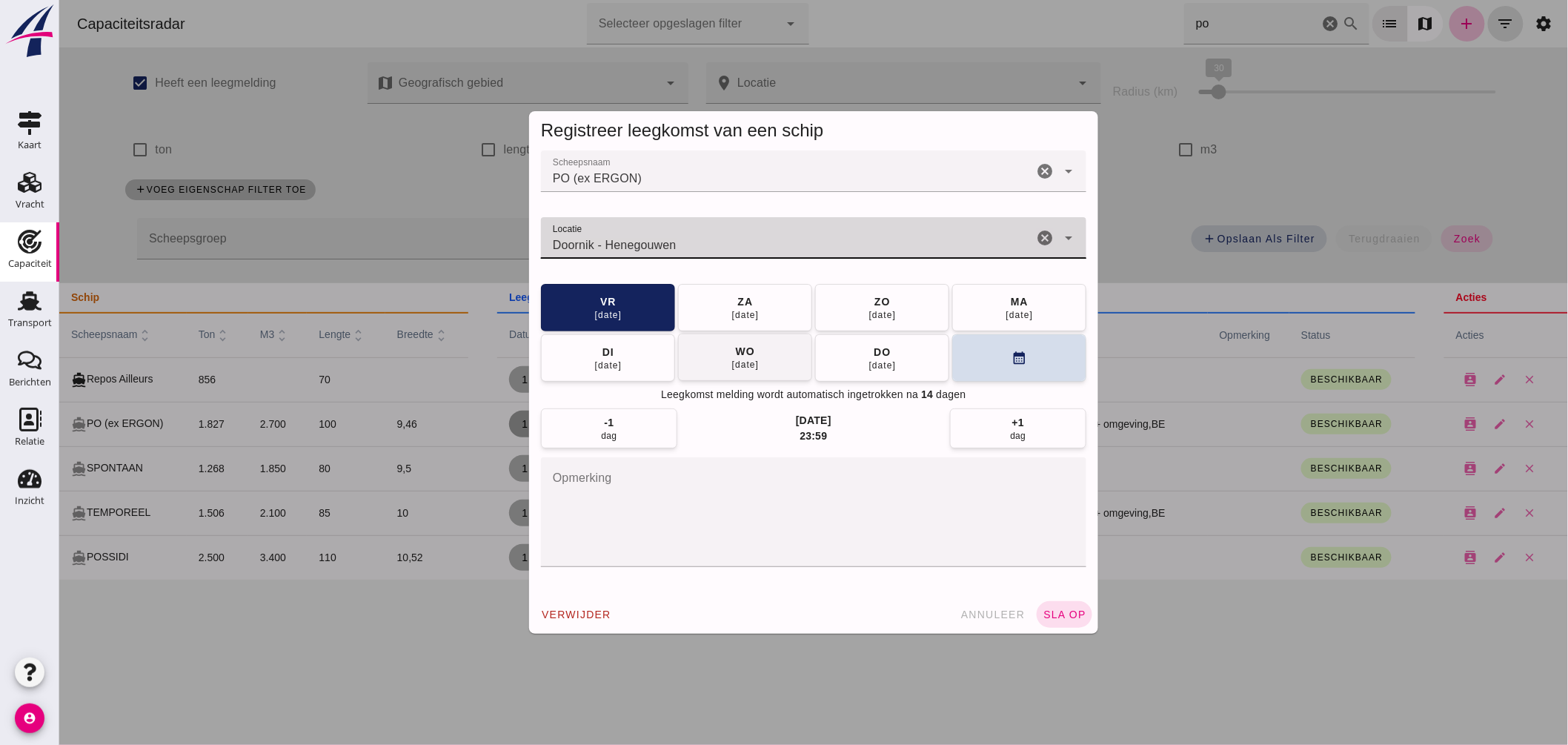
type input "Doornik - Henegouwen"
click at [715, 363] on button "wo 17 sep" at bounding box center [743, 357] width 134 height 47
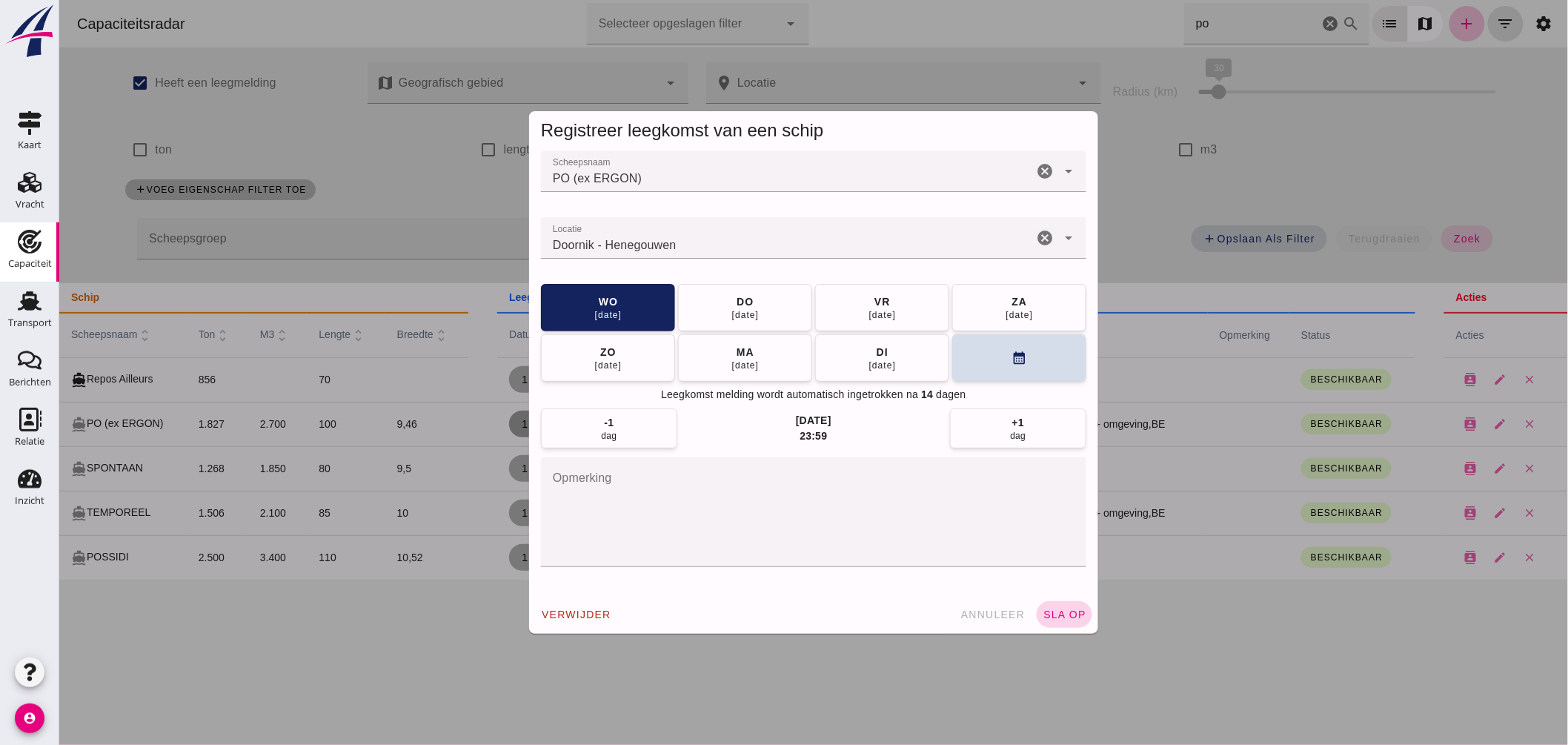
click at [1052, 610] on span "sla op" at bounding box center [1064, 614] width 44 height 12
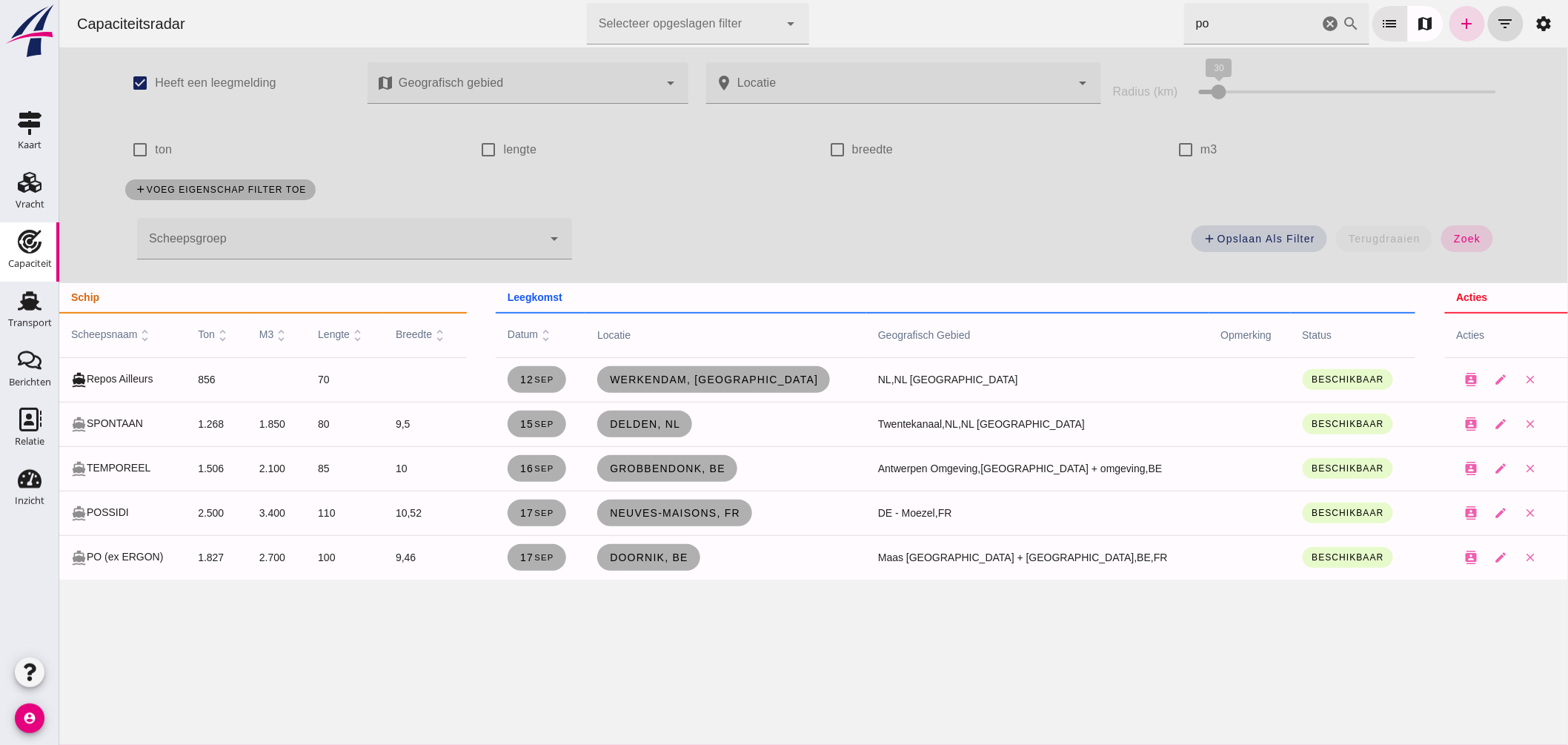
drag, startPoint x: 1205, startPoint y: 24, endPoint x: 842, endPoint y: -16, distance: 365.2
click at [842, 0] on html "Capaciteitsradar Selecteer opgeslagen filter Selecteer opgeslagen filter cancel…" at bounding box center [812, 372] width 1509 height 745
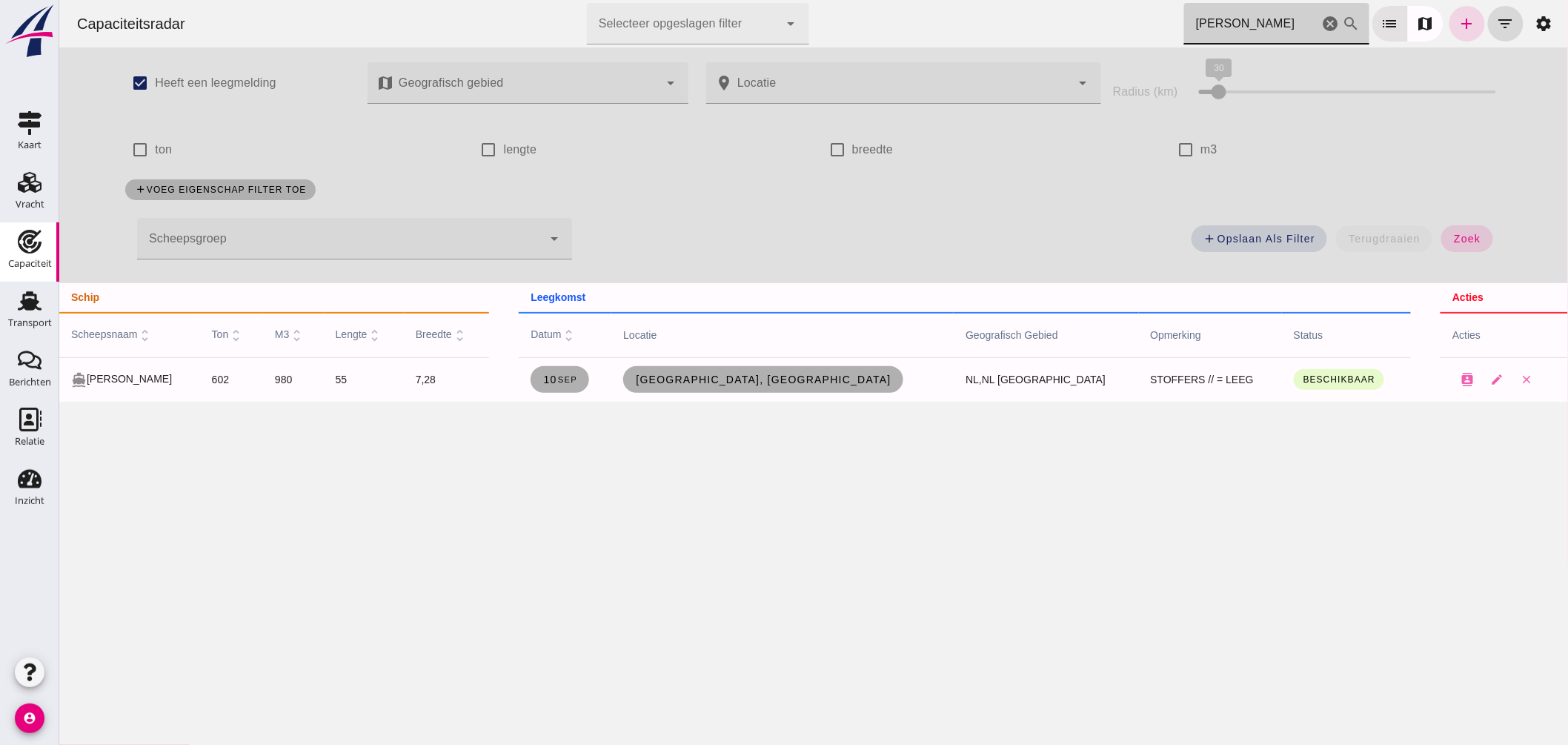
type input "hindrik"
drag, startPoint x: 1322, startPoint y: 23, endPoint x: 624, endPoint y: 191, distance: 717.9
click at [1322, 24] on icon "cancel" at bounding box center [1330, 24] width 18 height 18
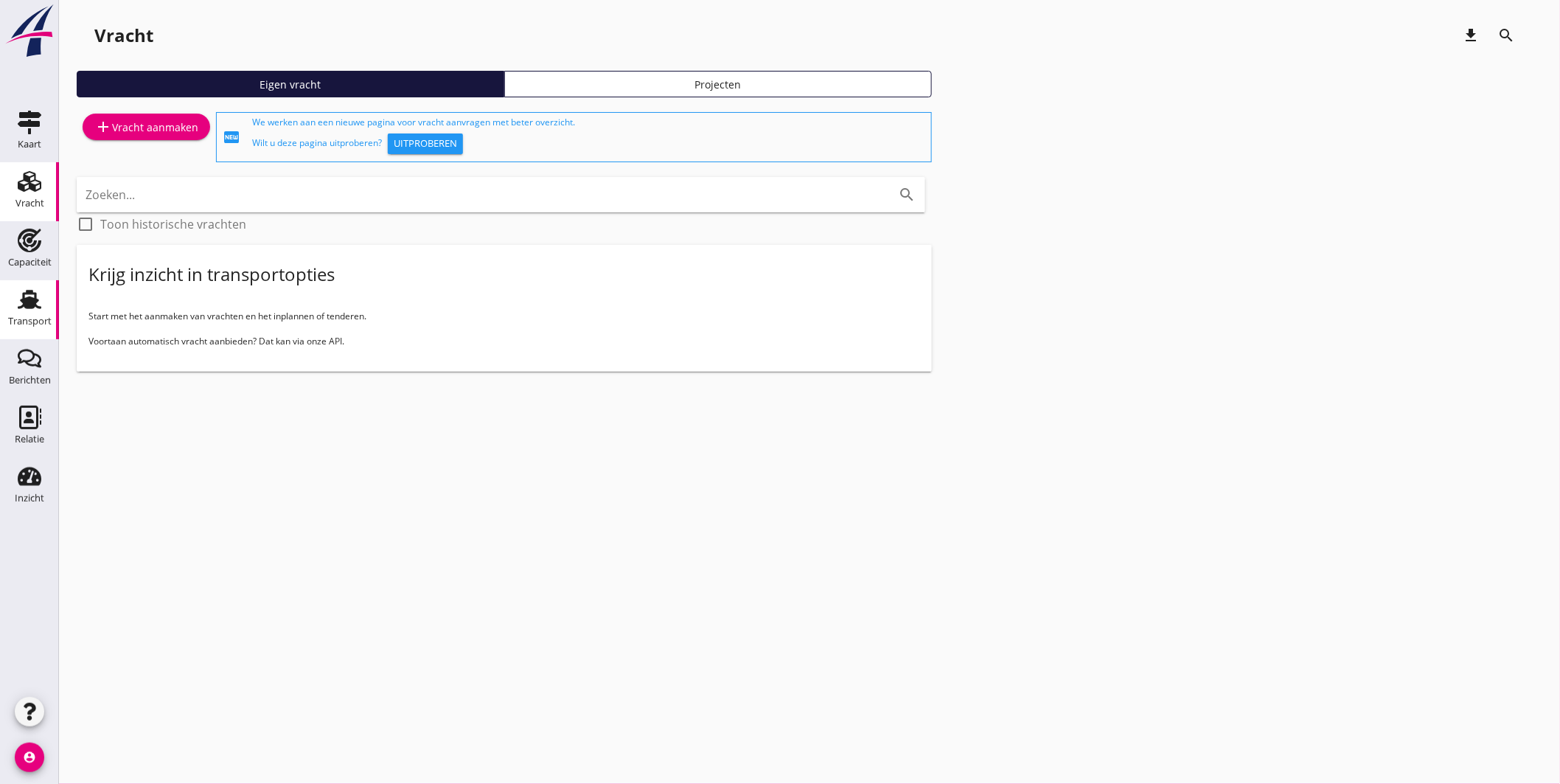
click at [33, 305] on use at bounding box center [29, 299] width 23 height 19
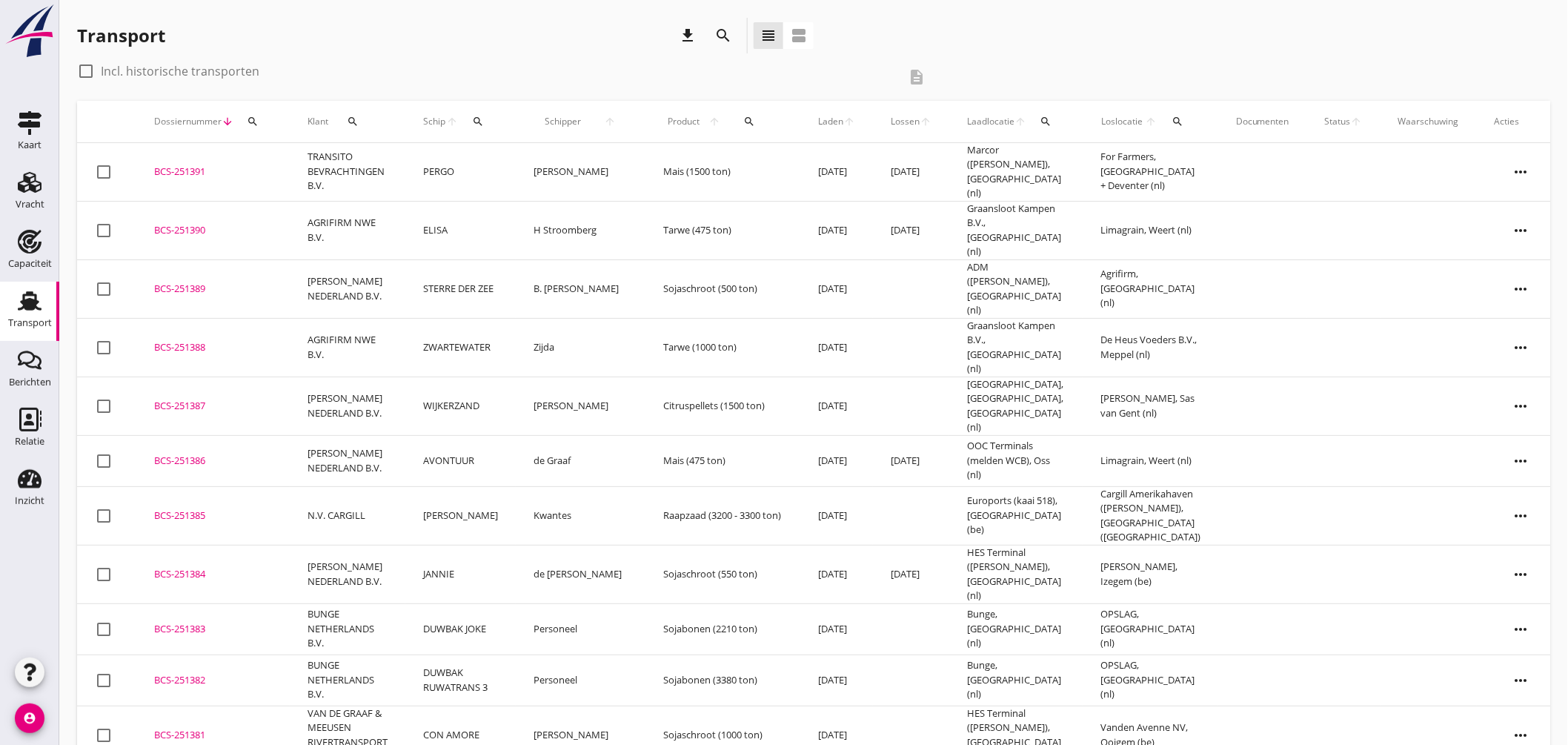
click at [492, 122] on div "search" at bounding box center [478, 122] width 28 height 12
click at [539, 167] on input "Zoek op (scheeps)naam" at bounding box center [555, 164] width 154 height 24
type input "bella"
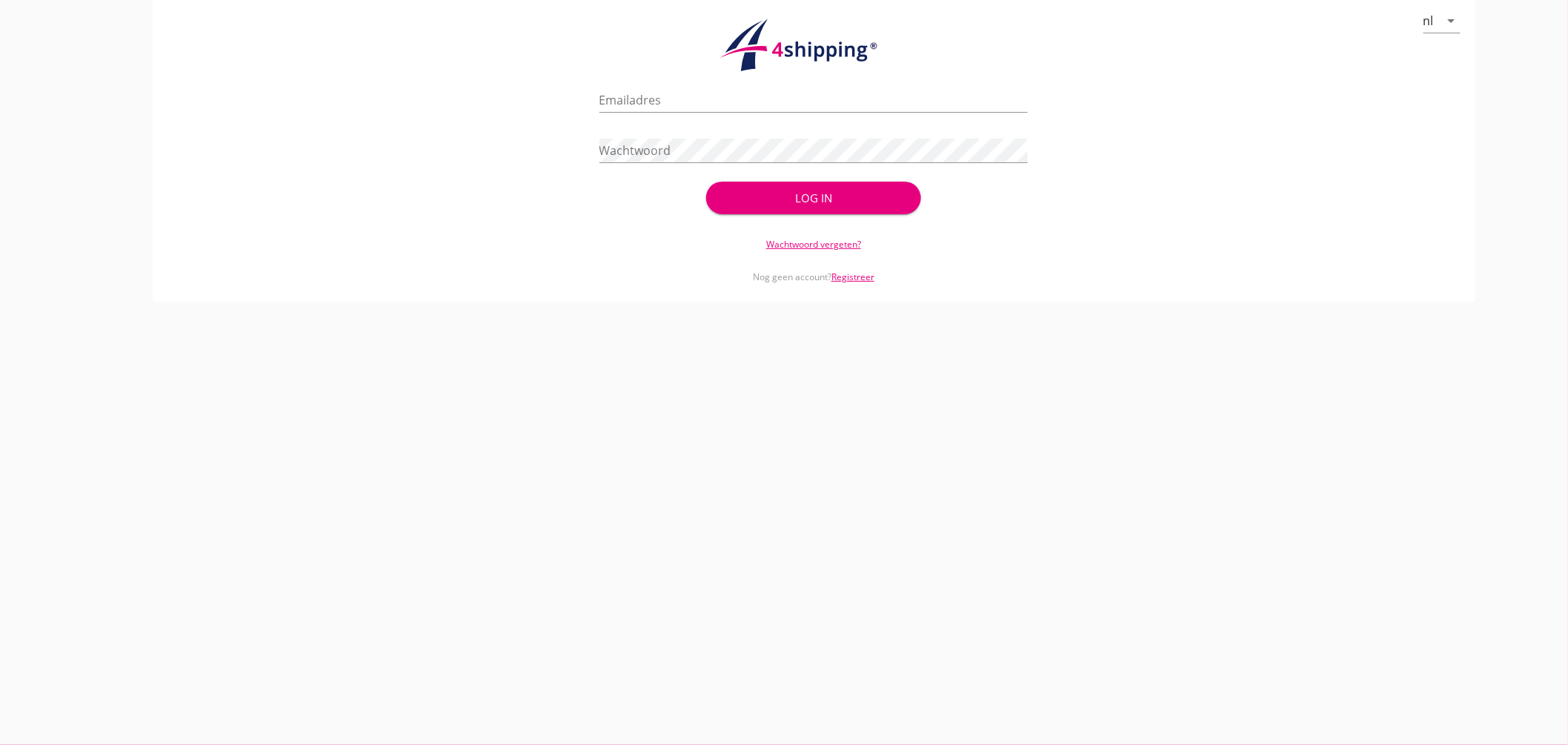
type input "jasper@stoffersbevrachtingen.nl"
click at [782, 187] on button "Log in" at bounding box center [813, 198] width 214 height 32
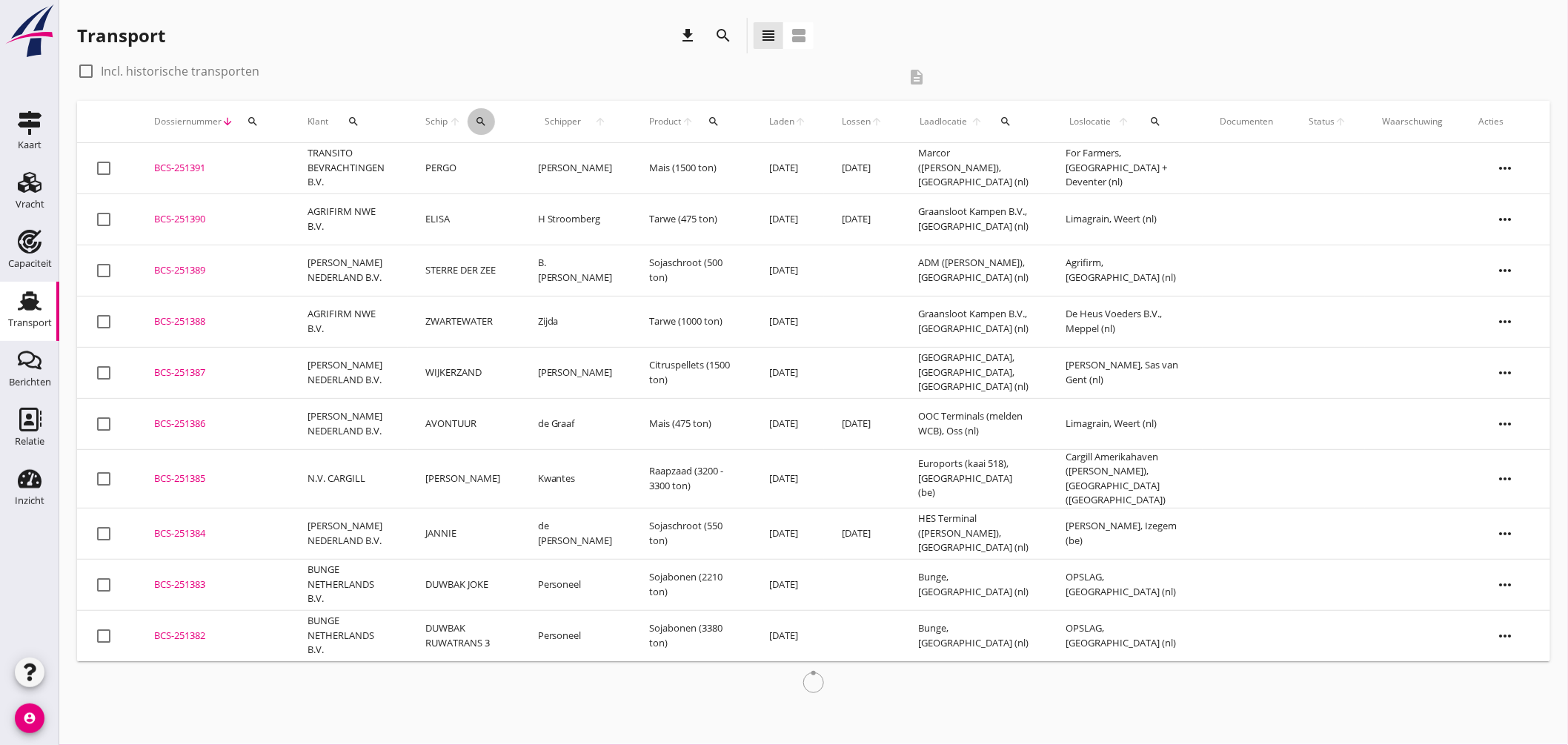
click at [487, 123] on icon "search" at bounding box center [482, 122] width 12 height 12
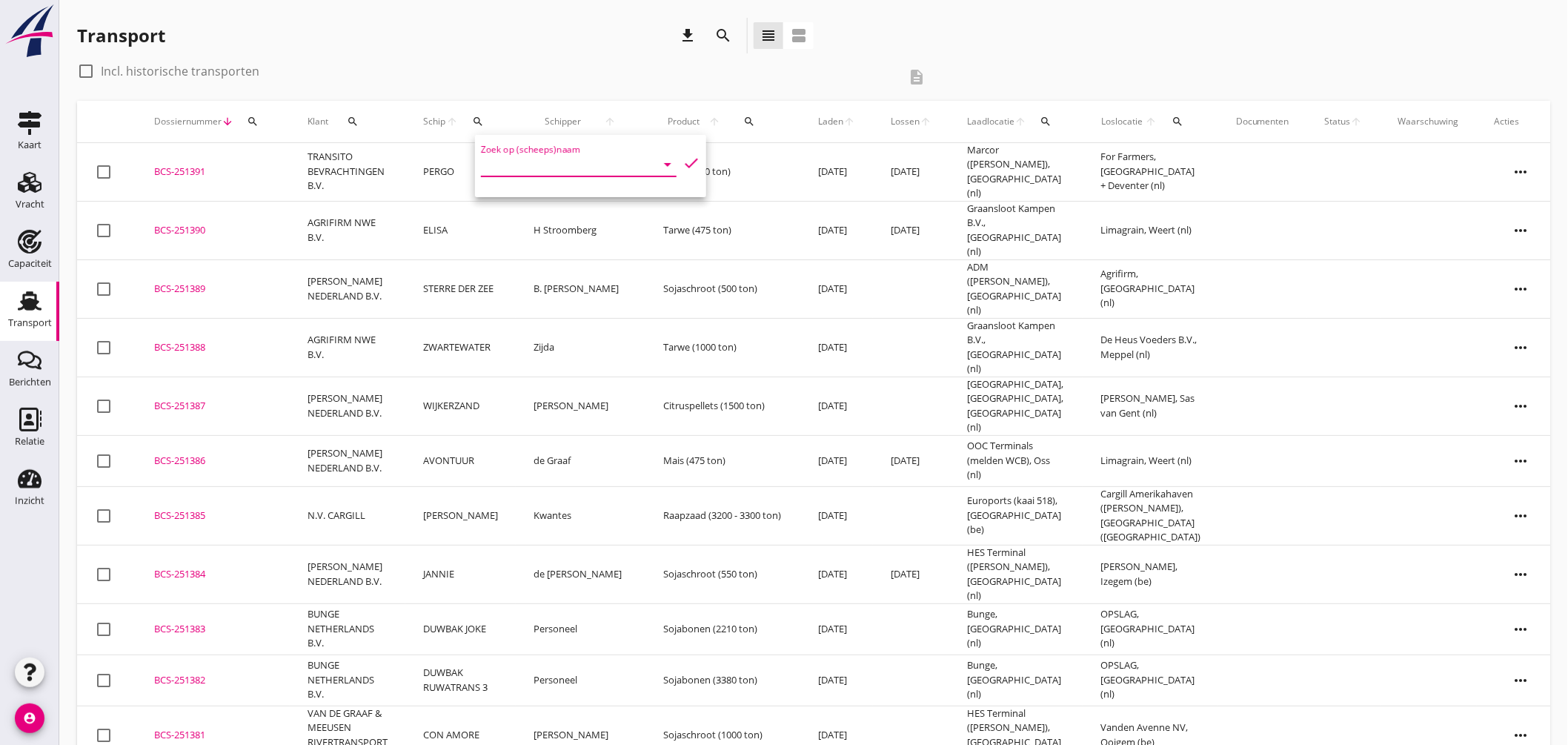
click at [551, 170] on input "Zoek op (scheeps)naam" at bounding box center [558, 164] width 154 height 24
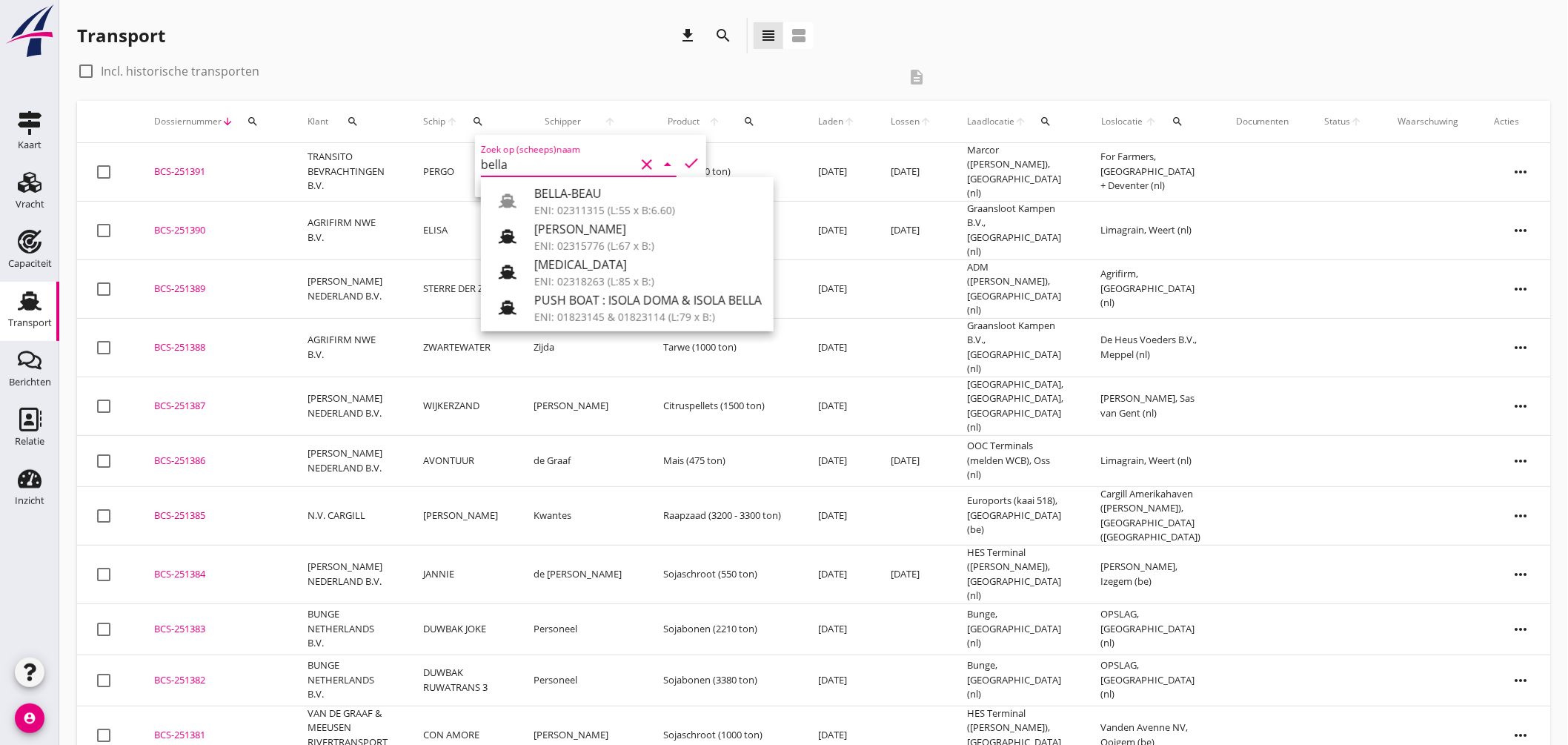
click at [593, 203] on div "ENI: 02311315 (L:55 x B:6.60)" at bounding box center [648, 210] width 228 height 15
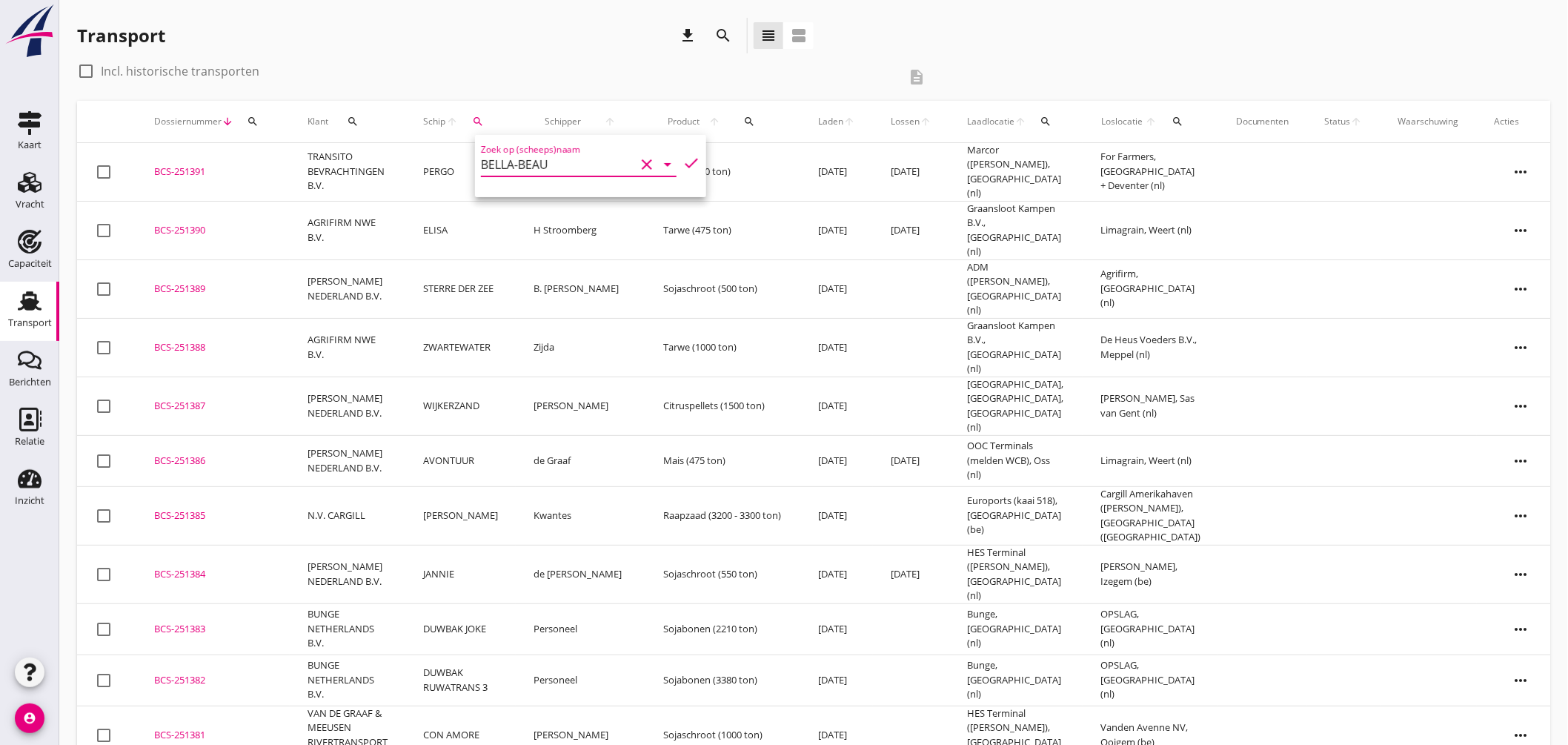
click at [683, 158] on icon "check" at bounding box center [692, 163] width 18 height 18
type input "BELLA-BEAU"
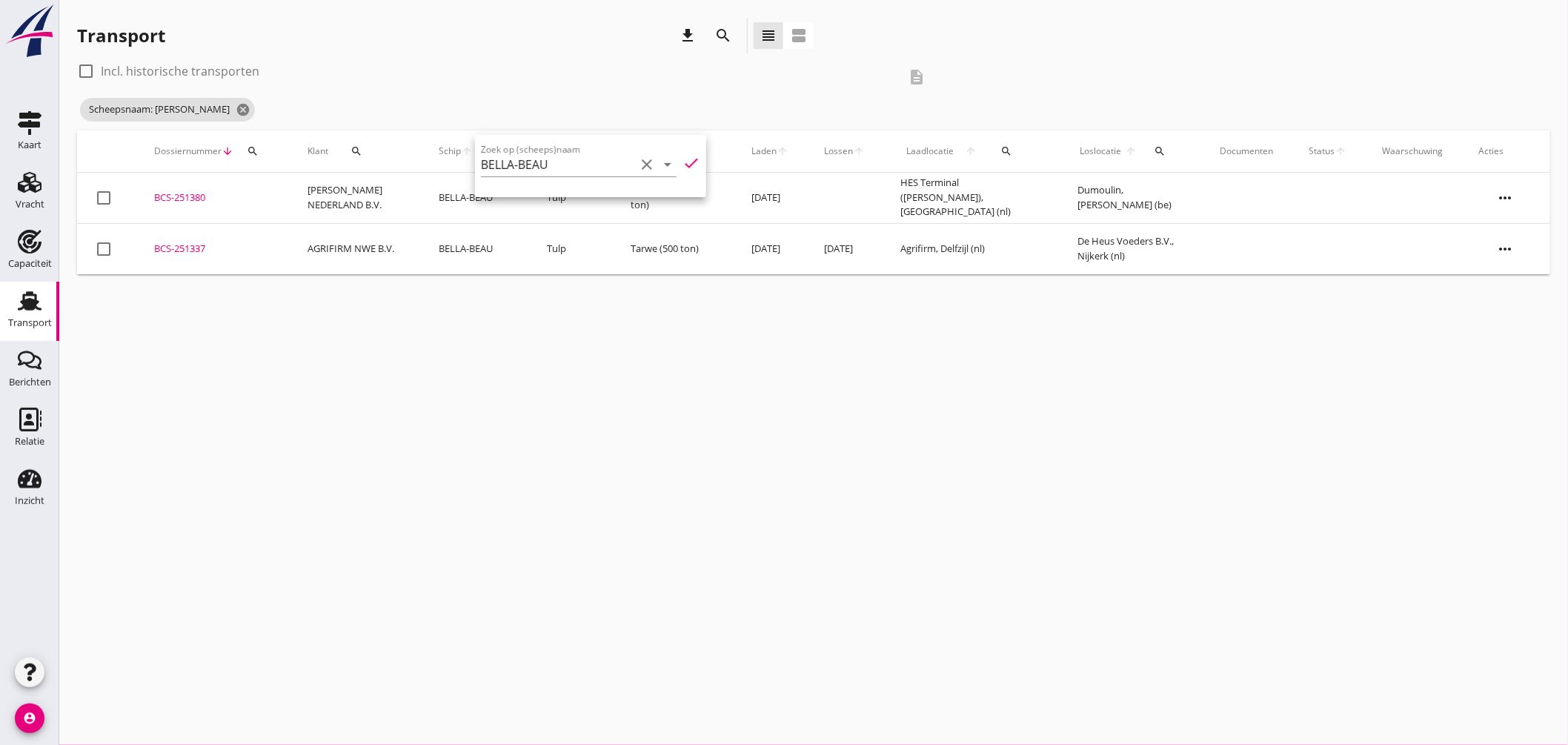
click at [739, 365] on div "cancel You are impersonating another user. Transport download search view_headl…" at bounding box center [813, 372] width 1509 height 745
click at [182, 200] on div "BCS-251380" at bounding box center [212, 198] width 118 height 15
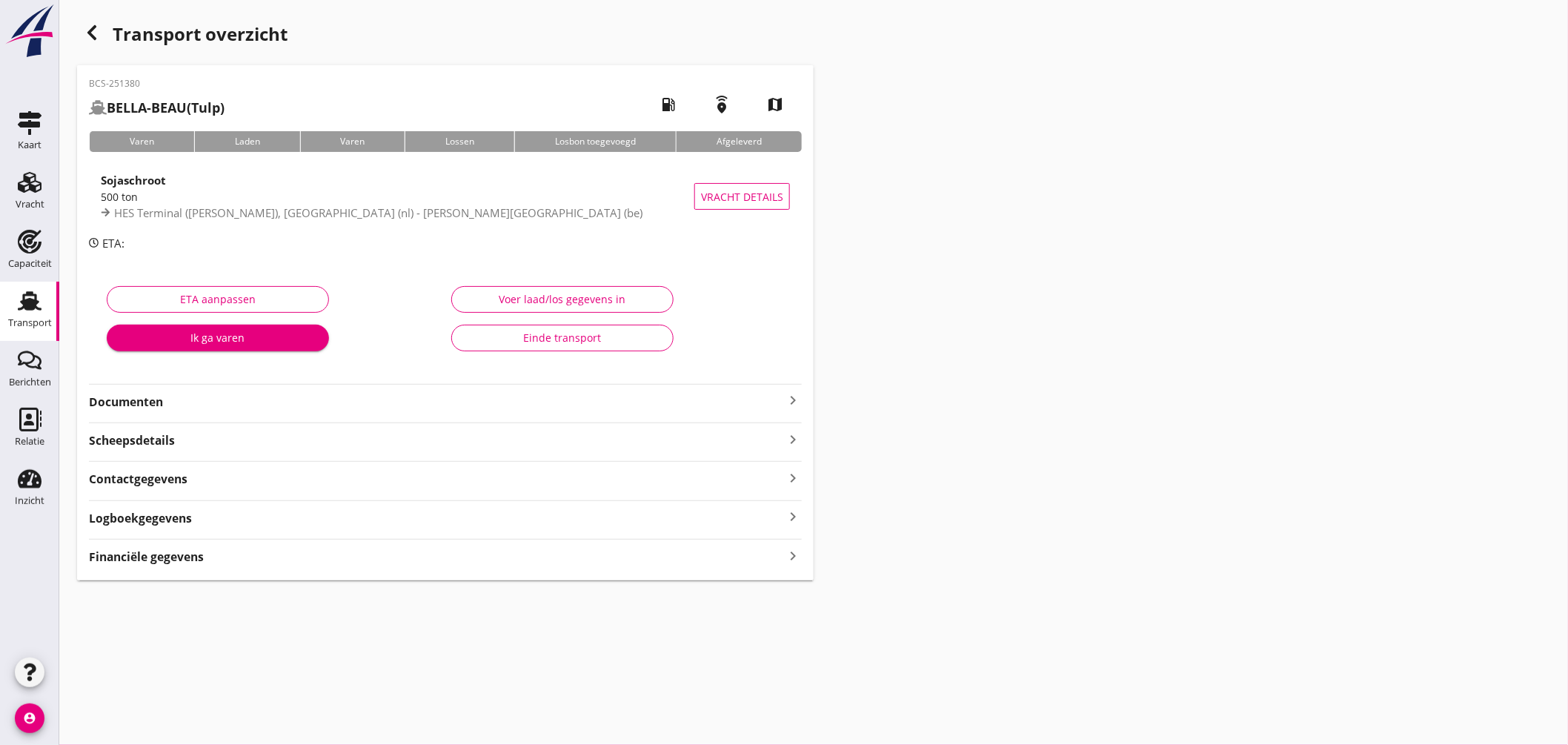
click at [795, 396] on icon "keyboard_arrow_right" at bounding box center [793, 400] width 18 height 18
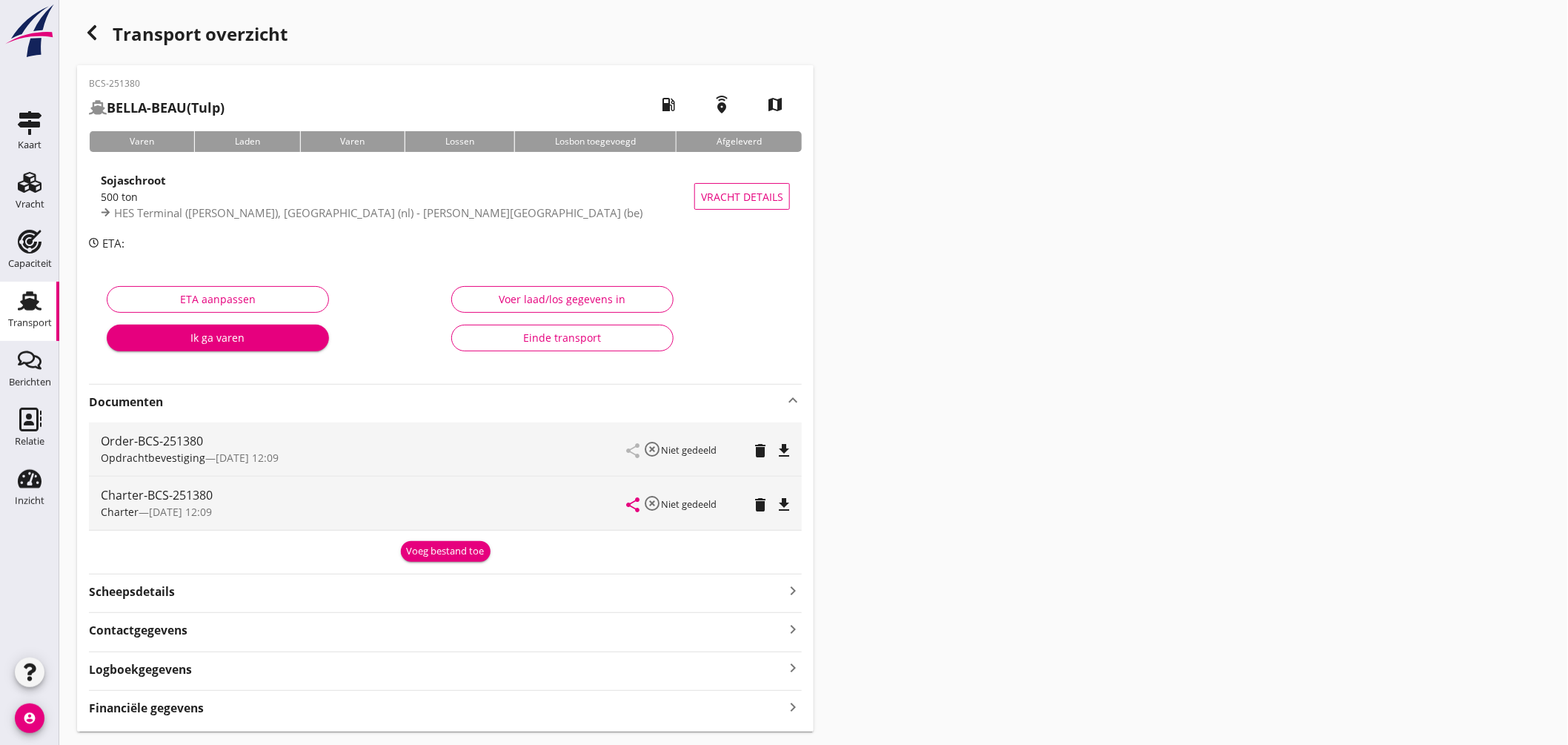
click at [783, 496] on icon "file_download" at bounding box center [784, 504] width 18 height 18
drag, startPoint x: 775, startPoint y: 439, endPoint x: 805, endPoint y: 452, distance: 32.7
click at [776, 439] on div "share highlight_off Niet gedeeld delete file_download" at bounding box center [708, 449] width 163 height 54
click at [806, 454] on div "BCS-251380 BELLA-BEAU (Tulp) local_gas_station emergency_share map Varen Laden …" at bounding box center [445, 398] width 736 height 666
click at [779, 443] on icon "file_download" at bounding box center [784, 451] width 18 height 18
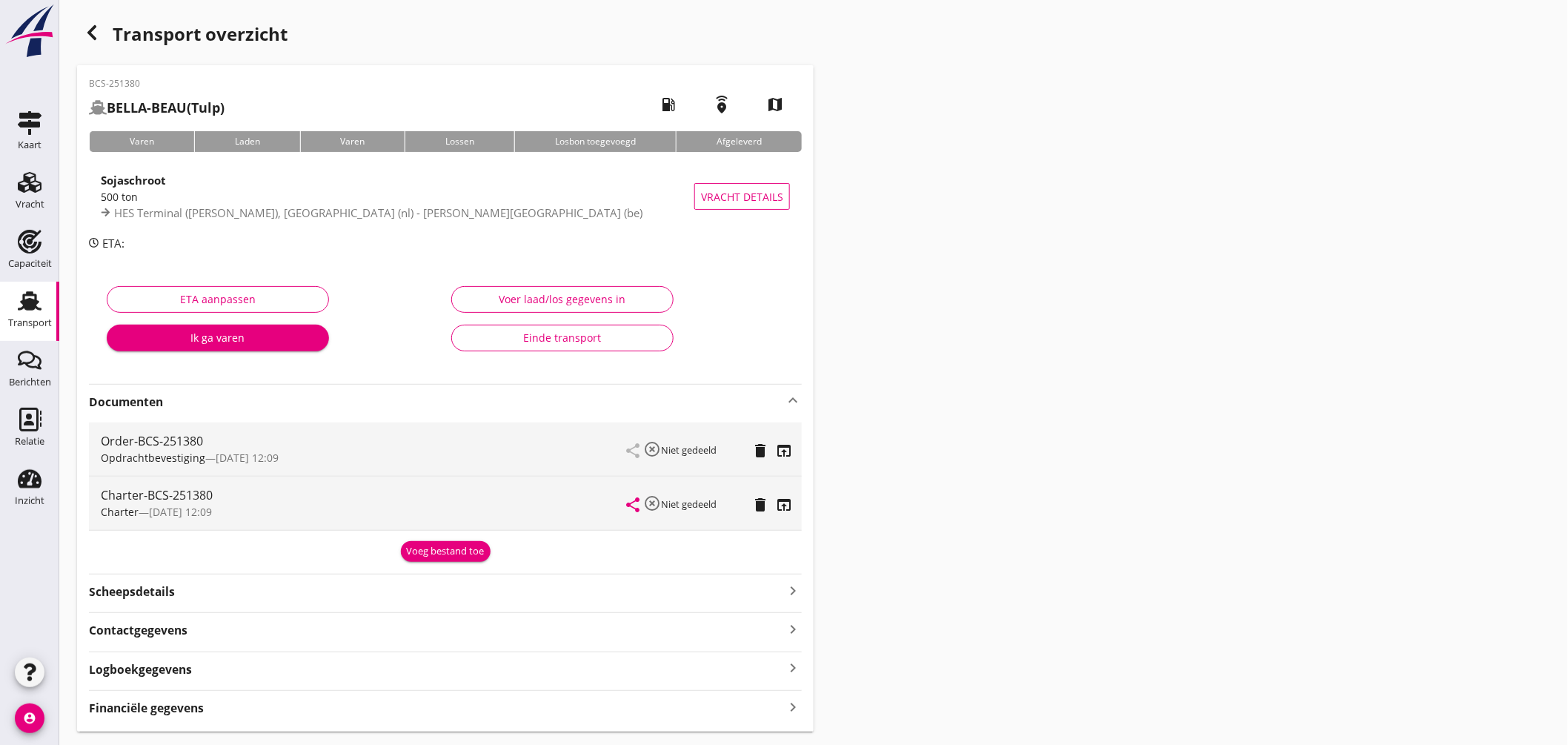
click at [33, 294] on use at bounding box center [29, 301] width 24 height 19
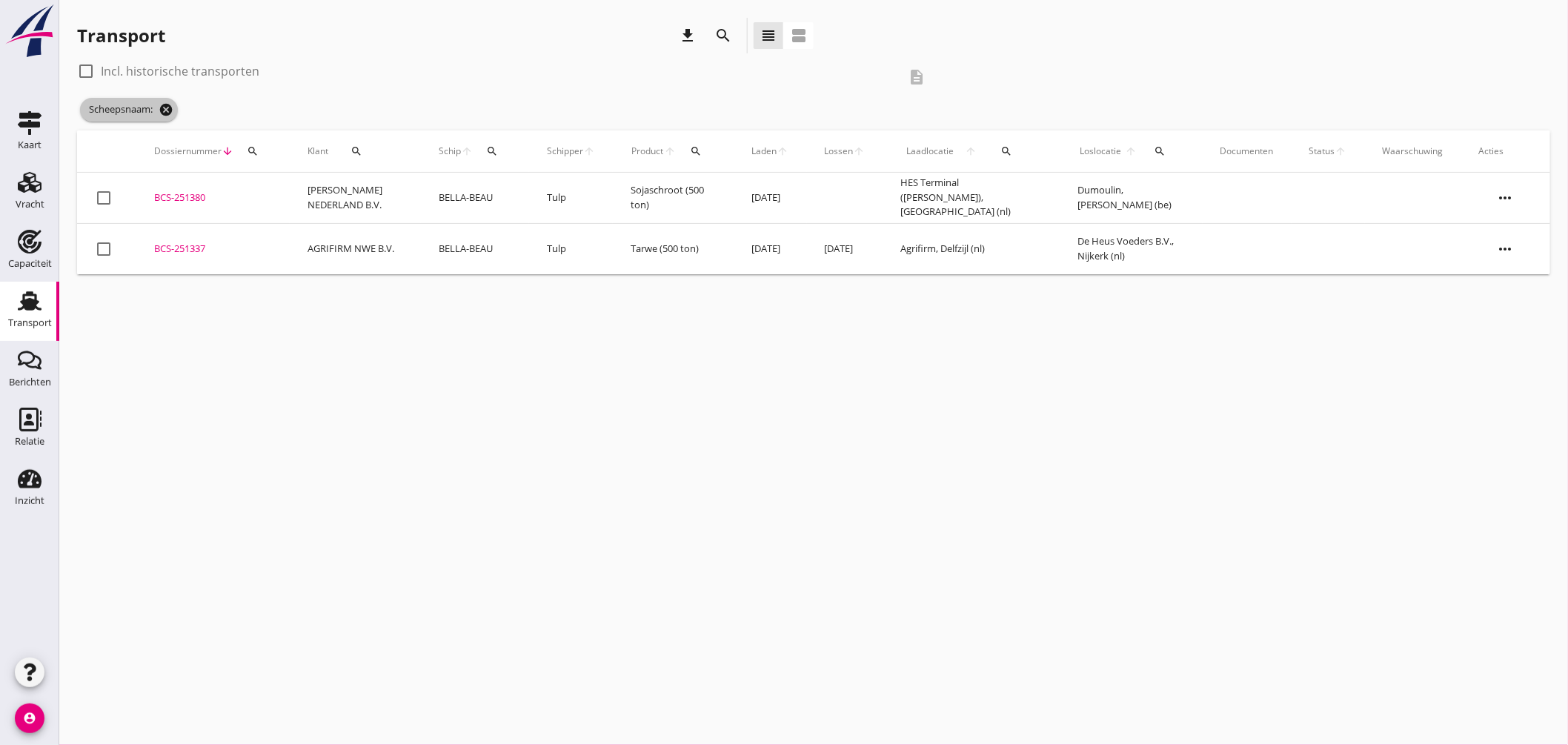
click at [168, 108] on icon "cancel" at bounding box center [166, 109] width 15 height 15
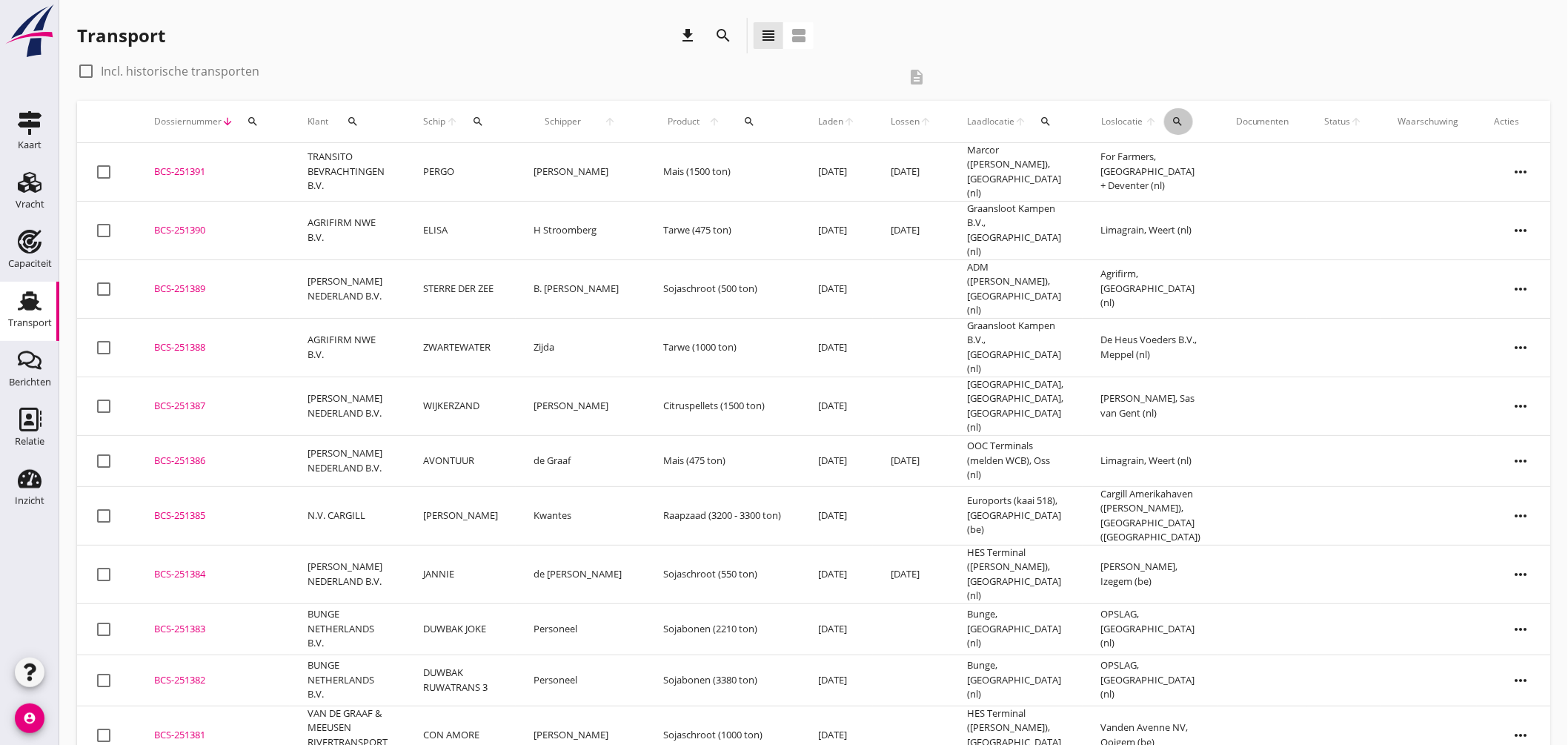
click at [1164, 129] on button "search" at bounding box center [1179, 121] width 29 height 27
click at [1194, 168] on input "text" at bounding box center [1252, 164] width 154 height 24
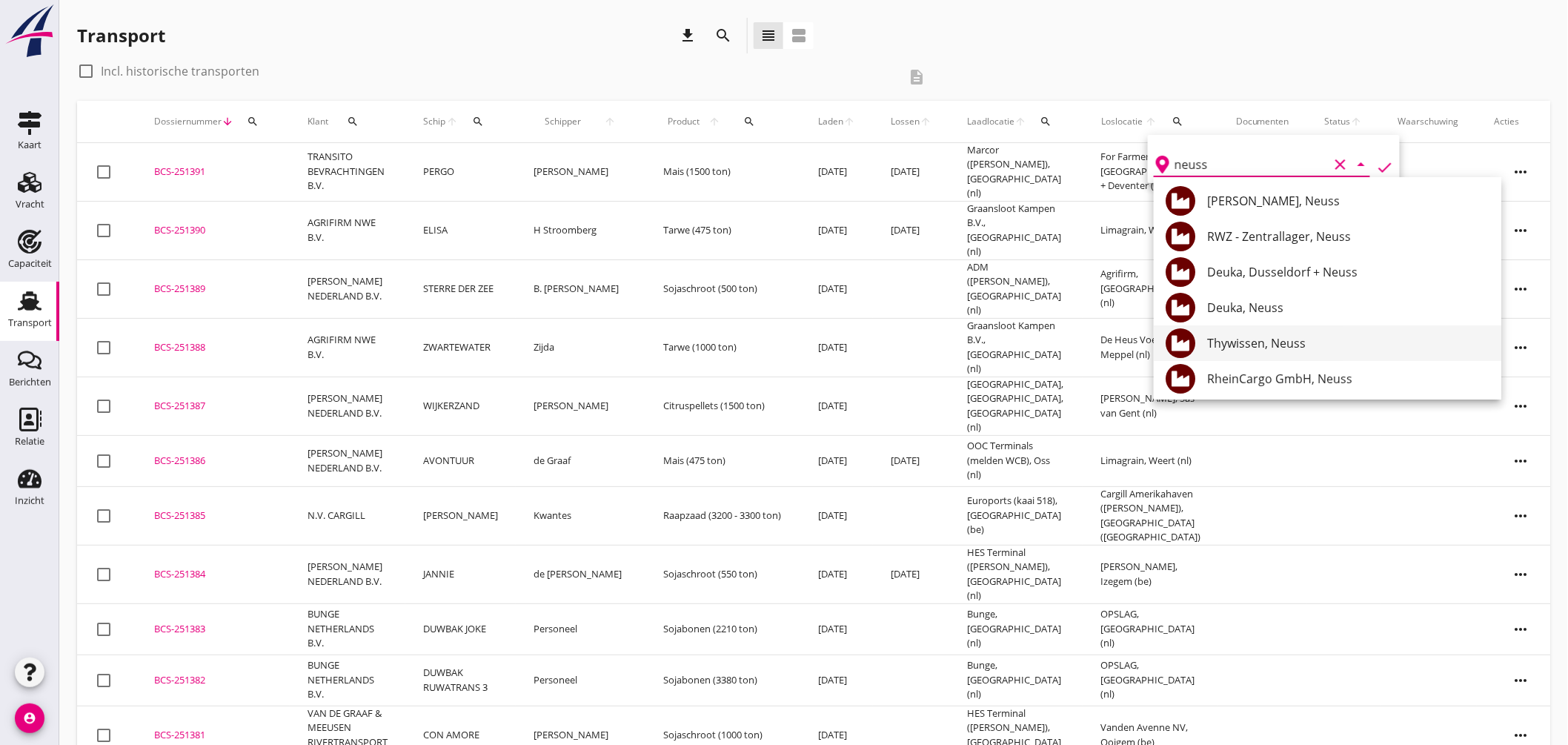
click at [1287, 339] on div "Thywissen, Neuss" at bounding box center [1348, 343] width 282 height 18
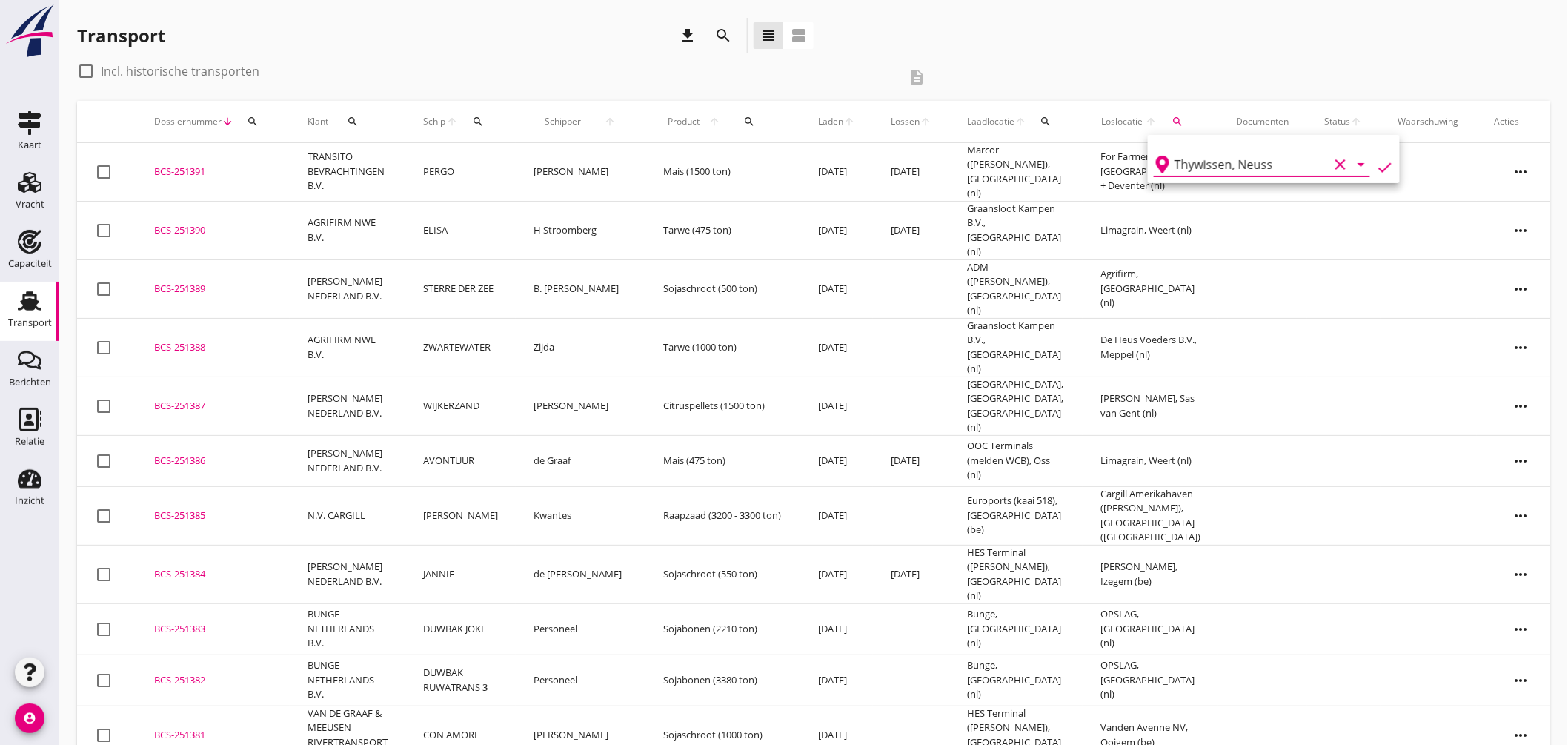
click at [1376, 167] on icon "check" at bounding box center [1385, 168] width 18 height 18
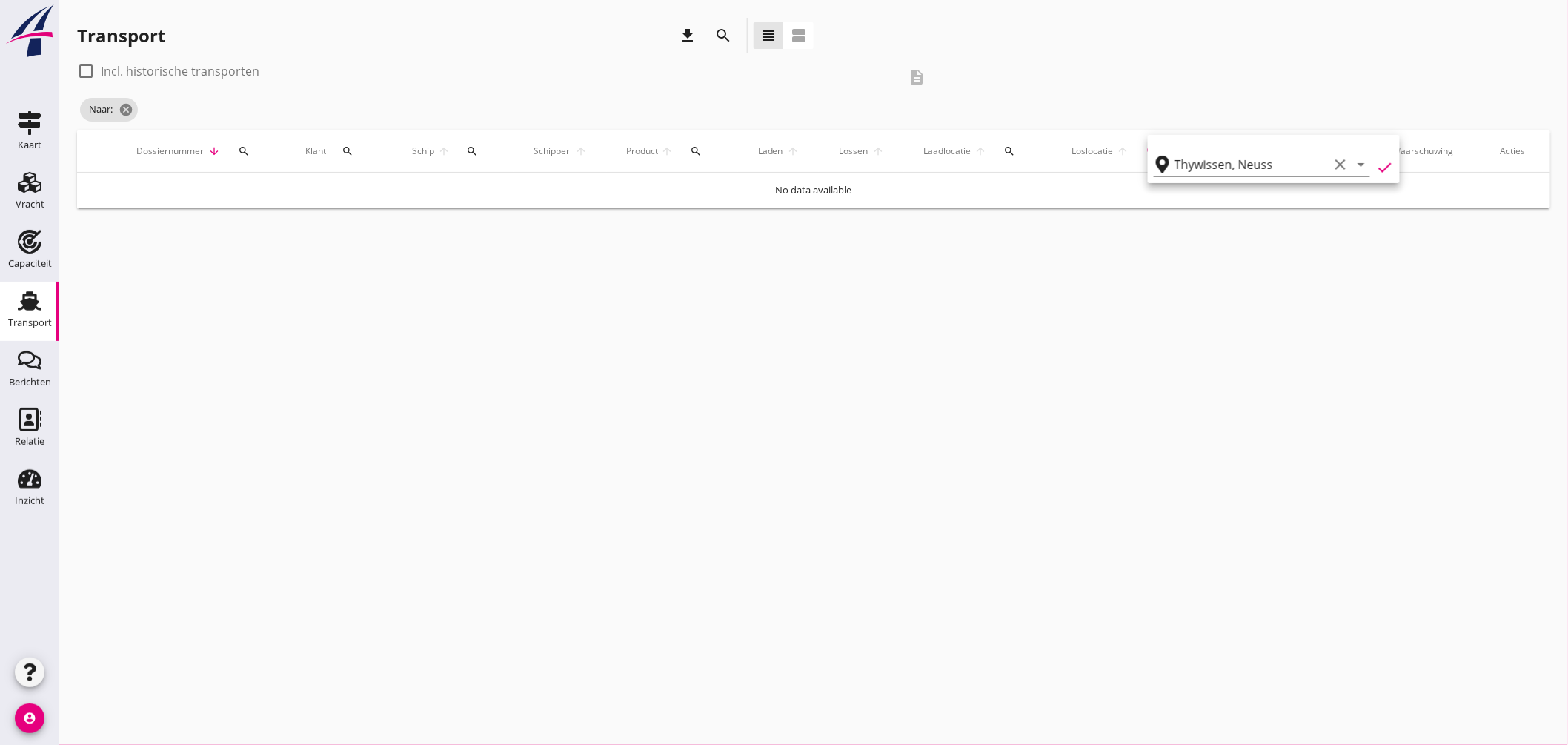
type input "Thywissen"
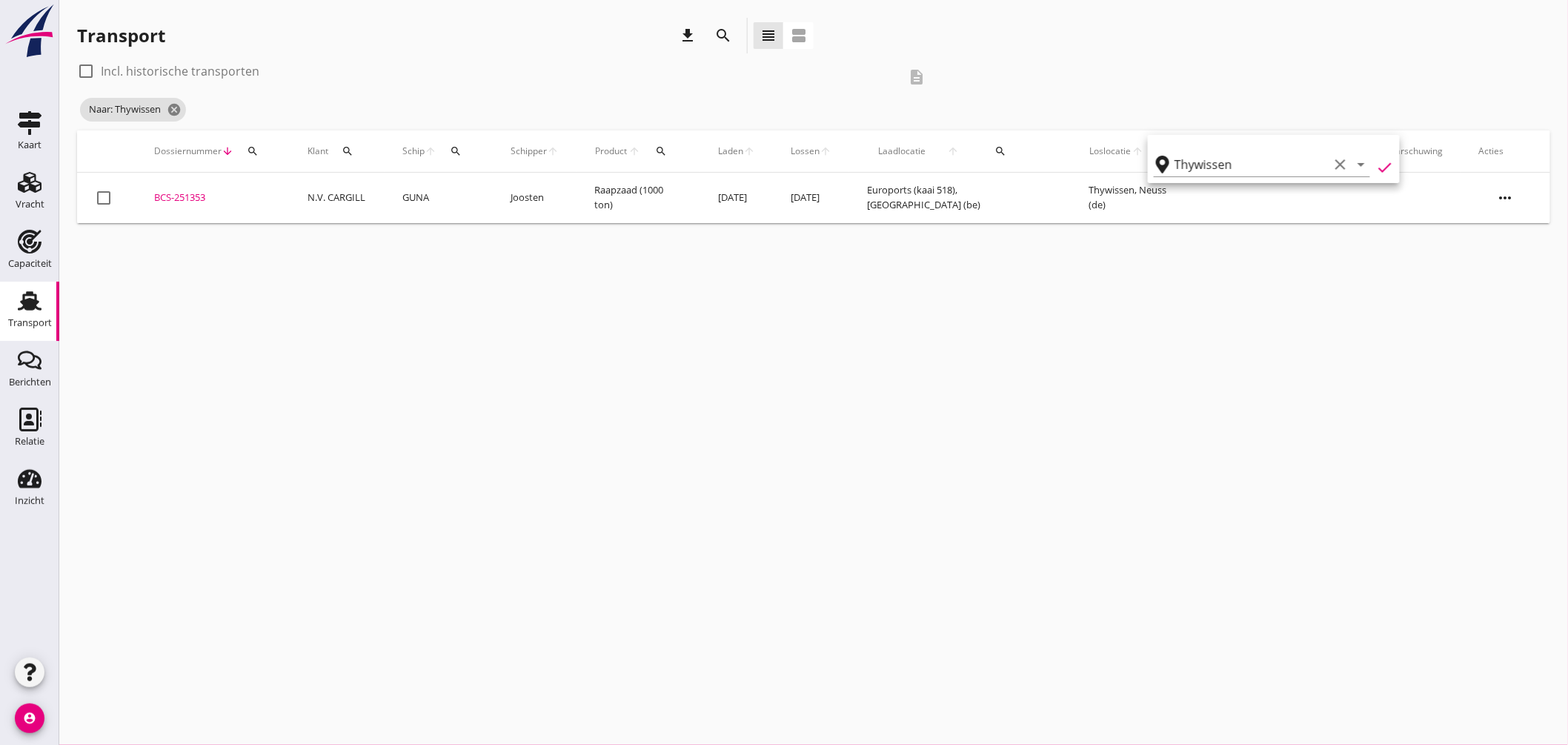
click at [125, 75] on label "Incl. historische transporten" at bounding box center [180, 71] width 159 height 15
checkbox input "true"
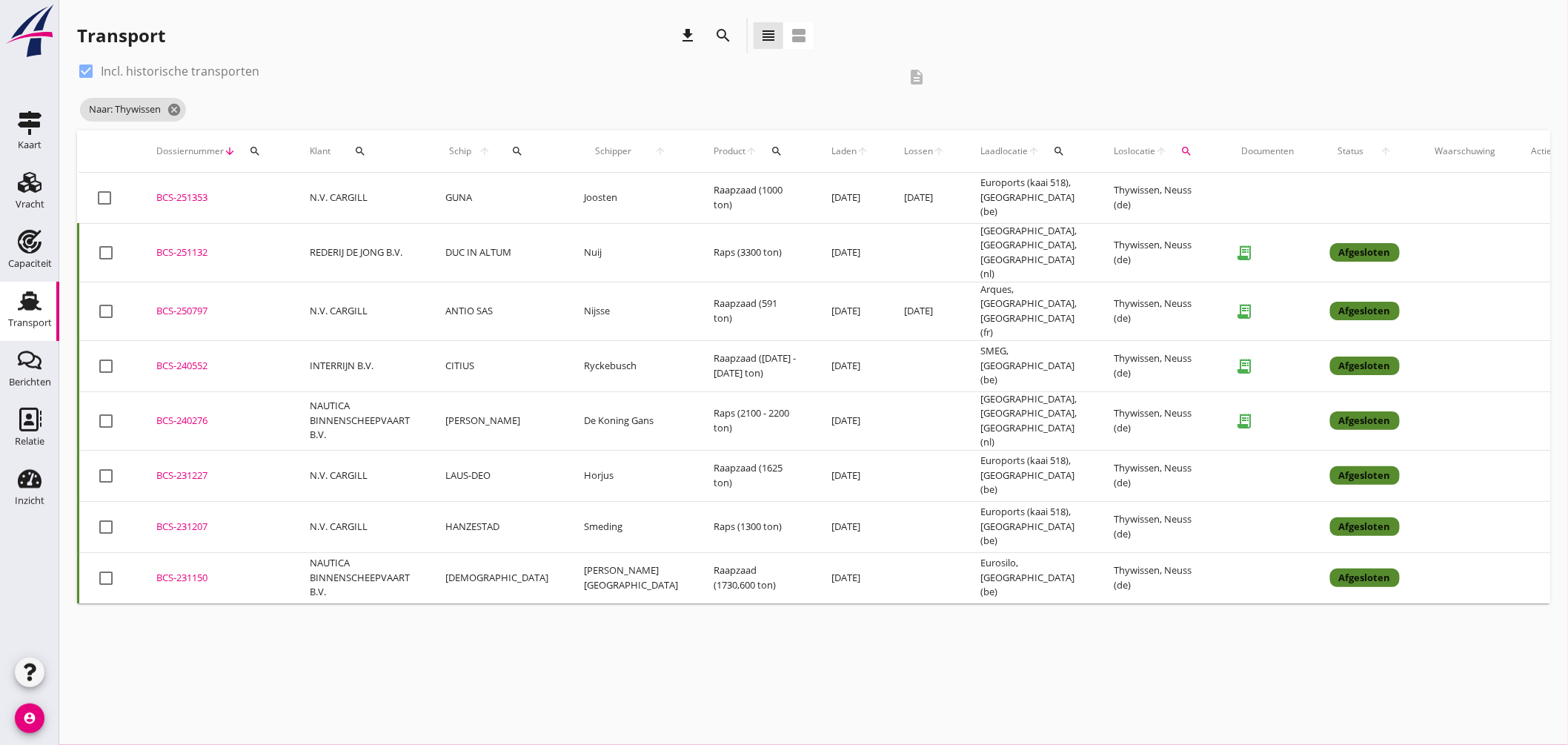
click at [185, 304] on div "BCS-250797" at bounding box center [215, 311] width 118 height 15
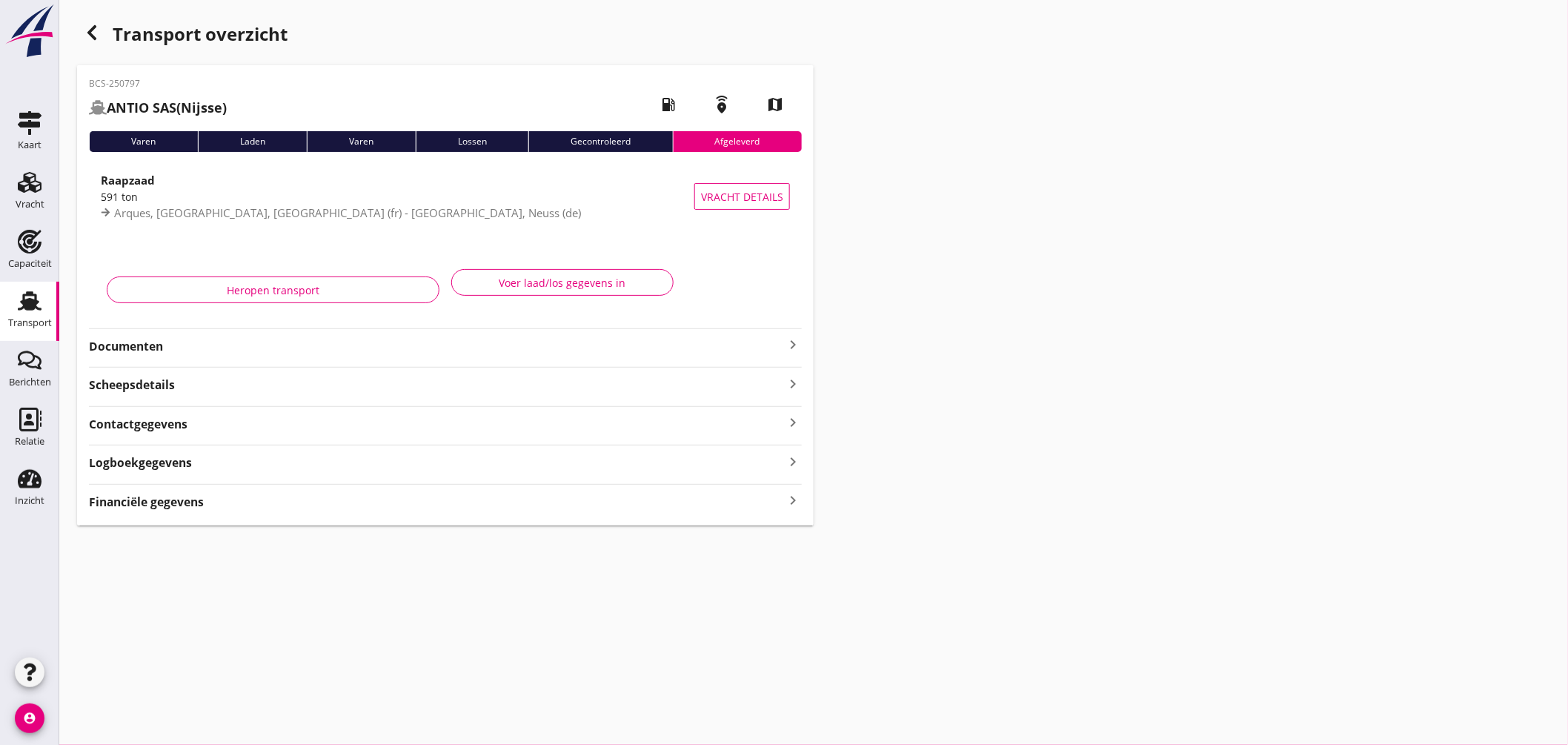
click at [795, 338] on icon "keyboard_arrow_right" at bounding box center [793, 345] width 18 height 18
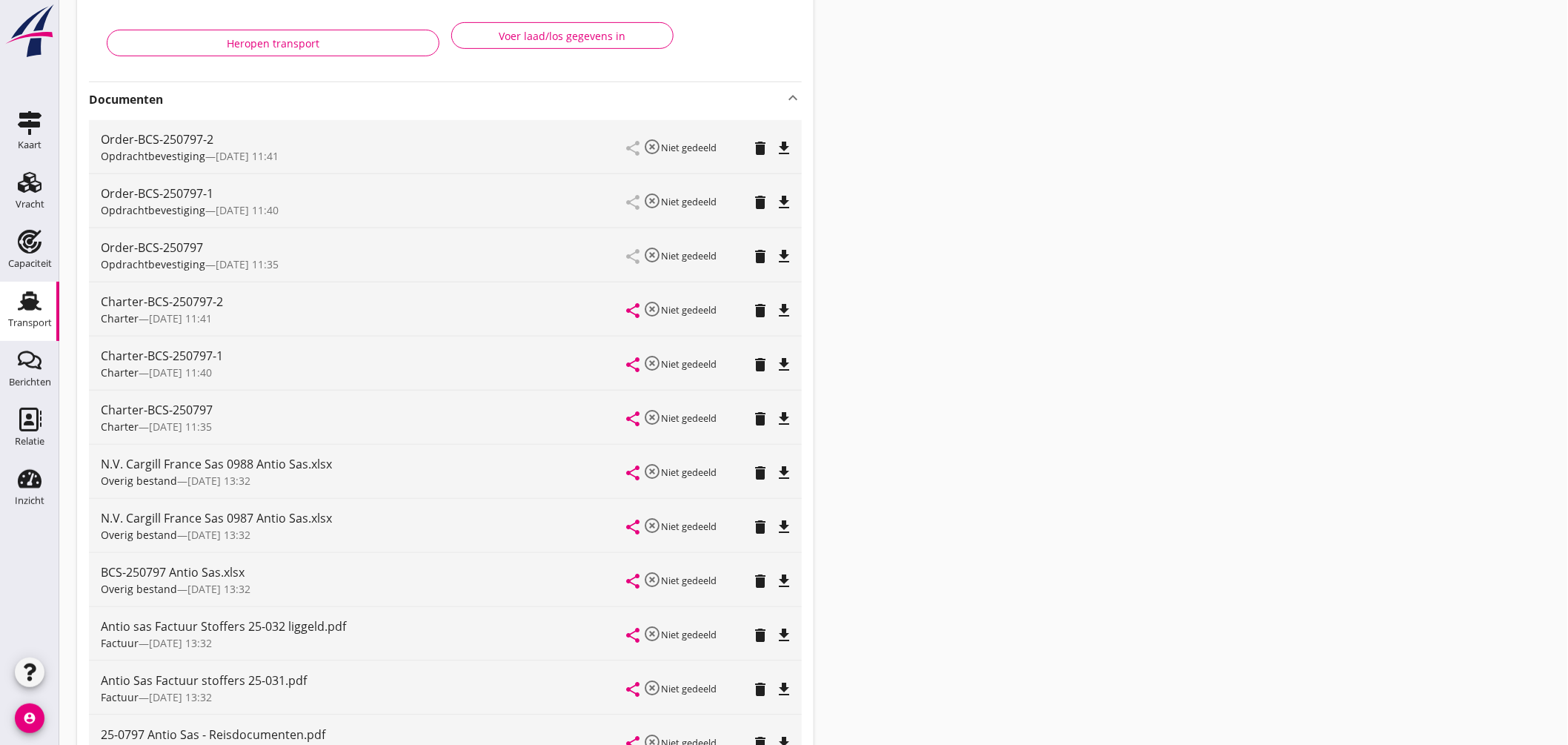
scroll to position [329, 0]
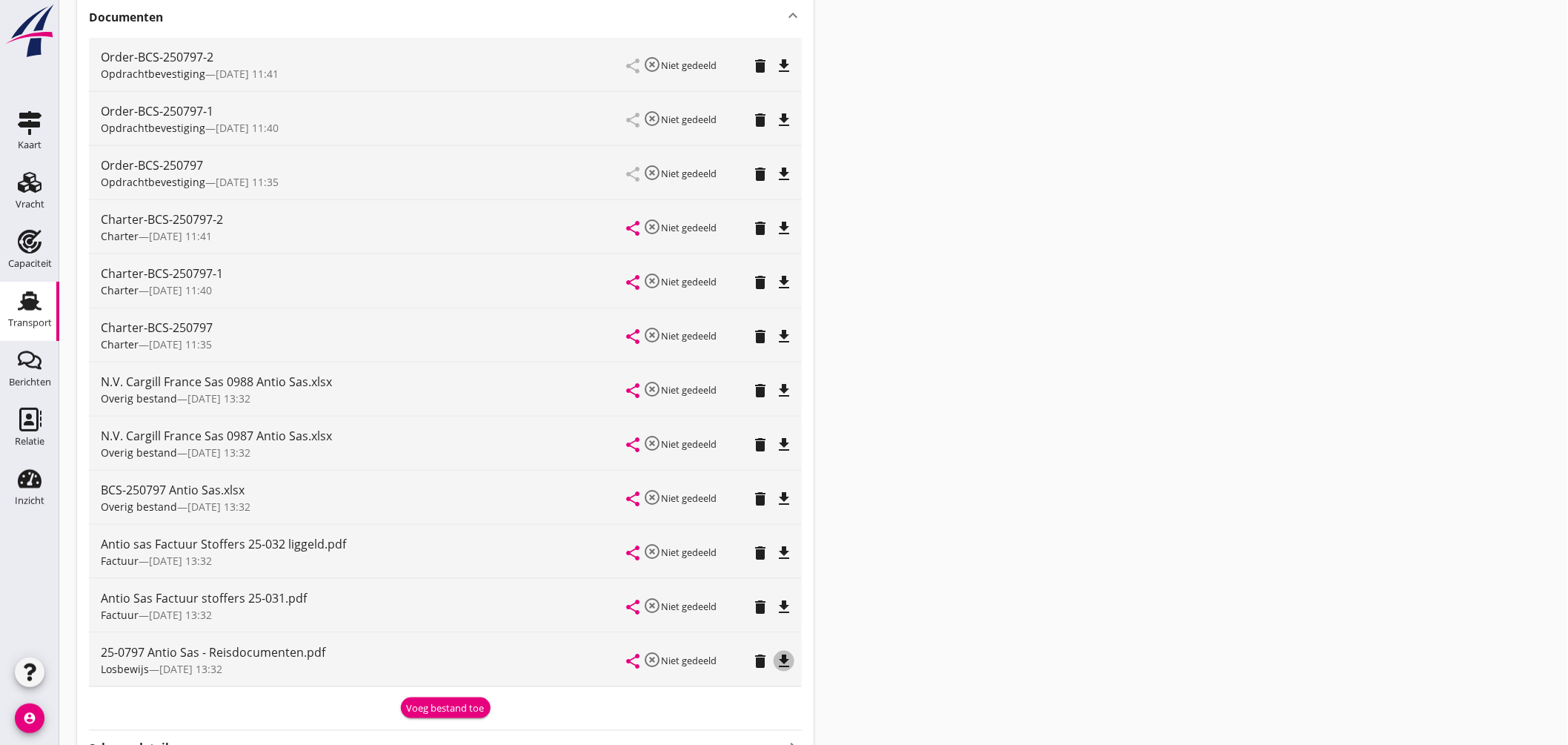
click at [786, 662] on icon "file_download" at bounding box center [784, 661] width 18 height 18
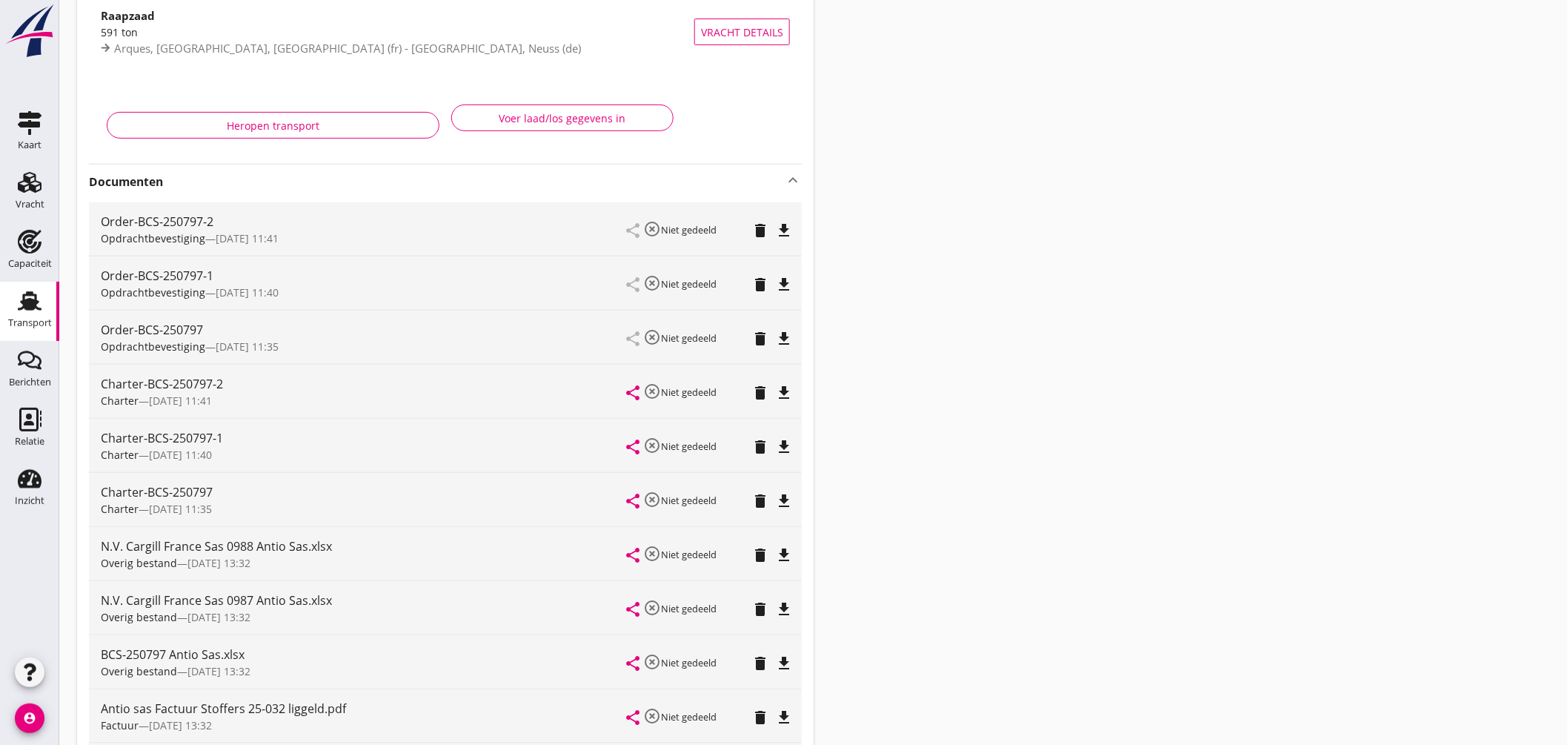
scroll to position [0, 0]
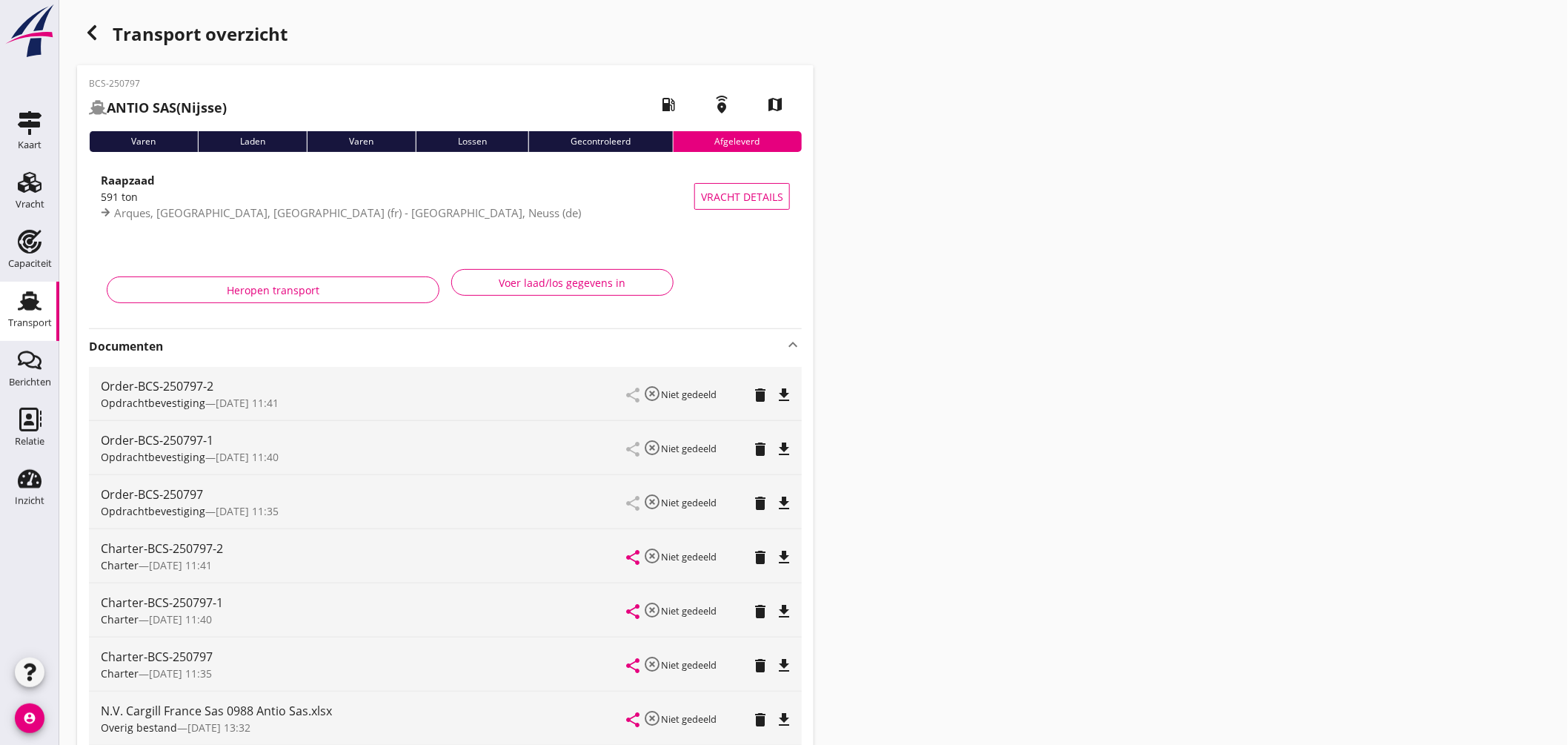
click at [32, 304] on use at bounding box center [29, 301] width 24 height 19
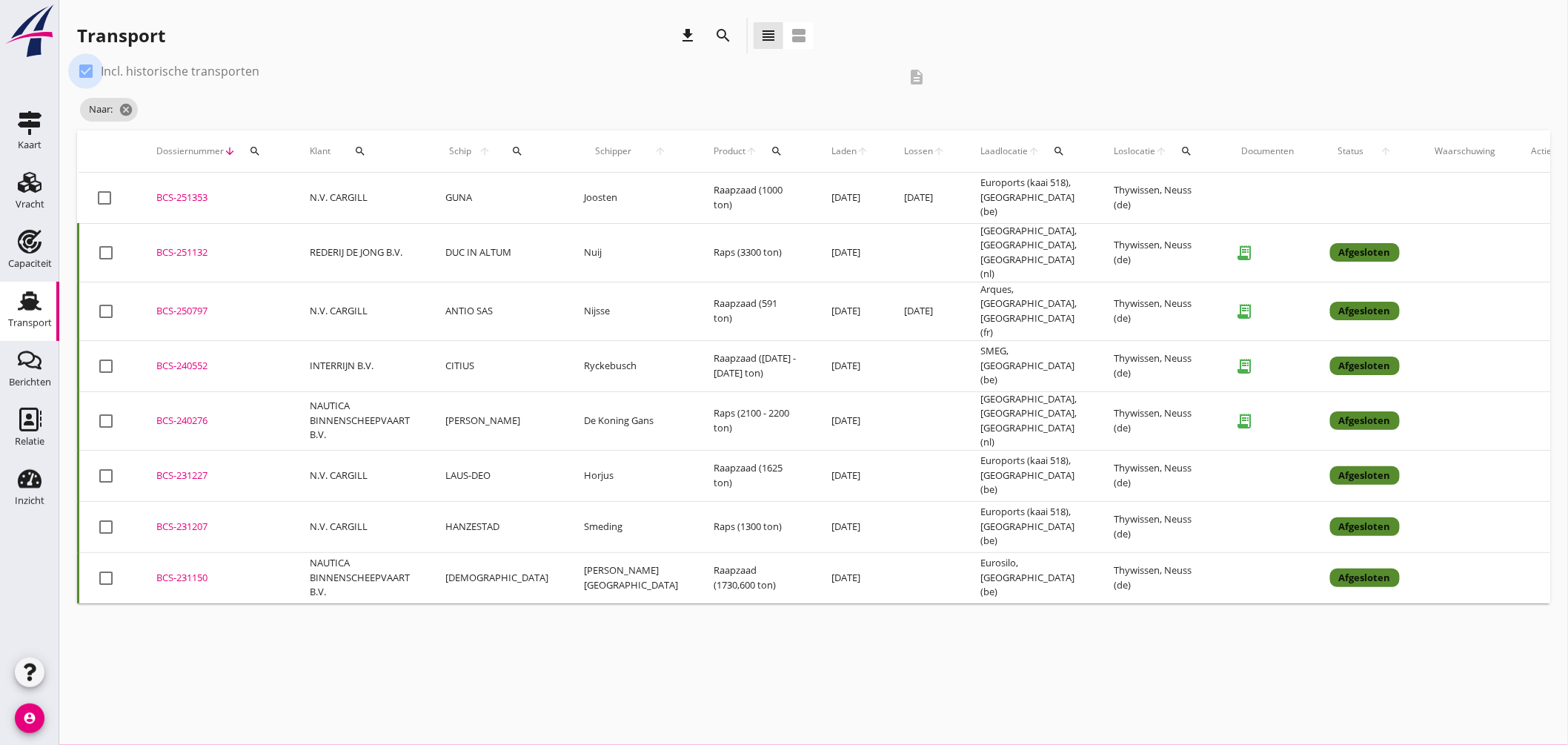
drag, startPoint x: 88, startPoint y: 71, endPoint x: 116, endPoint y: 90, distance: 33.8
click at [88, 71] on div at bounding box center [85, 71] width 25 height 25
checkbox input "false"
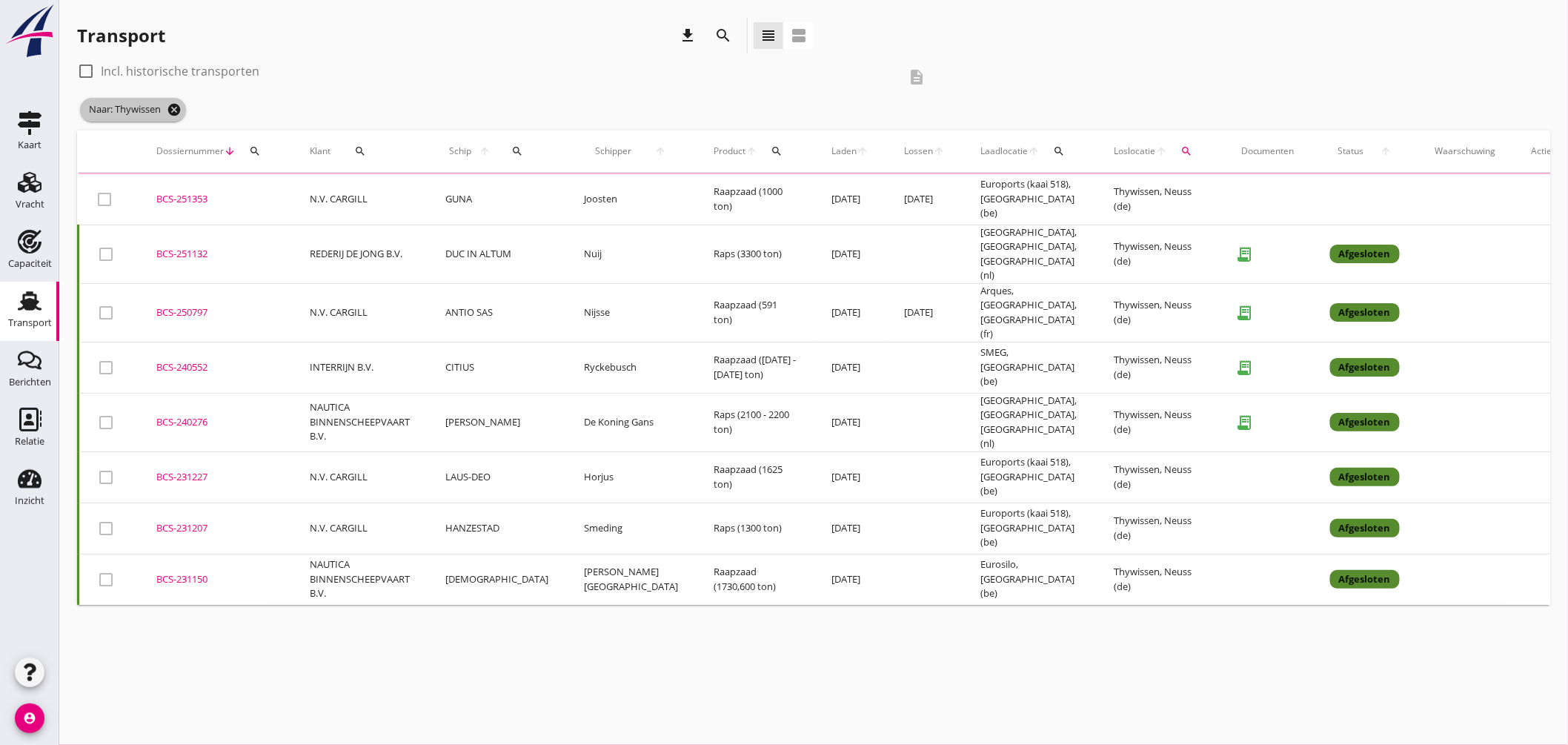
click at [178, 109] on icon "cancel" at bounding box center [174, 109] width 15 height 15
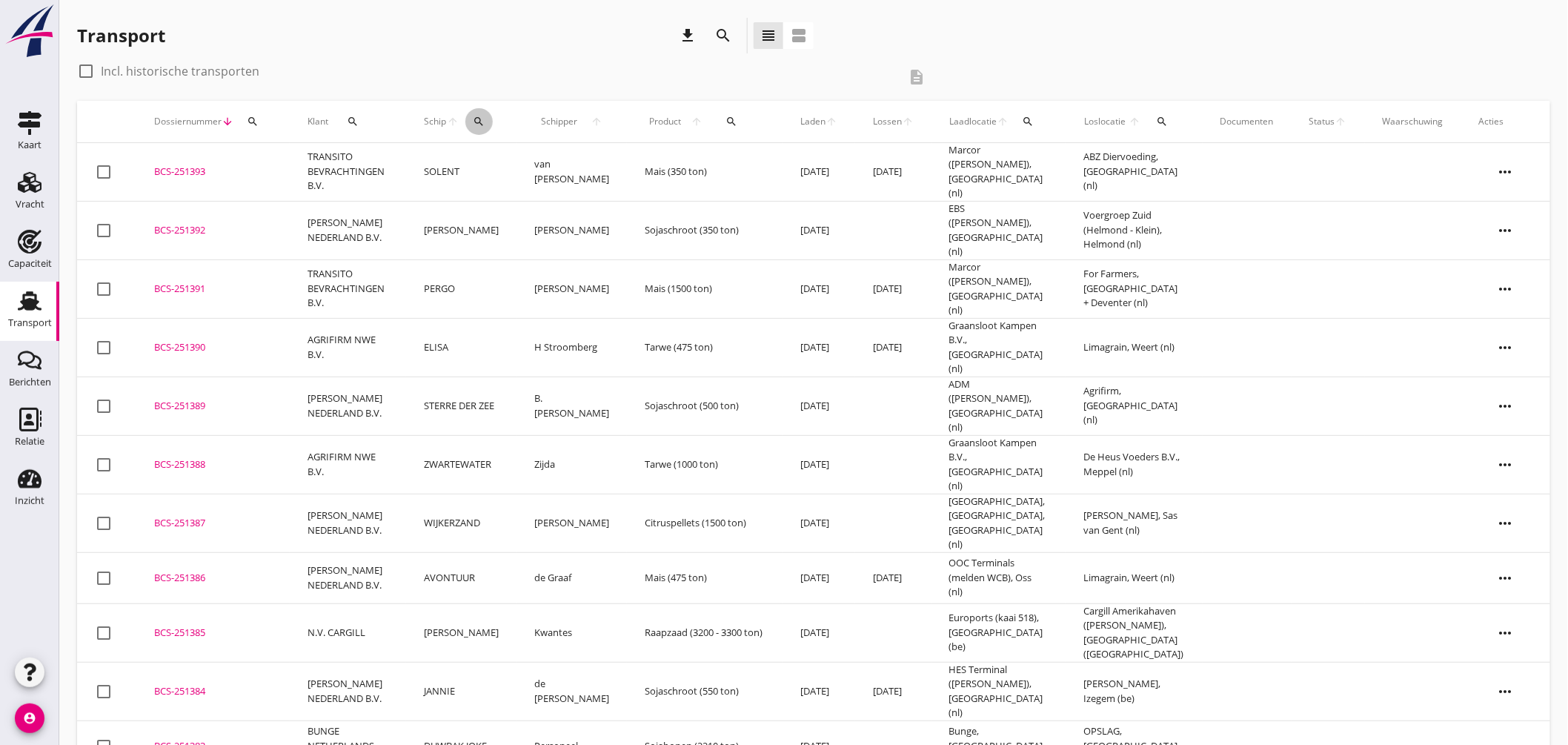
click at [485, 121] on icon "search" at bounding box center [478, 122] width 12 height 12
click at [560, 159] on input "Zoek op (scheeps)naam" at bounding box center [555, 164] width 154 height 24
type input "hind"
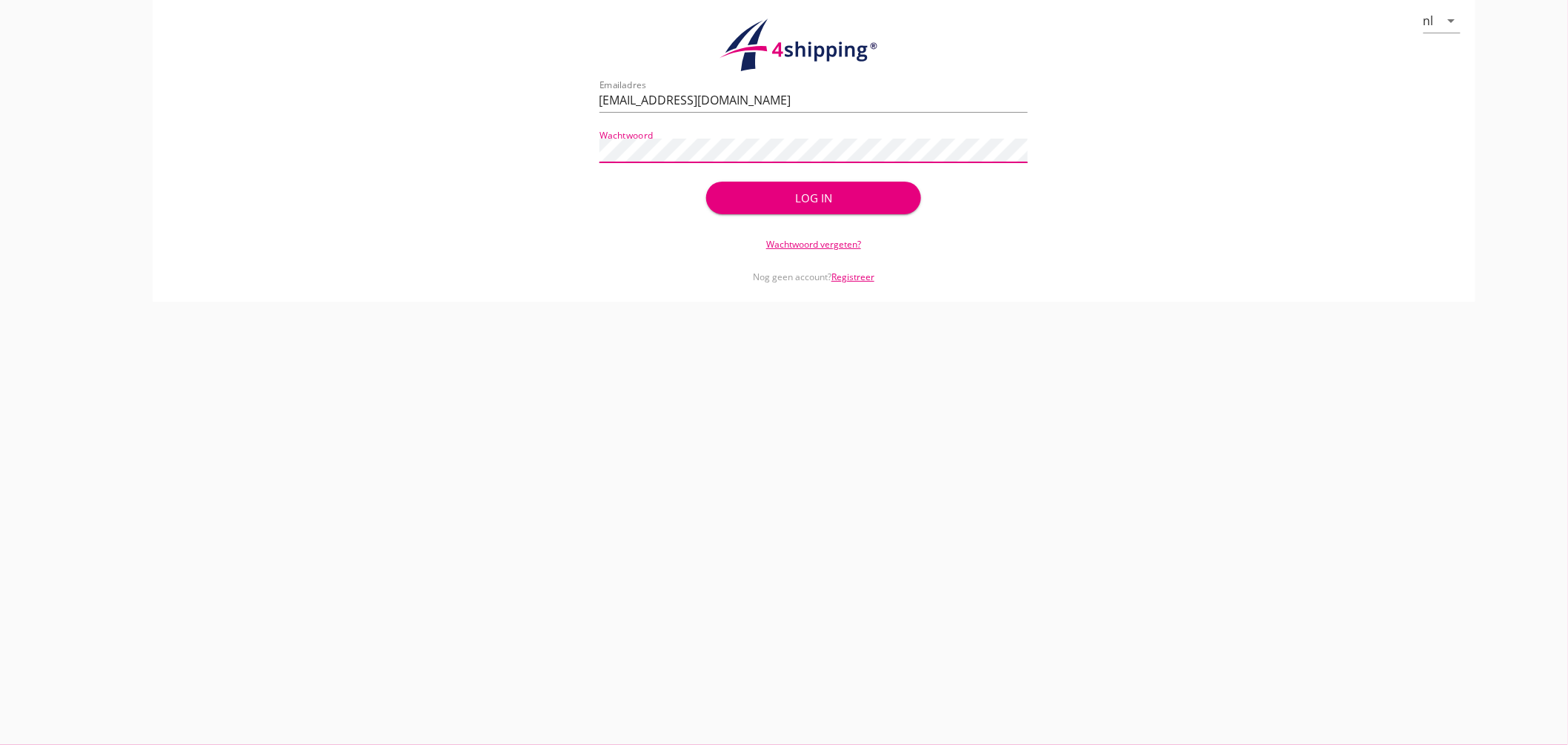
click at [878, 197] on div "Log in" at bounding box center [813, 198] width 167 height 17
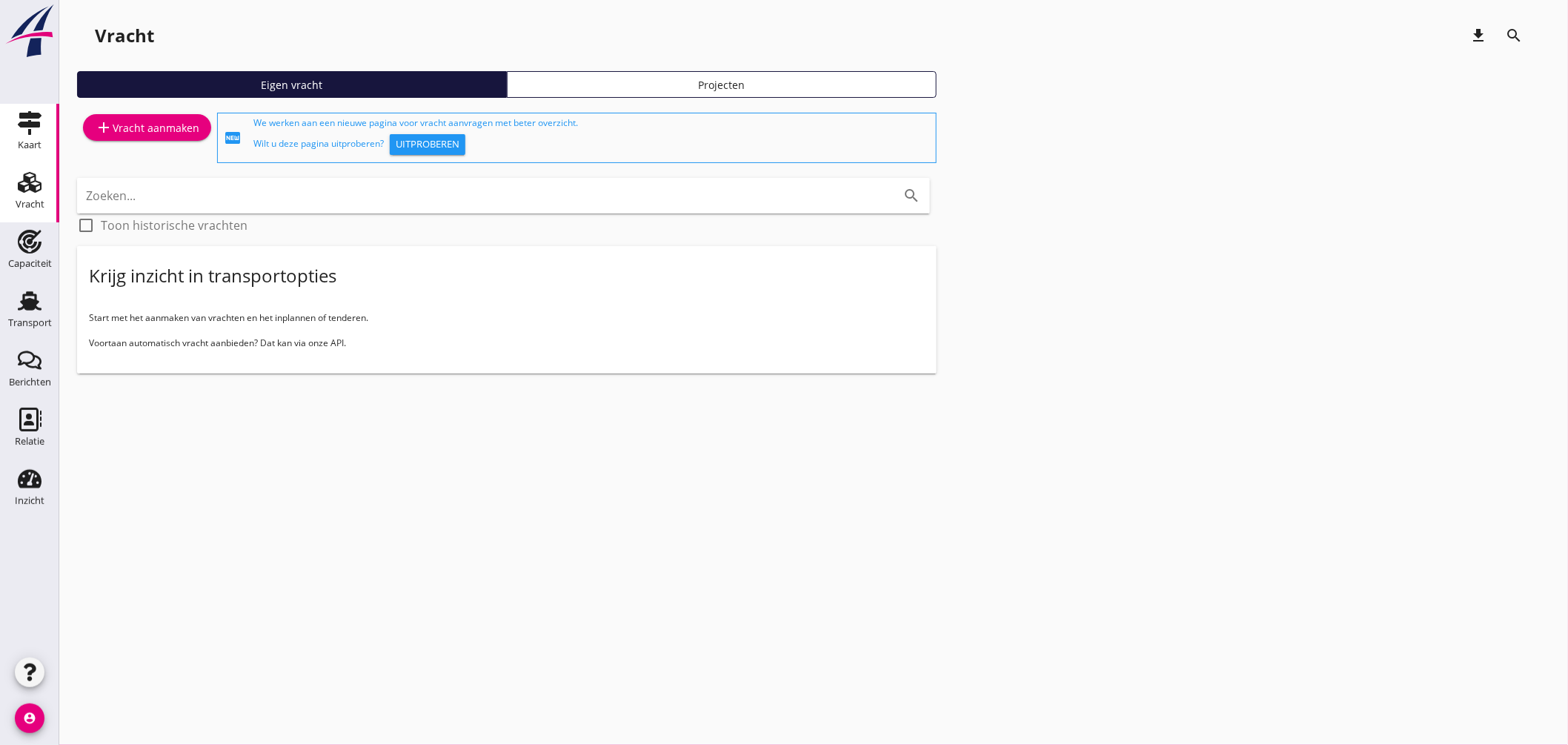
click at [28, 135] on div "Kaart" at bounding box center [29, 145] width 24 height 21
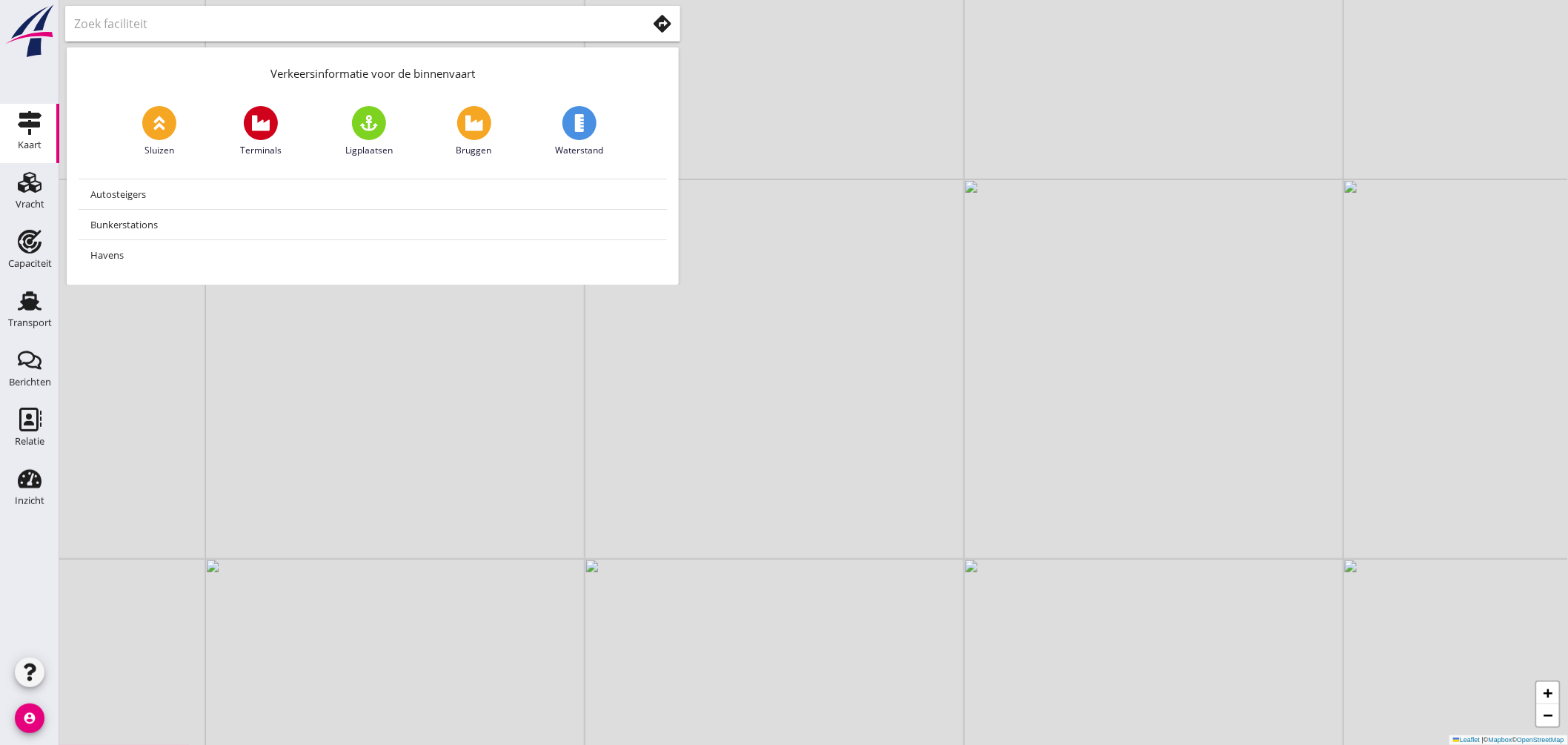
click at [662, 22] on use at bounding box center [662, 24] width 18 height 18
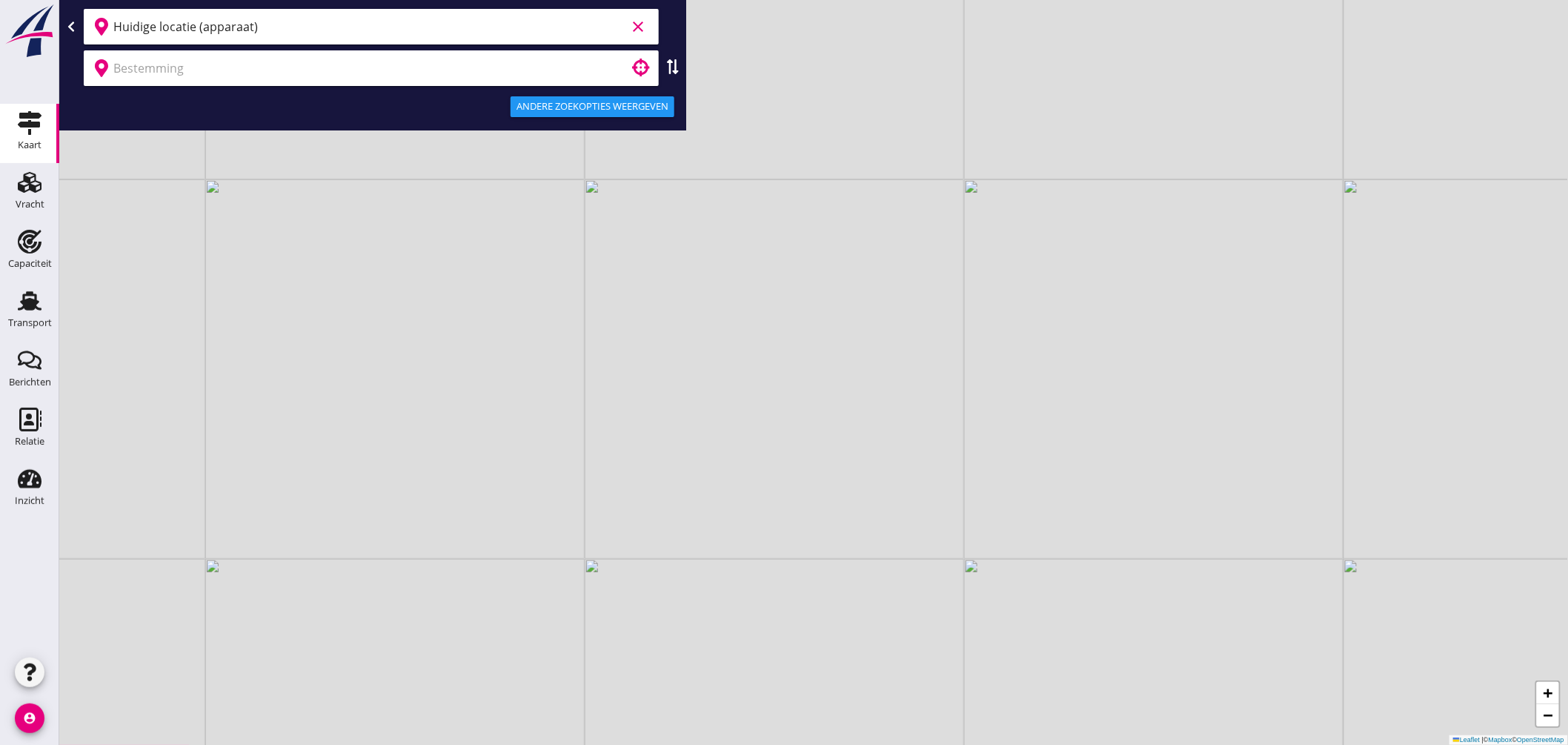
click at [283, 30] on input "Huidige locatie (apparaat)" at bounding box center [370, 26] width 512 height 24
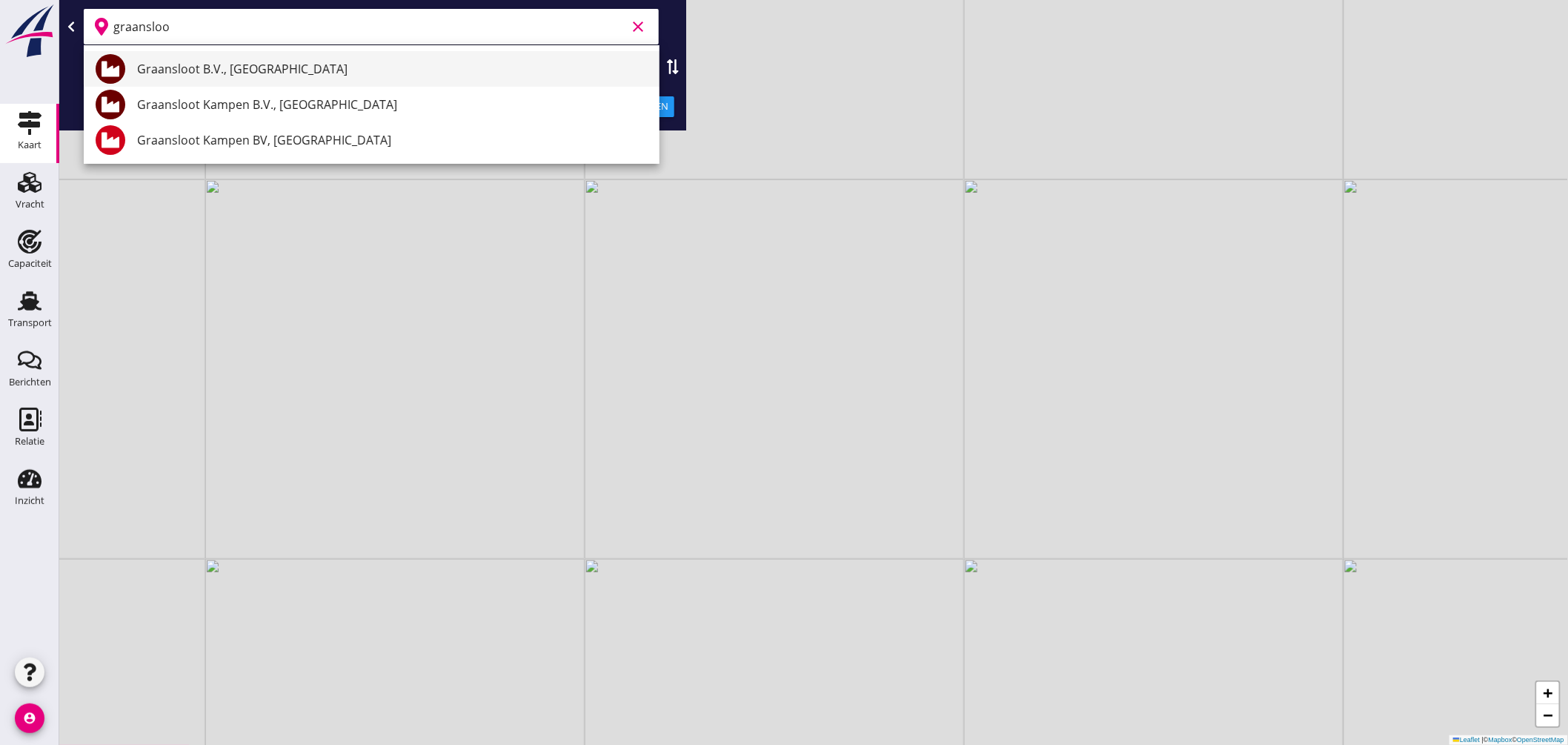
click at [263, 71] on div "Graansloot B.V., Zwolle" at bounding box center [392, 69] width 511 height 18
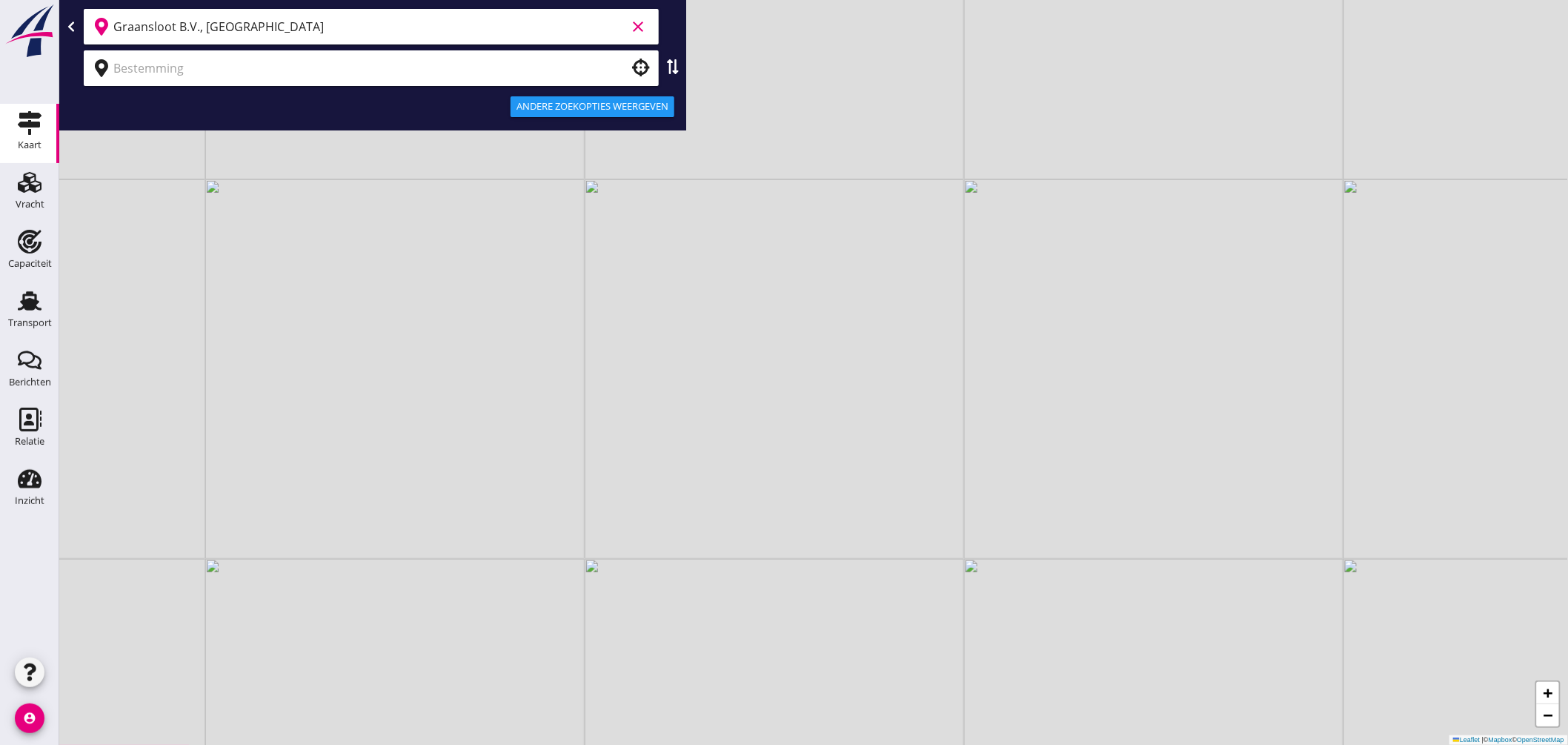
type input "Graansloot B.V., Zwolle"
click at [198, 74] on input "text" at bounding box center [361, 67] width 495 height 24
type input "k"
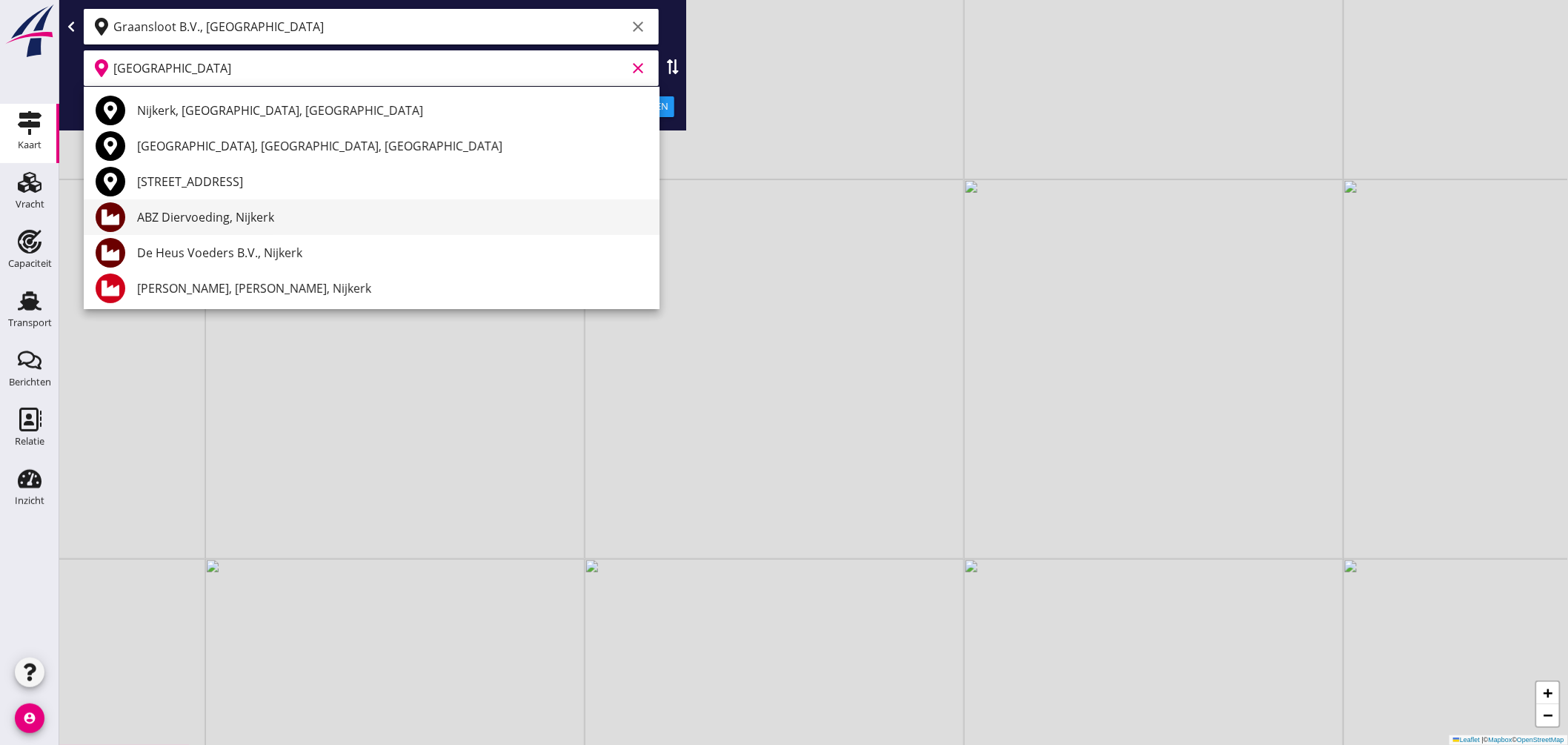
click at [216, 220] on div "ABZ Diervoeding, Nijkerk" at bounding box center [392, 217] width 511 height 18
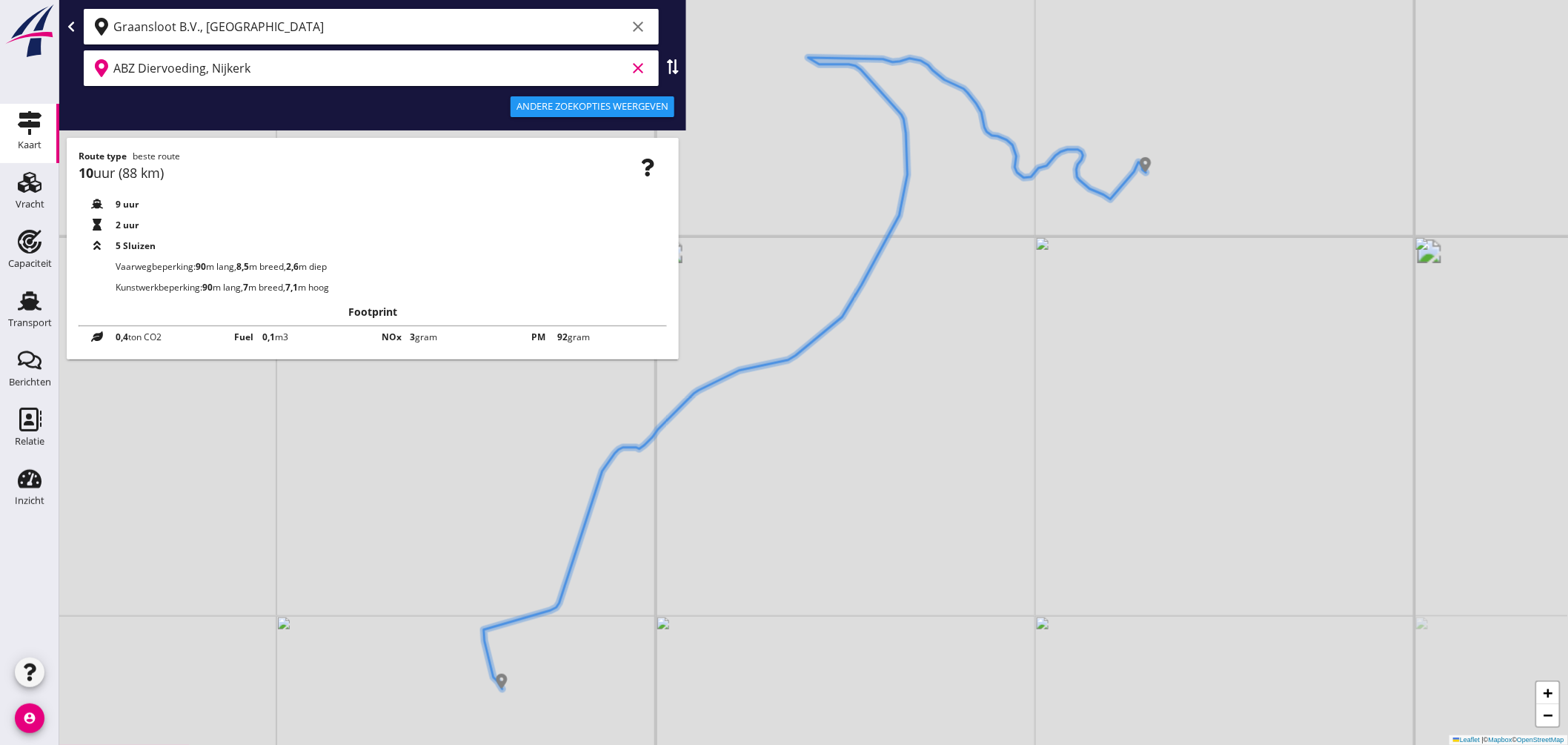
type input "ABZ Diervoeding, Nijkerk"
click at [613, 105] on div "Andere zoekopties weergeven" at bounding box center [592, 106] width 152 height 15
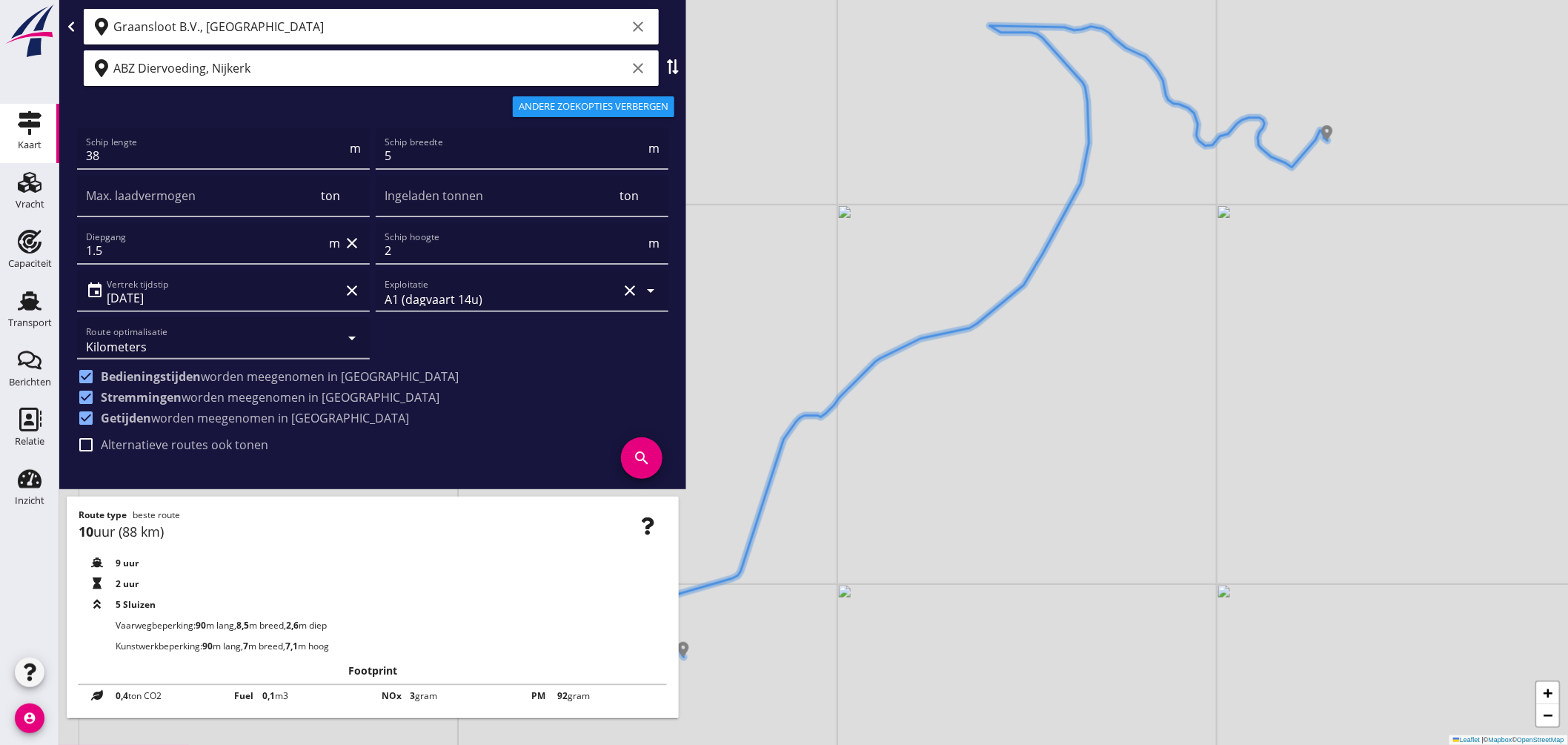
drag, startPoint x: 975, startPoint y: 256, endPoint x: 1232, endPoint y: 191, distance: 265.1
click at [1232, 191] on div "+ − Leaflet | © Mapbox © OpenStreetMap" at bounding box center [813, 372] width 1509 height 745
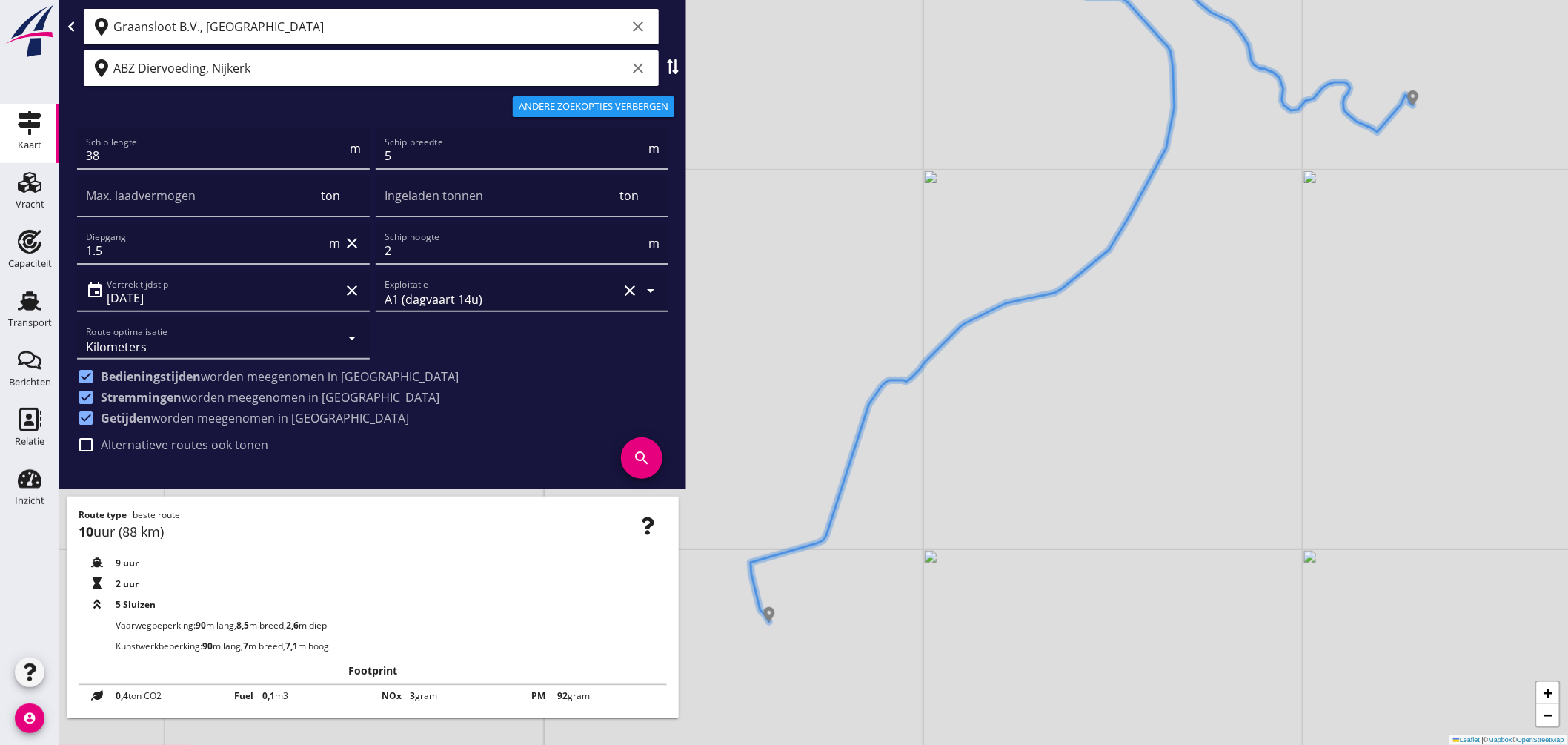
drag, startPoint x: 269, startPoint y: 435, endPoint x: 263, endPoint y: 441, distance: 8.5
click at [268, 438] on div "check_box_outline_blank Alternatieve routes ook tonen" at bounding box center [343, 443] width 532 height 21
click at [250, 442] on label "Alternatieve routes ook tonen" at bounding box center [184, 444] width 168 height 15
checkbox input "true"
click at [649, 453] on icon "search" at bounding box center [641, 457] width 41 height 41
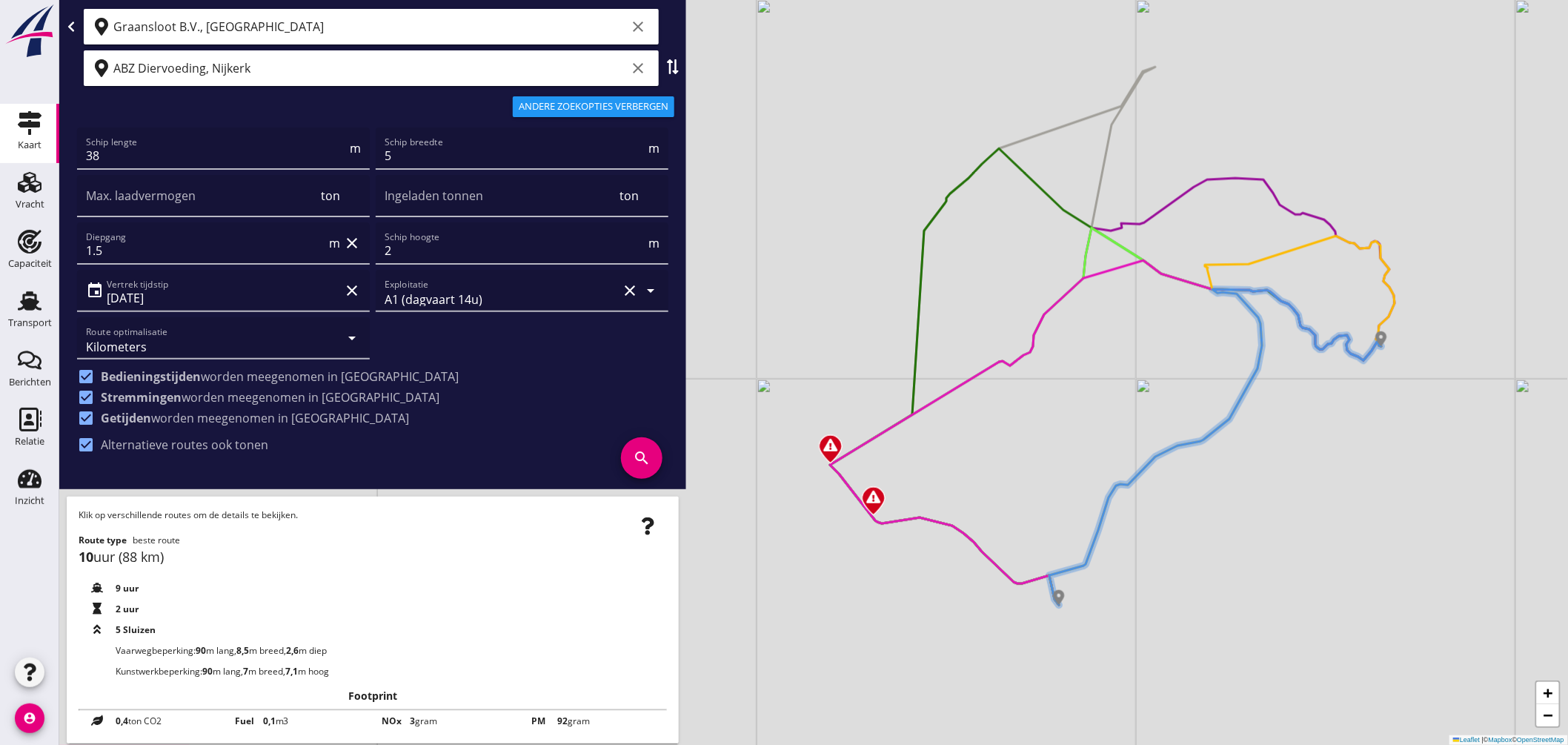
drag, startPoint x: 1054, startPoint y: 461, endPoint x: 1352, endPoint y: 425, distance: 300.2
click at [1352, 425] on div "+ − Leaflet | © Mapbox © OpenStreetMap" at bounding box center [813, 372] width 1509 height 745
click at [951, 390] on icon at bounding box center [1106, 432] width 551 height 345
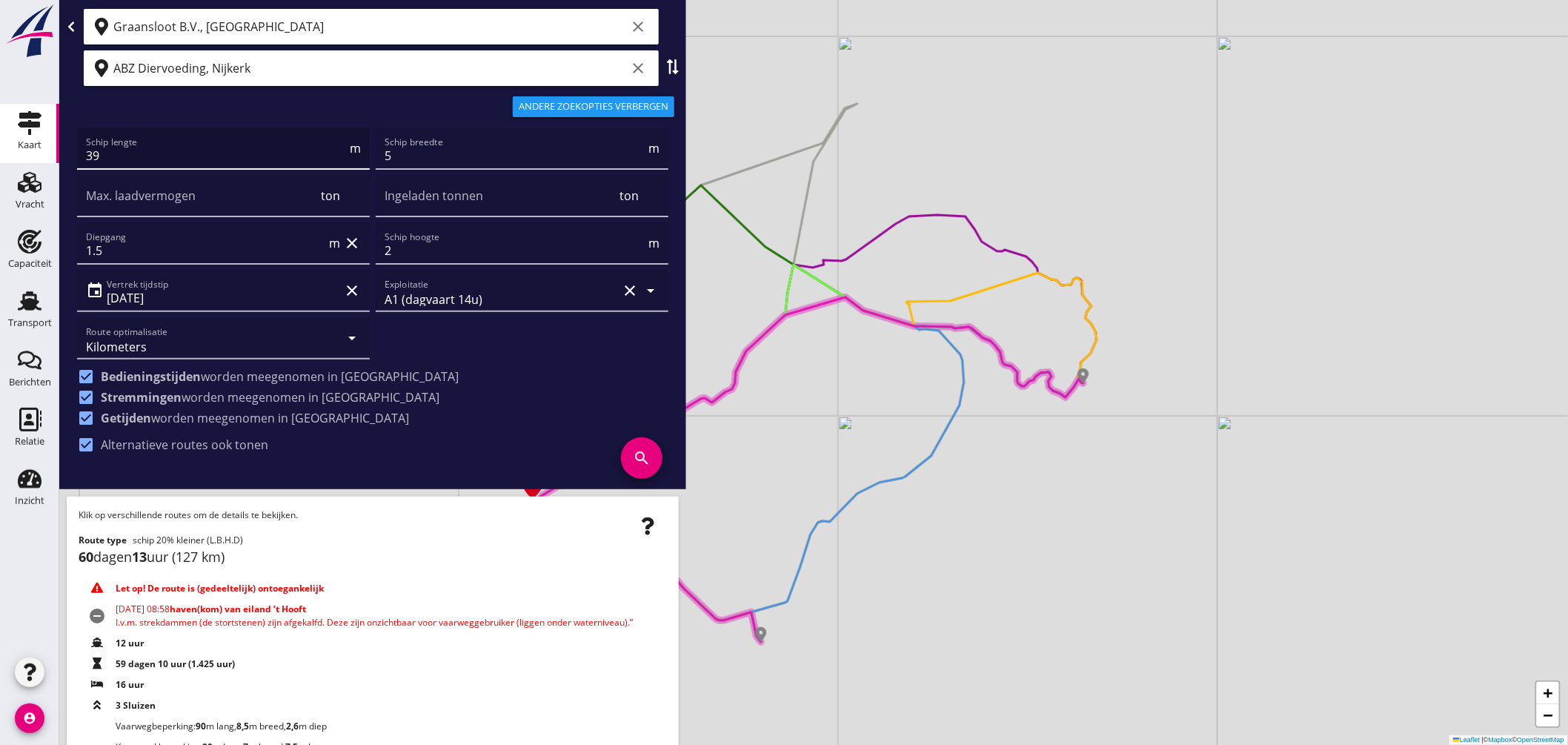
click at [333, 152] on input "39" at bounding box center [216, 155] width 261 height 24
click at [333, 152] on input "40" at bounding box center [216, 155] width 261 height 24
click at [333, 152] on input "41" at bounding box center [216, 155] width 261 height 24
click at [333, 152] on input "42" at bounding box center [216, 155] width 261 height 24
click at [333, 152] on input "43" at bounding box center [216, 155] width 261 height 24
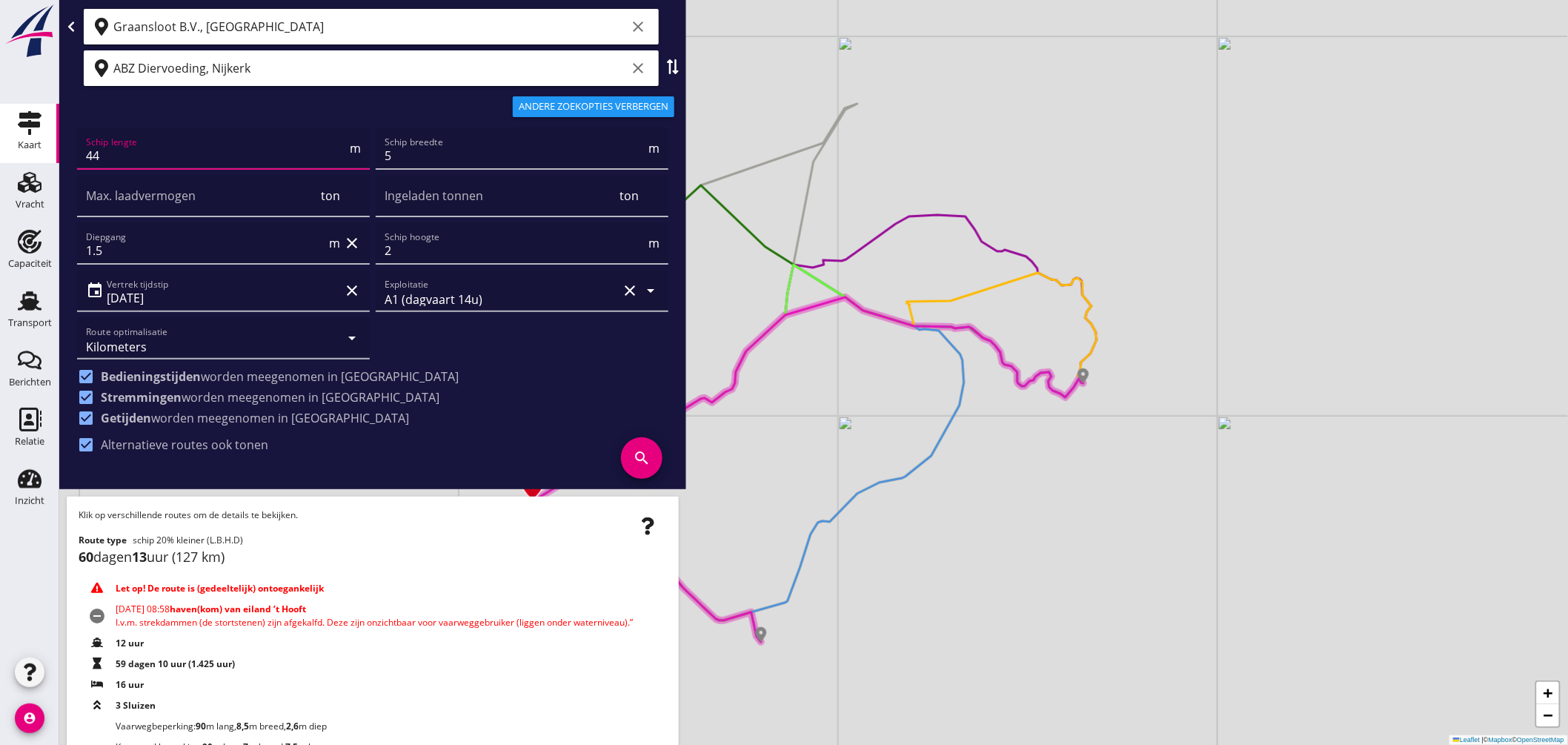
click at [333, 152] on input "44" at bounding box center [216, 155] width 261 height 24
click at [333, 152] on input "45" at bounding box center [216, 155] width 261 height 24
click at [333, 152] on input "46" at bounding box center [216, 155] width 261 height 24
click at [333, 152] on input "47" at bounding box center [216, 155] width 261 height 24
click at [333, 152] on input "48" at bounding box center [216, 155] width 261 height 24
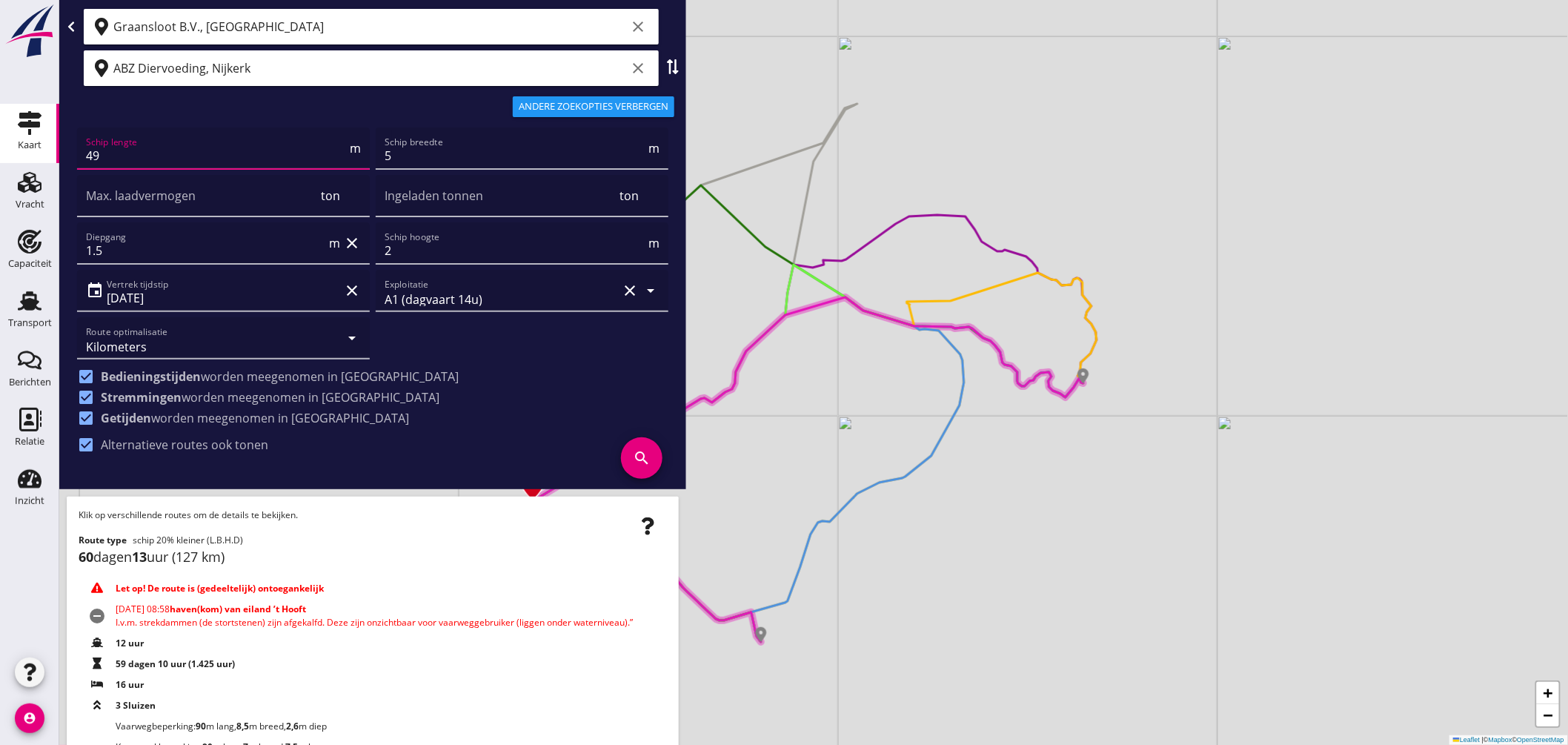
click at [333, 152] on input "49" at bounding box center [216, 155] width 261 height 24
click at [333, 152] on input "50" at bounding box center [216, 155] width 261 height 24
click at [333, 152] on input "51" at bounding box center [216, 155] width 261 height 24
click at [333, 152] on input "52" at bounding box center [216, 155] width 261 height 24
click at [333, 152] on input "53" at bounding box center [216, 155] width 261 height 24
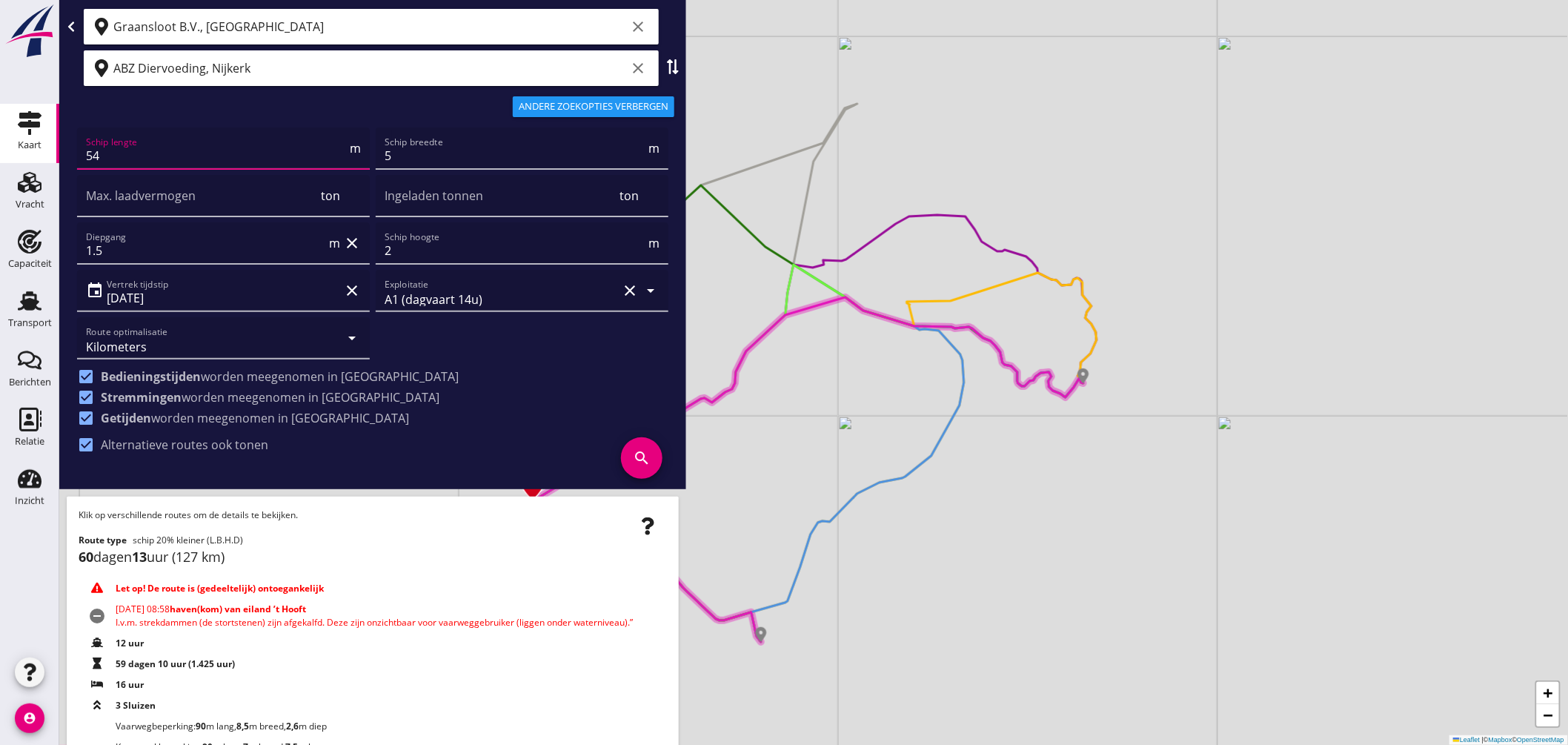
click at [333, 152] on input "54" at bounding box center [216, 155] width 261 height 24
click at [333, 152] on input "55" at bounding box center [216, 155] width 261 height 24
click at [333, 152] on input "56" at bounding box center [216, 155] width 261 height 24
type input "57"
click at [333, 152] on input "57" at bounding box center [216, 155] width 261 height 24
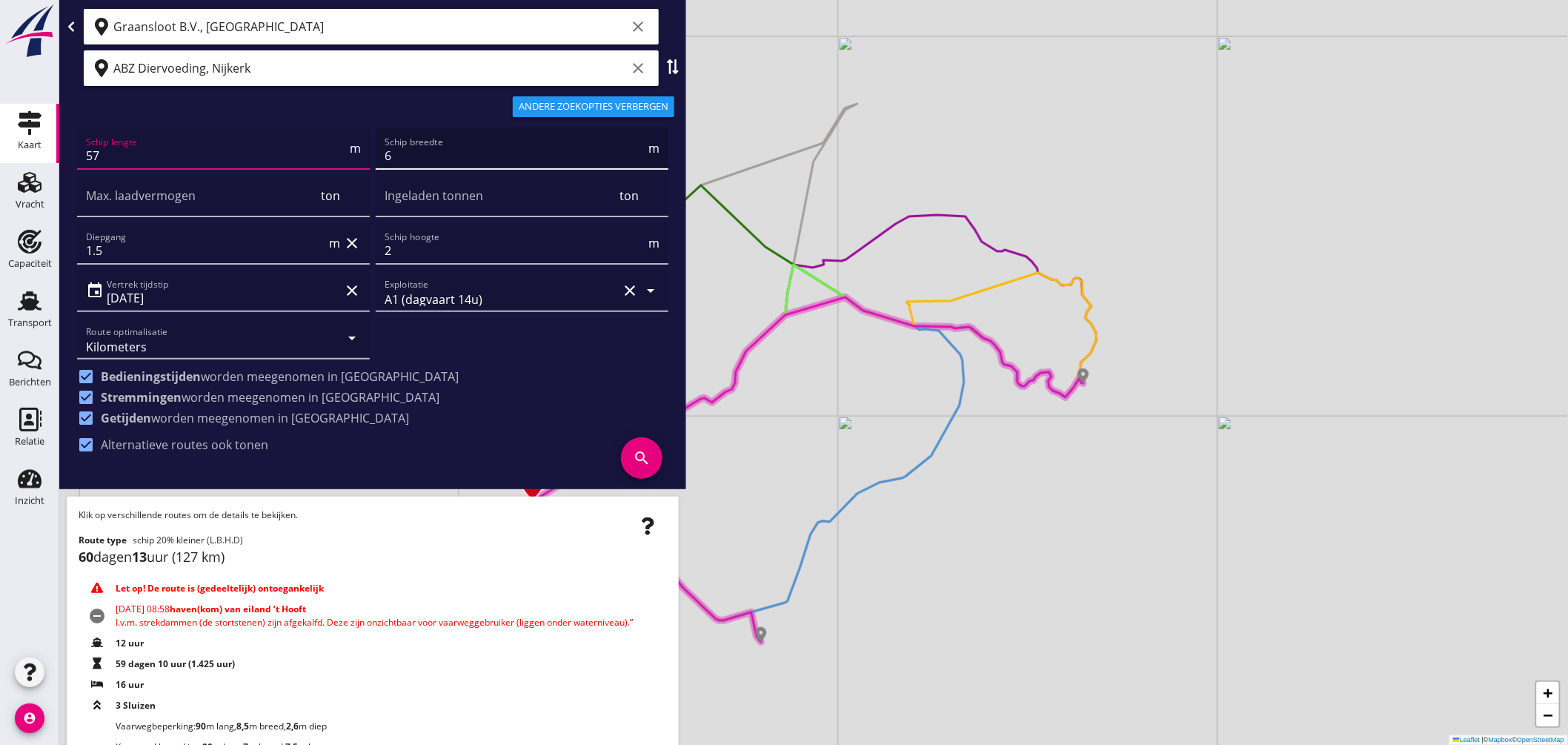
click at [628, 148] on input "6" at bounding box center [515, 155] width 261 height 24
click at [628, 148] on input "7" at bounding box center [515, 155] width 261 height 24
type input "6"
click at [623, 159] on input "6" at bounding box center [515, 155] width 261 height 24
click at [404, 210] on input "Ingeladen tonnen" at bounding box center [500, 203] width 232 height 24
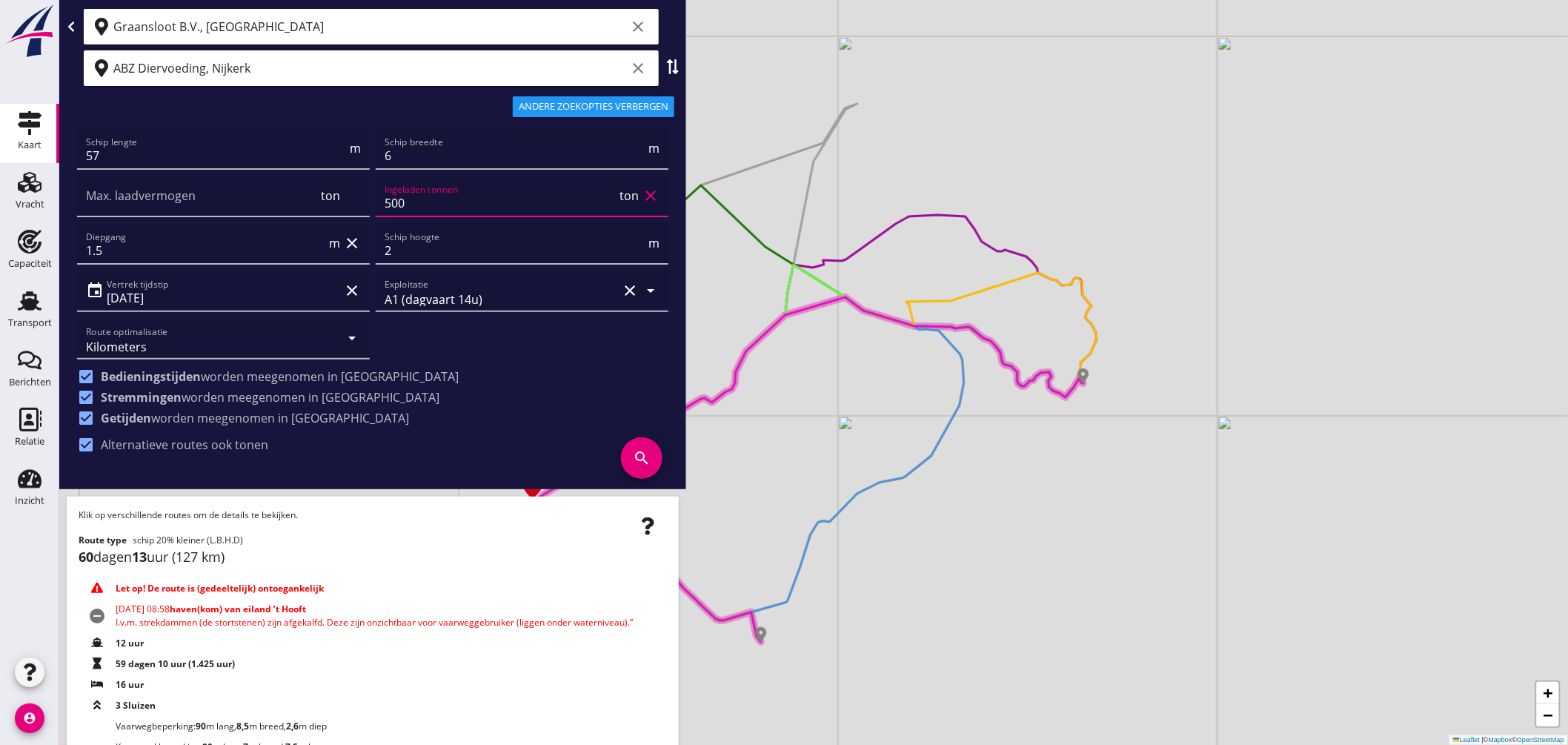
type input "500"
click at [623, 454] on icon "search" at bounding box center [641, 457] width 41 height 41
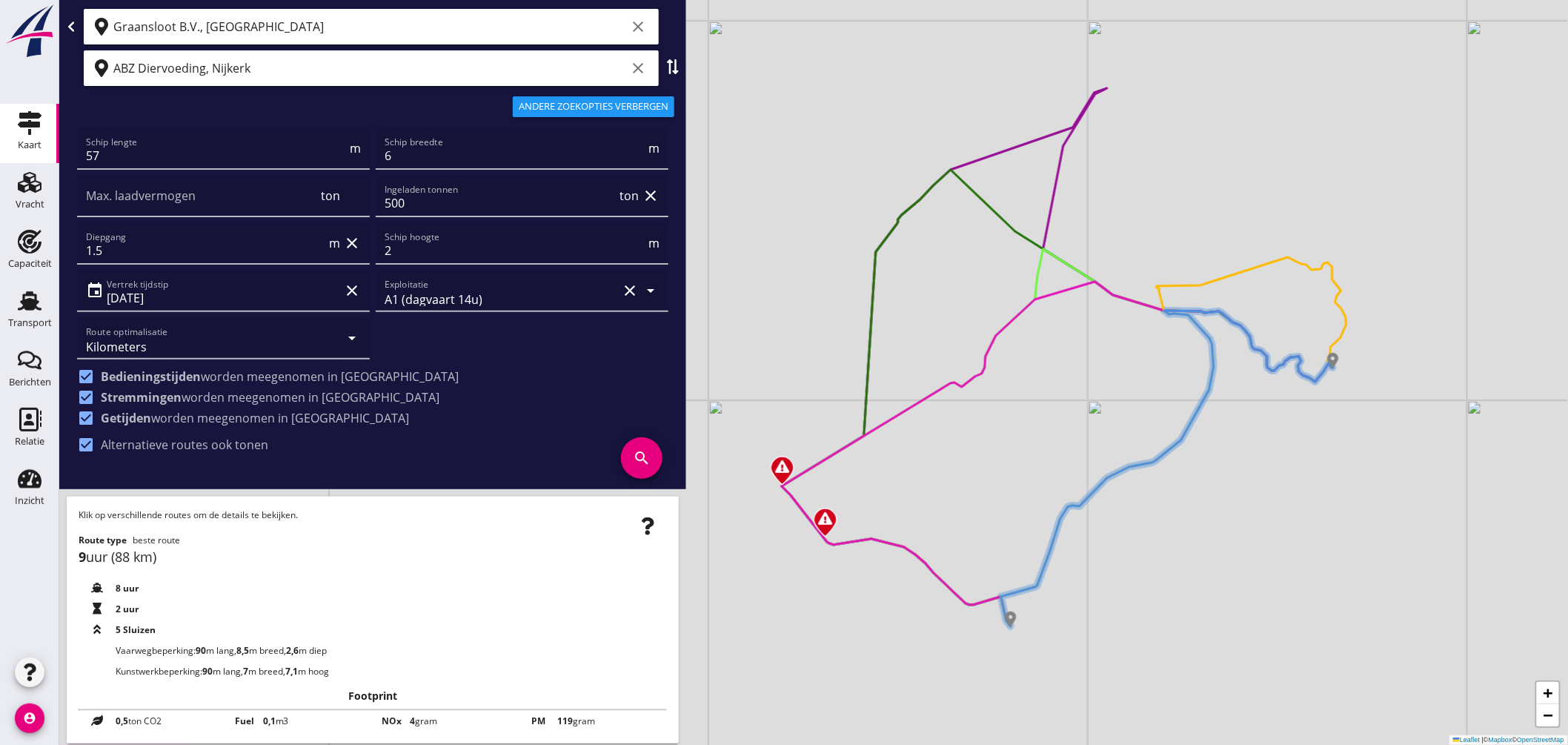
drag, startPoint x: 872, startPoint y: 520, endPoint x: 1161, endPoint y: 502, distance: 289.6
click at [1161, 502] on div "+ − Leaflet | © Mapbox © OpenStreetMap" at bounding box center [813, 372] width 1509 height 745
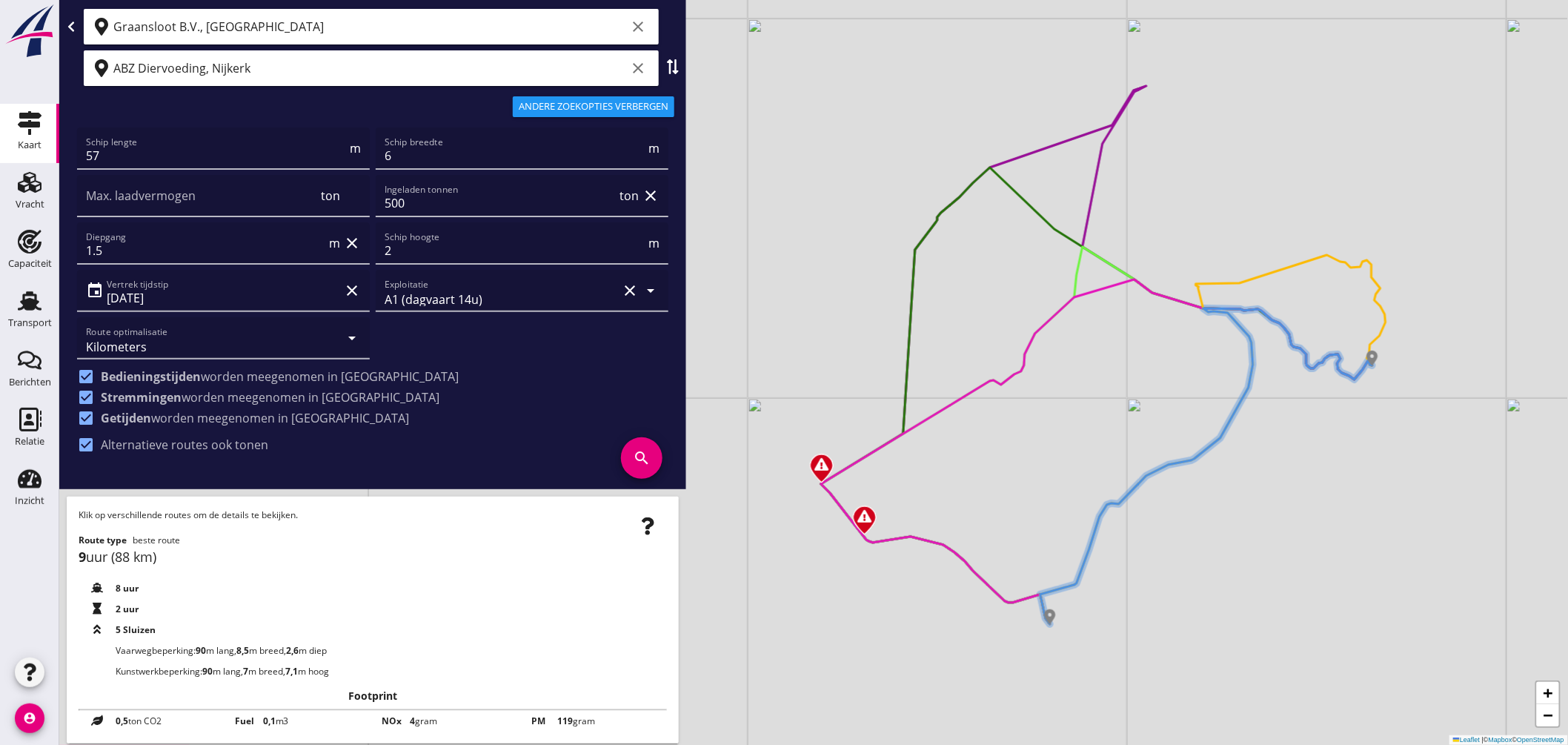
click at [984, 388] on div "+ − Leaflet | © Mapbox © OpenStreetMap" at bounding box center [813, 372] width 1509 height 745
click at [981, 383] on div "+ − Leaflet | © Mapbox © OpenStreetMap" at bounding box center [813, 372] width 1509 height 745
click at [879, 449] on icon at bounding box center [1097, 452] width 551 height 345
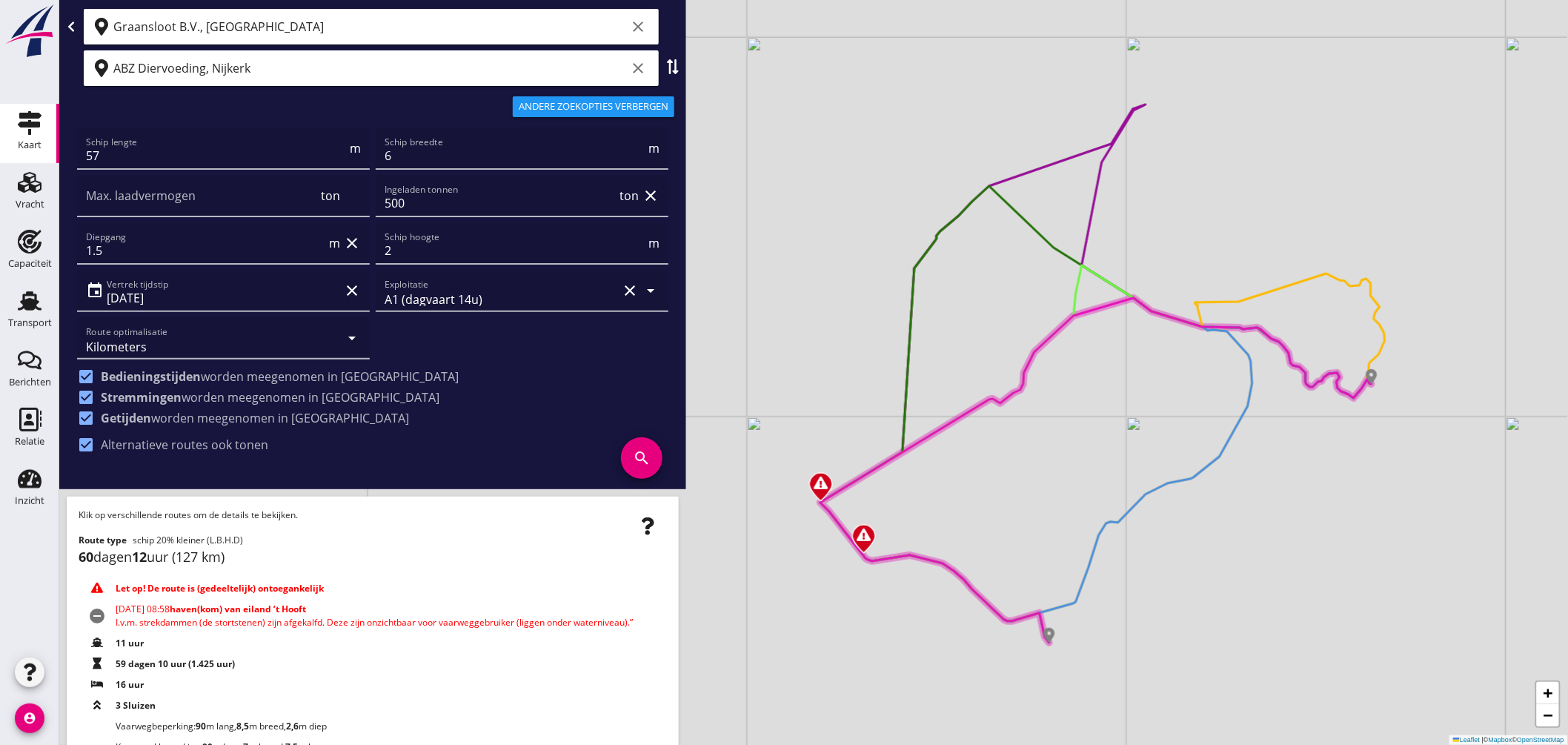
drag, startPoint x: 943, startPoint y: 542, endPoint x: 1231, endPoint y: 542, distance: 288.0
click at [1231, 542] on div "+ − Leaflet | © Mapbox © OpenStreetMap" at bounding box center [813, 372] width 1509 height 745
click at [629, 21] on icon "clear" at bounding box center [638, 27] width 18 height 18
click at [465, 38] on input "text" at bounding box center [361, 26] width 495 height 24
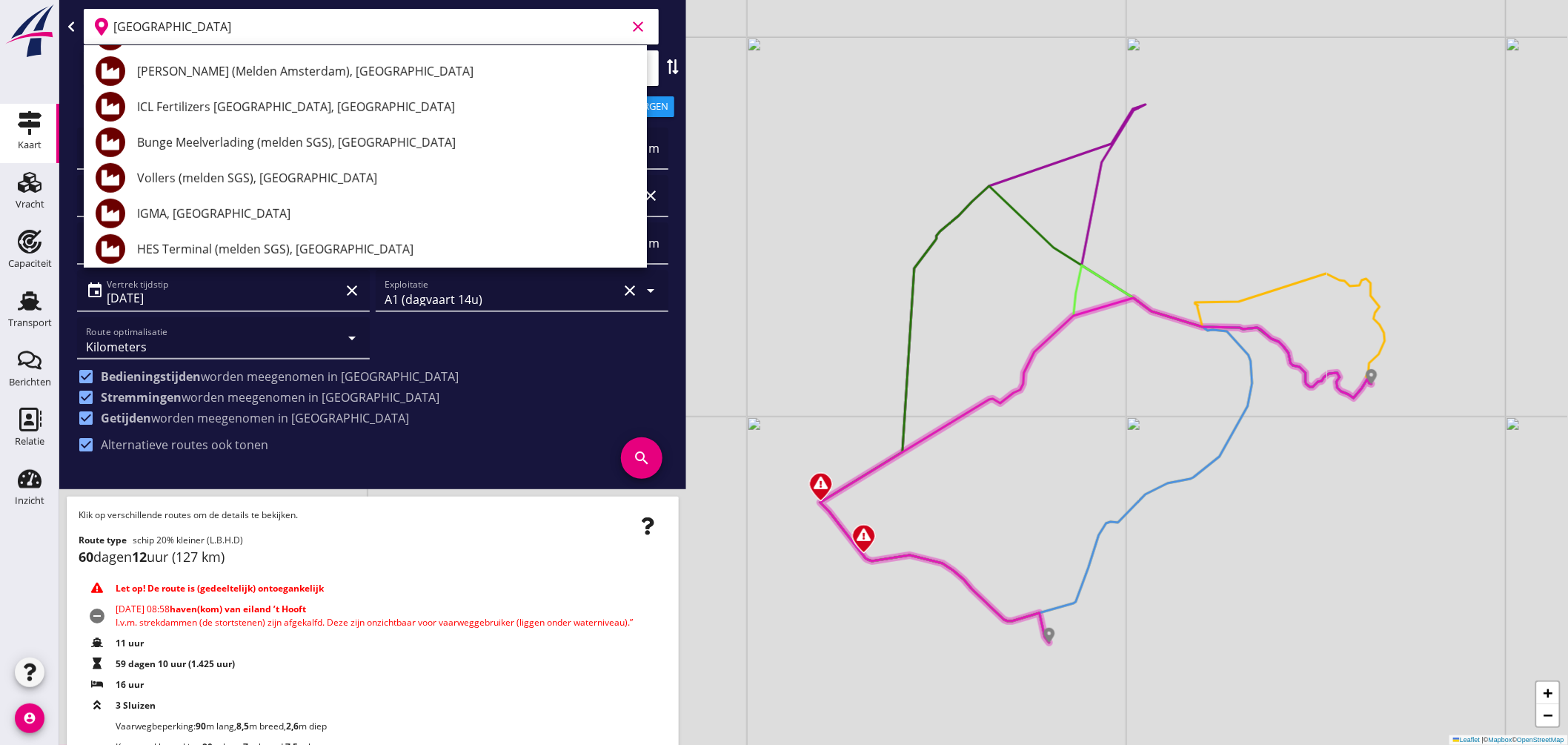
scroll to position [329, 0]
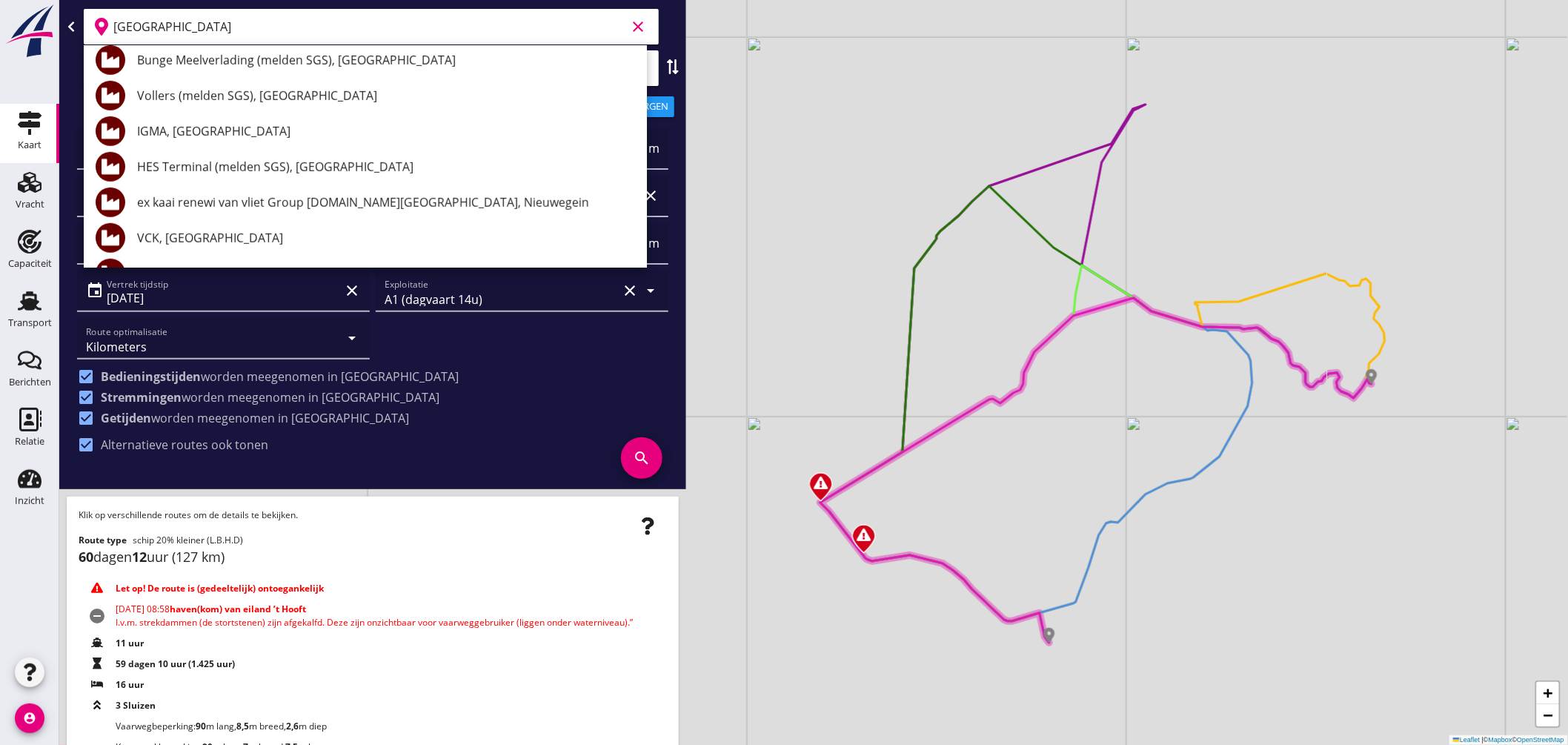
drag, startPoint x: 189, startPoint y: 28, endPoint x: 0, endPoint y: -14, distance: 193.6
click at [0, 0] on html "Geef feedback over deze route Kilometers Tijd Kosten per ton A1 (dagvaart 14u) …" at bounding box center [784, 372] width 1568 height 745
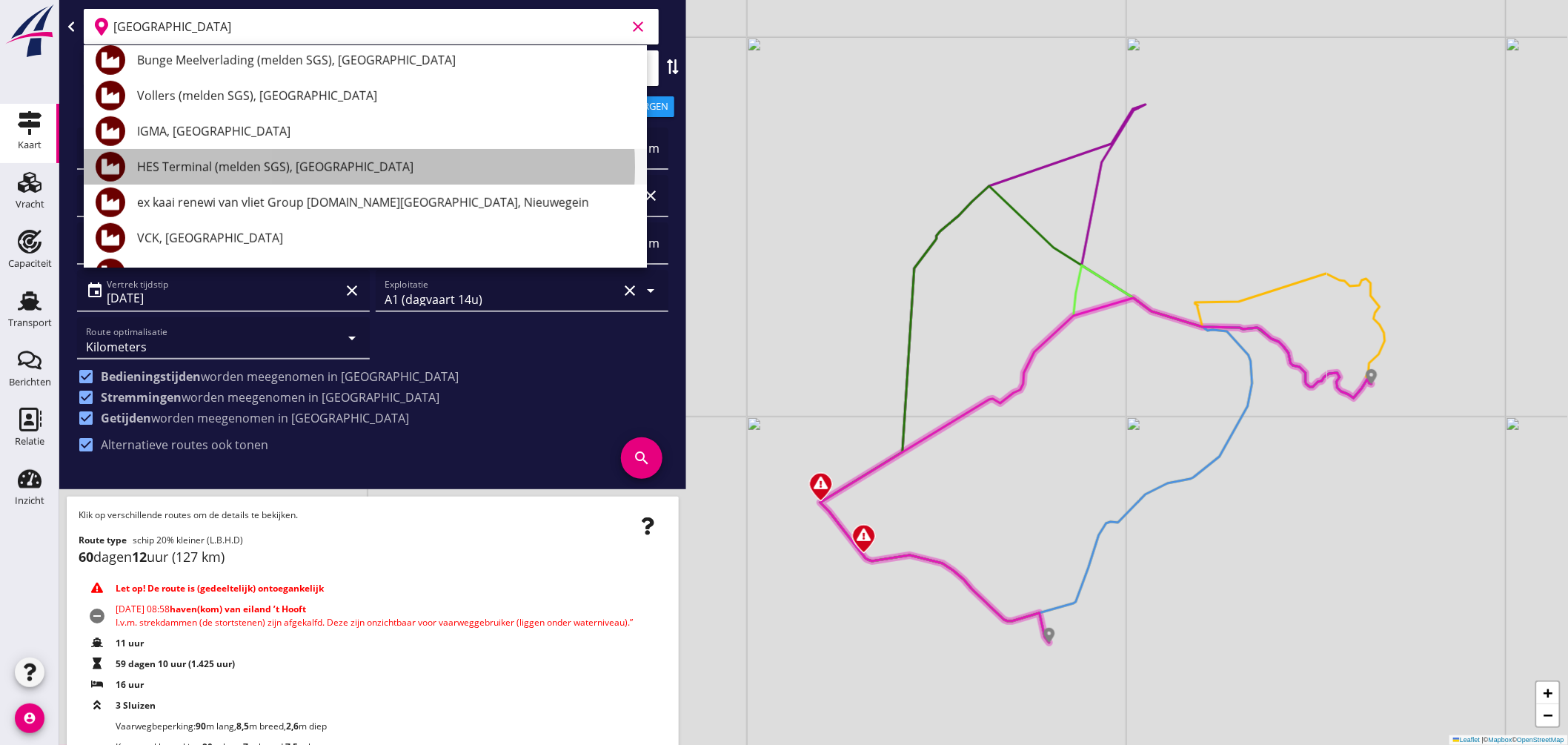
click at [306, 160] on div "HES Terminal (melden SGS), Amsterdam" at bounding box center [386, 167] width 498 height 18
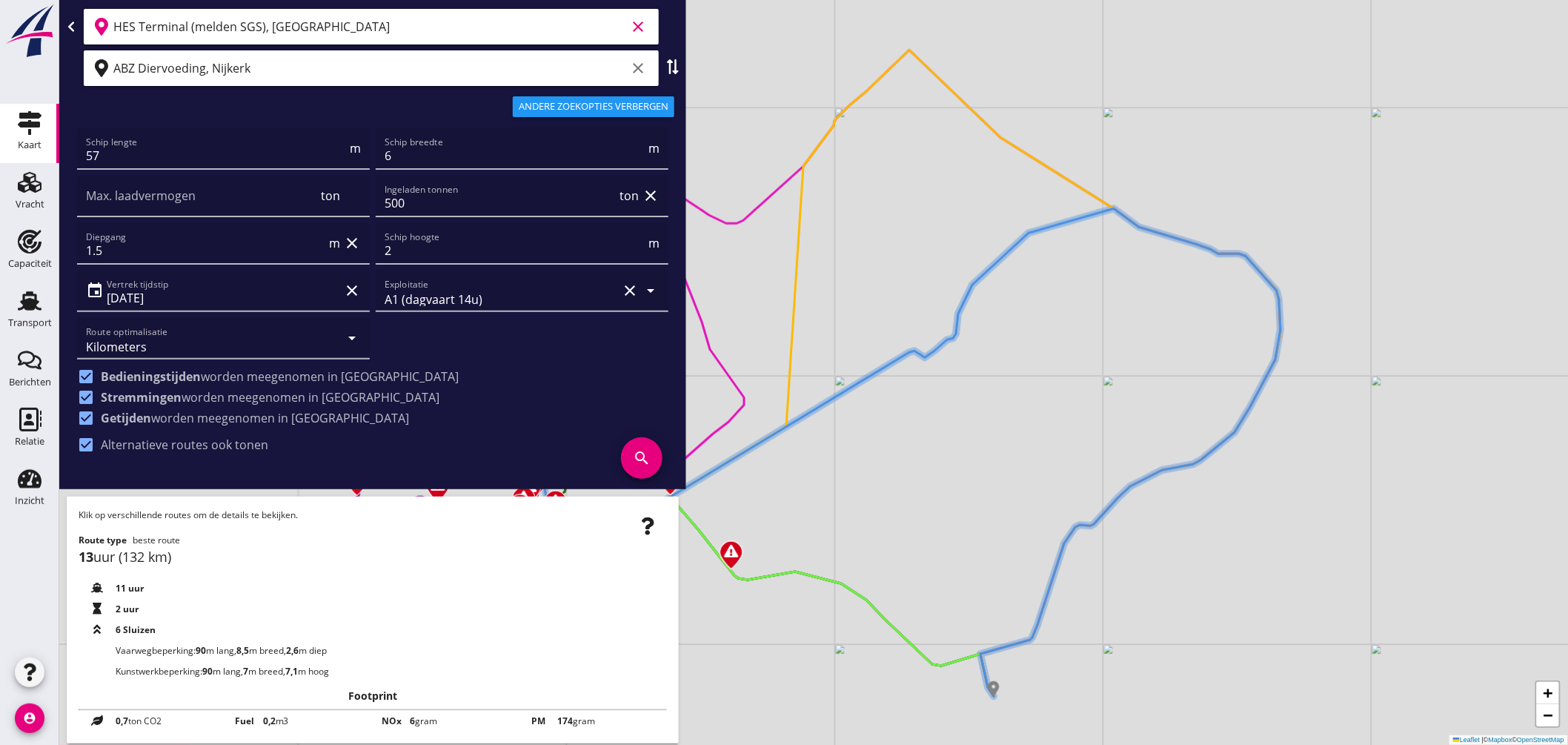
click at [331, 24] on input "HES Terminal (melden SGS), Amsterdam" at bounding box center [370, 26] width 512 height 24
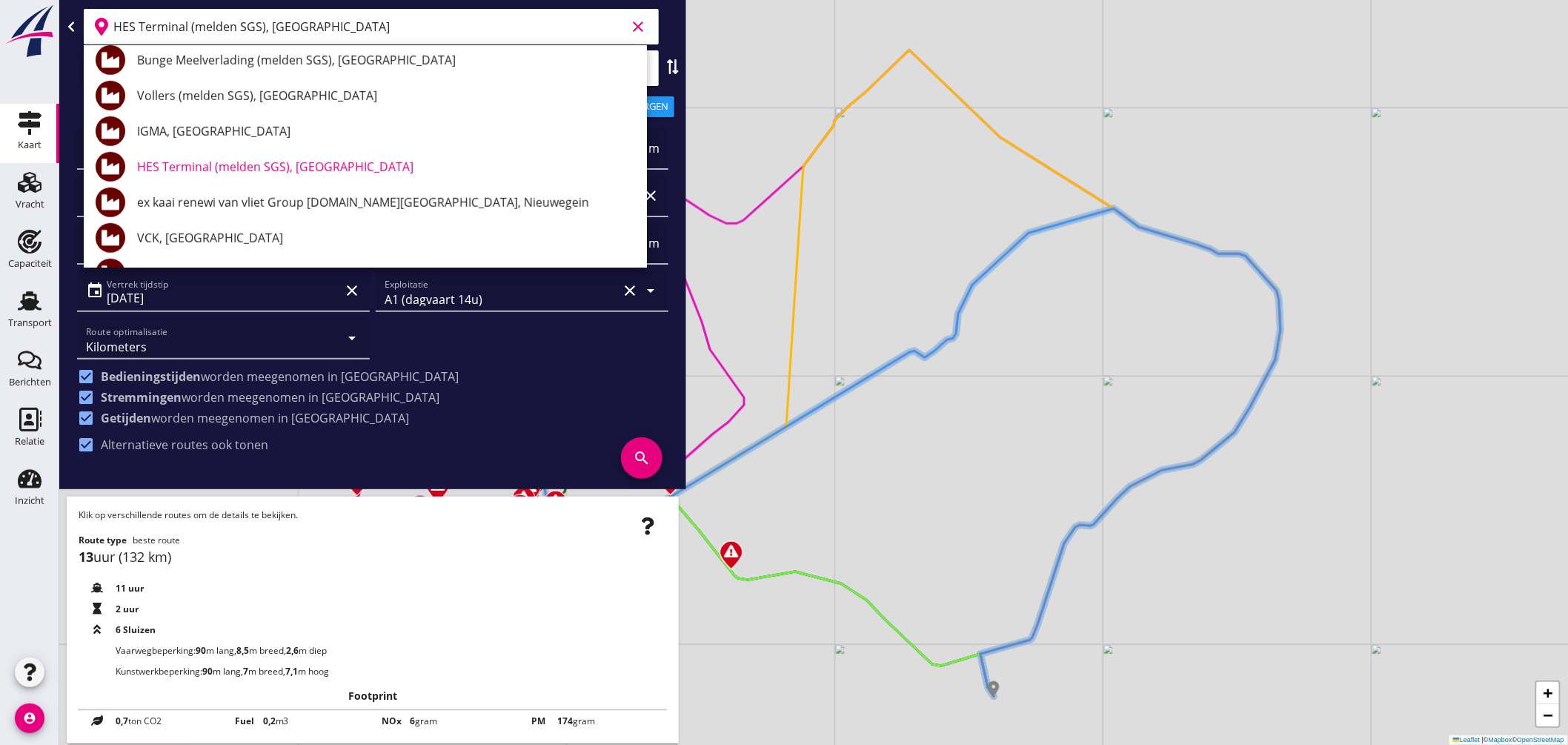
click at [331, 24] on input "HES Terminal (melden SGS), Amsterdam" at bounding box center [370, 26] width 512 height 24
drag, startPoint x: 215, startPoint y: 33, endPoint x: 0, endPoint y: 6, distance: 216.7
click at [0, 7] on div "Kaart Kaart Vracht Vracht Capaciteit Capaciteit Transport Transport Berichten B…" at bounding box center [784, 372] width 1568 height 745
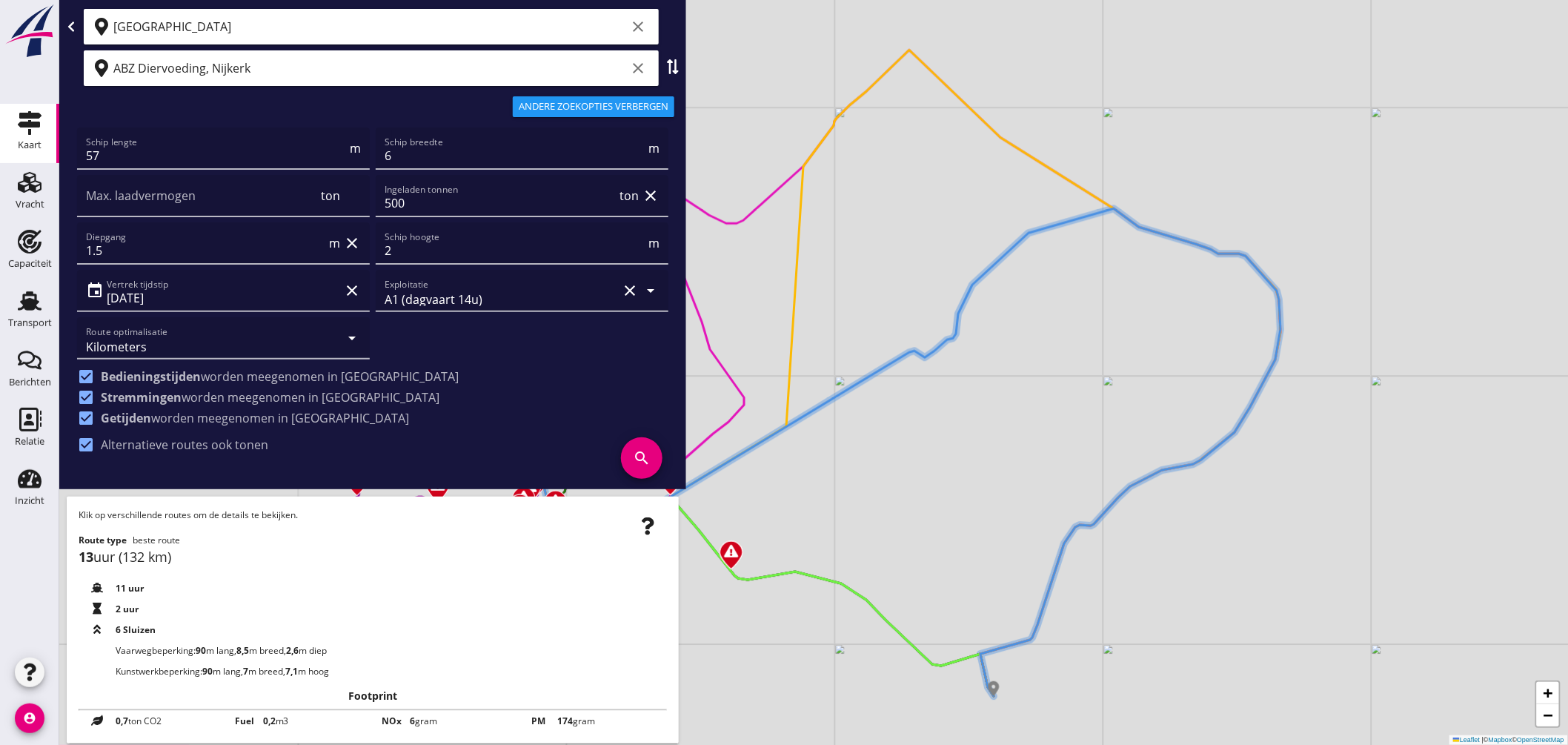
click at [211, 31] on input "amsterdam" at bounding box center [370, 26] width 512 height 24
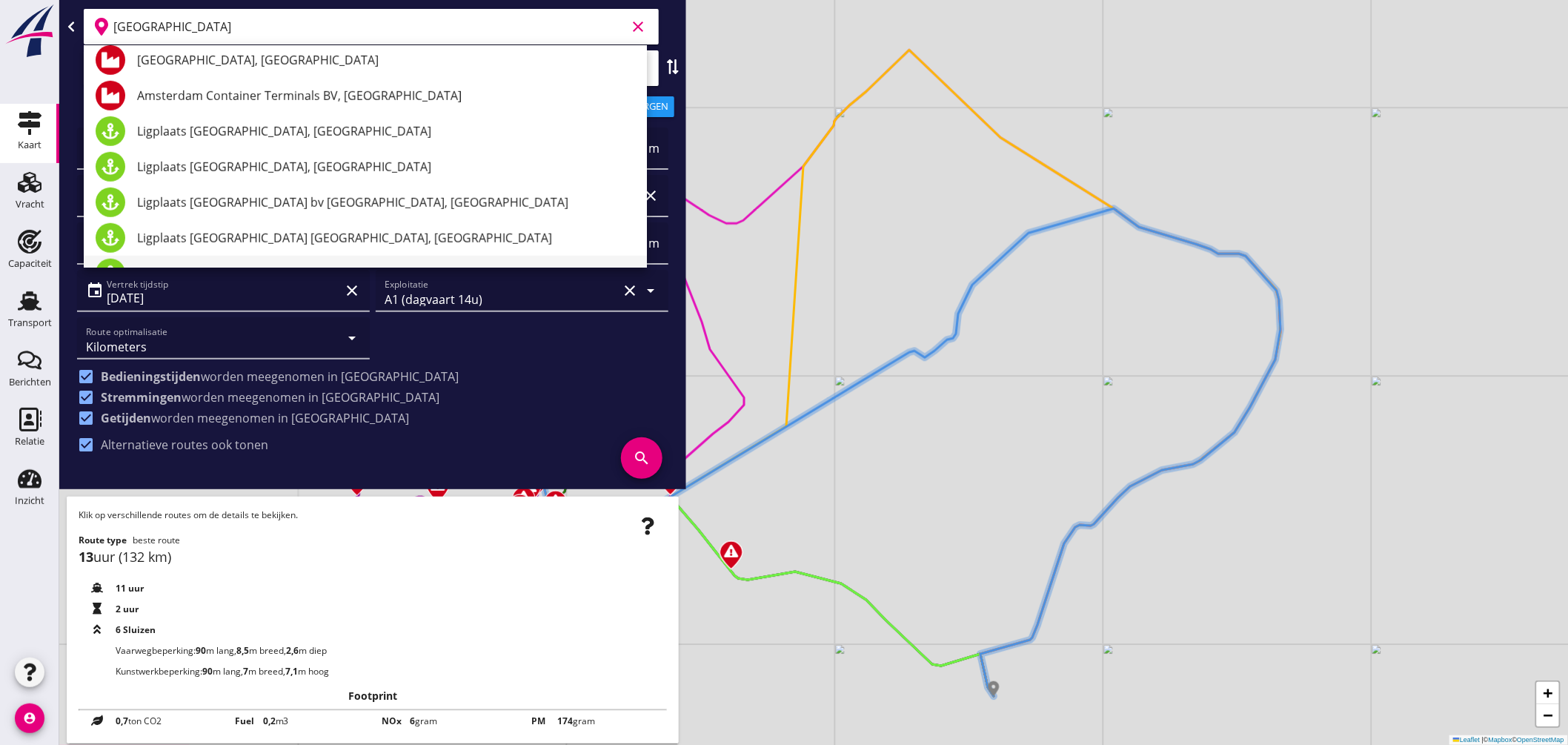
scroll to position [494, 0]
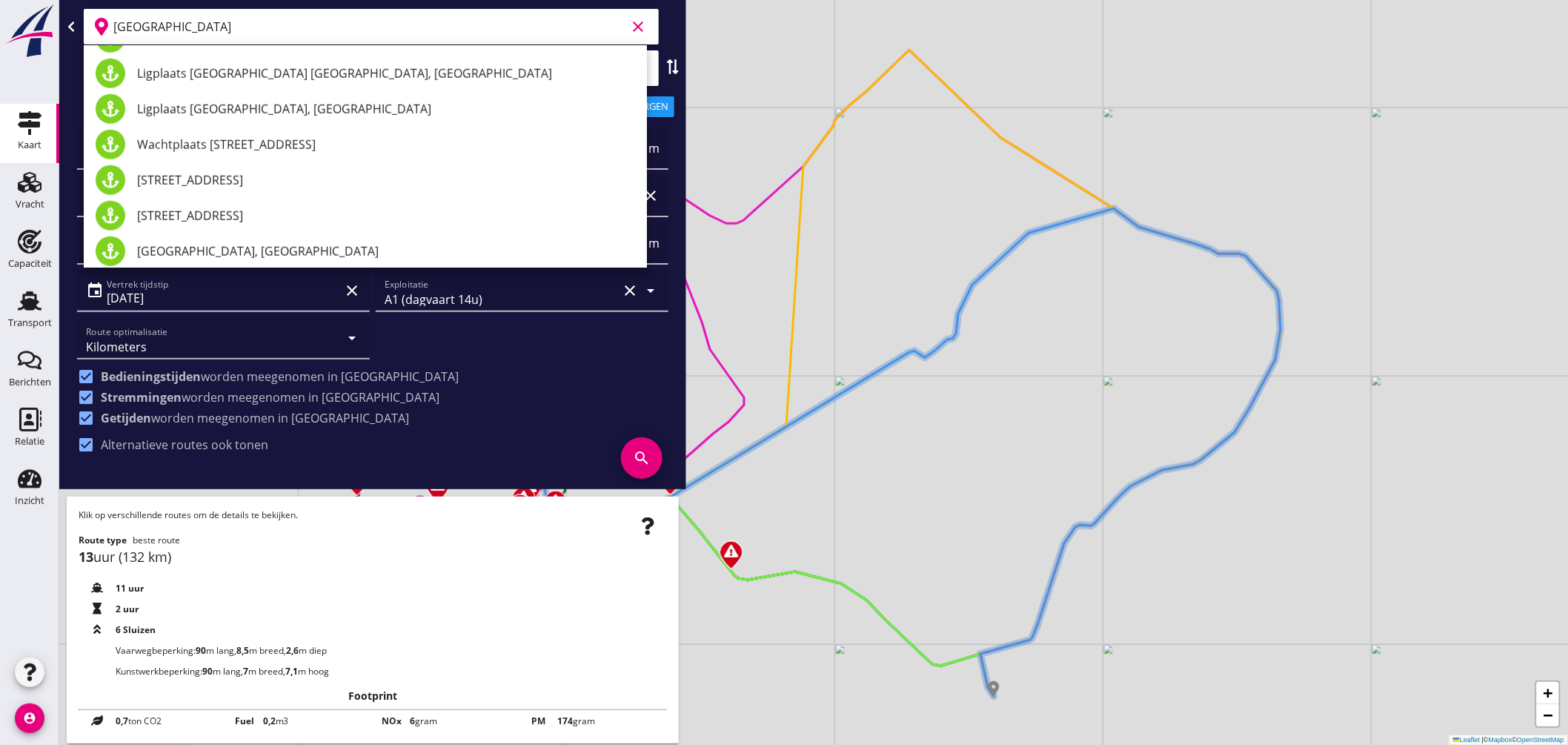
drag, startPoint x: 198, startPoint y: 28, endPoint x: 0, endPoint y: -9, distance: 201.4
click at [0, 0] on html "Geef feedback over deze route Kilometers Tijd Kosten per ton A1 (dagvaart 14u) …" at bounding box center [784, 372] width 1568 height 745
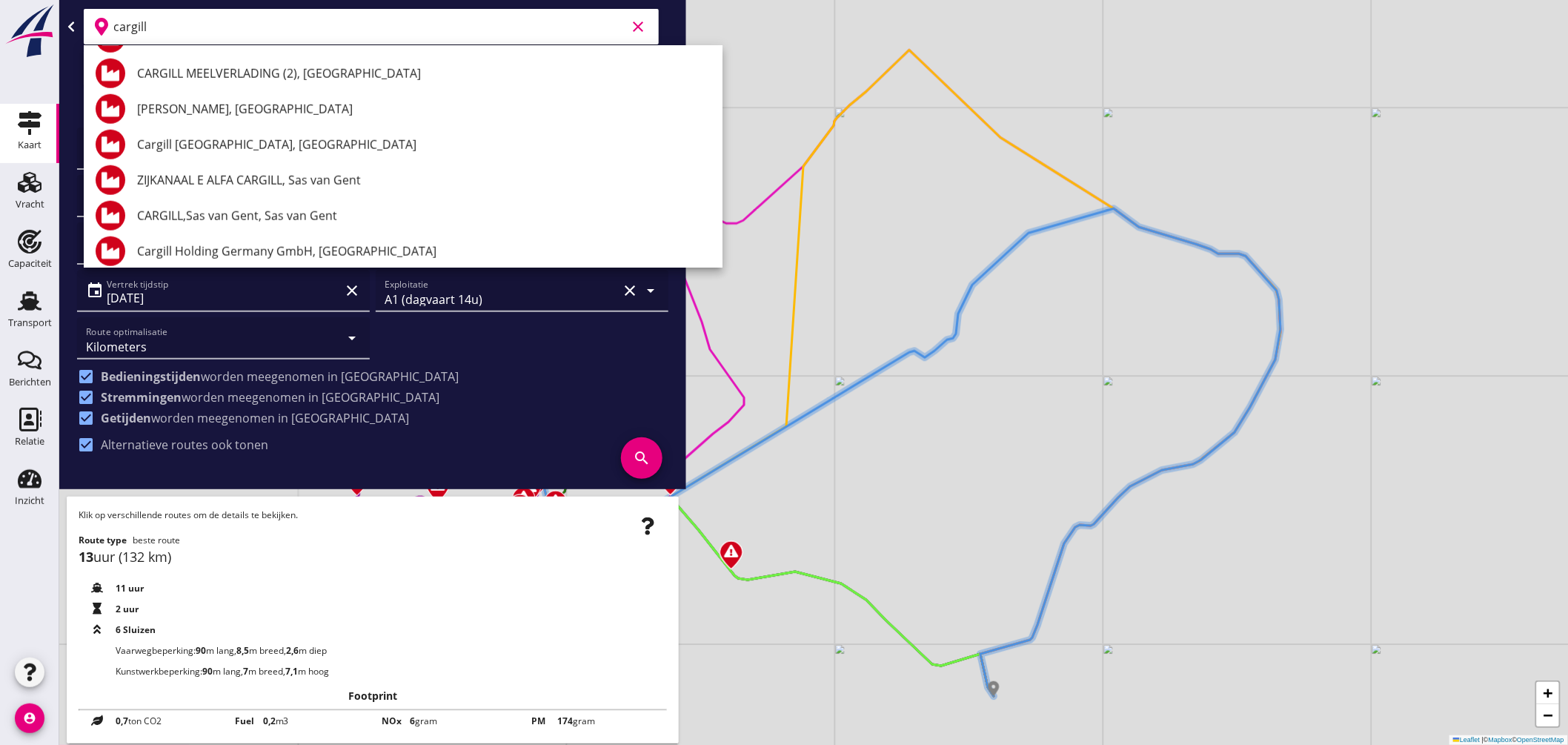
click at [338, 72] on div "CARGILL MEELVERLADING (2), Amsterdam" at bounding box center [423, 74] width 573 height 18
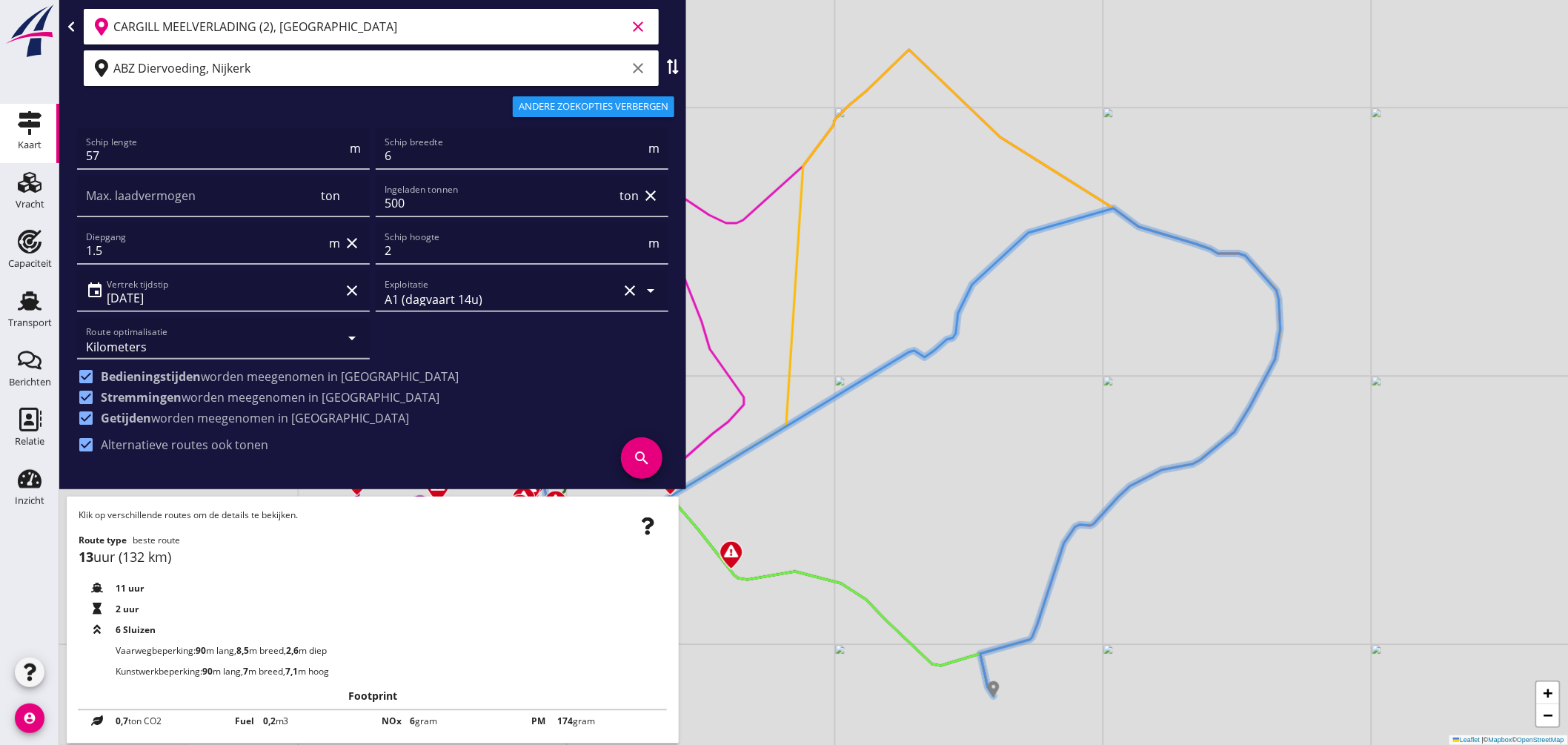
type input "CARGILL MEELVERLADING (2), Amsterdam"
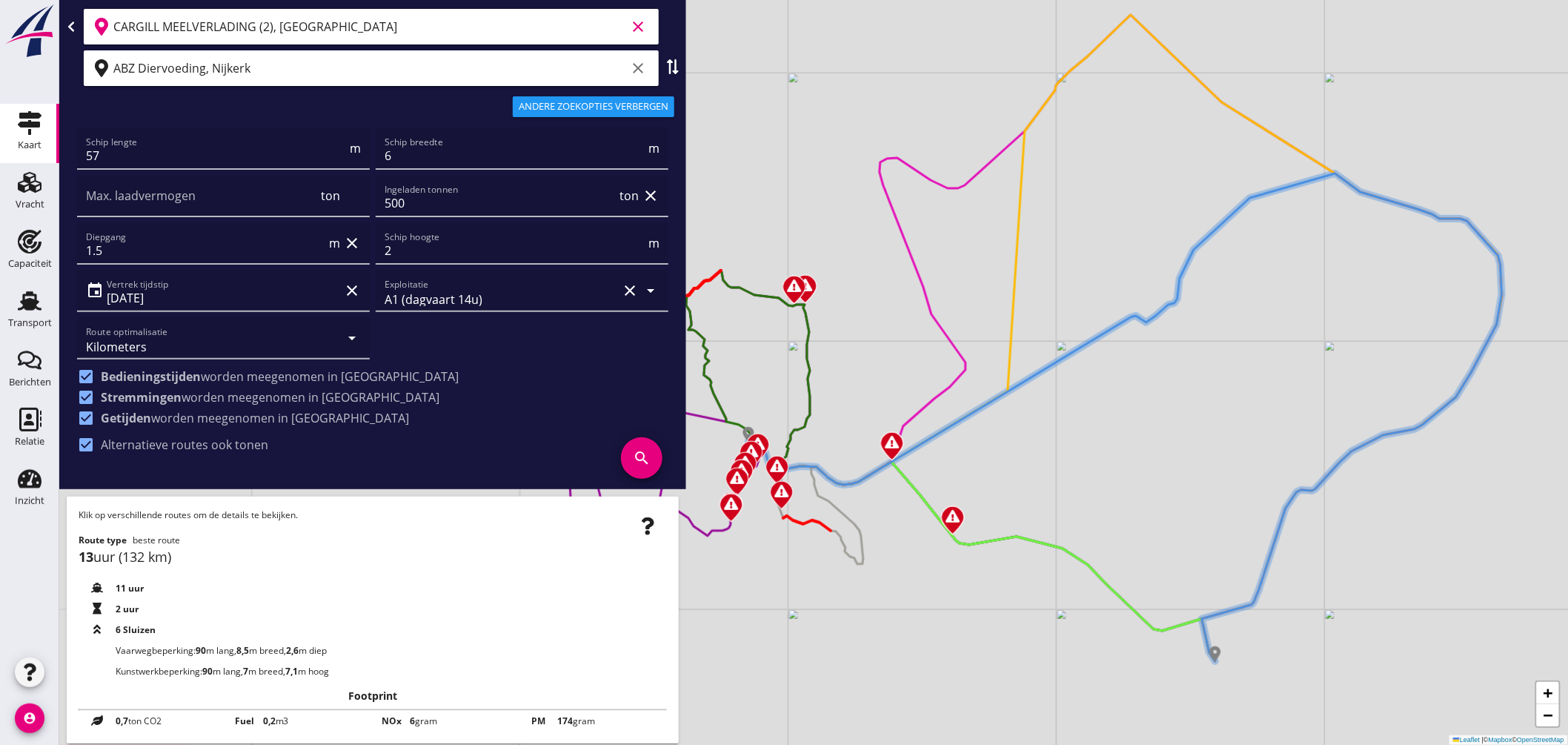
drag, startPoint x: 861, startPoint y: 440, endPoint x: 1089, endPoint y: 405, distance: 230.7
click at [1089, 405] on div "+ − Leaflet | © Mapbox © OpenStreetMap" at bounding box center [813, 372] width 1509 height 745
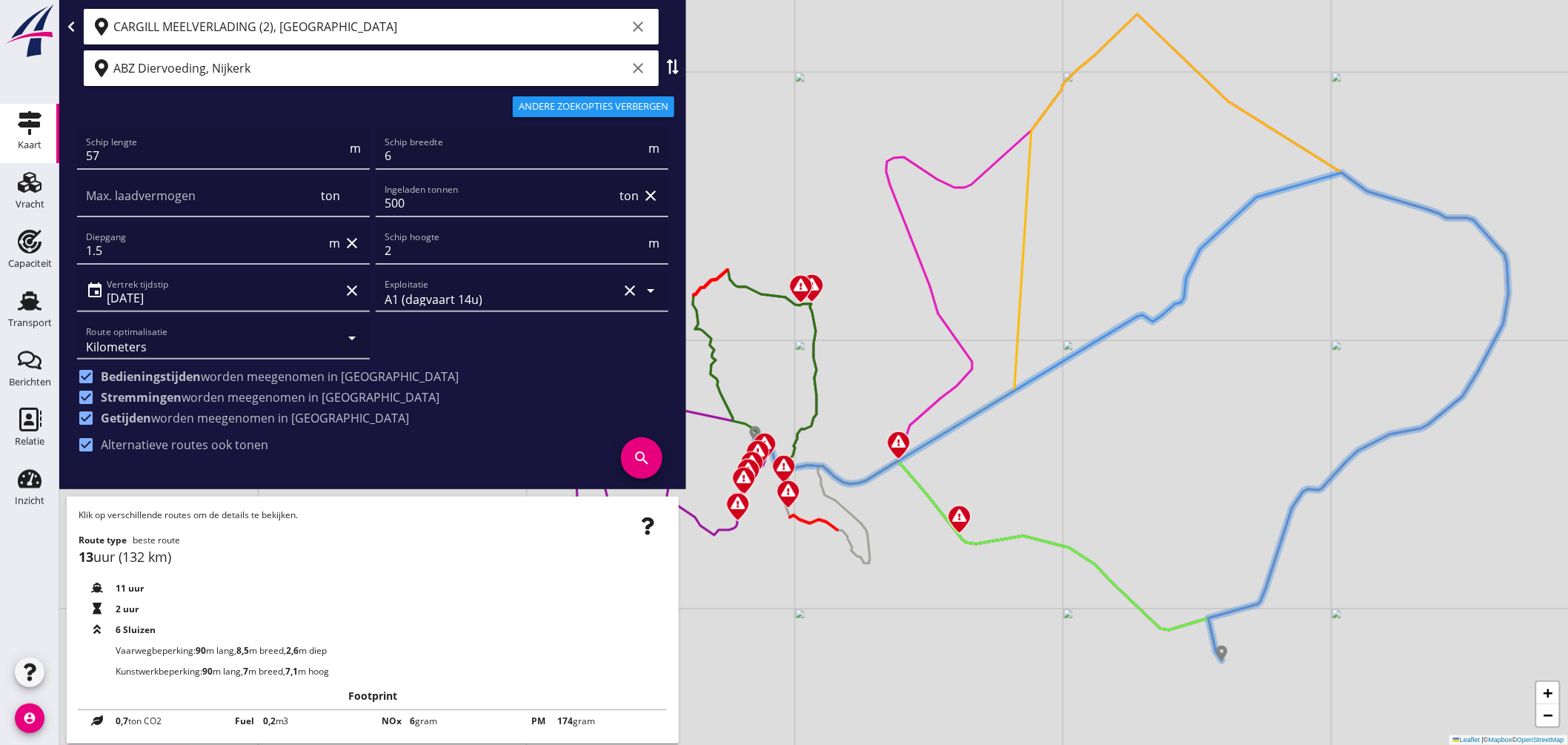
click at [984, 550] on div "+ − Leaflet | © Mapbox © OpenStreetMap" at bounding box center [813, 372] width 1509 height 745
click at [995, 546] on div "+ − Leaflet | © Mapbox © OpenStreetMap" at bounding box center [813, 372] width 1509 height 745
click at [997, 539] on icon at bounding box center [988, 548] width 467 height 223
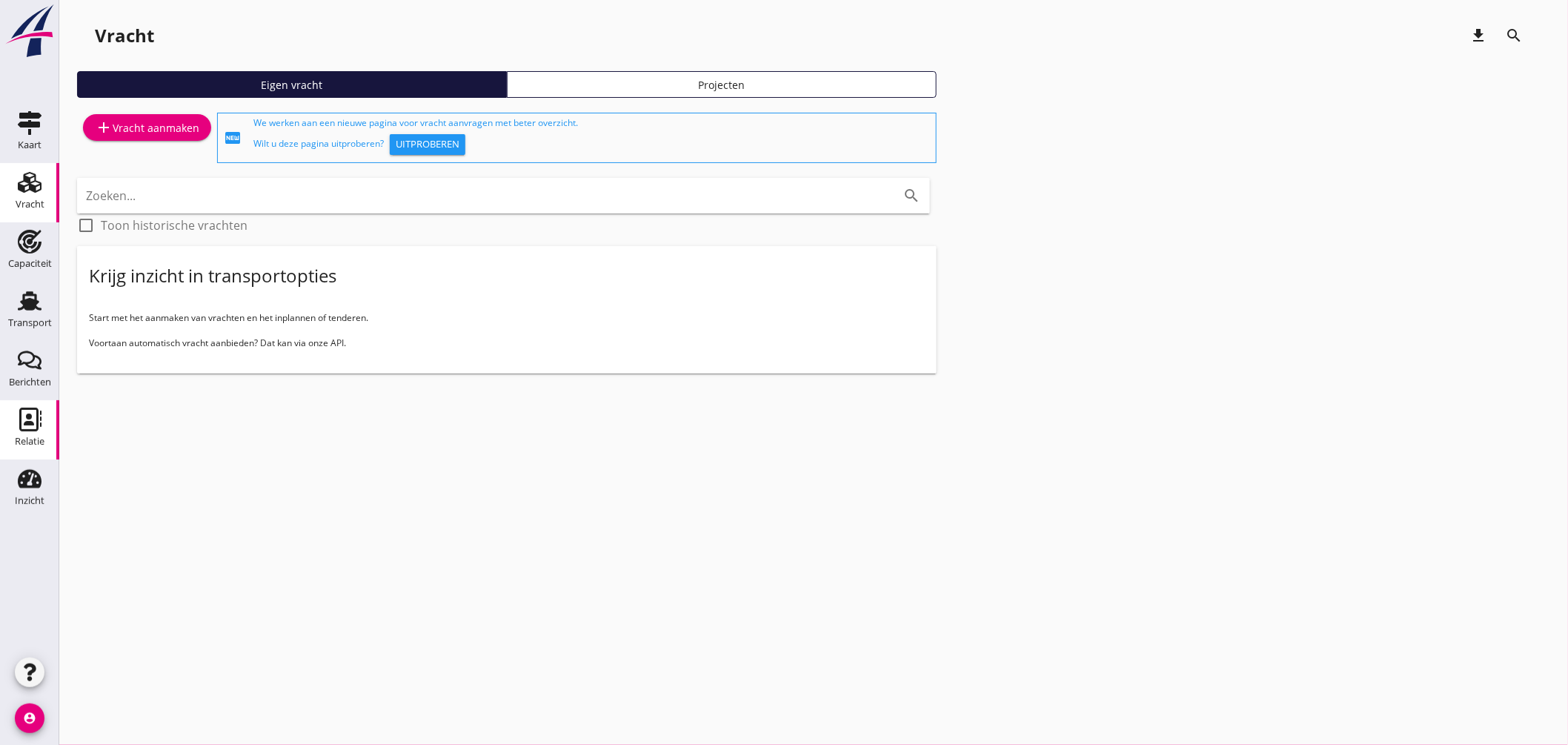
click at [30, 412] on icon "Relatie" at bounding box center [29, 419] width 24 height 24
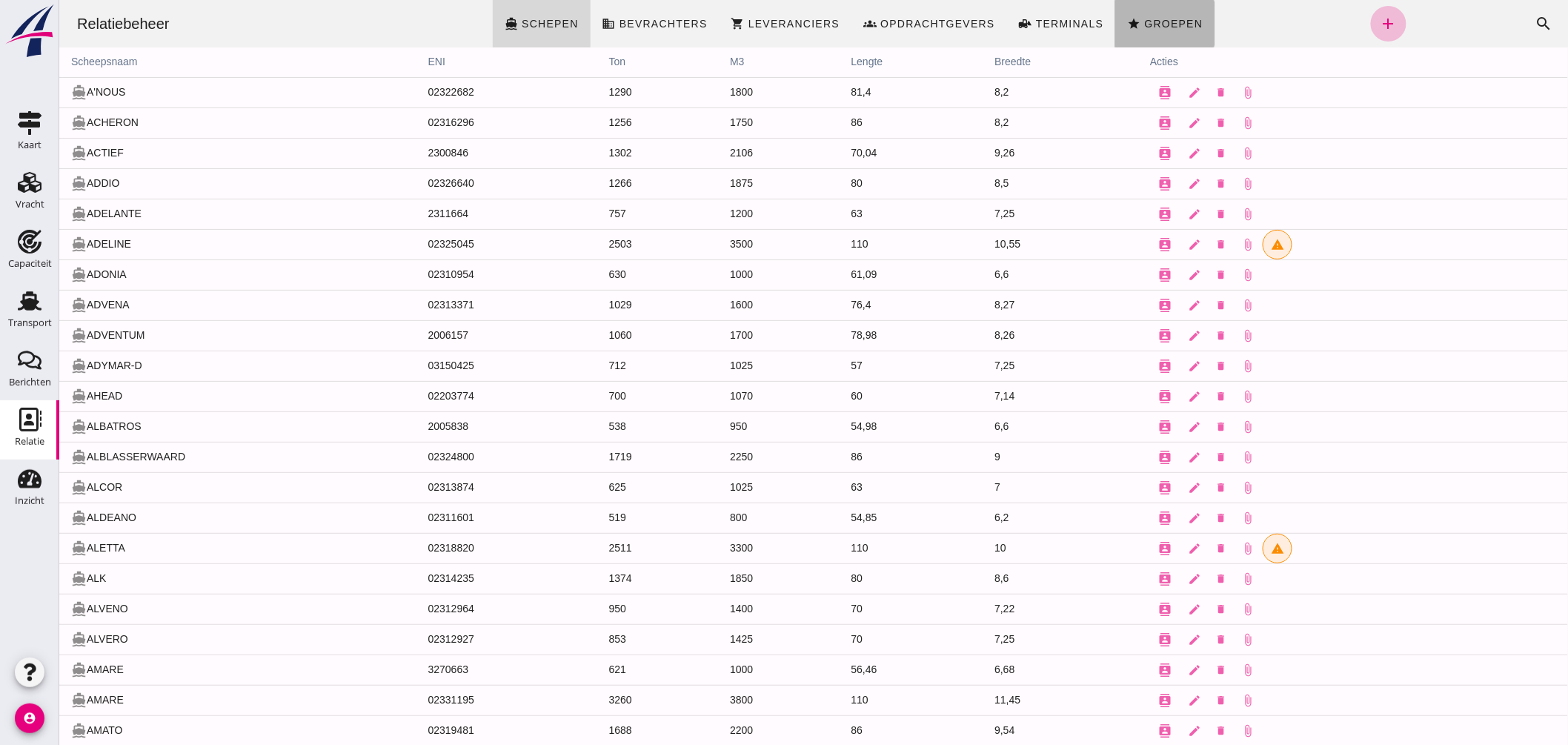
click at [1148, 24] on span "Groepen" at bounding box center [1172, 24] width 59 height 12
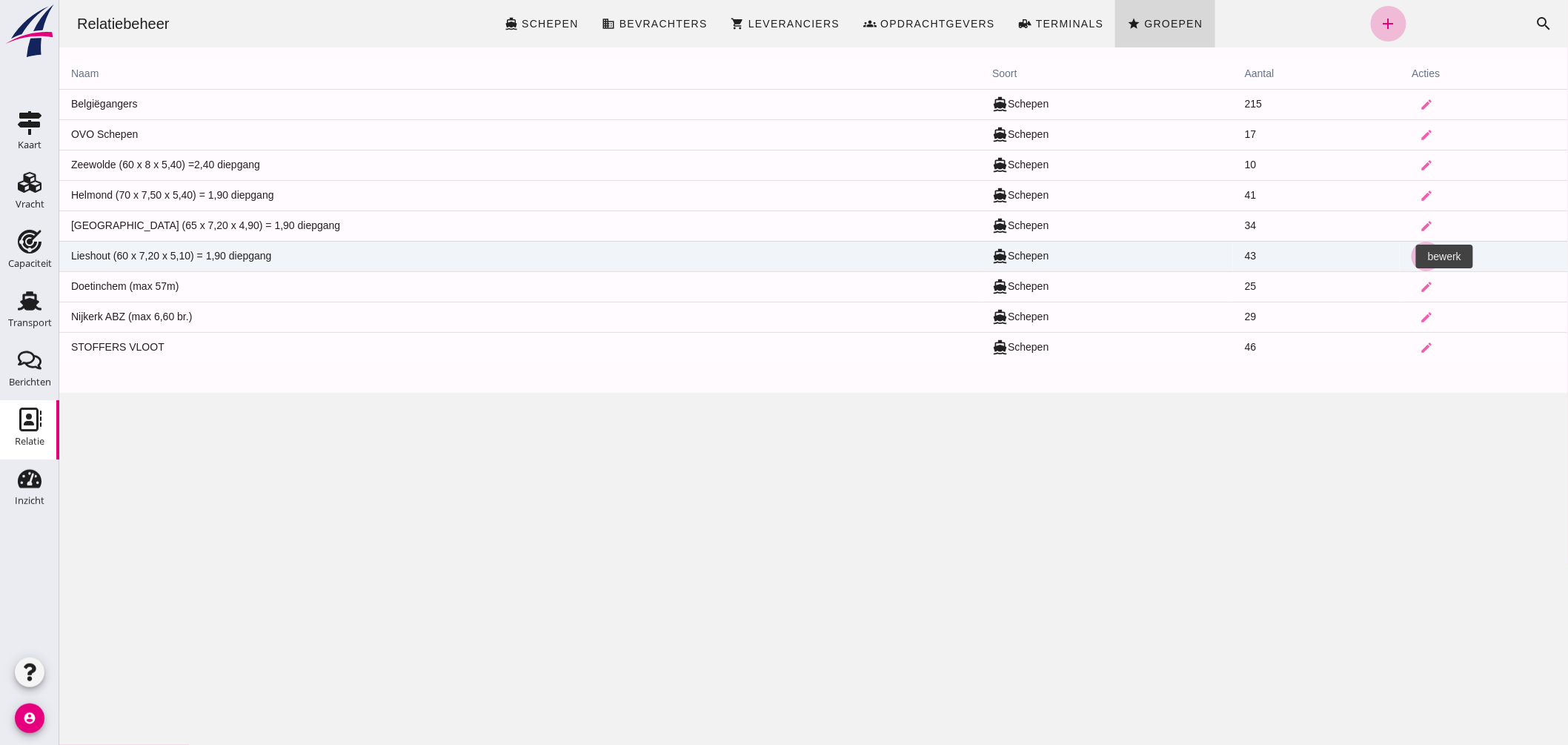
click at [1419, 250] on icon "edit" at bounding box center [1425, 256] width 13 height 13
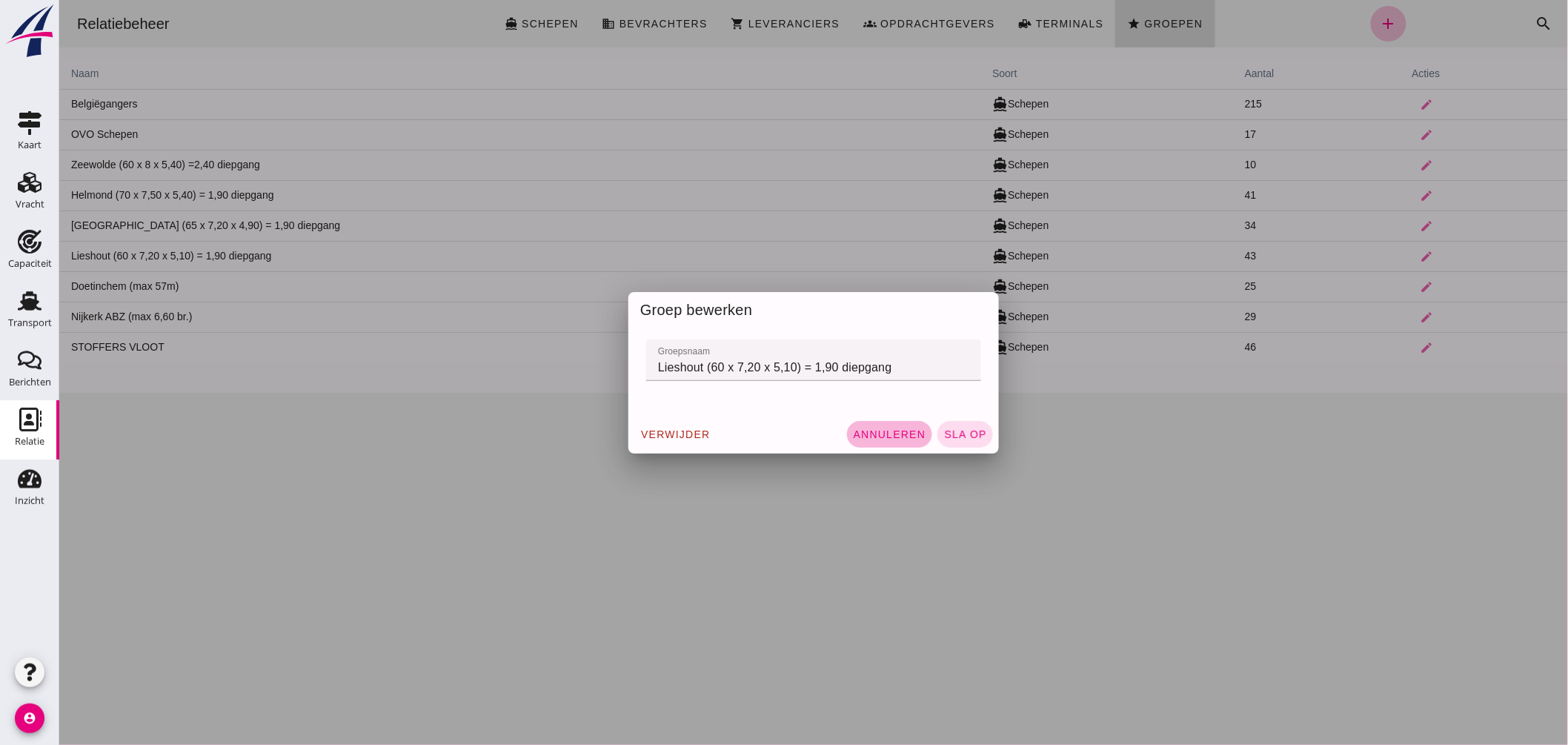
click at [881, 437] on span "Annuleren" at bounding box center [889, 434] width 73 height 12
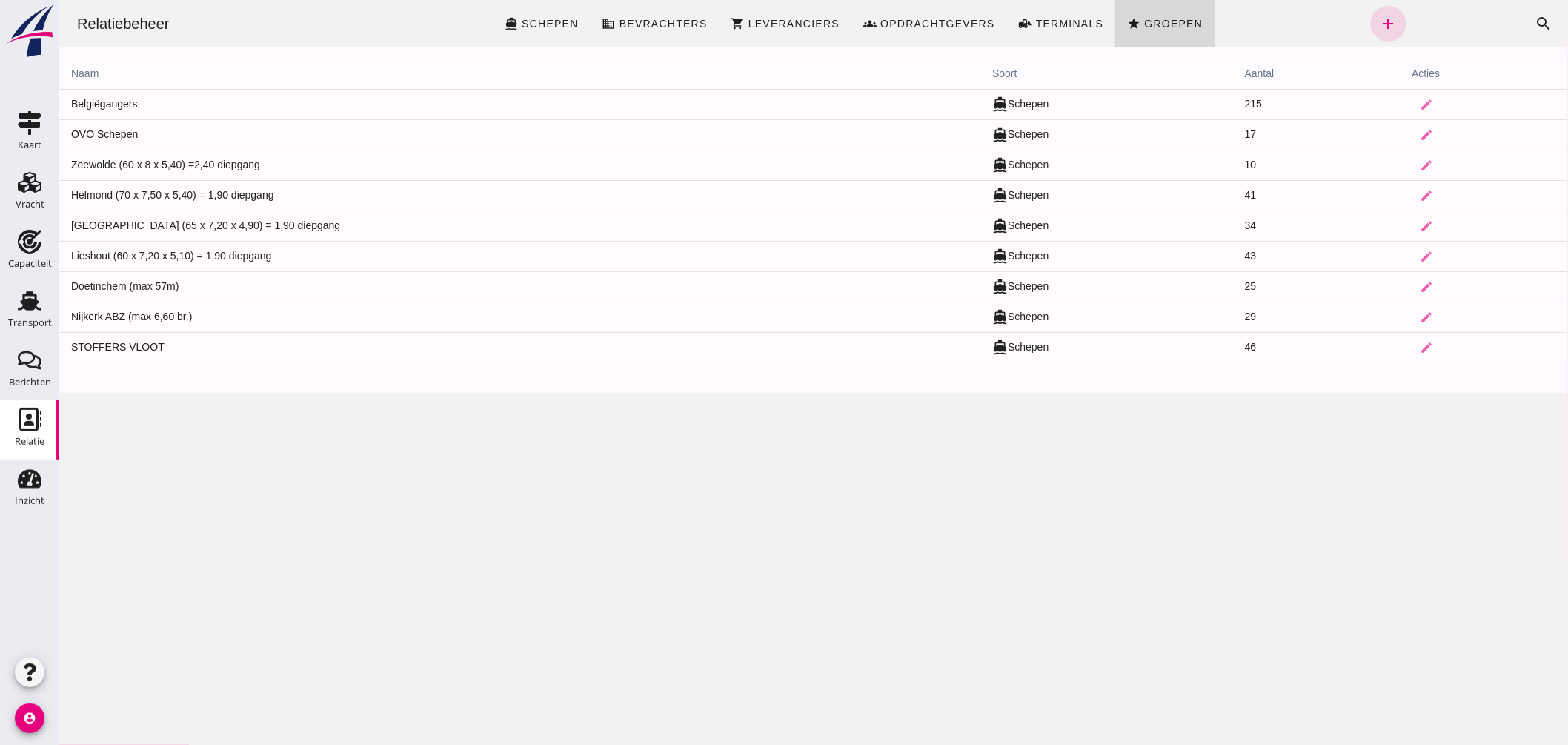
drag, startPoint x: 182, startPoint y: 250, endPoint x: 768, endPoint y: 294, distance: 587.6
click at [183, 250] on td "Lieshout (60 x 7,20 x 5,10) = 1,90 diepgang" at bounding box center [519, 255] width 921 height 30
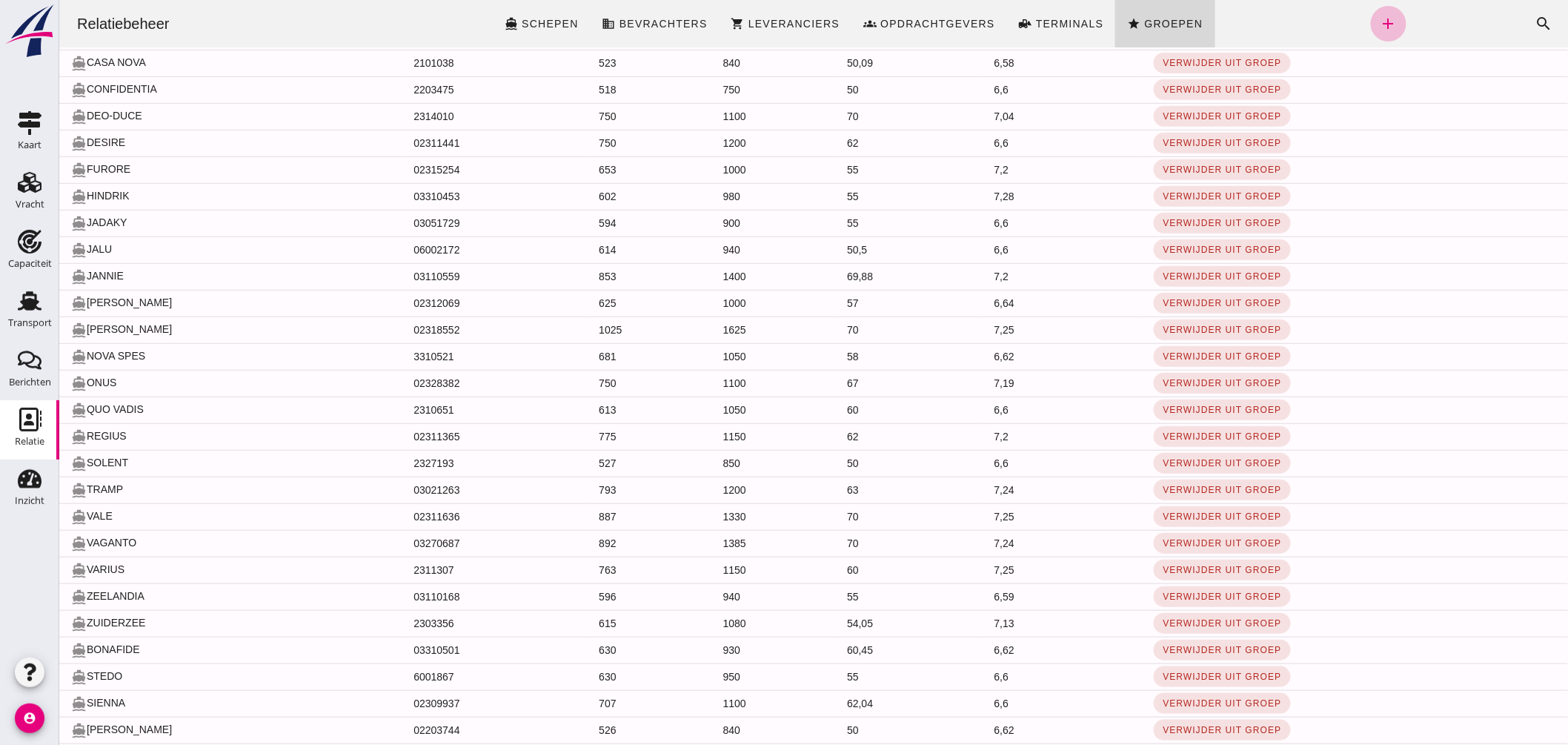
scroll to position [26, 0]
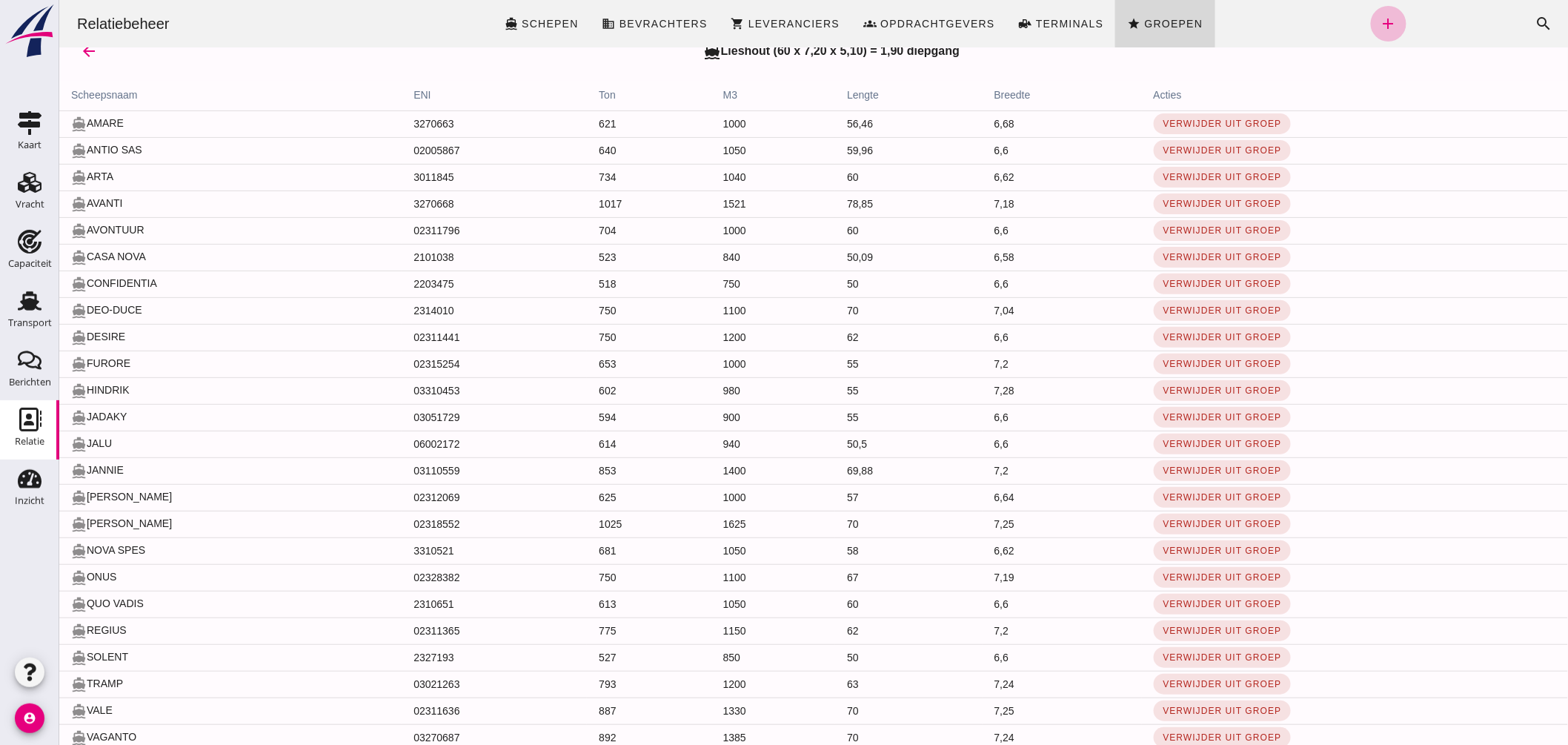
click at [118, 91] on th "scheepsnaam" at bounding box center [229, 96] width 342 height 30
click at [119, 91] on th "scheepsnaam" at bounding box center [229, 96] width 342 height 30
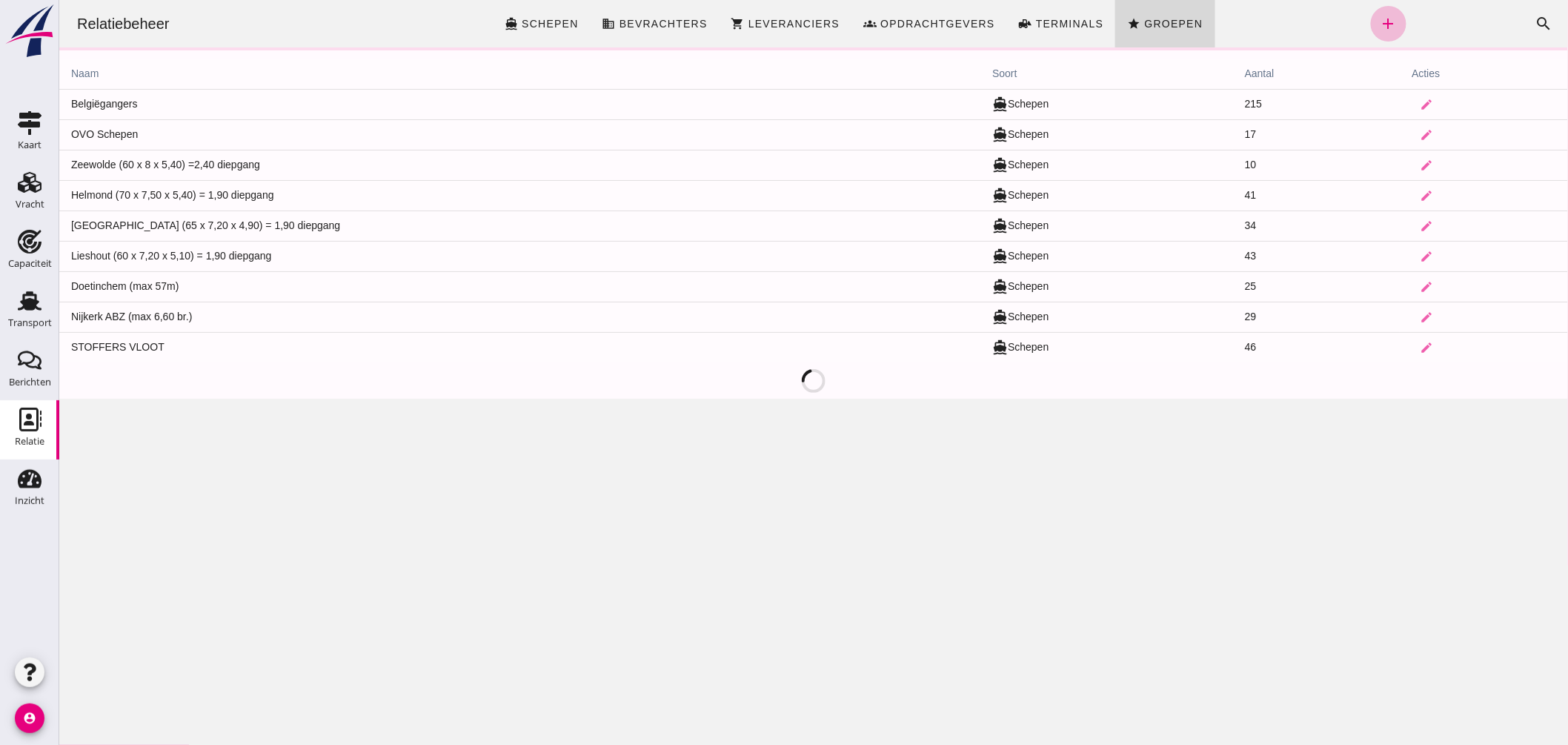
scroll to position [0, 0]
click at [32, 171] on icon "Vracht" at bounding box center [29, 182] width 24 height 24
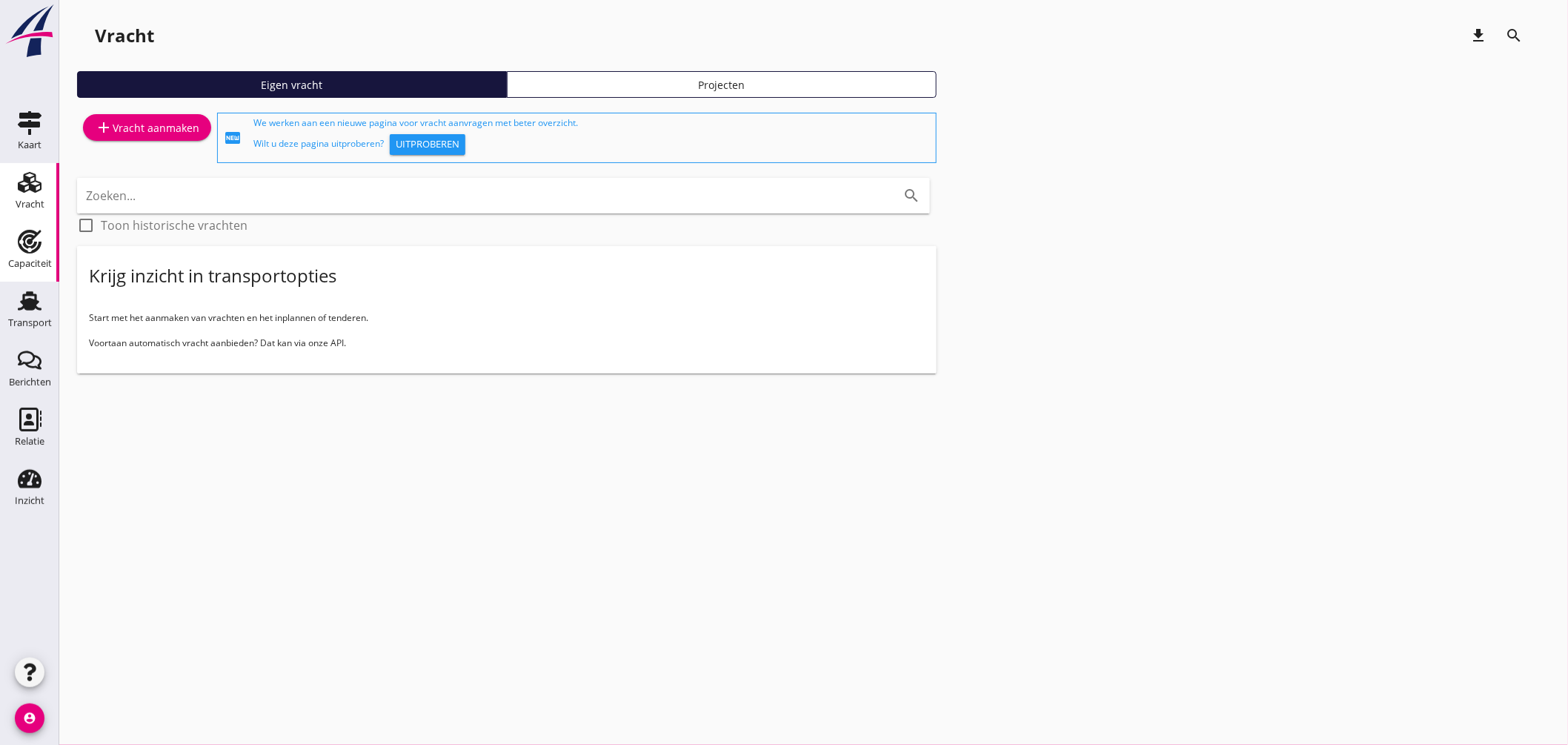
click at [45, 250] on div "Capaciteit" at bounding box center [30, 241] width 36 height 24
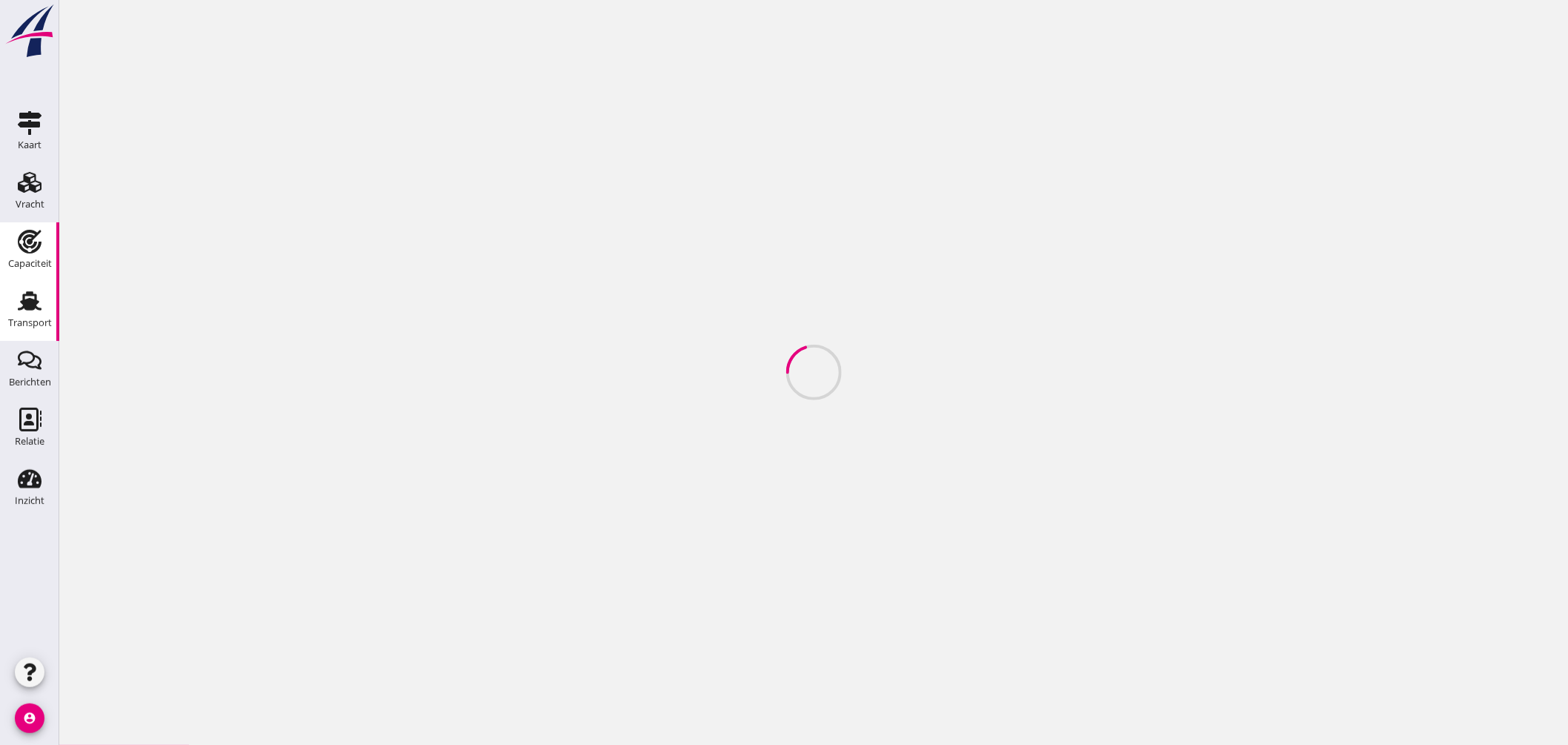
click at [34, 298] on use at bounding box center [29, 301] width 24 height 19
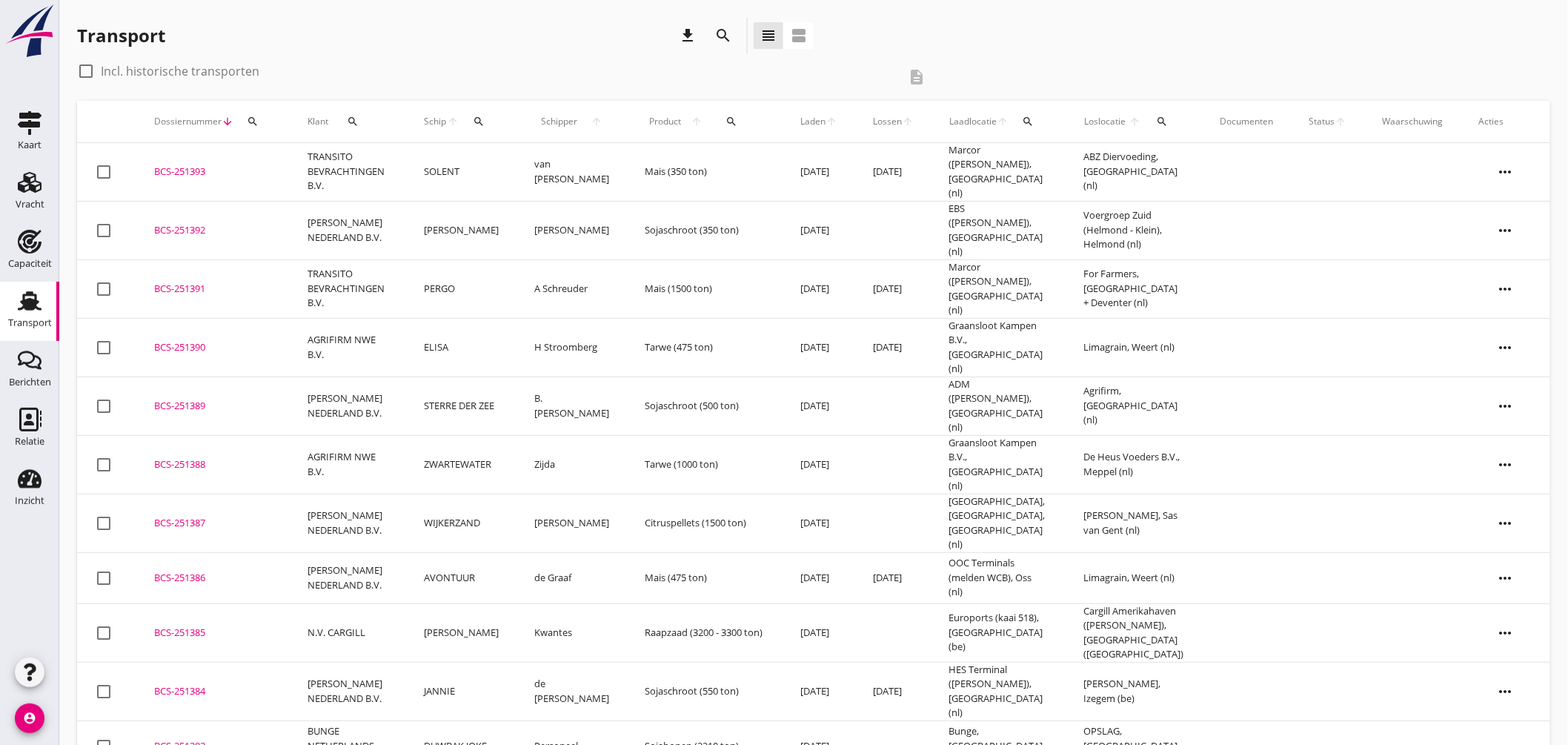
click at [485, 118] on icon "search" at bounding box center [478, 122] width 12 height 12
click at [521, 165] on input "Zoek op (scheeps)naam" at bounding box center [555, 164] width 154 height 24
click at [562, 193] on div "HINDRIK" at bounding box center [602, 194] width 141 height 18
click at [680, 156] on icon "check" at bounding box center [689, 163] width 18 height 18
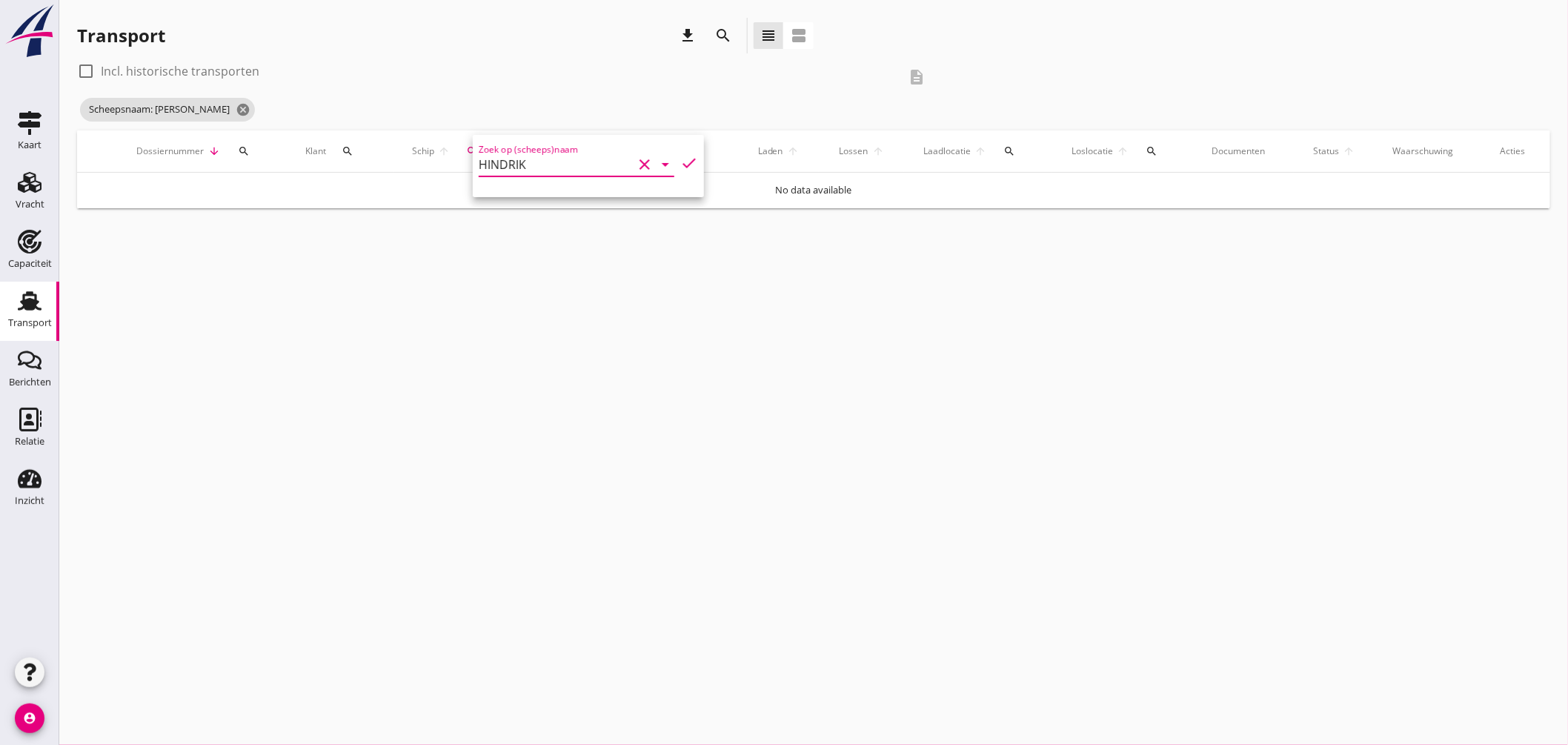
type input "HINDRIK"
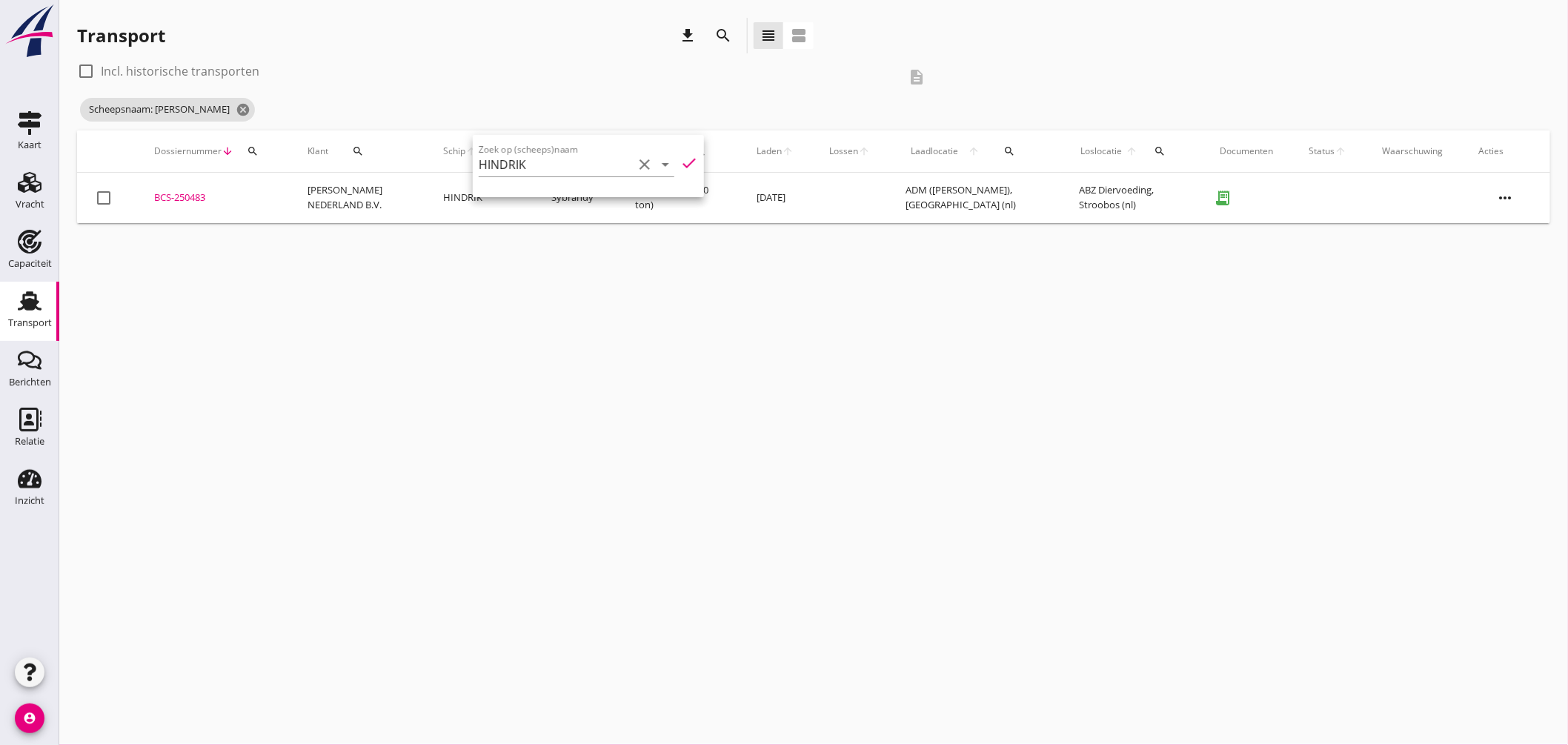
click at [211, 64] on label "Incl. historische transporten" at bounding box center [180, 71] width 159 height 15
checkbox input "true"
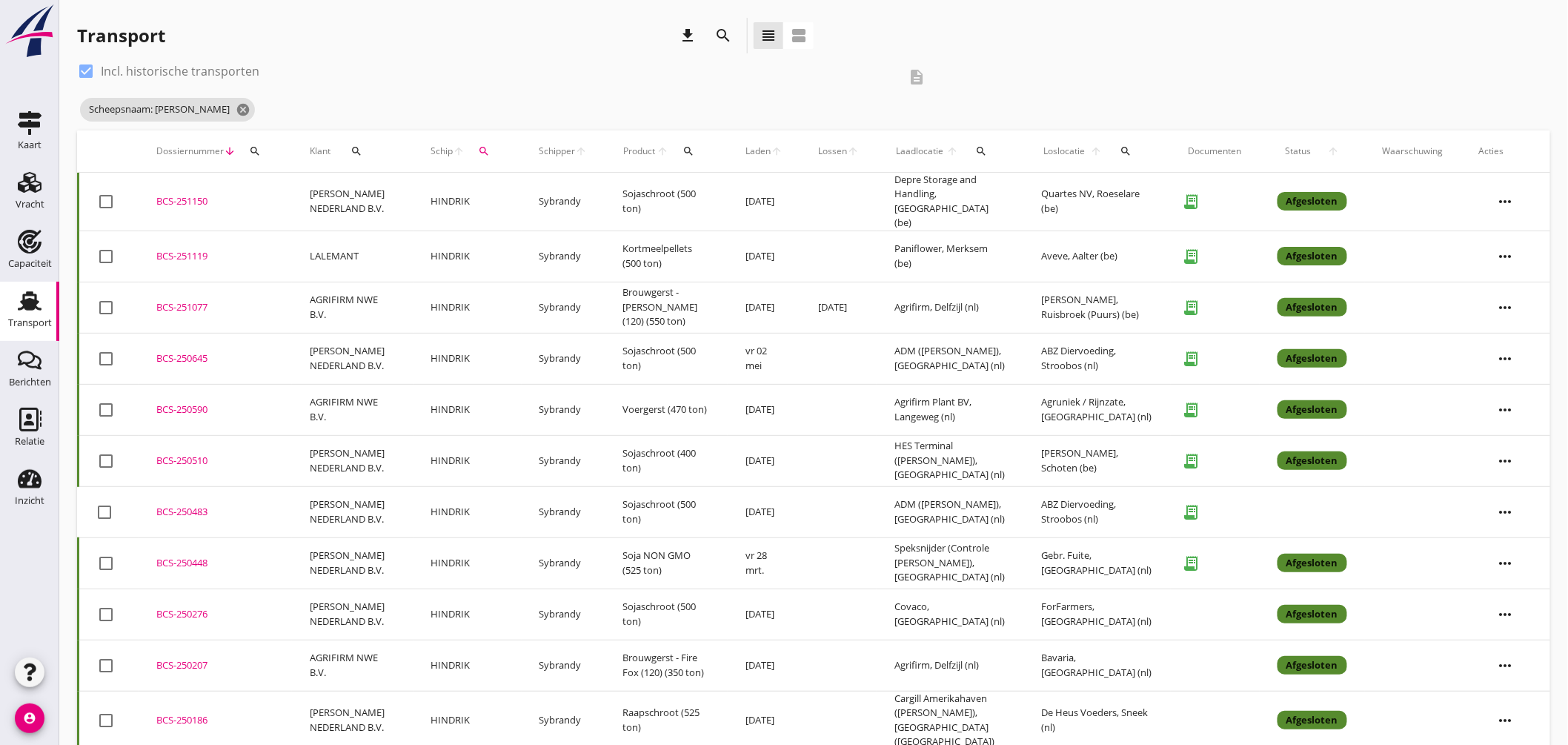
click at [1128, 151] on icon "search" at bounding box center [1126, 151] width 12 height 12
click at [1161, 193] on input "text" at bounding box center [1220, 194] width 154 height 24
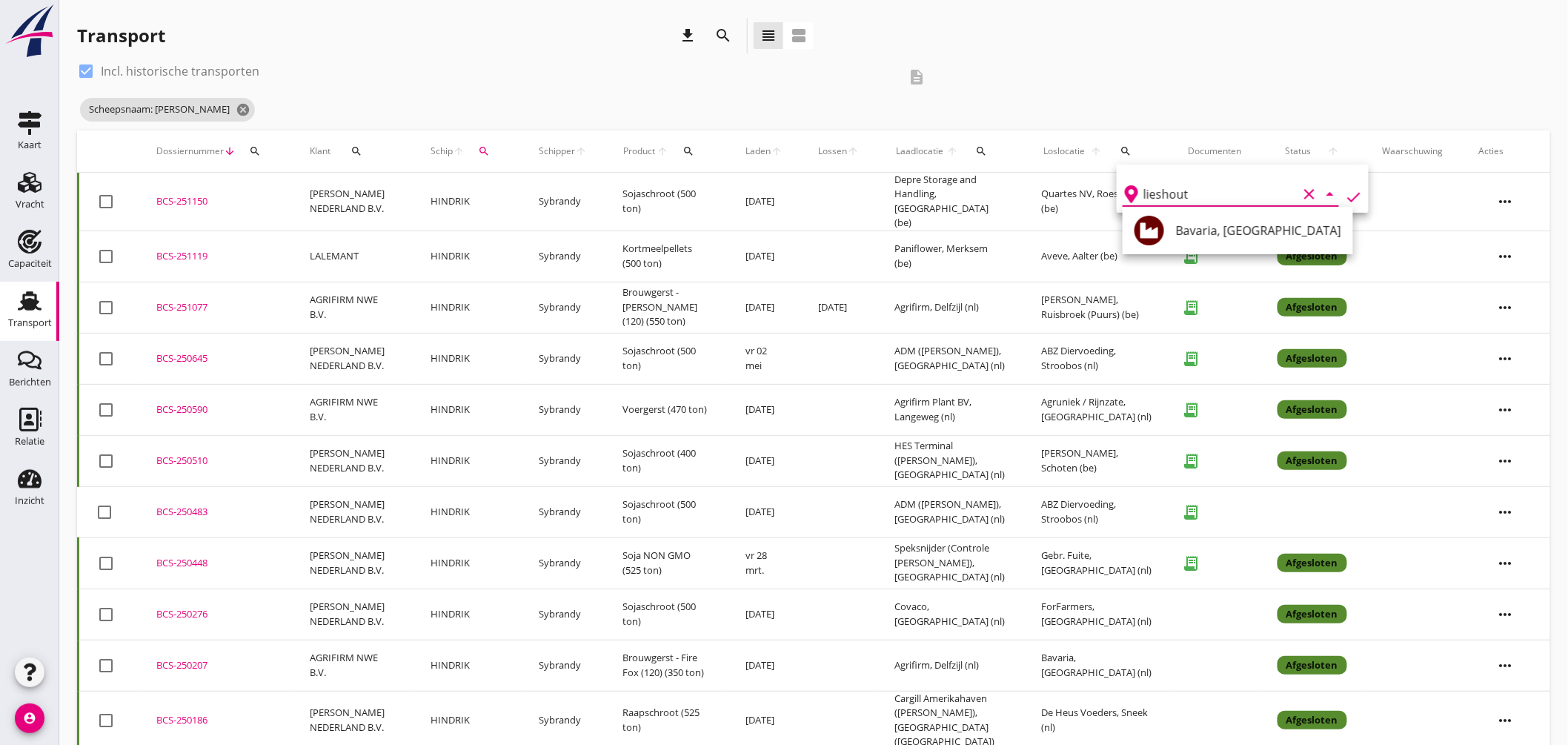
click at [1237, 220] on div "Bavaria, Lieshout" at bounding box center [1258, 230] width 165 height 36
click at [1346, 188] on icon "check" at bounding box center [1354, 197] width 18 height 18
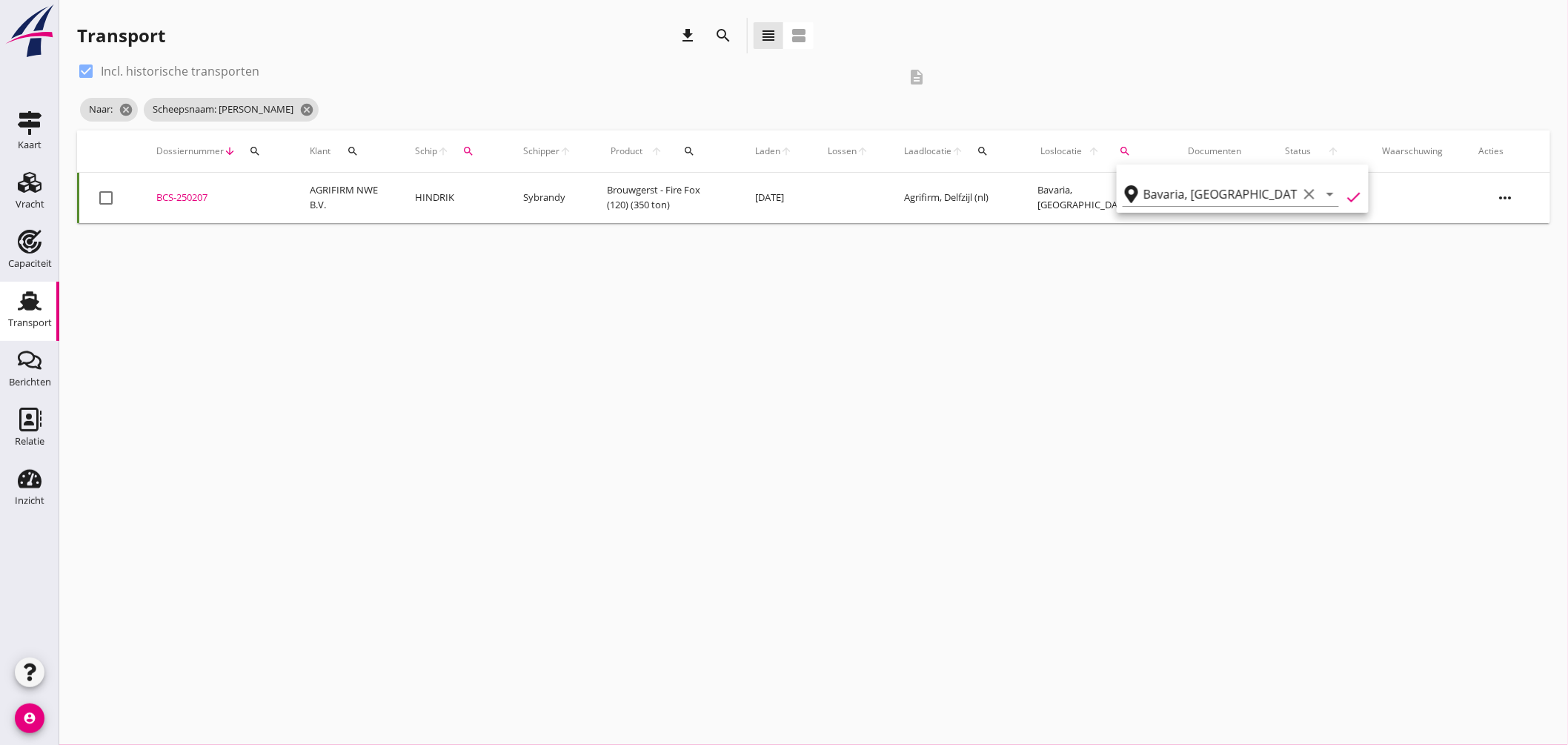
type input "Bavaria"
click at [396, 114] on icon "cancel" at bounding box center [403, 109] width 15 height 15
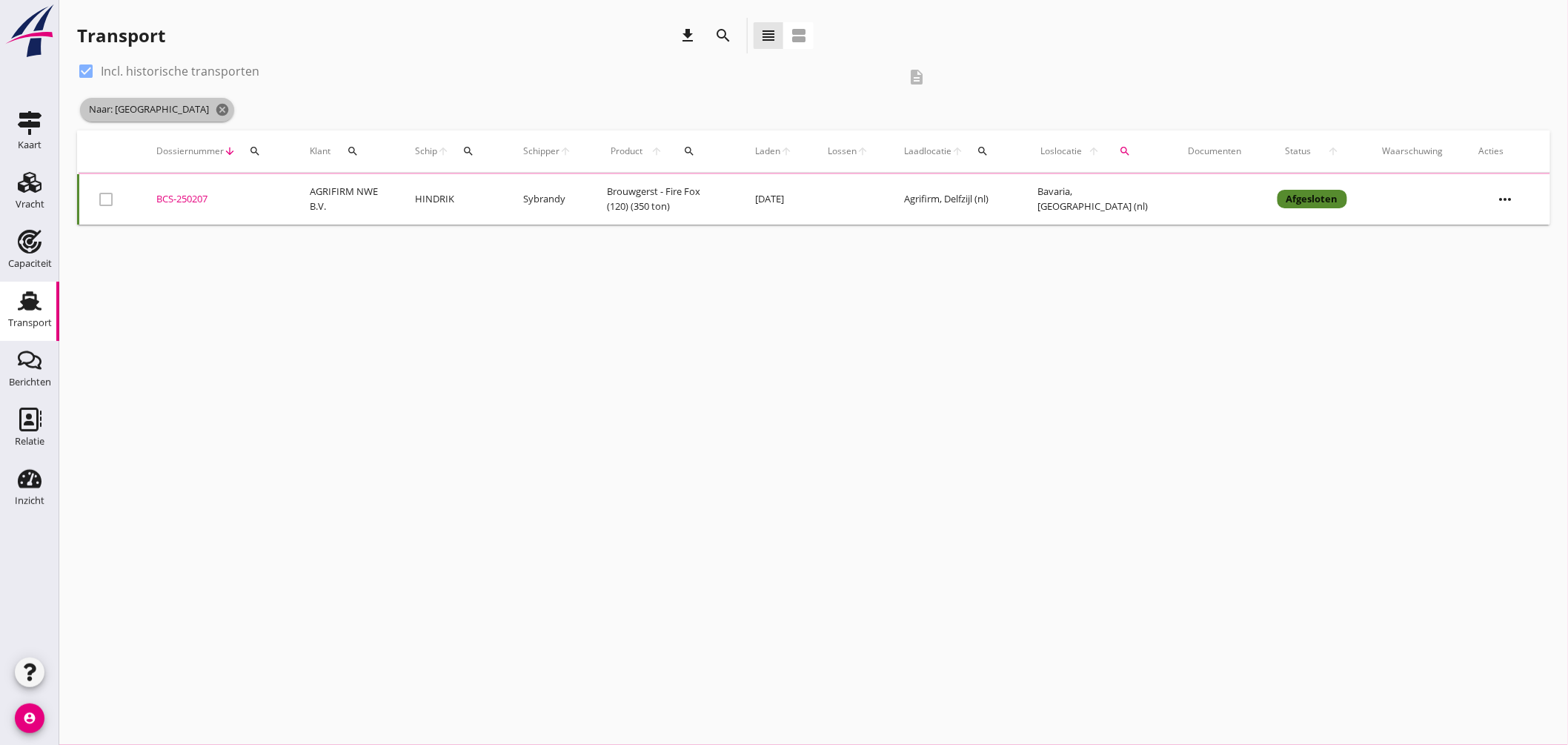
drag, startPoint x: 169, startPoint y: 113, endPoint x: 176, endPoint y: 109, distance: 8.1
click at [171, 113] on span "Naar: Bavaria cancel" at bounding box center [157, 109] width 154 height 24
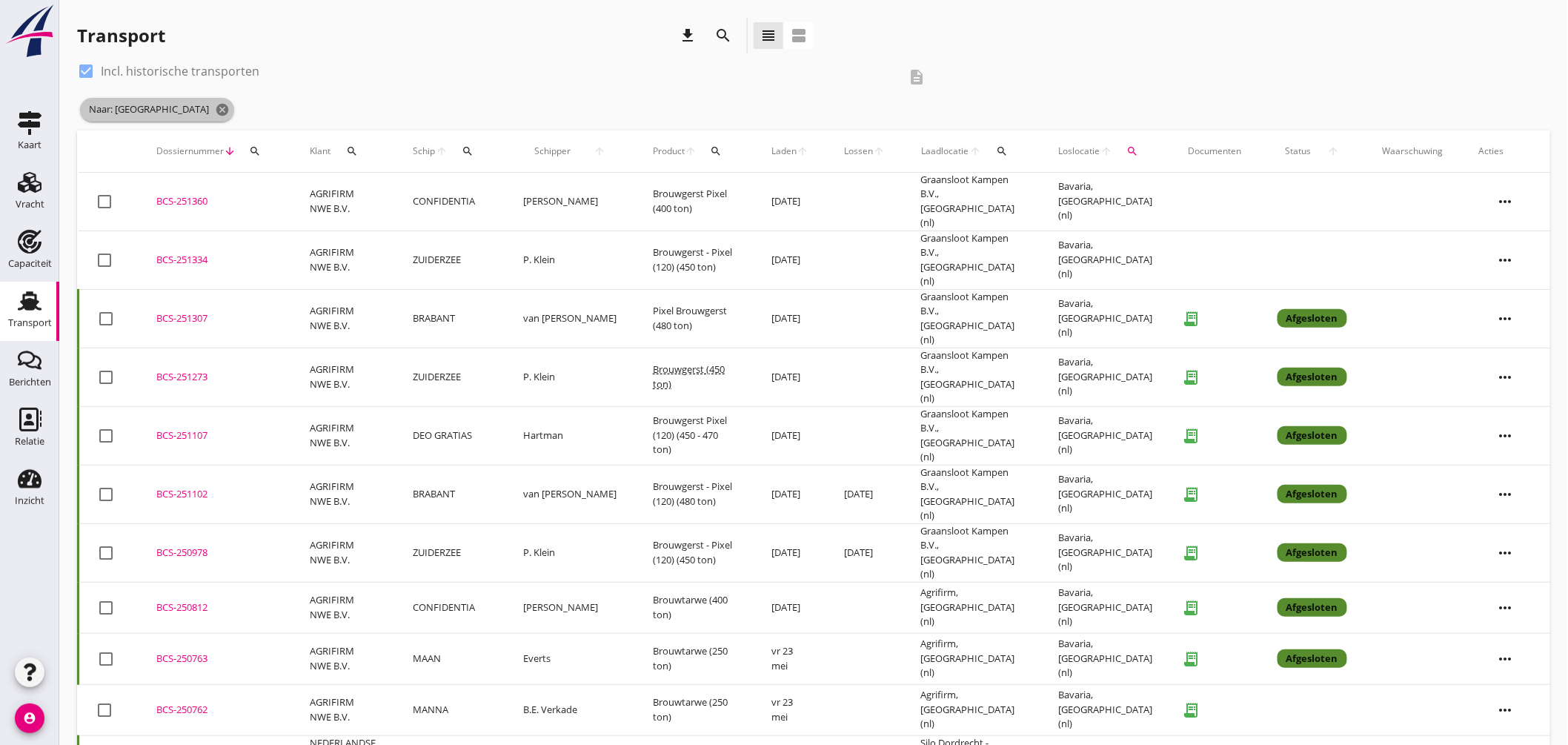
click at [166, 117] on span "Naar: Bavaria cancel" at bounding box center [157, 109] width 154 height 24
click at [215, 109] on icon "cancel" at bounding box center [222, 109] width 15 height 15
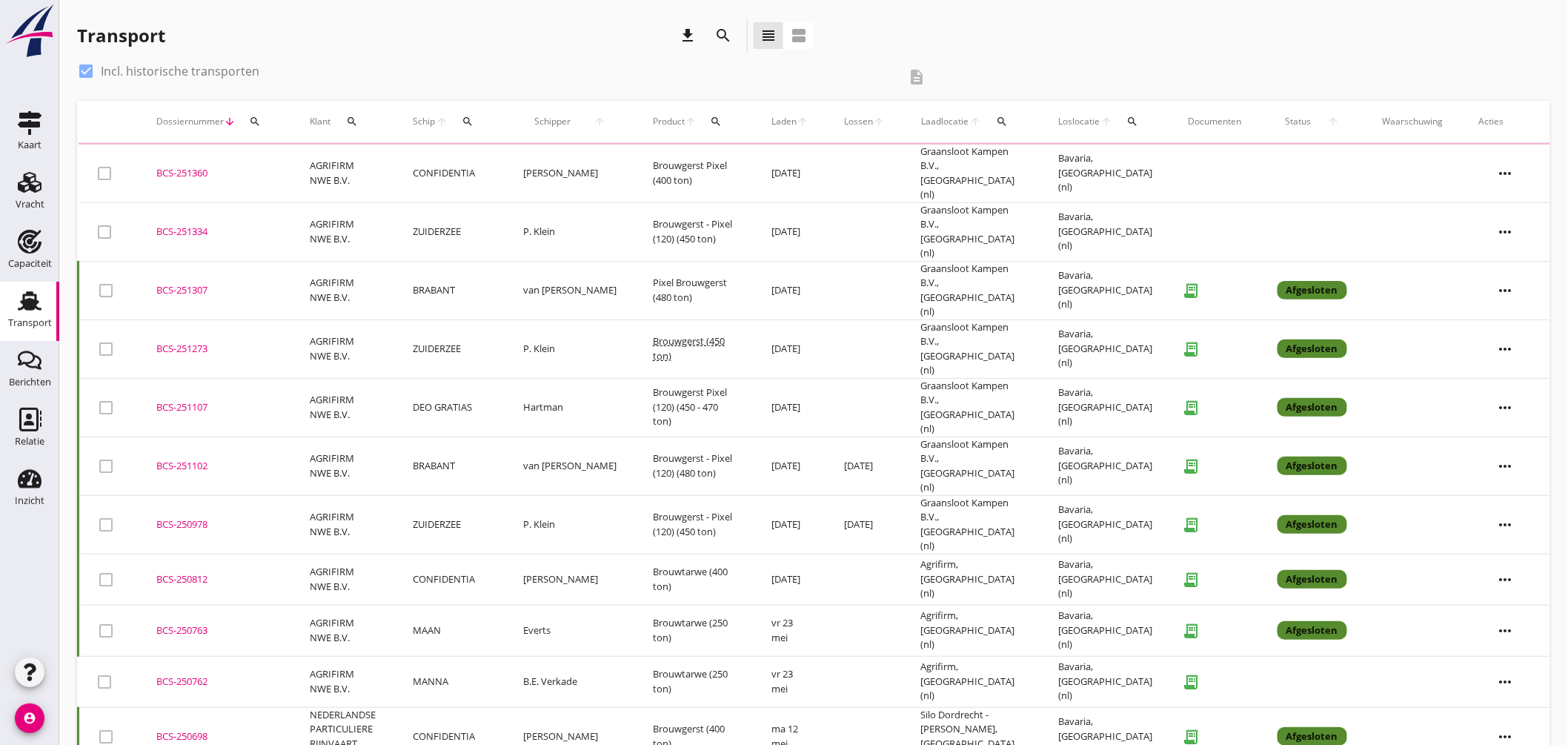
click at [89, 68] on div at bounding box center [85, 71] width 25 height 25
checkbox input "false"
click at [473, 121] on icon "search" at bounding box center [467, 122] width 12 height 12
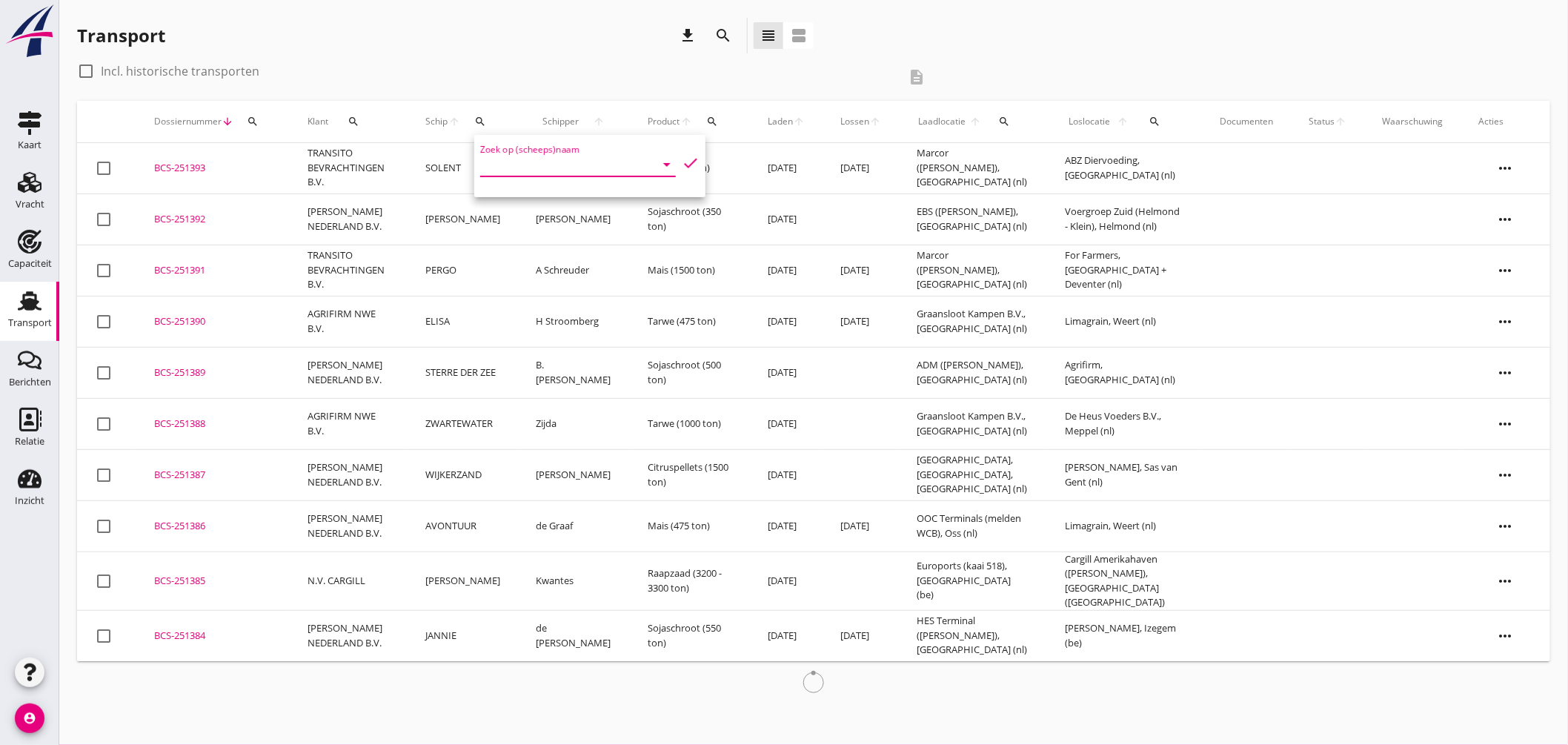
click at [542, 164] on input "Zoek op (scheeps)naam" at bounding box center [557, 164] width 154 height 24
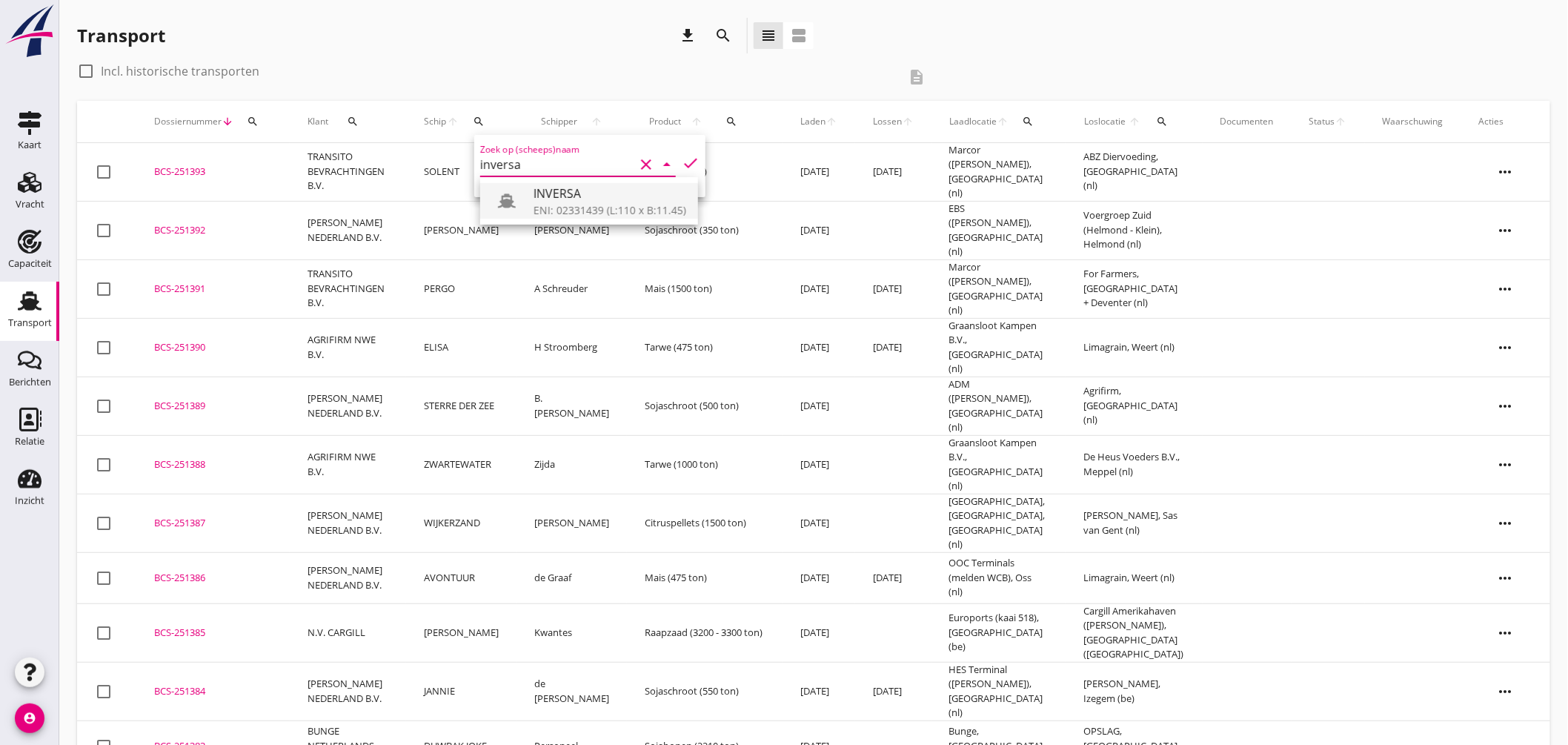
click at [558, 196] on div "INVERSA" at bounding box center [610, 194] width 152 height 18
click at [682, 158] on icon "check" at bounding box center [691, 163] width 18 height 18
type input "INVERSA"
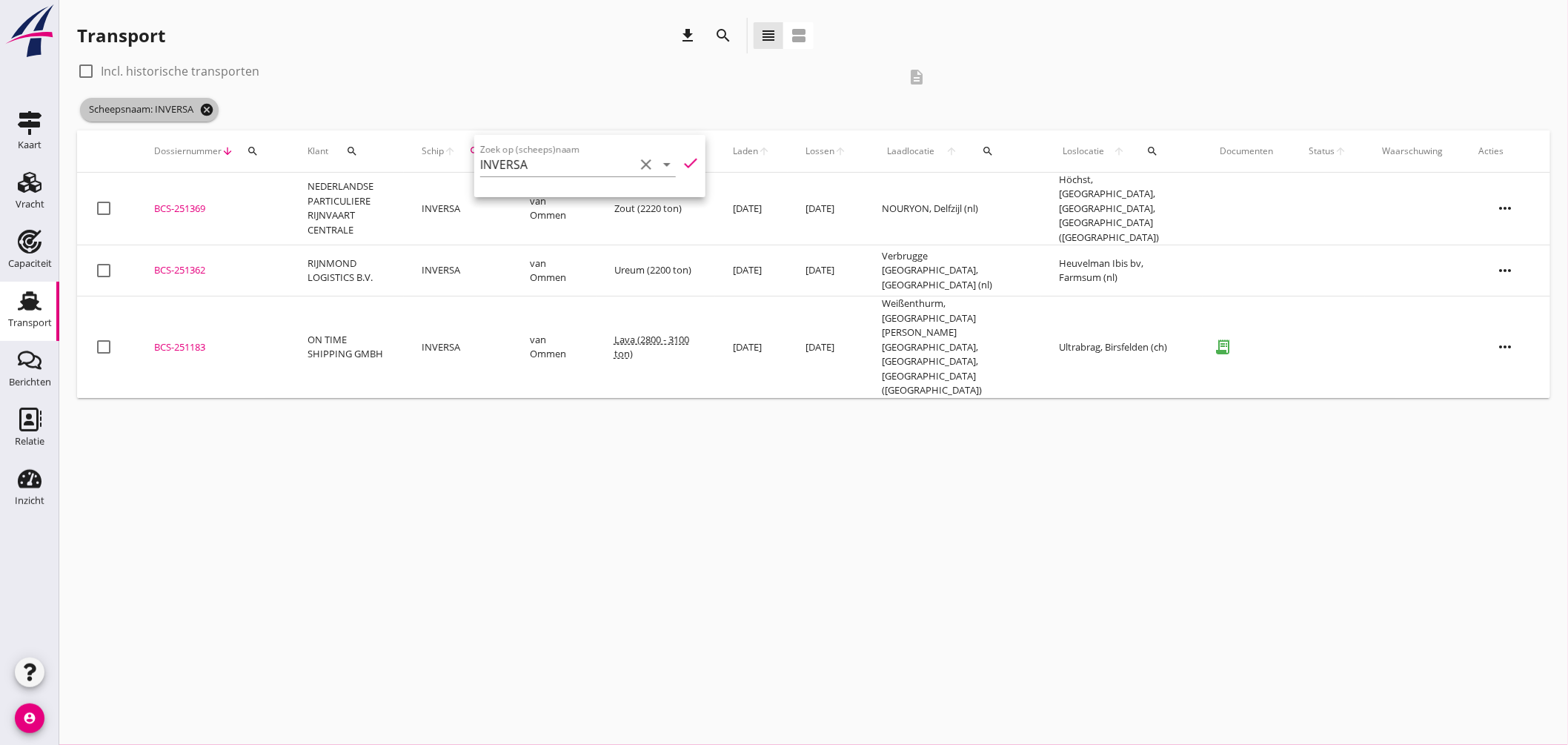
click at [212, 107] on icon "cancel" at bounding box center [207, 109] width 15 height 15
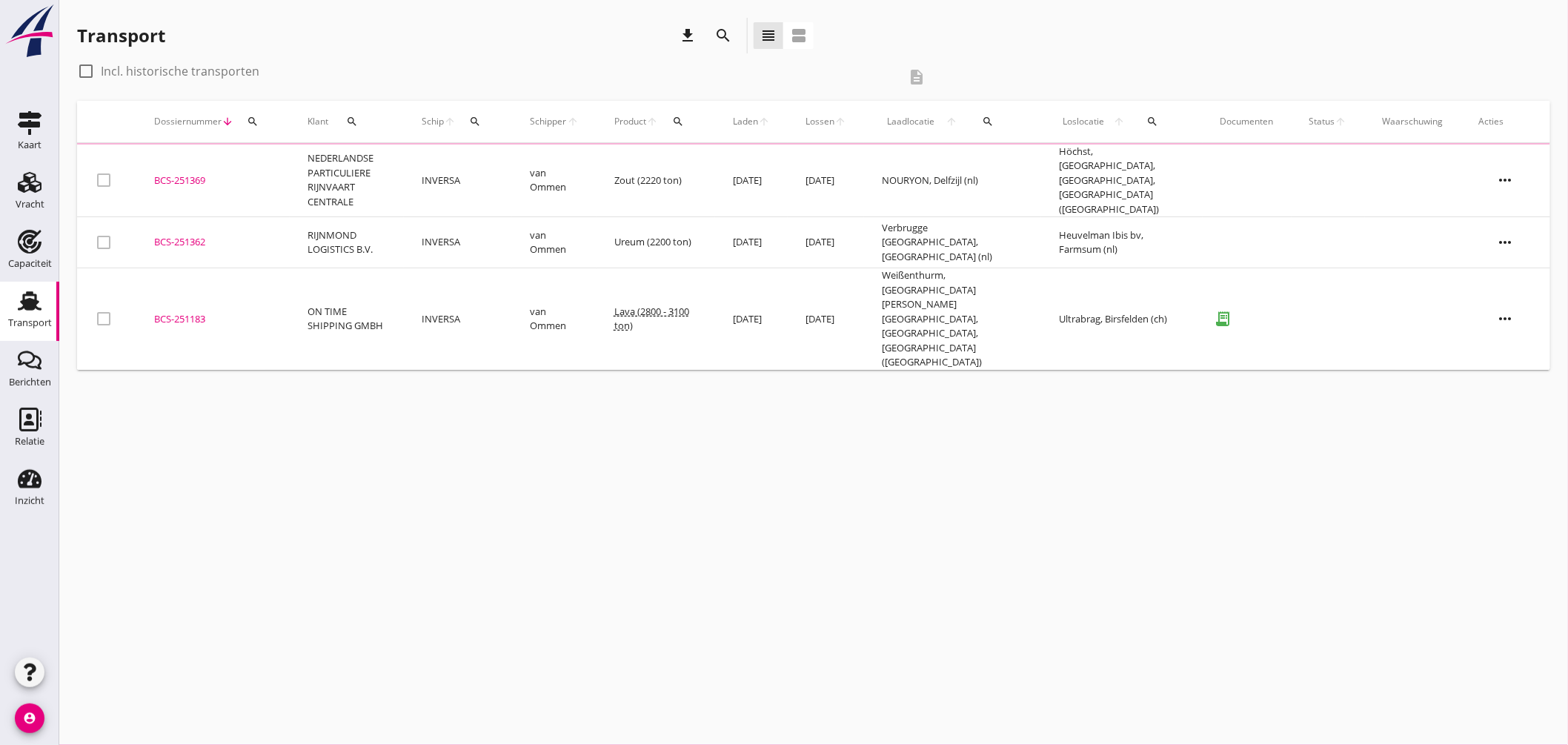
click at [481, 118] on icon "search" at bounding box center [475, 122] width 12 height 12
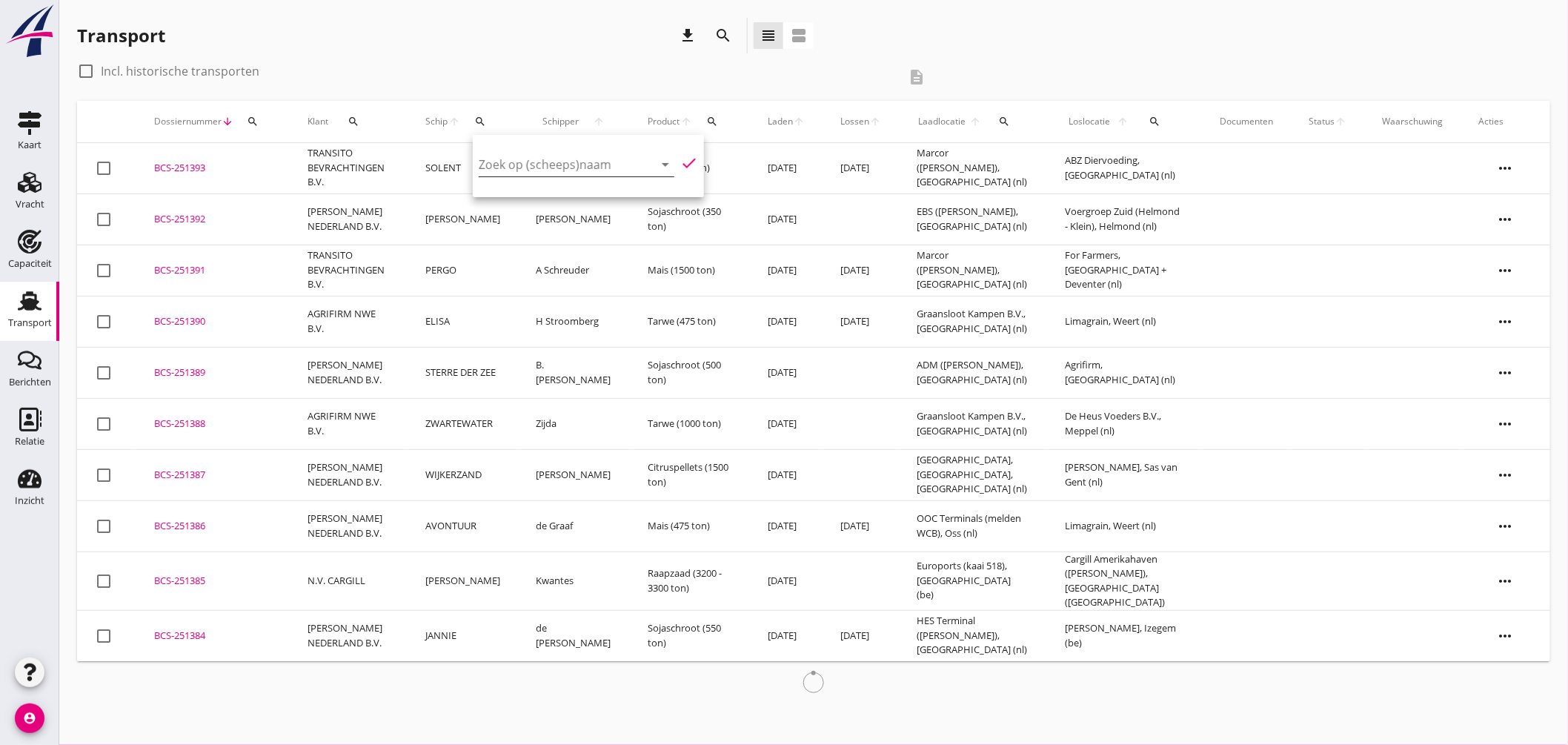
click at [551, 175] on div "Zoek op (scheeps)naam arrow_drop_down" at bounding box center [576, 164] width 195 height 24
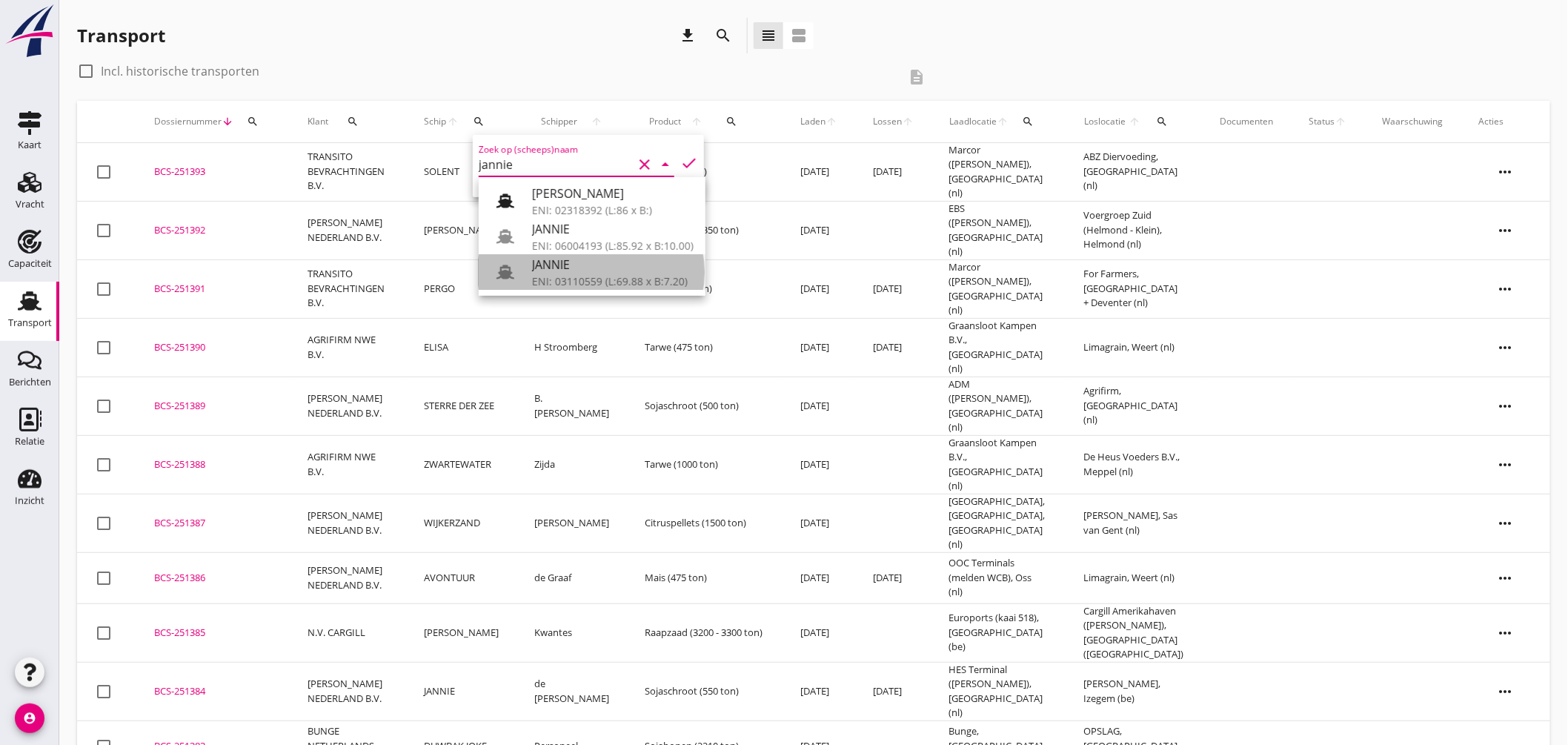
click at [557, 270] on div "JANNIE" at bounding box center [612, 264] width 161 height 18
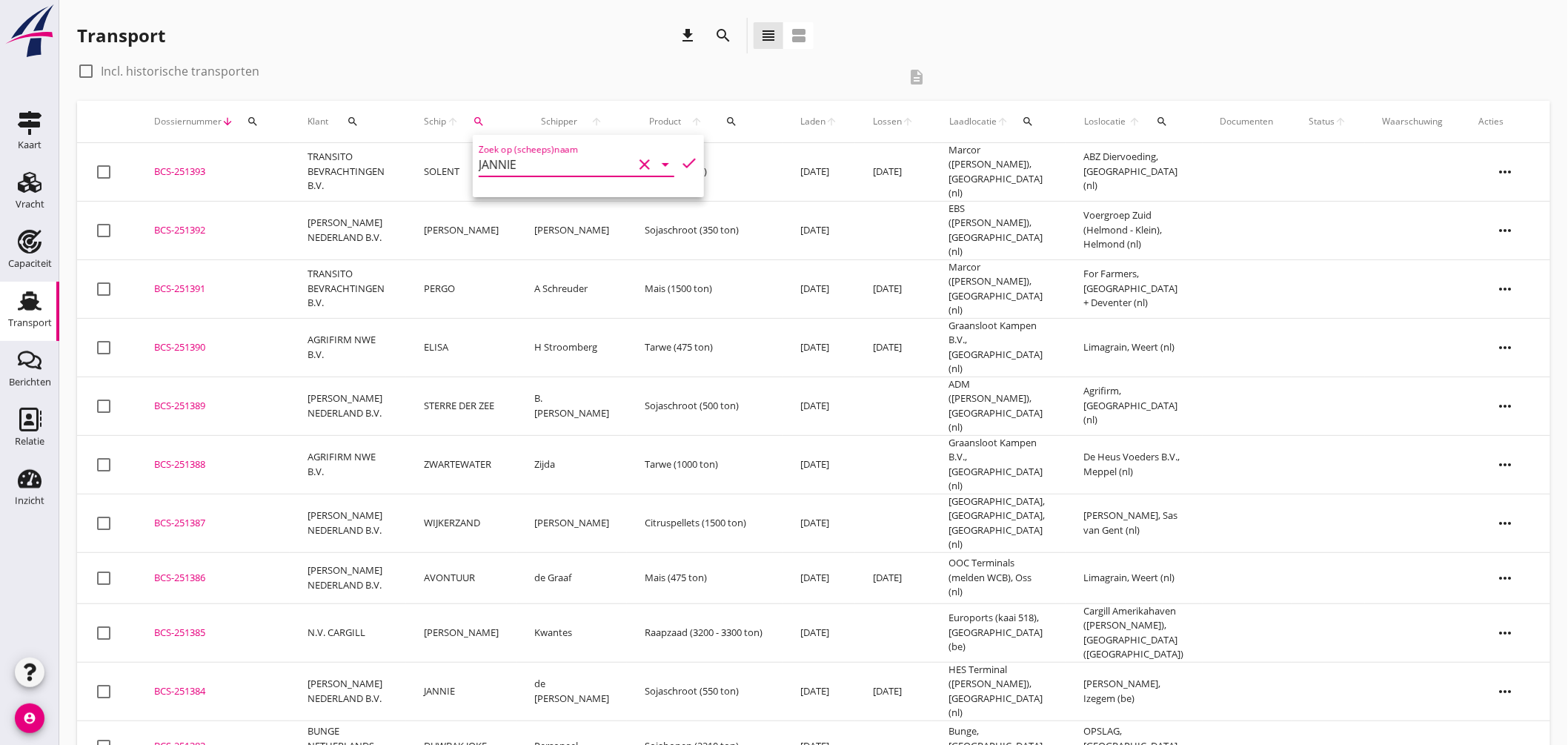
click at [684, 156] on icon "check" at bounding box center [689, 163] width 18 height 18
type input "JANNIE"
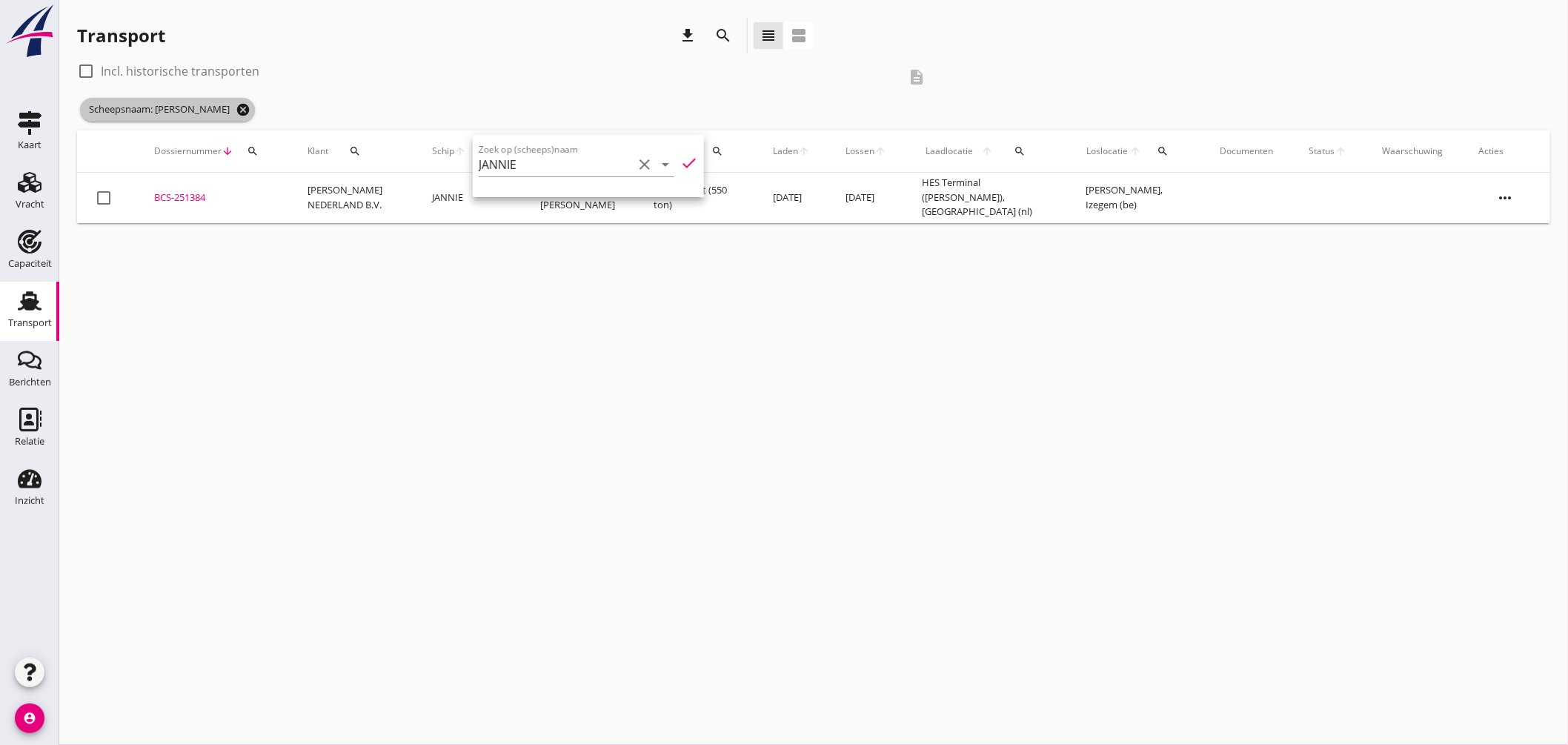
click at [236, 102] on icon "cancel" at bounding box center [243, 109] width 15 height 15
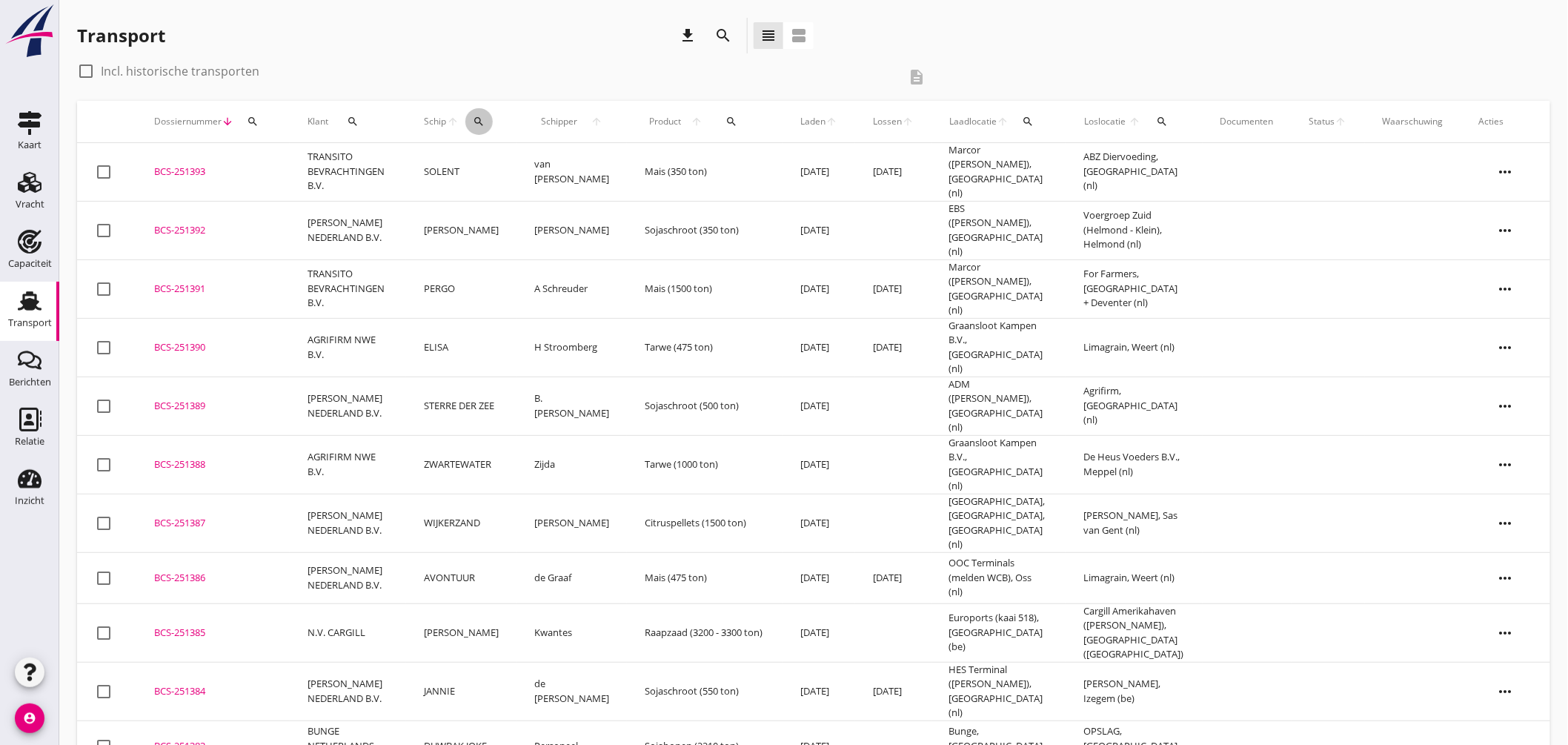
click at [485, 123] on icon "search" at bounding box center [478, 122] width 12 height 12
click at [581, 173] on input "Zoek op (scheeps)naam" at bounding box center [555, 164] width 154 height 24
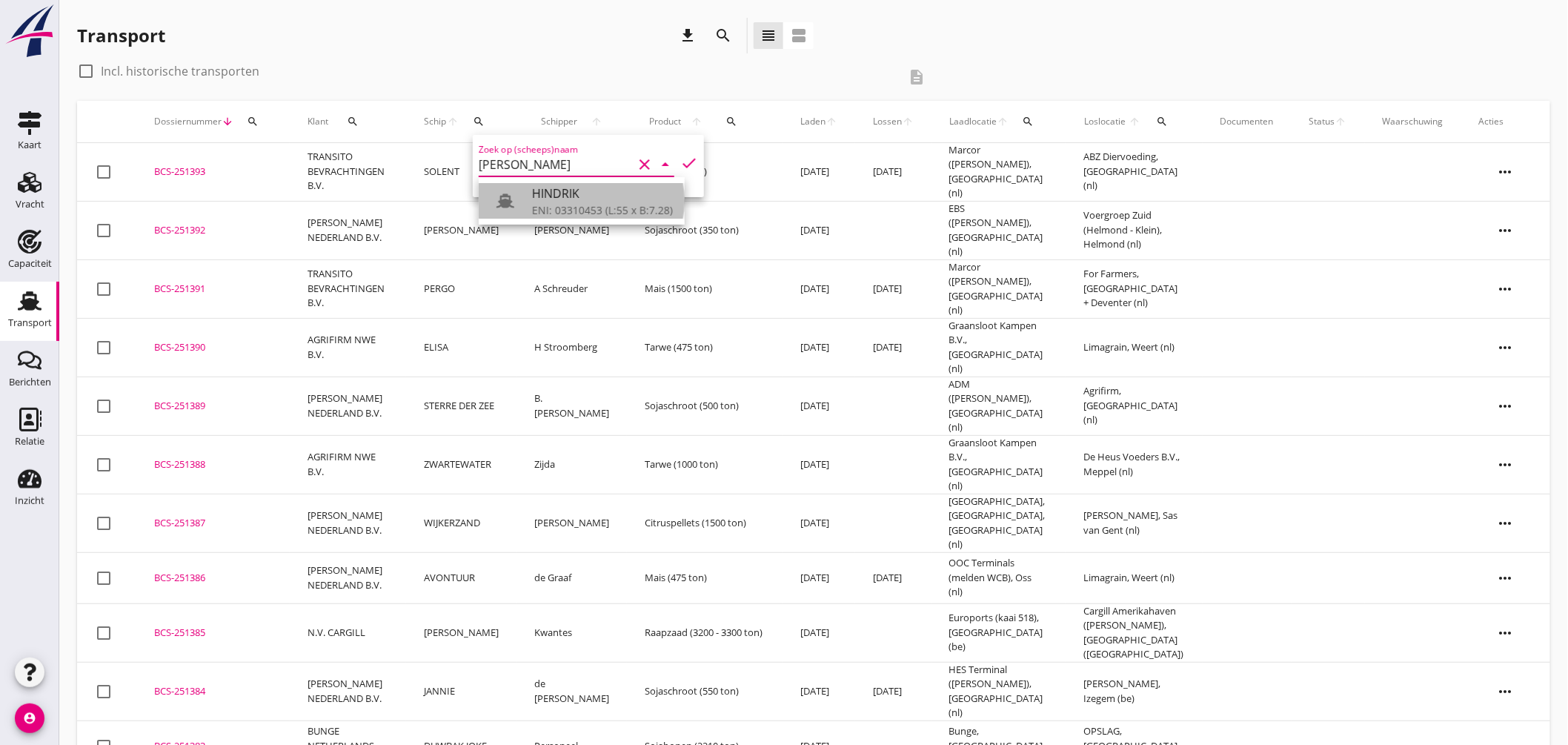
click at [613, 195] on div "HINDRIK" at bounding box center [602, 194] width 141 height 18
click at [680, 159] on icon "check" at bounding box center [689, 163] width 18 height 18
type input "HINDRIK"
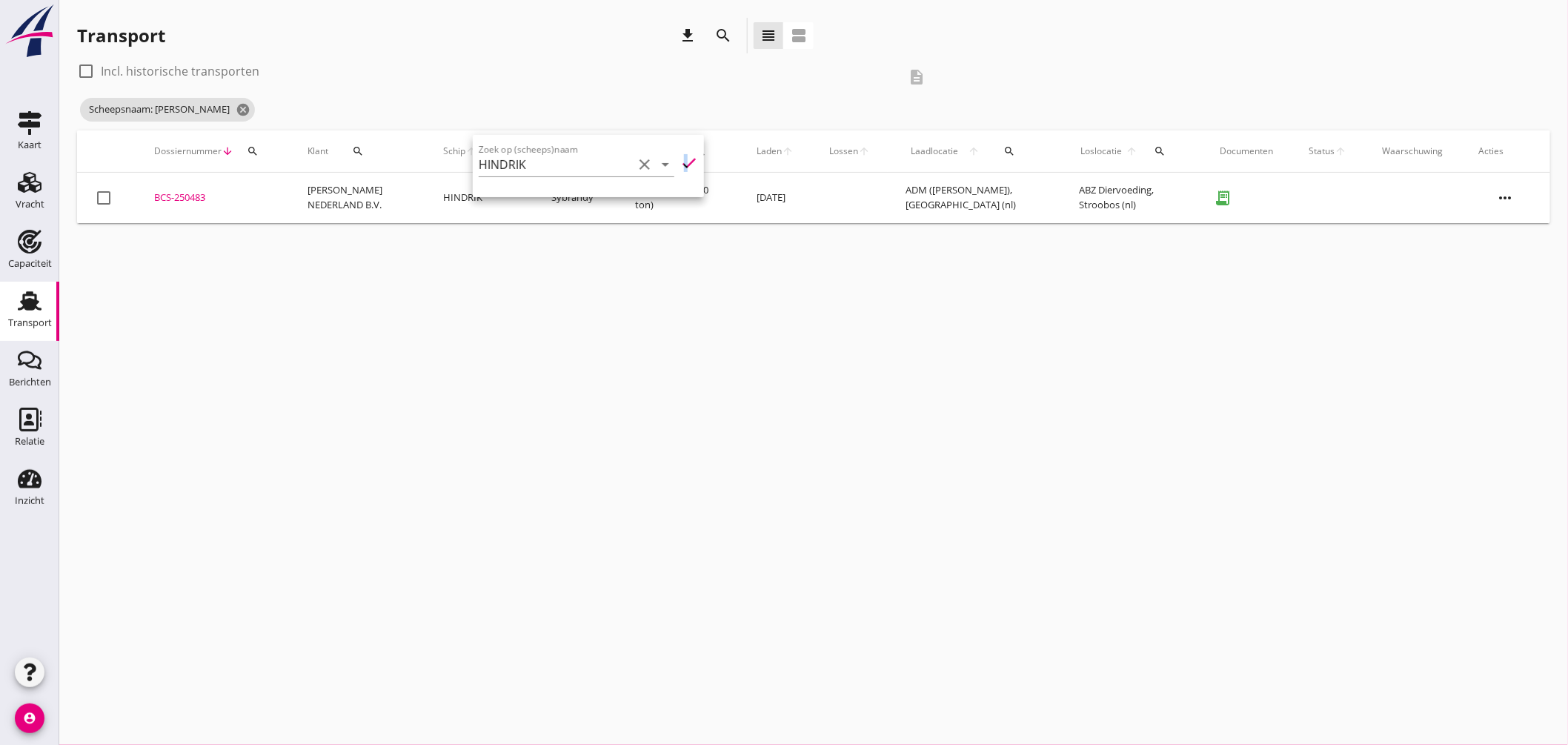
click at [230, 71] on label "Incl. historische transporten" at bounding box center [180, 71] width 159 height 15
checkbox input "true"
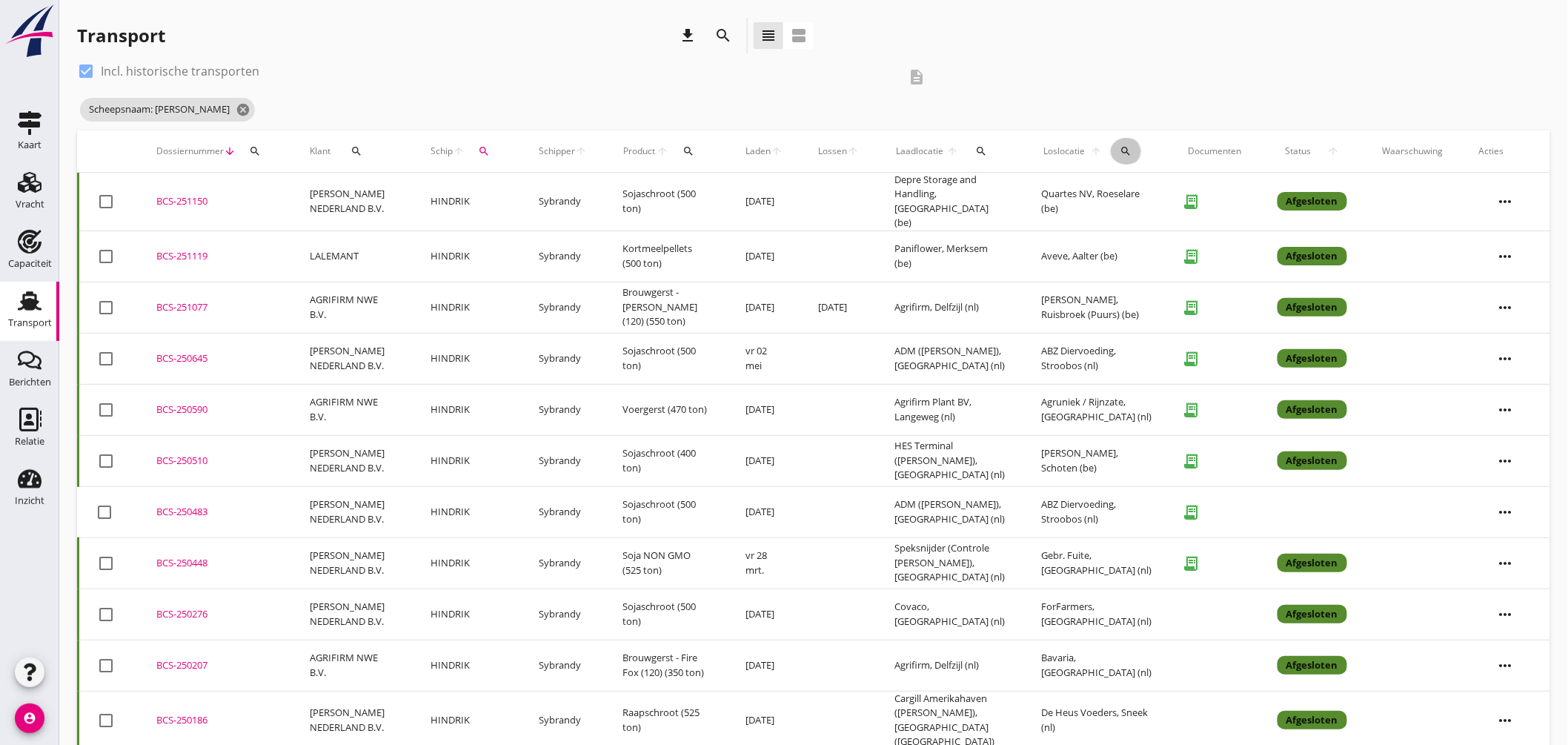
click at [1129, 151] on icon "search" at bounding box center [1126, 151] width 12 height 12
click at [1169, 188] on input "text" at bounding box center [1220, 194] width 154 height 24
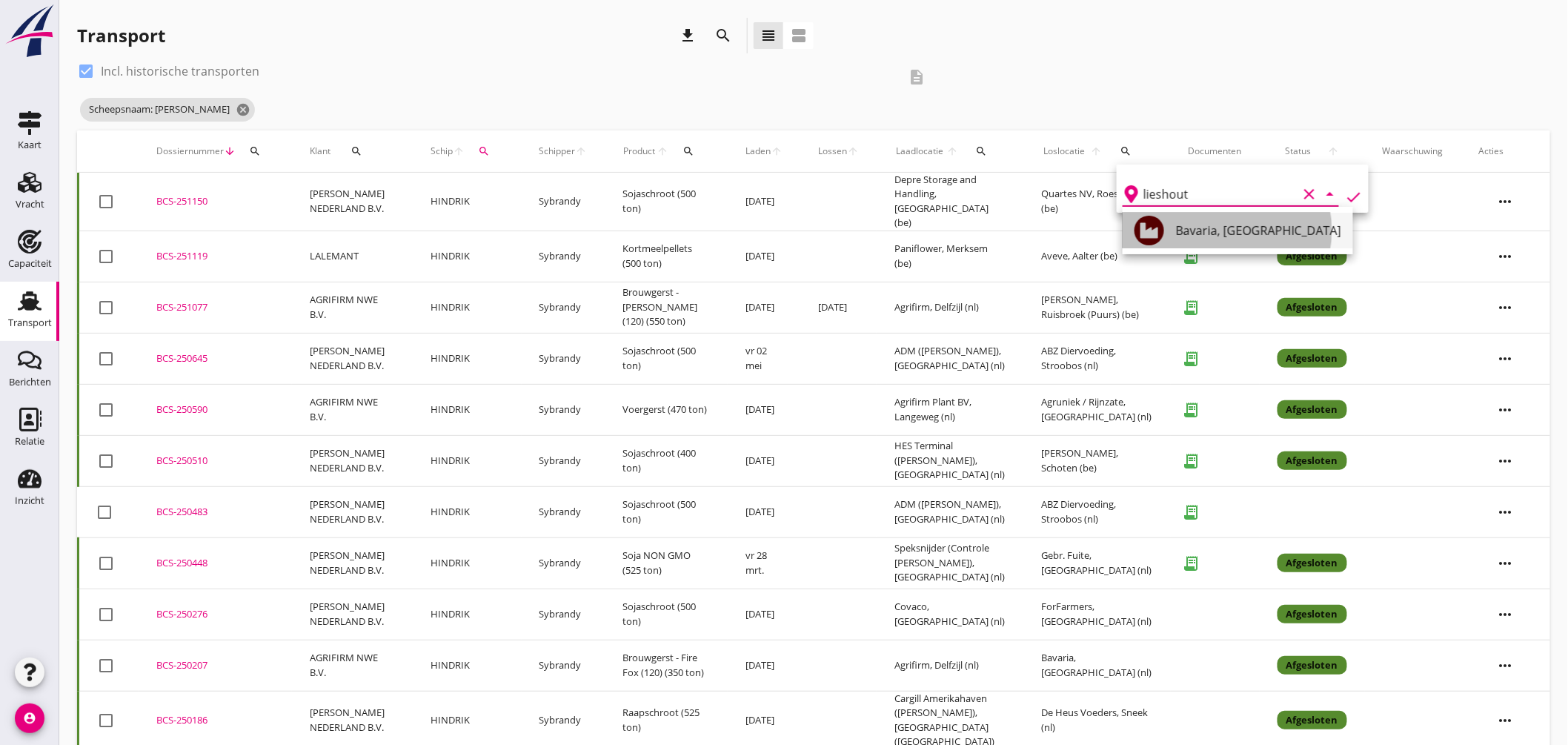
click at [1191, 228] on div "Bavaria, Lieshout" at bounding box center [1258, 230] width 165 height 18
click at [1347, 189] on icon "check" at bounding box center [1354, 197] width 18 height 18
type input "Bavaria"
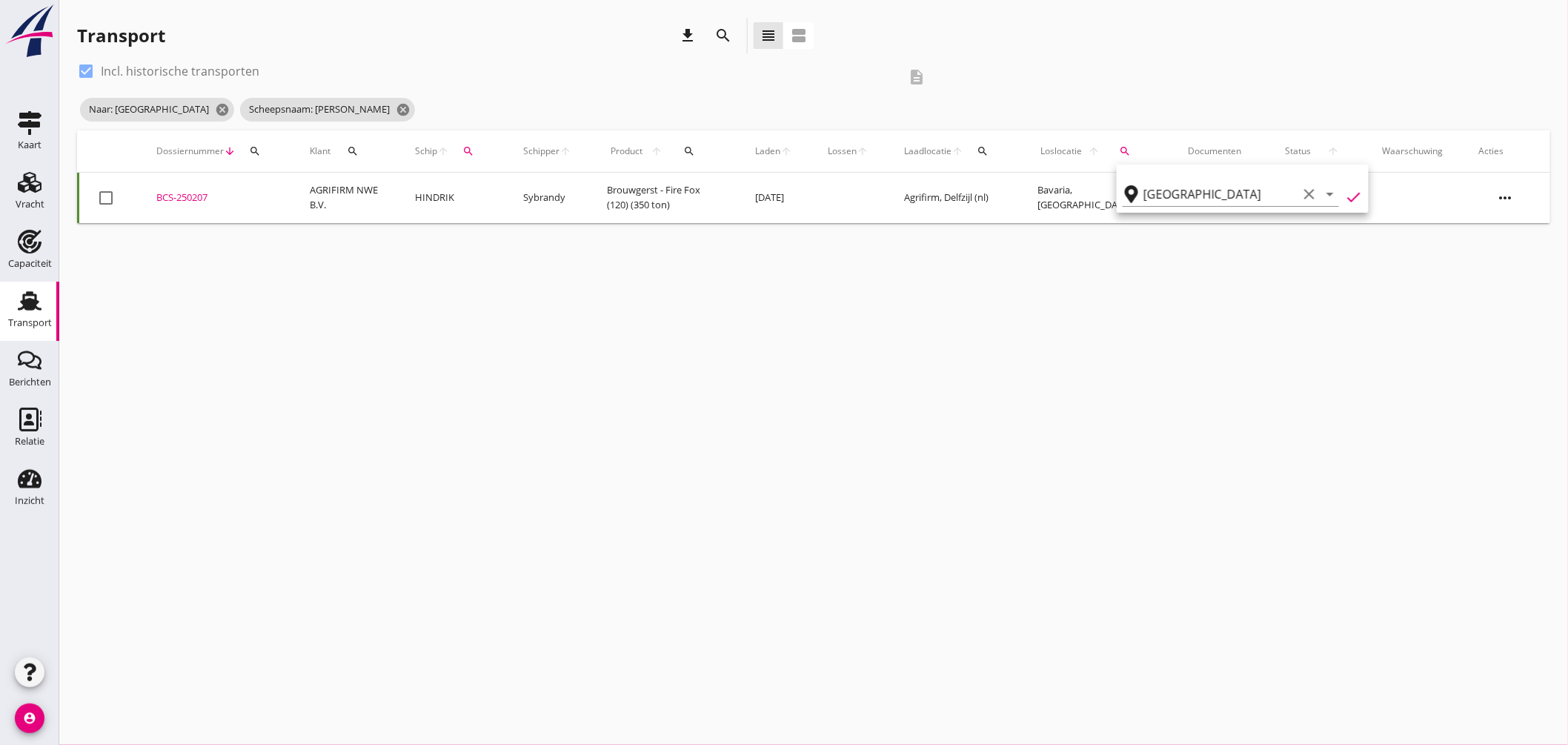
click at [975, 267] on div "cancel You are impersonating another user. Transport download search view_headl…" at bounding box center [813, 372] width 1509 height 745
click at [306, 99] on span "Scheepsnaam: HINDRIK cancel" at bounding box center [328, 109] width 175 height 24
click at [396, 102] on icon "cancel" at bounding box center [403, 109] width 15 height 15
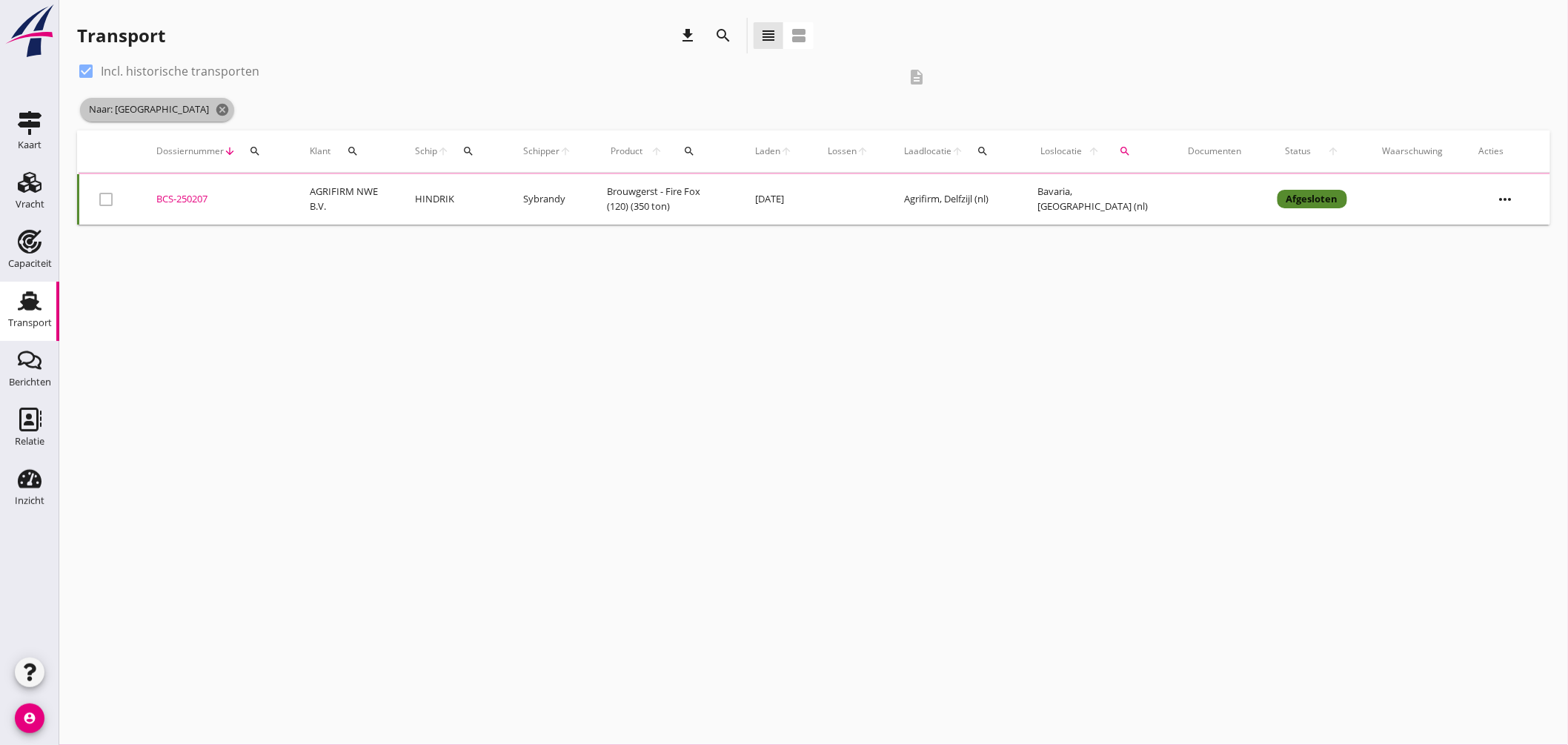
click at [170, 108] on span "Naar: Bavaria cancel" at bounding box center [157, 109] width 154 height 24
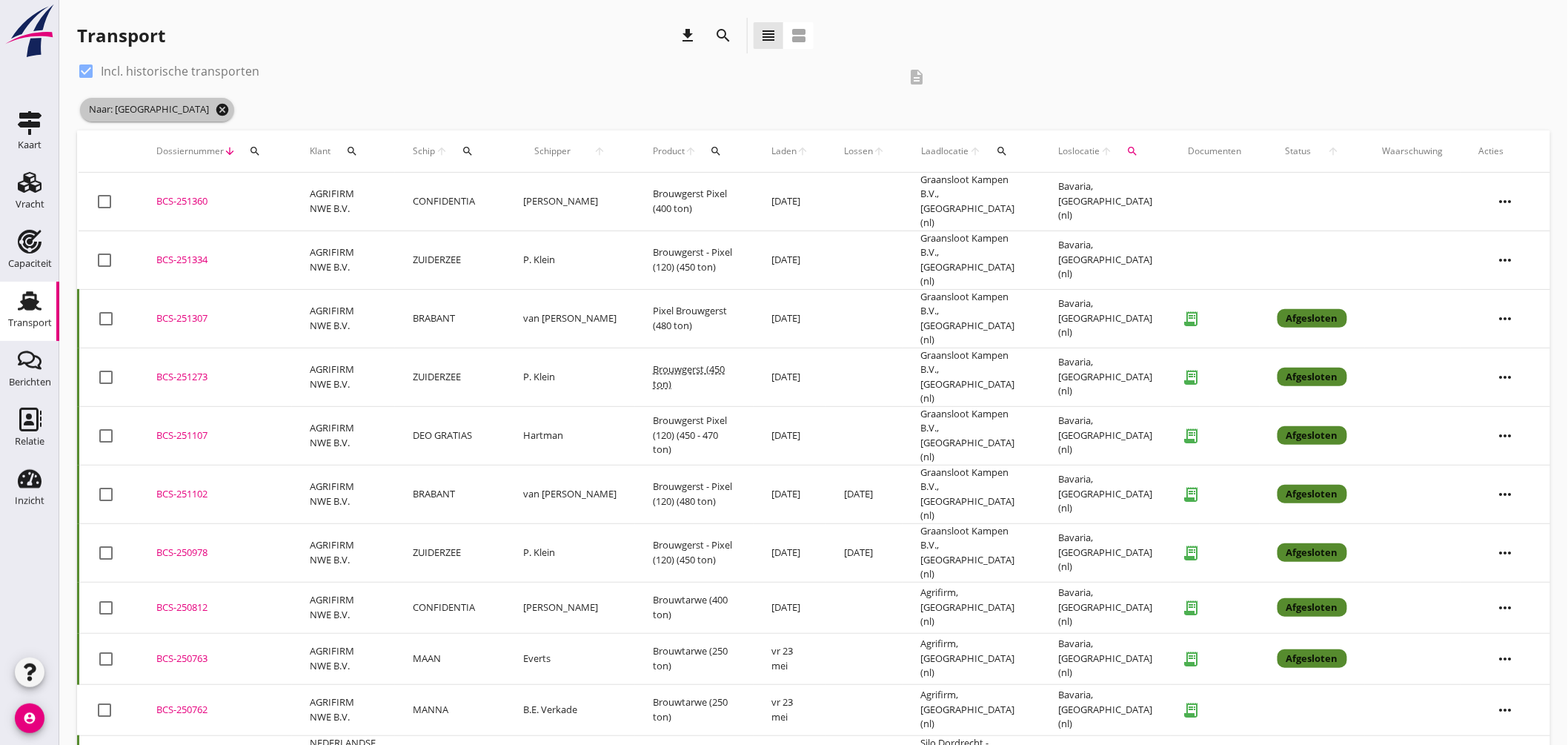
click at [215, 105] on icon "cancel" at bounding box center [222, 109] width 15 height 15
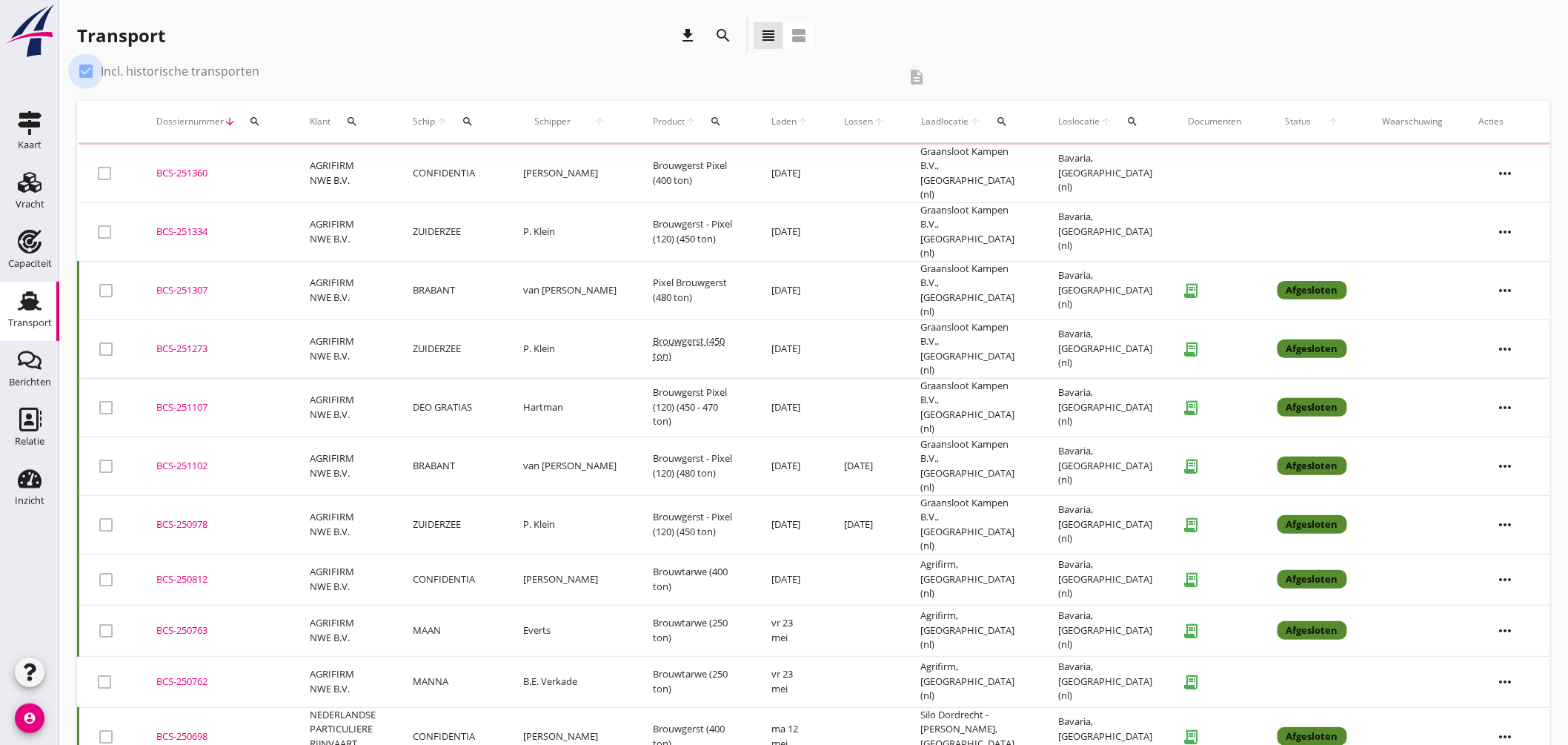
click at [95, 69] on div at bounding box center [85, 71] width 25 height 25
checkbox input "false"
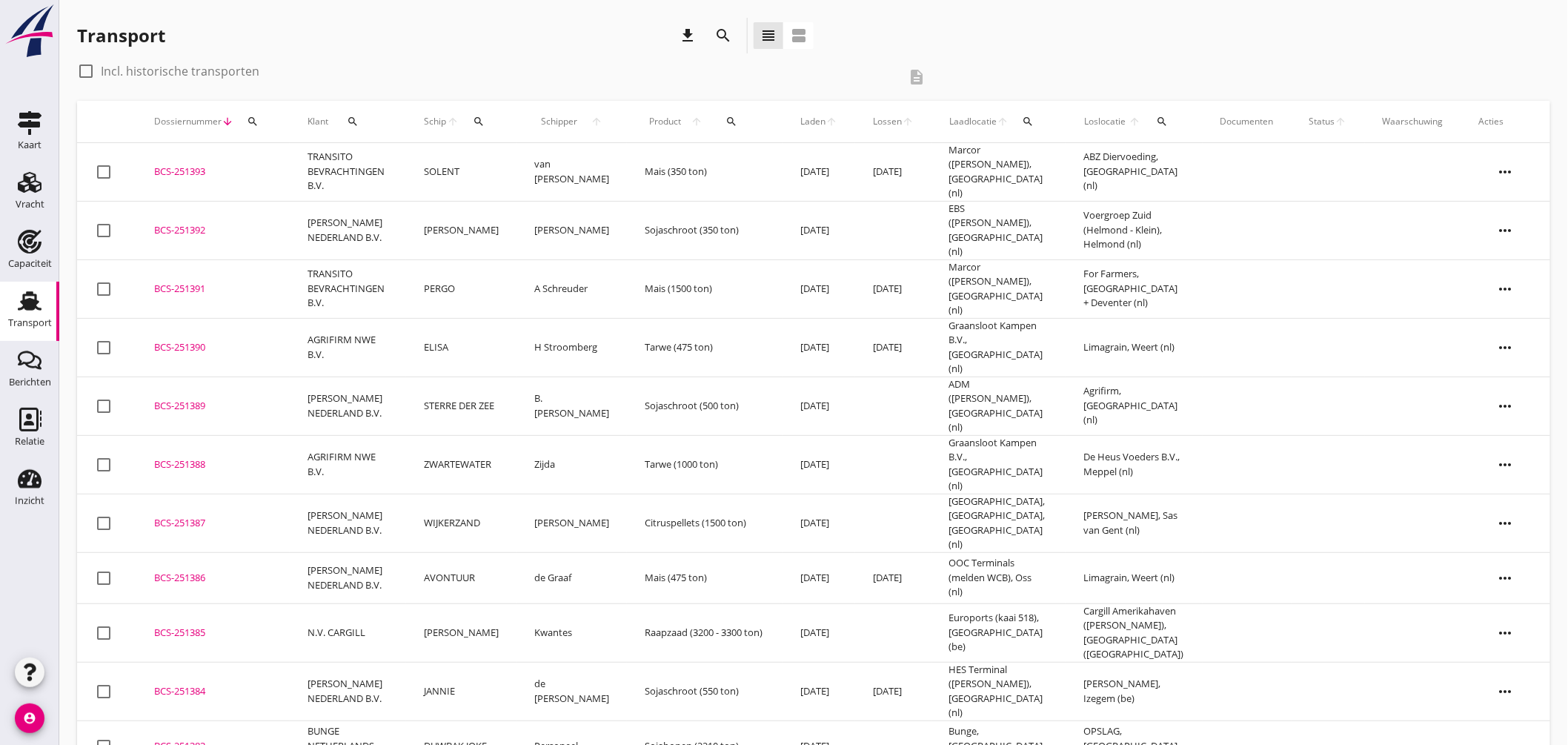
click at [1168, 122] on div "search" at bounding box center [1163, 122] width 29 height 12
click at [1191, 163] on input "text" at bounding box center [1252, 164] width 154 height 24
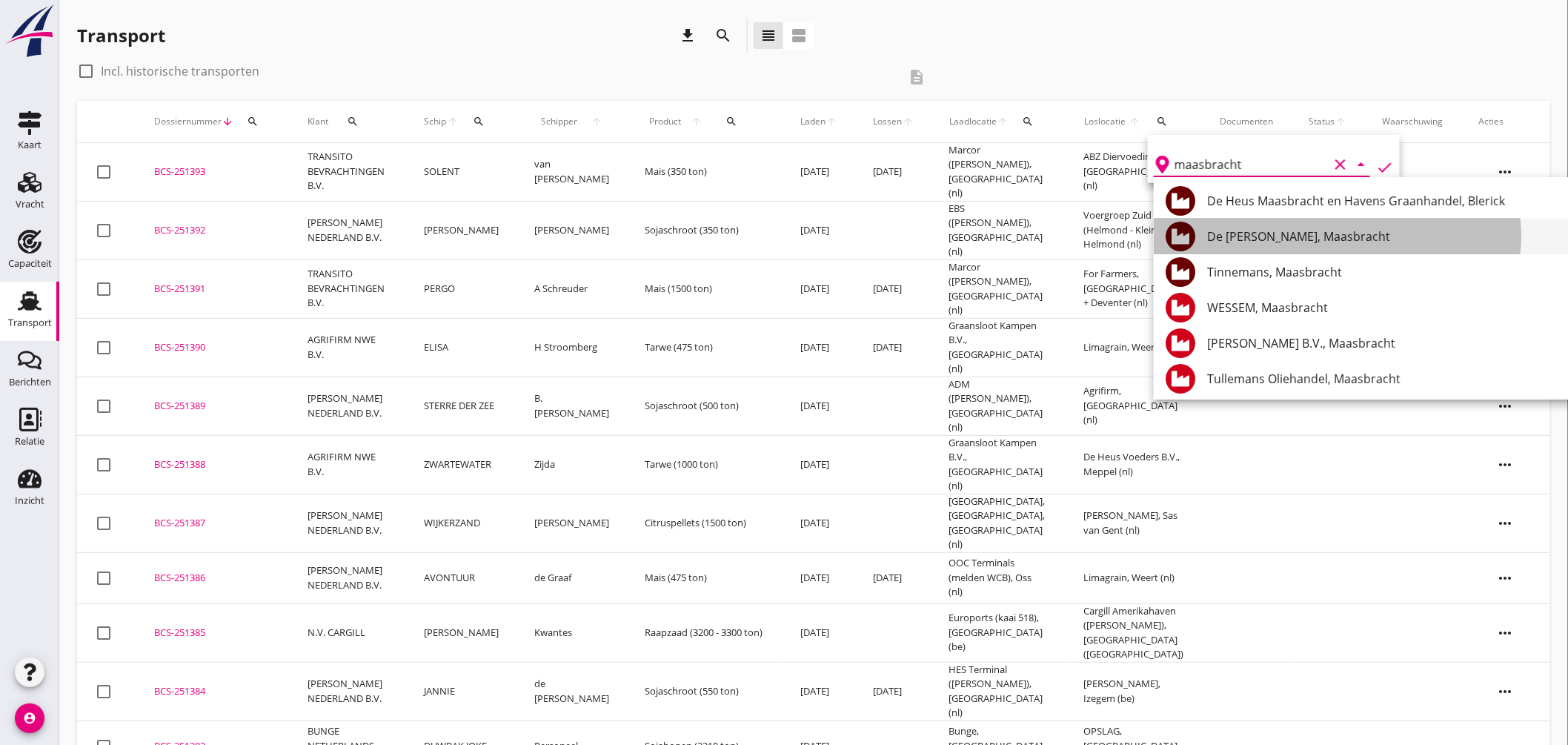
click at [1285, 242] on div "De Heus Maasbracht, Maasbracht" at bounding box center [1386, 237] width 358 height 18
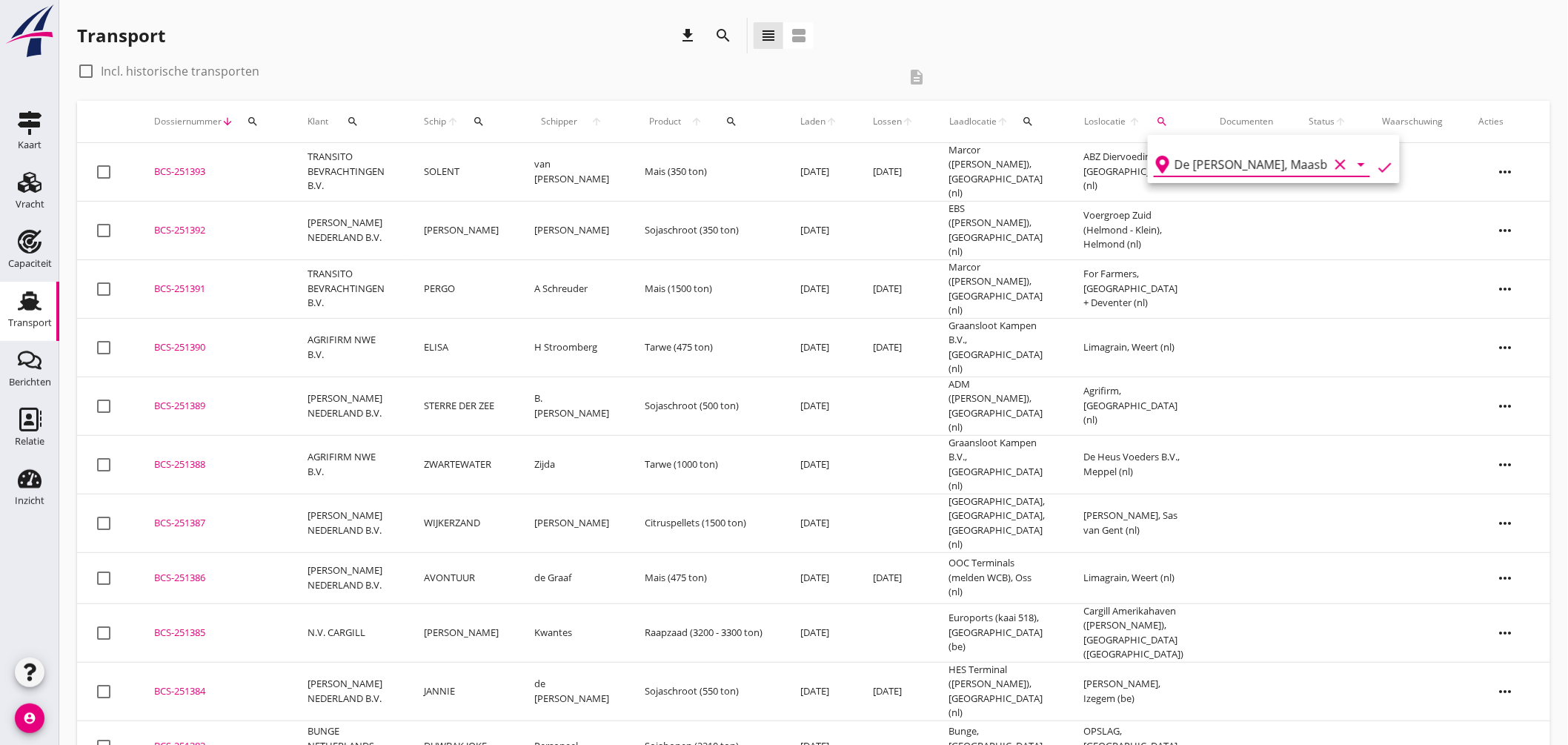
click at [1376, 163] on icon "check" at bounding box center [1385, 168] width 18 height 18
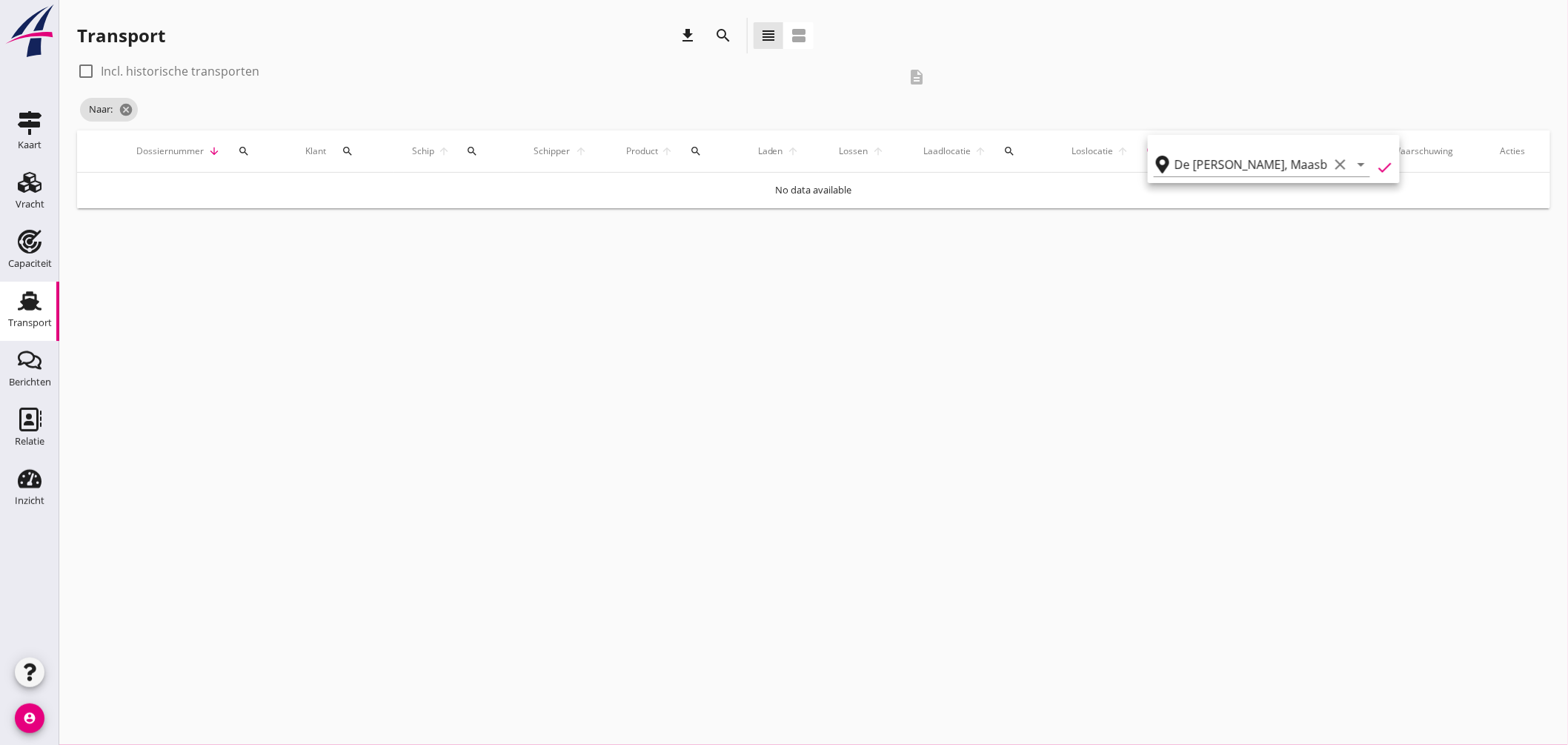
type input "De Heus Maasbracht"
click at [92, 62] on div at bounding box center [85, 71] width 25 height 25
checkbox input "true"
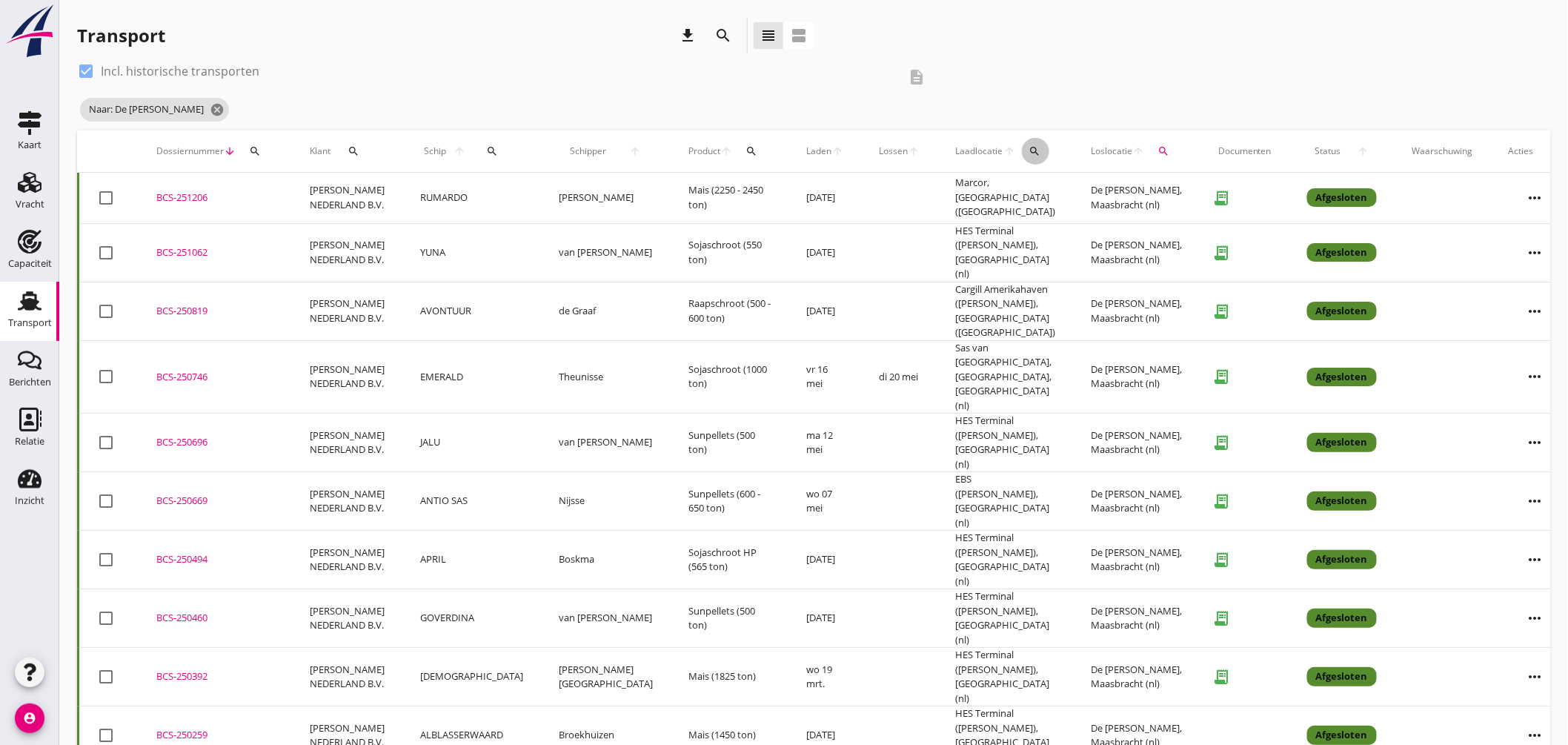
click at [1029, 151] on icon "search" at bounding box center [1035, 151] width 12 height 12
click at [1035, 196] on input "text" at bounding box center [1078, 194] width 154 height 24
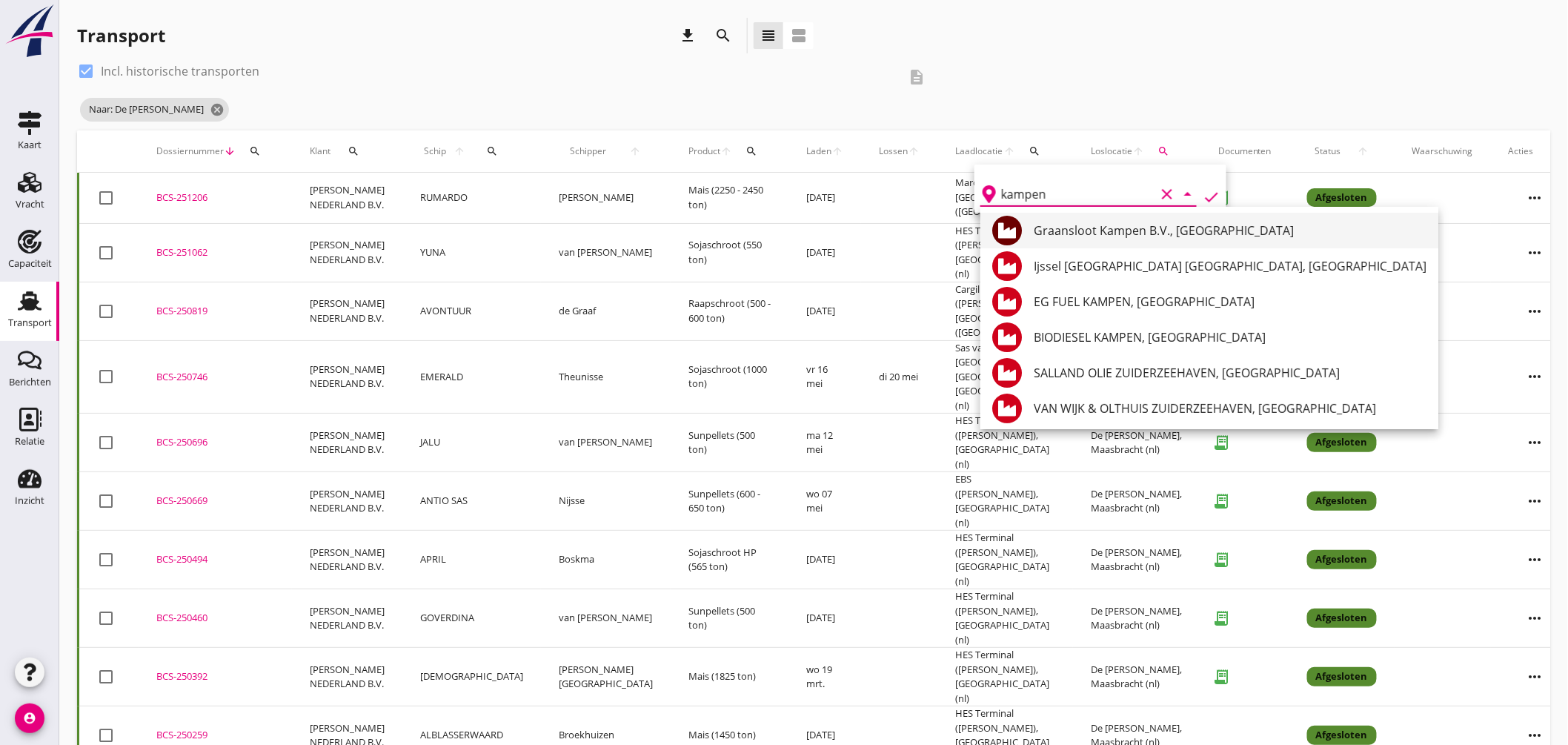
click at [1095, 233] on div "Graansloot Kampen B.V., [GEOGRAPHIC_DATA]" at bounding box center [1230, 230] width 392 height 18
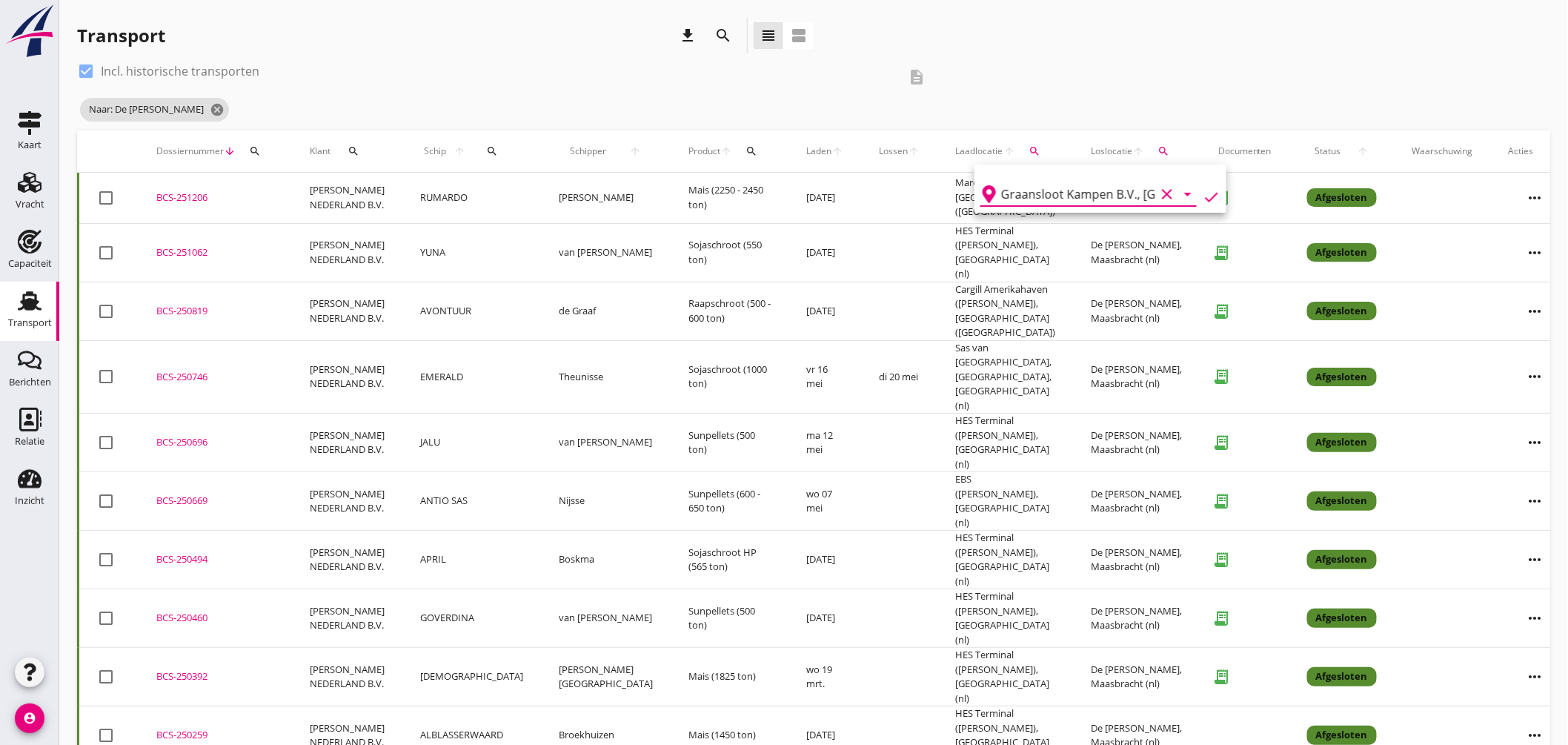
click at [1202, 194] on icon "check" at bounding box center [1211, 197] width 18 height 18
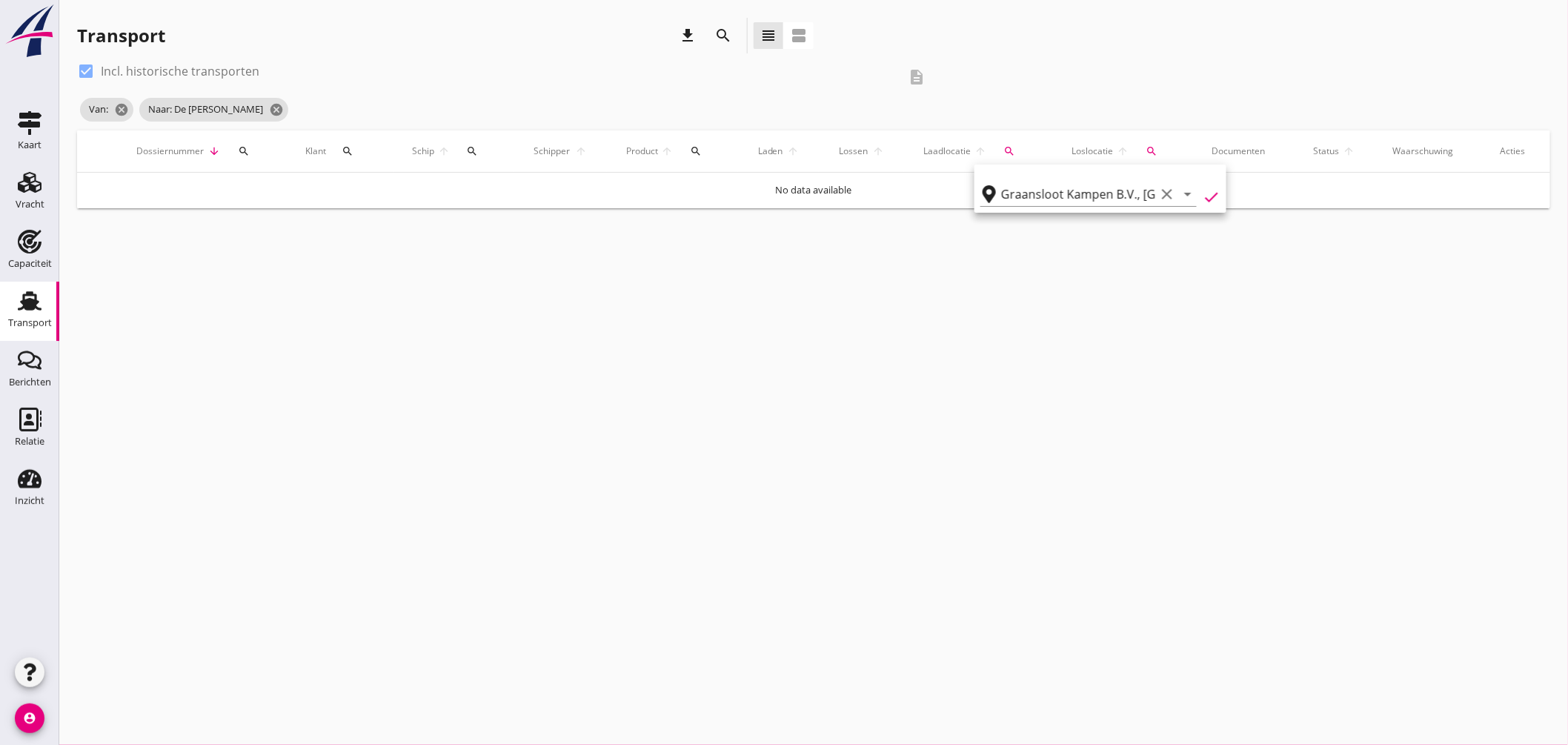
type input "Graansloot Kampen B.V."
click at [1206, 190] on icon "check" at bounding box center [1211, 197] width 18 height 18
click at [1135, 263] on div "cancel You are impersonating another user. Transport download search view_headl…" at bounding box center [813, 372] width 1509 height 745
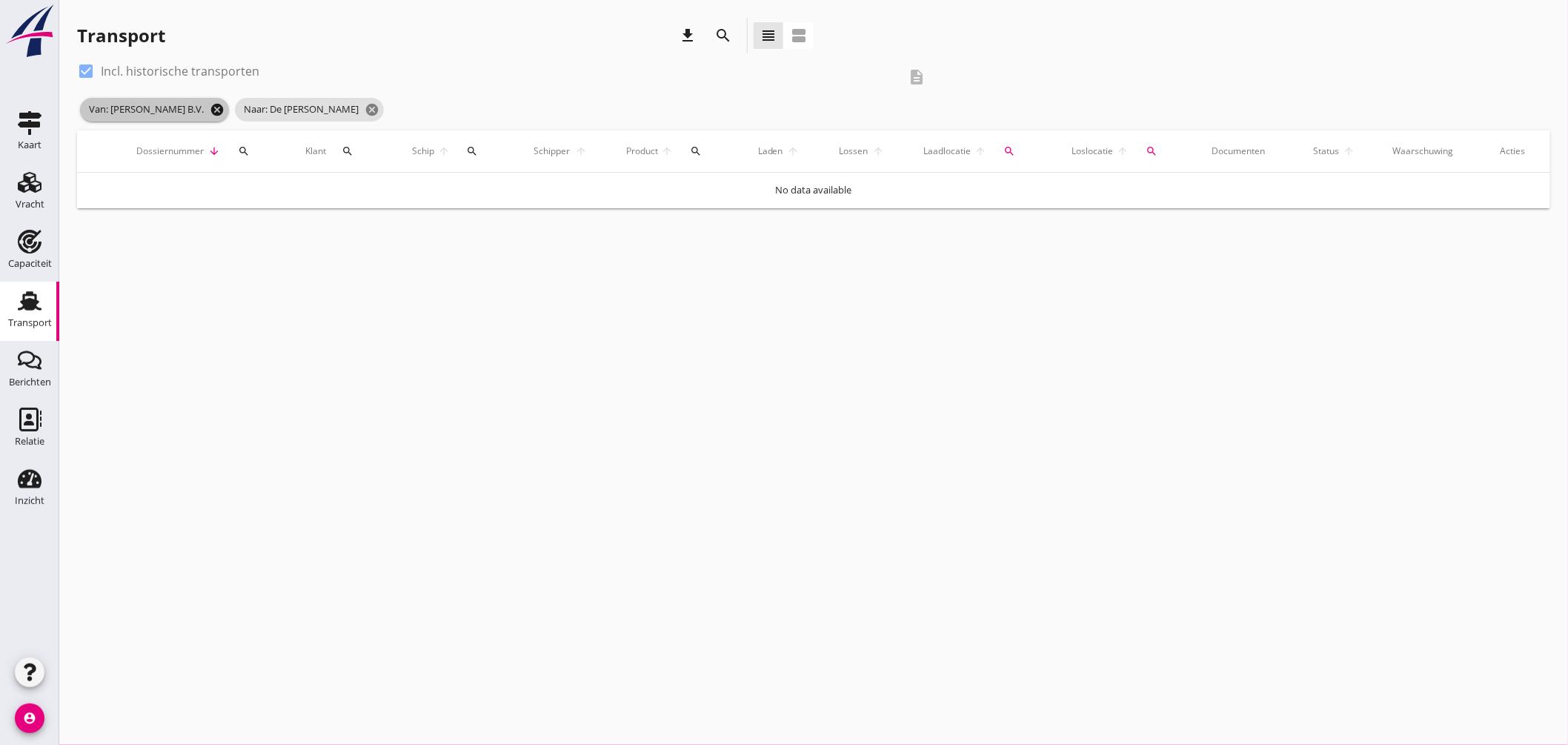
click at [225, 108] on icon "cancel" at bounding box center [217, 109] width 15 height 15
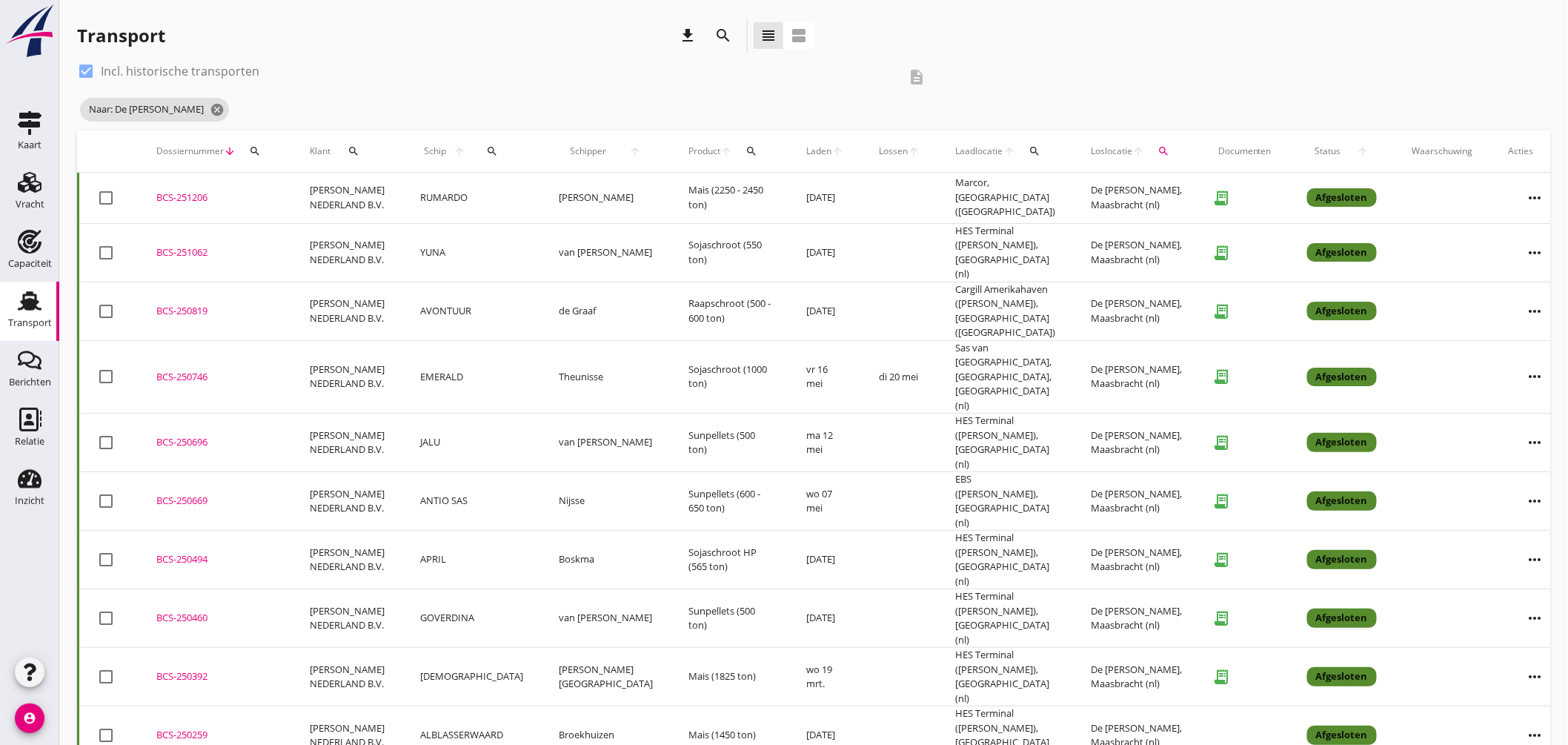
click at [204, 727] on div "BCS-250259" at bounding box center [215, 734] width 118 height 15
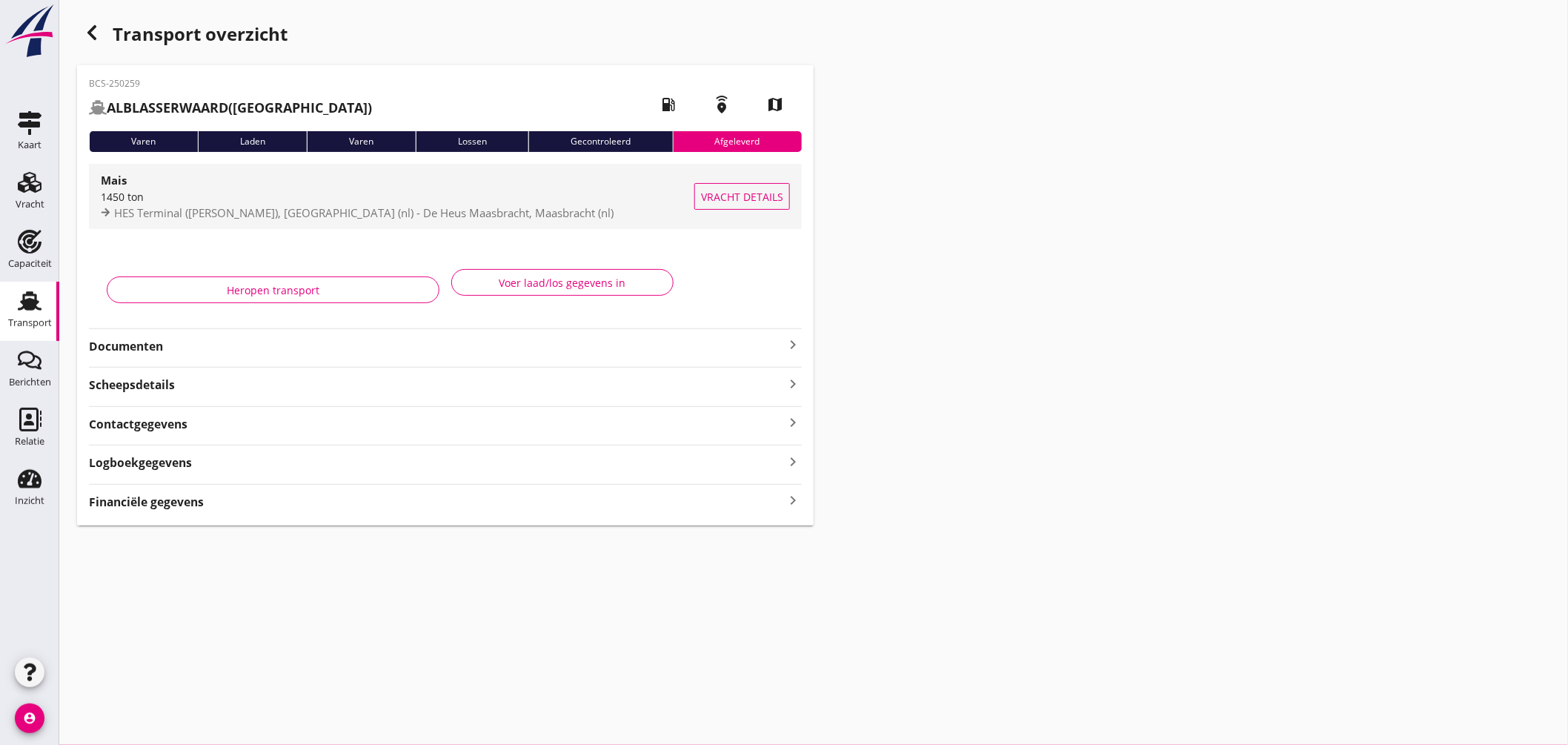
click at [439, 195] on div "1450 ton" at bounding box center [397, 196] width 593 height 15
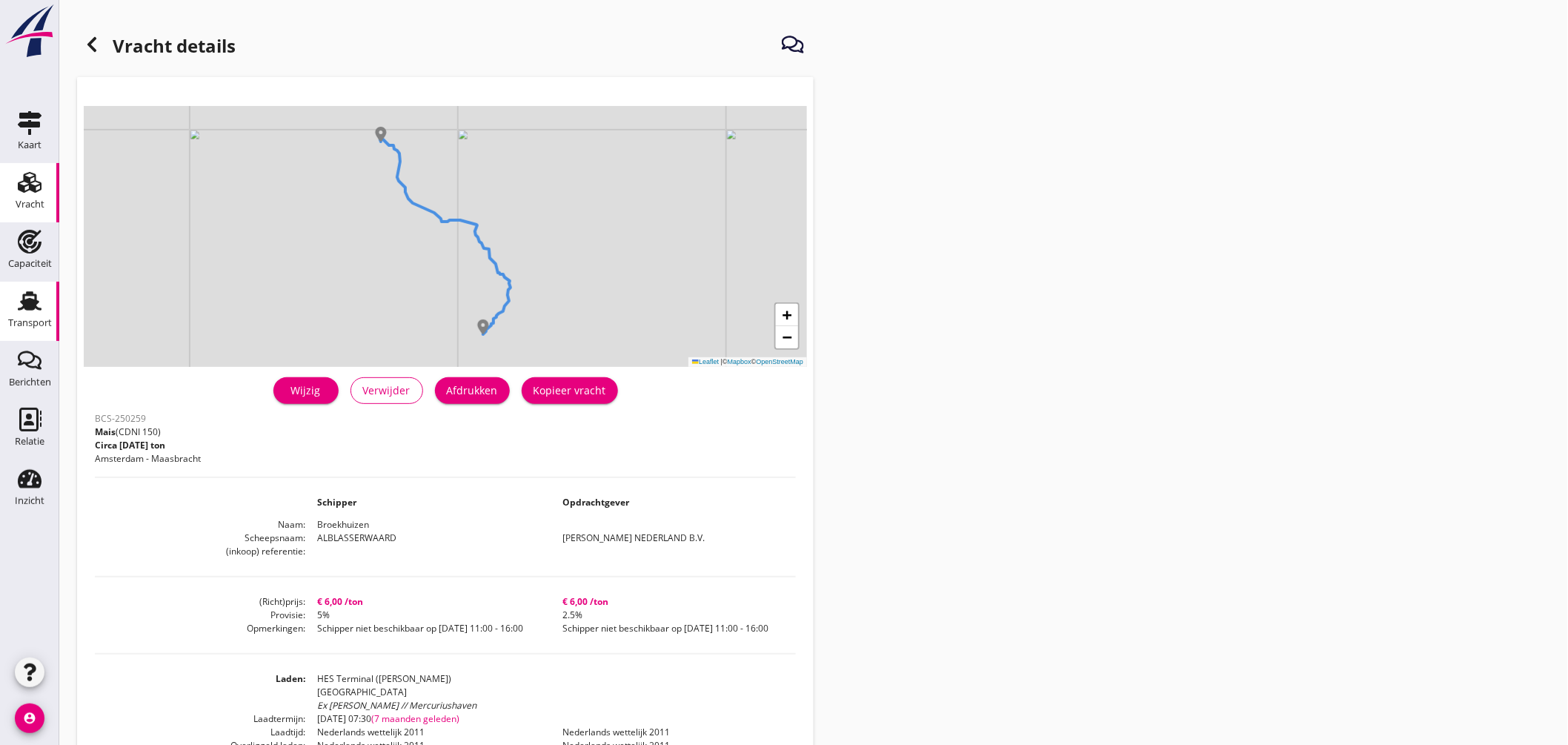
click at [41, 286] on link "Transport Transport" at bounding box center [29, 310] width 59 height 59
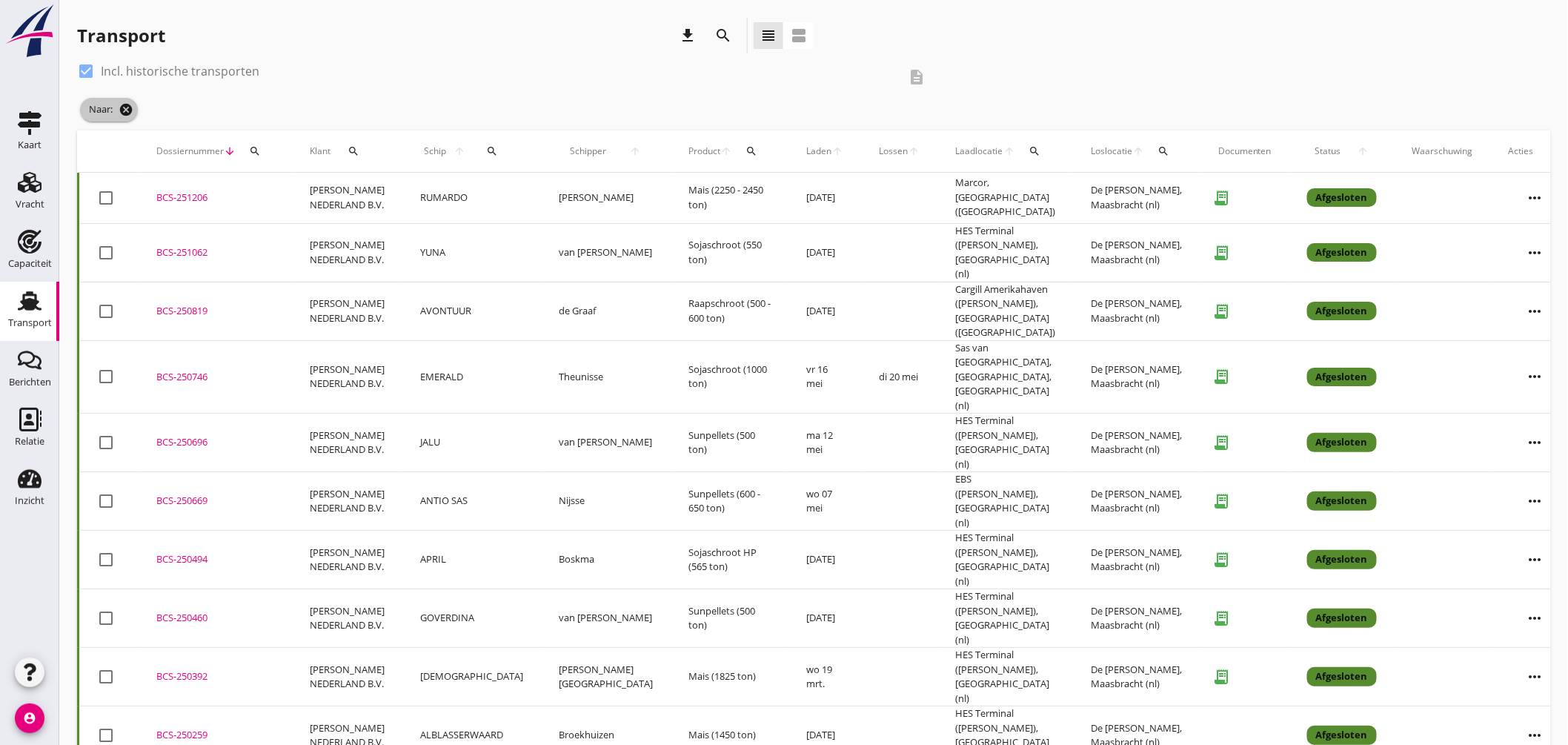
click at [128, 108] on icon "cancel" at bounding box center [126, 109] width 15 height 15
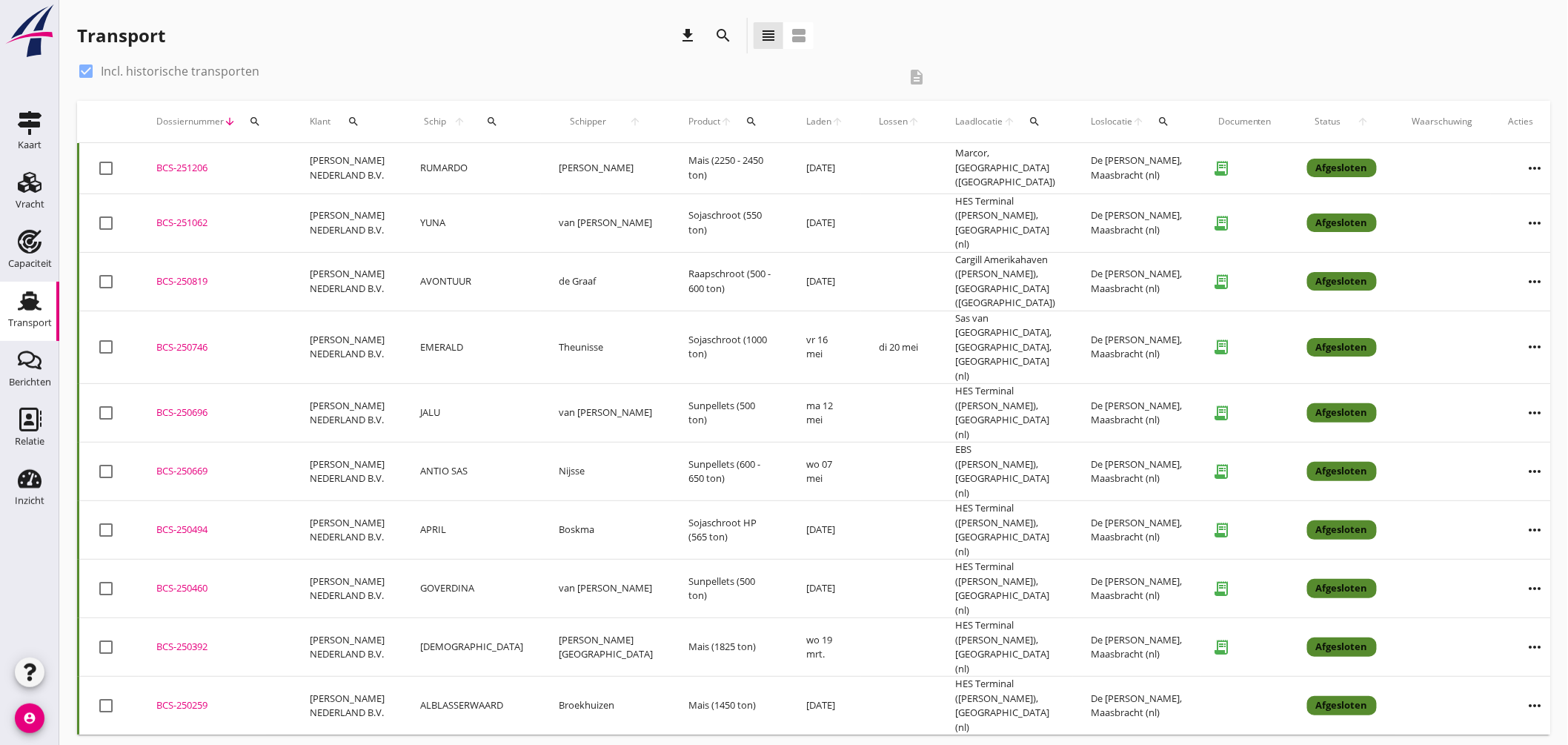
drag, startPoint x: 91, startPoint y: 67, endPoint x: 107, endPoint y: 76, distance: 18.4
click at [91, 68] on div at bounding box center [85, 71] width 25 height 25
checkbox input "false"
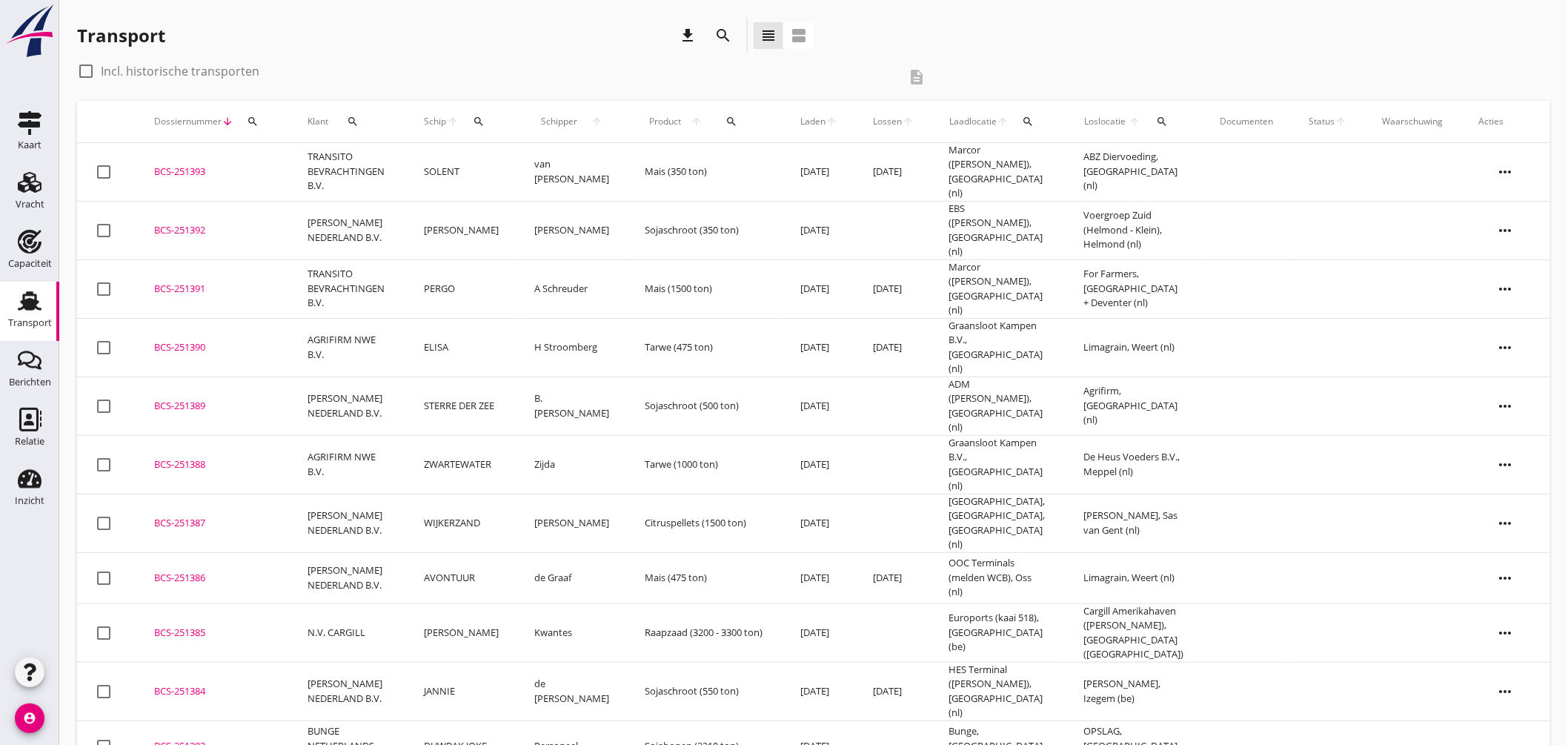
click at [1030, 126] on icon "search" at bounding box center [1028, 122] width 12 height 12
click at [1061, 158] on input "text" at bounding box center [1116, 164] width 154 height 24
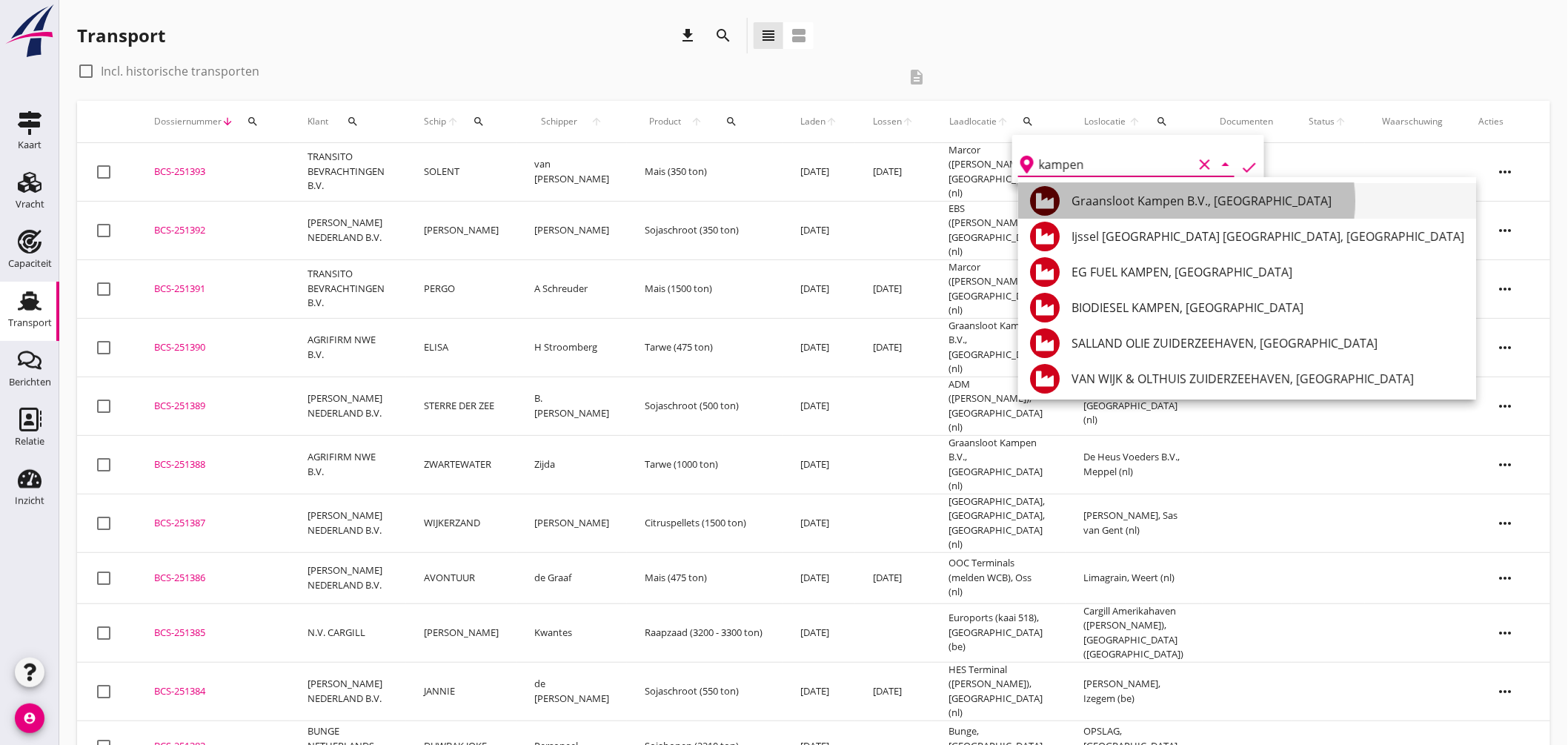
click at [1168, 200] on div "Graansloot Kampen B.V., [GEOGRAPHIC_DATA]" at bounding box center [1268, 201] width 392 height 18
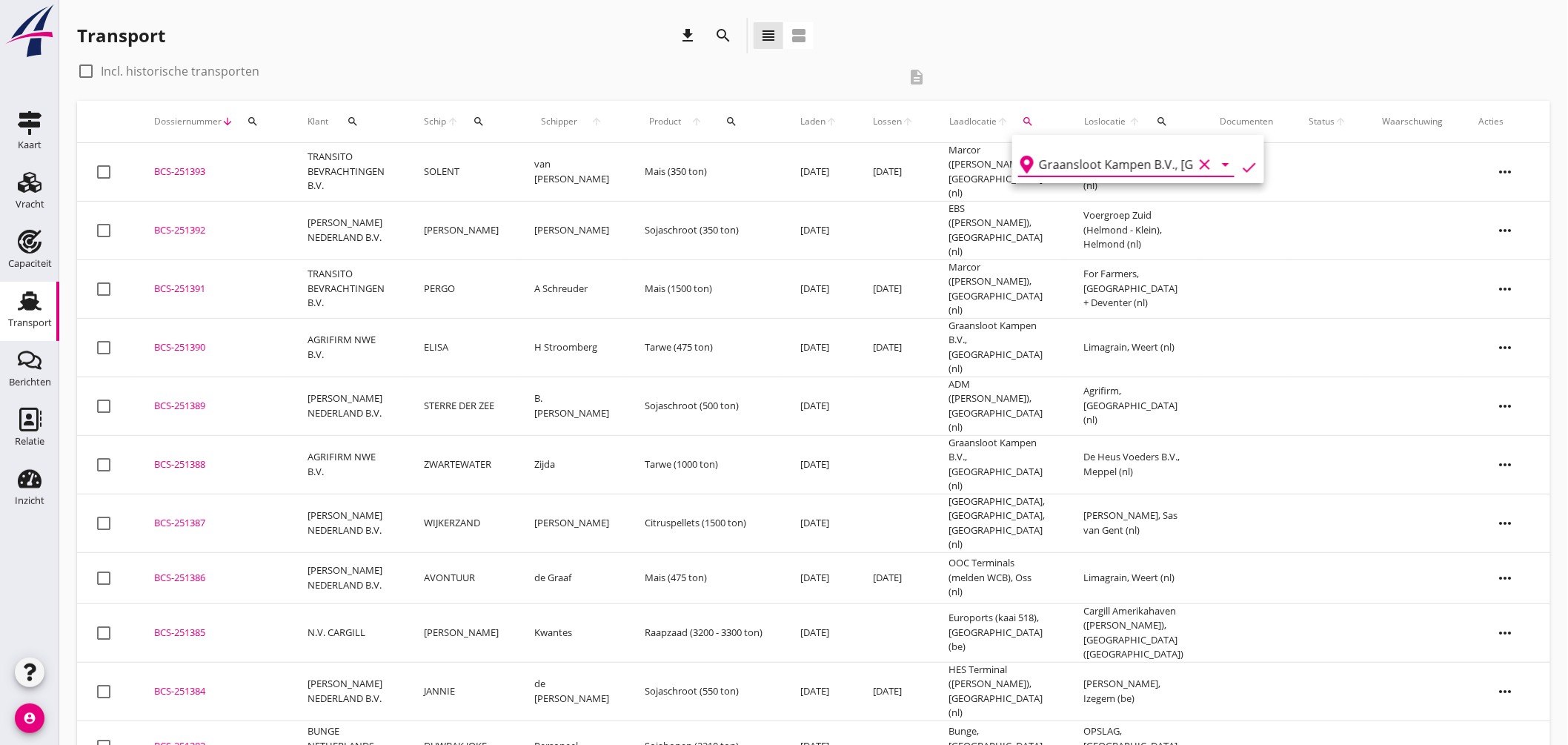
click at [1243, 159] on icon "check" at bounding box center [1249, 168] width 18 height 18
type input "Graansloot Kampen B.V."
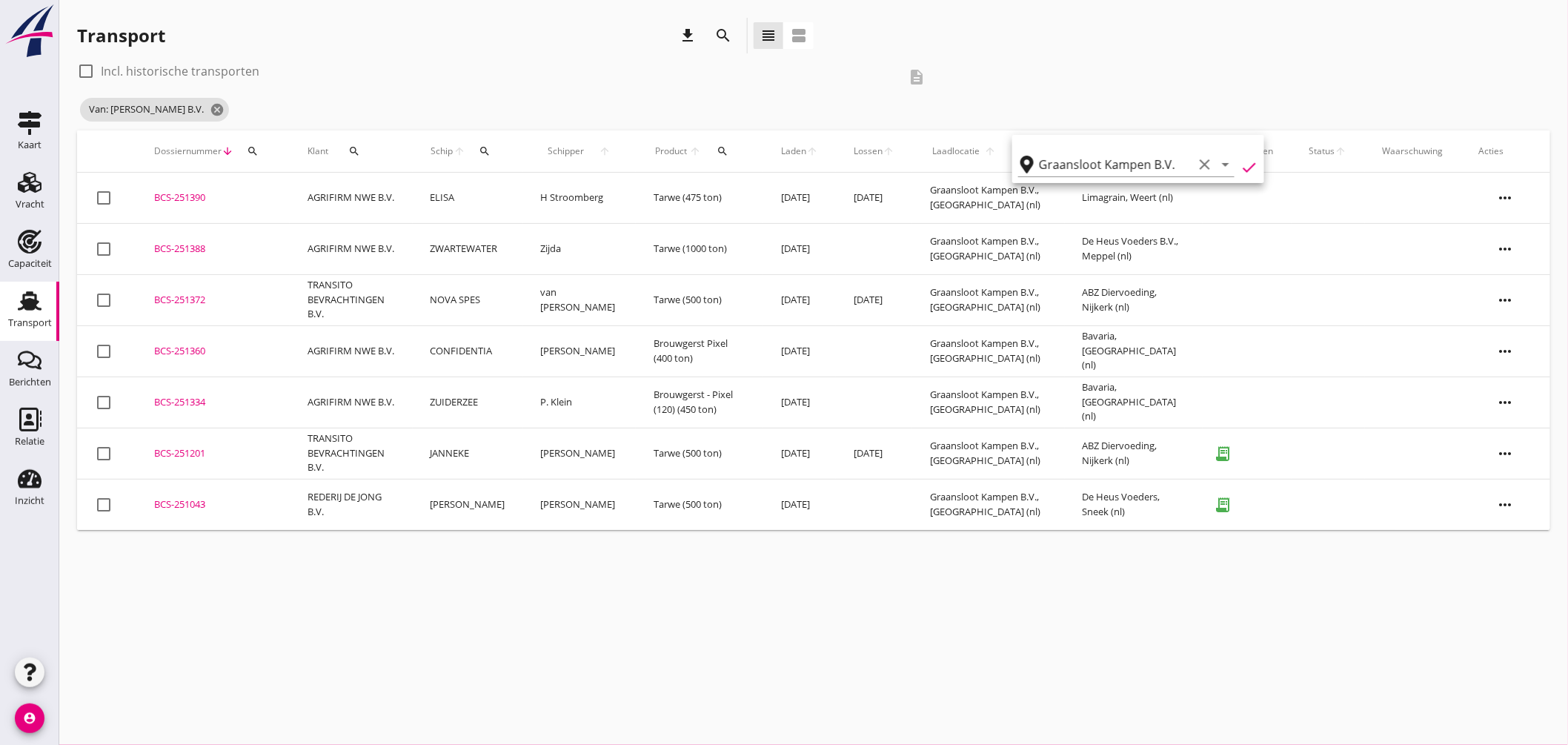
click at [990, 589] on div "cancel You are impersonating another user. Transport download search view_headl…" at bounding box center [813, 372] width 1509 height 745
click at [225, 108] on icon "cancel" at bounding box center [217, 109] width 15 height 15
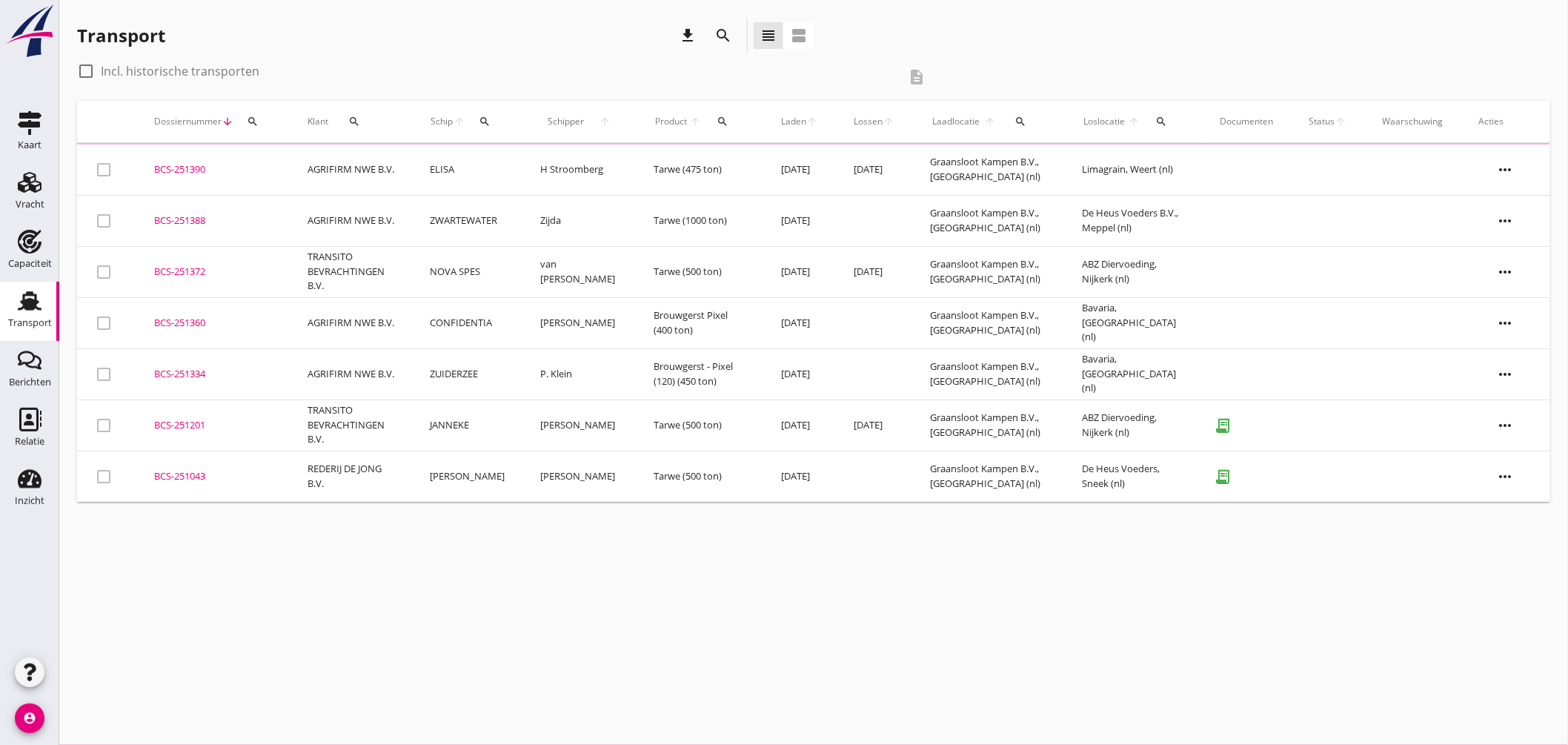
click at [487, 122] on icon "search" at bounding box center [484, 122] width 12 height 12
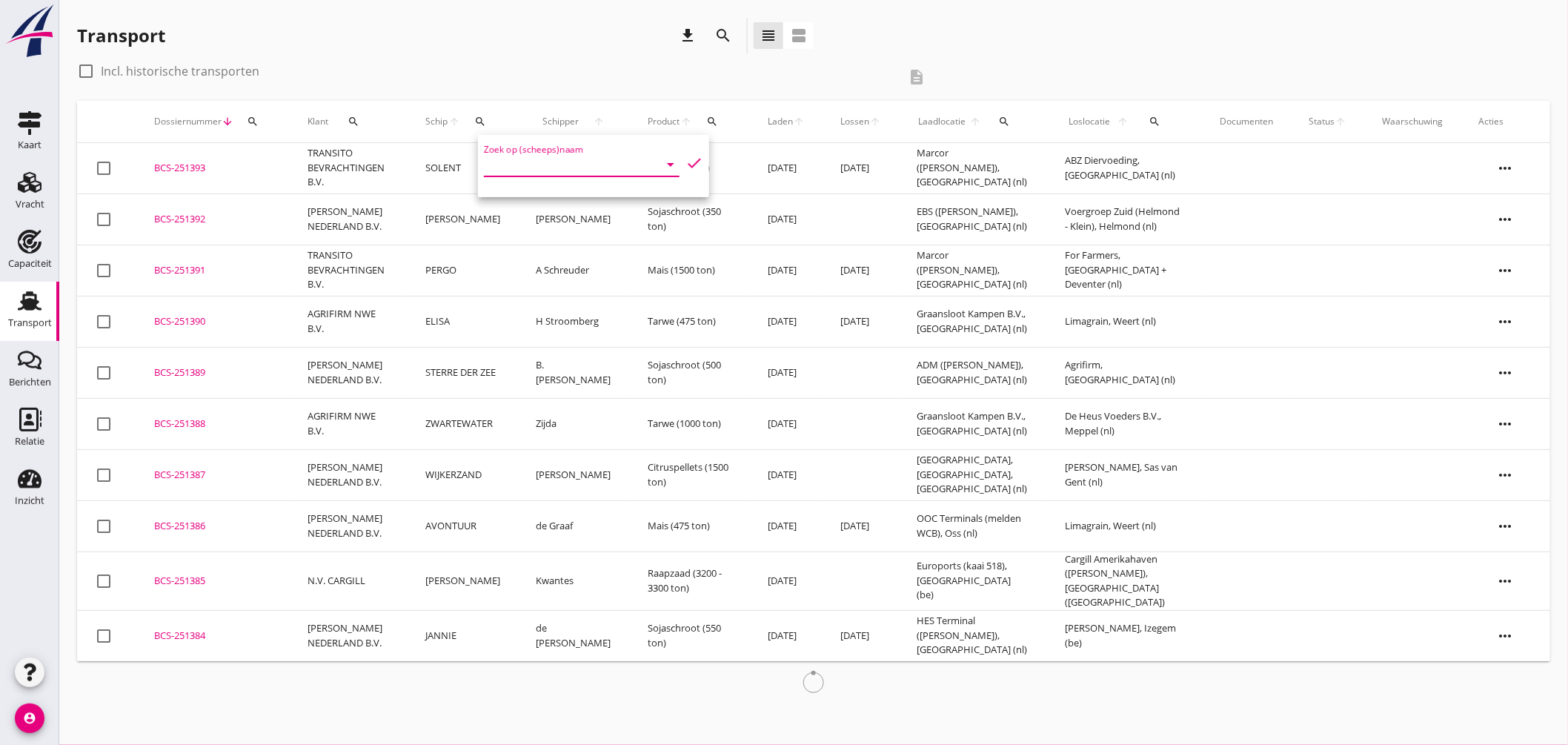
click at [566, 165] on input "Zoek op (scheeps)naam" at bounding box center [561, 164] width 154 height 24
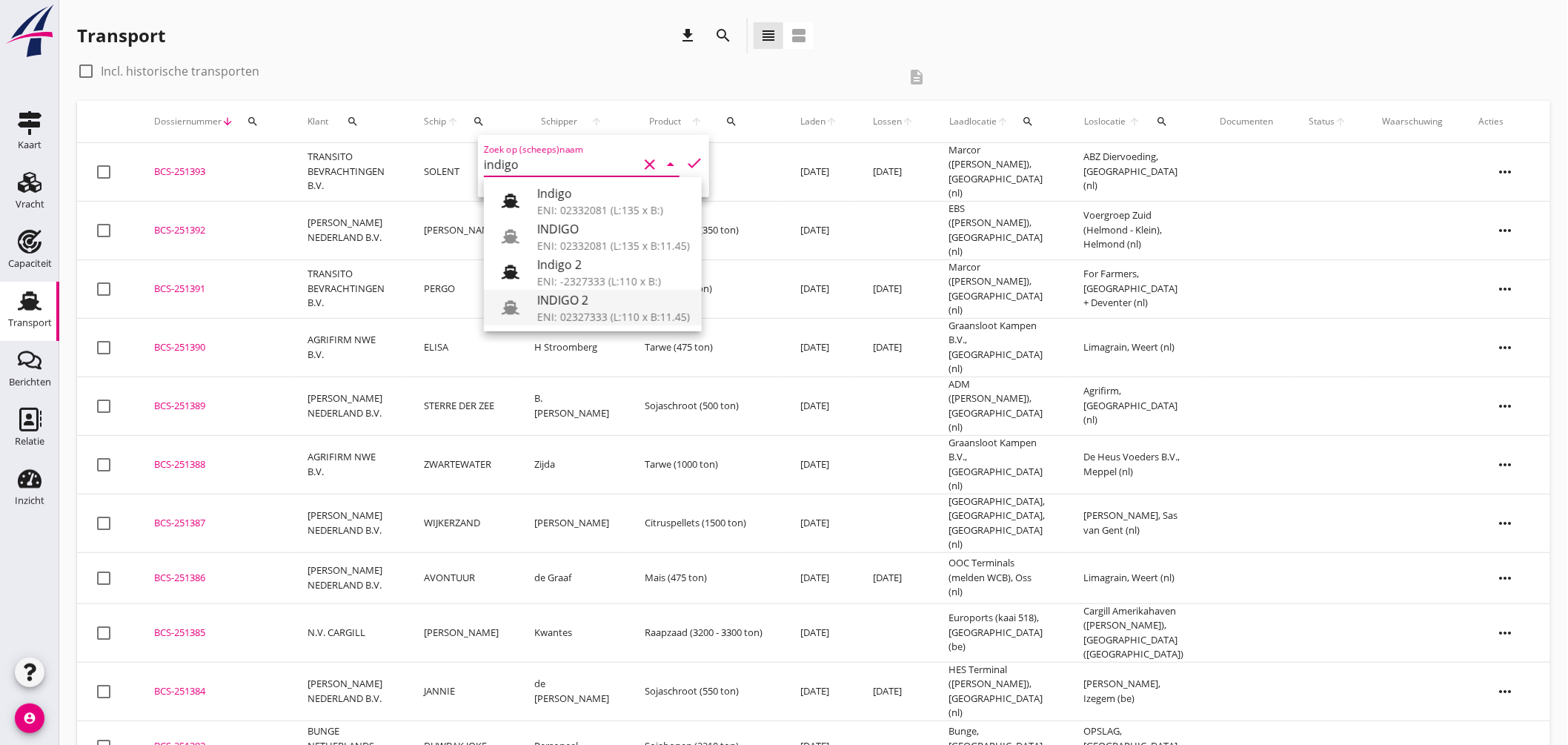
click at [563, 302] on div "INDIGO 2" at bounding box center [614, 300] width 152 height 18
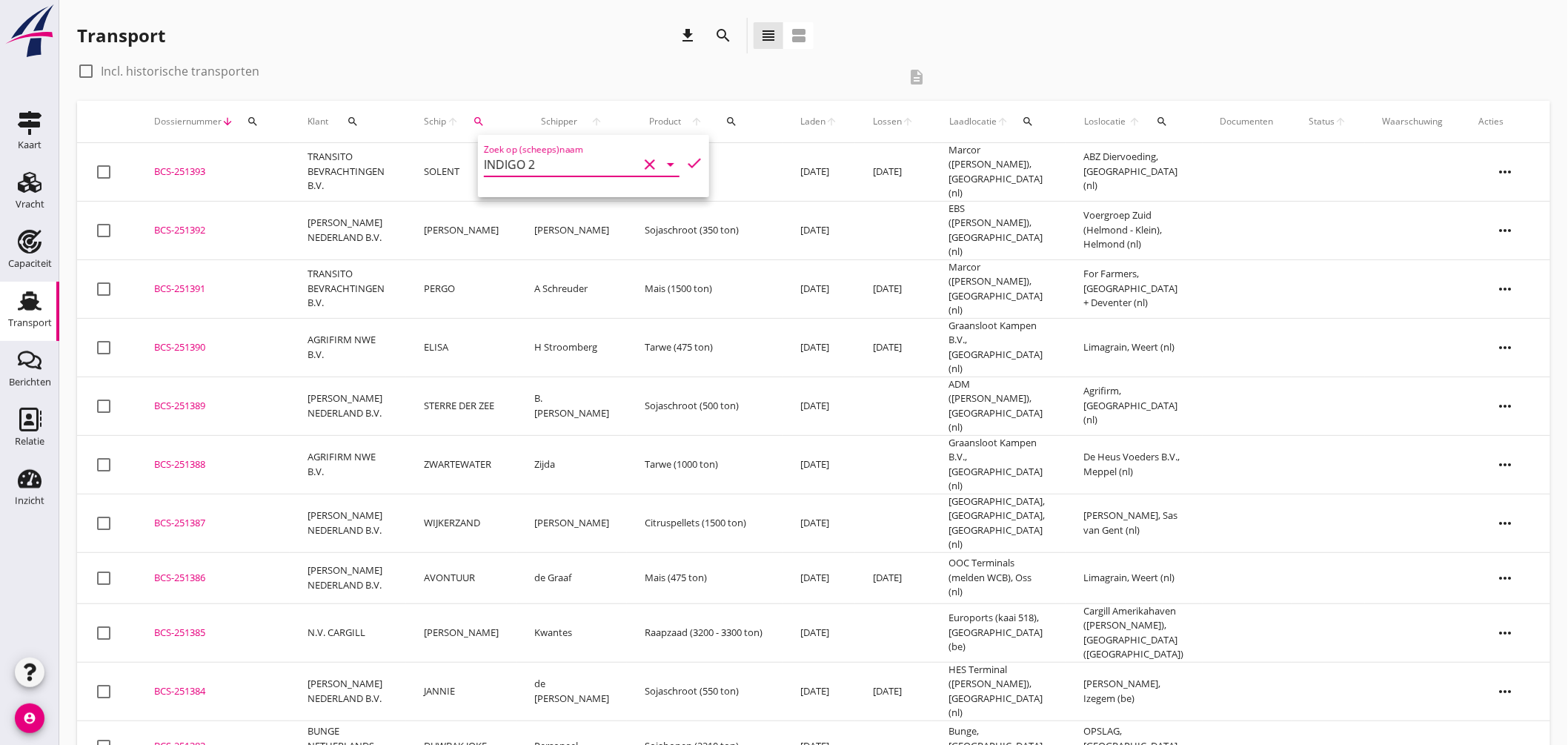
click at [689, 160] on icon "check" at bounding box center [694, 163] width 18 height 18
type input "INDIGO 2"
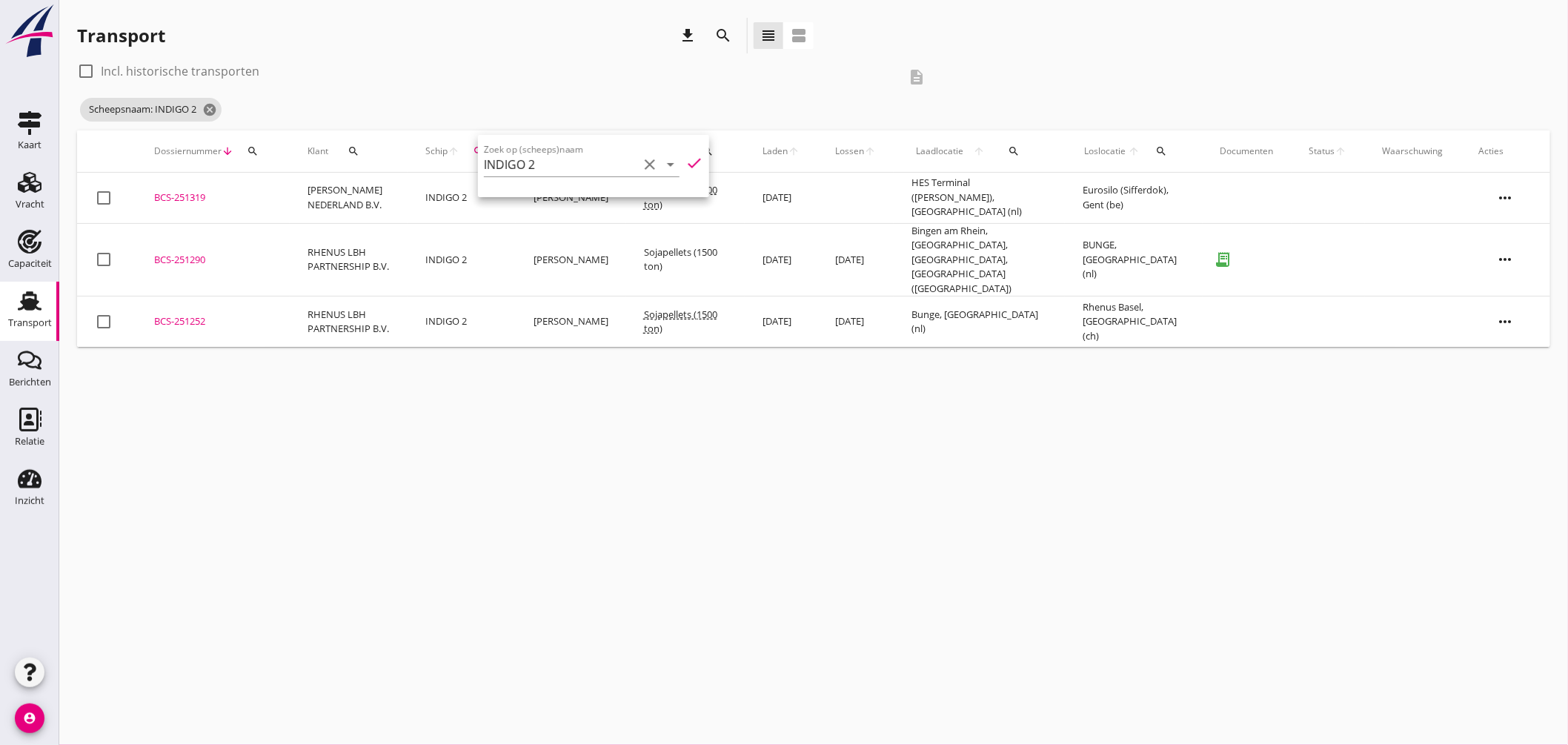
click at [838, 359] on div "cancel You are impersonating another user. Transport download search view_headl…" at bounding box center [813, 372] width 1509 height 745
click at [203, 194] on div "BCS-251319" at bounding box center [212, 198] width 118 height 15
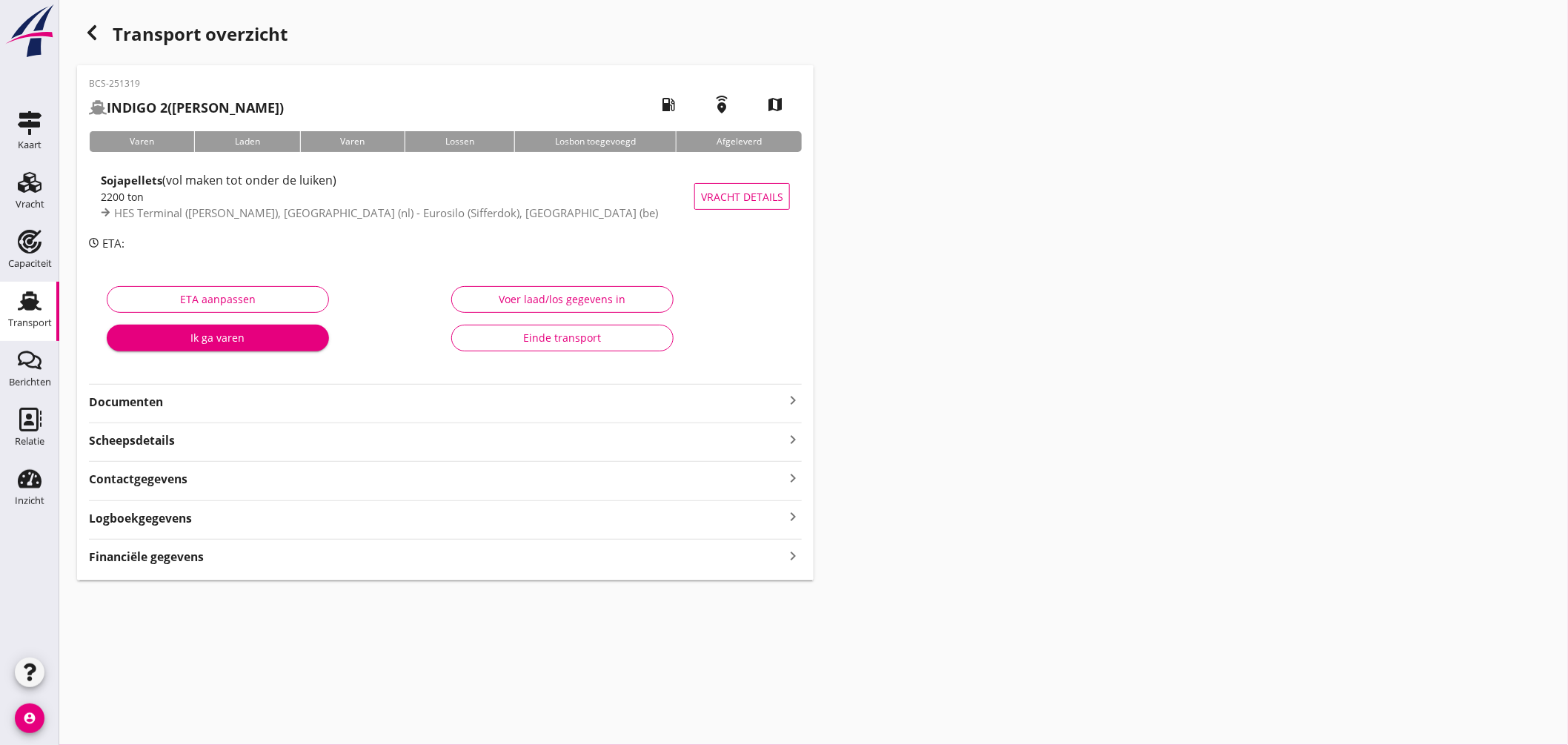
click at [794, 396] on icon "keyboard_arrow_right" at bounding box center [793, 400] width 18 height 18
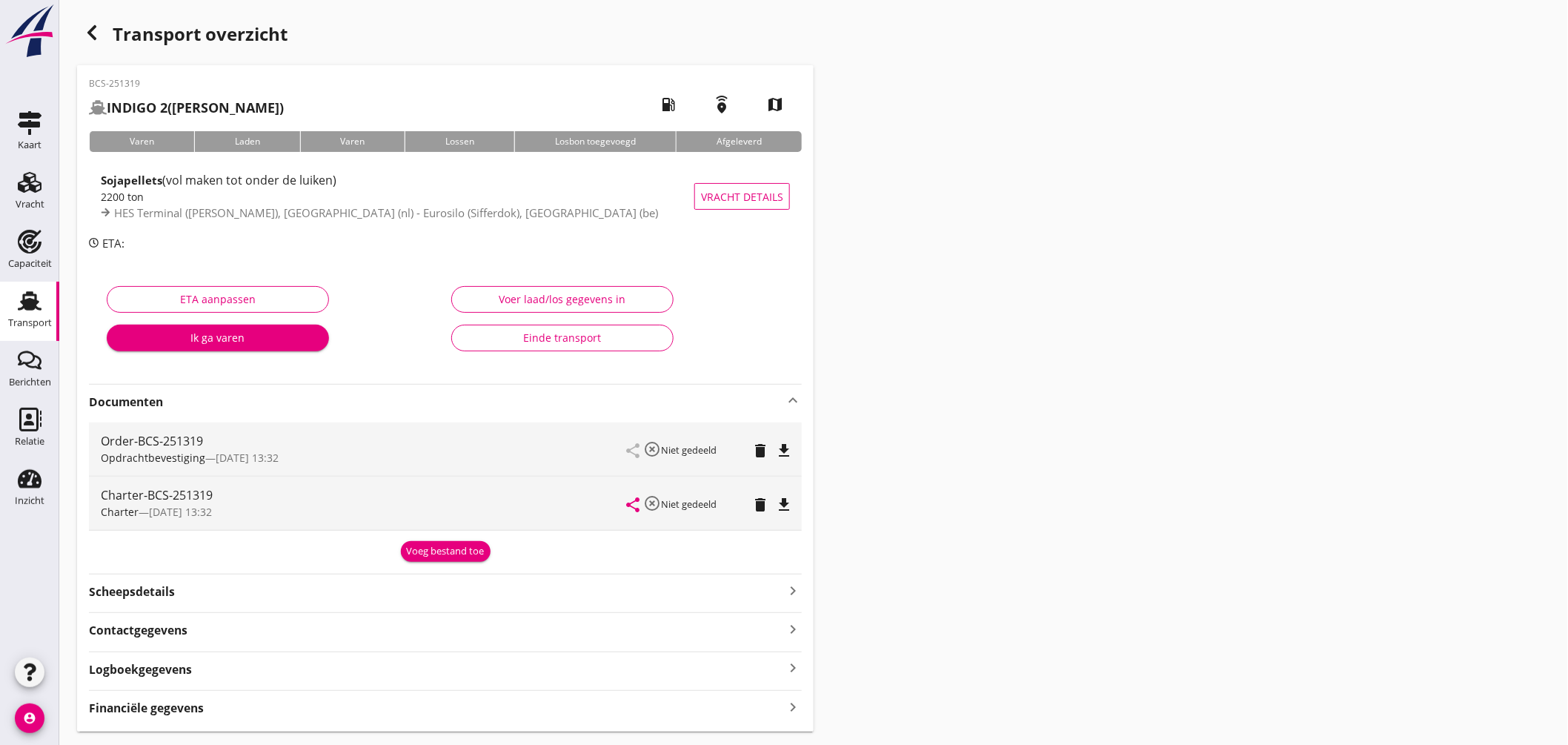
click at [779, 502] on icon "file_download" at bounding box center [784, 504] width 18 height 18
click at [48, 306] on link "Transport Transport" at bounding box center [29, 310] width 59 height 59
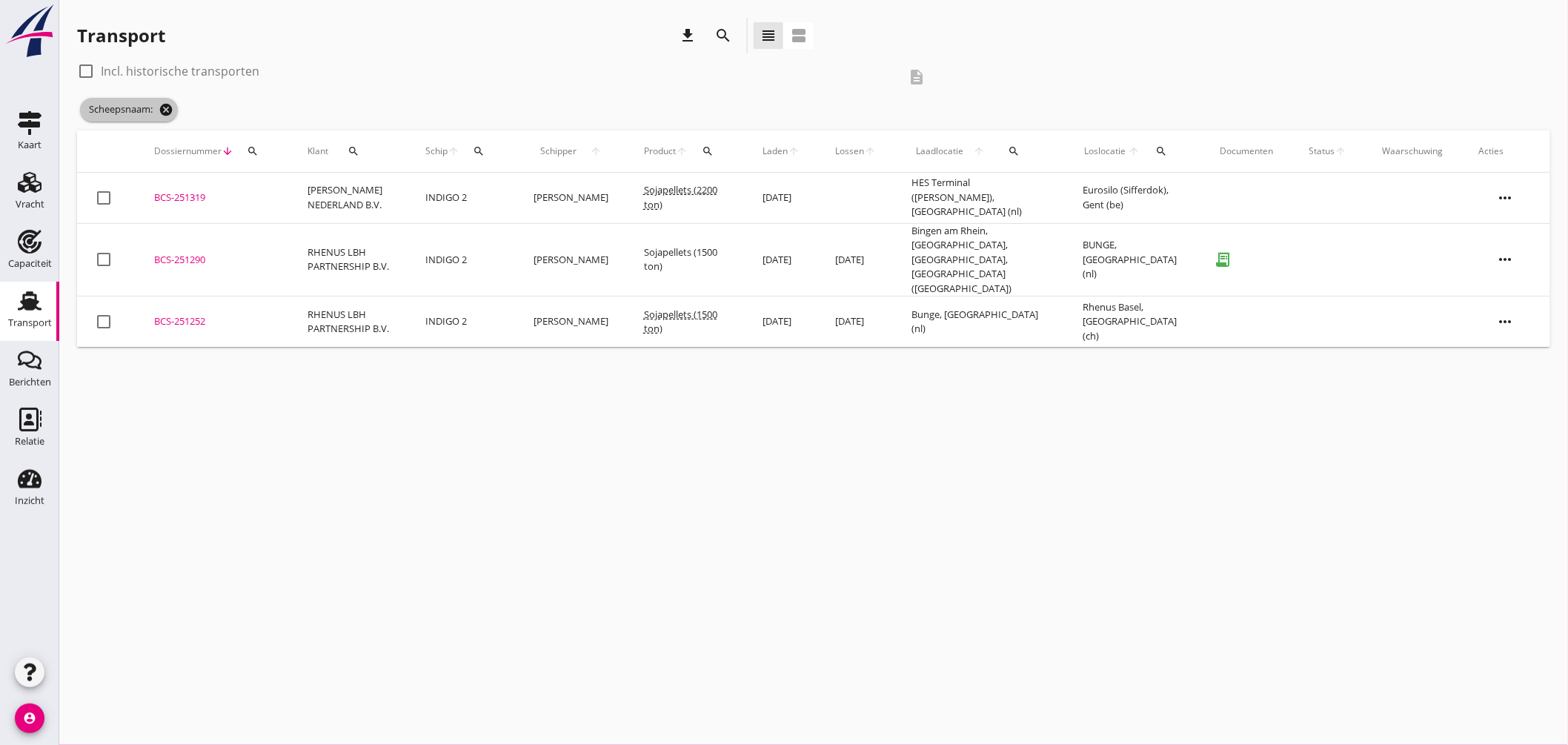
click at [173, 107] on icon "cancel" at bounding box center [166, 109] width 15 height 15
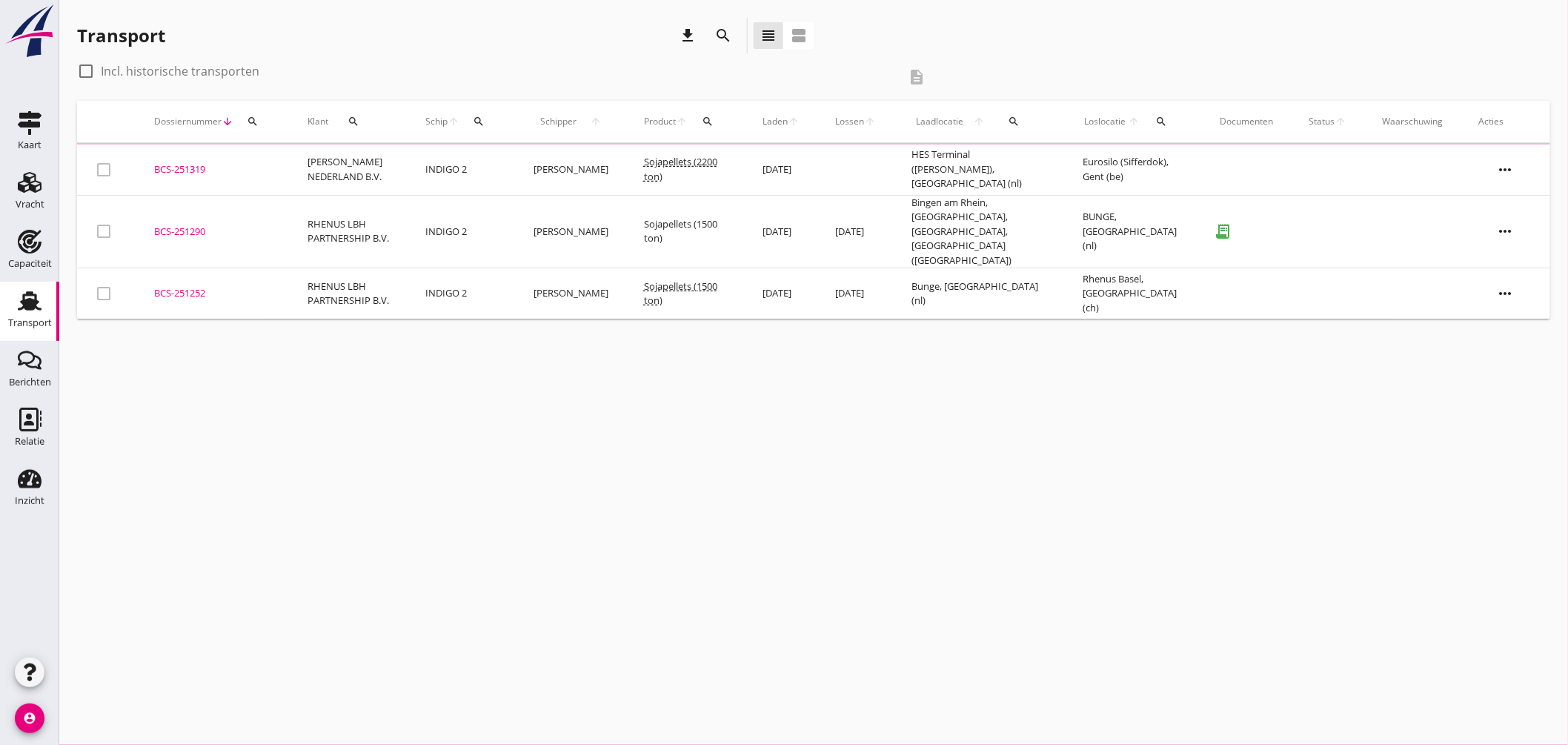
click at [1159, 123] on icon "search" at bounding box center [1162, 122] width 12 height 12
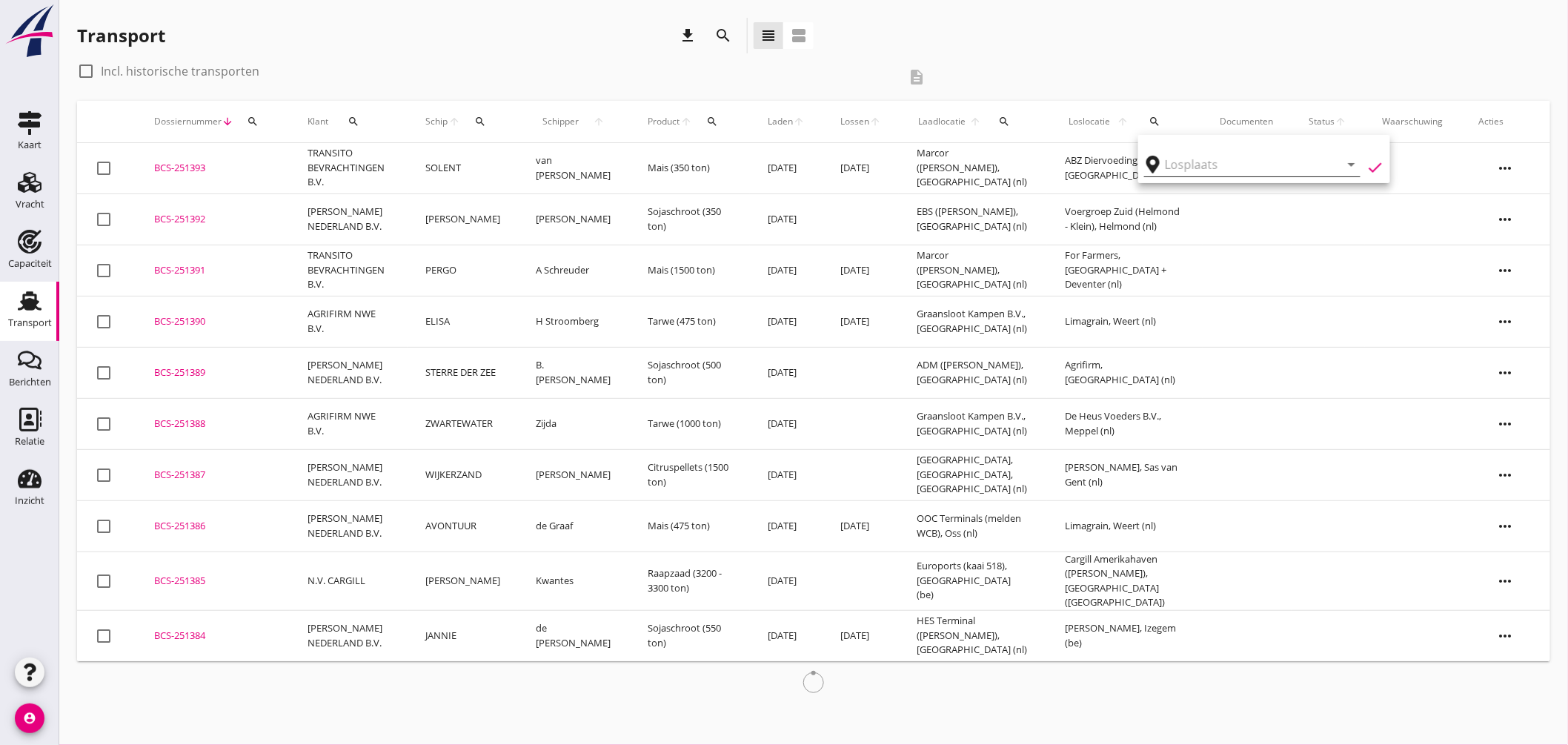
click at [1205, 165] on input "text" at bounding box center [1242, 164] width 154 height 24
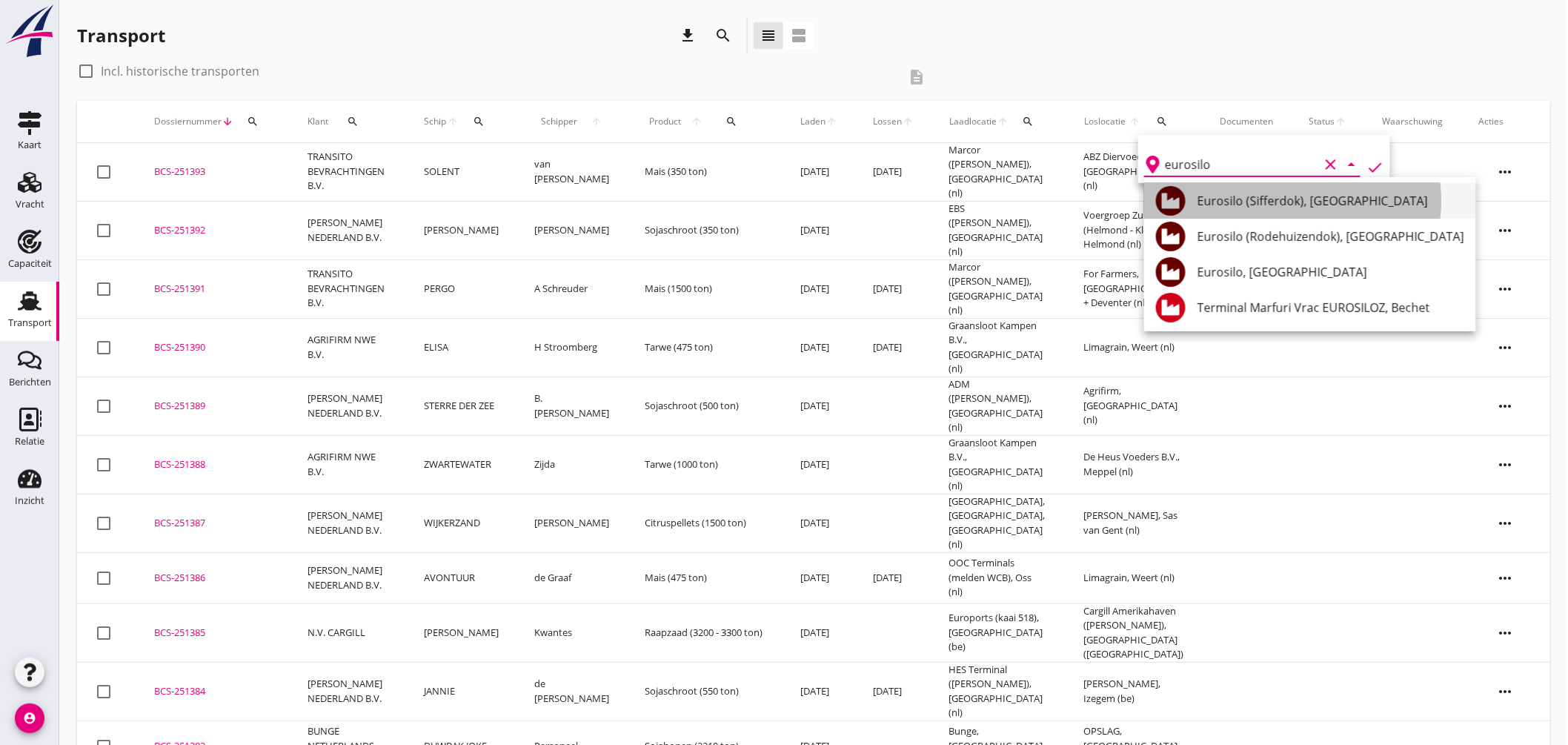
click at [1279, 203] on div "Eurosilo (Sifferdok), Gent" at bounding box center [1330, 201] width 267 height 18
type input "Eurosilo (Sifferdok), Gent"
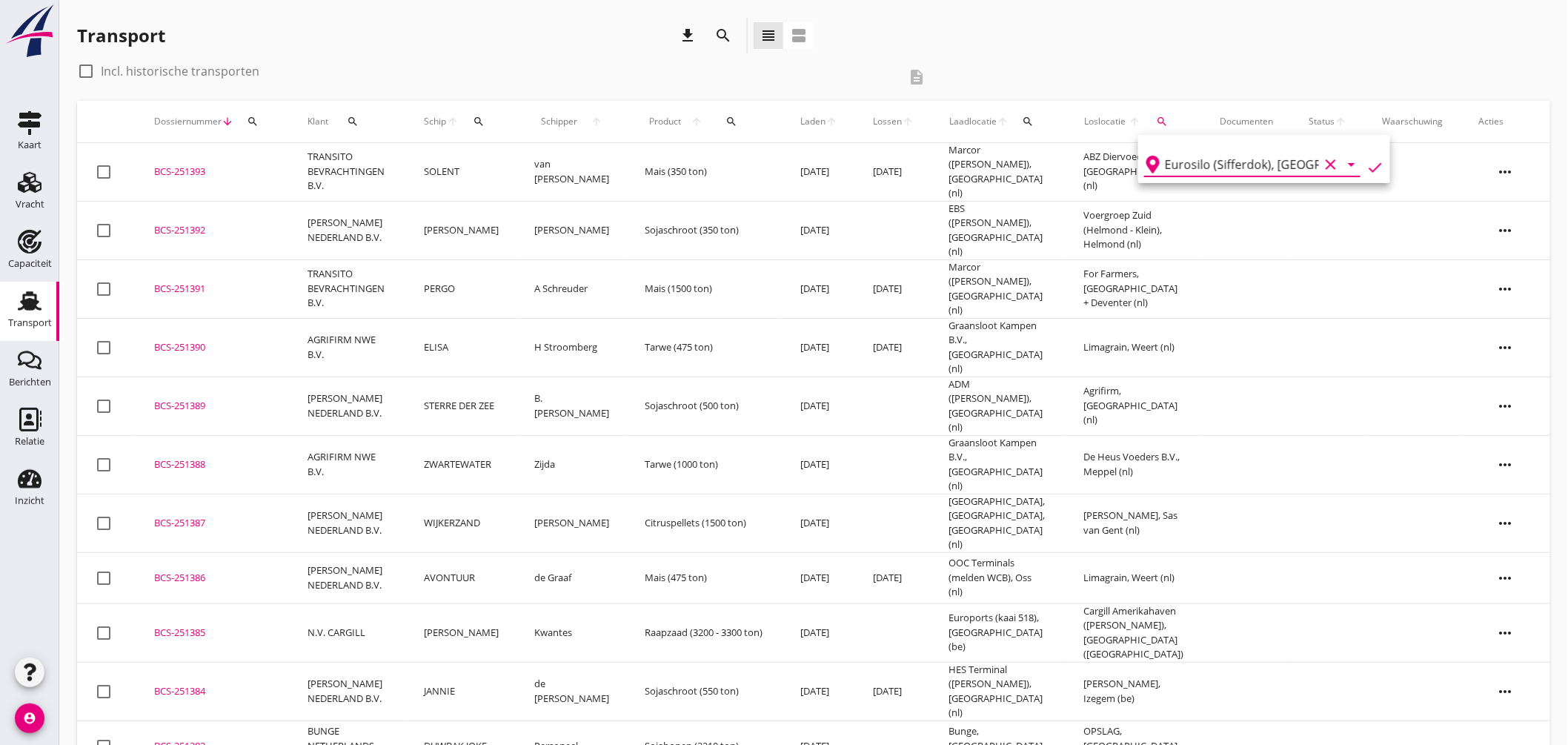
click at [1322, 163] on icon "clear" at bounding box center [1330, 165] width 18 height 18
click at [1273, 159] on input "text" at bounding box center [1242, 164] width 154 height 24
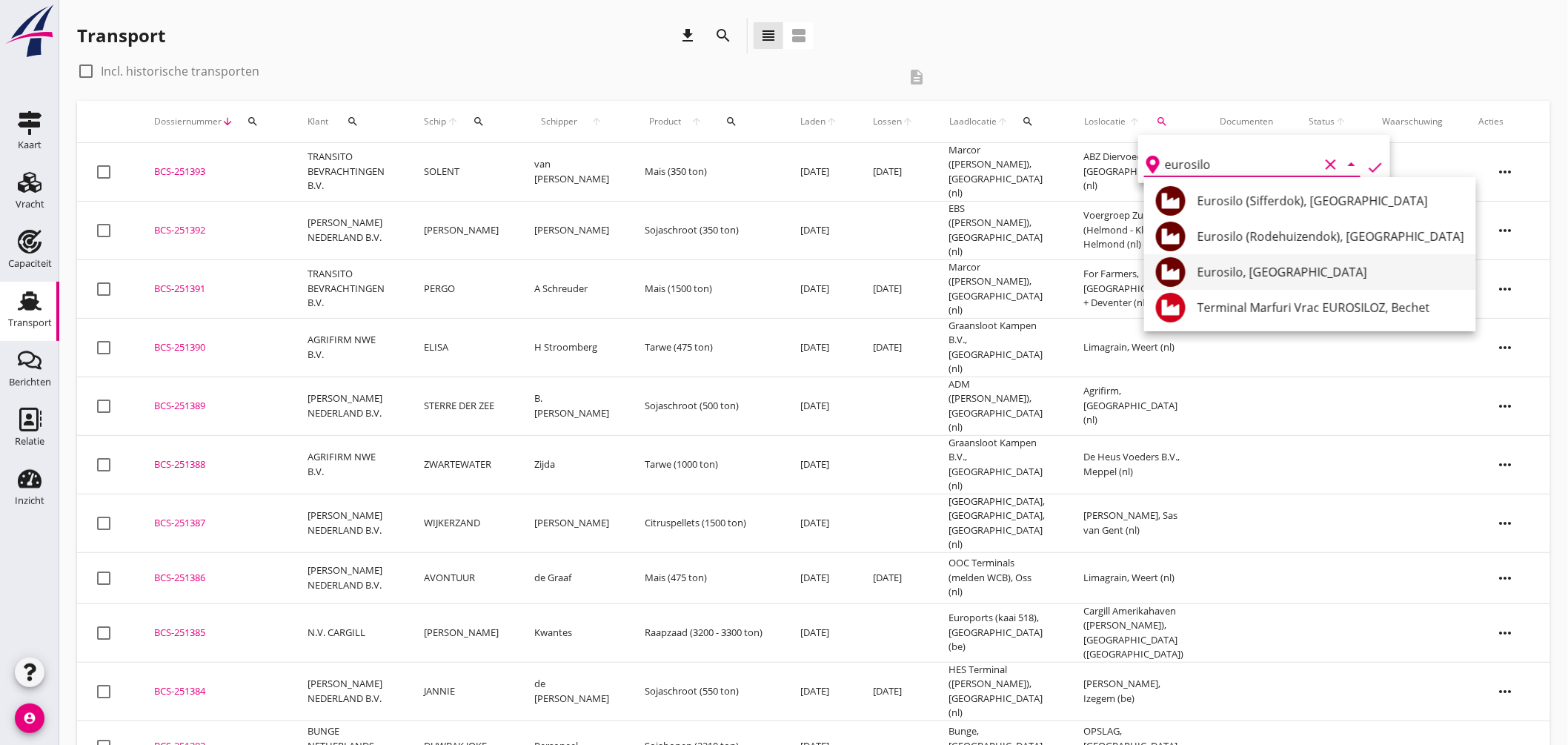
click at [1253, 270] on div "Eurosilo, Gent" at bounding box center [1330, 272] width 267 height 18
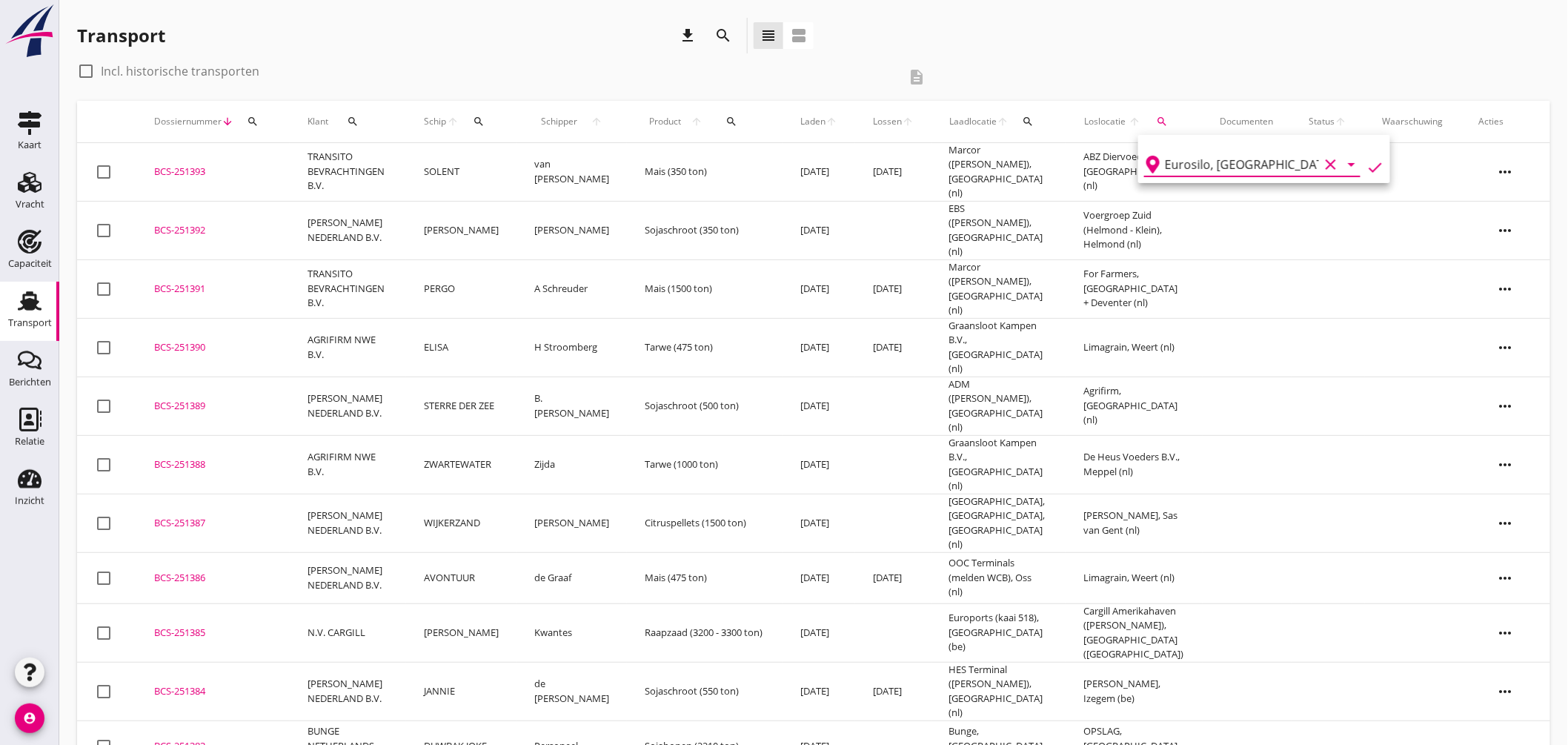
click at [1371, 161] on icon "check" at bounding box center [1375, 168] width 18 height 18
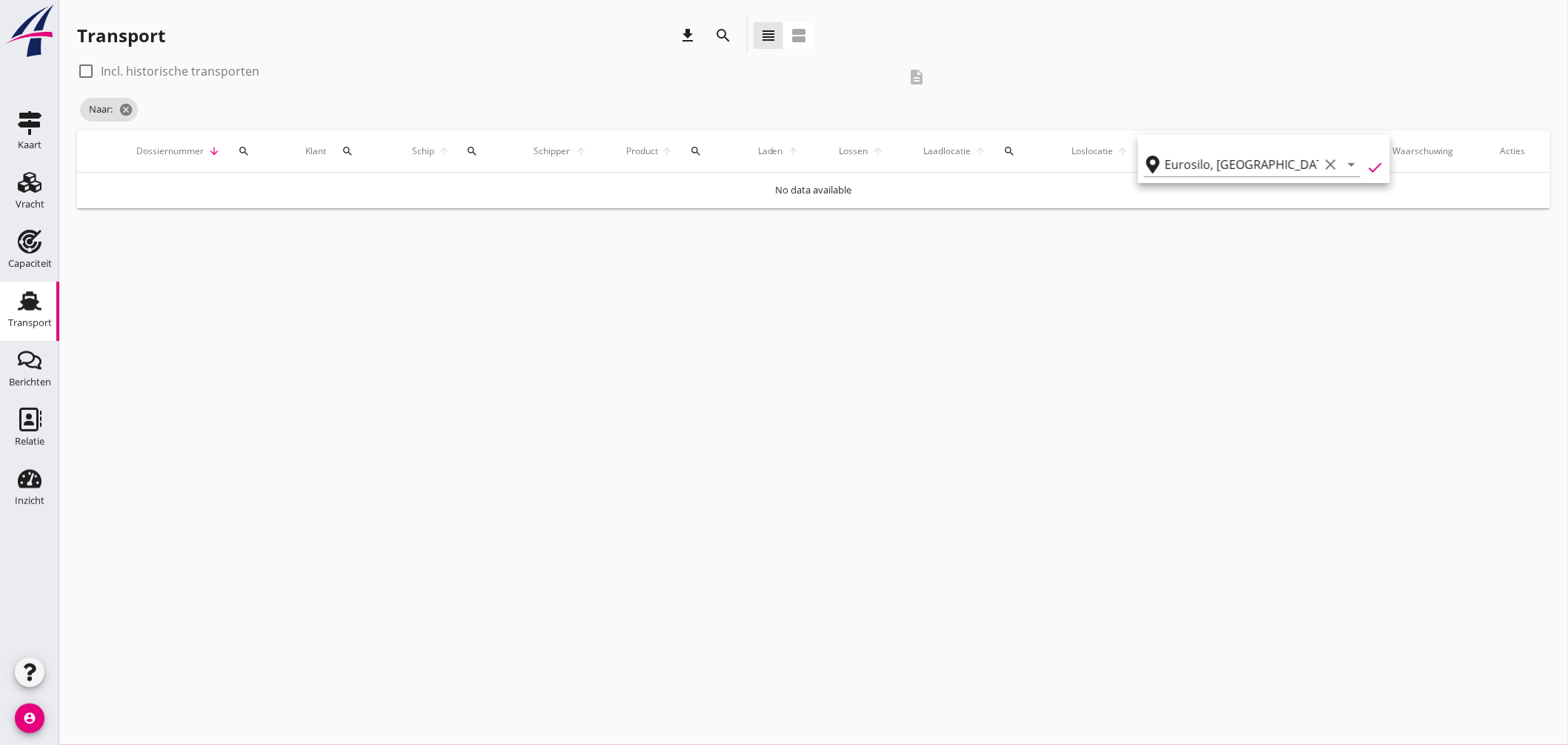
type input "Eurosilo"
click at [211, 71] on label "Incl. historische transporten" at bounding box center [180, 71] width 159 height 15
checkbox input "true"
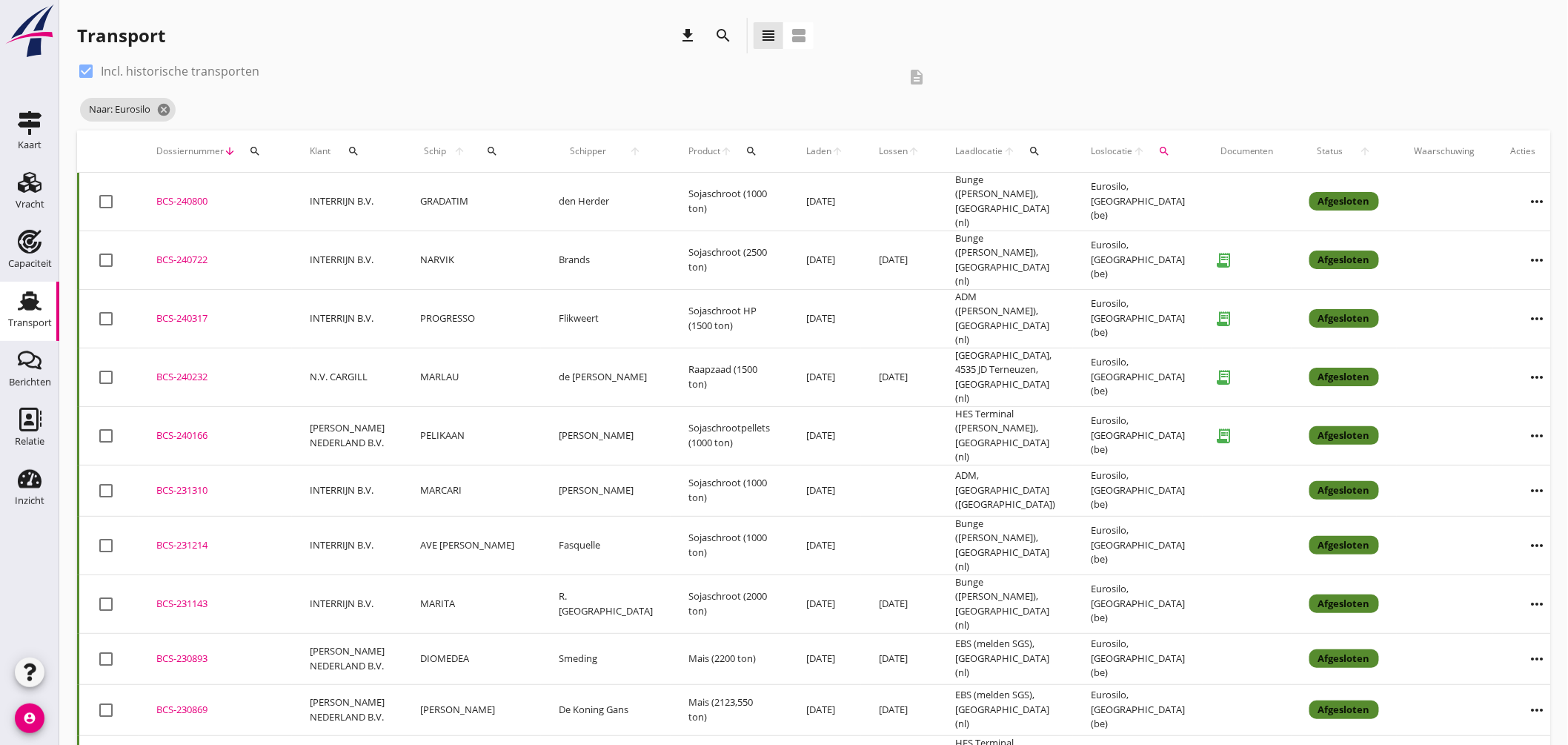
click at [170, 195] on div "BCS-240800" at bounding box center [215, 201] width 118 height 15
click at [191, 311] on div "BCS-240317" at bounding box center [215, 319] width 118 height 15
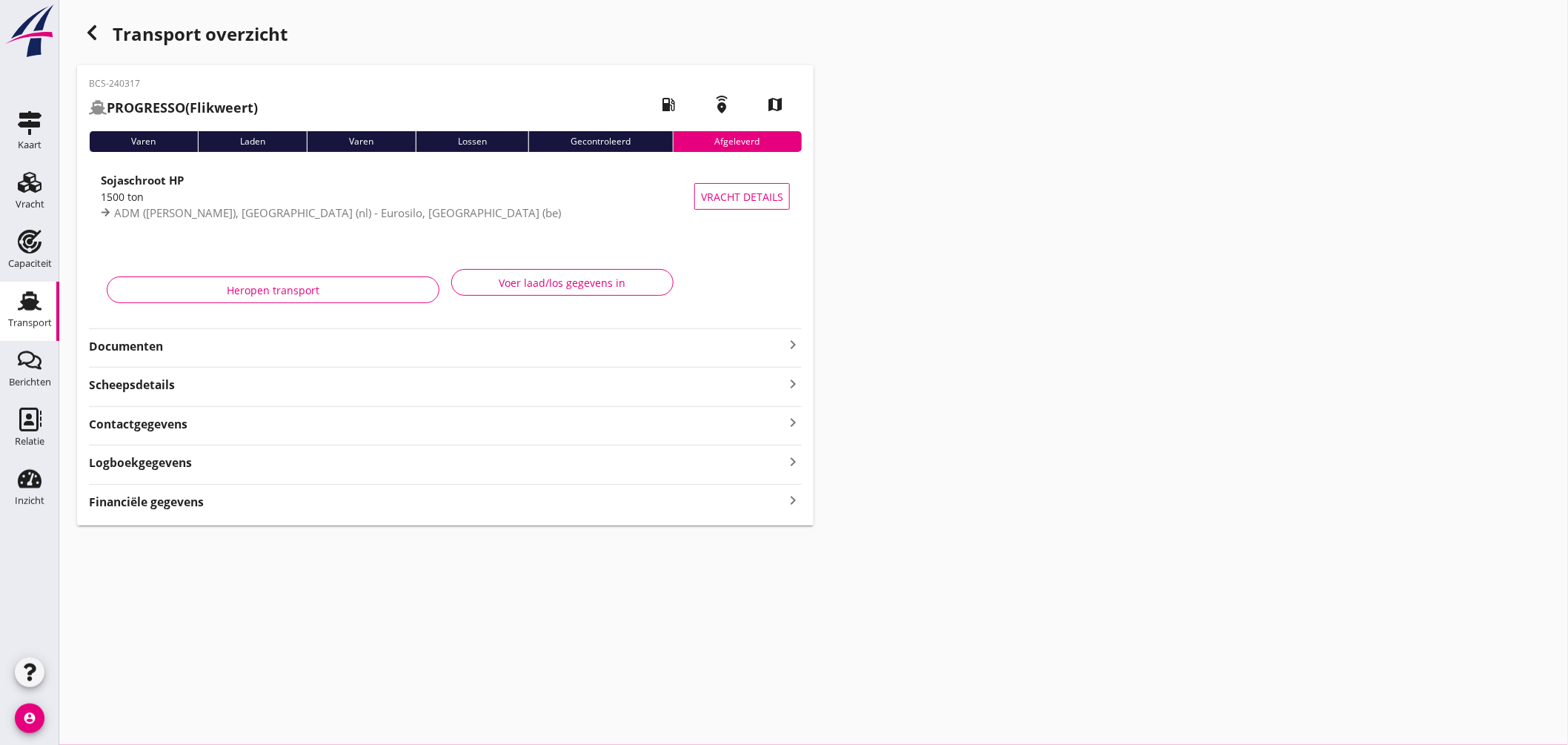
click at [794, 345] on icon "keyboard_arrow_right" at bounding box center [793, 345] width 18 height 18
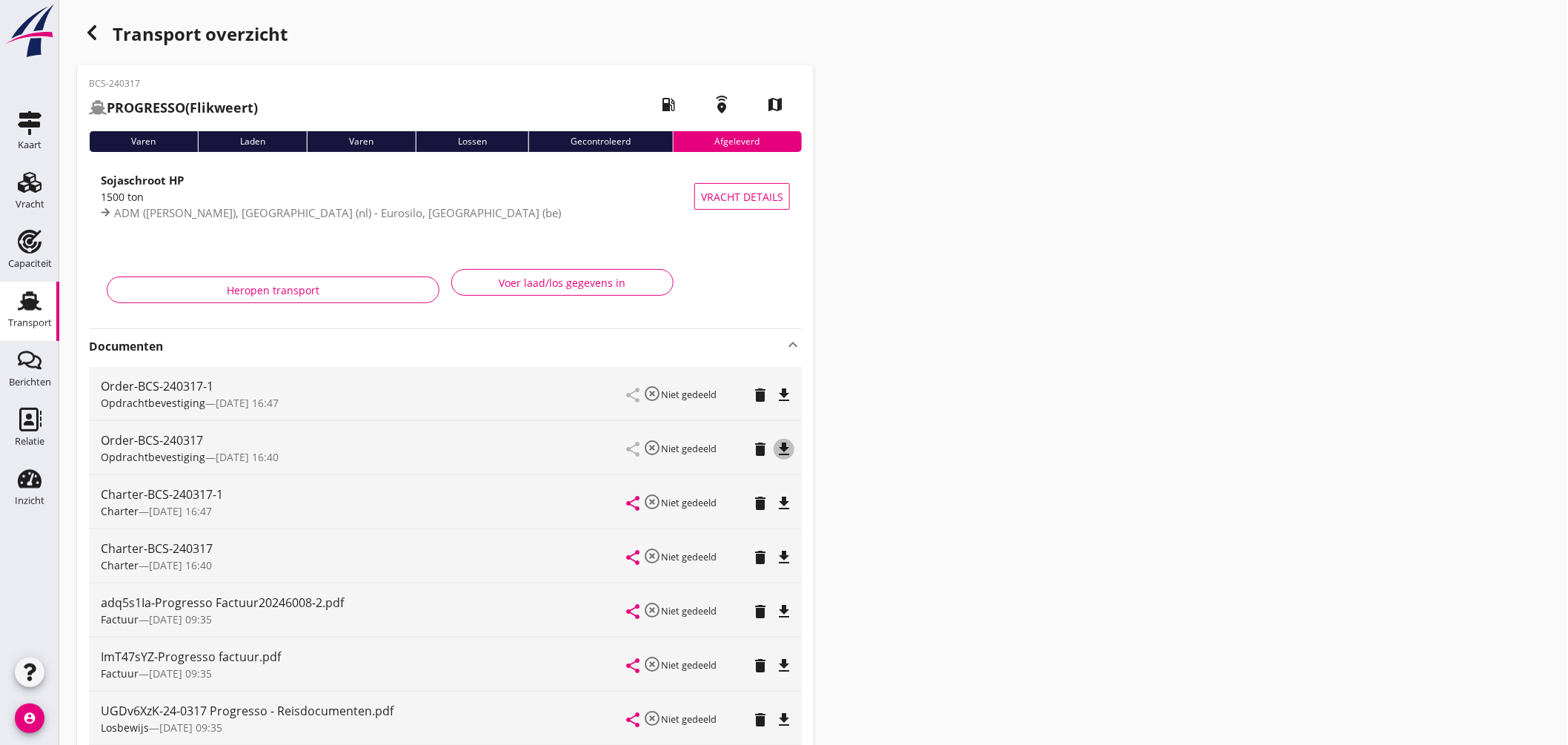
click at [786, 441] on icon "file_download" at bounding box center [784, 449] width 18 height 18
click at [91, 41] on icon "button" at bounding box center [92, 32] width 18 height 18
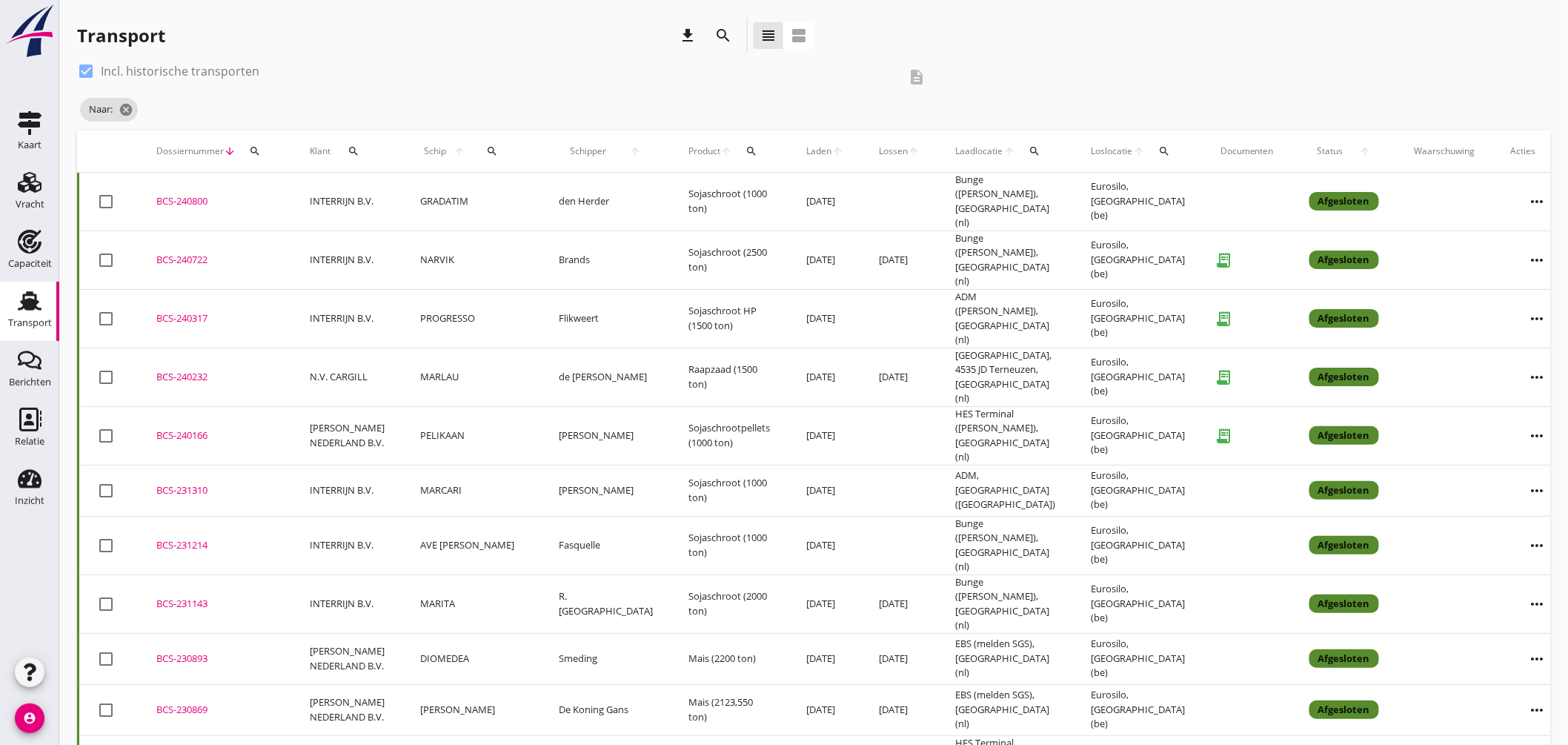
click at [186, 253] on div "BCS-240722" at bounding box center [215, 260] width 118 height 15
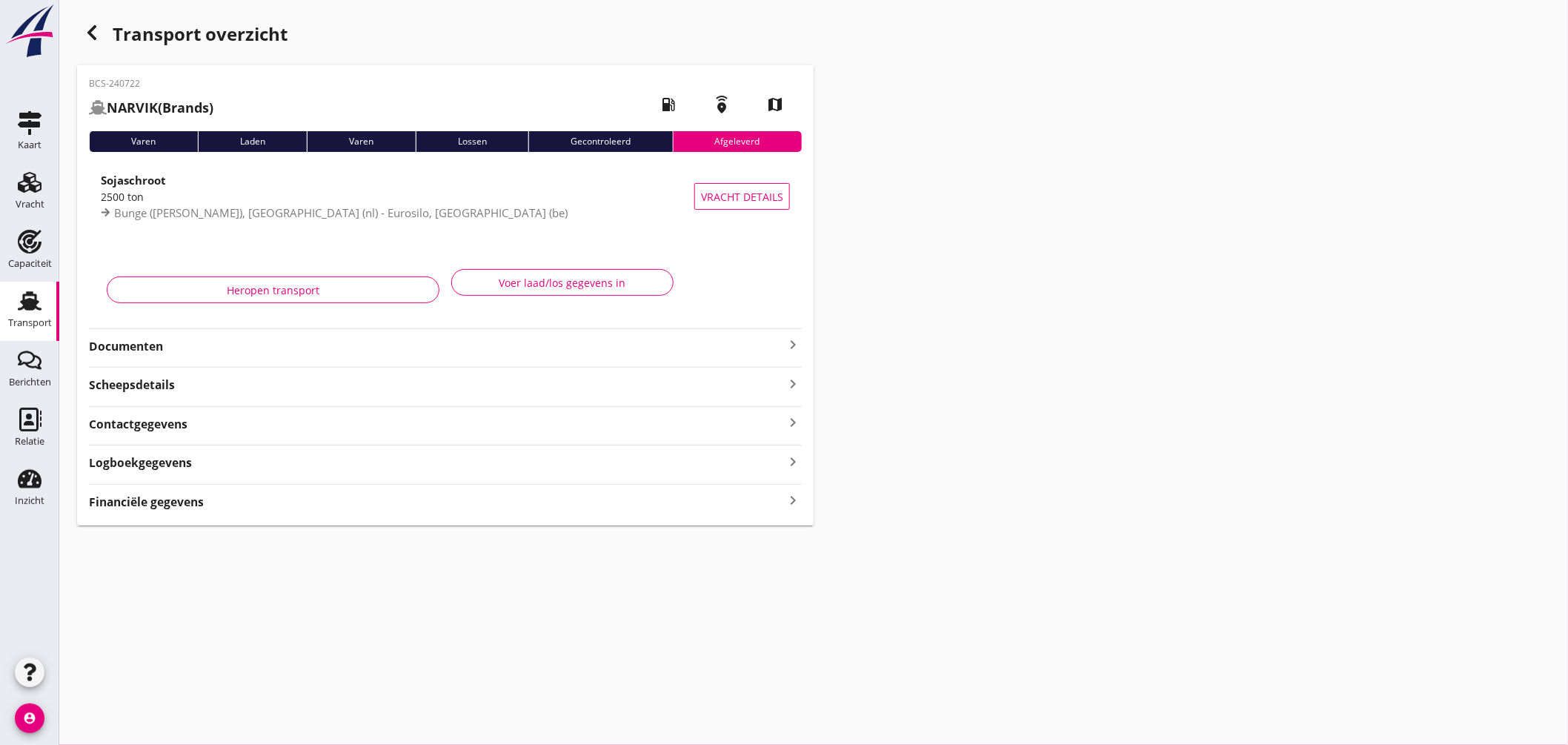
click at [793, 342] on icon "keyboard_arrow_right" at bounding box center [793, 345] width 18 height 18
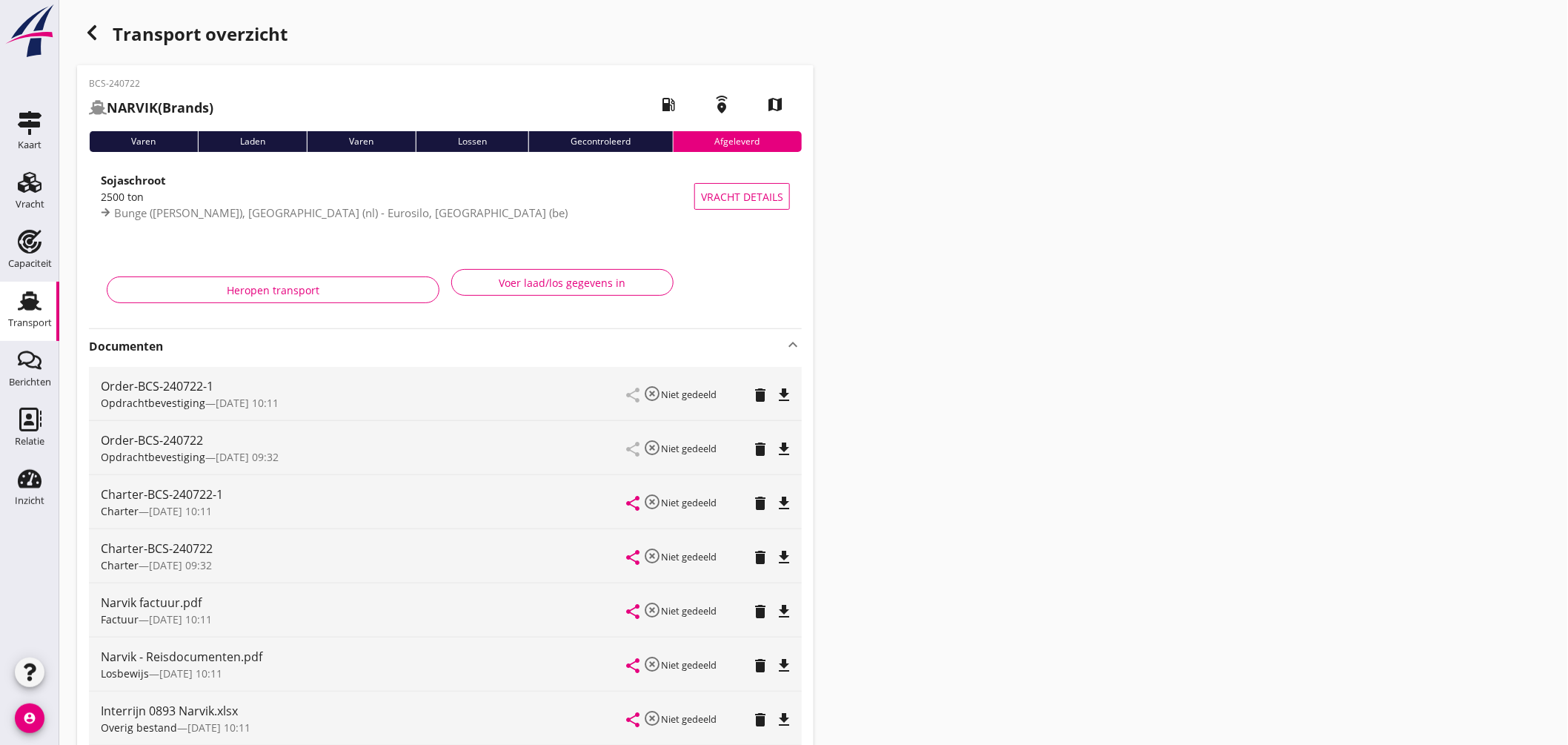
click at [782, 443] on icon "file_download" at bounding box center [784, 449] width 18 height 18
click at [91, 32] on icon "button" at bounding box center [92, 32] width 18 height 18
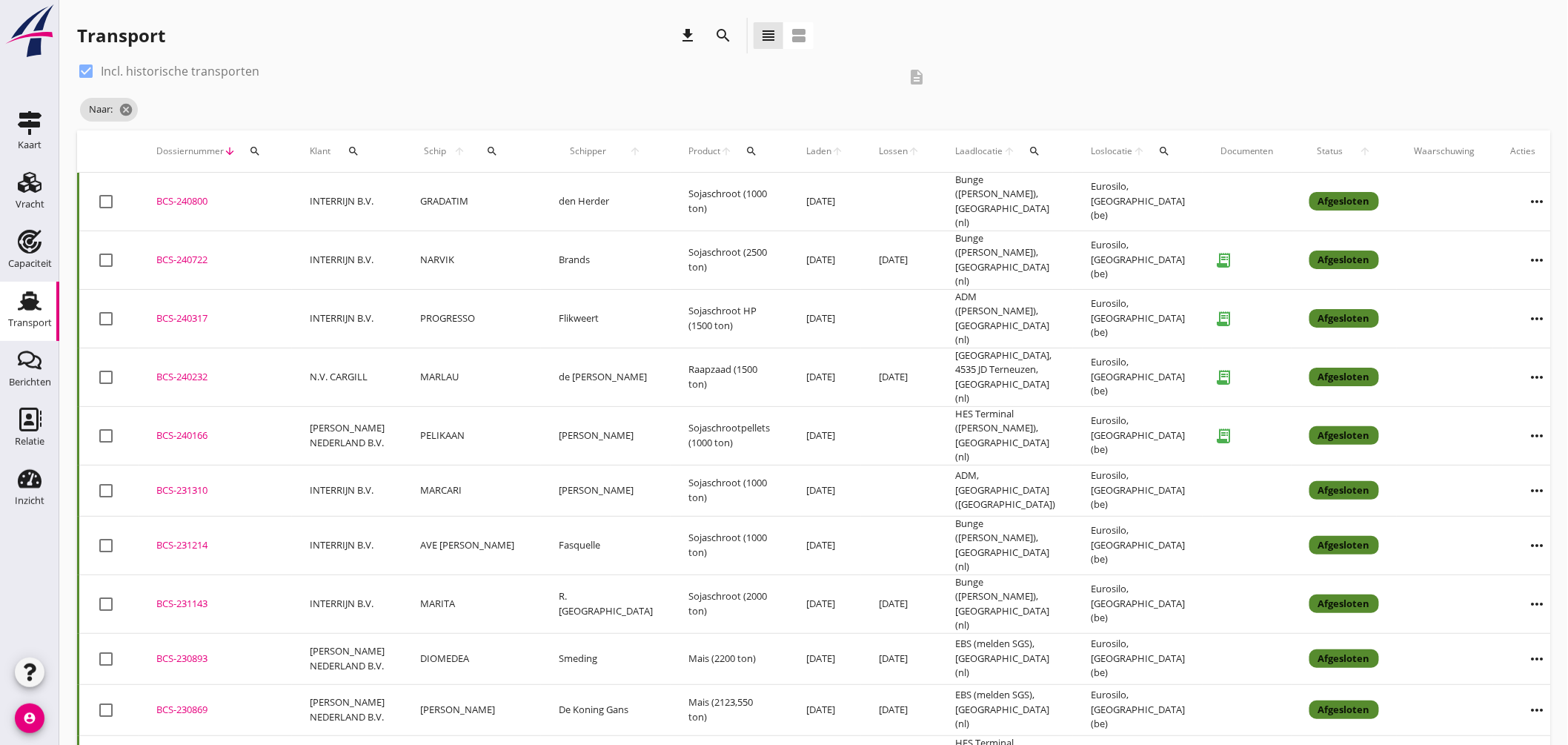
click at [178, 538] on div "BCS-231214" at bounding box center [215, 546] width 118 height 15
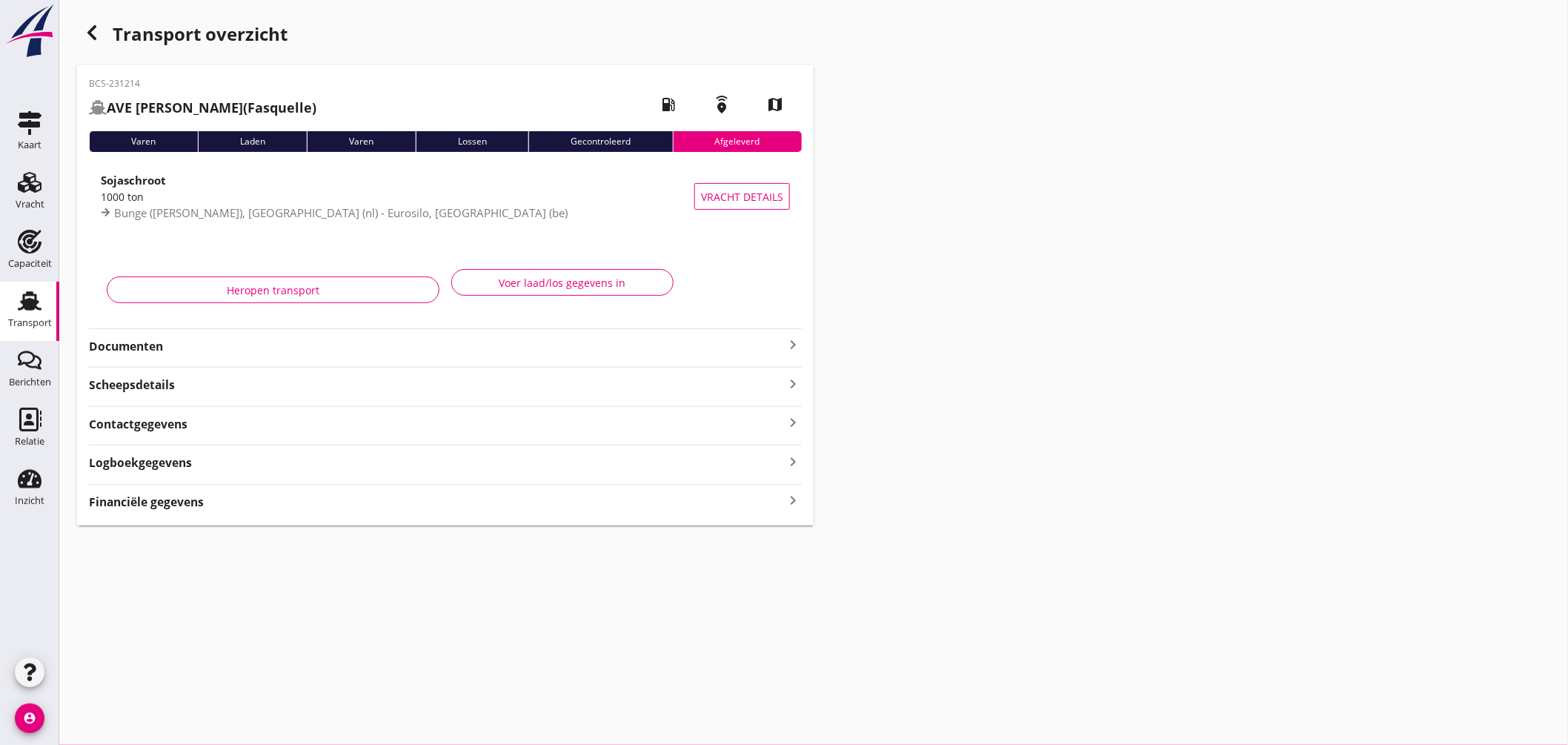
click at [786, 337] on icon "keyboard_arrow_right" at bounding box center [793, 345] width 18 height 18
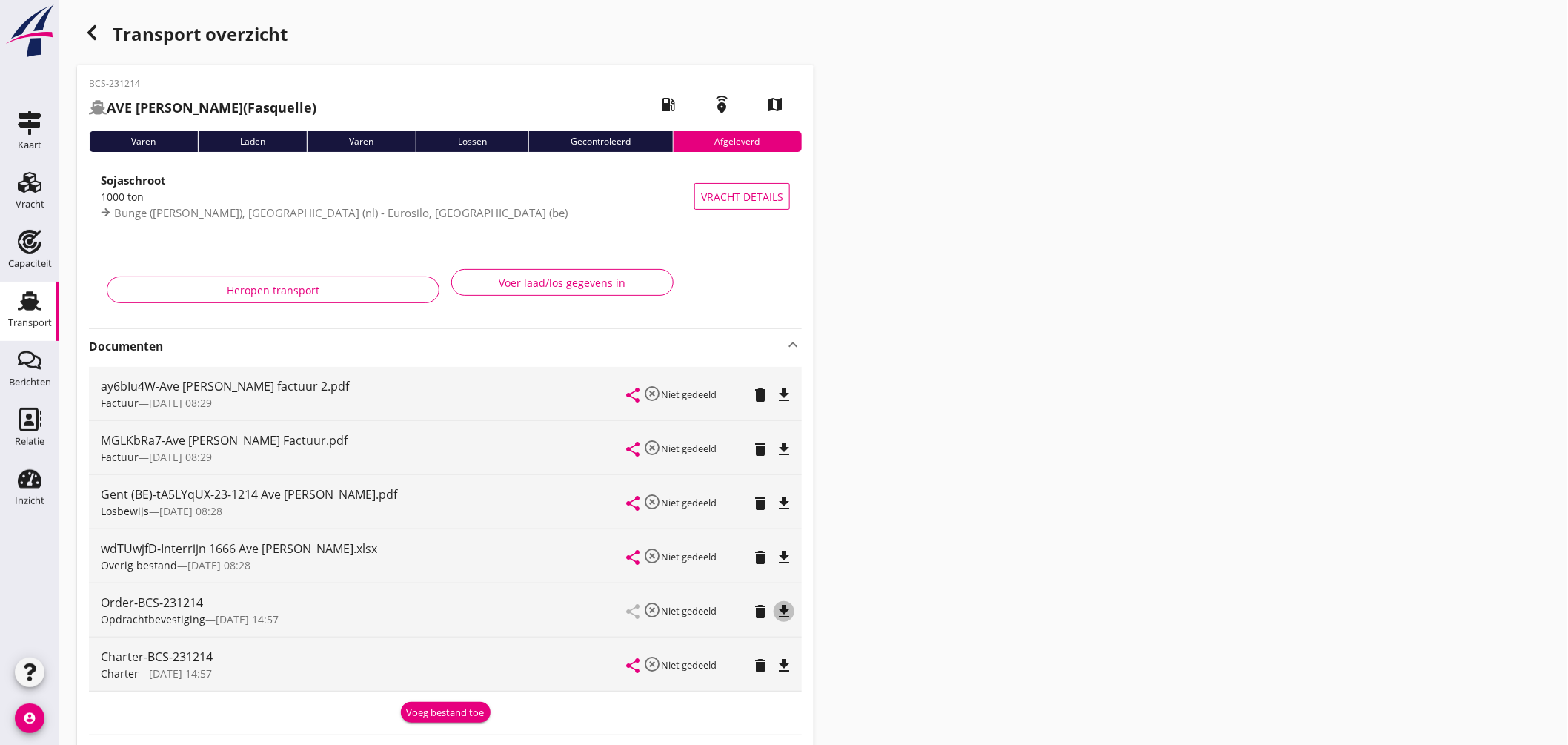
click at [786, 613] on icon "file_download" at bounding box center [784, 611] width 18 height 18
click at [84, 34] on icon "button" at bounding box center [92, 32] width 18 height 18
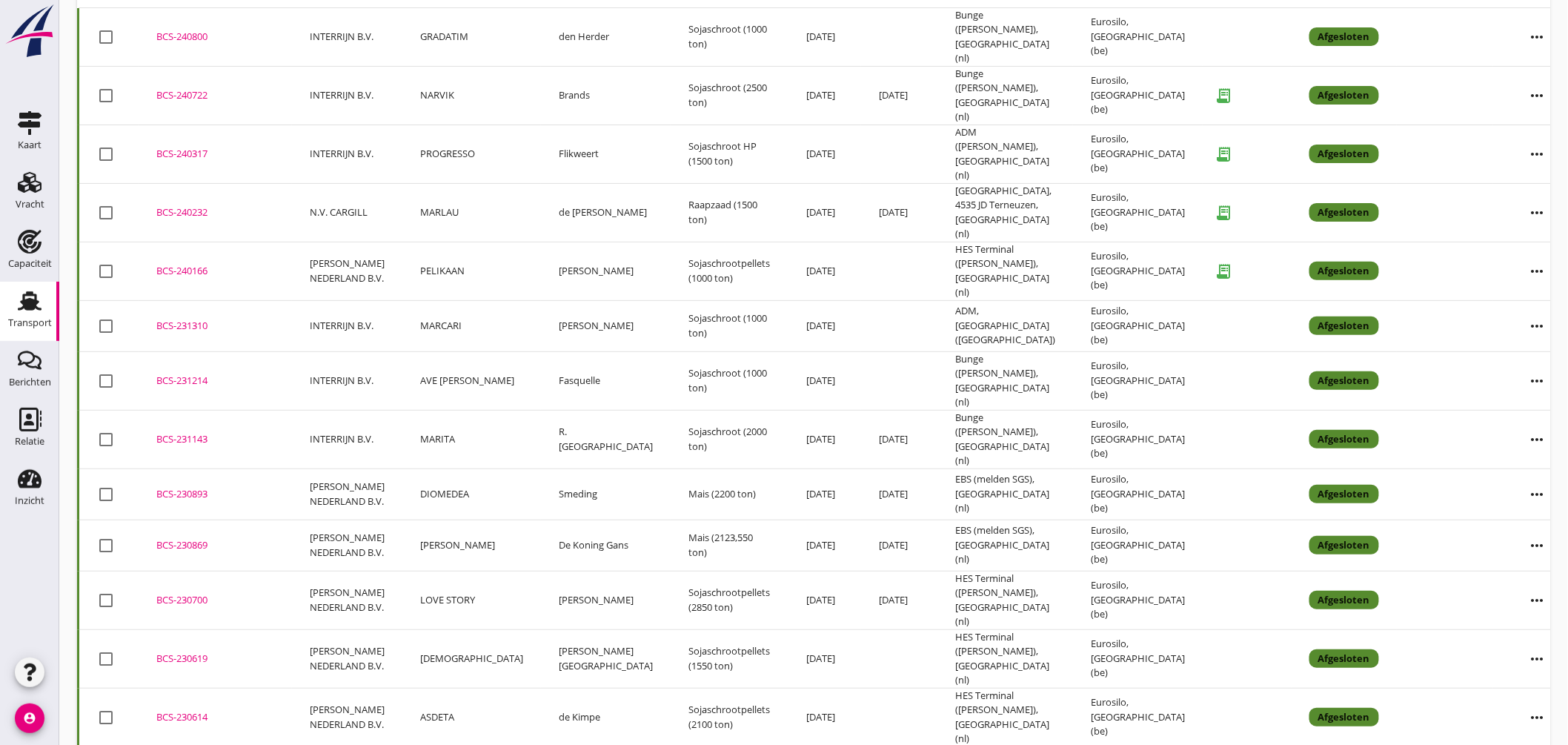
scroll to position [82, 0]
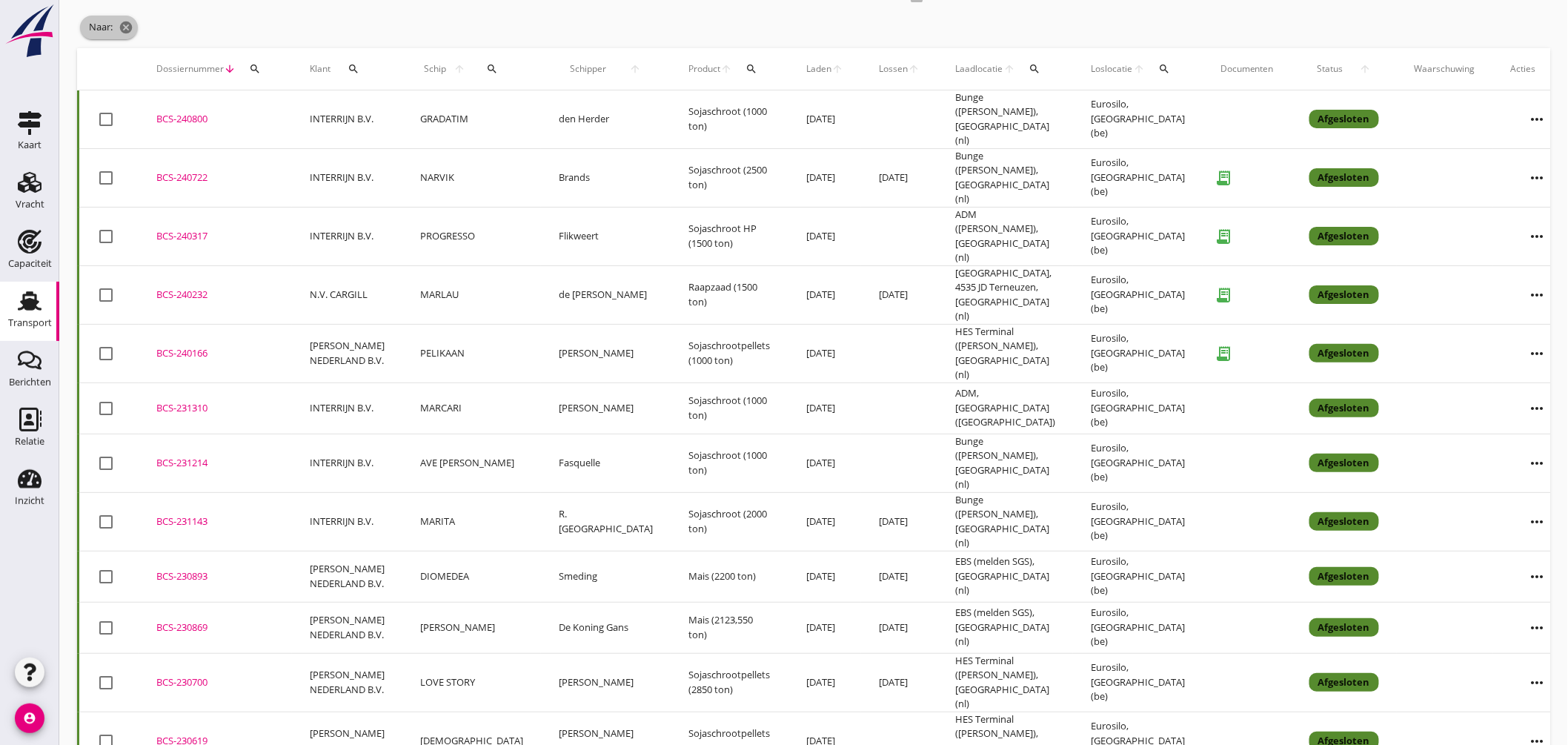
click at [131, 22] on icon "cancel" at bounding box center [126, 28] width 15 height 15
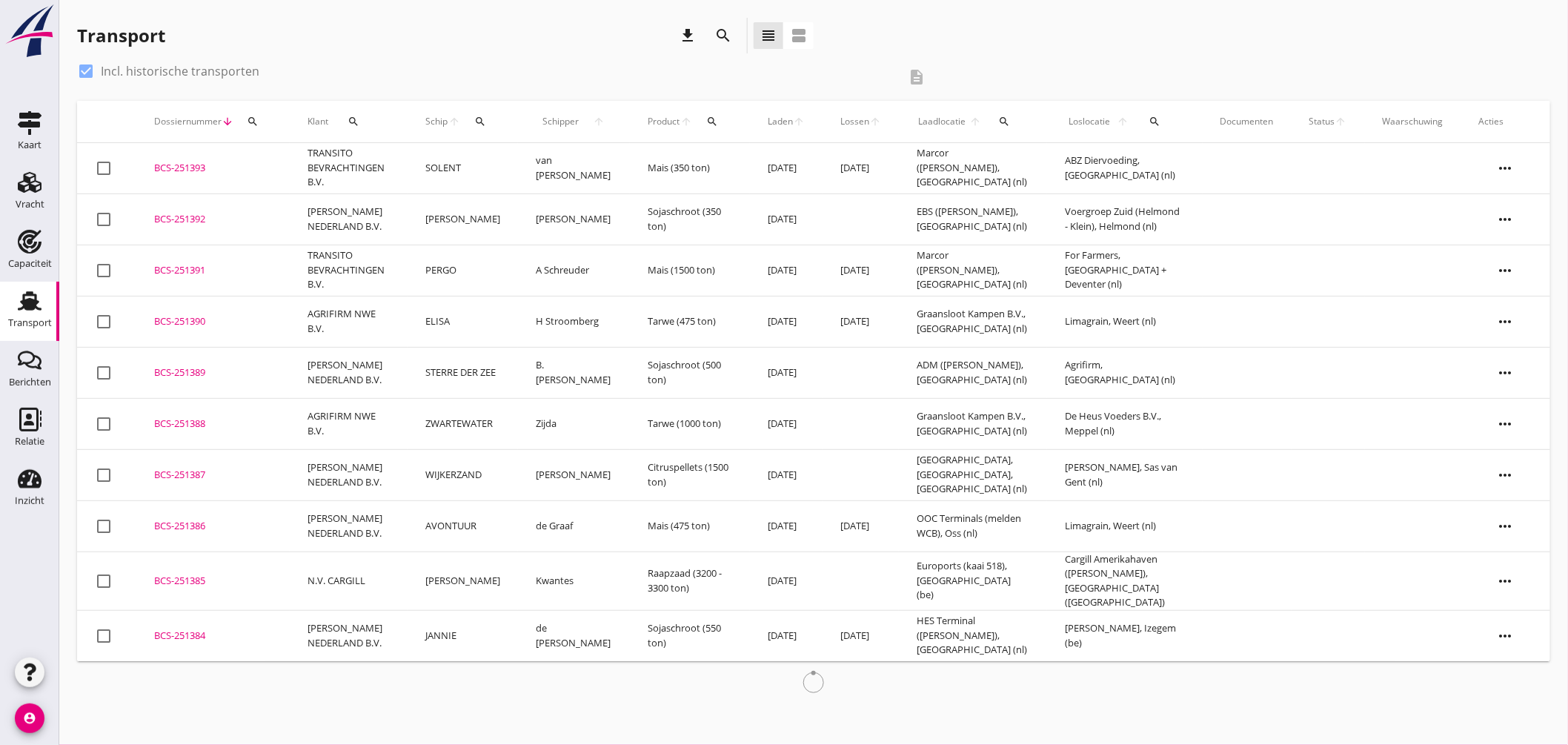
scroll to position [0, 0]
click at [1135, 39] on div "Transport download search view_headline view_agenda" at bounding box center [813, 38] width 1473 height 41
click at [1155, 117] on icon "search" at bounding box center [1155, 122] width 12 height 12
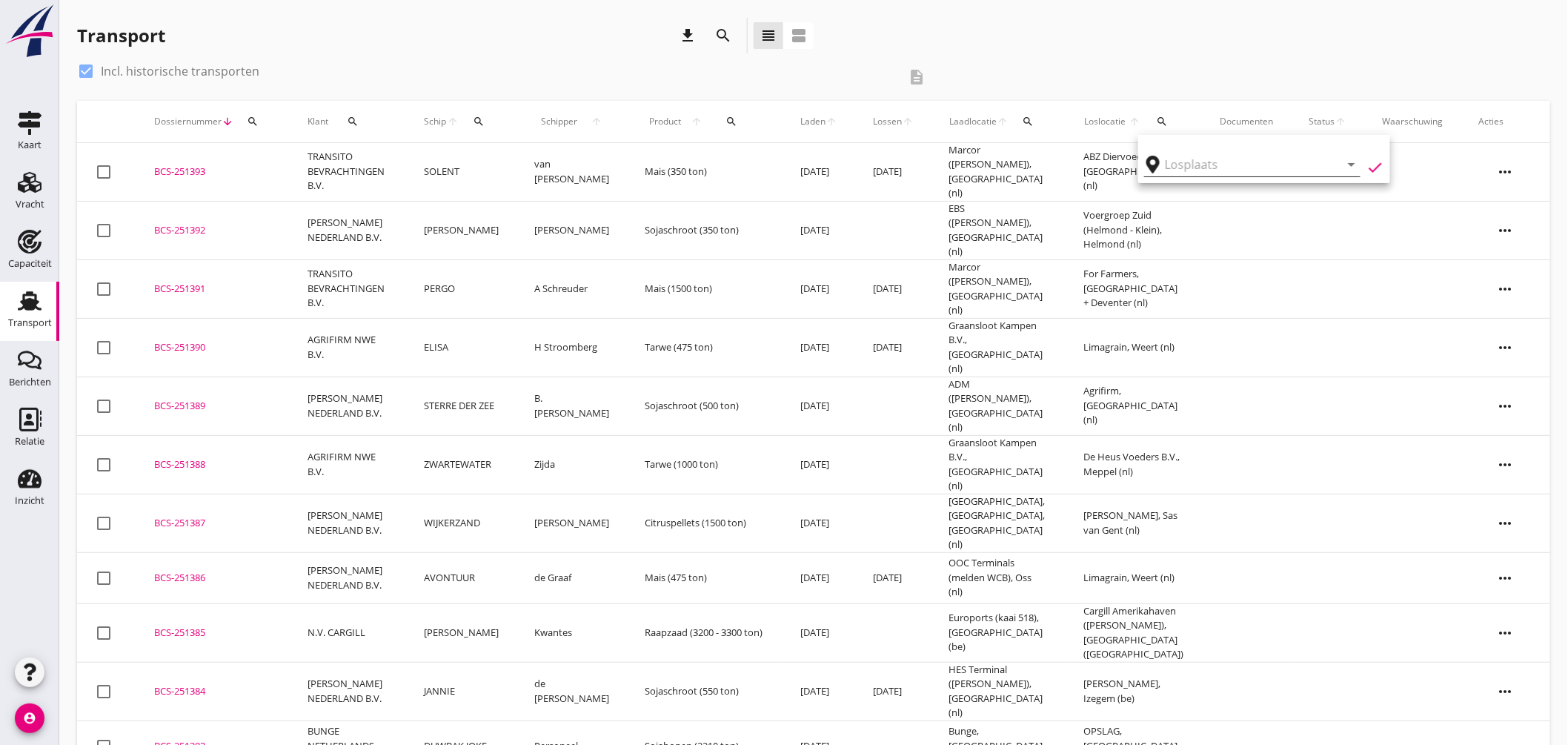
click at [1214, 171] on input "text" at bounding box center [1242, 164] width 154 height 24
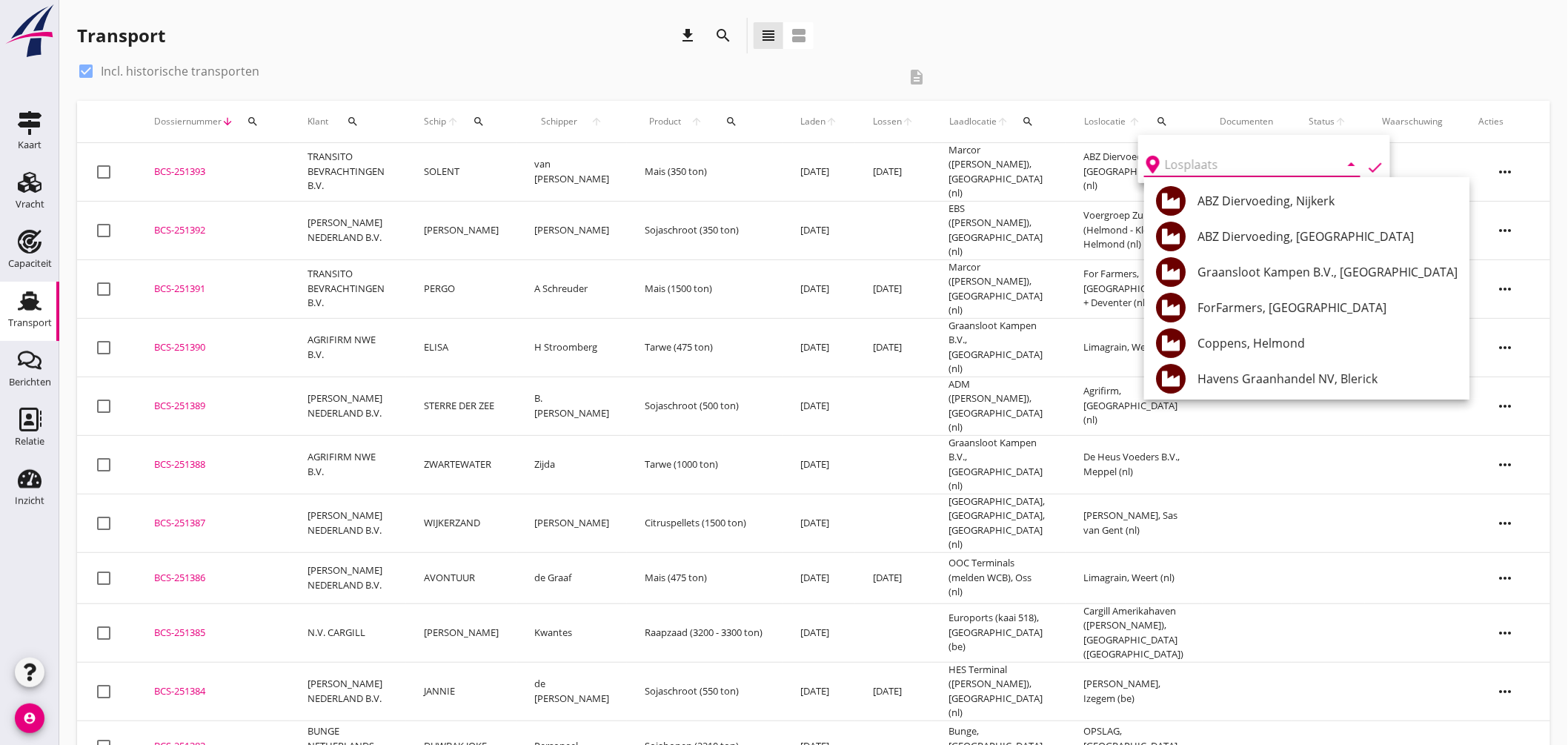
click at [479, 115] on button "search" at bounding box center [479, 121] width 28 height 27
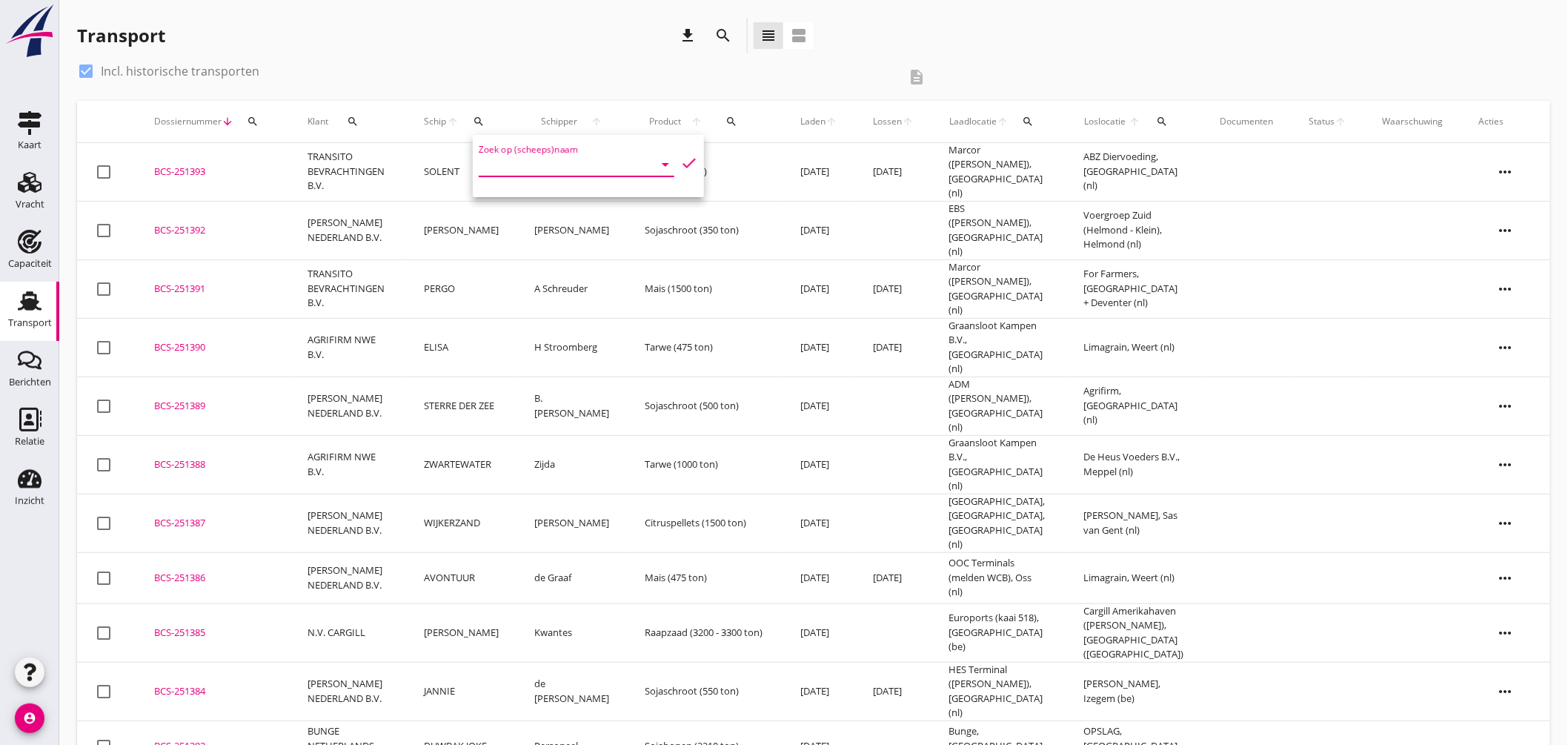
click at [527, 164] on input "Zoek op (scheeps)naam" at bounding box center [555, 164] width 154 height 24
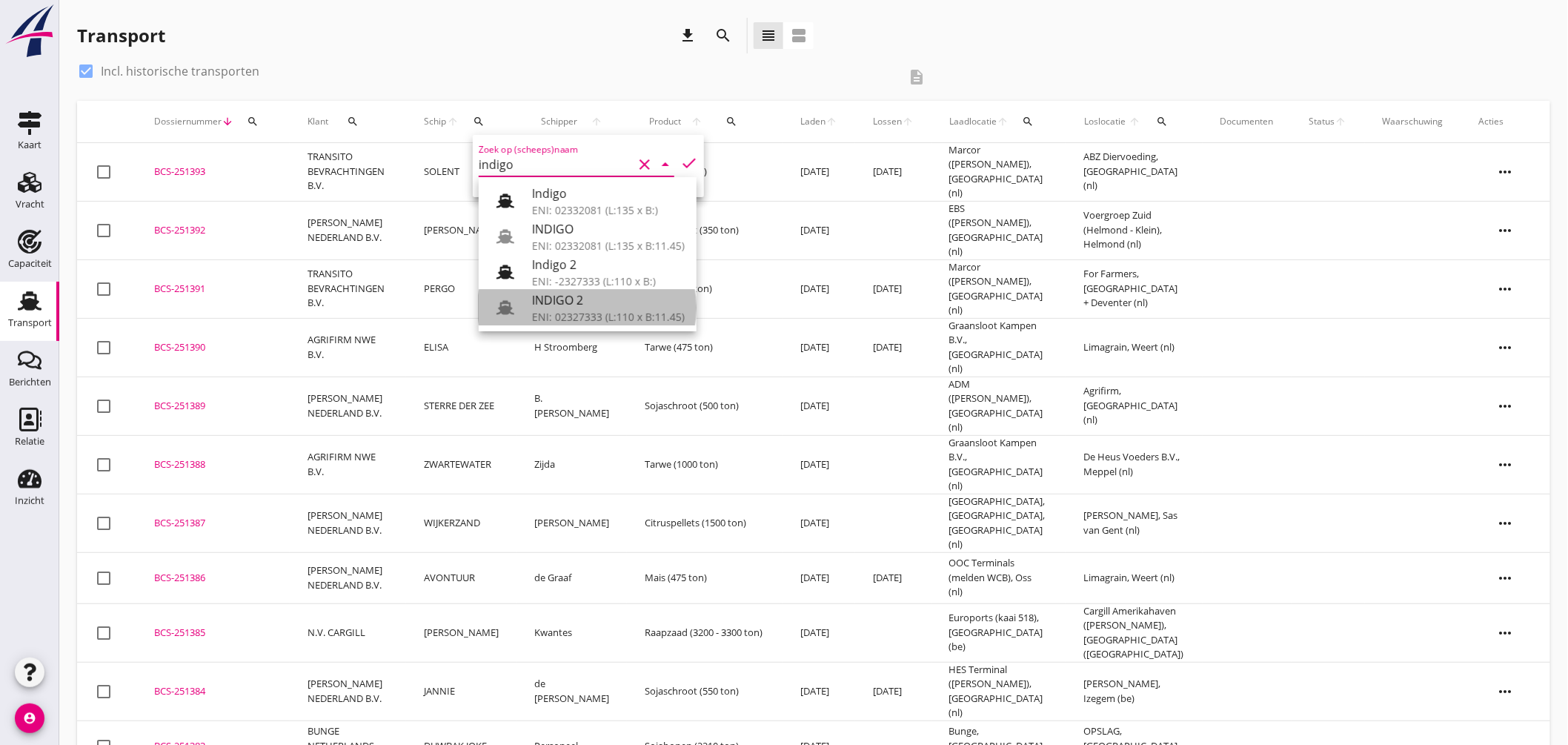
click at [567, 307] on div "INDIGO 2" at bounding box center [608, 300] width 152 height 18
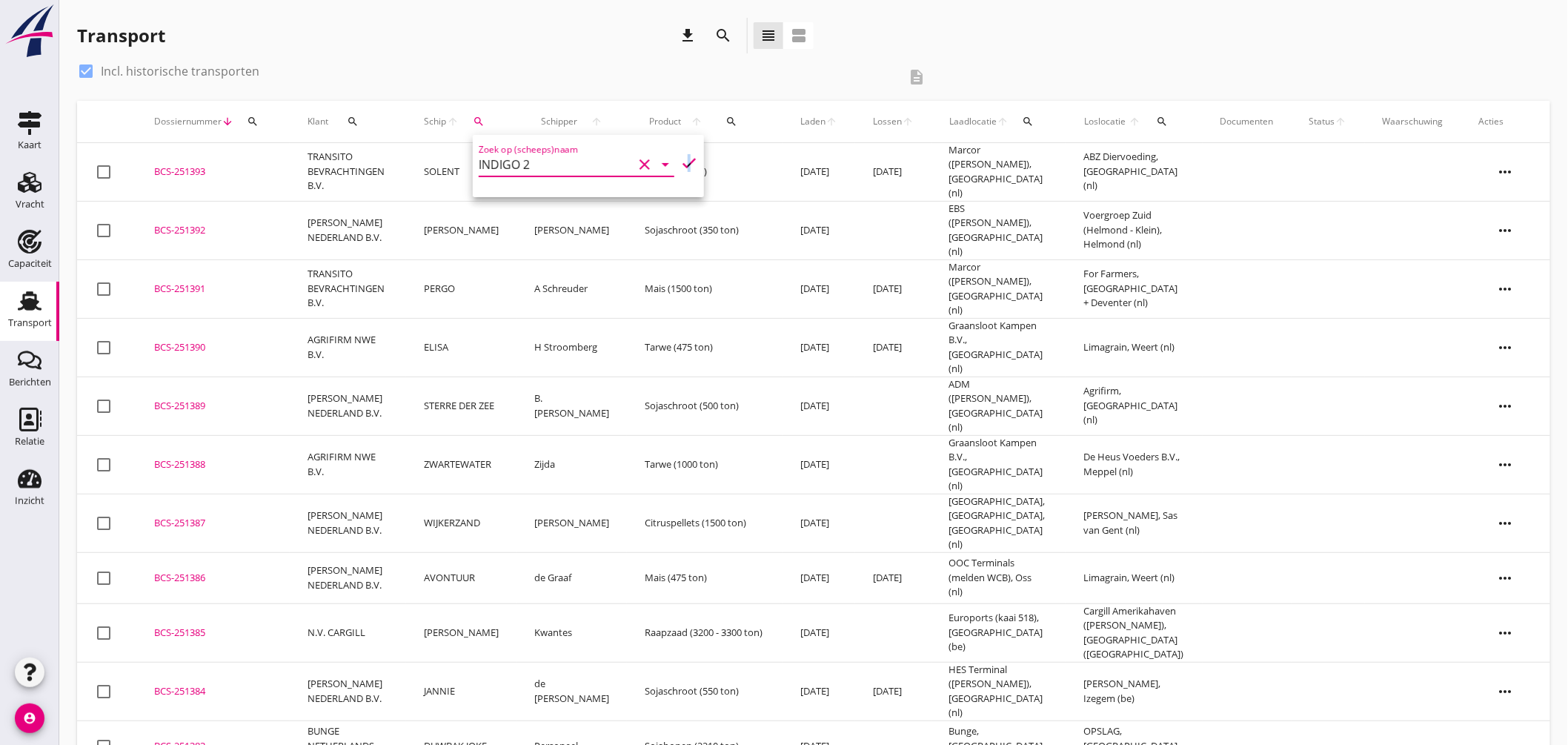
click at [680, 161] on icon "check" at bounding box center [689, 163] width 18 height 18
type input "INDIGO 2"
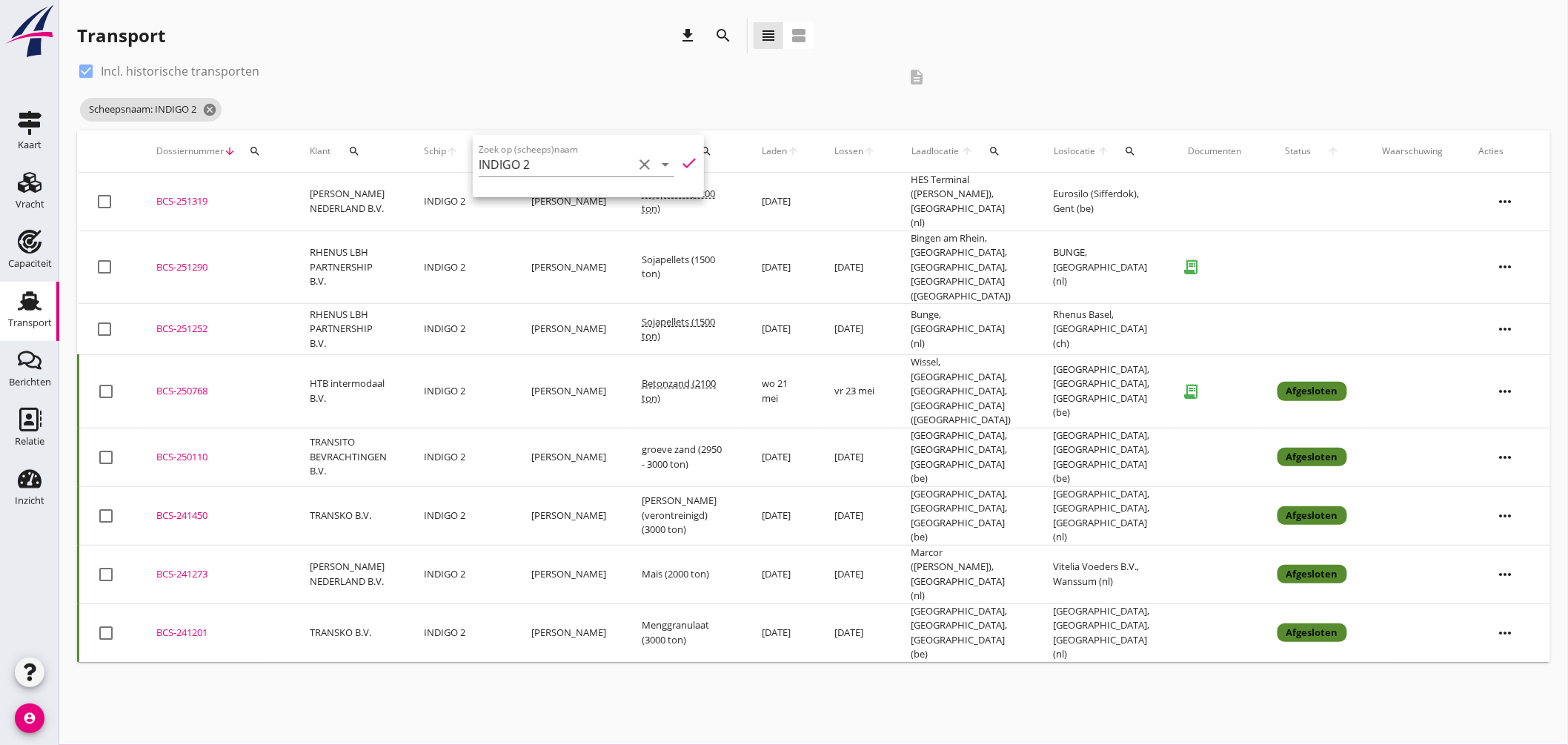
click at [197, 383] on div "BCS-250768" at bounding box center [215, 391] width 118 height 15
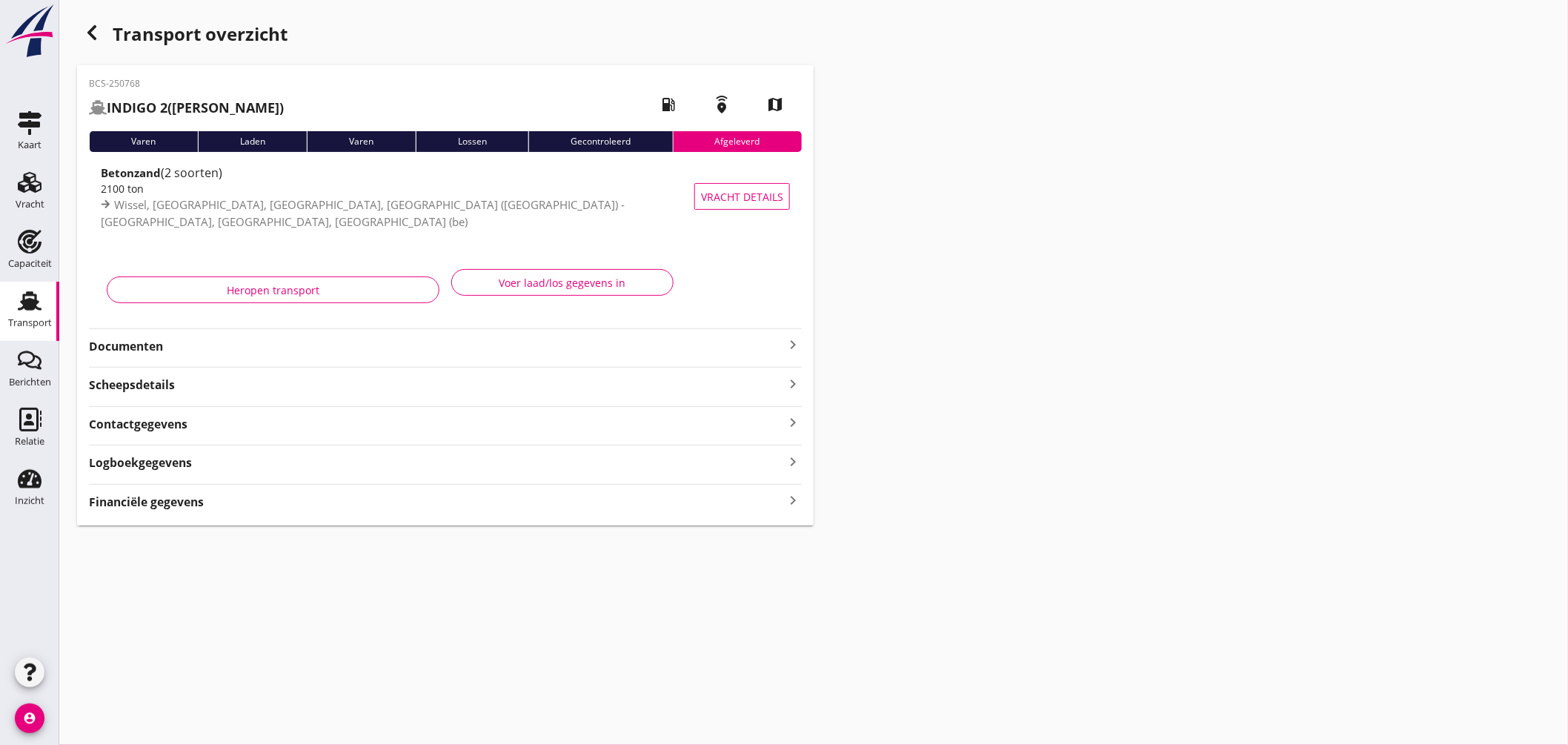
click at [784, 346] on icon "keyboard_arrow_right" at bounding box center [793, 345] width 18 height 18
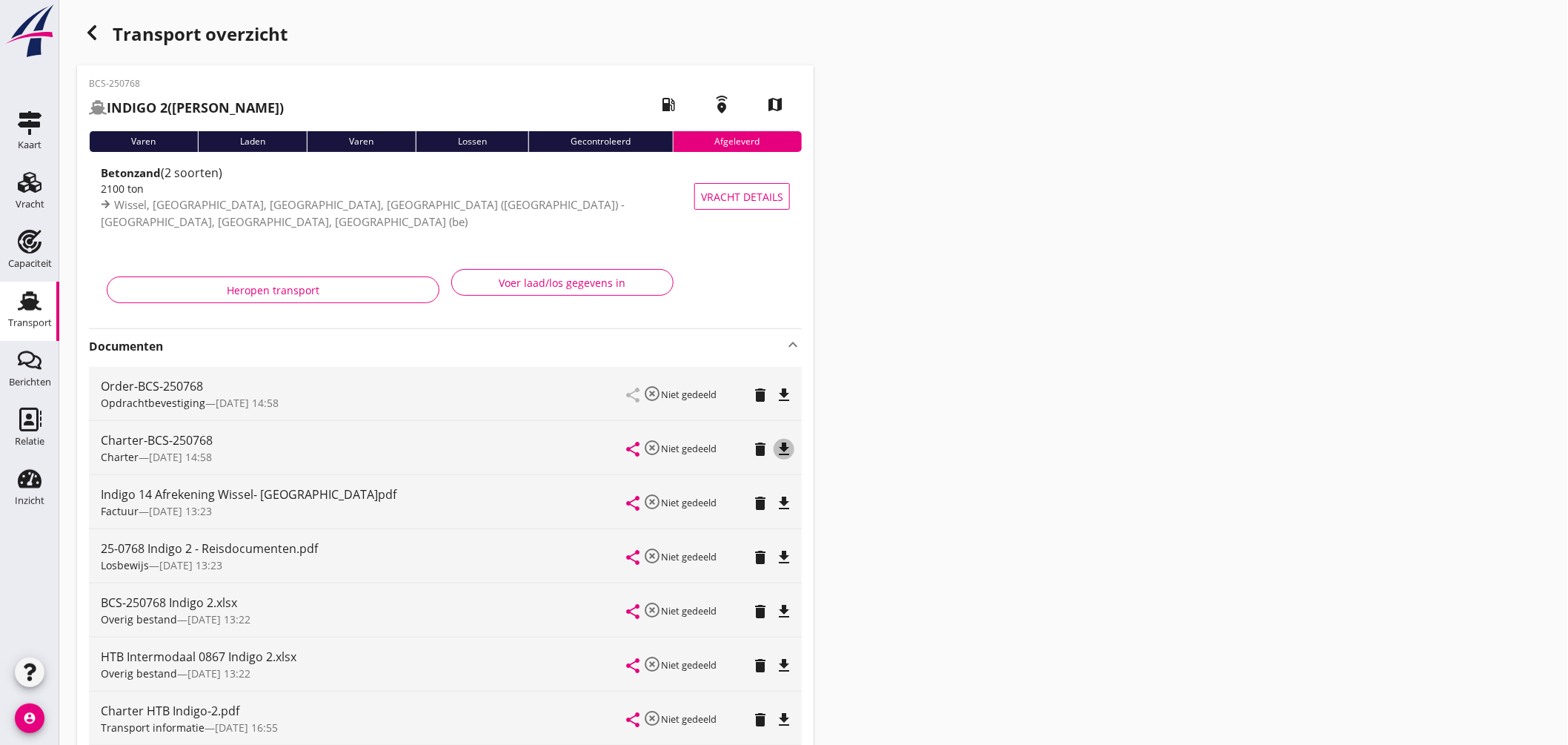
click at [775, 452] on icon "file_download" at bounding box center [784, 449] width 18 height 18
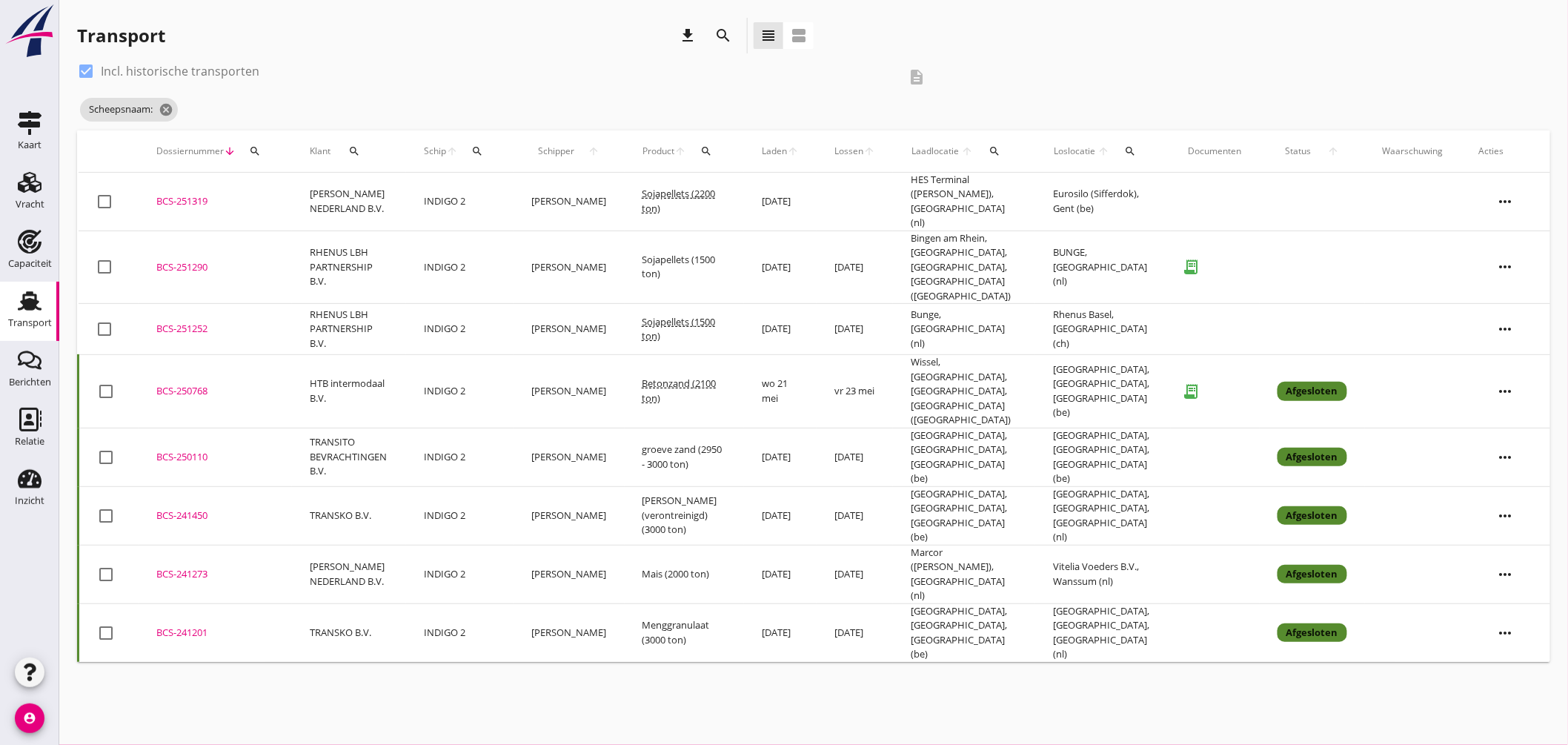
click at [169, 450] on div "BCS-250110" at bounding box center [215, 457] width 118 height 15
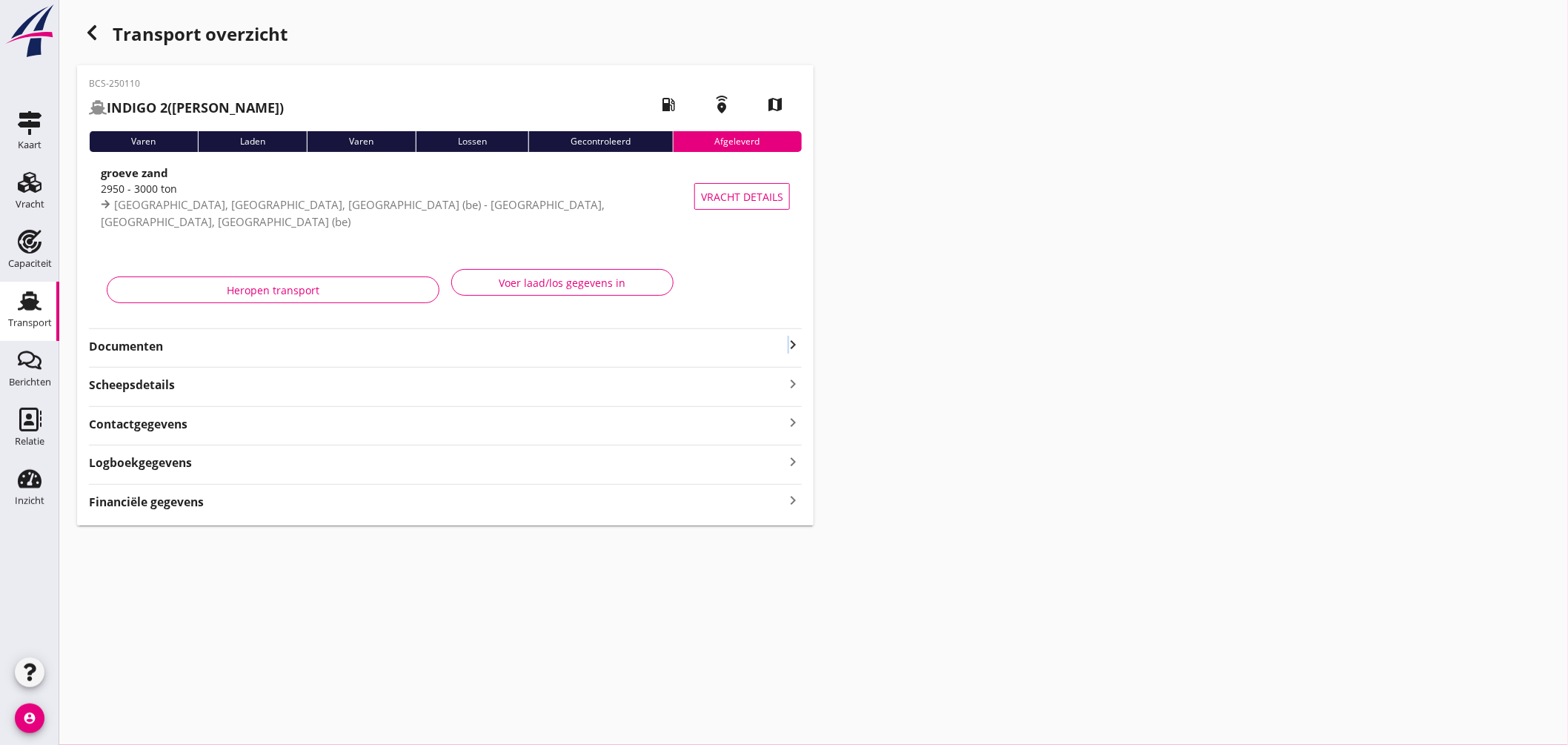
click at [789, 341] on icon "keyboard_arrow_right" at bounding box center [793, 345] width 18 height 18
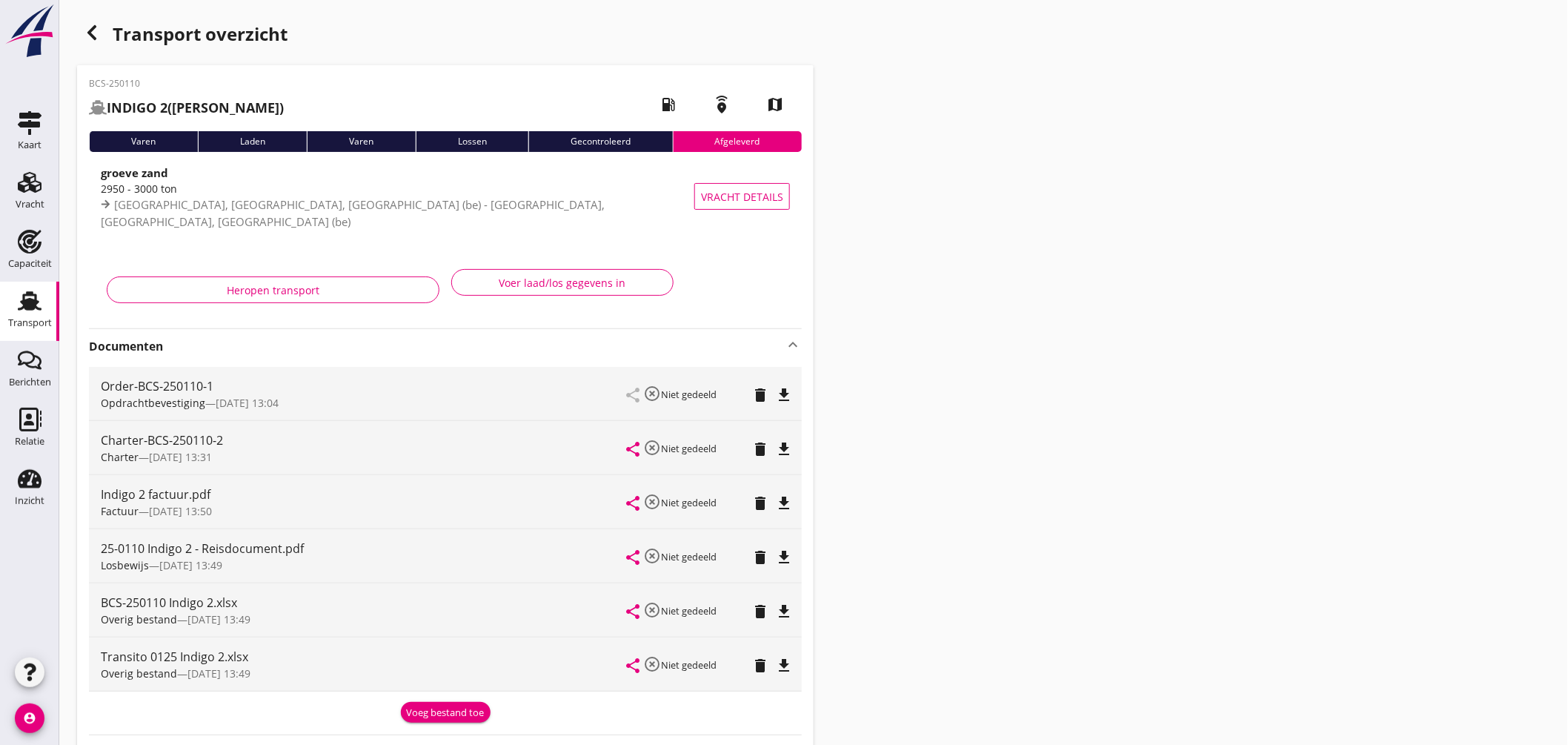
click at [783, 445] on icon "file_download" at bounding box center [784, 449] width 18 height 18
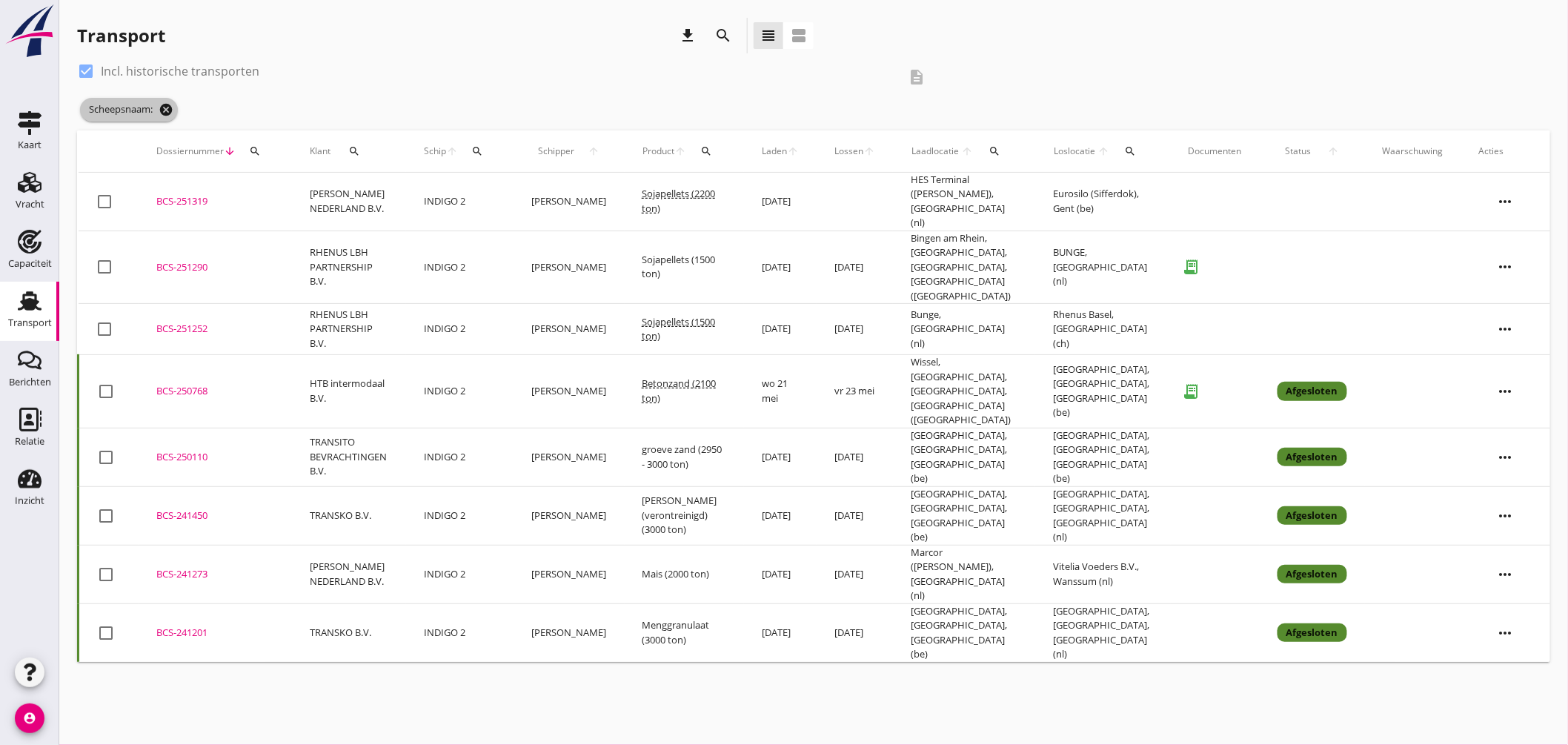
click at [164, 105] on icon "cancel" at bounding box center [166, 109] width 15 height 15
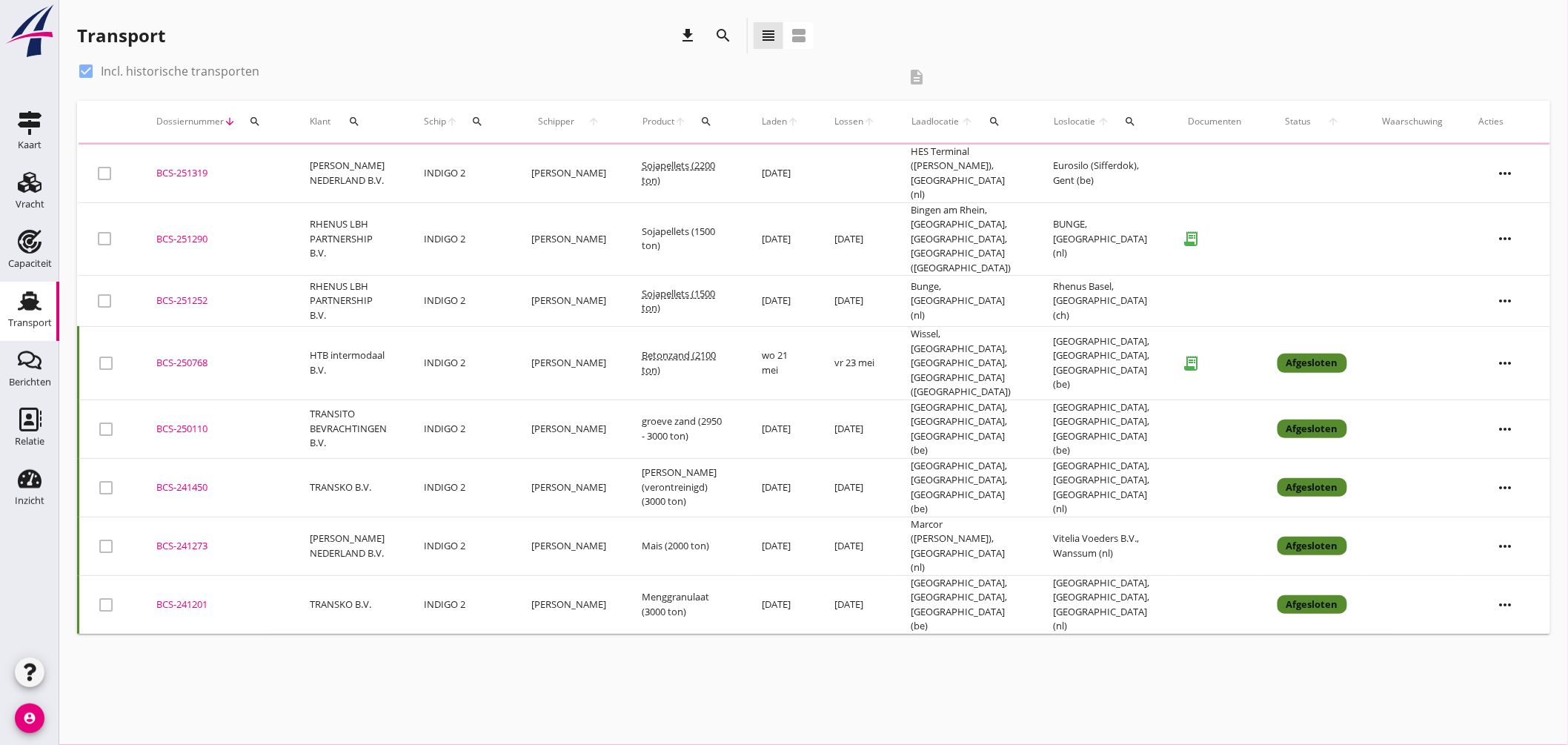
click at [483, 117] on icon "search" at bounding box center [477, 122] width 12 height 12
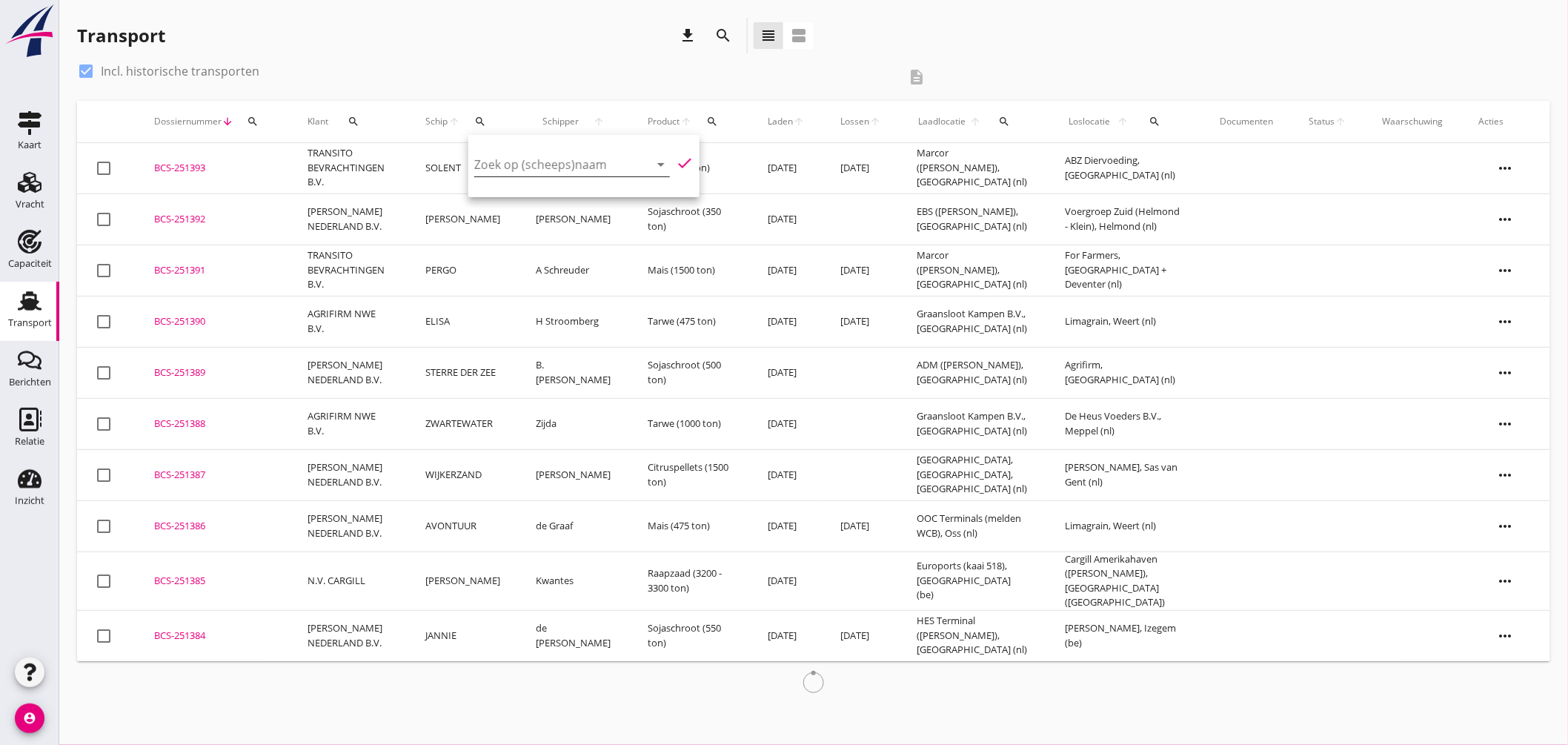
click at [562, 168] on input "Zoek op (scheeps)naam" at bounding box center [551, 164] width 154 height 24
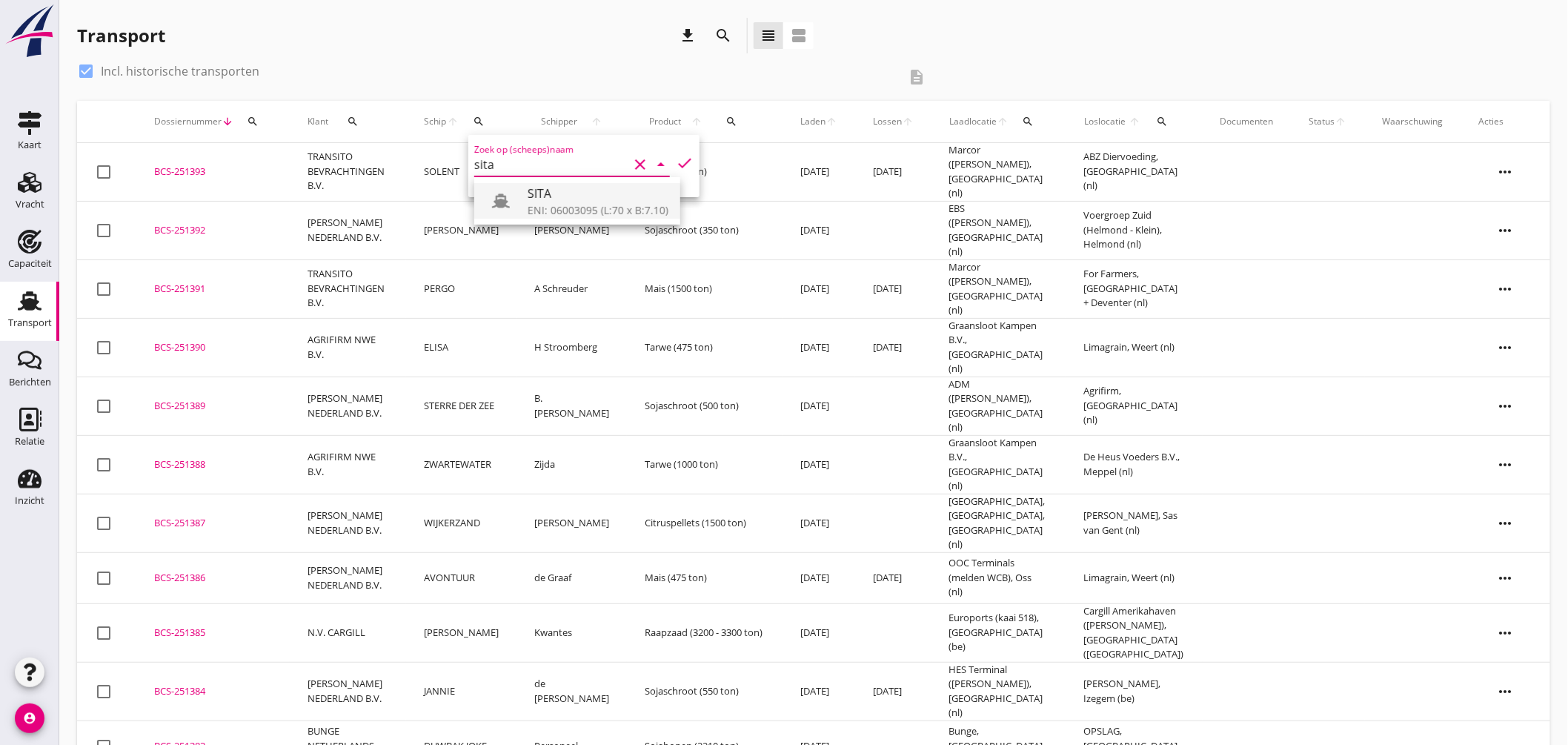
click at [590, 202] on div "SITA" at bounding box center [598, 194] width 141 height 18
click at [679, 158] on icon "check" at bounding box center [685, 163] width 18 height 18
type input "SITA"
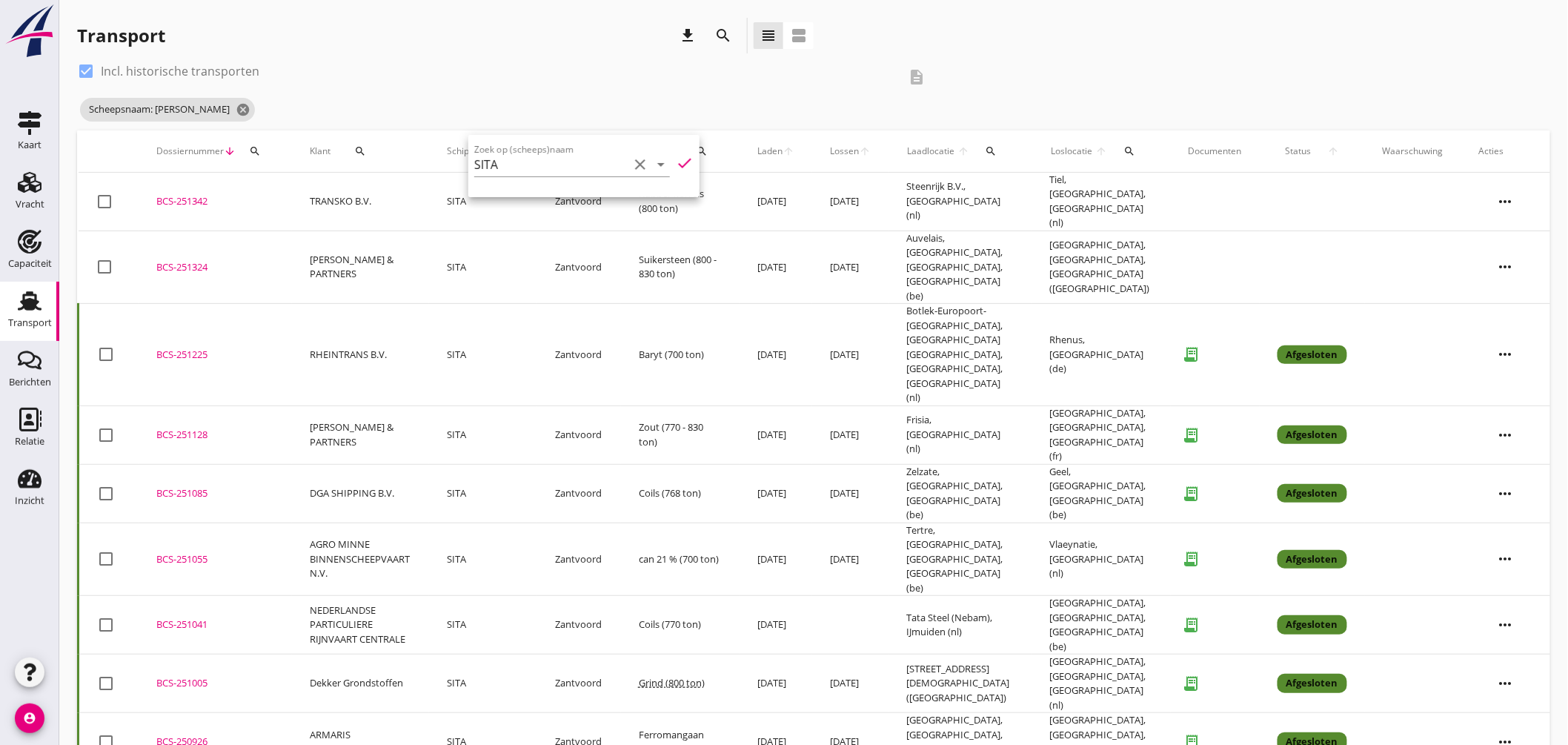
scroll to position [82, 0]
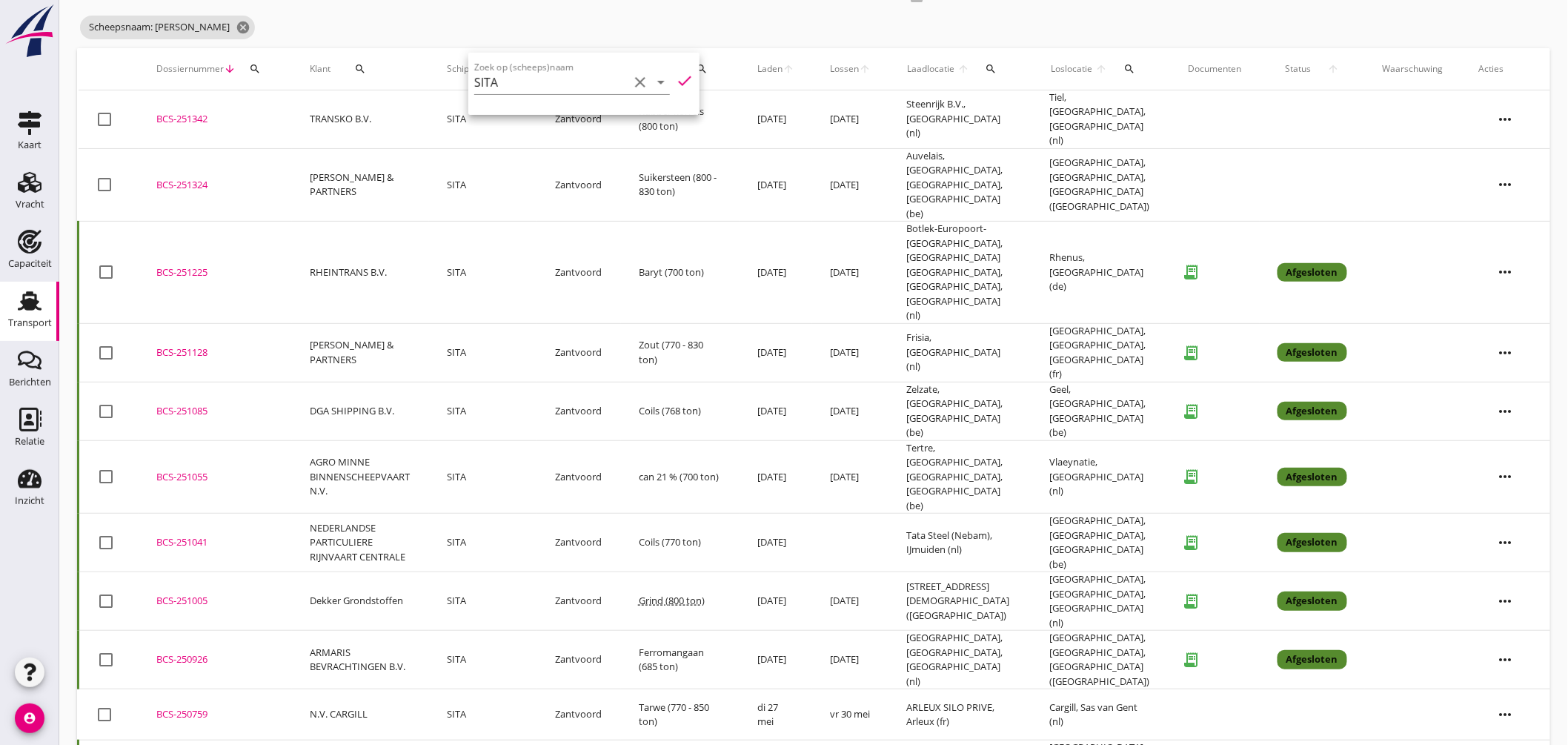
click at [195, 535] on div "BCS-251041" at bounding box center [215, 542] width 118 height 15
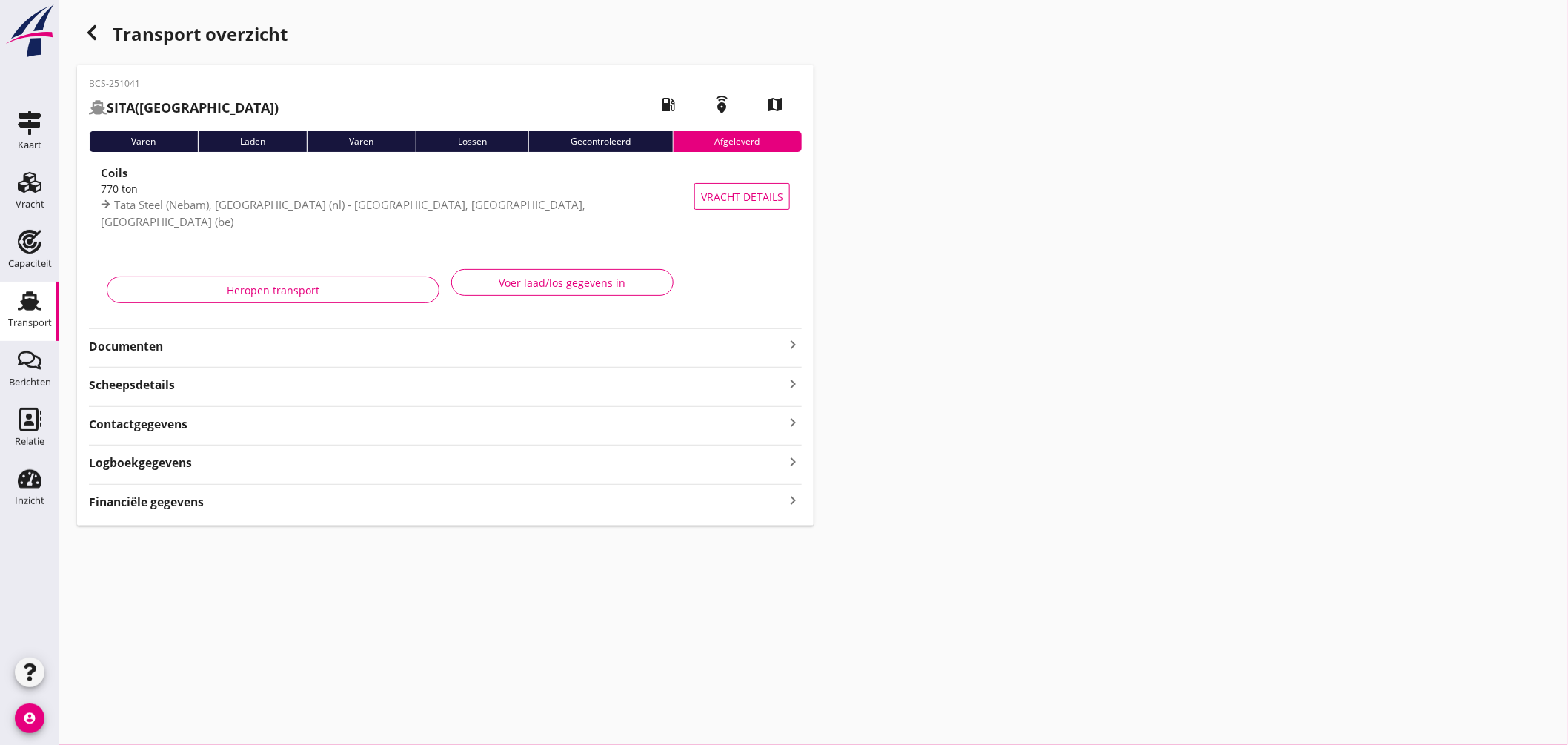
click at [793, 344] on icon "keyboard_arrow_right" at bounding box center [793, 345] width 18 height 18
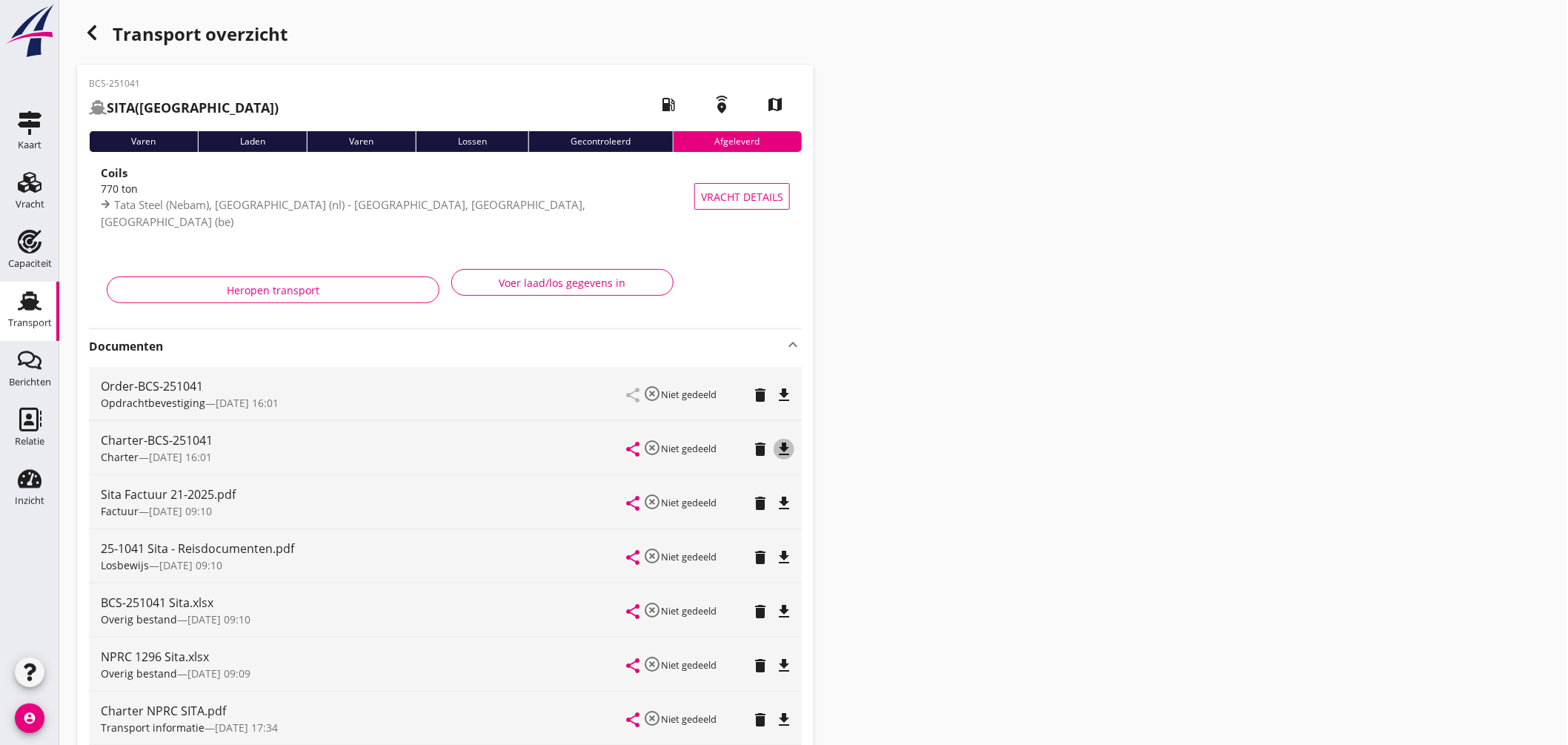
click at [782, 447] on icon "file_download" at bounding box center [784, 449] width 18 height 18
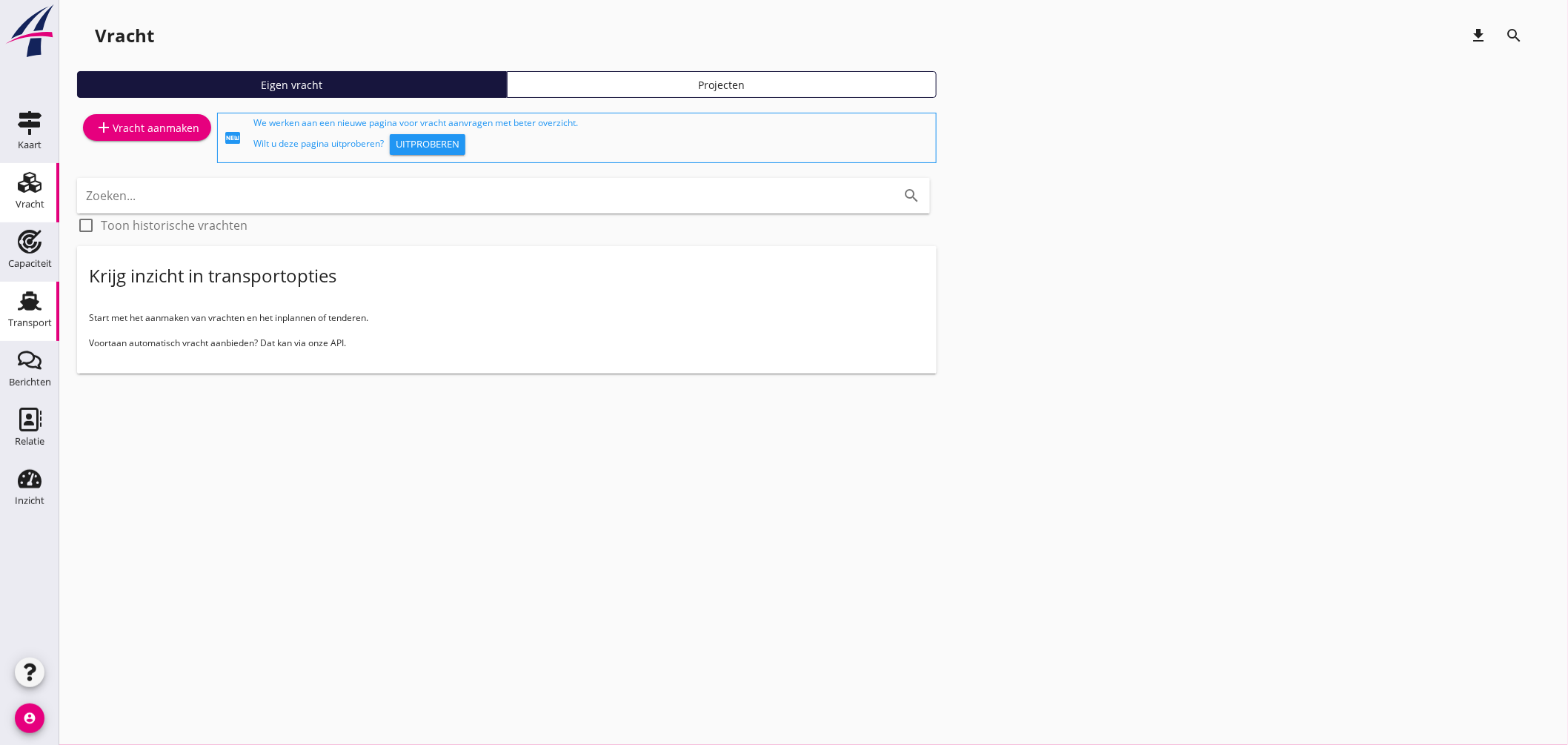
click at [33, 300] on use at bounding box center [29, 301] width 24 height 19
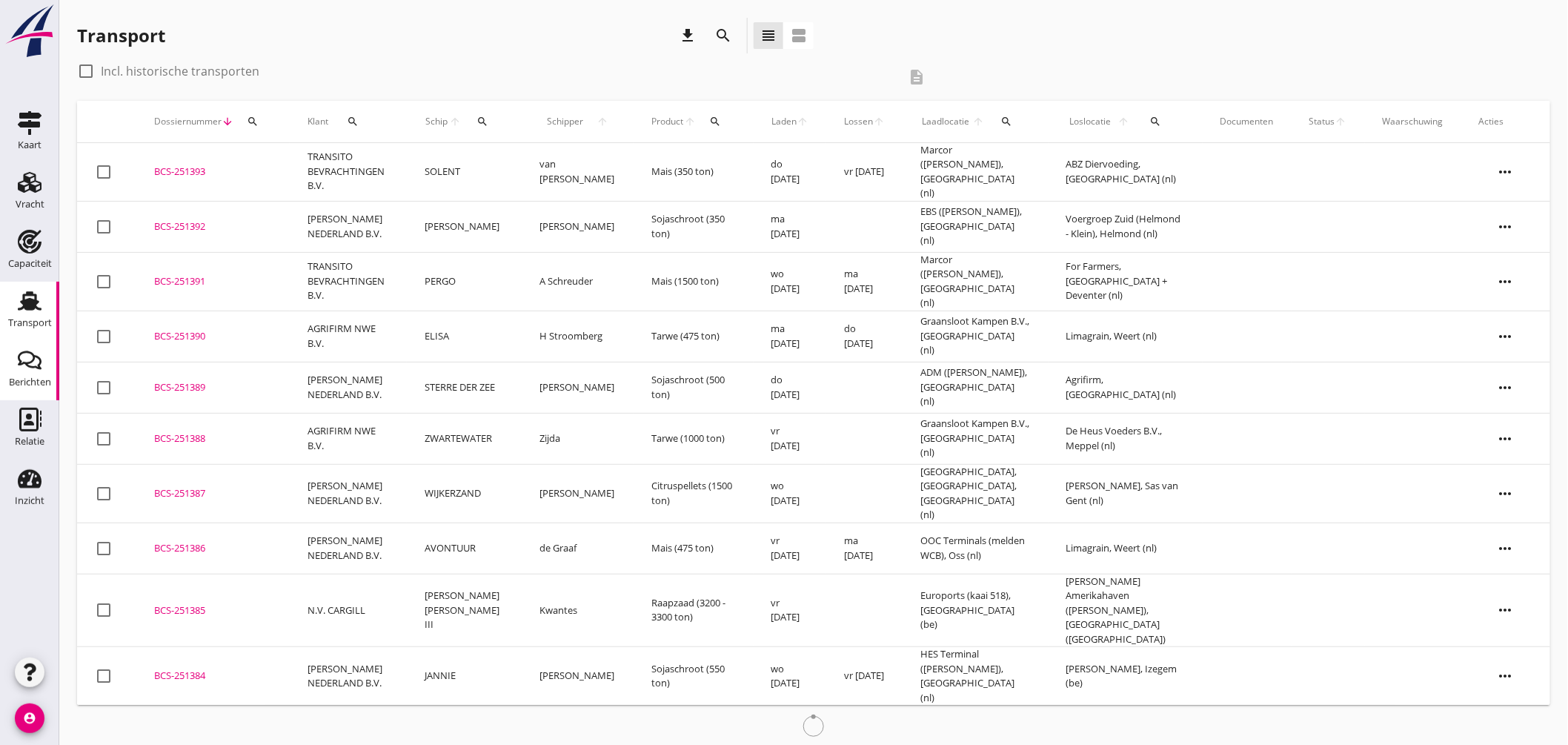
click at [13, 411] on div "Relatie" at bounding box center [30, 419] width 36 height 24
